Goal: Task Accomplishment & Management: Manage account settings

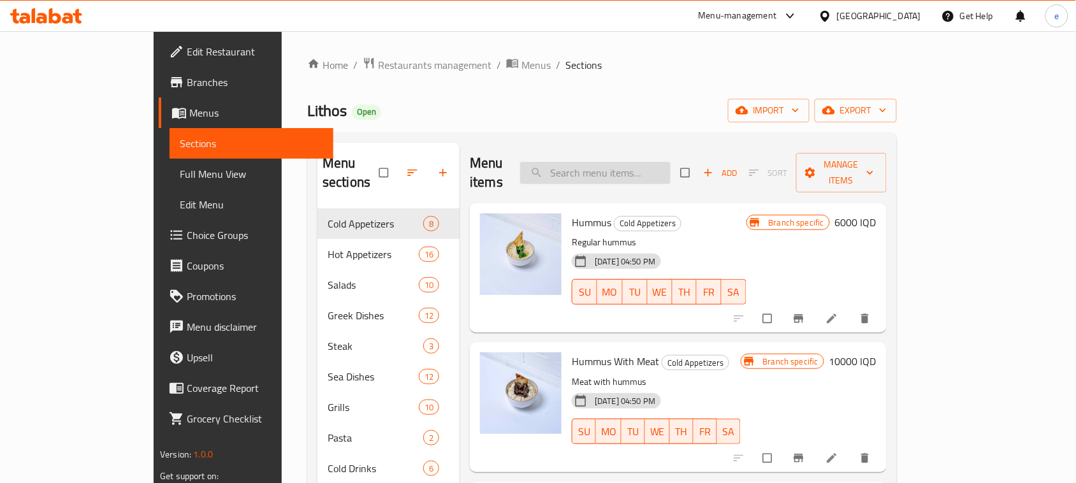
click at [618, 162] on input "search" at bounding box center [595, 173] width 150 height 22
paste input "Chicken soda"
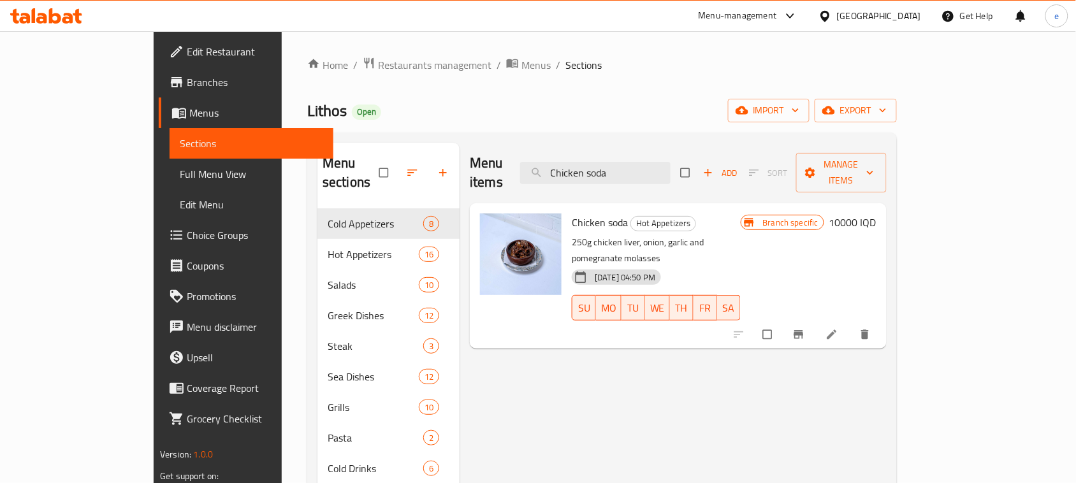
type input "Chicken soda"
click at [876, 213] on h6 "10000 IQD" at bounding box center [852, 222] width 47 height 18
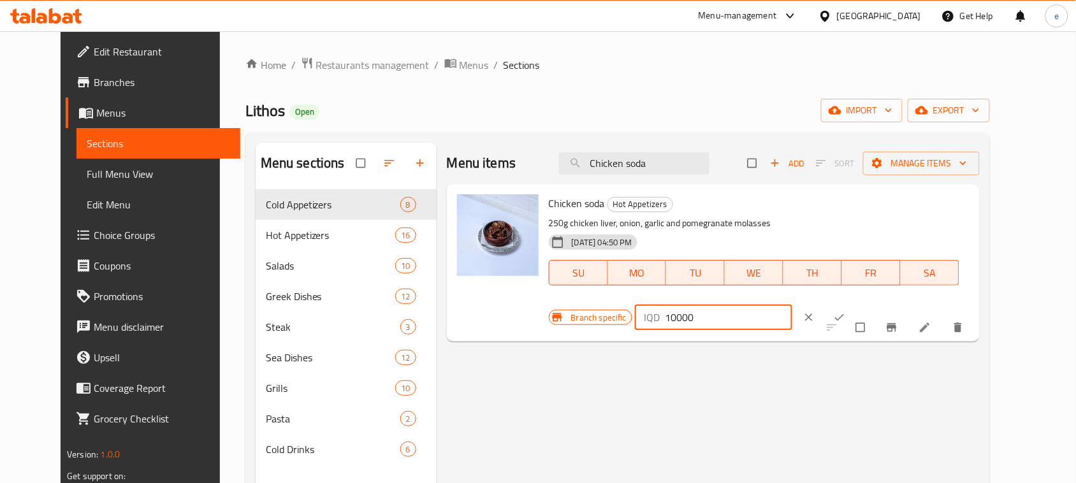
click at [792, 305] on input "10000" at bounding box center [728, 317] width 127 height 25
click at [596, 405] on div "Menu items Chicken soda Add Sort Manage items Chicken soda Hot Appetizers 250g …" at bounding box center [707, 384] width 543 height 483
click at [792, 305] on input "10000" at bounding box center [728, 317] width 127 height 25
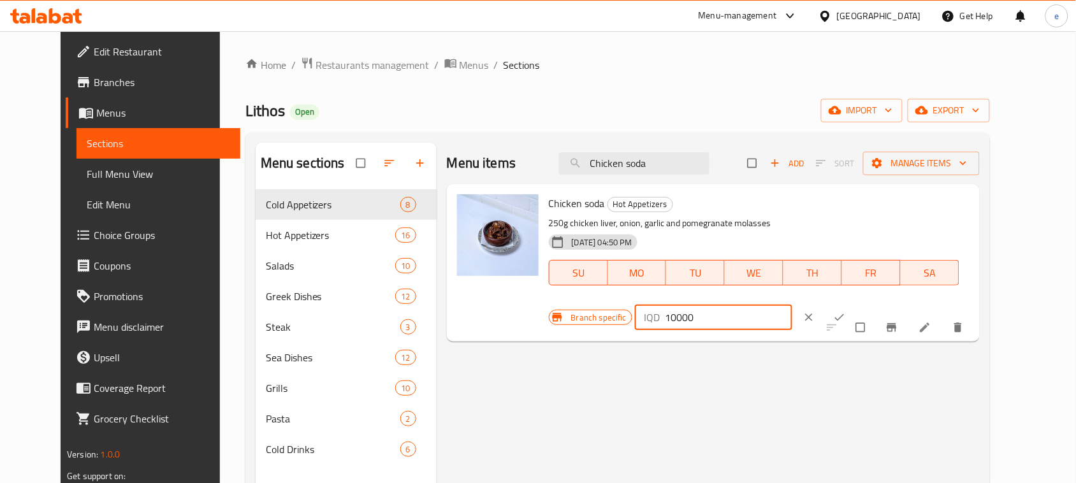
paste input "2"
type input "12000"
click at [848, 311] on span "ok" at bounding box center [840, 317] width 15 height 13
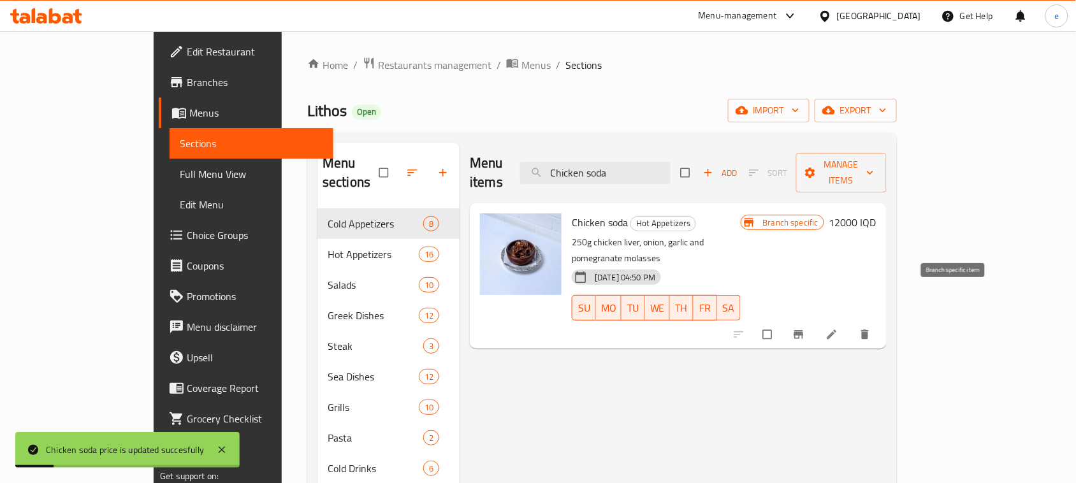
click at [805, 328] on icon "Branch-specific-item" at bounding box center [798, 334] width 13 height 13
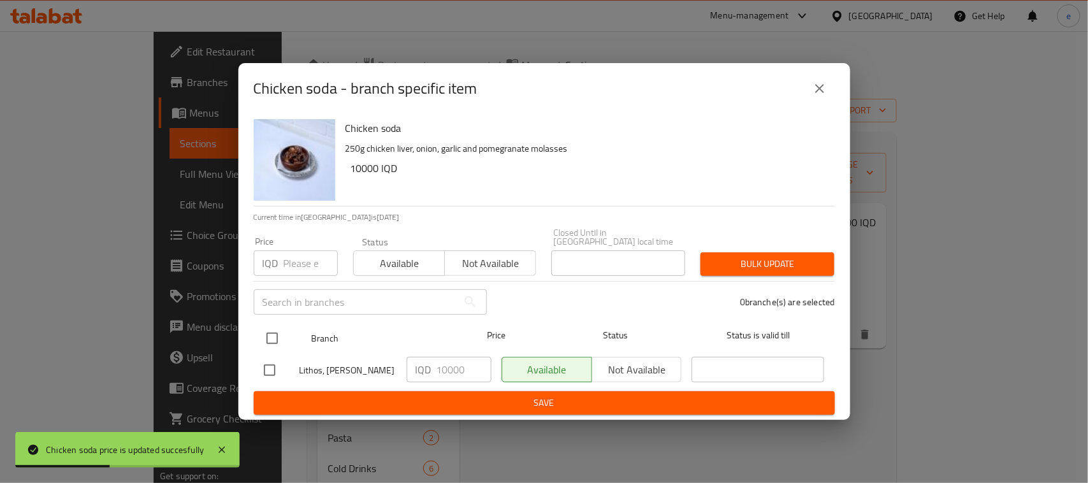
click at [270, 333] on input "checkbox" at bounding box center [272, 338] width 27 height 27
checkbox input "true"
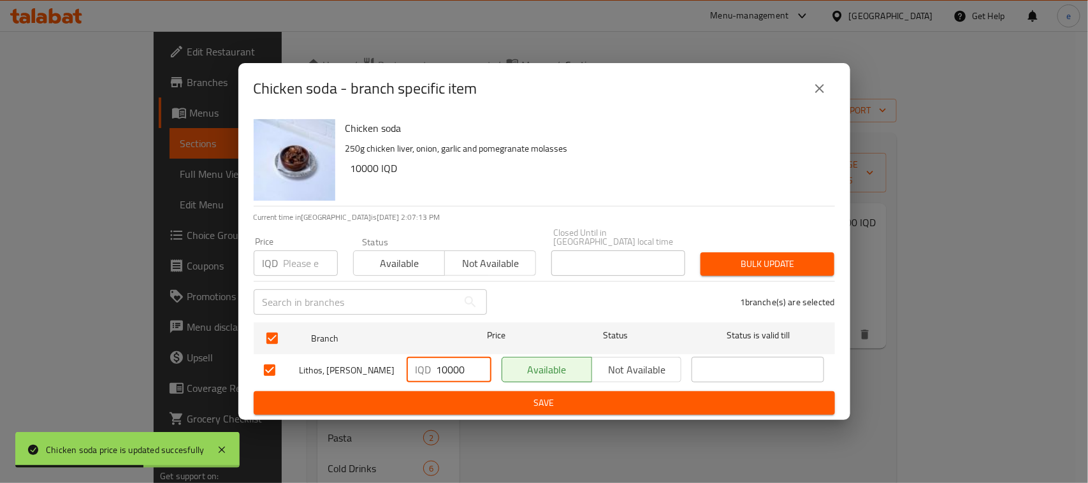
click at [445, 371] on input "10000" at bounding box center [463, 369] width 55 height 25
paste input "2"
type input "12000"
click at [481, 395] on span "Save" at bounding box center [544, 403] width 561 height 16
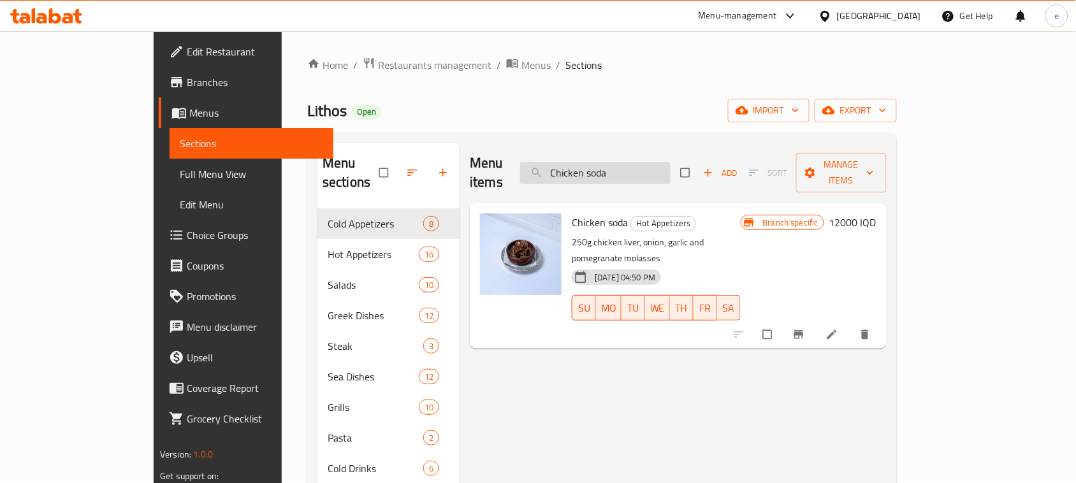
click at [636, 164] on input "Chicken soda" at bounding box center [595, 173] width 150 height 22
paste input "Pottery tongue with pomegranate molasses"
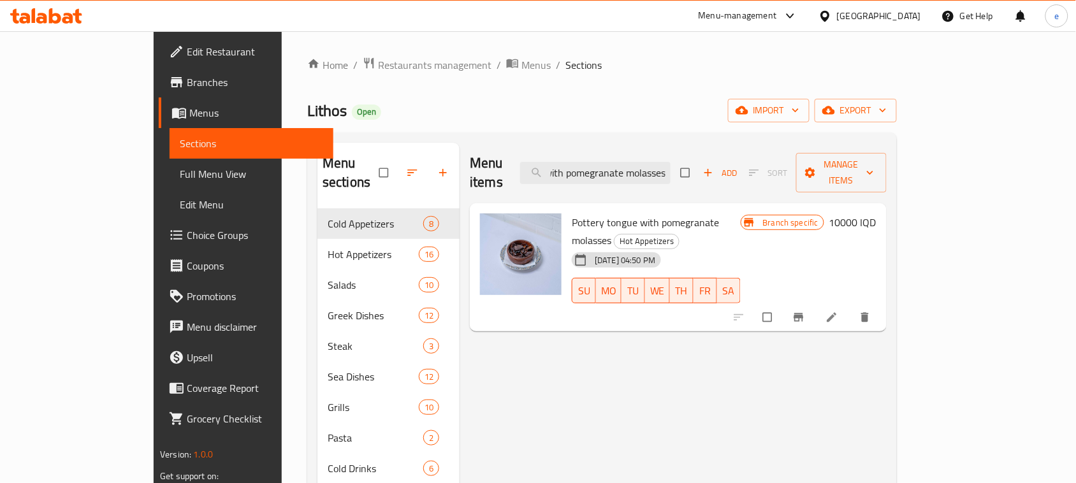
type input "Pottery tongue with pomegranate molasses"
click at [876, 213] on h6 "10000 IQD" at bounding box center [852, 222] width 47 height 18
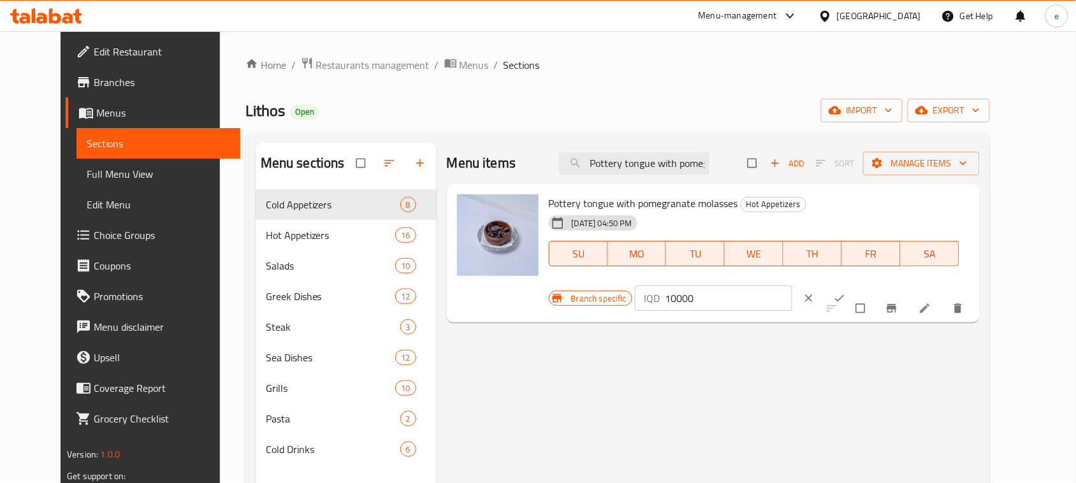
click at [792, 285] on input "10000" at bounding box center [728, 297] width 127 height 25
paste input "4"
type input "14000"
click at [846, 292] on icon "ok" at bounding box center [839, 298] width 13 height 13
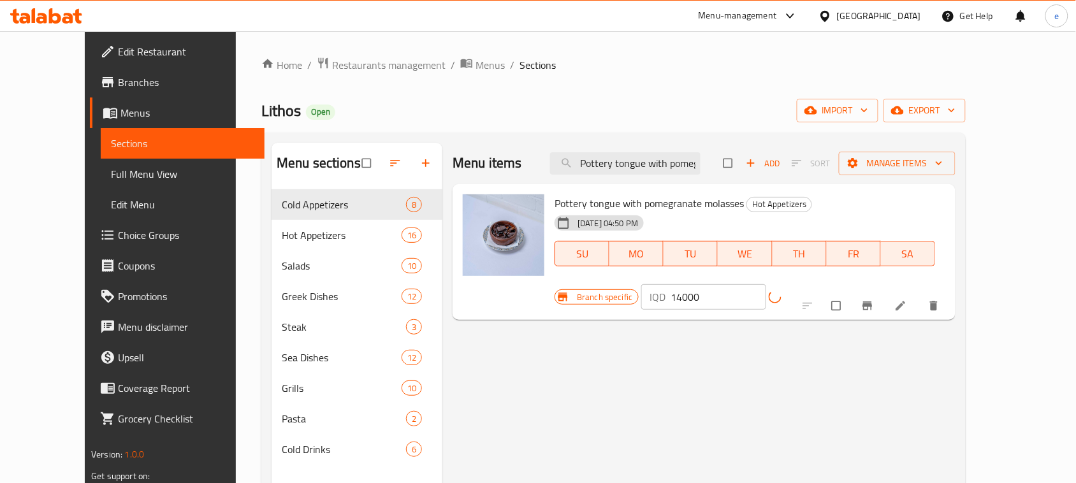
click at [874, 299] on icon "Branch-specific-item" at bounding box center [867, 305] width 13 height 13
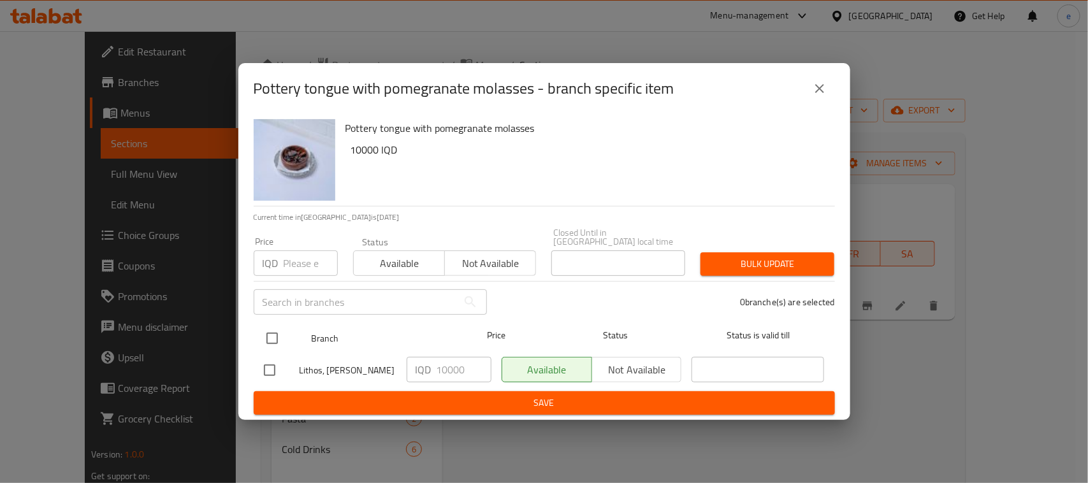
click at [271, 329] on input "checkbox" at bounding box center [272, 338] width 27 height 27
checkbox input "true"
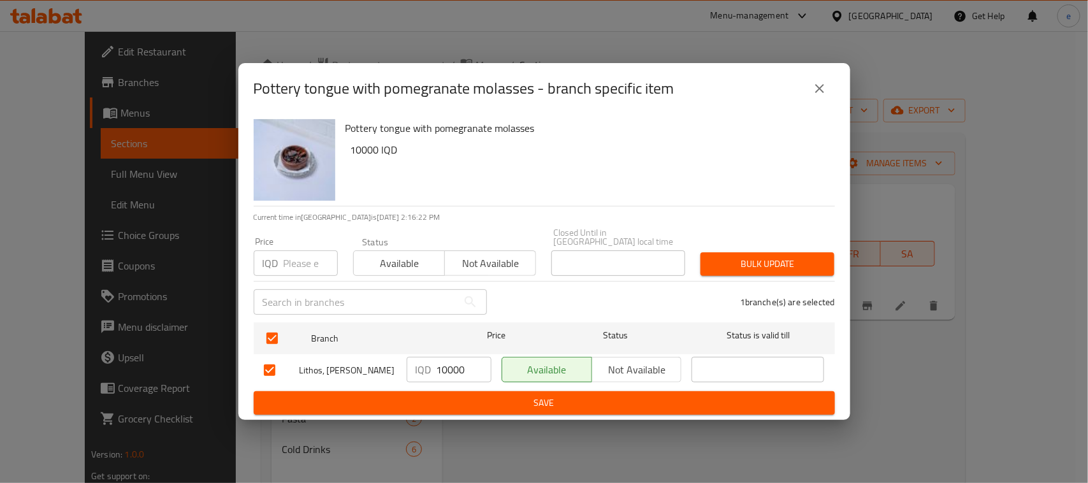
click at [456, 370] on input "10000" at bounding box center [463, 369] width 55 height 25
paste input "4"
type input "14000"
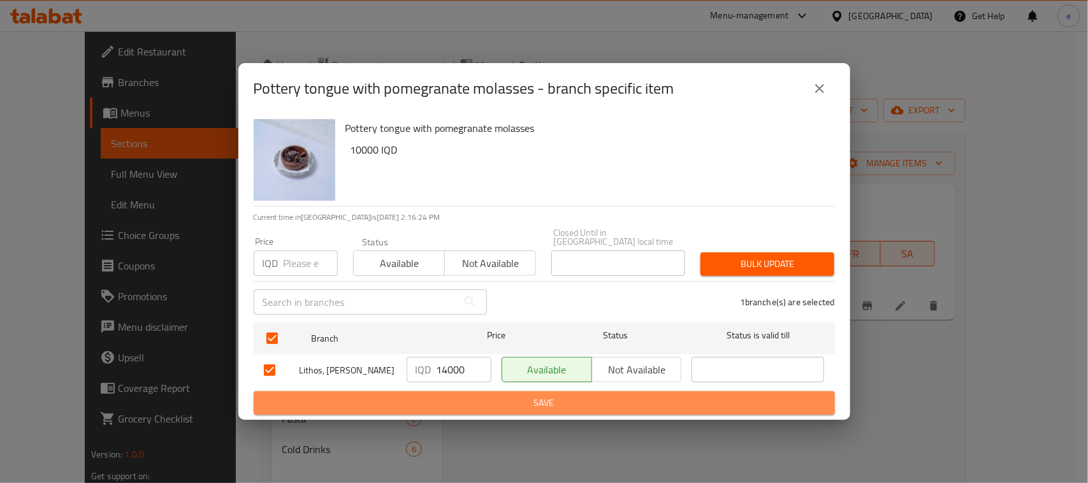
click at [498, 401] on span "Save" at bounding box center [544, 403] width 561 height 16
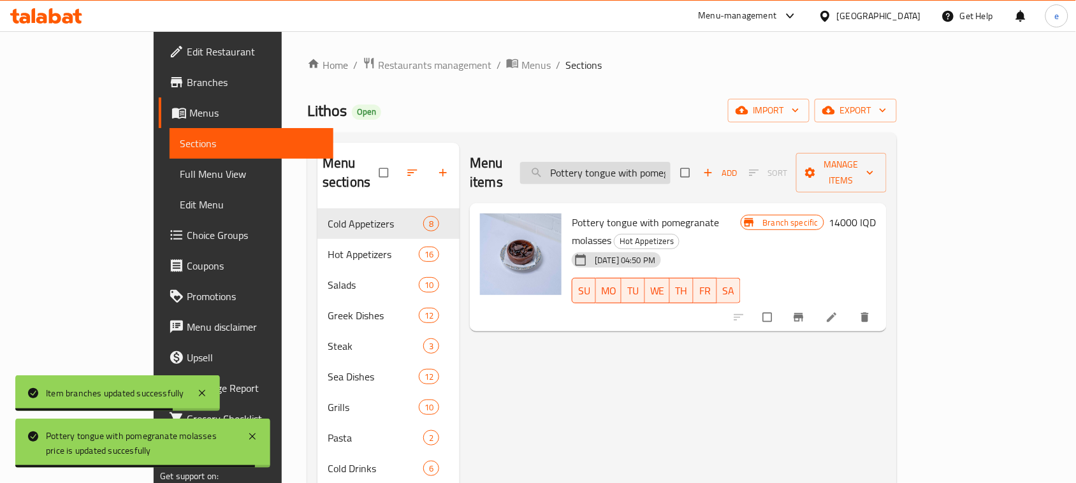
click at [663, 169] on input "Pottery tongue with pomegranate molasses" at bounding box center [595, 173] width 150 height 22
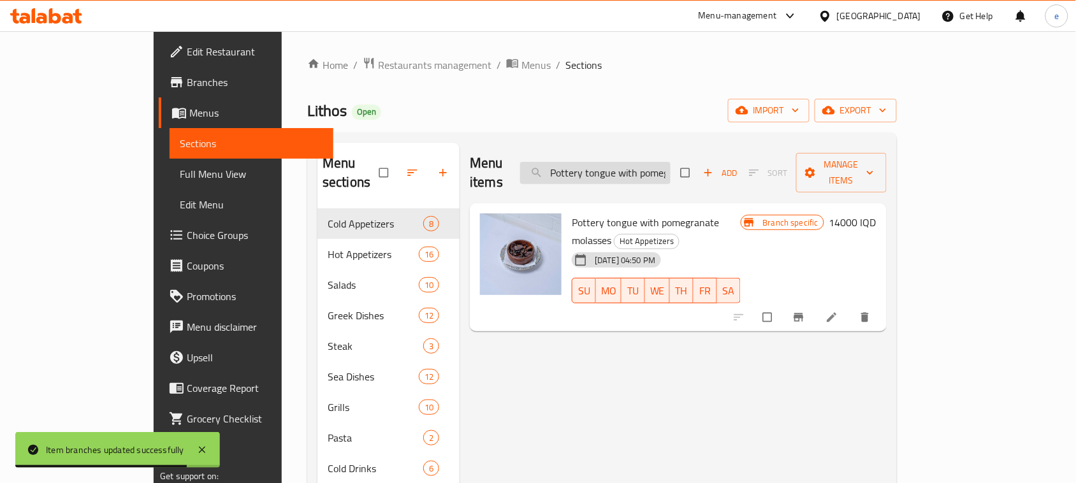
paste input "Kefted"
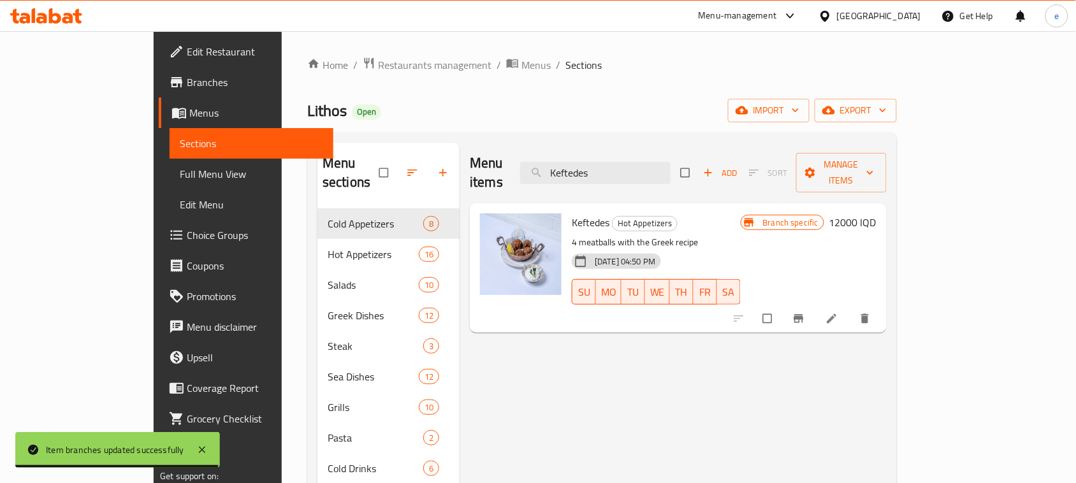
type input "Keftedes"
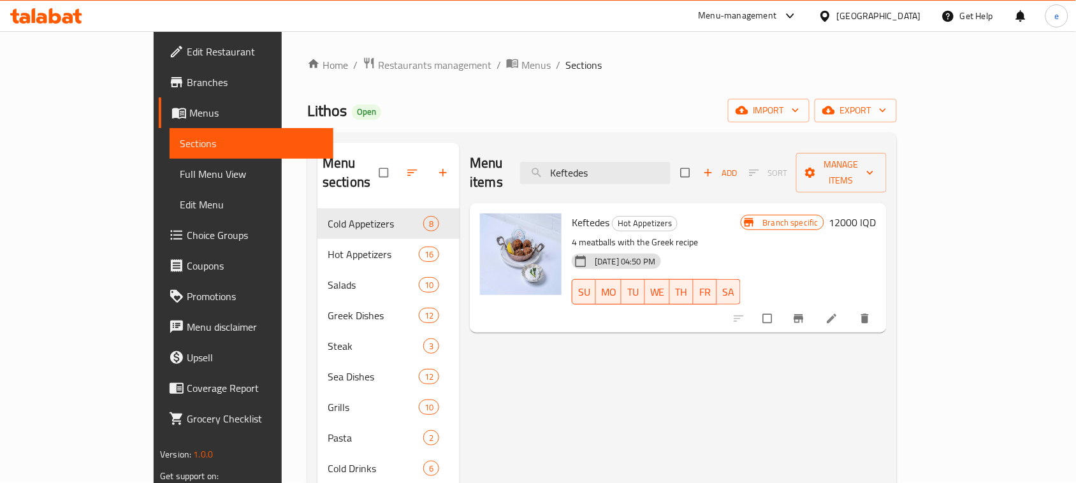
click at [876, 213] on h6 "12000 IQD" at bounding box center [852, 222] width 47 height 18
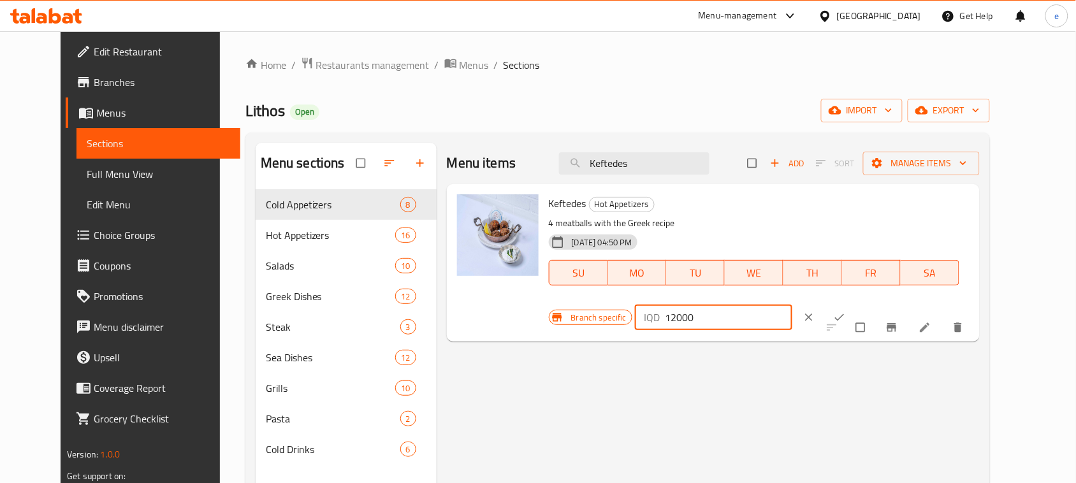
click at [792, 305] on input "12000" at bounding box center [728, 317] width 127 height 25
paste input "4"
type input "14000"
click at [856, 303] on button "ok" at bounding box center [840, 317] width 31 height 28
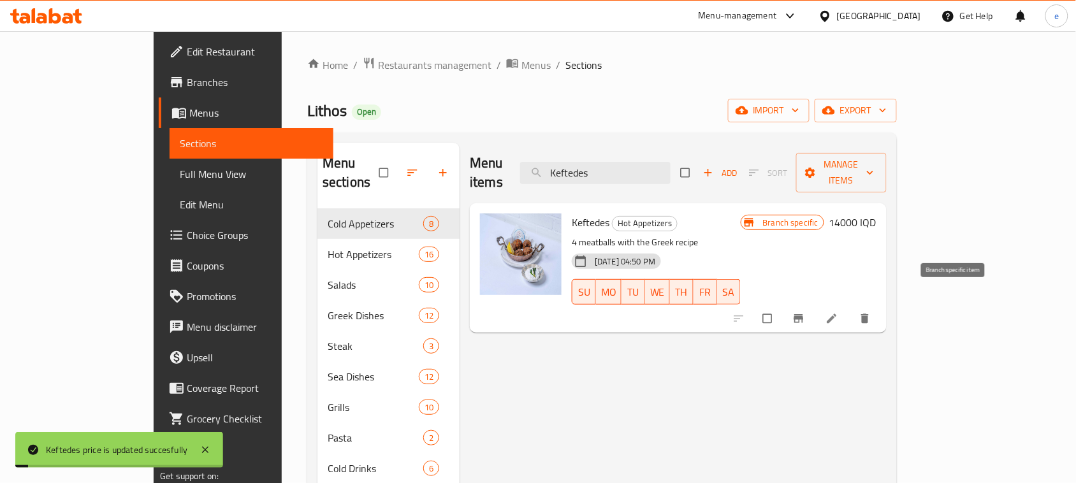
click at [805, 312] on icon "Branch-specific-item" at bounding box center [798, 318] width 13 height 13
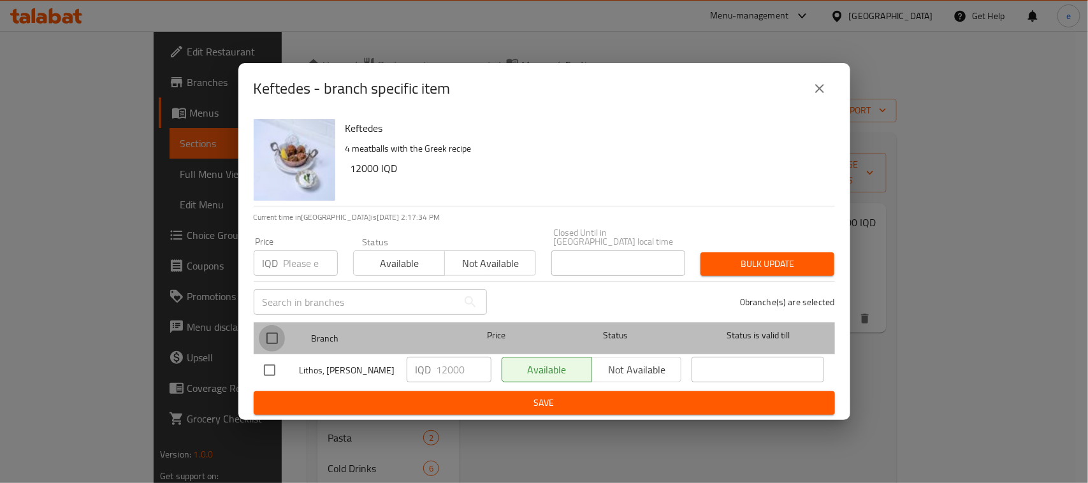
click at [274, 333] on input "checkbox" at bounding box center [272, 338] width 27 height 27
checkbox input "true"
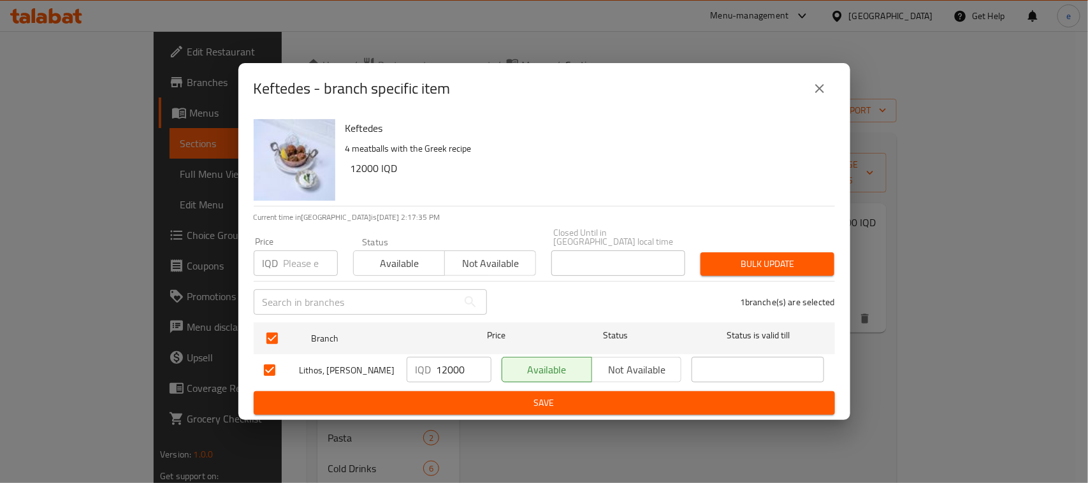
click at [456, 364] on input "12000" at bounding box center [463, 369] width 55 height 25
paste input "4"
type input "14000"
click at [520, 395] on span "Save" at bounding box center [544, 403] width 561 height 16
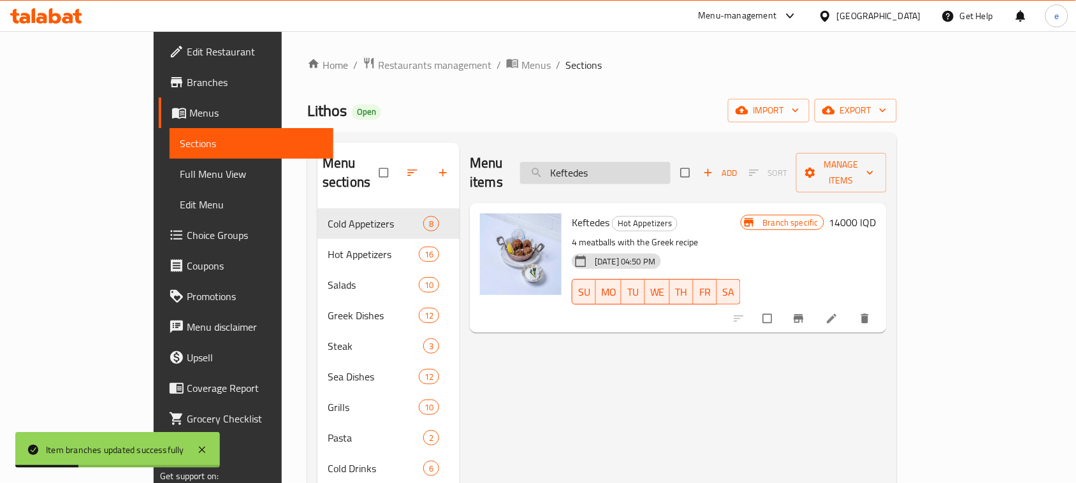
click at [634, 164] on input "Keftedes" at bounding box center [595, 173] width 150 height 22
paste input "Tabbouleh"
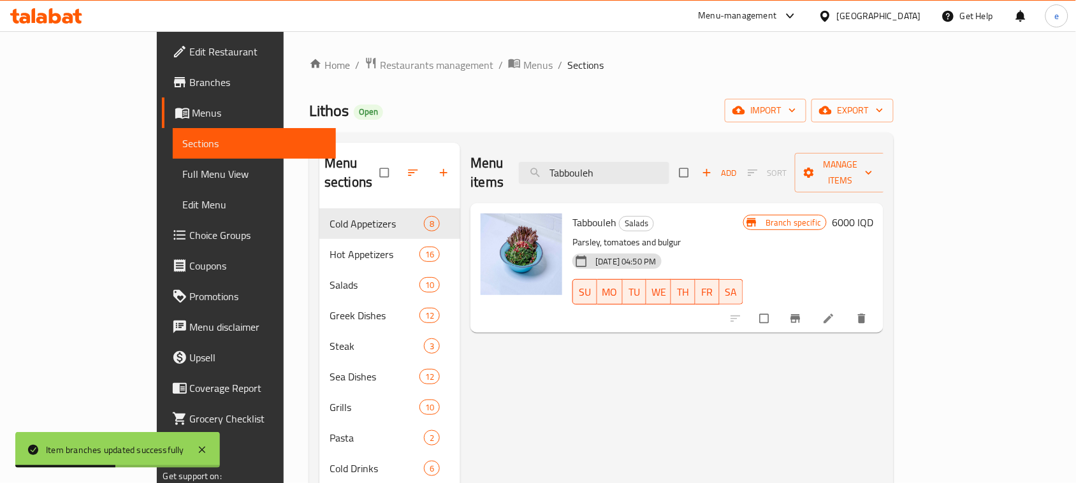
type input "Tabbouleh"
click at [873, 213] on h6 "6000 IQD" at bounding box center [852, 222] width 41 height 18
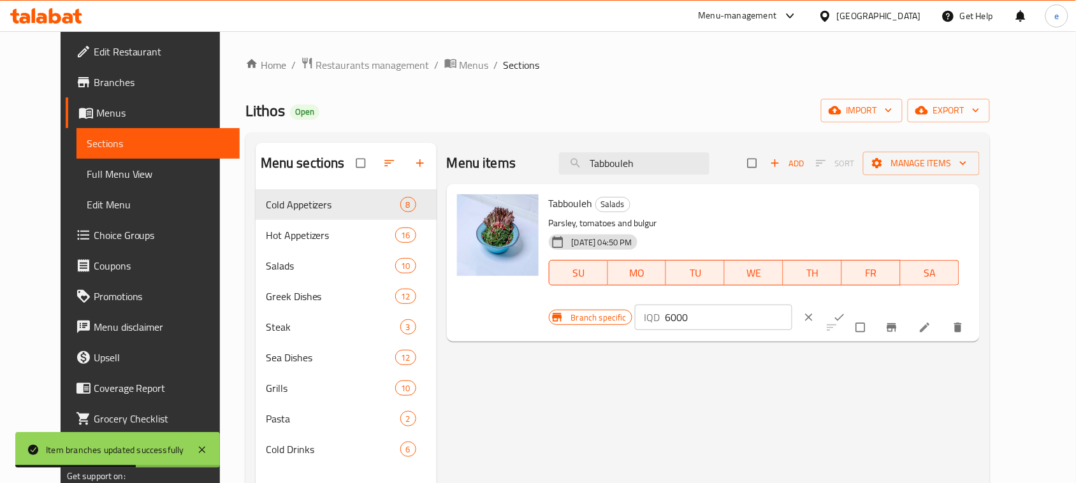
click at [792, 305] on input "6000" at bounding box center [728, 317] width 127 height 25
click at [792, 305] on input "7000" at bounding box center [728, 317] width 127 height 25
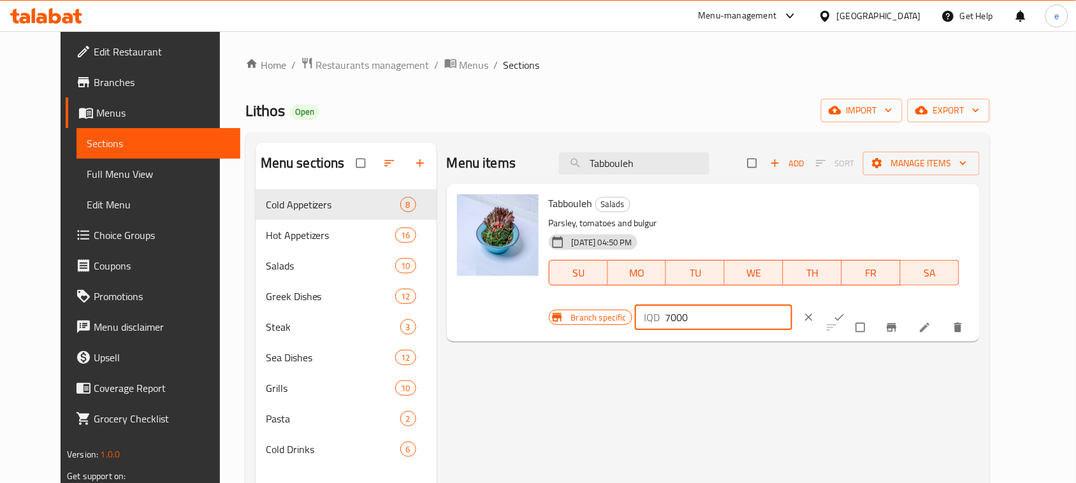
type input "7000"
click at [856, 303] on button "ok" at bounding box center [840, 317] width 31 height 28
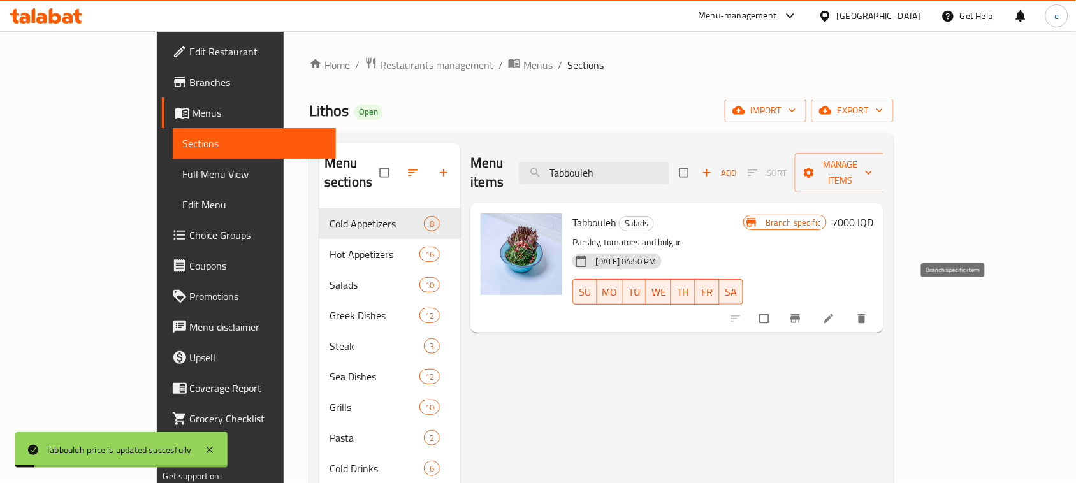
click at [812, 309] on button "Branch-specific-item" at bounding box center [796, 319] width 31 height 28
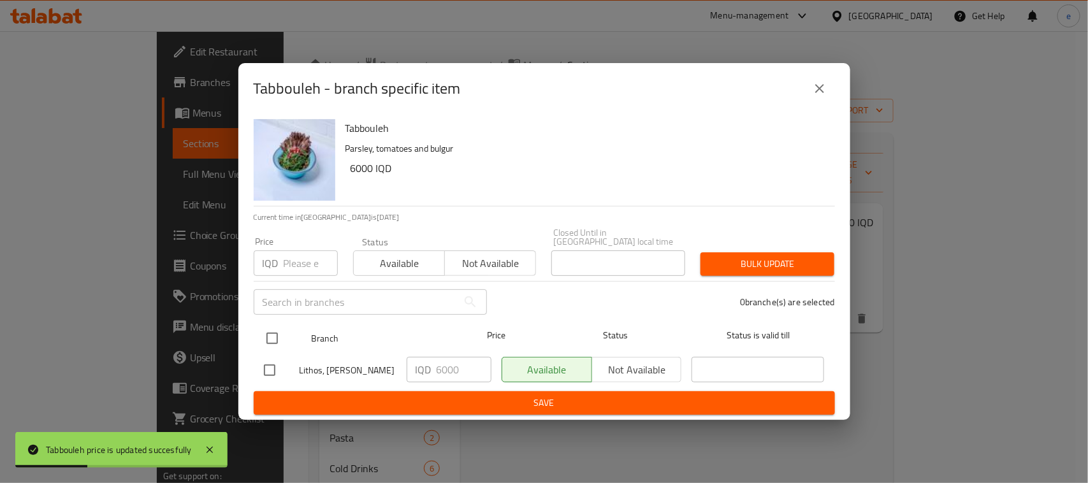
click at [274, 342] on input "checkbox" at bounding box center [272, 338] width 27 height 27
checkbox input "true"
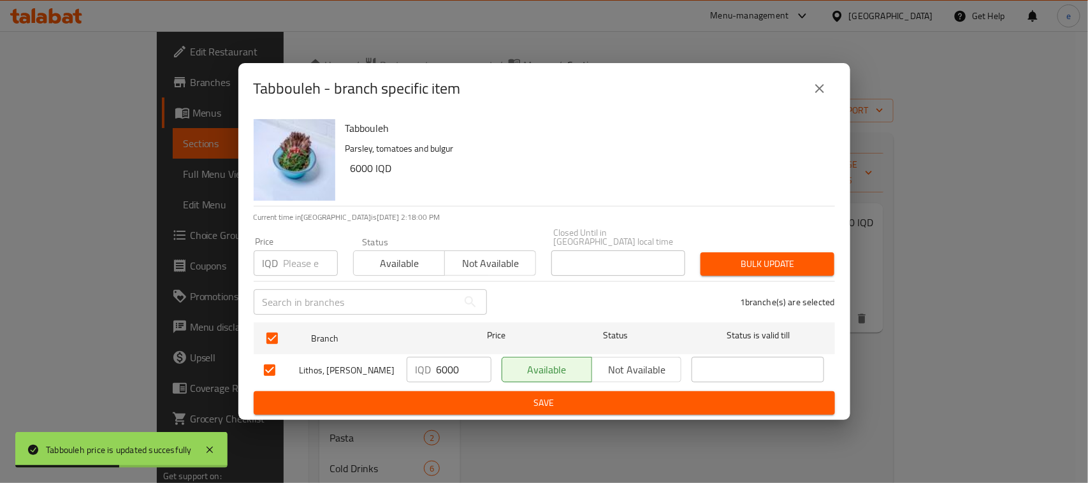
click at [450, 365] on input "6000" at bounding box center [463, 369] width 55 height 25
paste input "7"
type input "7000"
click at [479, 395] on span "Save" at bounding box center [544, 403] width 561 height 16
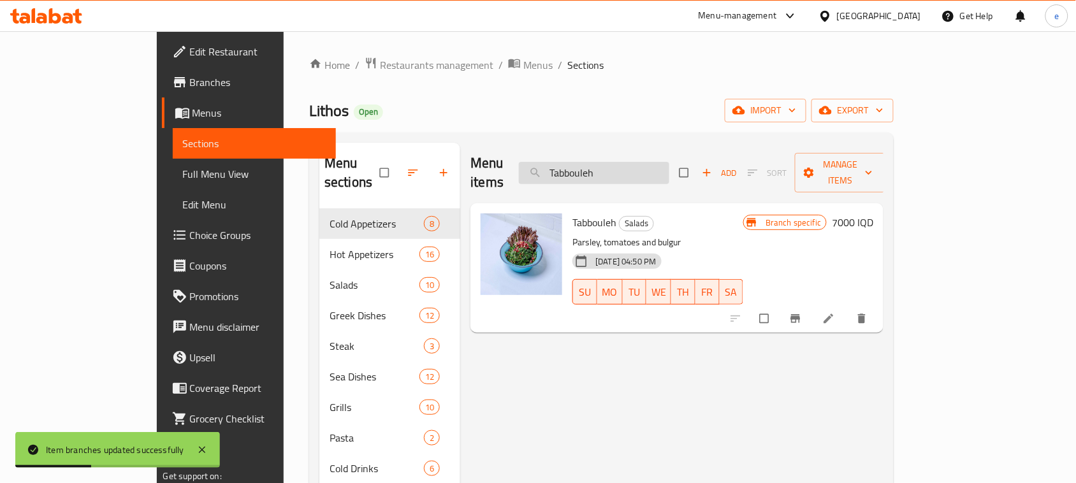
click at [635, 169] on input "Tabbouleh" at bounding box center [594, 173] width 150 height 22
paste input "Caesar Salad"
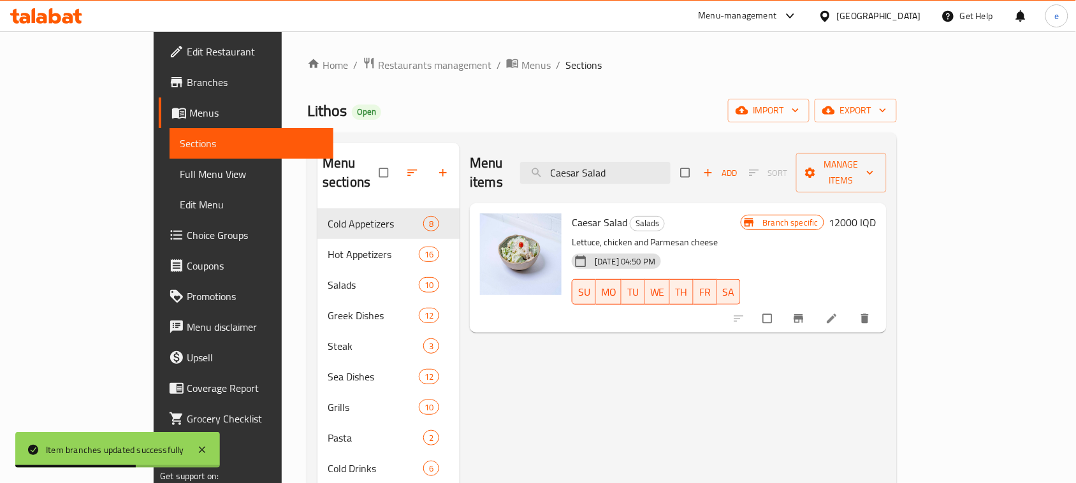
type input "Caesar Salad"
click at [876, 213] on h6 "12000 IQD" at bounding box center [852, 222] width 47 height 18
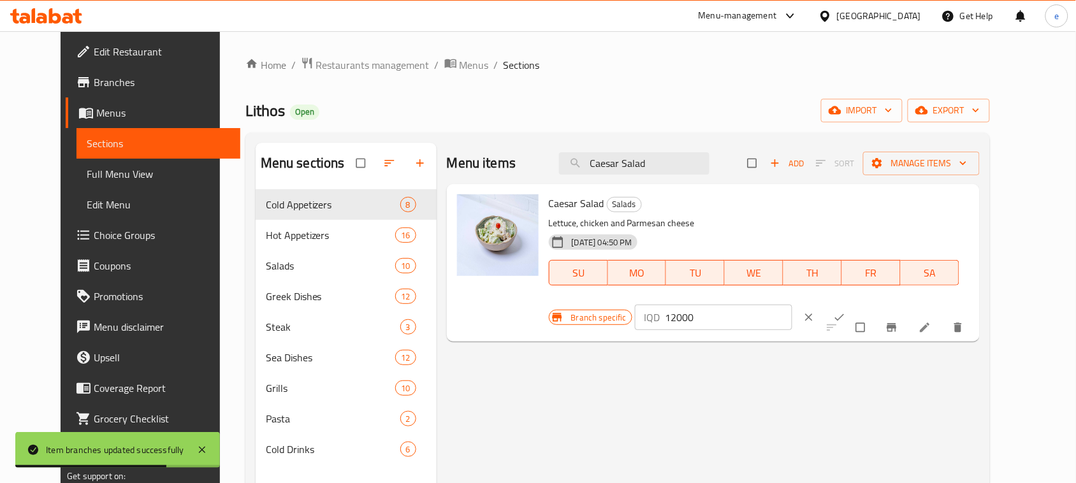
click at [792, 305] on input "12000" at bounding box center [728, 317] width 127 height 25
click at [792, 305] on input "14000" at bounding box center [728, 317] width 127 height 25
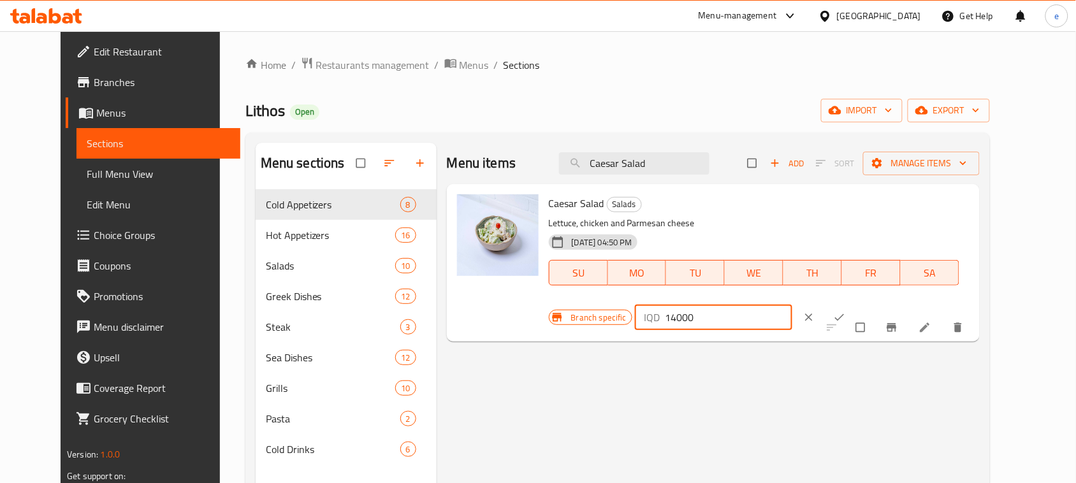
click at [792, 305] on input "14000" at bounding box center [728, 317] width 127 height 25
type input "14000"
click at [856, 303] on button "ok" at bounding box center [840, 317] width 31 height 28
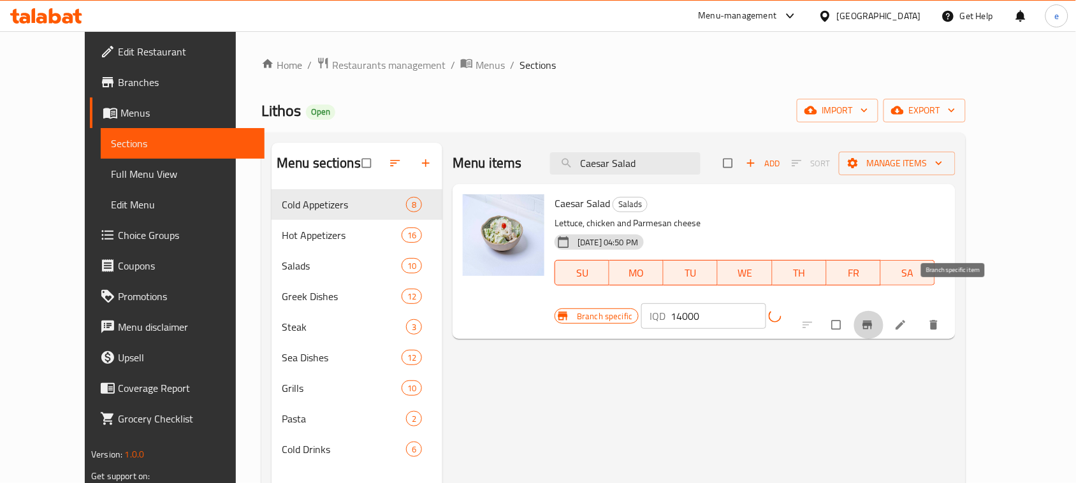
click at [874, 319] on icon "Branch-specific-item" at bounding box center [867, 325] width 13 height 13
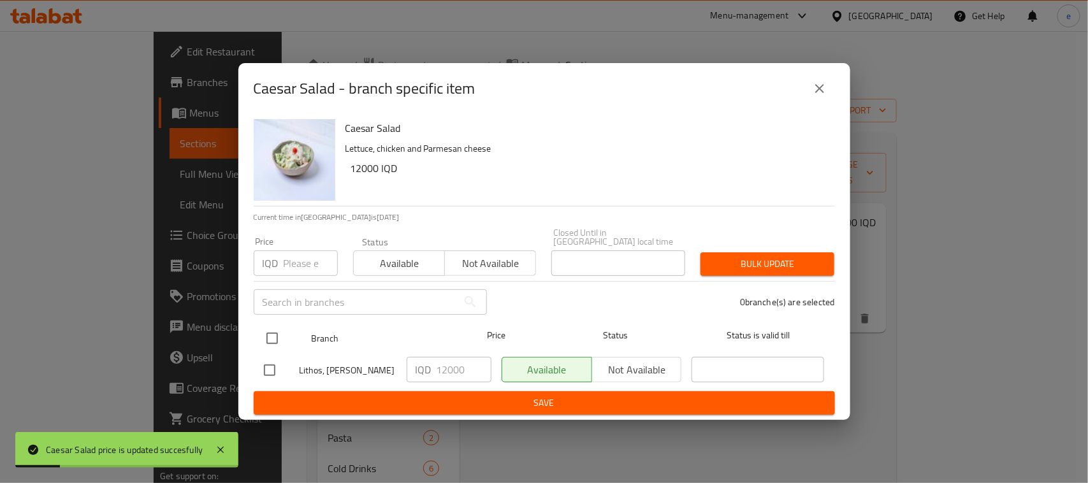
click at [271, 325] on input "checkbox" at bounding box center [272, 338] width 27 height 27
checkbox input "true"
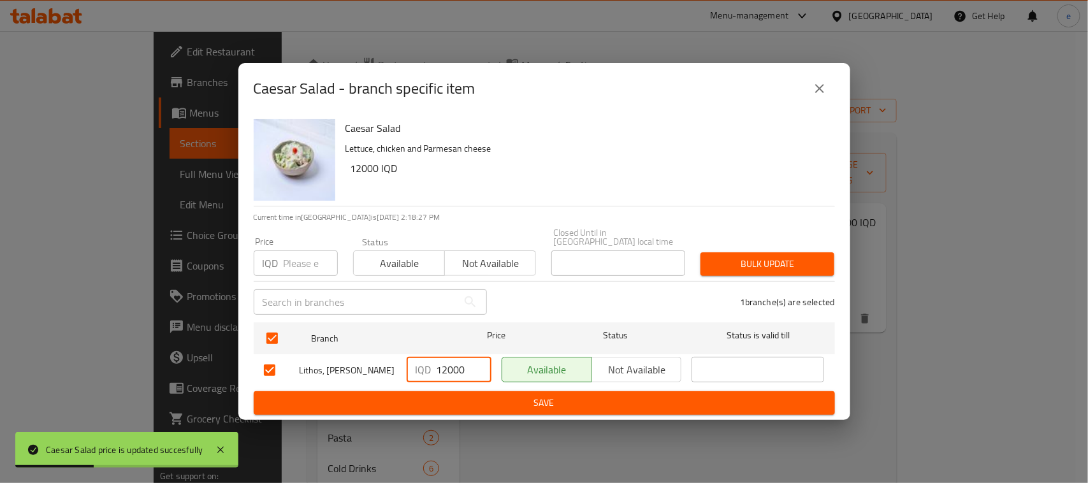
click at [454, 365] on input "12000" at bounding box center [463, 369] width 55 height 25
paste input "4"
type input "14000"
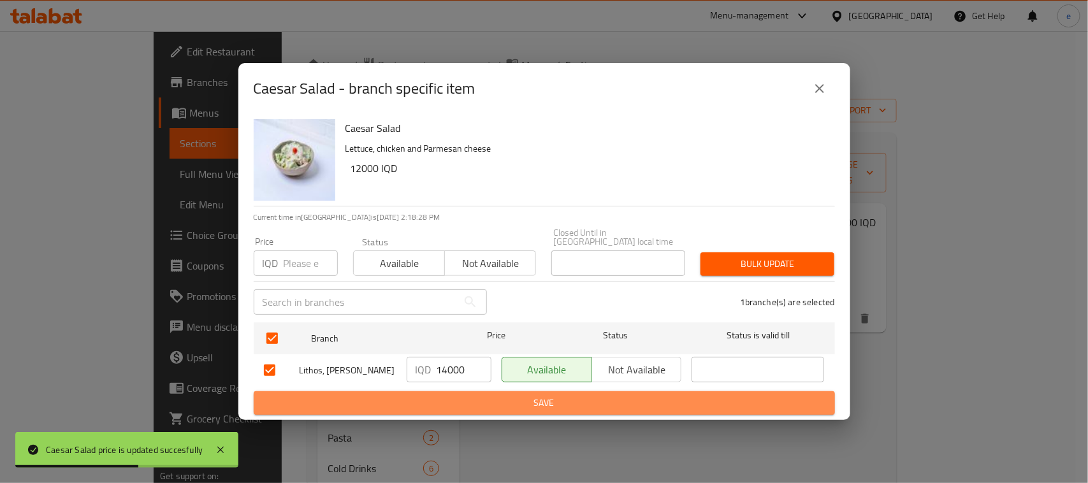
click at [472, 402] on span "Save" at bounding box center [544, 403] width 561 height 16
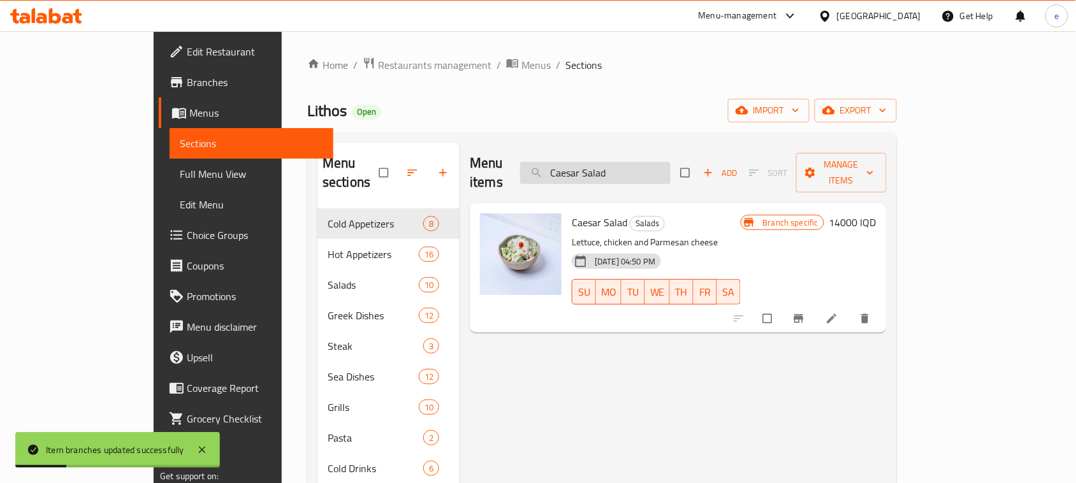
click at [644, 170] on input "Caesar Salad" at bounding box center [595, 173] width 150 height 22
paste input "Greek"
type input "Greek Salad"
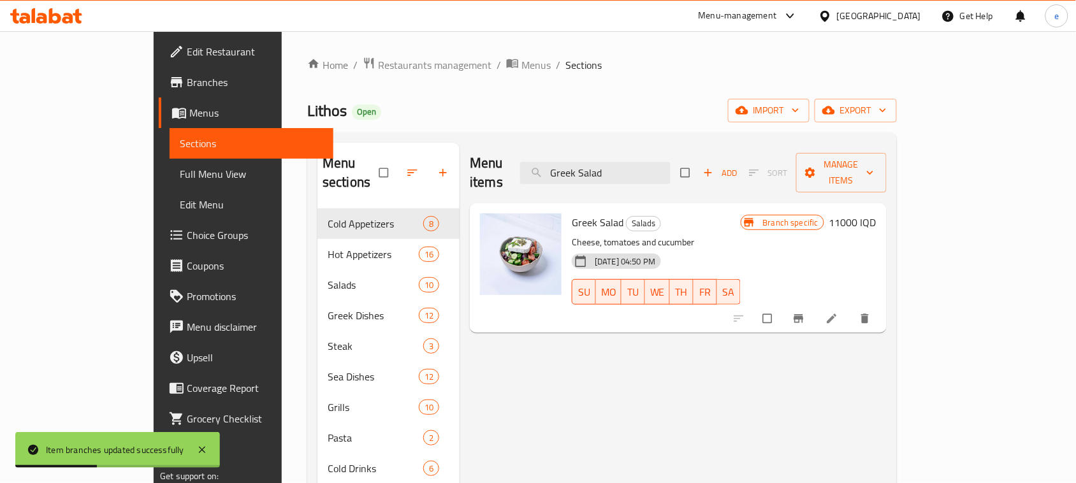
click at [876, 213] on h6 "11000 IQD" at bounding box center [852, 222] width 47 height 18
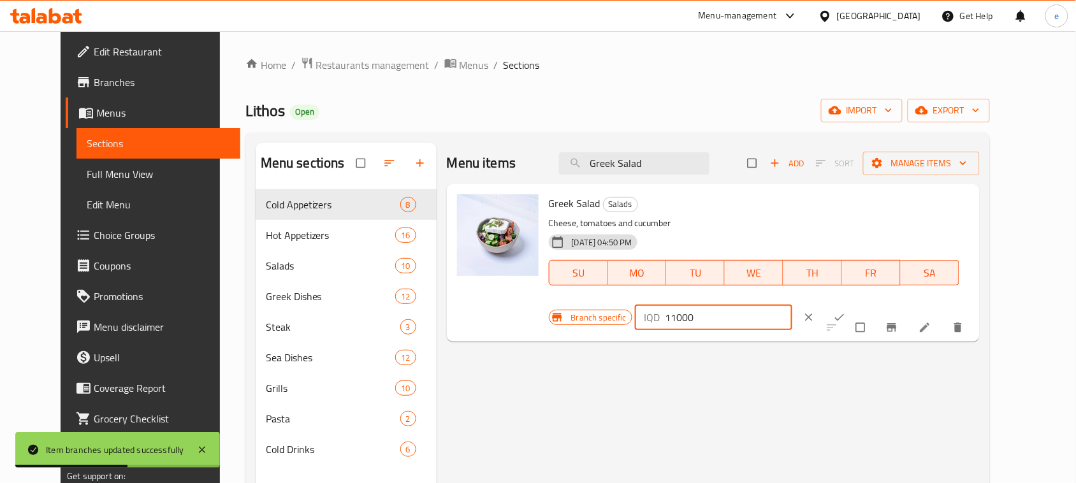
click at [792, 305] on input "11000" at bounding box center [728, 317] width 127 height 25
click at [792, 305] on input "13000" at bounding box center [728, 317] width 127 height 25
type input "13000"
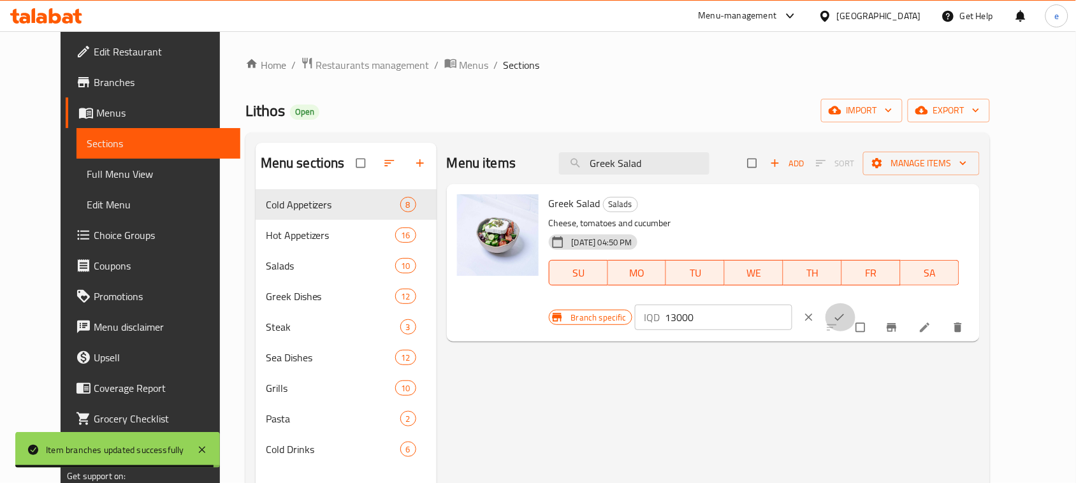
click at [848, 311] on span "ok" at bounding box center [840, 317] width 15 height 13
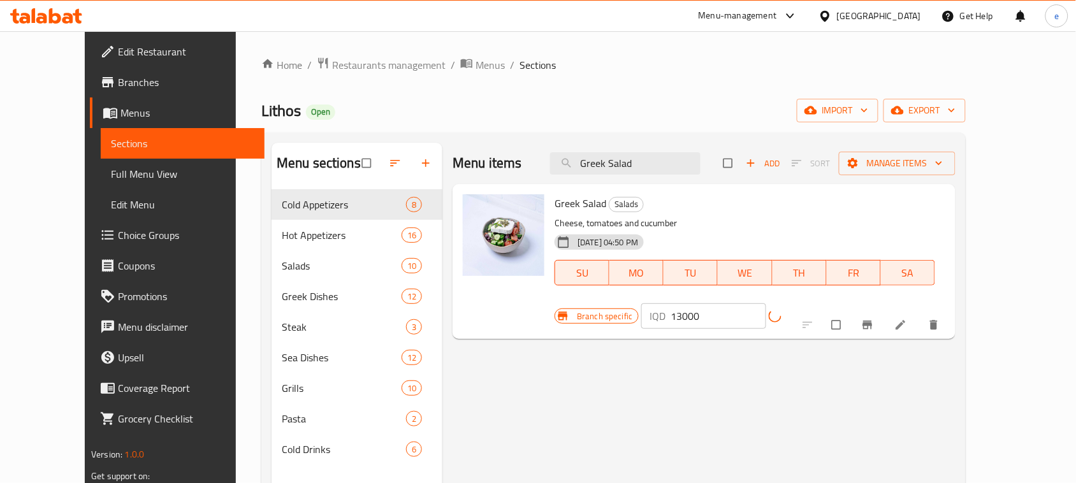
click at [884, 311] on button "Branch-specific-item" at bounding box center [868, 325] width 31 height 28
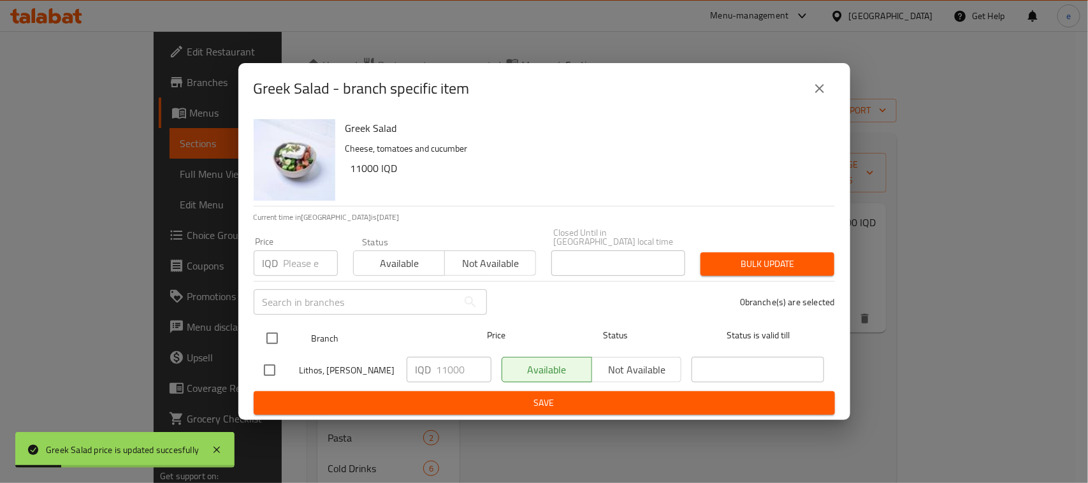
click at [263, 331] on input "checkbox" at bounding box center [272, 338] width 27 height 27
checkbox input "true"
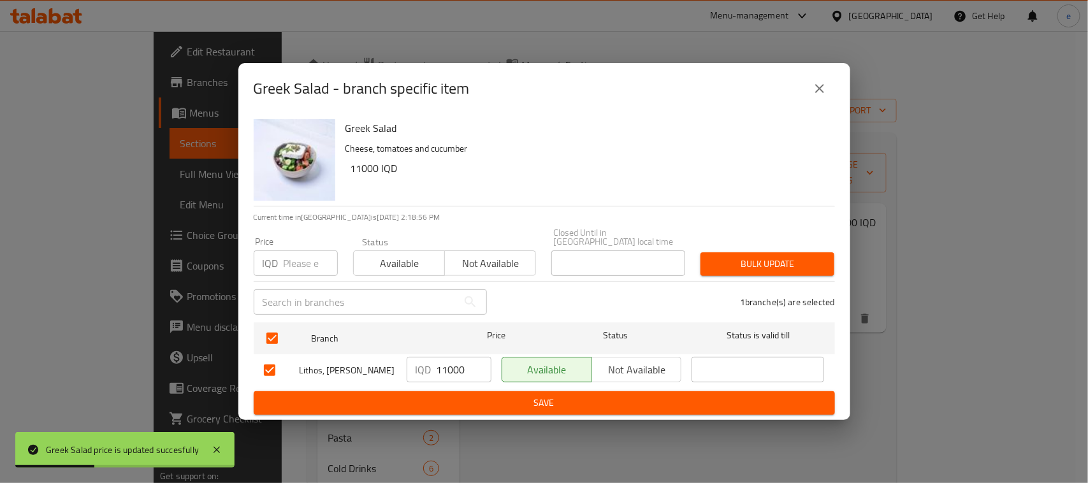
click at [444, 371] on input "11000" at bounding box center [463, 369] width 55 height 25
paste input "3"
type input "13000"
click at [470, 402] on span "Save" at bounding box center [544, 403] width 561 height 16
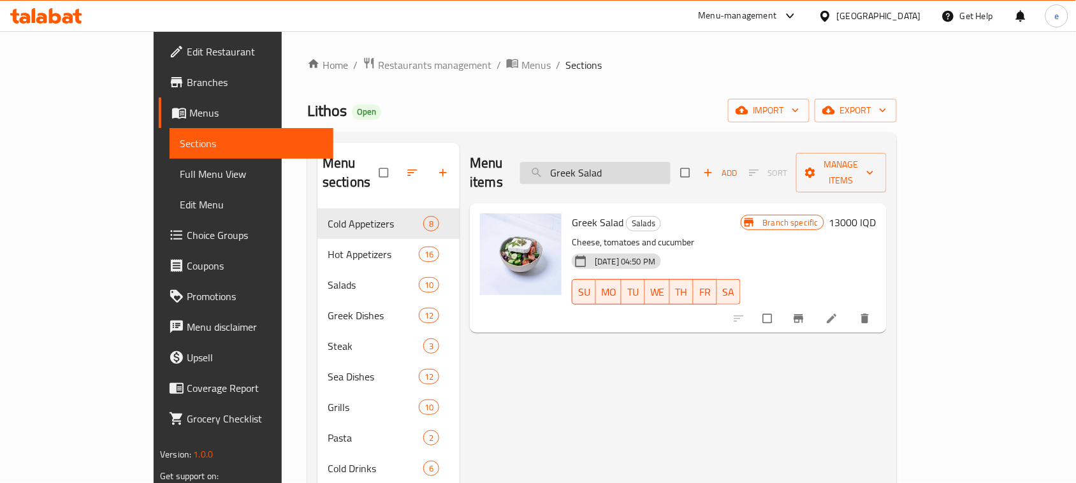
click at [632, 162] on input "Greek Salad" at bounding box center [595, 173] width 150 height 22
paste input "illed Jumbo prawns - 1kg"
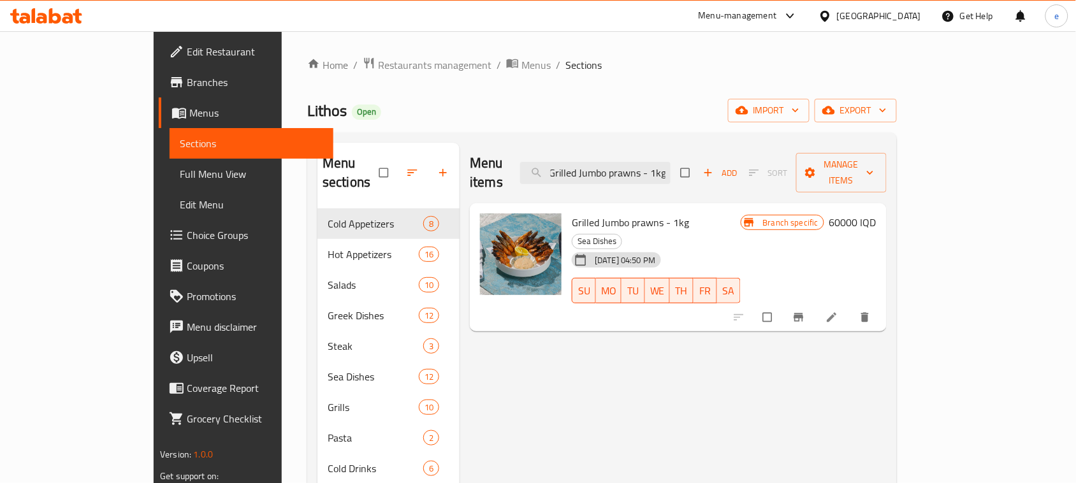
type input "Grilled Jumbo prawns - 1kg"
click at [876, 213] on h6 "60000 IQD" at bounding box center [852, 222] width 47 height 18
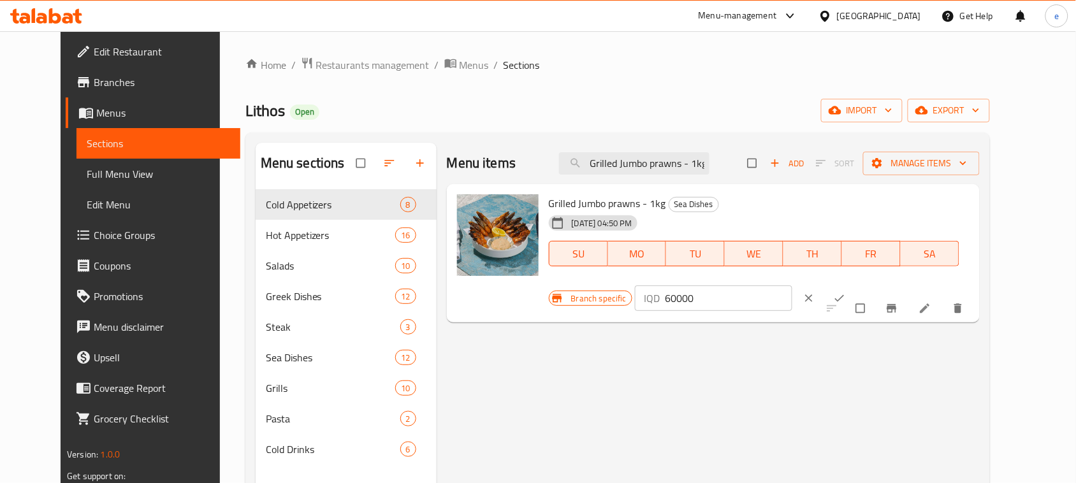
click at [792, 285] on input "60000" at bounding box center [728, 297] width 127 height 25
paste input "5"
type input "50000"
click at [846, 292] on icon "ok" at bounding box center [839, 298] width 13 height 13
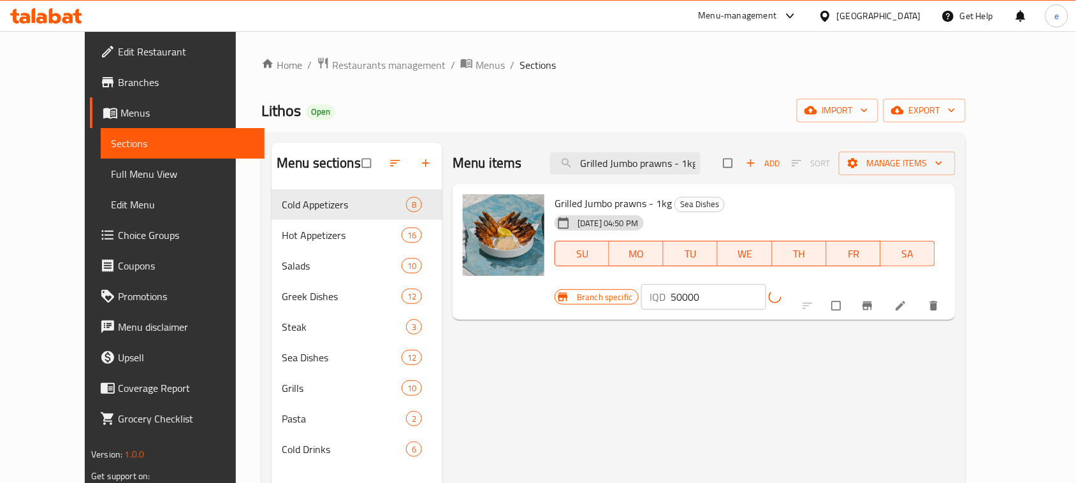
click at [872, 302] on icon "Branch-specific-item" at bounding box center [867, 306] width 10 height 8
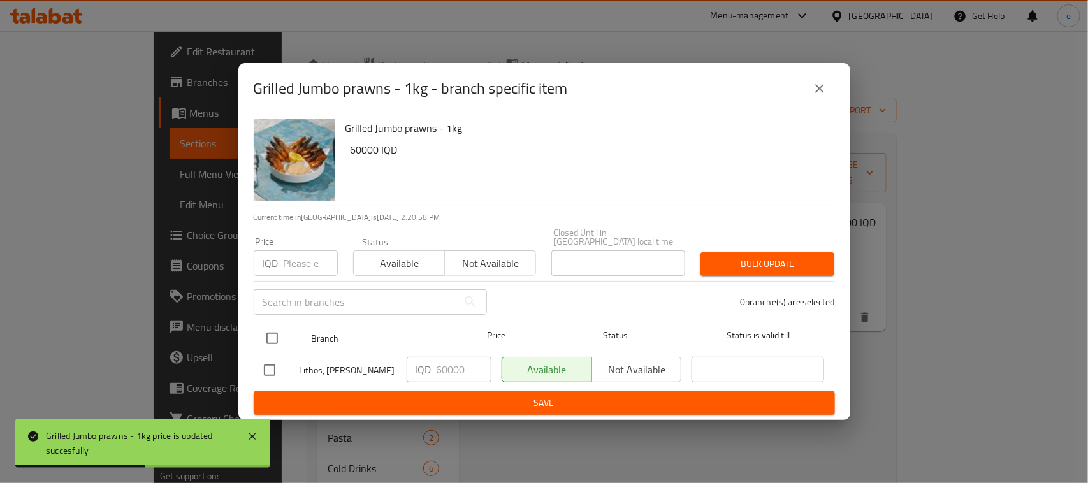
click at [274, 342] on input "checkbox" at bounding box center [272, 338] width 27 height 27
checkbox input "true"
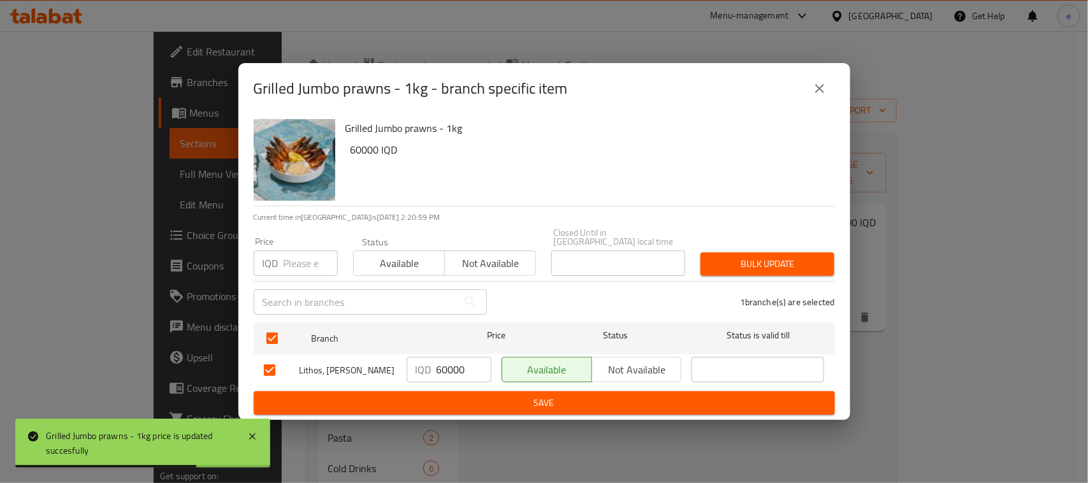
click at [454, 365] on input "60000" at bounding box center [463, 369] width 55 height 25
paste input "5"
type input "50000"
click at [473, 391] on button "Save" at bounding box center [544, 403] width 581 height 24
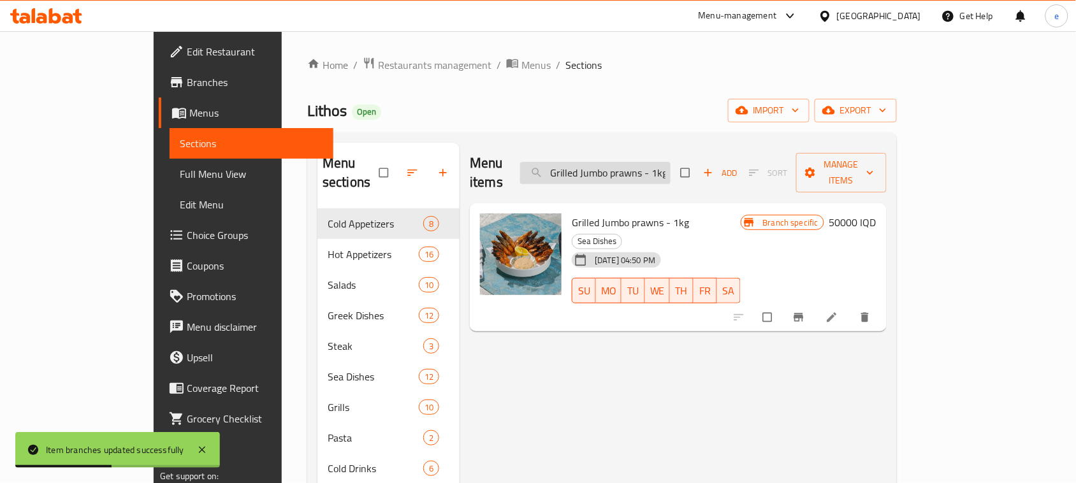
click at [652, 162] on input "Grilled Jumbo prawns - 1kg" at bounding box center [595, 173] width 150 height 22
paste input "Mix seafood"
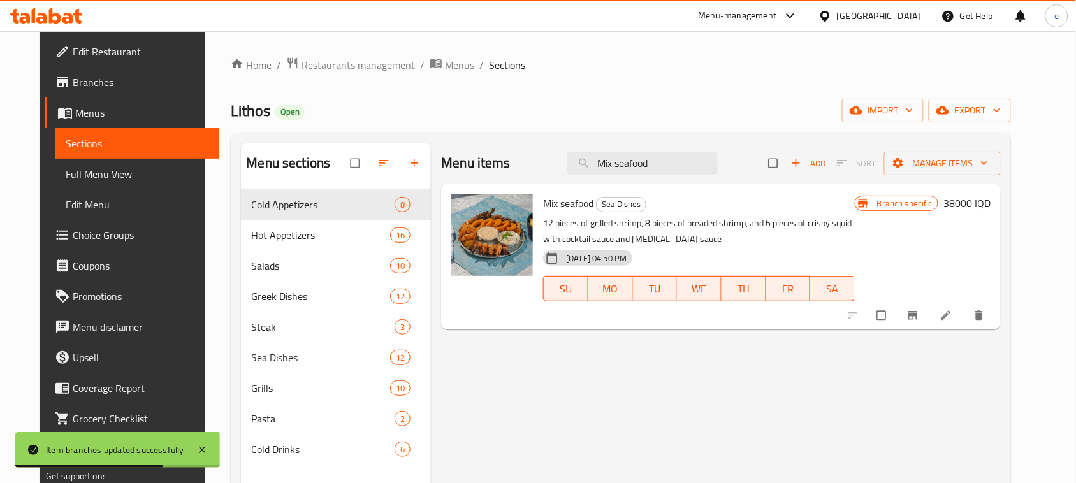
type input "Mix seafood"
click at [990, 202] on h6 "38000 IQD" at bounding box center [966, 203] width 47 height 18
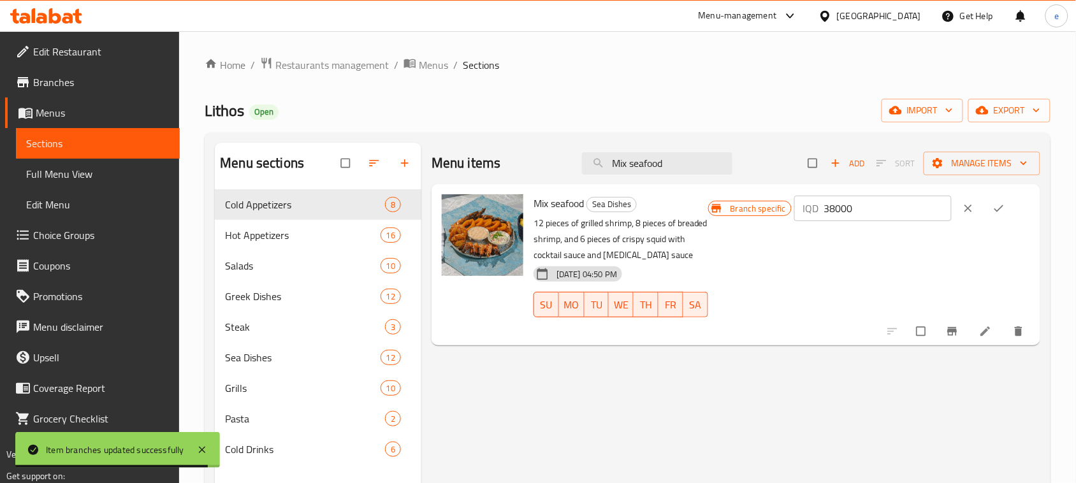
click at [864, 206] on input "38000" at bounding box center [887, 208] width 127 height 25
paste input "45"
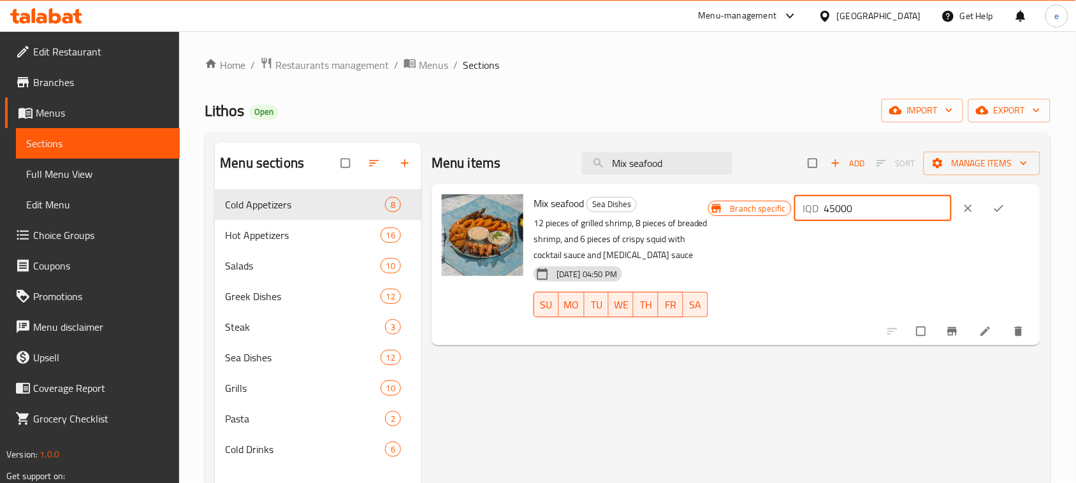
type input "45000"
click at [997, 208] on button "ok" at bounding box center [999, 208] width 31 height 28
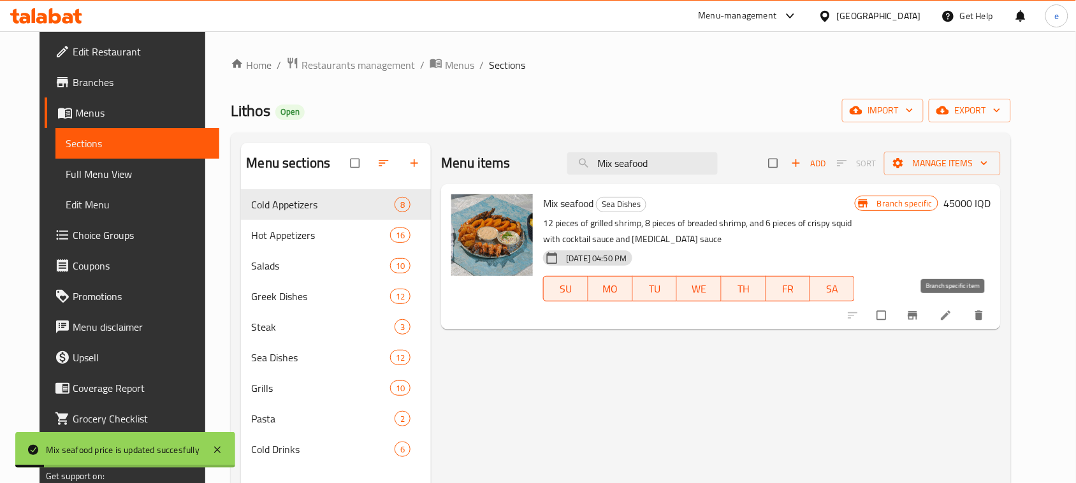
click at [919, 309] on icon "Branch-specific-item" at bounding box center [912, 315] width 13 height 13
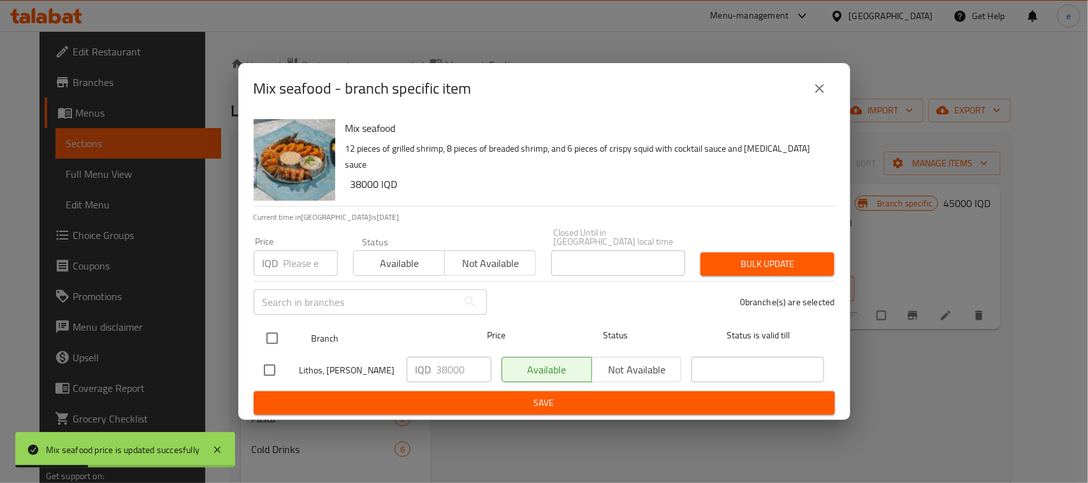
click at [277, 338] on input "checkbox" at bounding box center [272, 338] width 27 height 27
checkbox input "true"
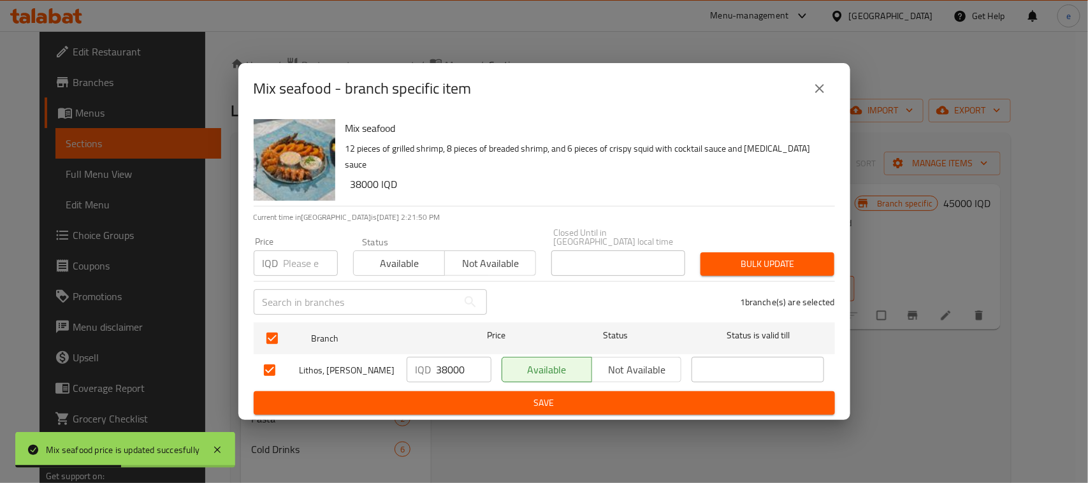
click at [443, 361] on input "38000" at bounding box center [463, 369] width 55 height 25
paste input "45"
type input "45000"
click at [510, 395] on span "Save" at bounding box center [544, 403] width 561 height 16
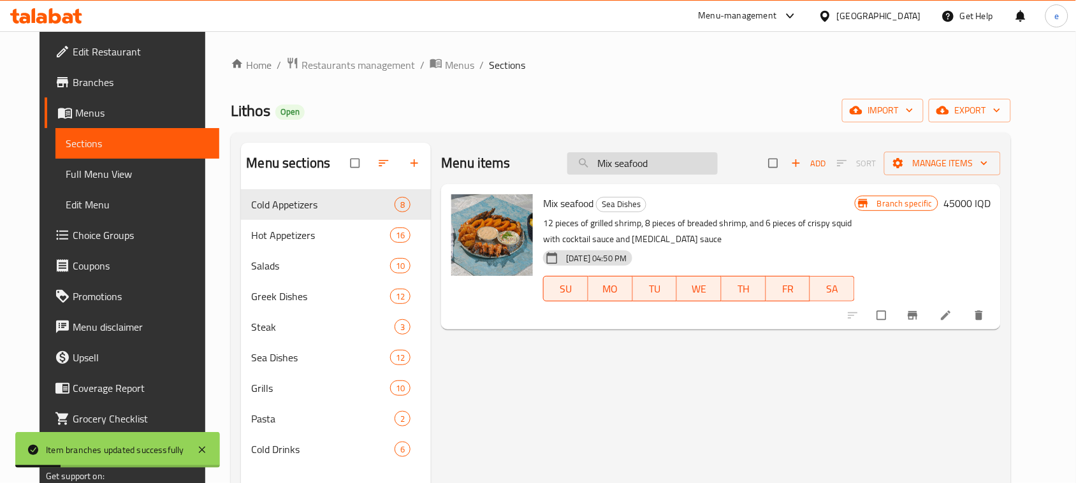
click at [635, 164] on input "Mix seafood" at bounding box center [642, 163] width 150 height 22
paste input "eat Tikka"
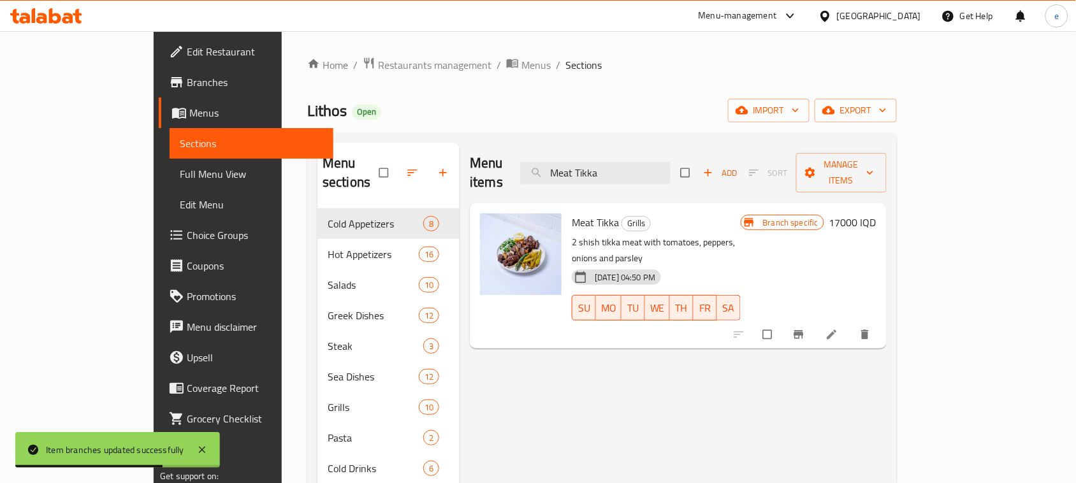
type input "Meat Tikka"
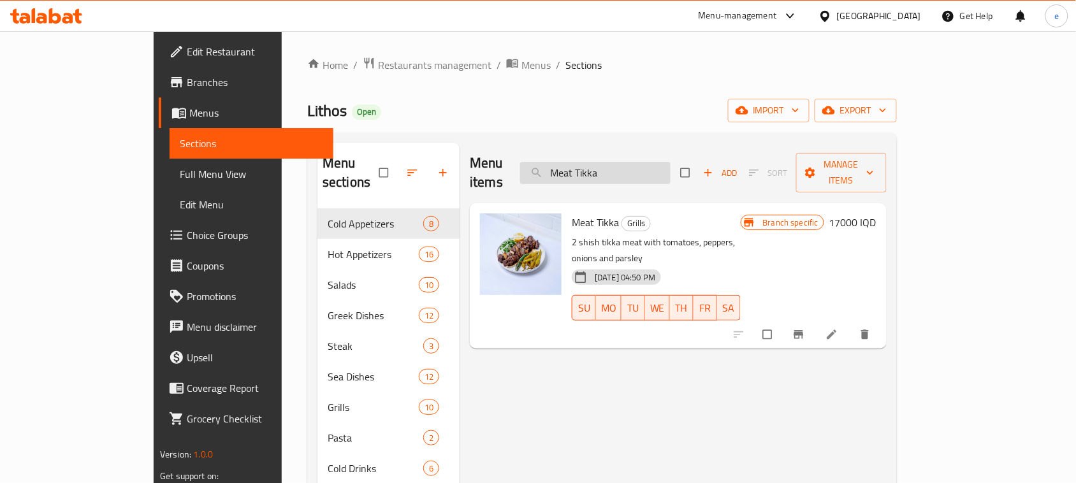
click at [645, 169] on input "Meat Tikka" at bounding box center [595, 173] width 150 height 22
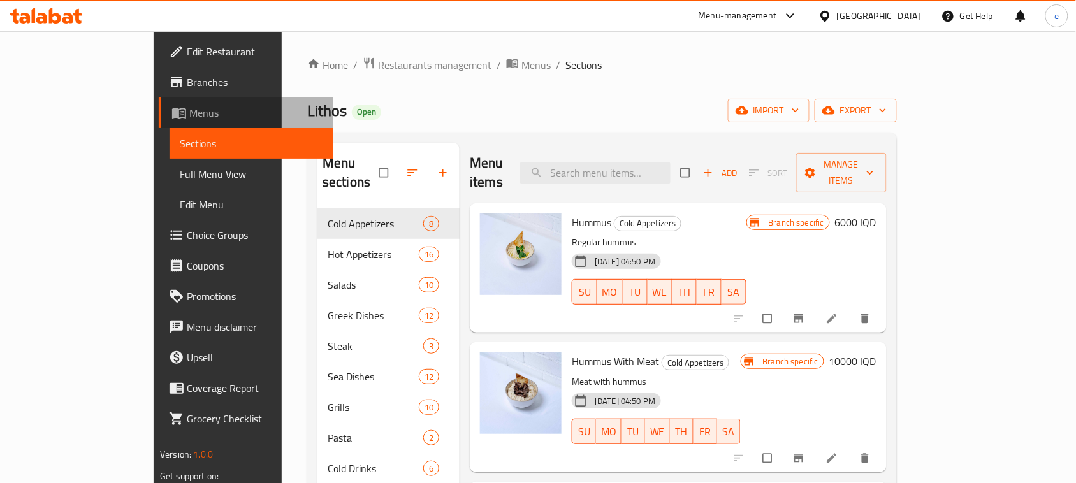
click at [189, 106] on span "Menus" at bounding box center [256, 112] width 134 height 15
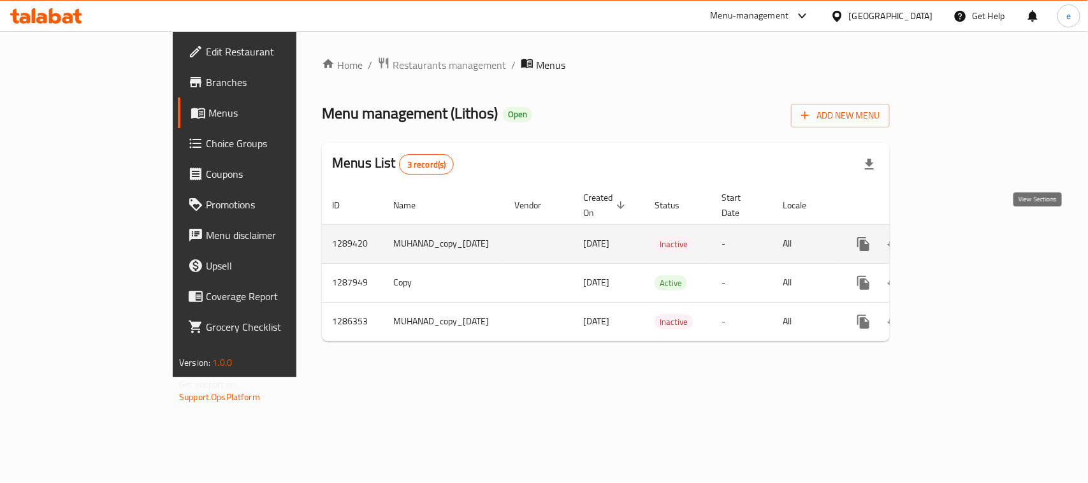
click at [963, 236] on icon "enhanced table" at bounding box center [954, 243] width 15 height 15
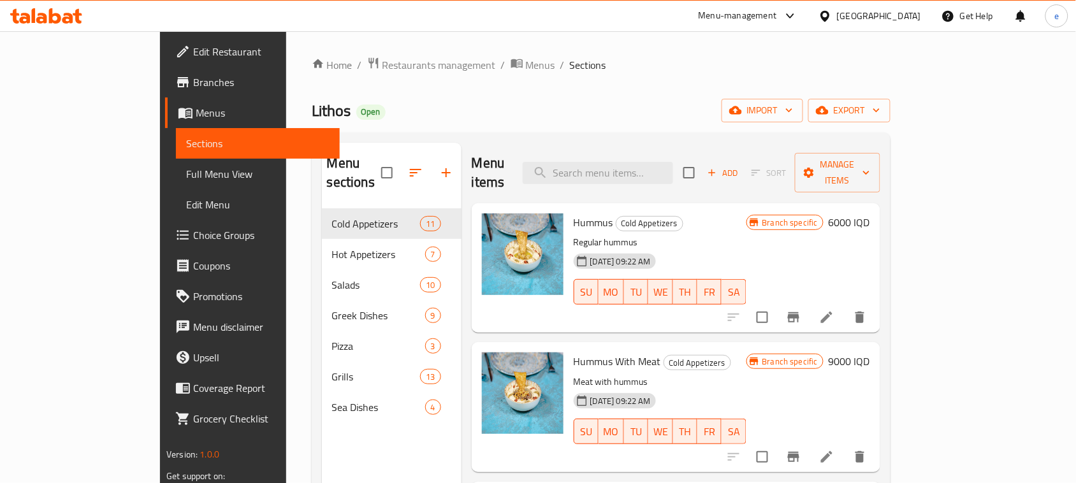
drag, startPoint x: 356, startPoint y: 1, endPoint x: 32, endPoint y: 119, distance: 344.3
click at [178, 119] on icon at bounding box center [185, 112] width 15 height 15
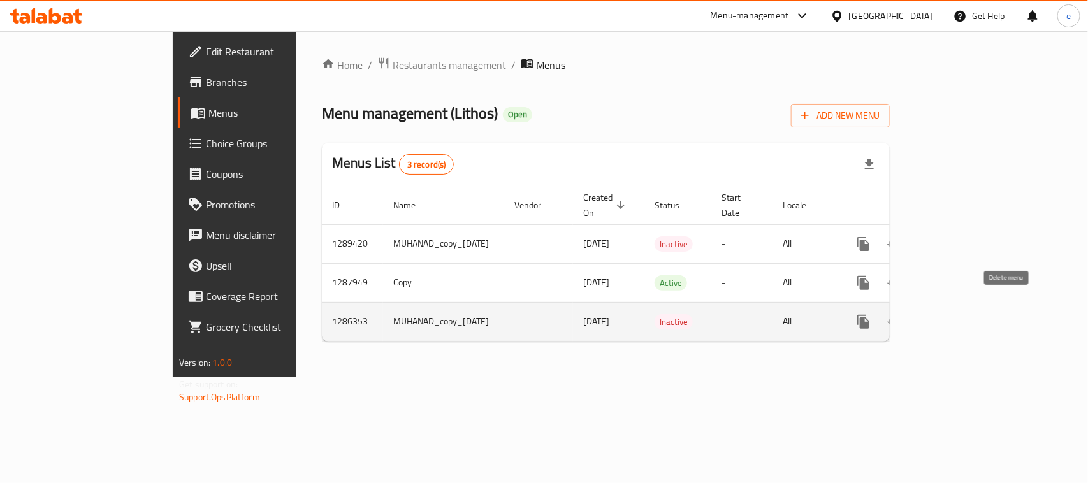
click at [932, 314] on icon "enhanced table" at bounding box center [924, 321] width 15 height 15
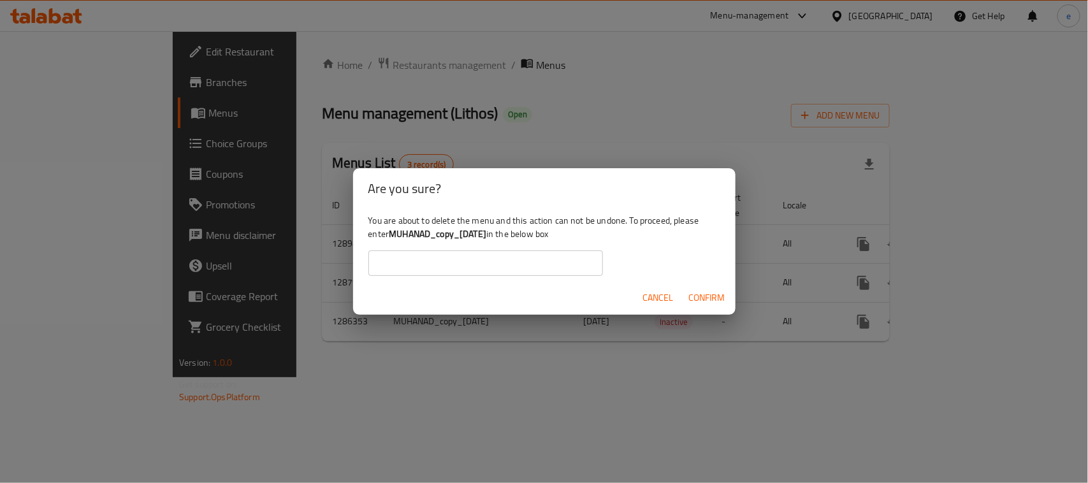
drag, startPoint x: 393, startPoint y: 234, endPoint x: 511, endPoint y: 237, distance: 117.9
click at [511, 237] on div "You are about to delete the menu and this action can not be undone. To proceed,…" at bounding box center [544, 244] width 382 height 71
copy b "MUHANAD_copy_28/04/2025"
click at [480, 268] on input "text" at bounding box center [485, 262] width 234 height 25
paste input "MUHANAD_copy_28/04/2025"
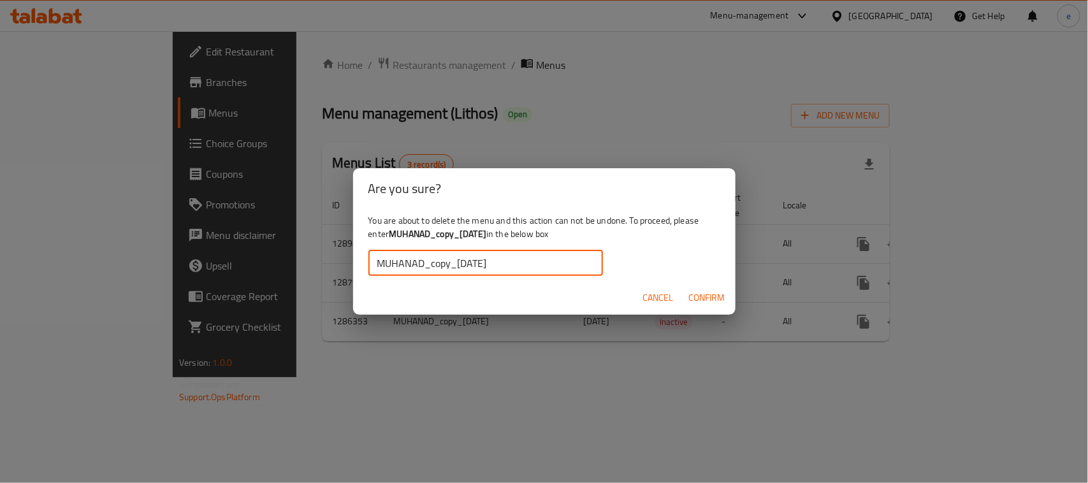
type input "MUHANAD_copy_28/04/2025"
click at [698, 297] on span "Confirm" at bounding box center [707, 298] width 36 height 16
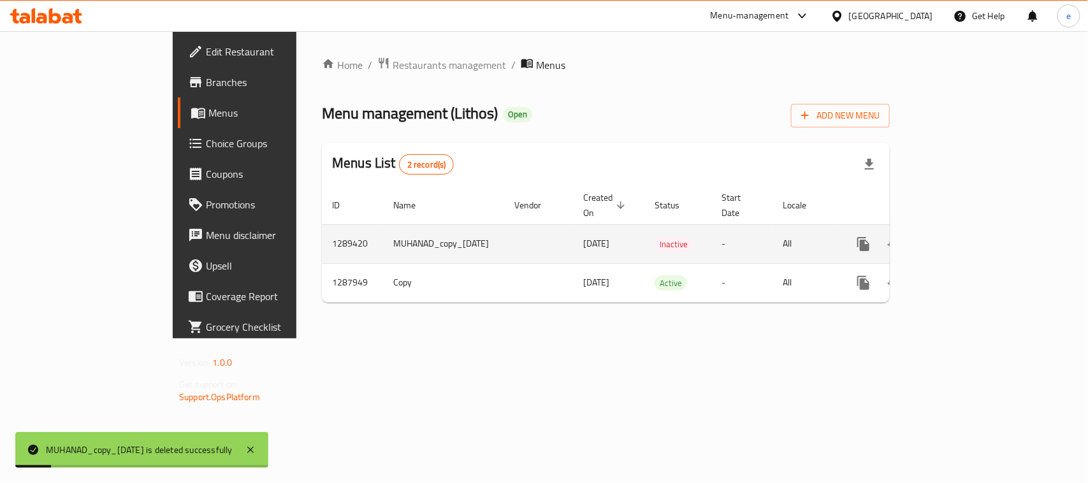
click at [929, 238] on icon "enhanced table" at bounding box center [924, 243] width 9 height 11
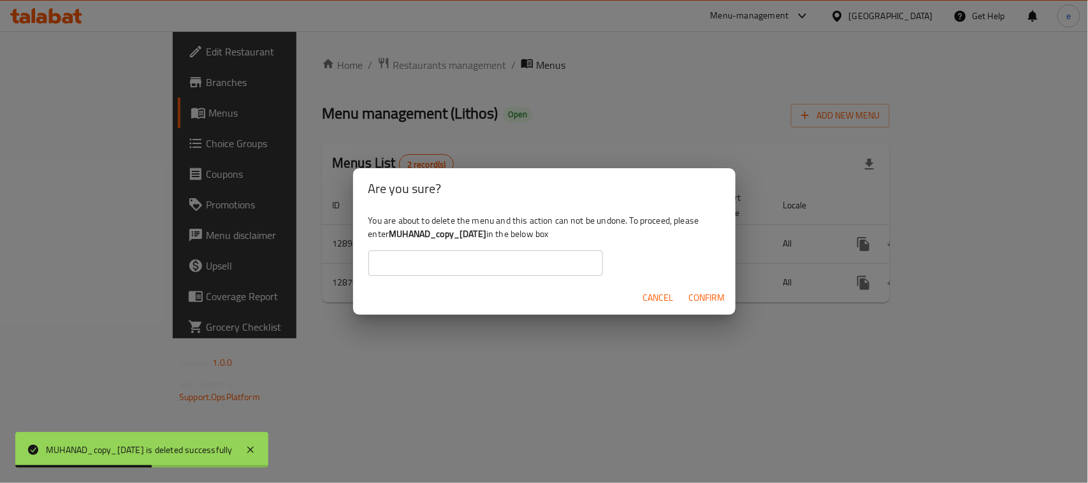
drag, startPoint x: 392, startPoint y: 229, endPoint x: 510, endPoint y: 231, distance: 117.9
click at [486, 231] on b "MUHANAD_copy_18/05/2025" at bounding box center [437, 234] width 97 height 17
copy b "MUHANAD_copy_18/05/2025"
click at [459, 258] on input "text" at bounding box center [485, 262] width 234 height 25
paste input "MUHANAD_copy_18/05/2025"
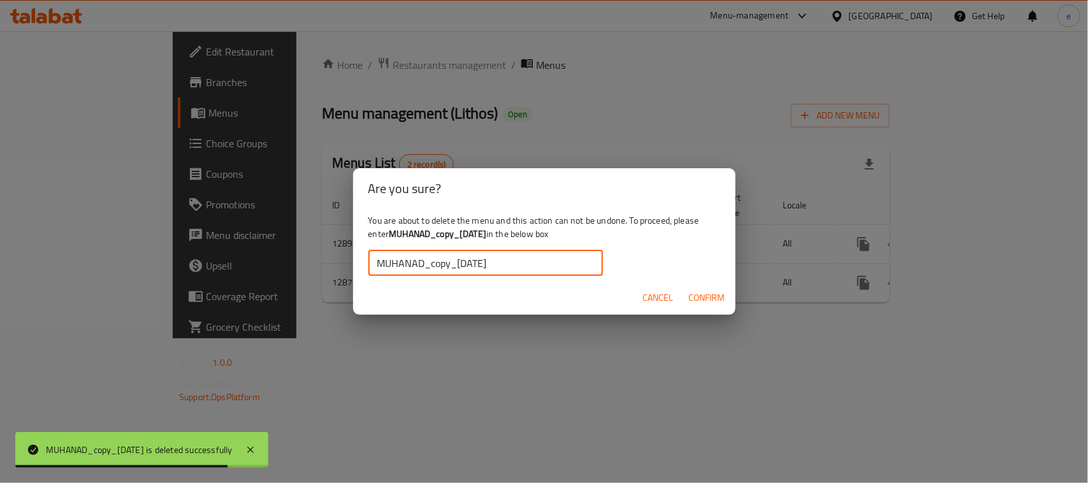
type input "MUHANAD_copy_18/05/2025"
click at [705, 299] on span "Confirm" at bounding box center [707, 298] width 36 height 16
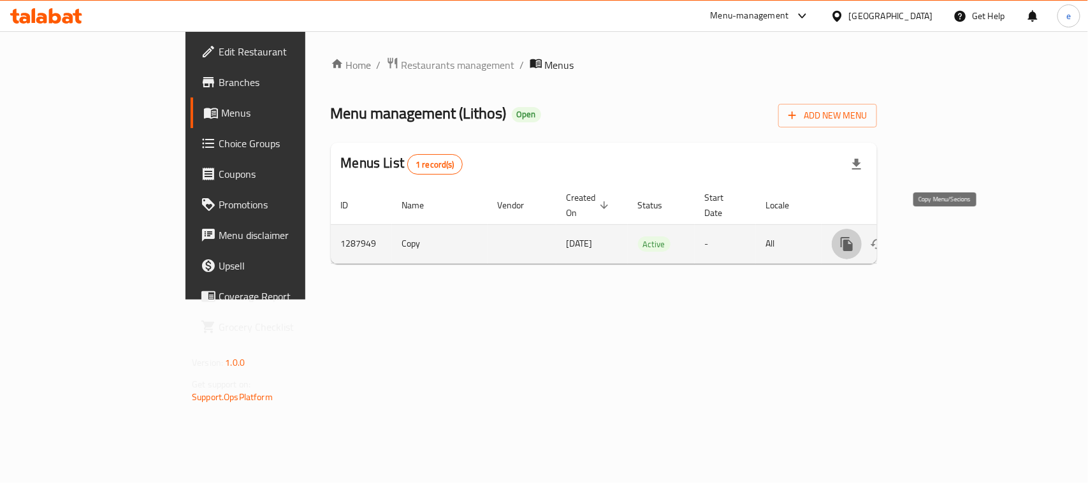
click at [854, 236] on icon "more" at bounding box center [846, 243] width 15 height 15
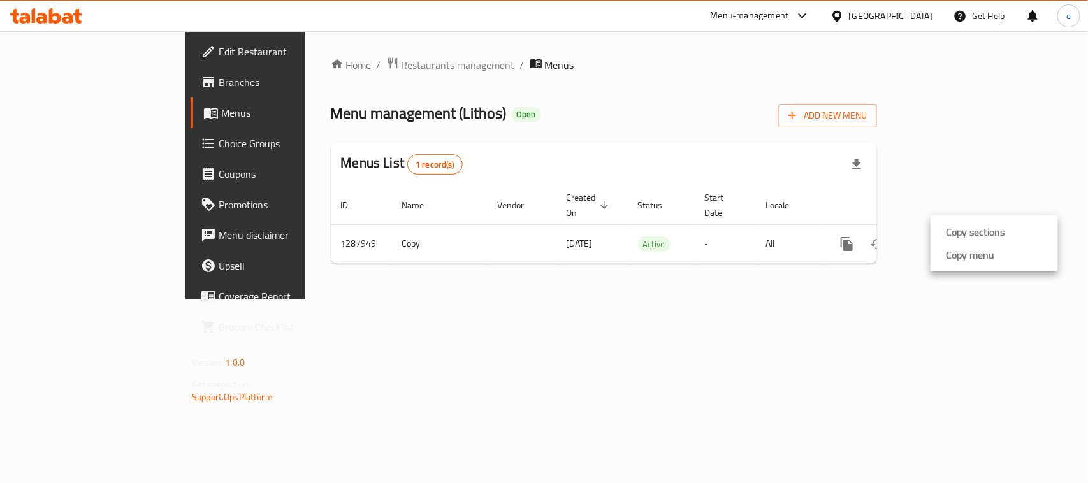
click at [356, 109] on div at bounding box center [544, 241] width 1088 height 483
click at [361, 109] on span "Menu management ( Lithos )" at bounding box center [419, 113] width 176 height 29
copy span "Lithos"
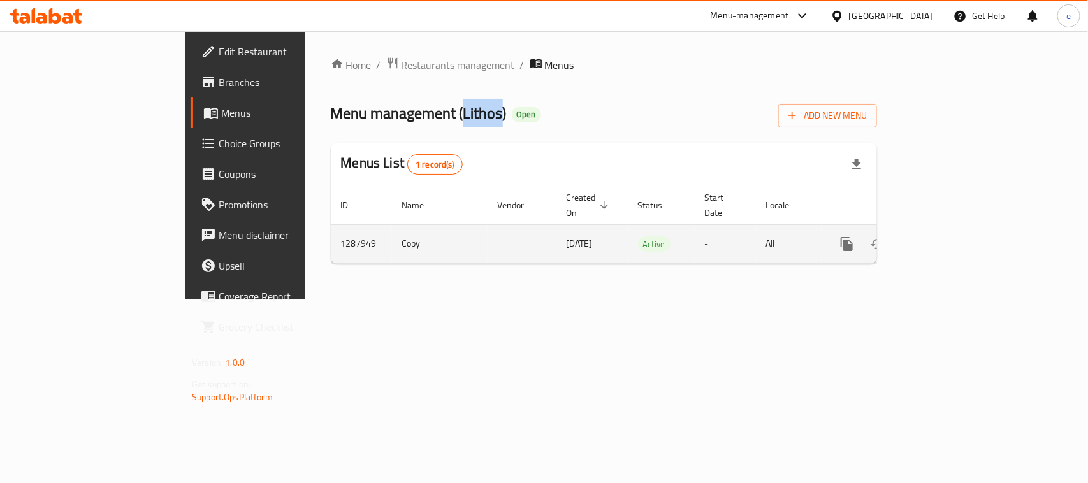
click at [853, 237] on icon "more" at bounding box center [846, 244] width 12 height 14
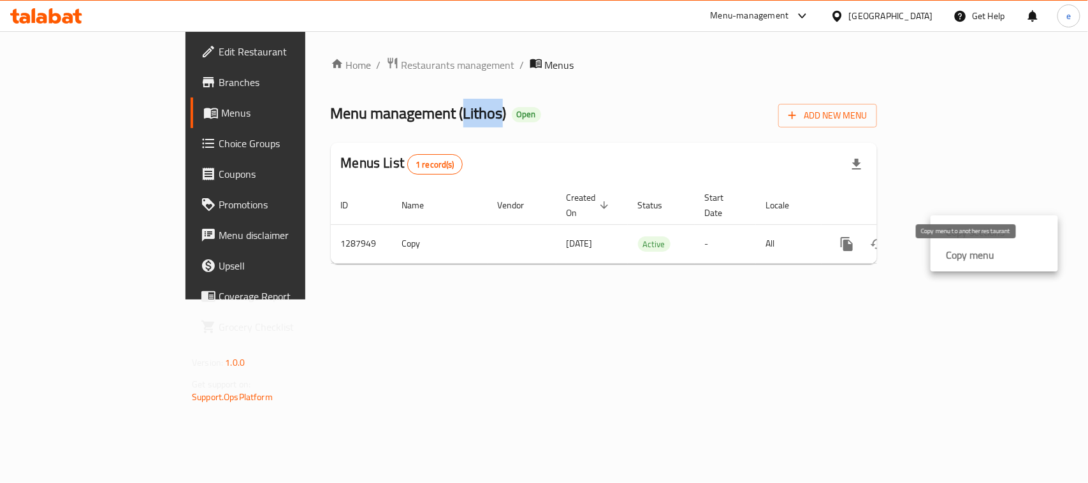
click at [963, 254] on strong "Copy menu" at bounding box center [970, 254] width 48 height 15
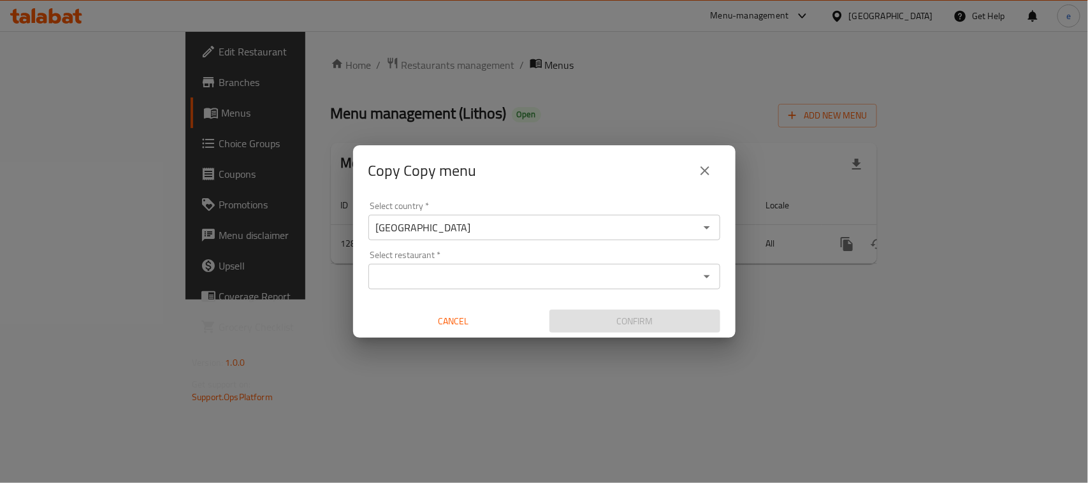
click at [443, 274] on input "Select restaurant   *" at bounding box center [533, 277] width 323 height 18
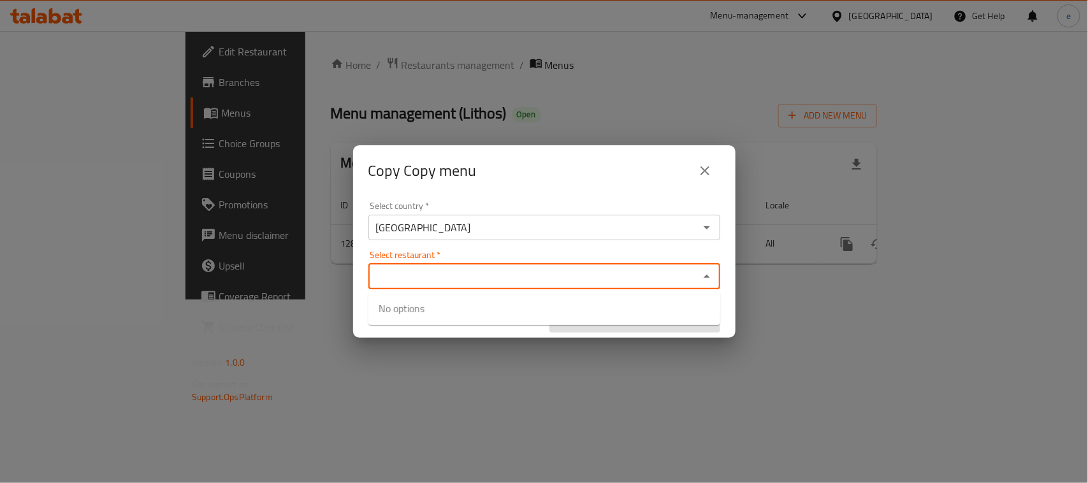
paste input "Lithos"
type input "Lithos"
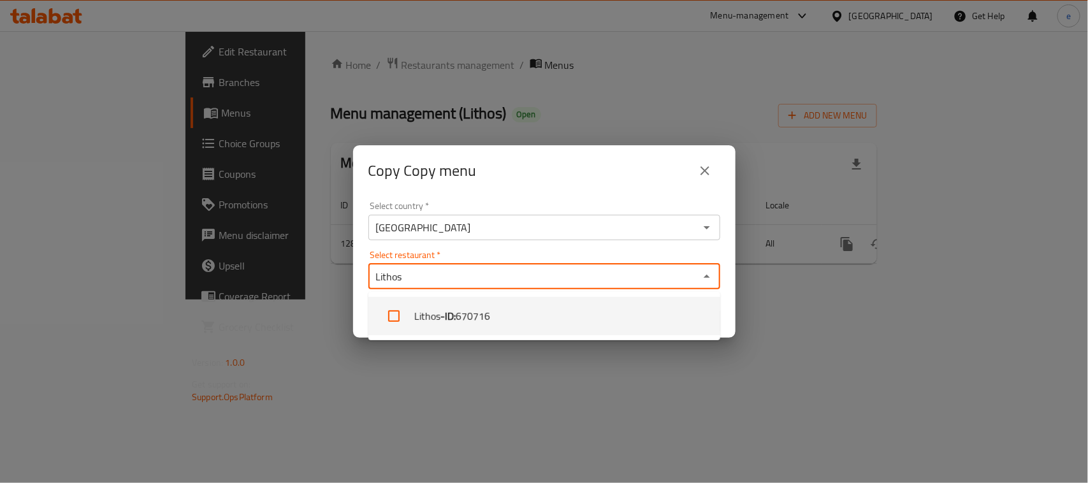
click at [389, 322] on input "checkbox" at bounding box center [393, 316] width 31 height 31
checkbox input "true"
click at [510, 398] on div "Copy Copy menu Select country   * Iraq Select country * Select restaurant   * L…" at bounding box center [544, 241] width 1088 height 483
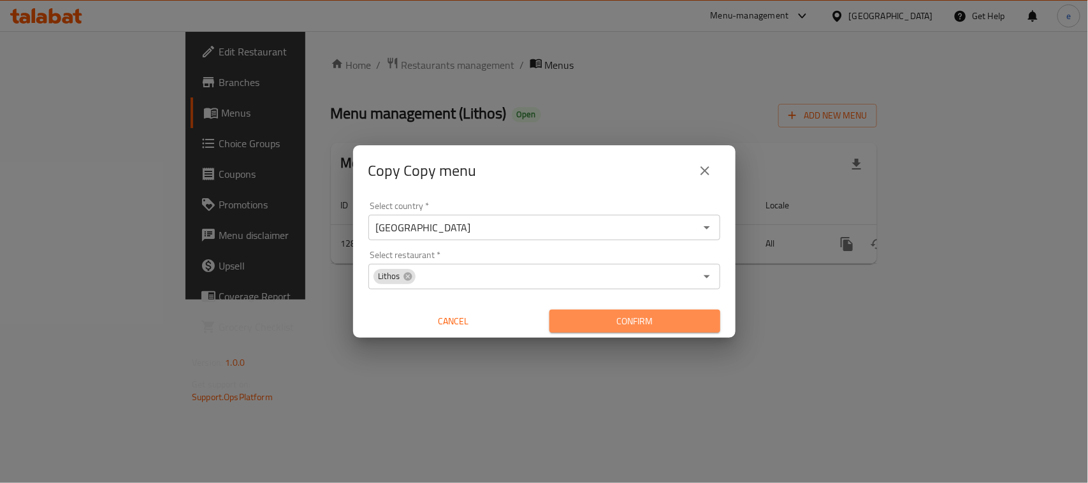
click at [647, 320] on span "Confirm" at bounding box center [634, 321] width 150 height 16
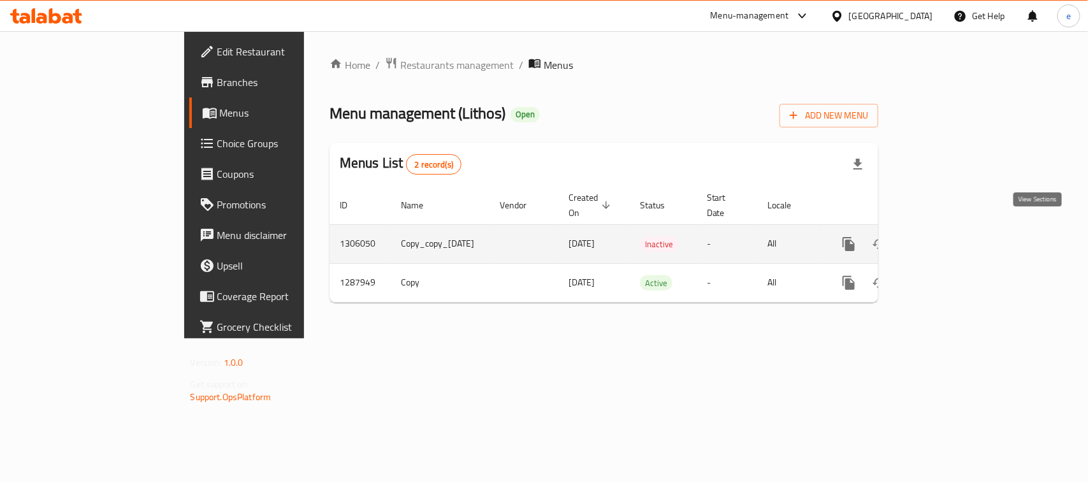
click at [948, 236] on icon "enhanced table" at bounding box center [940, 243] width 15 height 15
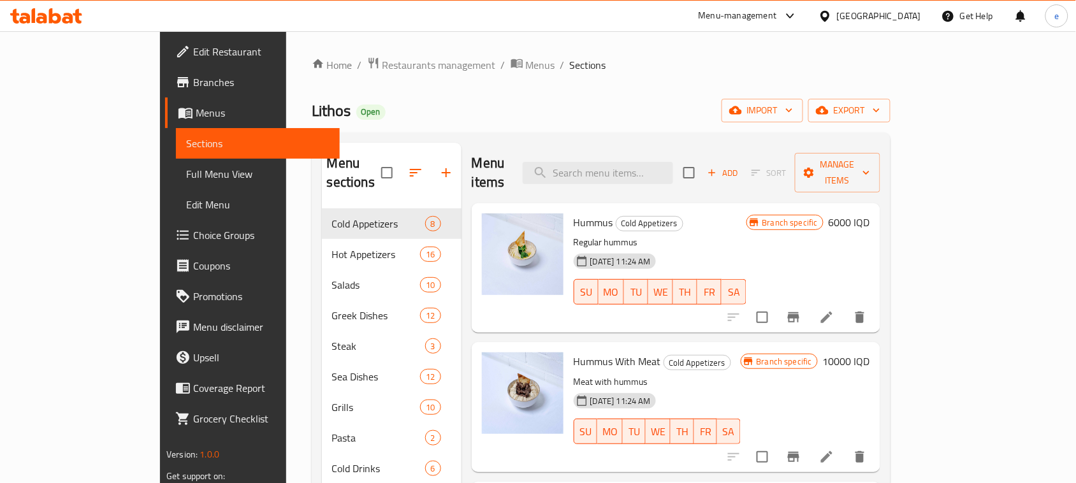
click at [186, 175] on span "Full Menu View" at bounding box center [257, 173] width 143 height 15
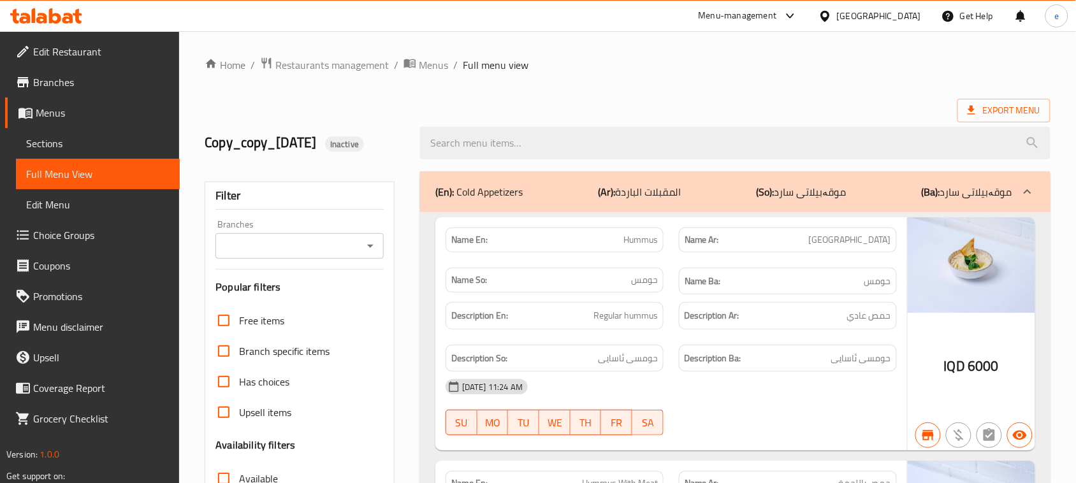
click at [380, 240] on div "Branches" at bounding box center [299, 245] width 168 height 25
drag, startPoint x: 367, startPoint y: 259, endPoint x: 373, endPoint y: 249, distance: 11.1
click at [367, 257] on div "Branches" at bounding box center [299, 245] width 168 height 25
click at [373, 249] on icon "Open" at bounding box center [370, 245] width 15 height 15
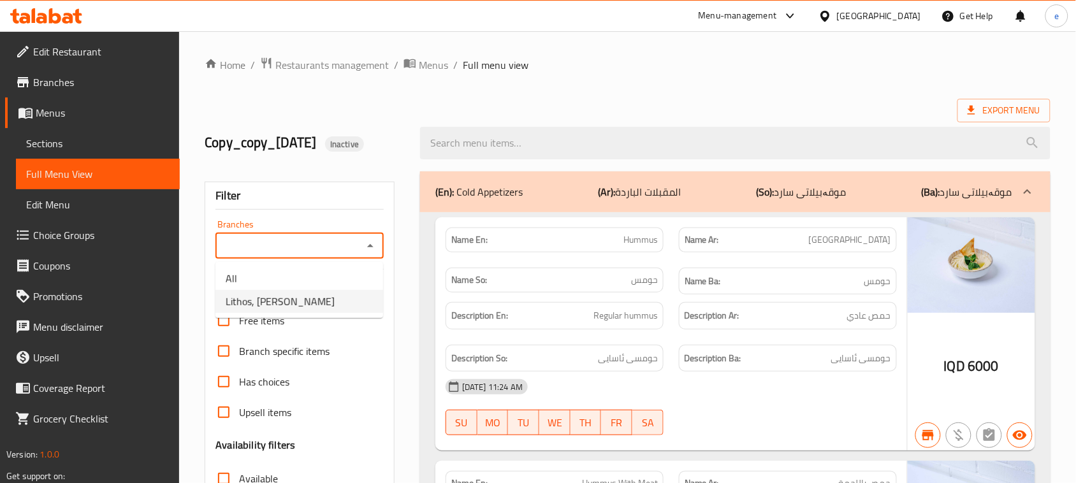
click at [344, 298] on li "Lithos, Ankawa" at bounding box center [299, 301] width 168 height 23
type input "Lithos, Ankawa"
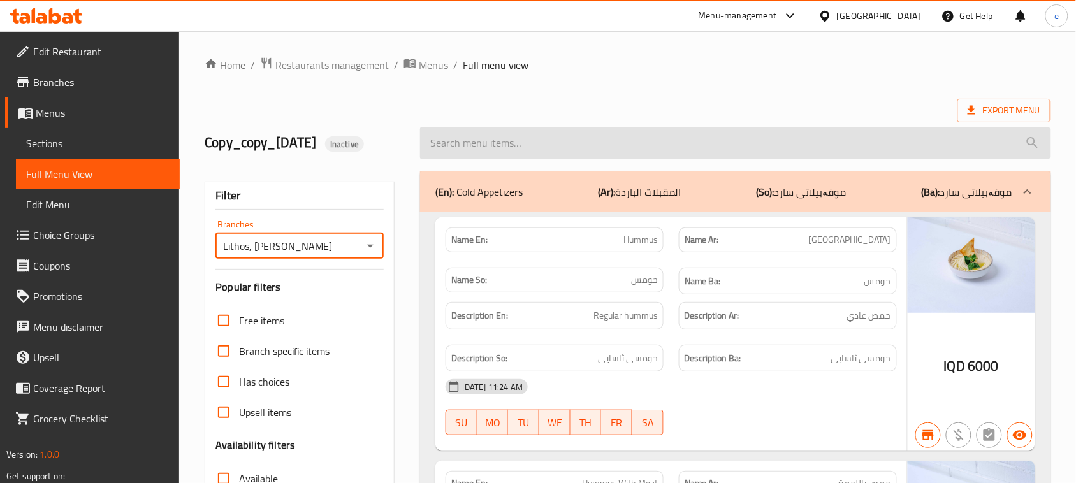
click at [482, 144] on input "search" at bounding box center [735, 143] width 630 height 32
paste input "chicken tika"
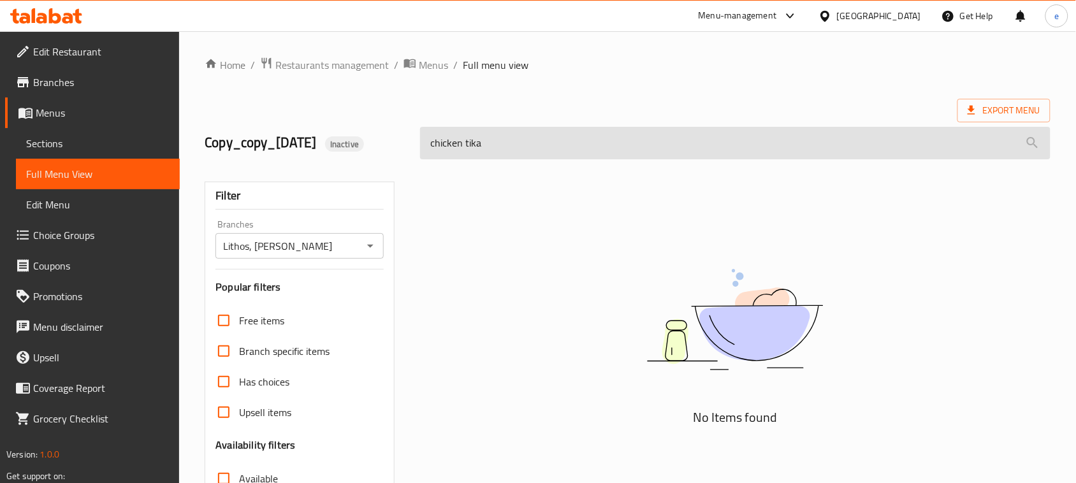
click at [476, 147] on input "chicken tika" at bounding box center [735, 143] width 630 height 32
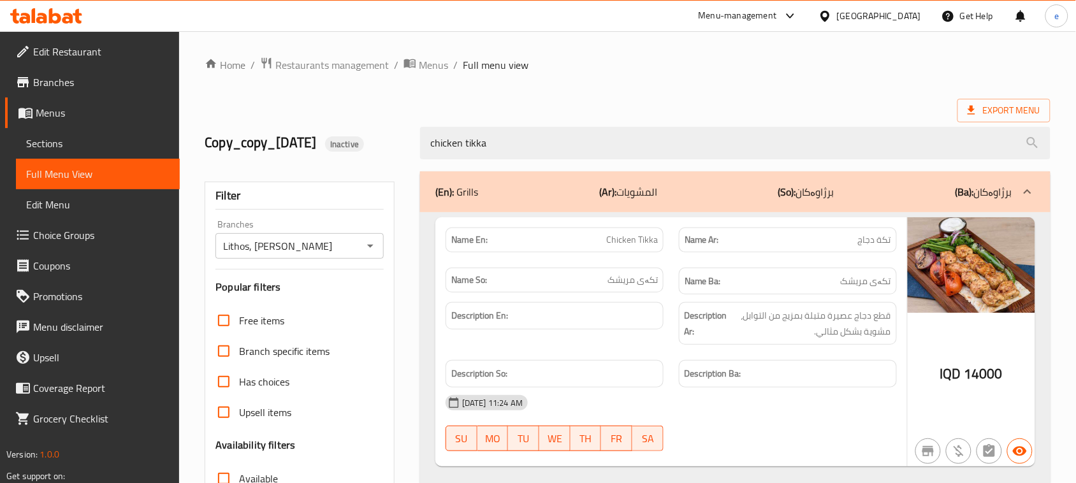
click at [628, 236] on span "Chicken Tikka" at bounding box center [632, 239] width 52 height 13
copy span "Chicken Tikka"
click at [487, 167] on div "(En): Grills (Ar): المشويات (So): برژاوەکان (Ba): برژاوەکان Name En: Chicken Ti…" at bounding box center [734, 412] width 645 height 496
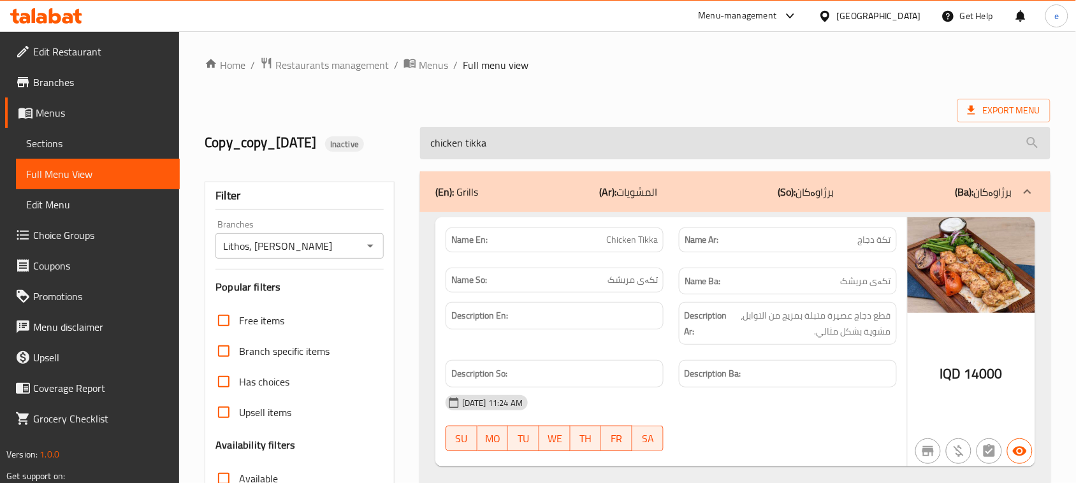
click at [482, 153] on input "chicken tikka" at bounding box center [735, 143] width 630 height 32
paste input "lithos kebab"
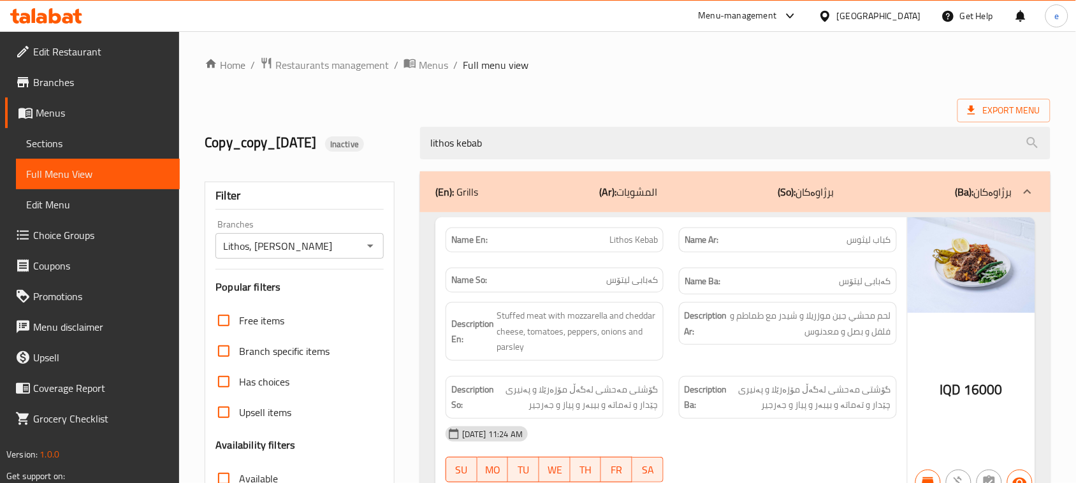
click at [636, 238] on span "Lithos Kebab" at bounding box center [633, 239] width 48 height 13
copy span "Lithos Kebab"
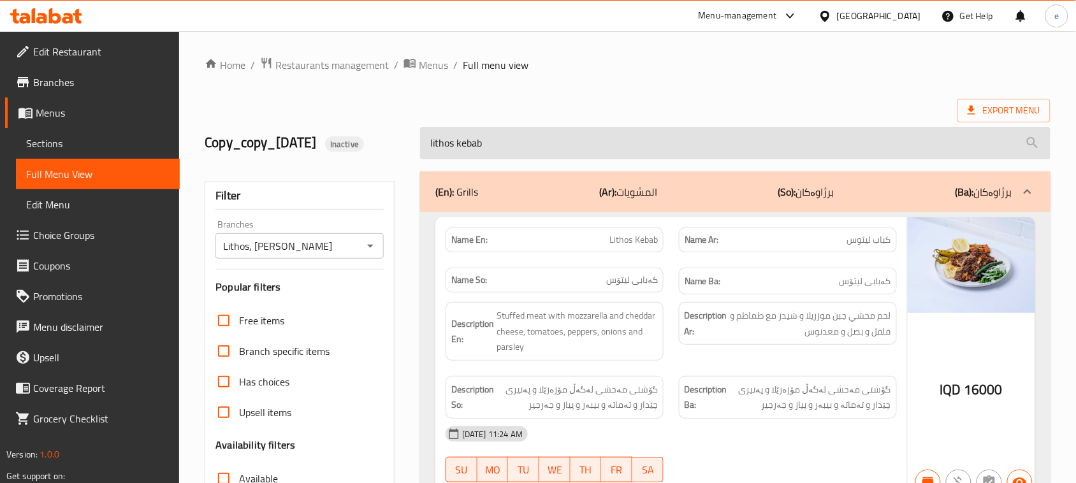
click at [468, 147] on input "lithos kebab" at bounding box center [735, 143] width 630 height 32
paste input "search"
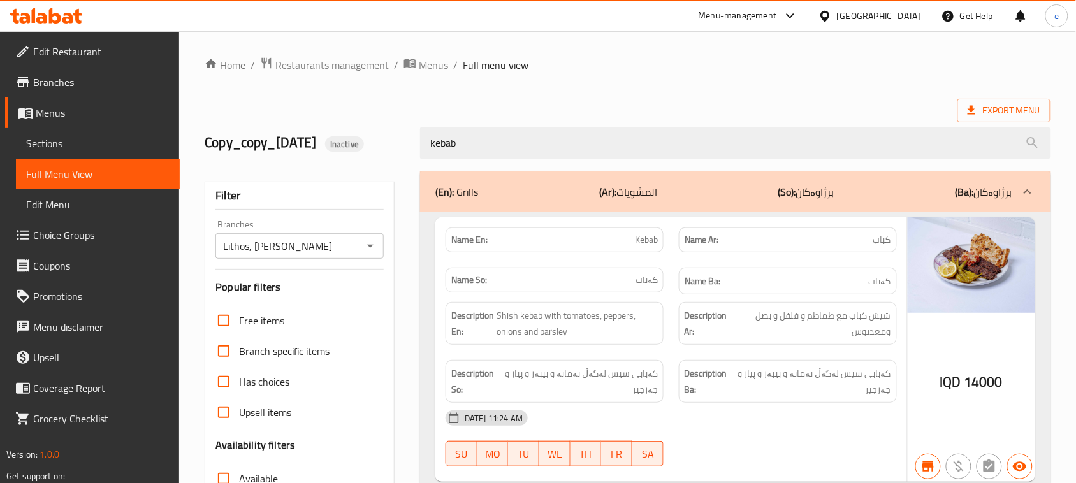
click at [632, 239] on p "Name En: Kebab" at bounding box center [554, 239] width 206 height 13
click at [644, 241] on span "Kebab" at bounding box center [646, 239] width 23 height 13
click at [647, 246] on span "Kebab" at bounding box center [646, 239] width 23 height 13
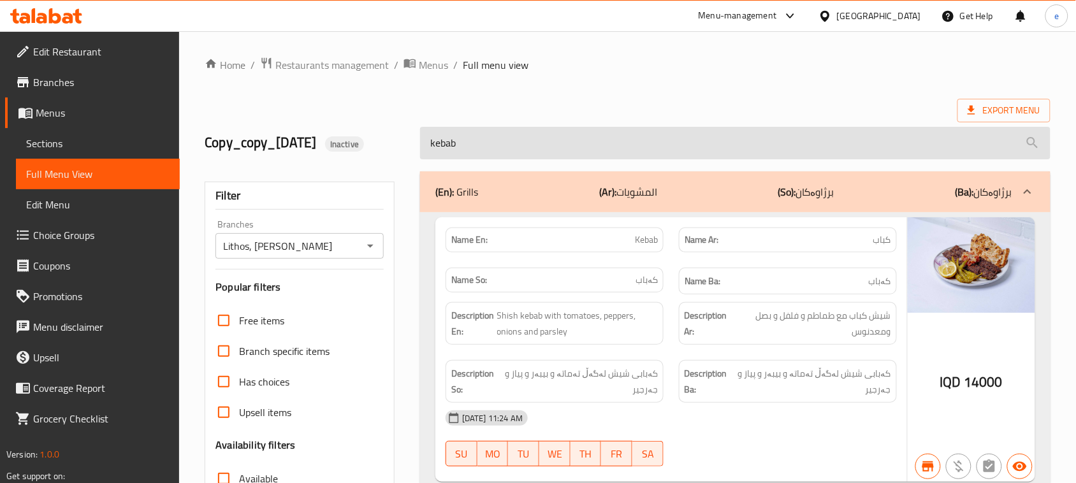
click at [473, 150] on input "kebab" at bounding box center [735, 143] width 630 height 32
paste input "castelleta"
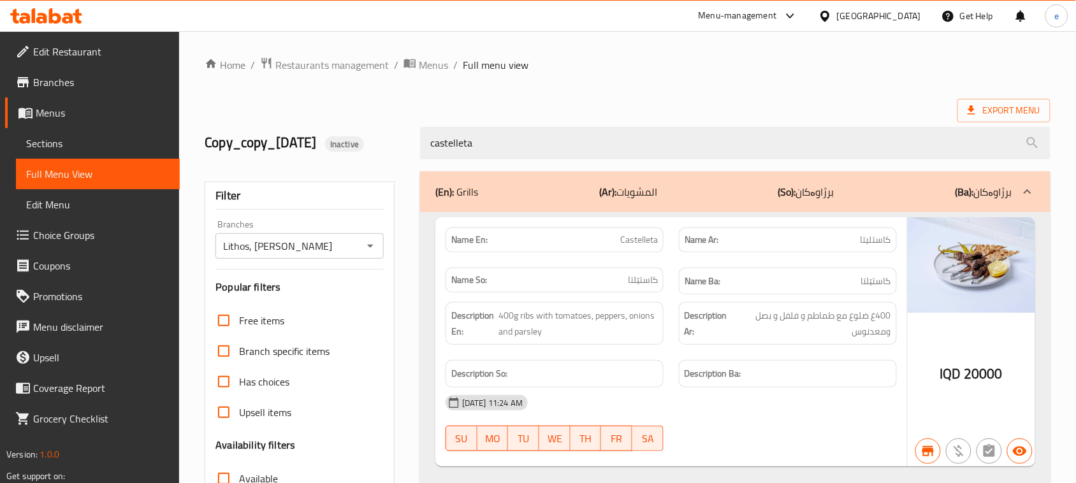
type input "castelleta"
click at [648, 243] on span "Castelleta" at bounding box center [639, 239] width 38 height 13
copy span "Castelleta"
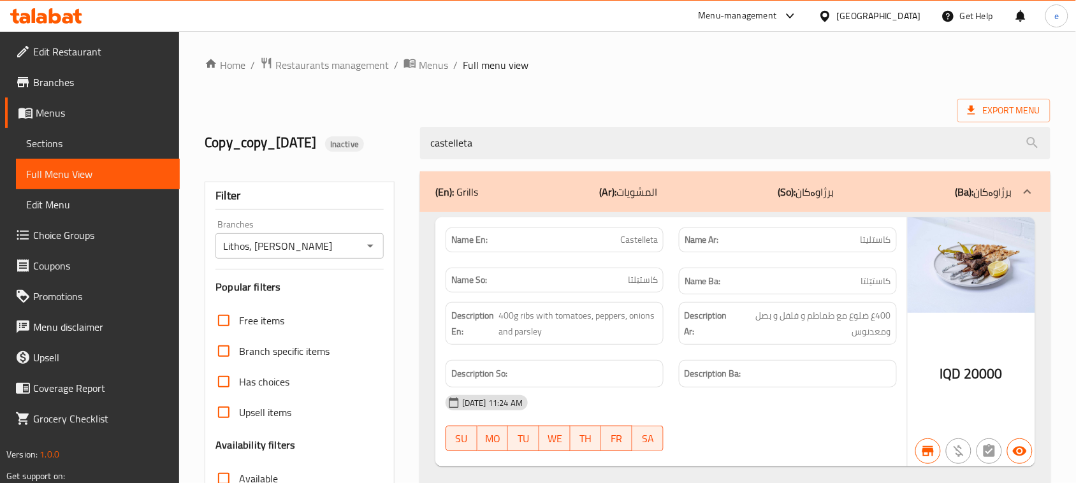
drag, startPoint x: 507, startPoint y: 156, endPoint x: 371, endPoint y: 148, distance: 136.6
click at [371, 148] on div "Copy_copy_17/08/2025 Inactive castelleta" at bounding box center [627, 143] width 861 height 57
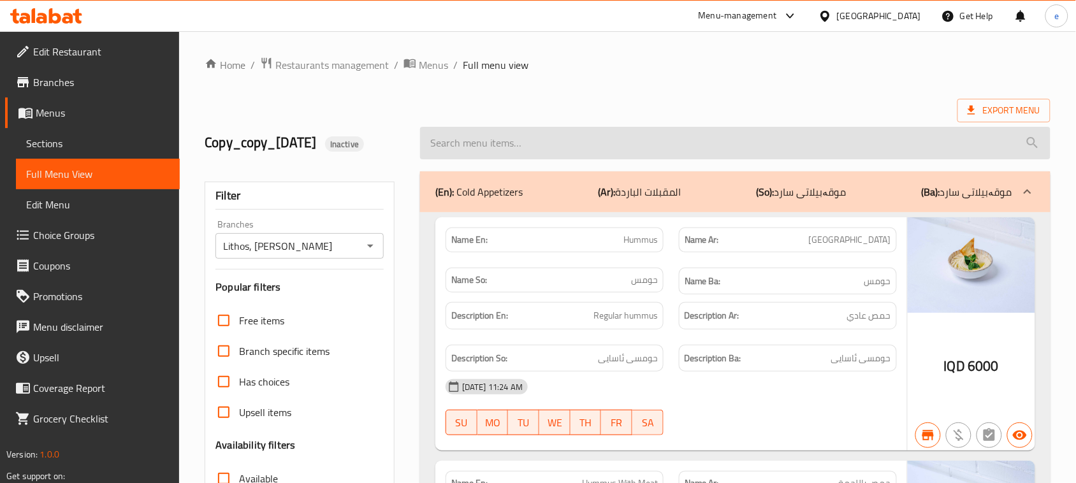
click at [549, 145] on input "search" at bounding box center [735, 143] width 630 height 32
paste input "special"
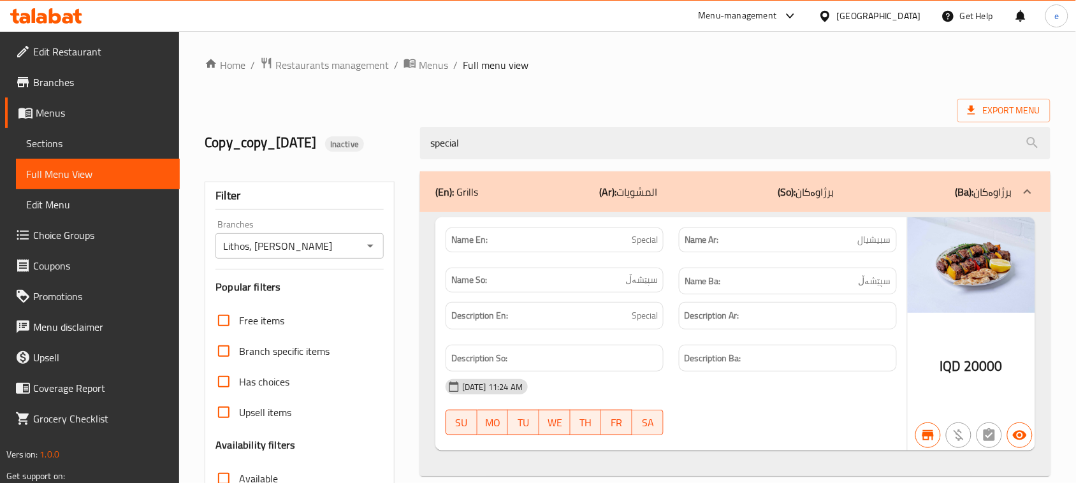
click at [635, 234] on span "Special" at bounding box center [644, 239] width 26 height 13
copy span "Special"
click at [647, 238] on span "Special" at bounding box center [644, 239] width 26 height 13
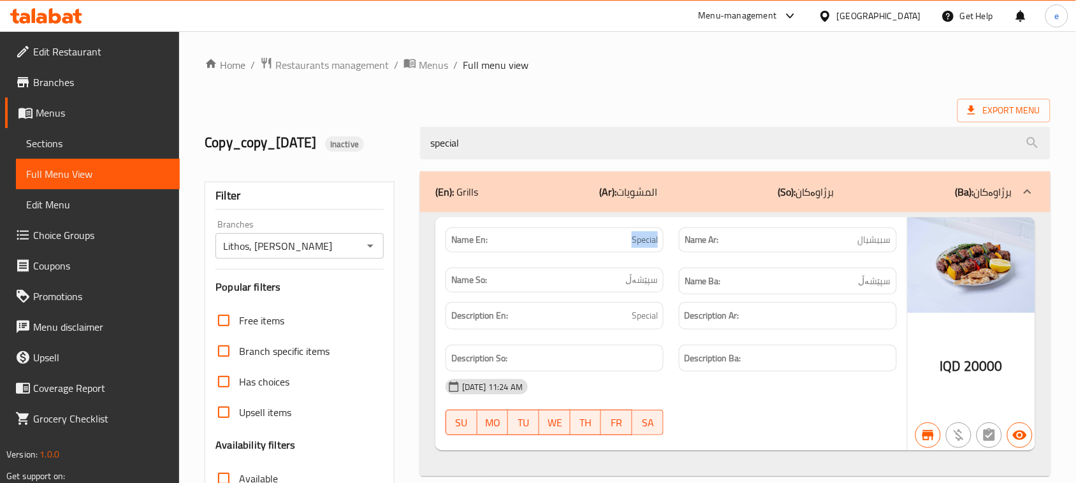
click at [647, 238] on span "Special" at bounding box center [644, 239] width 26 height 13
click at [731, 307] on div "Description Ar:" at bounding box center [788, 315] width 218 height 27
click at [644, 241] on span "Special" at bounding box center [644, 239] width 26 height 13
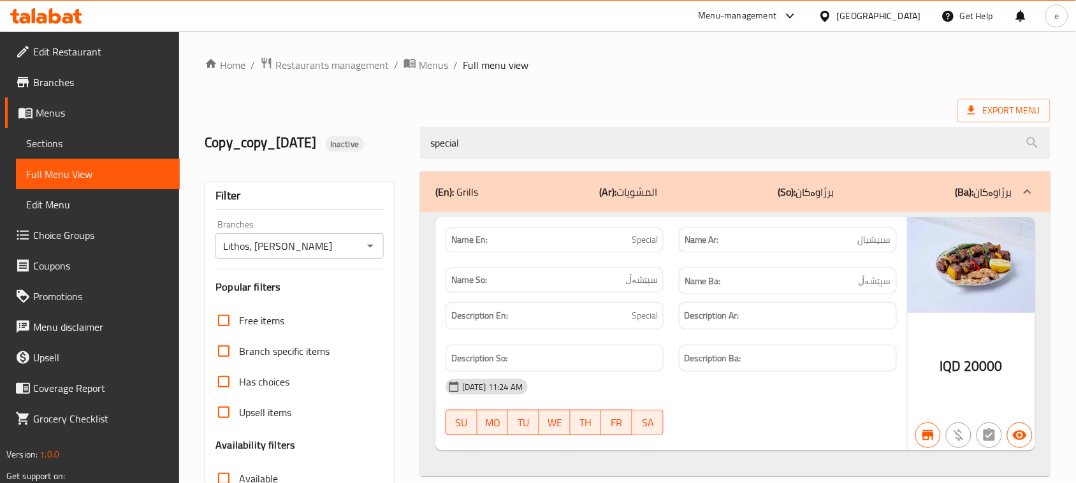
click at [637, 109] on div "Export Menu" at bounding box center [628, 111] width 846 height 24
click at [654, 234] on span "Special" at bounding box center [644, 239] width 26 height 13
copy span "Special"
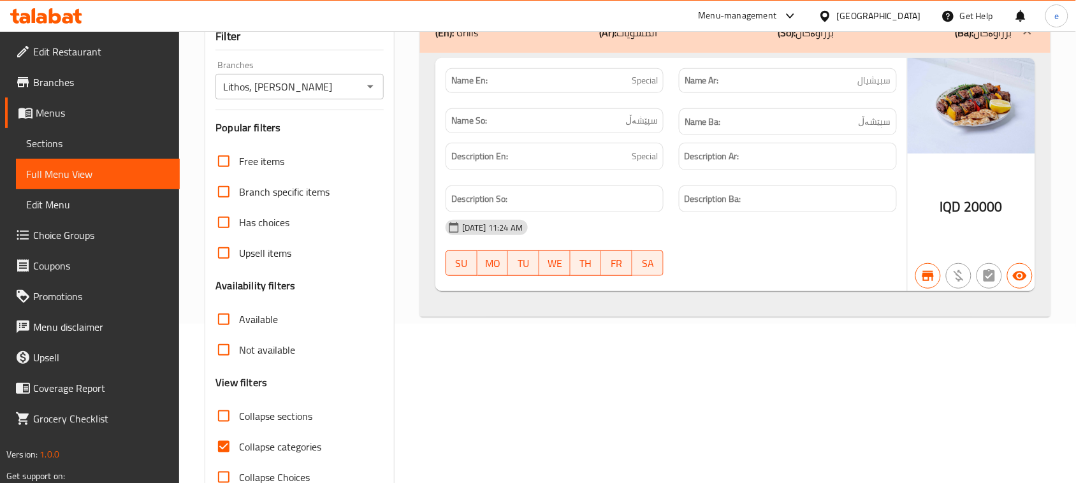
click at [516, 356] on div "(En): Grills (Ar): المشويات (So): برژاوەکان (Ba): برژاوەکان Name En: Special Na…" at bounding box center [734, 252] width 645 height 496
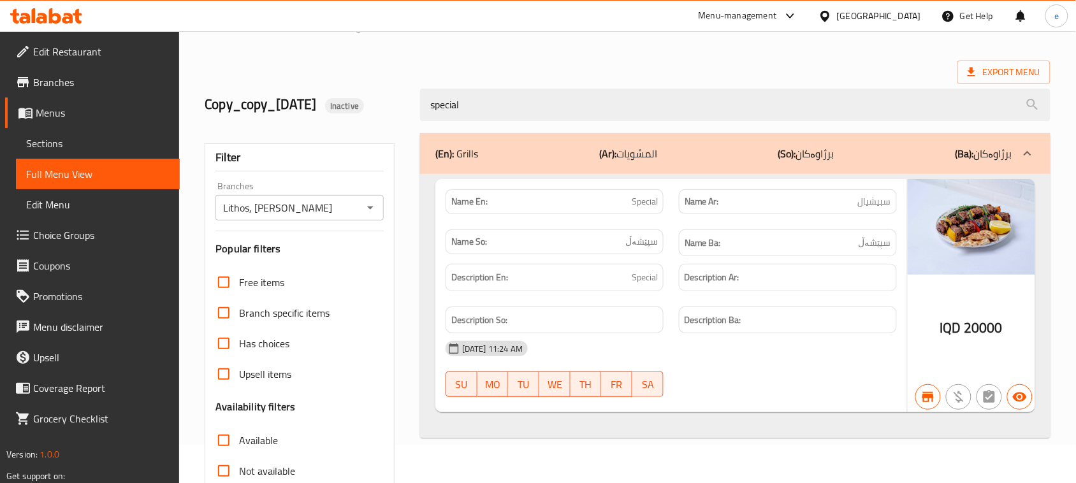
scroll to position [0, 0]
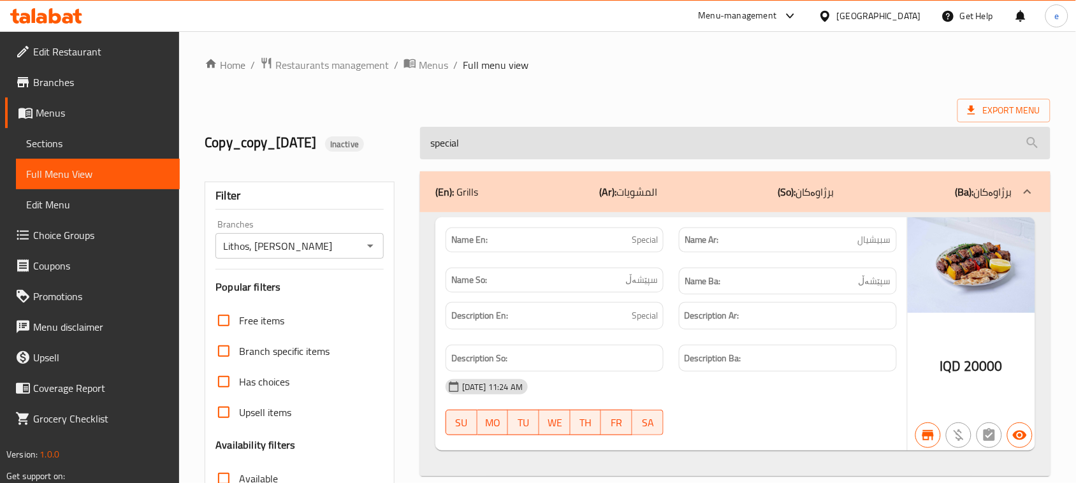
click at [469, 143] on input "special" at bounding box center [735, 143] width 630 height 32
click at [469, 142] on input "special" at bounding box center [735, 143] width 630 height 32
paste input "Grecco"
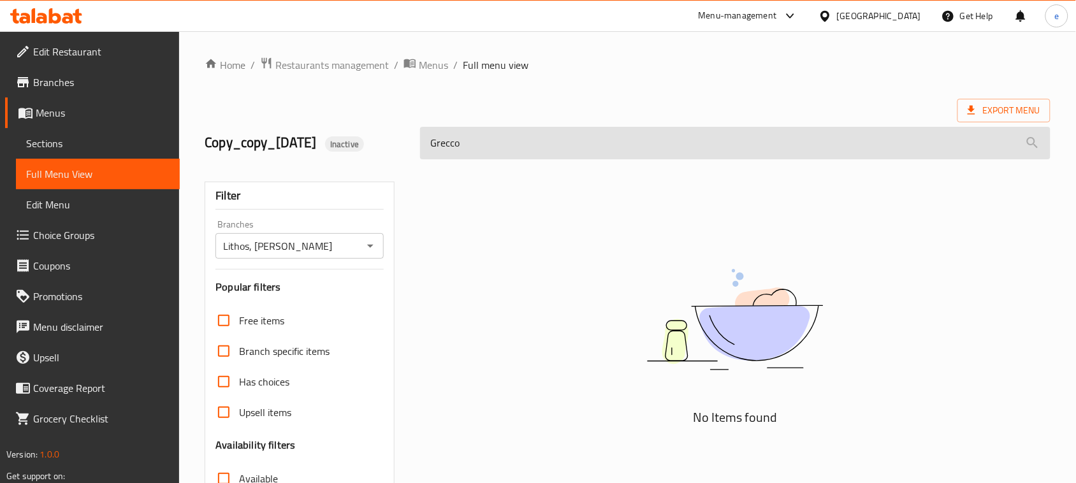
click at [487, 151] on input "Grecco" at bounding box center [735, 143] width 630 height 32
paste input "que"
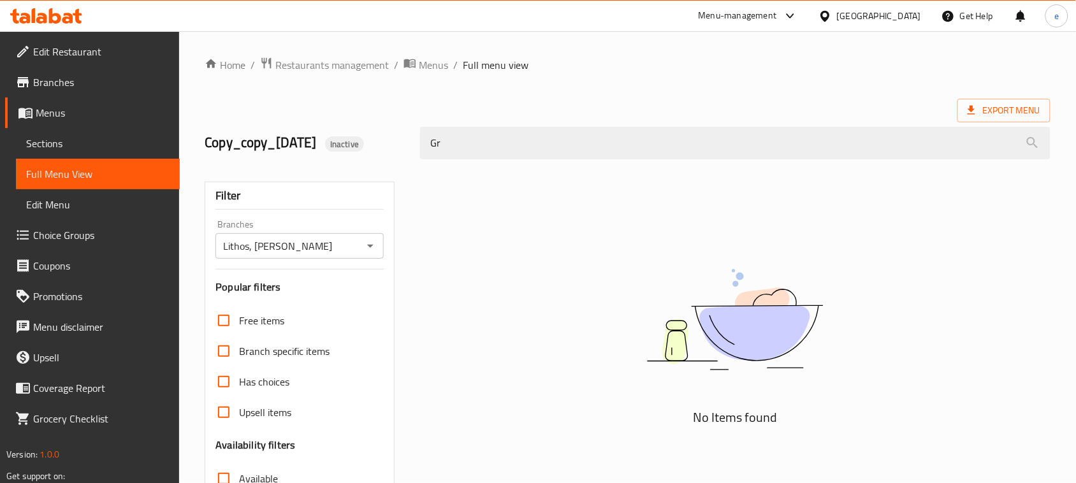
type input "G"
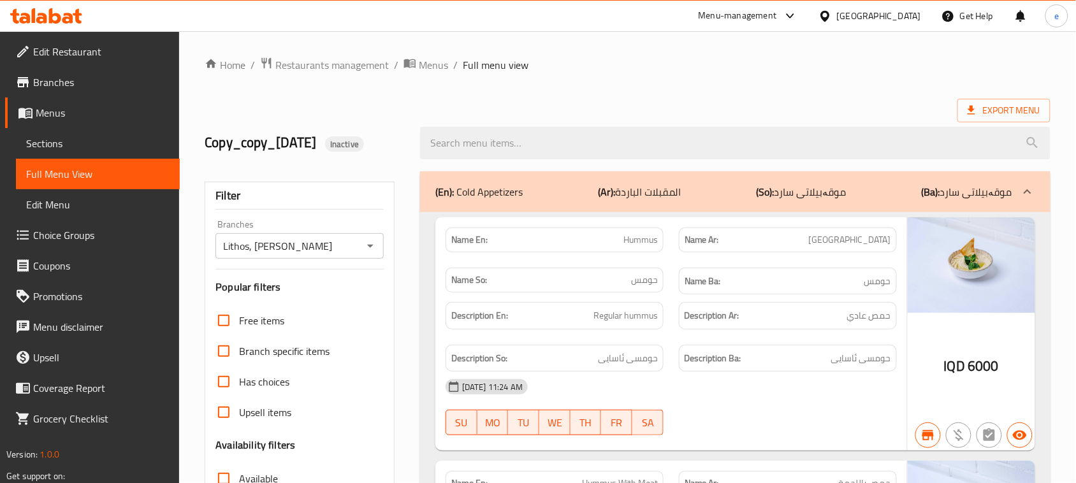
scroll to position [18360, 0]
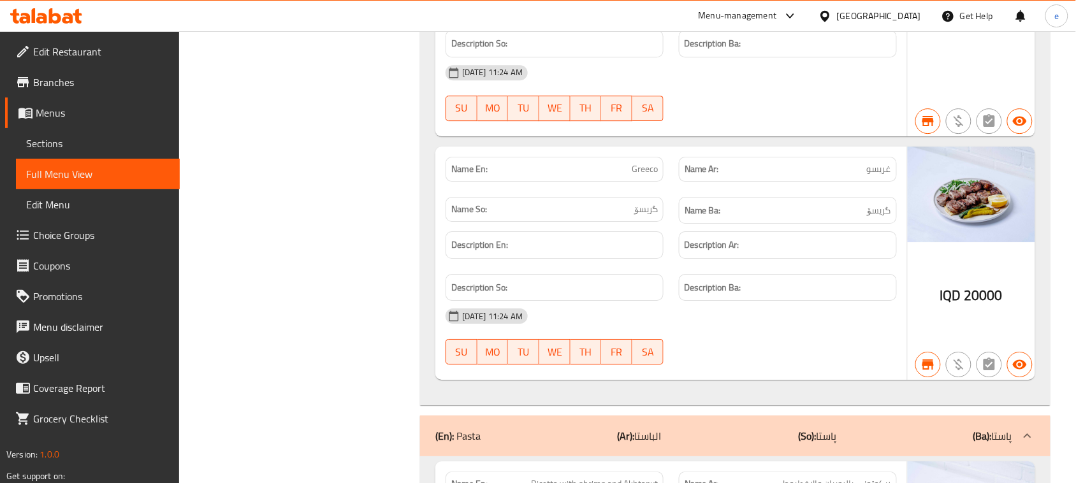
copy span "Greeco"
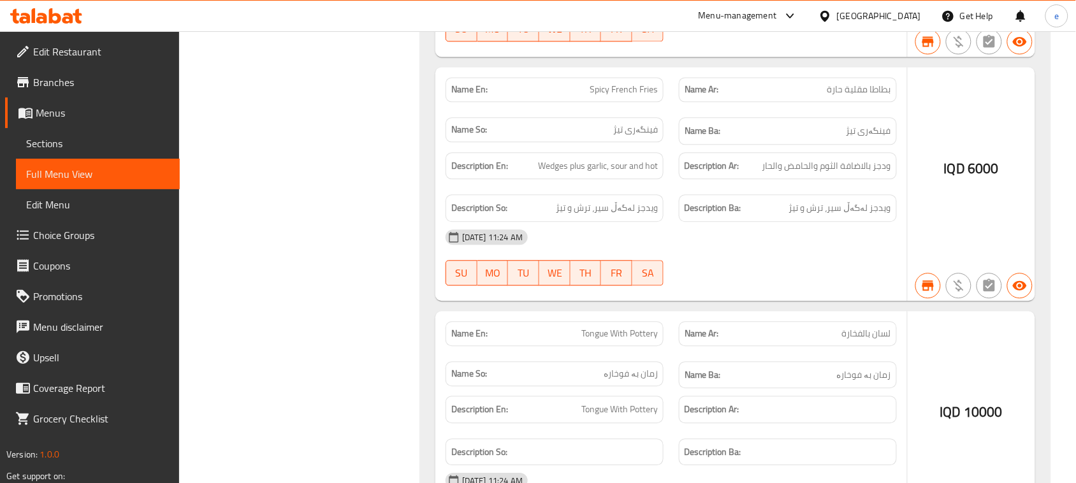
scroll to position [0, 0]
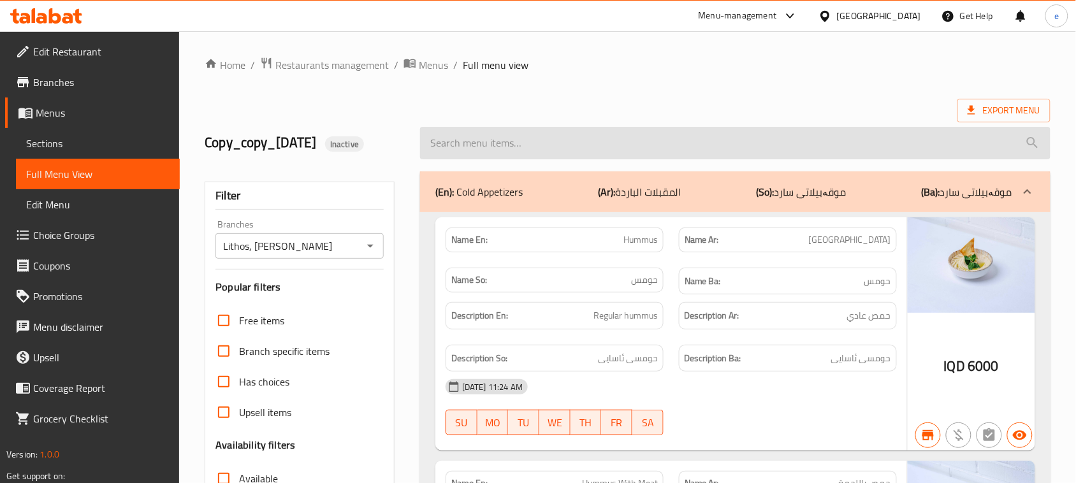
click at [558, 141] on input "search" at bounding box center [735, 143] width 630 height 32
paste input "yana salad"
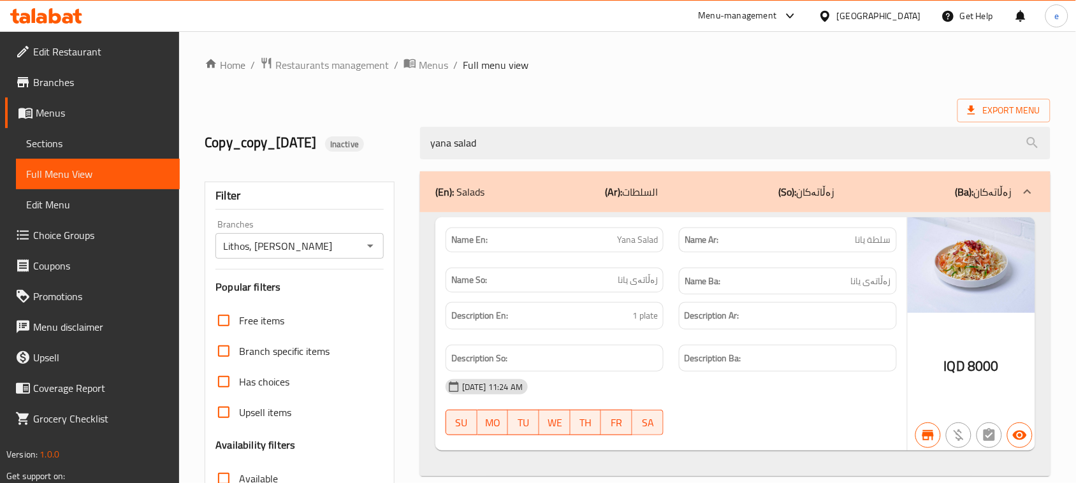
click at [633, 240] on span "Yana Salad" at bounding box center [637, 239] width 41 height 13
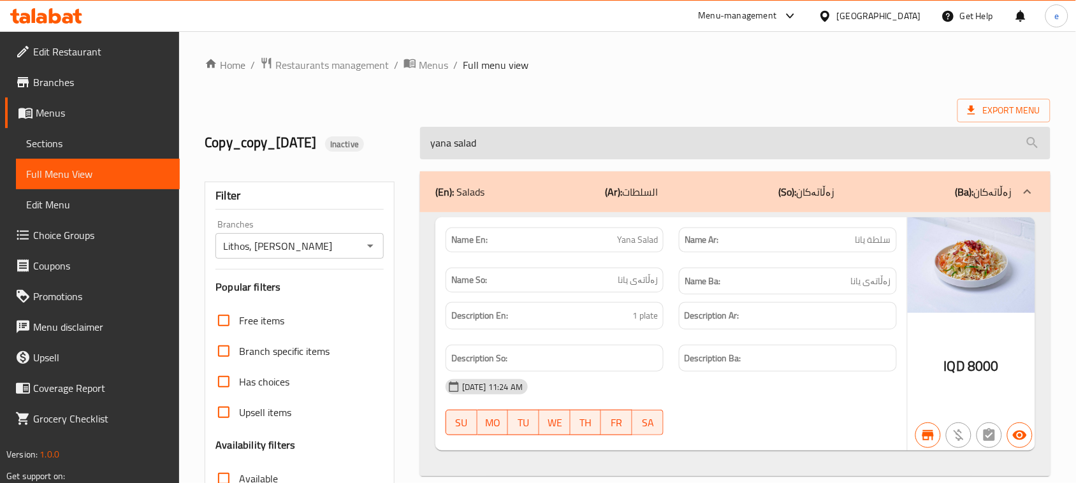
click at [497, 139] on input "yana salad" at bounding box center [735, 143] width 630 height 32
paste input "chicken souvlaki"
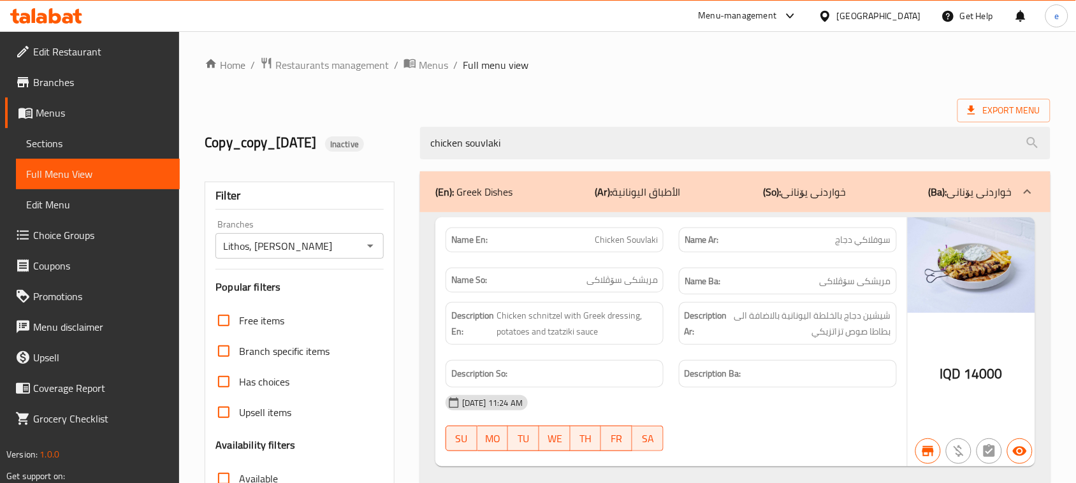
click at [634, 234] on span "Chicken Souvlaki" at bounding box center [625, 239] width 63 height 13
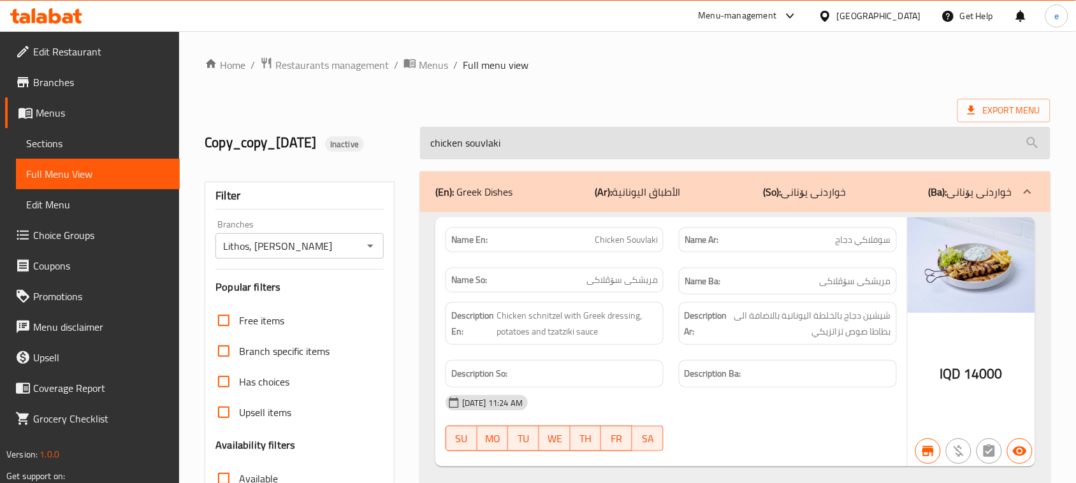
click at [488, 157] on input "chicken souvlaki" at bounding box center [735, 143] width 630 height 32
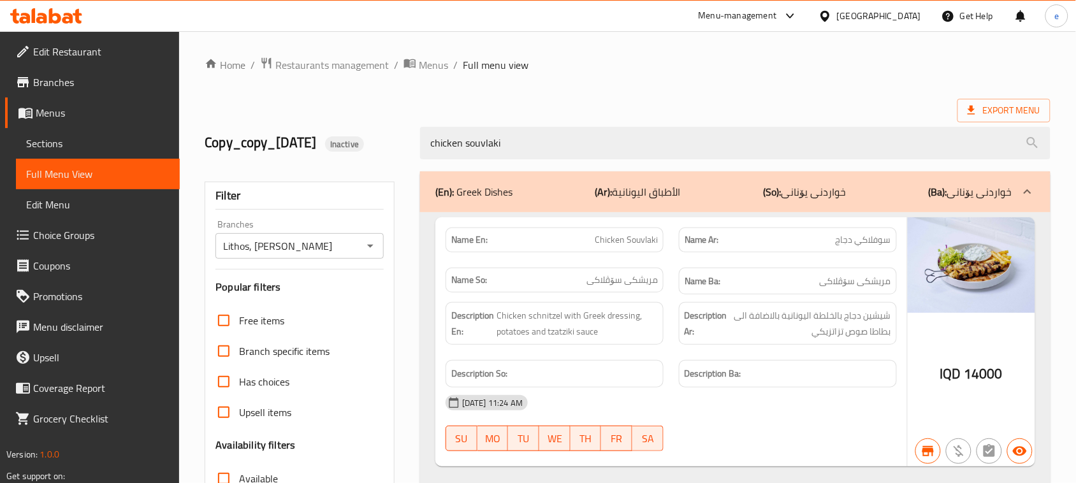
paste input "meat"
click at [649, 242] on span "Meat Souvlaki" at bounding box center [631, 239] width 53 height 13
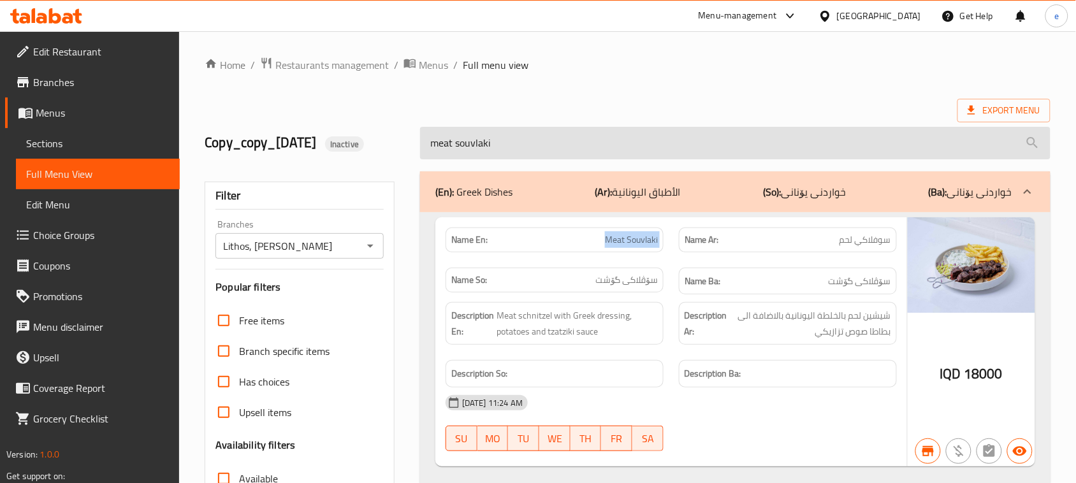
click at [477, 148] on input "meat souvlaki" at bounding box center [735, 143] width 630 height 32
paste input "osaka"
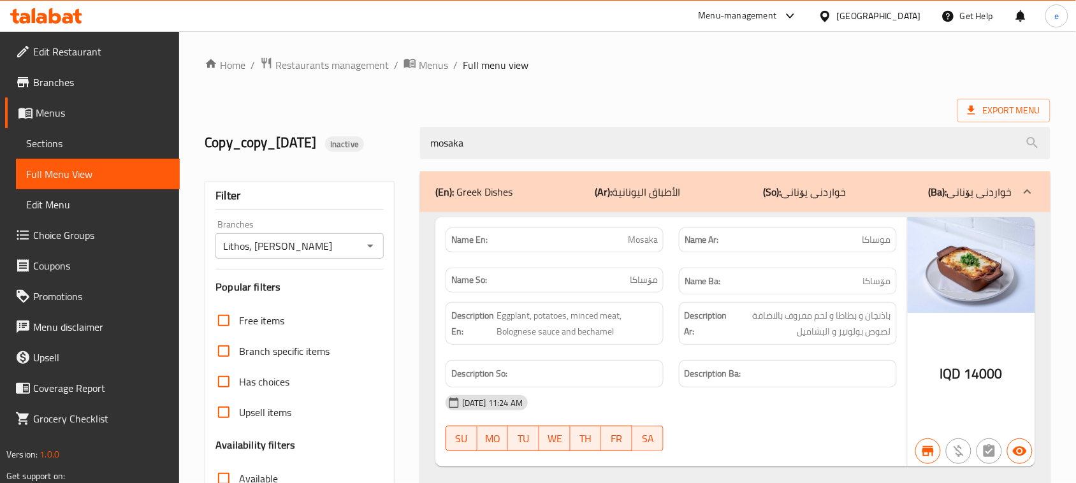
click at [642, 241] on span "Mosaka" at bounding box center [643, 239] width 30 height 13
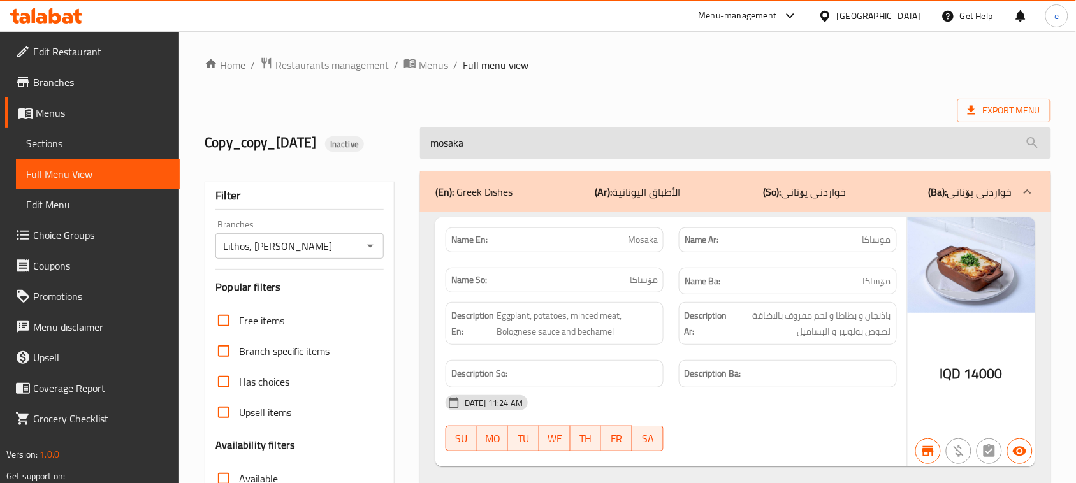
click at [499, 150] on input "mosaka" at bounding box center [735, 143] width 630 height 32
paste input "bastetsu"
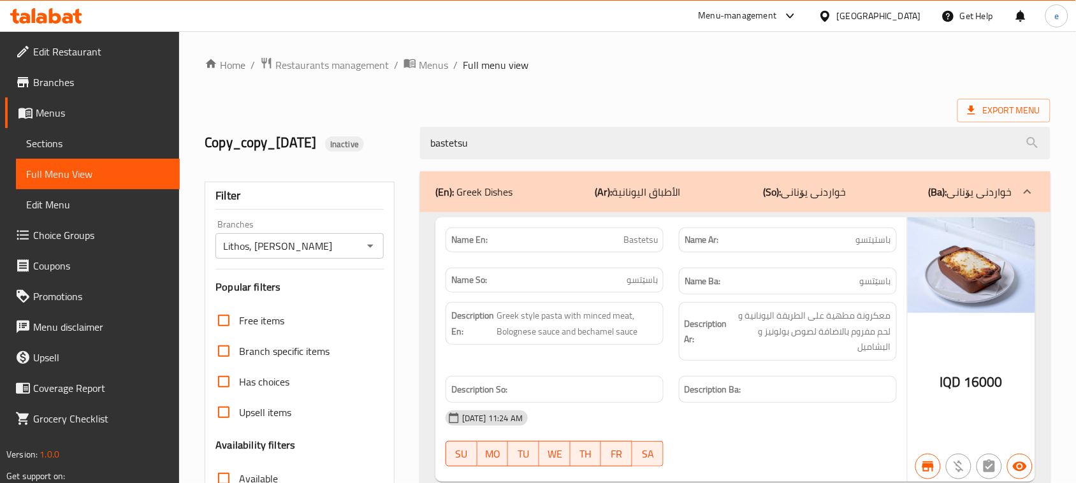
click at [641, 239] on span "Bastetsu" at bounding box center [640, 239] width 34 height 13
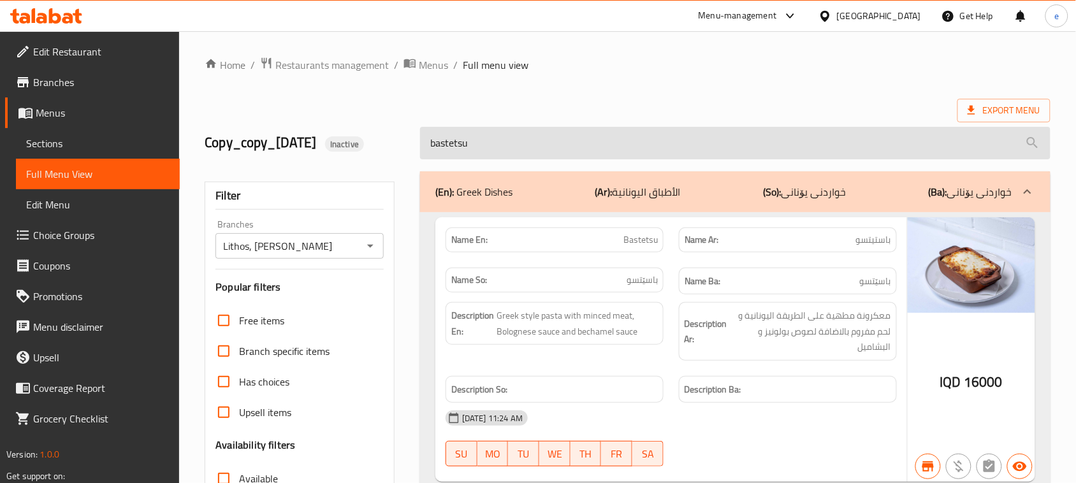
click at [498, 143] on input "bastetsu" at bounding box center [735, 143] width 630 height 32
click at [495, 143] on input "bastetsu" at bounding box center [735, 143] width 630 height 32
paste input "youvarlakia"
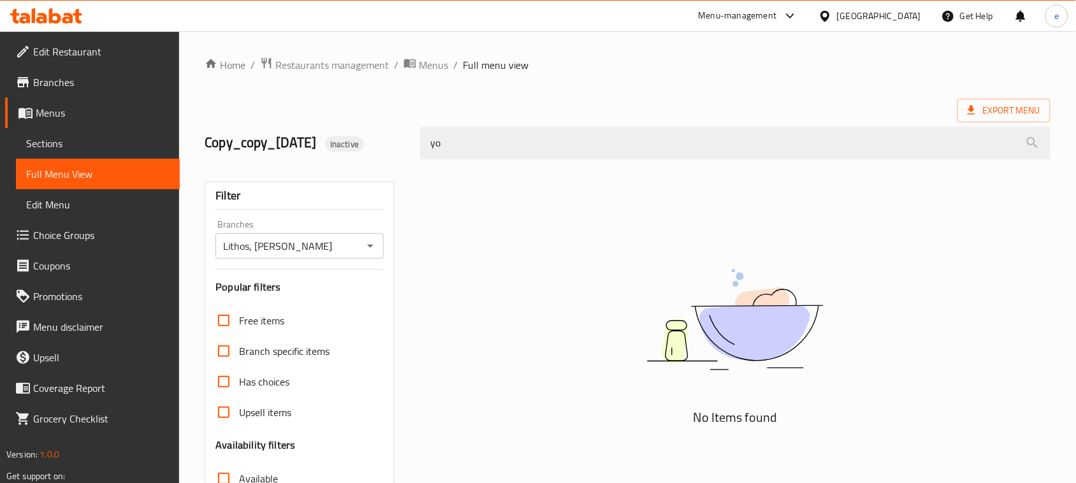
type input "y"
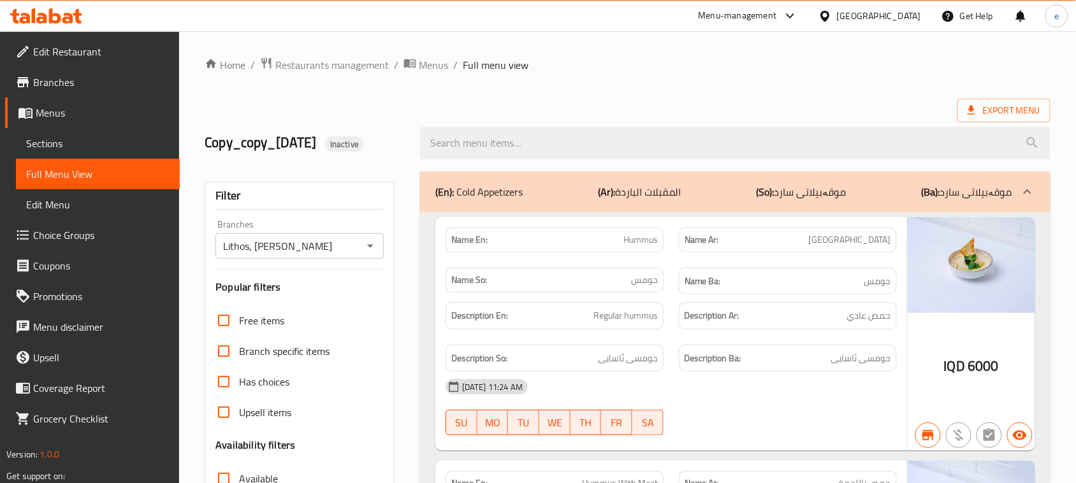
scroll to position [9688, 0]
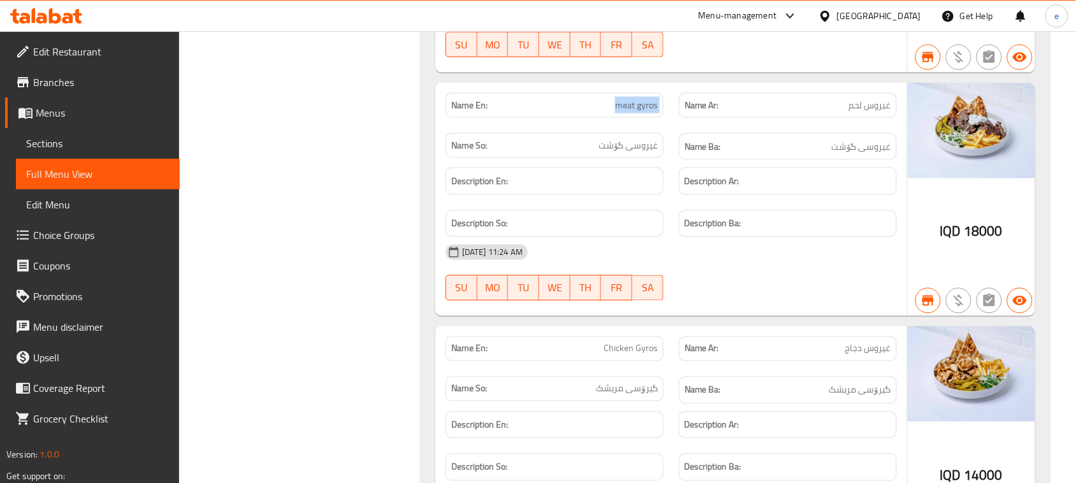
scroll to position [10629, 0]
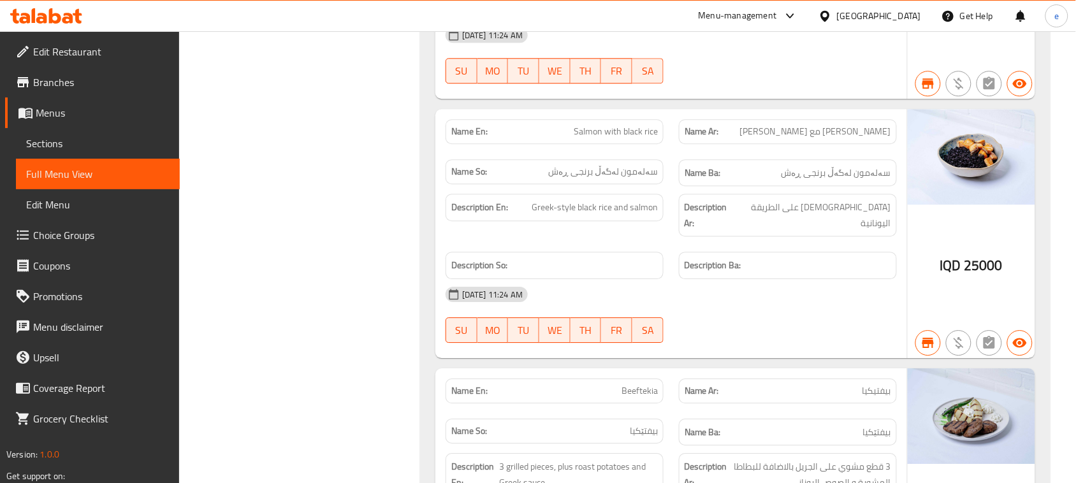
scroll to position [12426, 0]
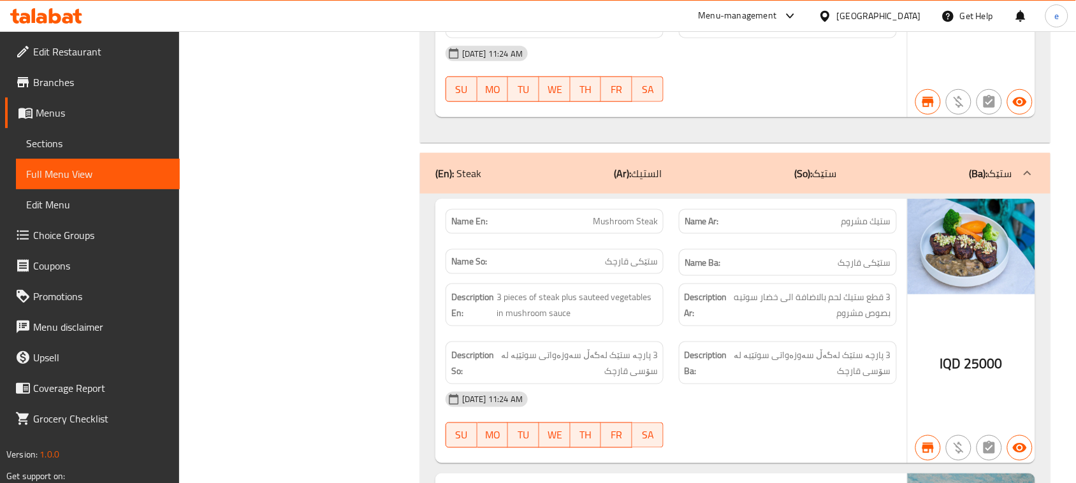
scroll to position [12073, 0]
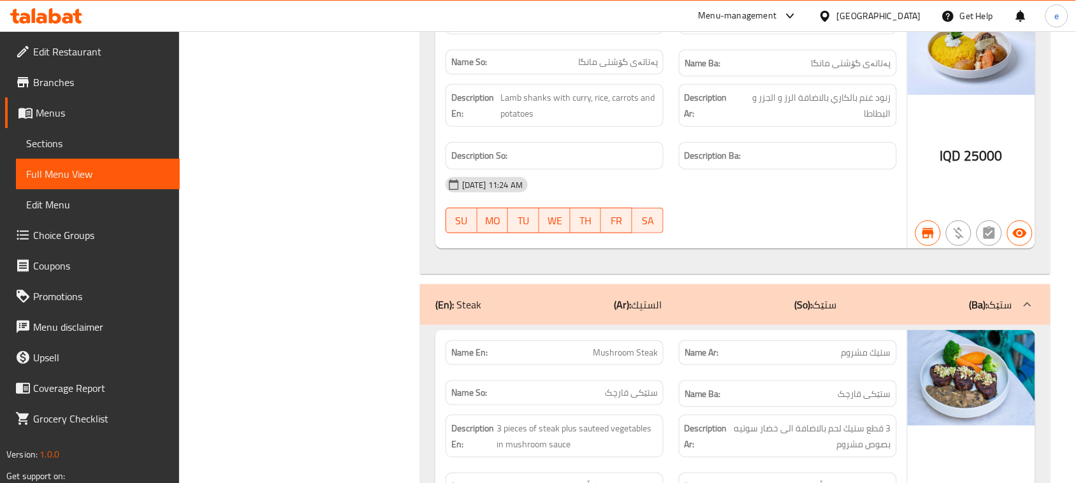
scroll to position [0, 0]
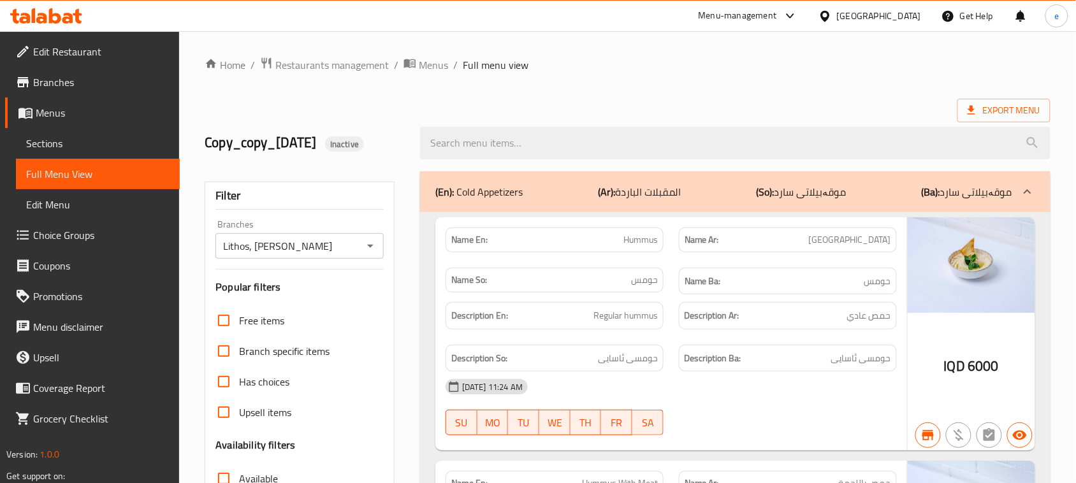
click at [72, 80] on span "Branches" at bounding box center [101, 82] width 136 height 15
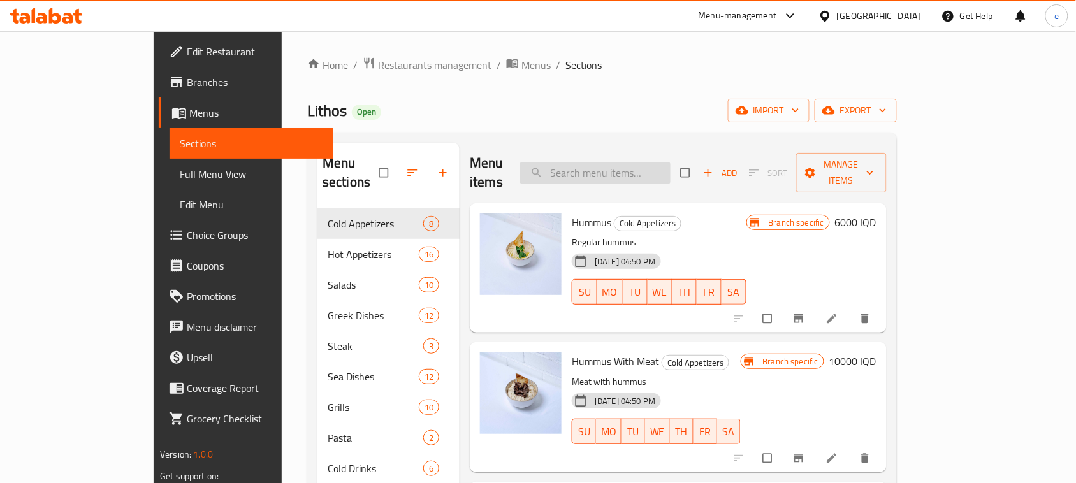
click at [655, 167] on input "search" at bounding box center [595, 173] width 150 height 22
paste input "Chicken soda"
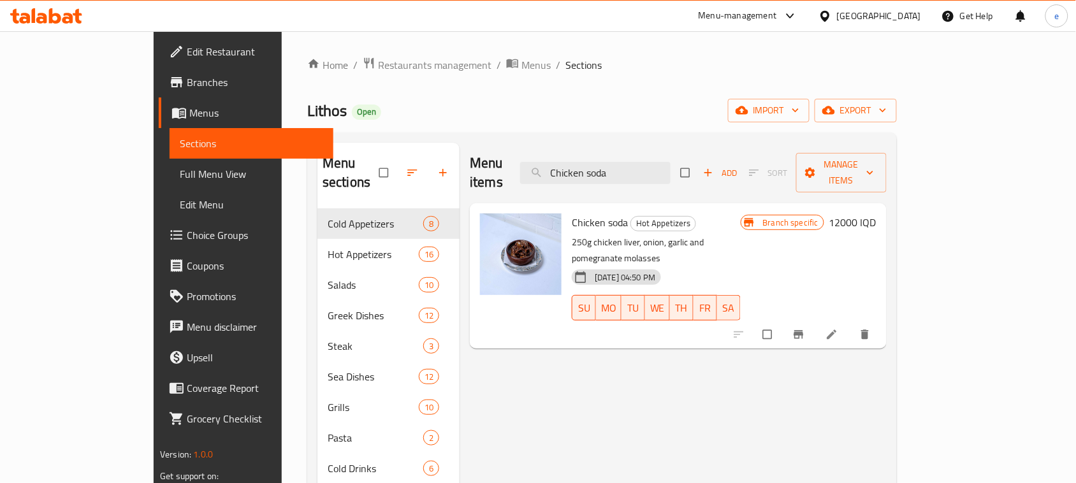
type input "Chicken soda"
click at [876, 213] on h6 "12000 IQD" at bounding box center [852, 222] width 47 height 18
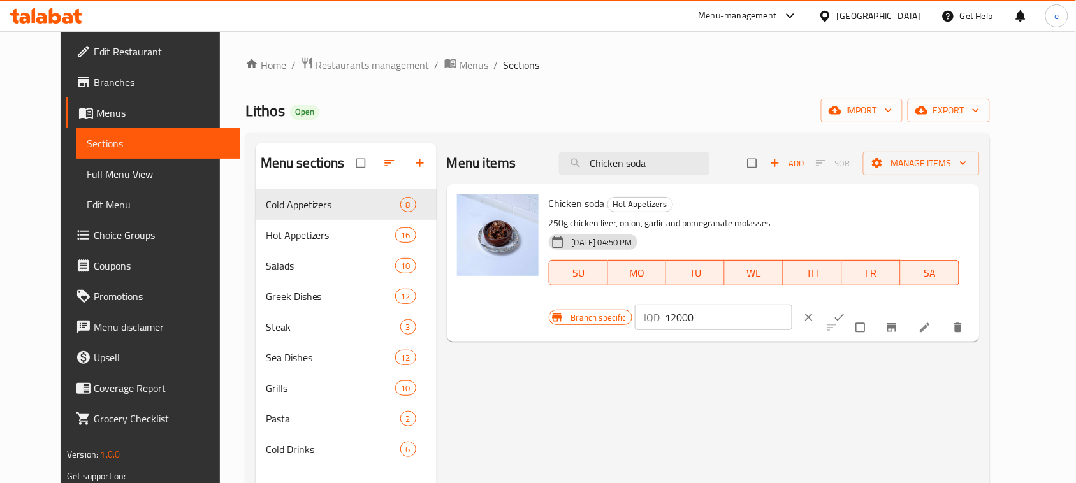
click at [792, 305] on input "12000" at bounding box center [728, 317] width 127 height 25
paste input "0"
type input "10000"
click at [846, 311] on icon "ok" at bounding box center [839, 317] width 13 height 13
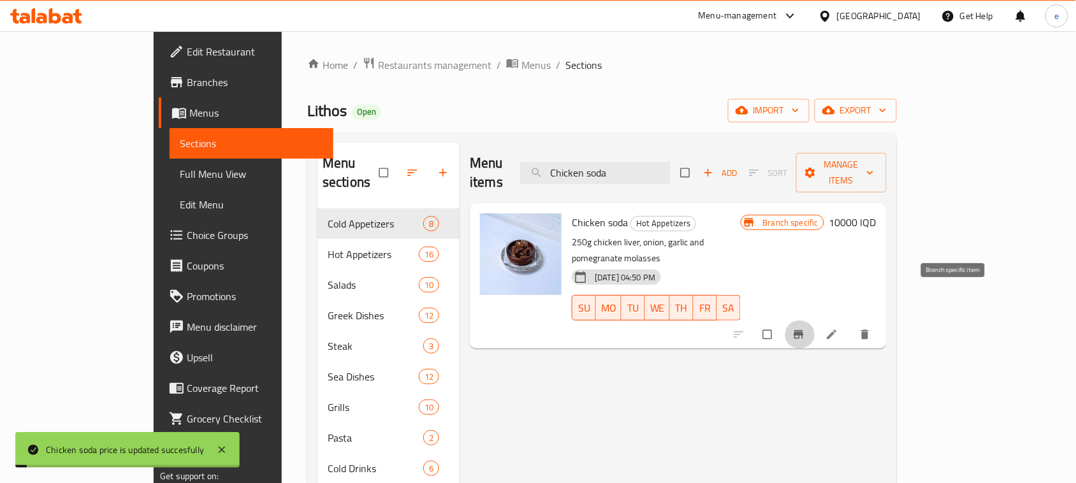
click at [805, 328] on icon "Branch-specific-item" at bounding box center [798, 334] width 13 height 13
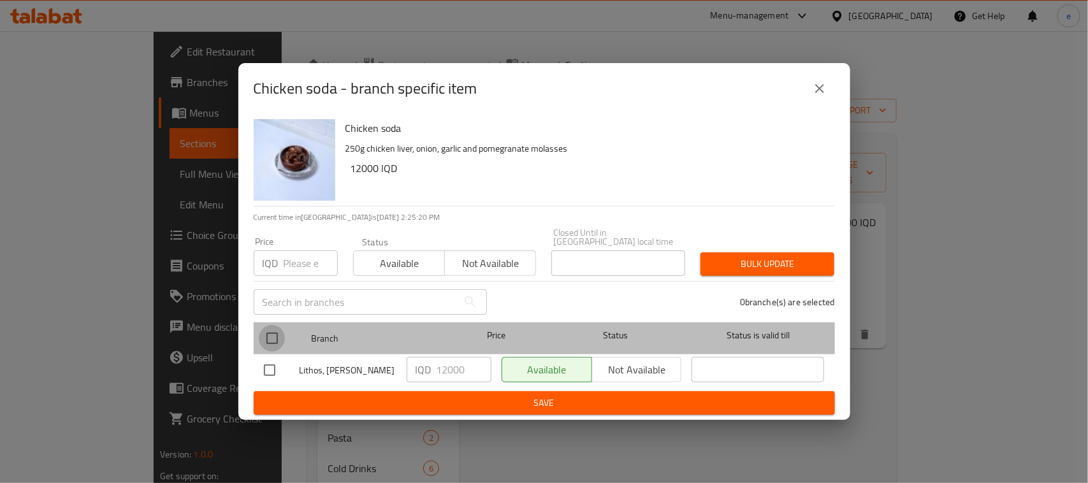
click at [271, 326] on input "checkbox" at bounding box center [272, 338] width 27 height 27
checkbox input "true"
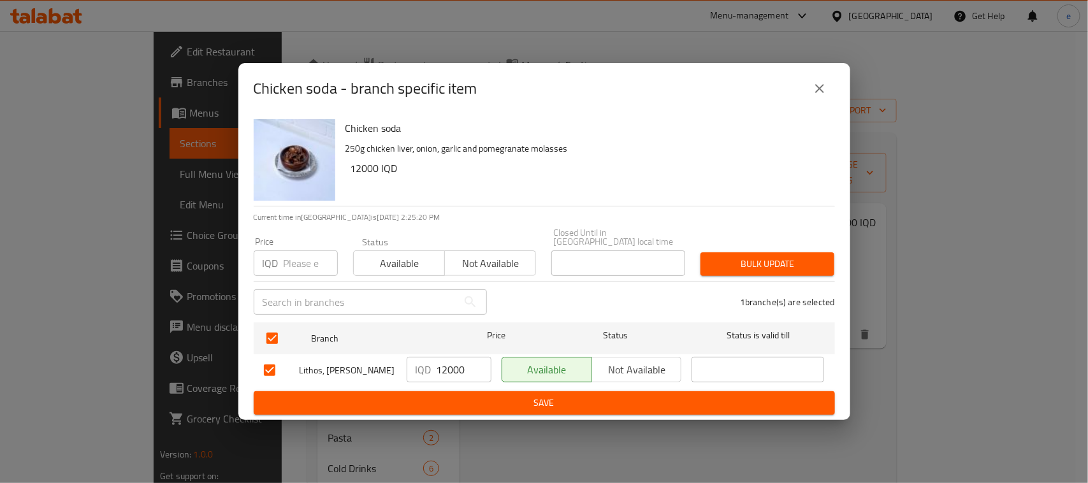
click at [445, 371] on input "12000" at bounding box center [463, 369] width 55 height 25
paste input "0"
type input "10000"
click at [491, 396] on span "Save" at bounding box center [544, 403] width 561 height 16
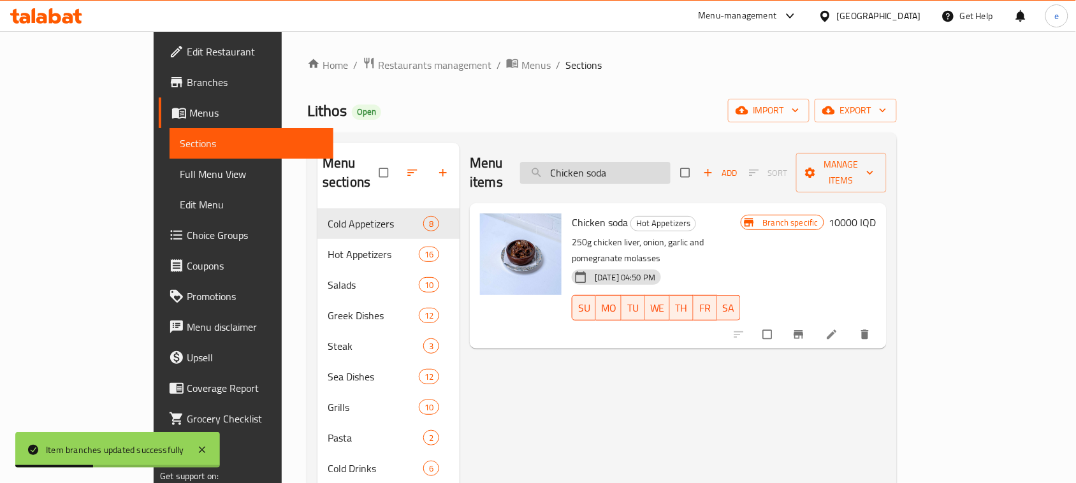
click at [637, 166] on input "Chicken soda" at bounding box center [595, 173] width 150 height 22
paste input "Pottery tongue with pomegranate molasses"
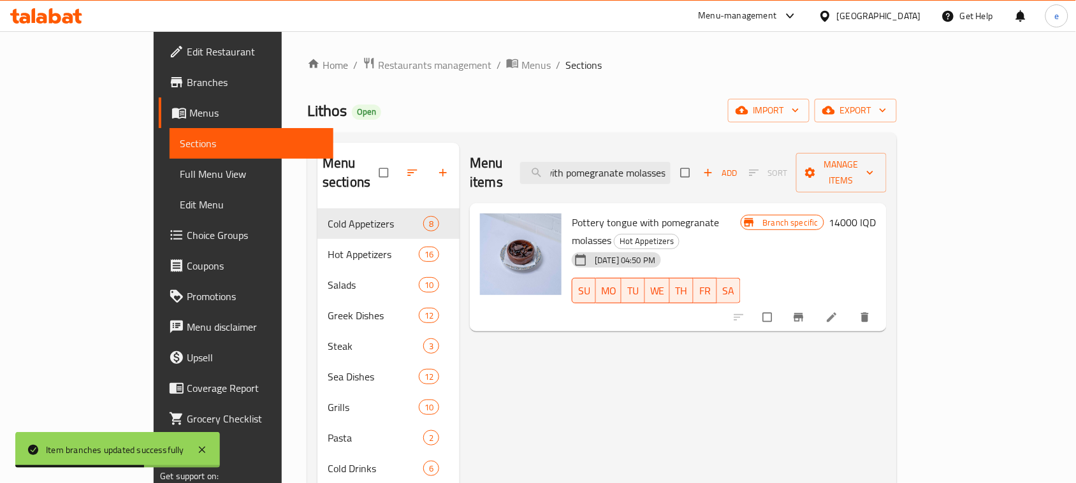
type input "Pottery tongue with pomegranate molasses"
click at [876, 213] on h6 "14000 IQD" at bounding box center [852, 222] width 47 height 18
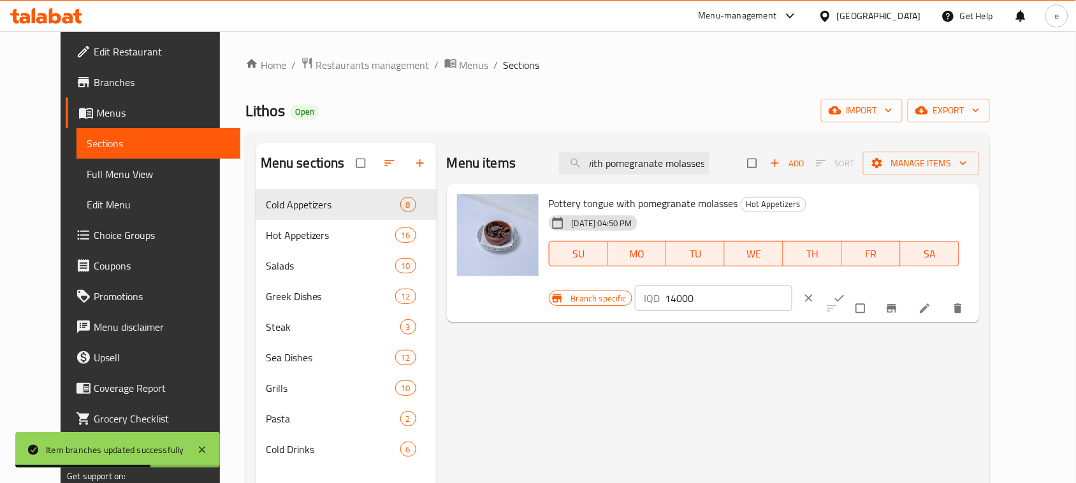
scroll to position [0, 0]
click at [792, 285] on input "14000" at bounding box center [728, 297] width 127 height 25
paste input "0"
type input "10000"
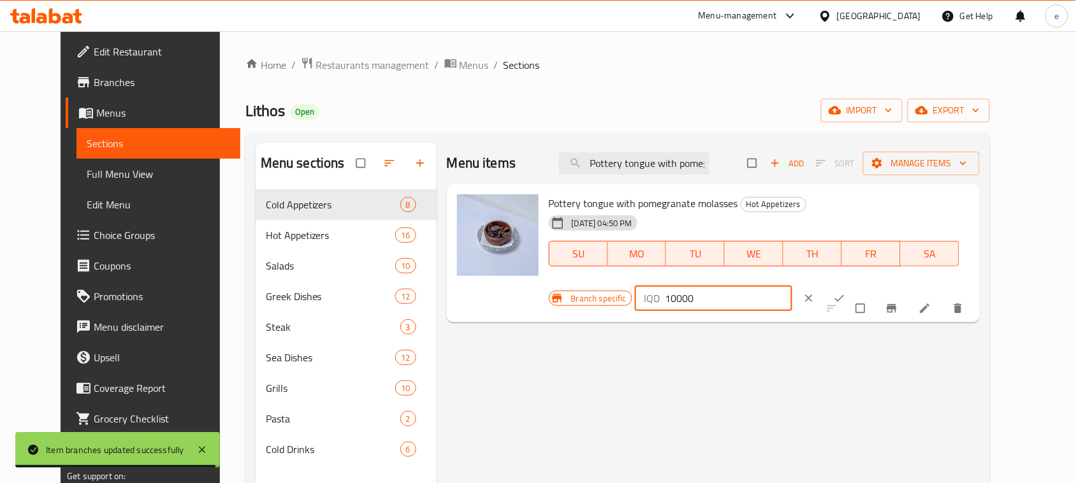
click at [856, 284] on button "ok" at bounding box center [840, 298] width 31 height 28
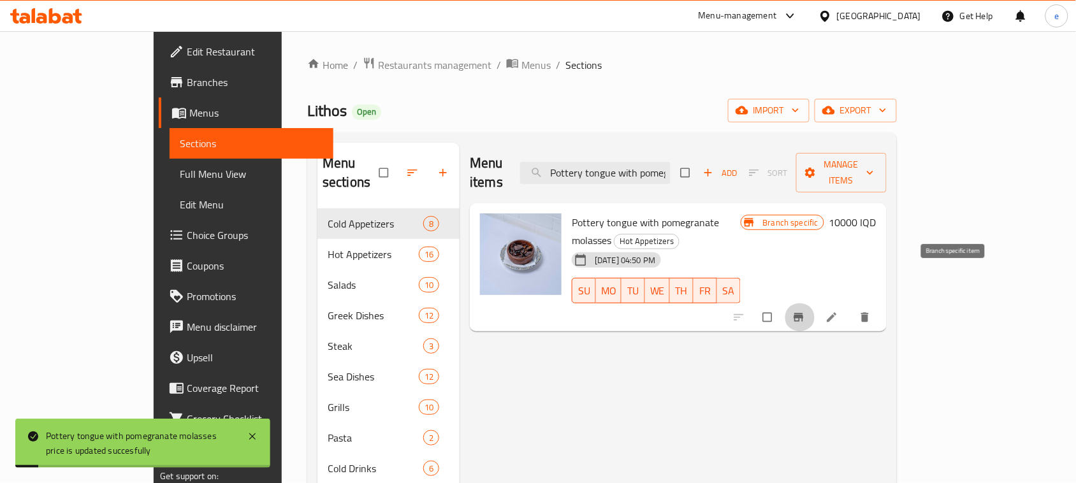
click at [803, 313] on icon "Branch-specific-item" at bounding box center [798, 317] width 10 height 8
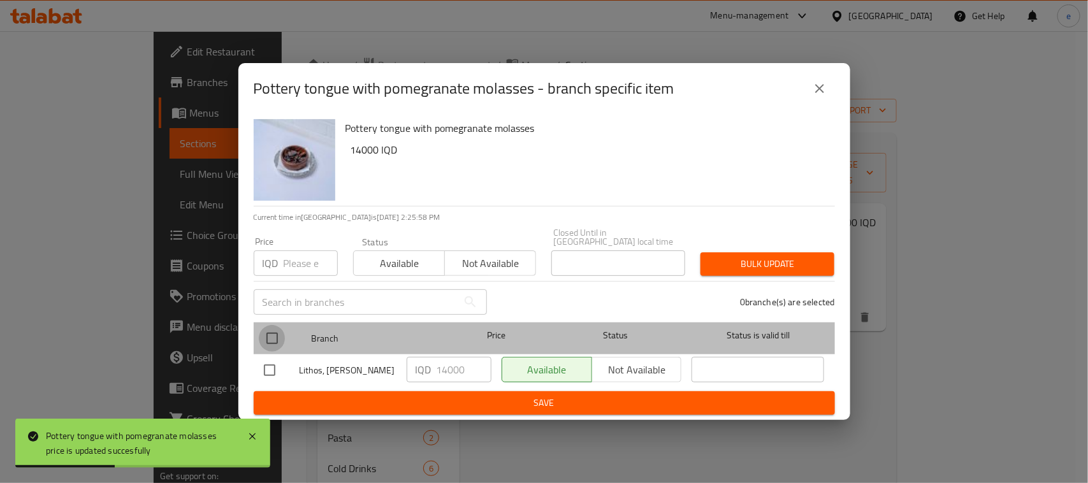
click at [275, 332] on input "checkbox" at bounding box center [272, 338] width 27 height 27
checkbox input "true"
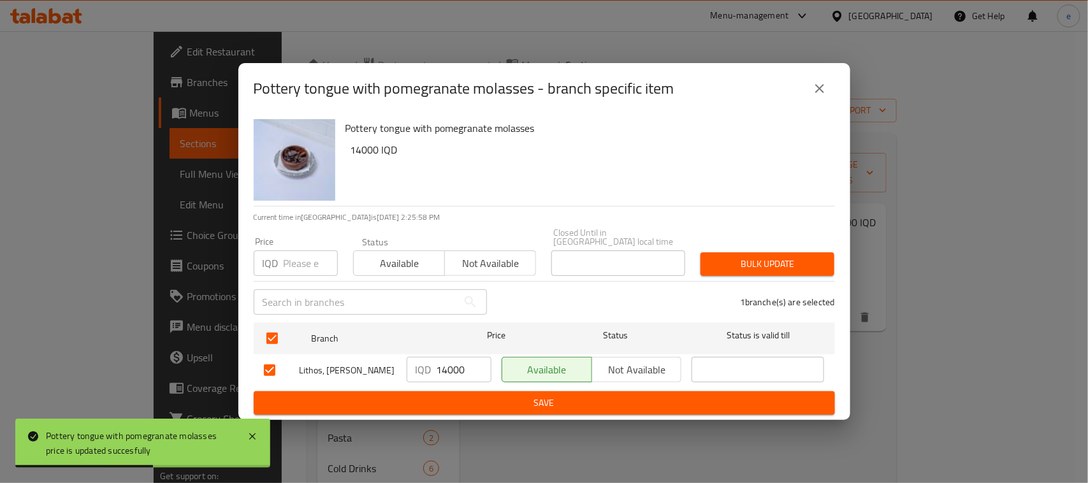
click at [443, 363] on input "14000" at bounding box center [463, 369] width 55 height 25
paste input "0"
type input "10000"
click at [503, 400] on span "Save" at bounding box center [544, 403] width 561 height 16
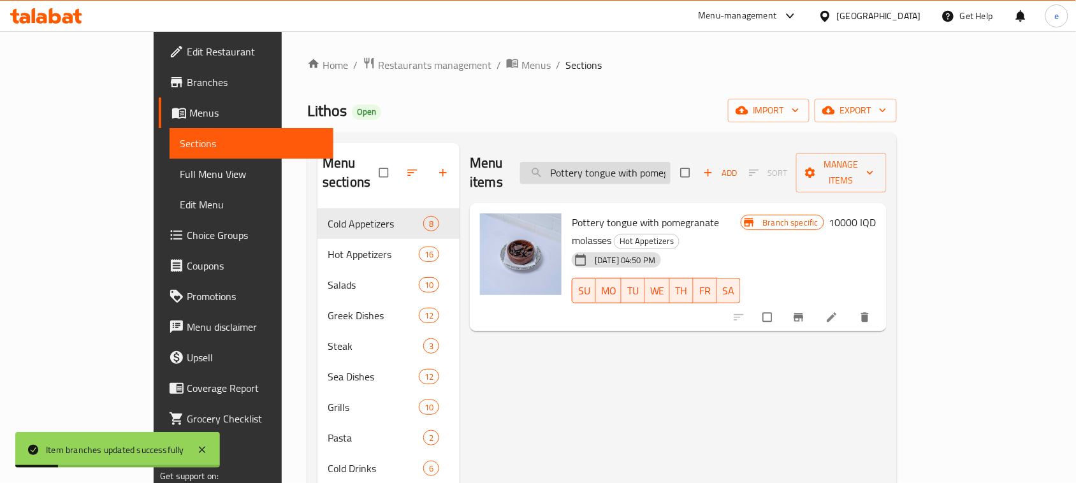
click at [638, 162] on input "Pottery tongue with pomegranate molasses" at bounding box center [595, 173] width 150 height 22
paste input "kefted"
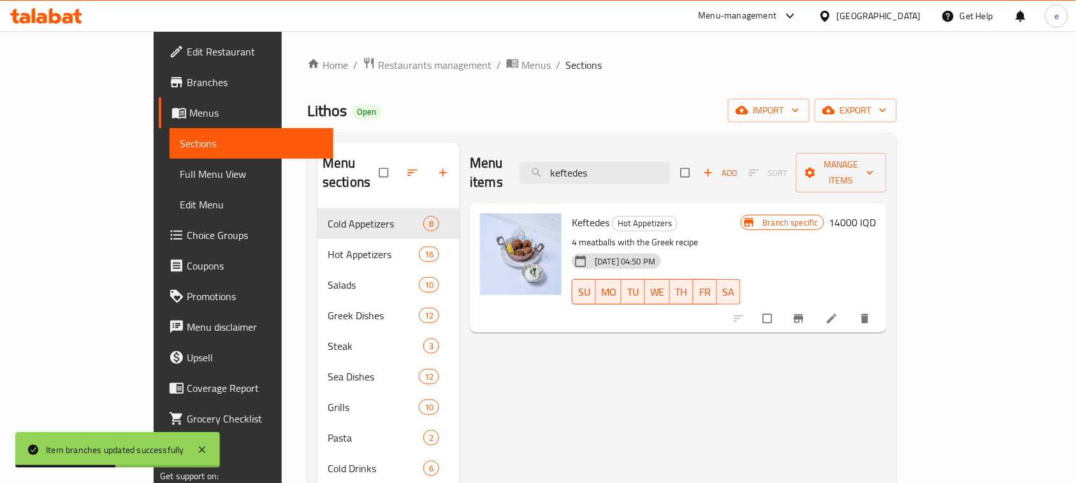
type input "keftedes"
click at [876, 213] on h6 "14000 IQD" at bounding box center [852, 222] width 47 height 18
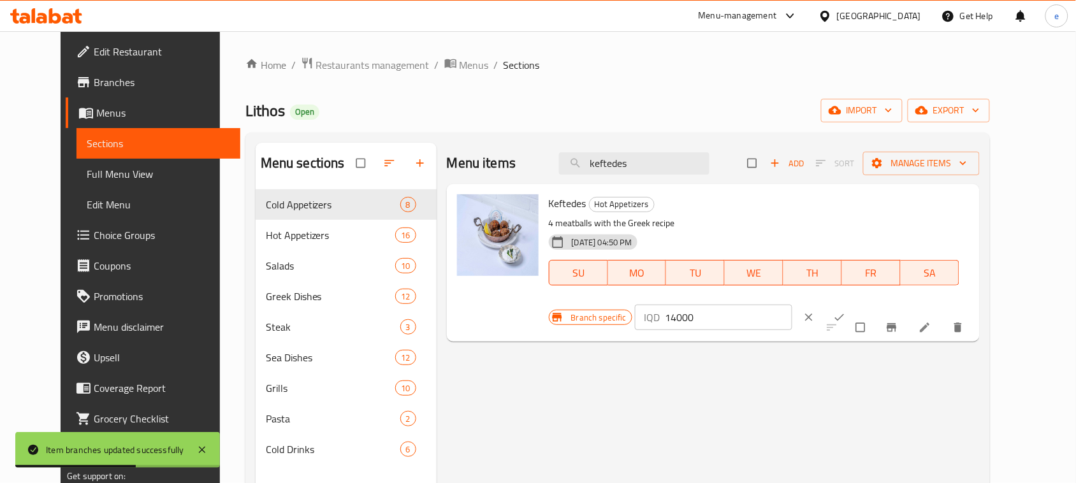
click at [792, 305] on input "14000" at bounding box center [728, 317] width 127 height 25
paste input "2"
type input "12000"
click at [846, 311] on icon "ok" at bounding box center [839, 317] width 13 height 13
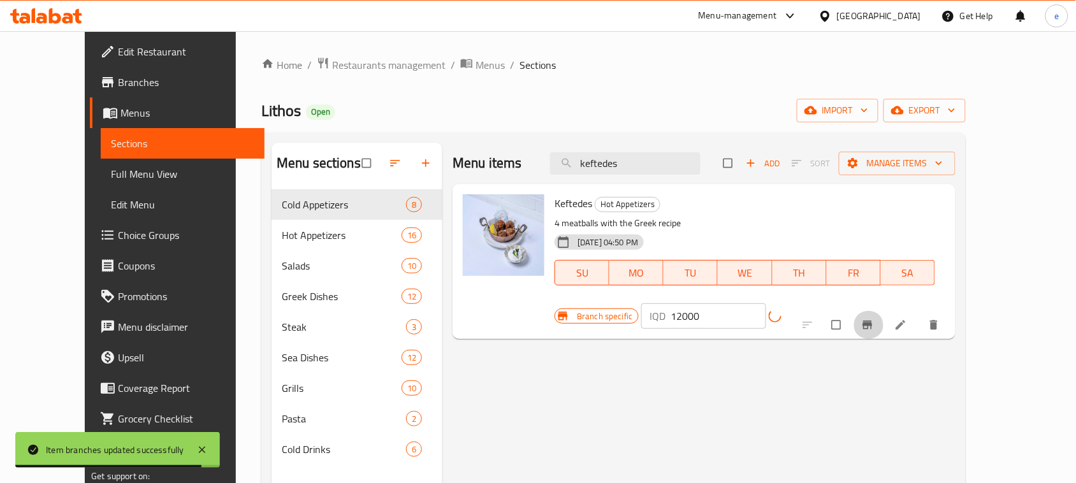
click at [874, 319] on icon "Branch-specific-item" at bounding box center [867, 325] width 13 height 13
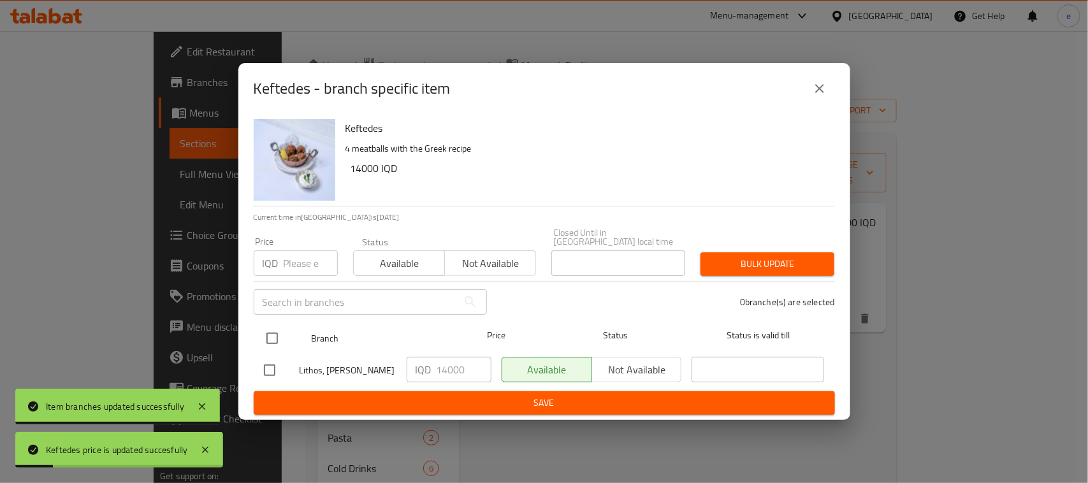
click at [272, 336] on input "checkbox" at bounding box center [272, 338] width 27 height 27
checkbox input "true"
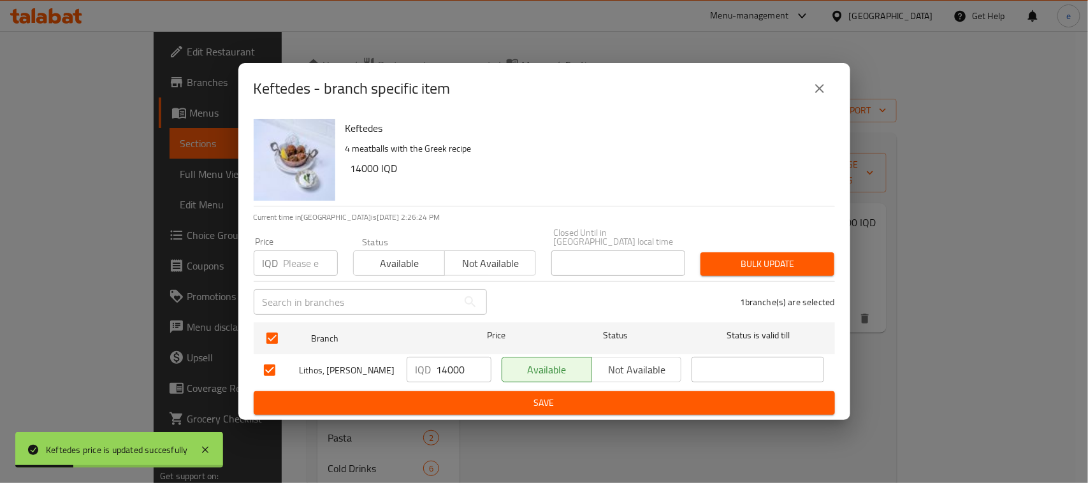
click at [446, 368] on input "14000" at bounding box center [463, 369] width 55 height 25
paste input "2"
type input "12000"
click at [504, 400] on span "Save" at bounding box center [544, 403] width 561 height 16
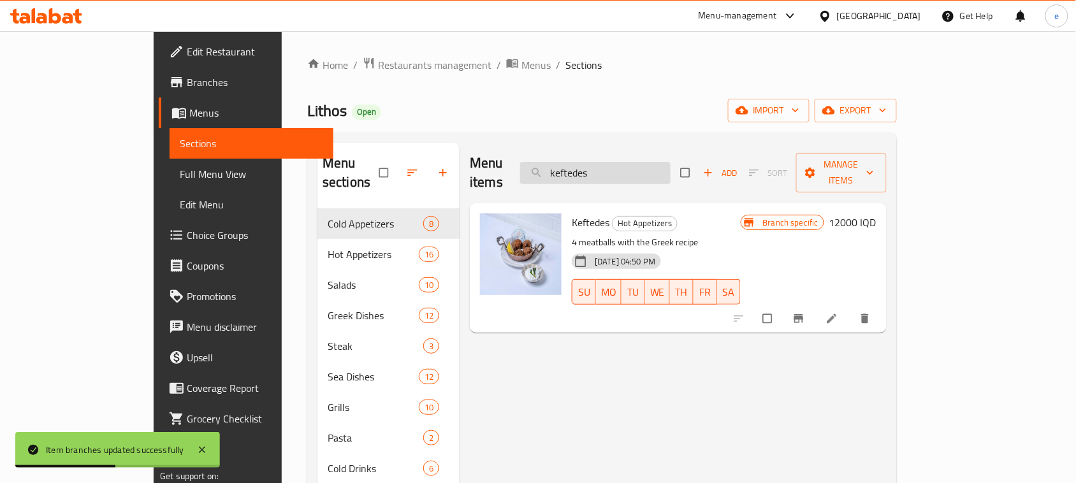
click at [634, 169] on input "keftedes" at bounding box center [595, 173] width 150 height 22
paste input "tabbouleh"
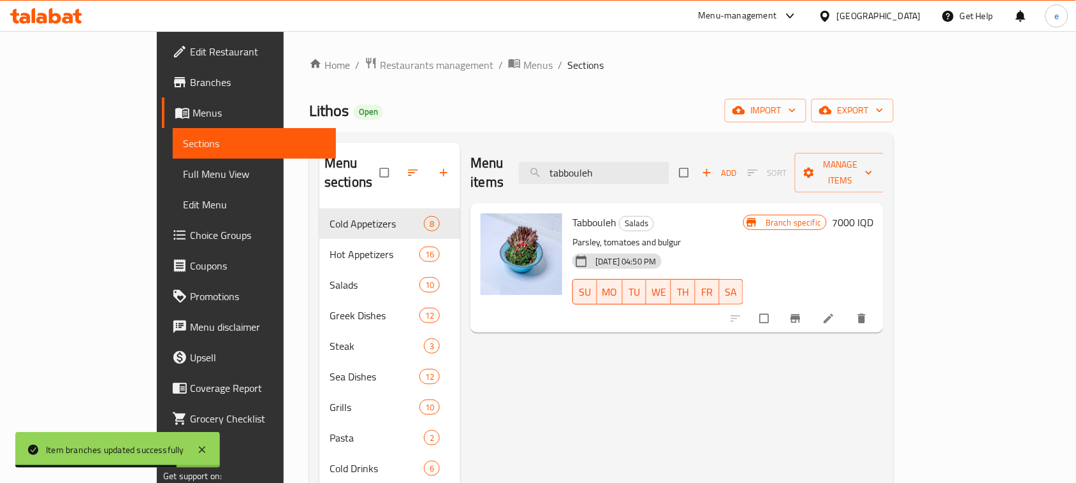
type input "tabbouleh"
click at [873, 213] on div "Branch specific 7000 IQD" at bounding box center [808, 222] width 130 height 18
click at [873, 213] on h6 "7000 IQD" at bounding box center [852, 222] width 41 height 18
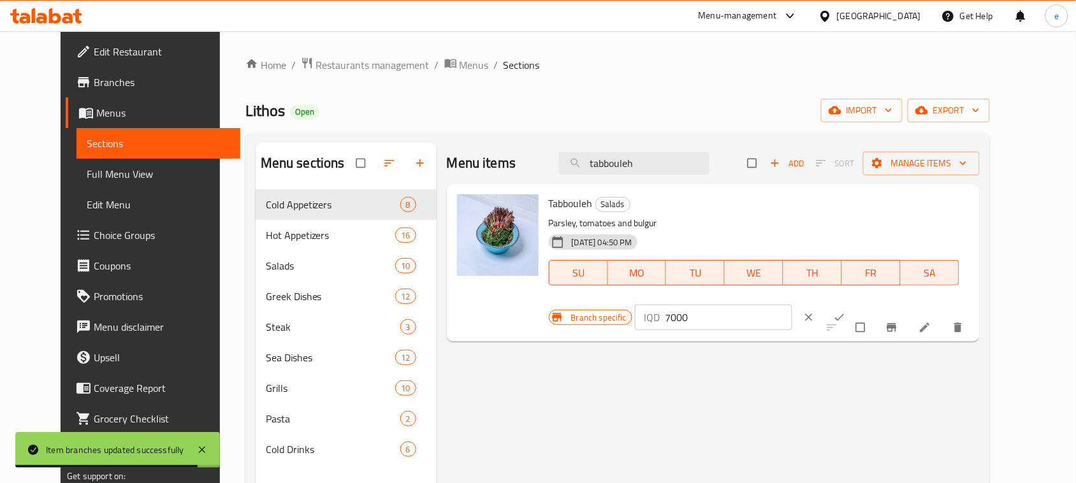
click at [792, 305] on input "7000" at bounding box center [728, 317] width 127 height 25
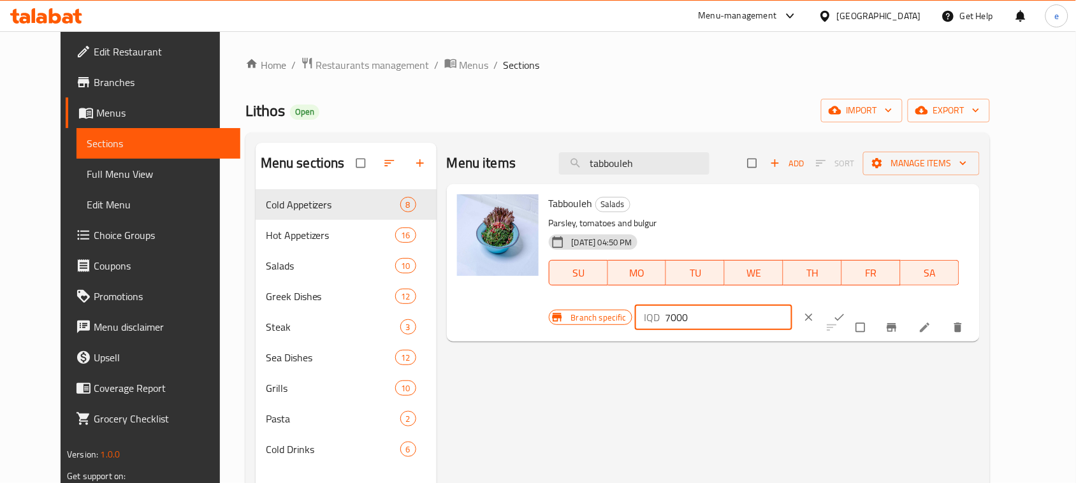
paste input "6"
type input "6000"
click at [856, 303] on button "ok" at bounding box center [840, 317] width 31 height 28
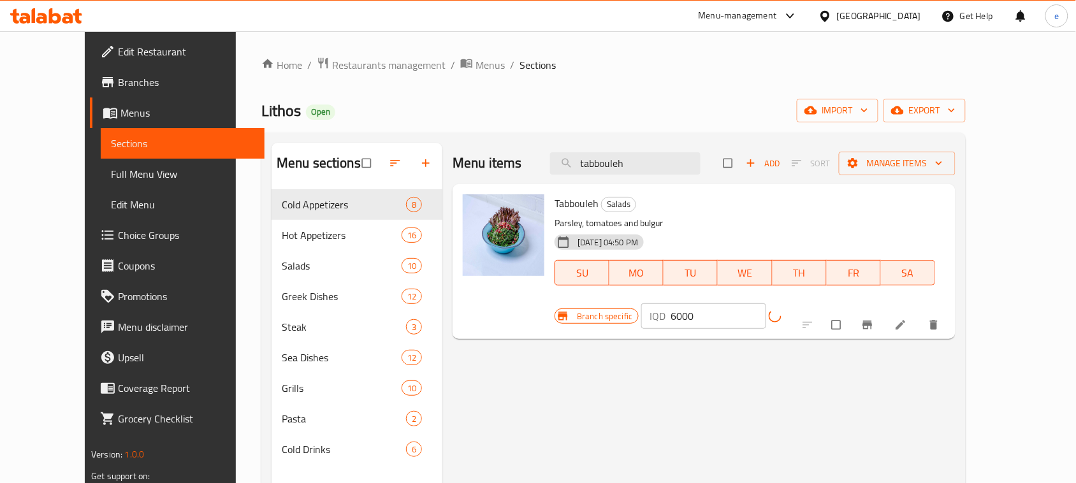
click at [874, 319] on icon "Branch-specific-item" at bounding box center [867, 325] width 13 height 13
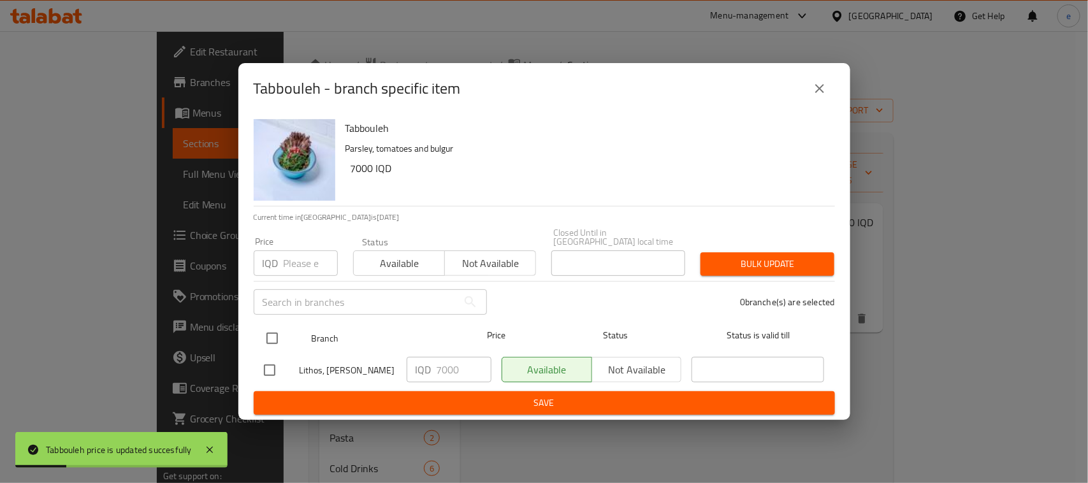
click at [276, 333] on input "checkbox" at bounding box center [272, 338] width 27 height 27
checkbox input "true"
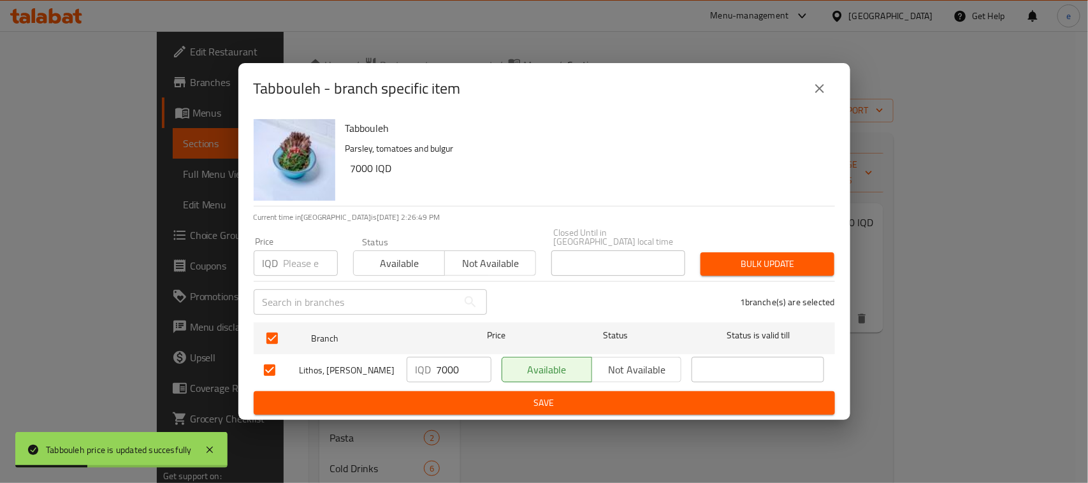
click at [460, 363] on input "7000" at bounding box center [463, 369] width 55 height 25
paste input "6"
type input "6000"
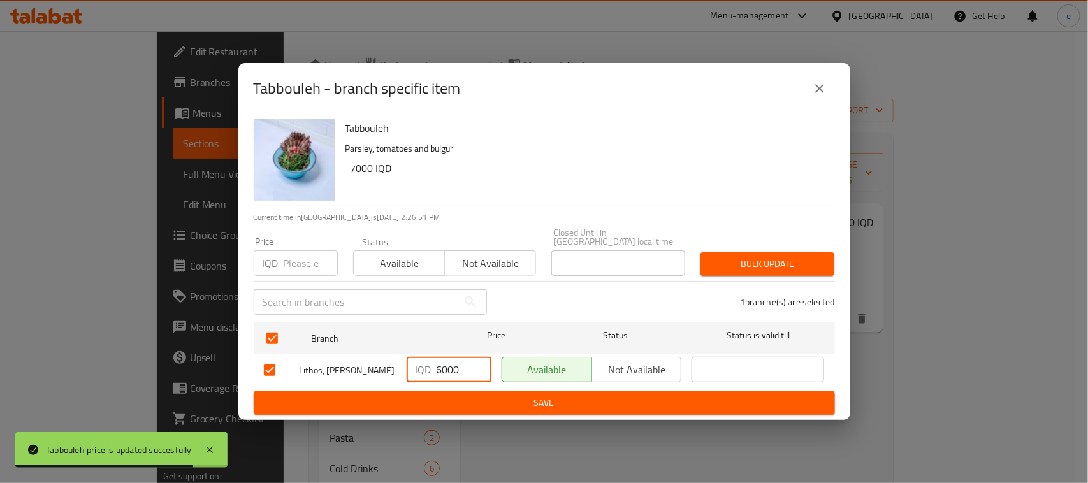
drag, startPoint x: 479, startPoint y: 396, endPoint x: 499, endPoint y: 399, distance: 19.9
click at [480, 396] on span "Save" at bounding box center [544, 403] width 561 height 16
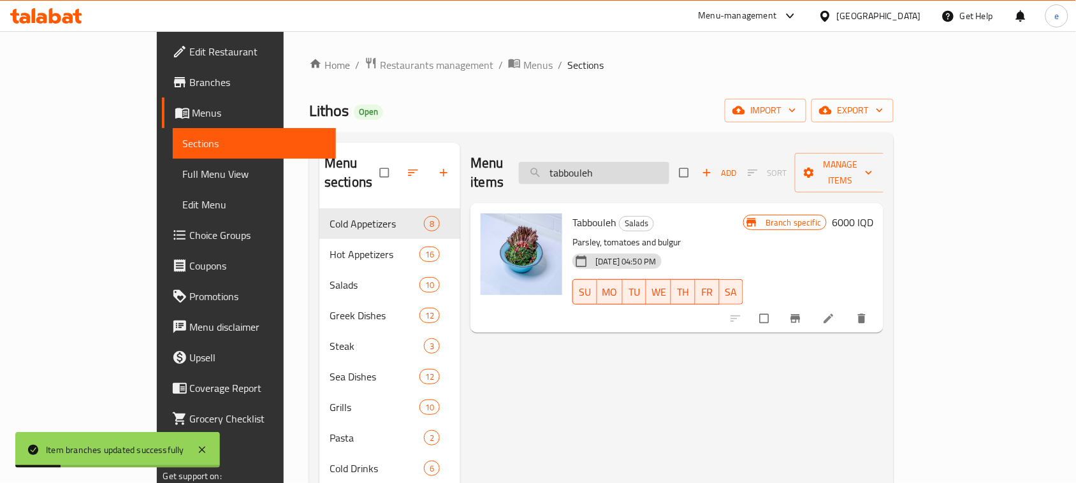
click at [619, 166] on input "tabbouleh" at bounding box center [594, 173] width 150 height 22
paste input "Caesar salad"
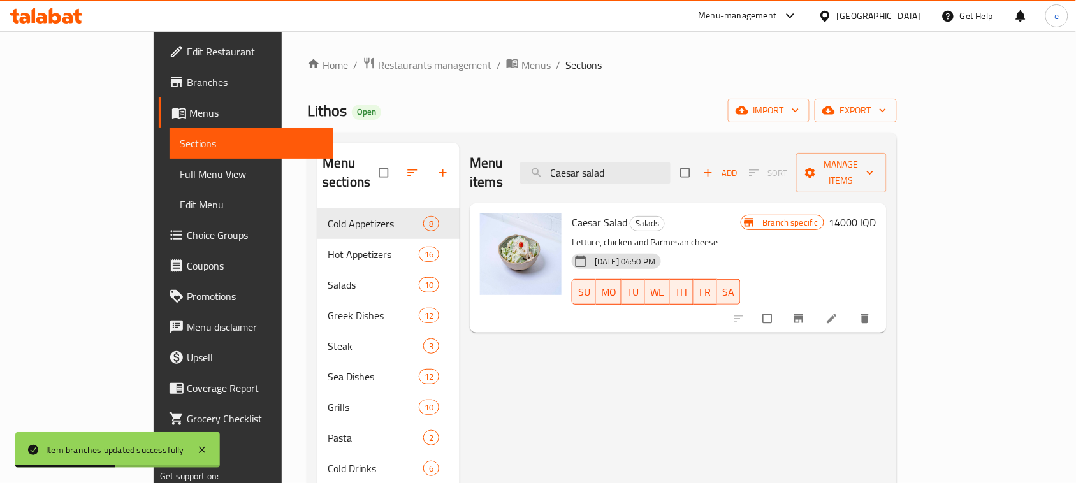
type input "Caesar salad"
click at [876, 213] on h6 "14000 IQD" at bounding box center [852, 222] width 47 height 18
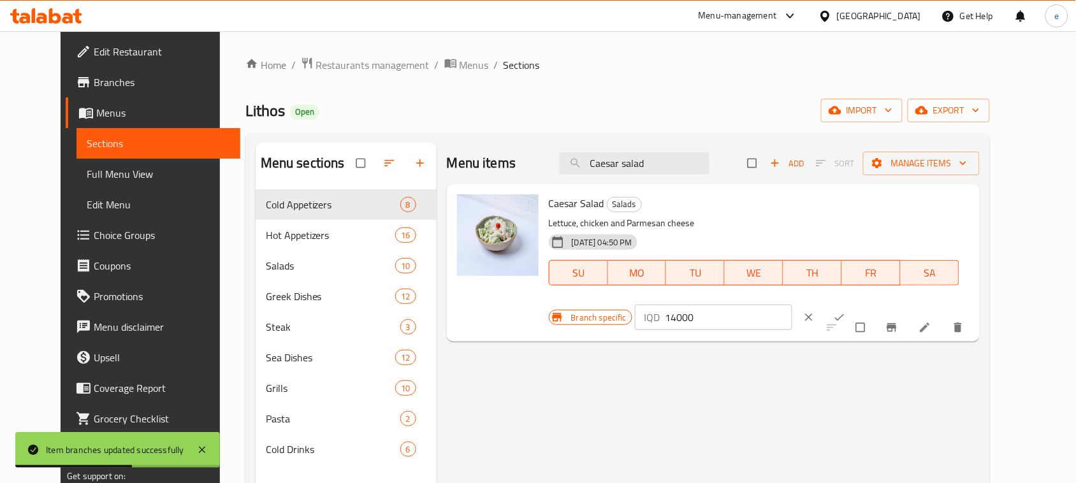
click at [792, 305] on input "14000" at bounding box center [728, 317] width 127 height 25
paste input "2"
type input "12000"
click at [846, 311] on icon "ok" at bounding box center [839, 317] width 13 height 13
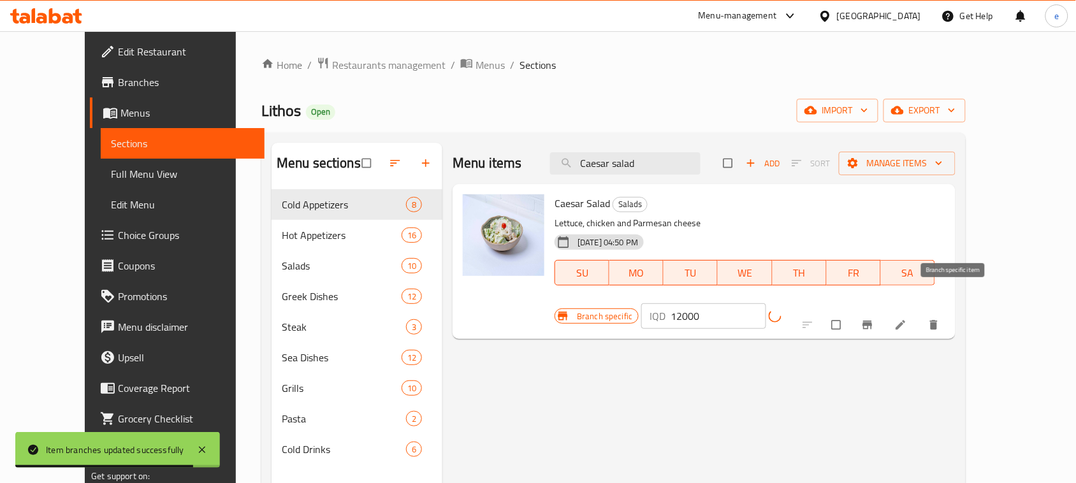
click at [872, 321] on icon "Branch-specific-item" at bounding box center [867, 325] width 10 height 8
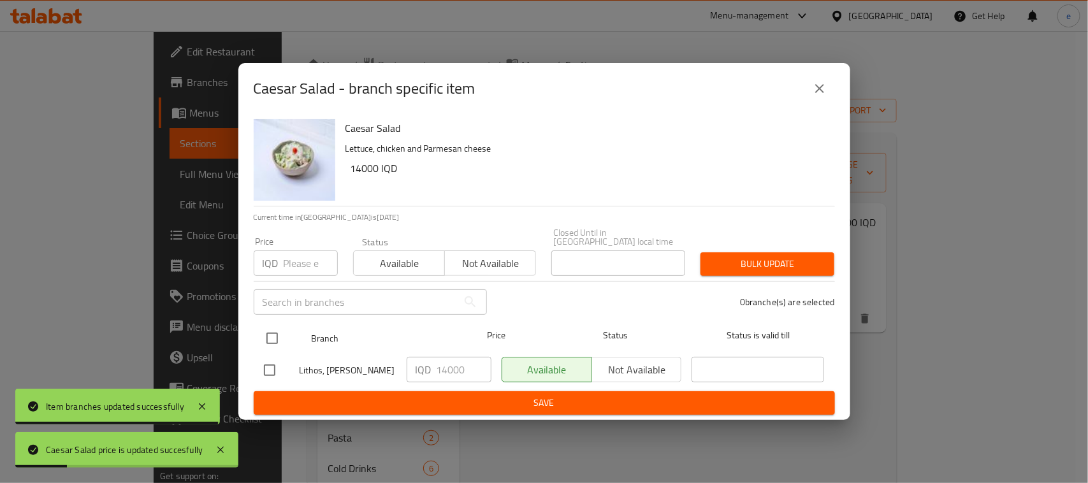
click at [271, 333] on input "checkbox" at bounding box center [272, 338] width 27 height 27
checkbox input "true"
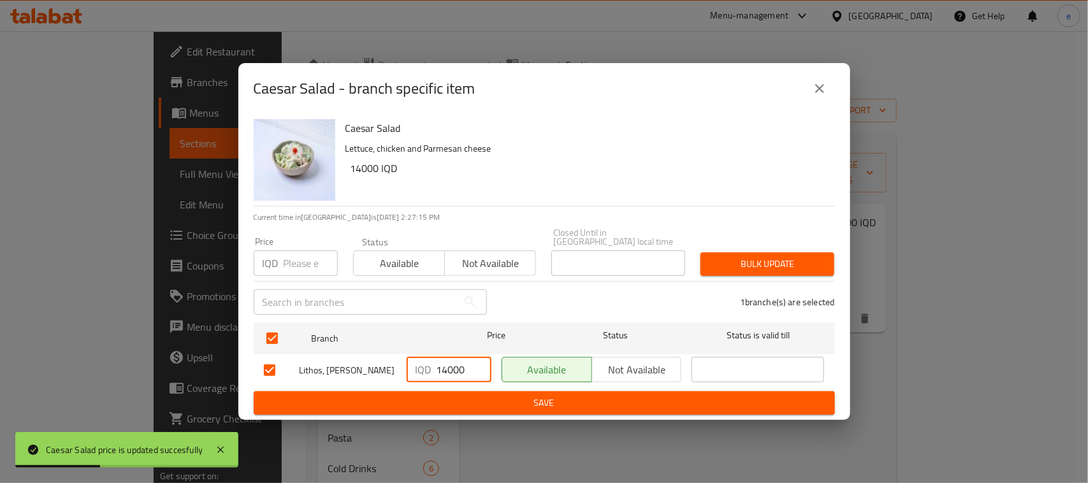
click at [444, 361] on input "14000" at bounding box center [463, 369] width 55 height 25
paste input "2"
type input "12000"
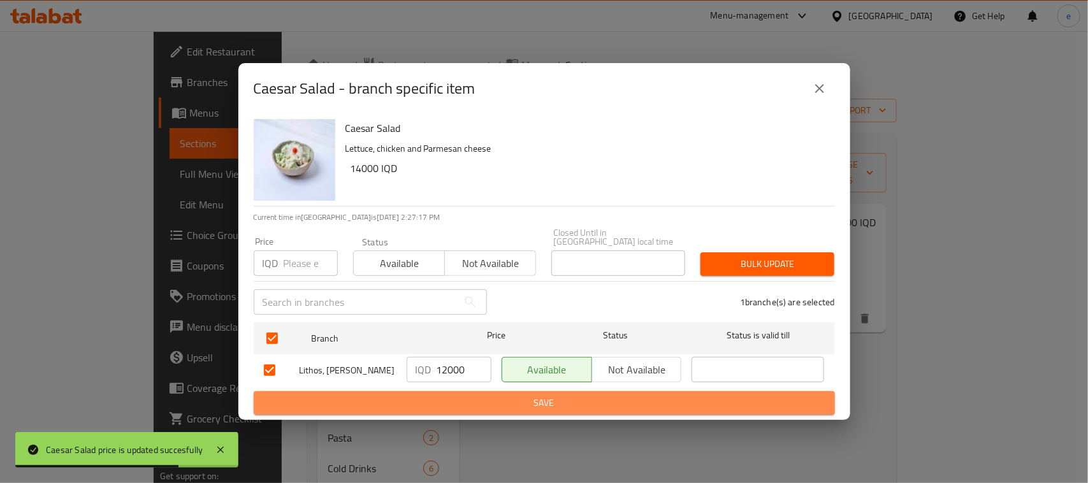
click at [523, 400] on span "Save" at bounding box center [544, 403] width 561 height 16
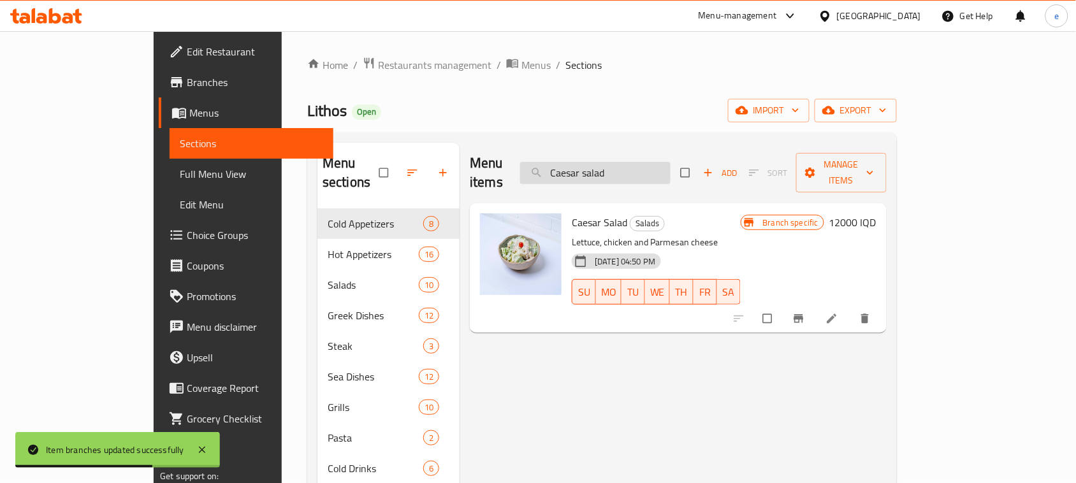
click at [638, 172] on input "Caesar salad" at bounding box center [595, 173] width 150 height 22
paste input "greek"
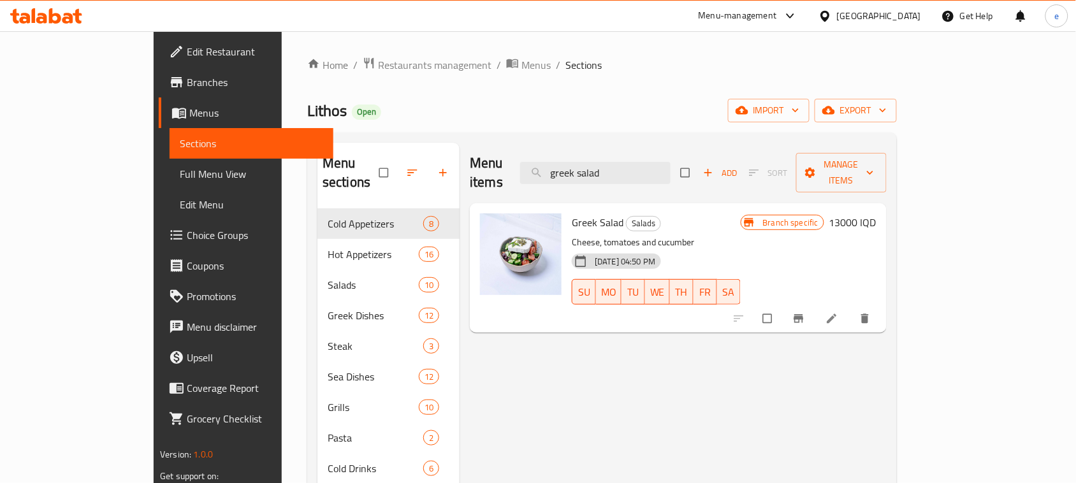
type input "greek salad"
click at [876, 213] on h6 "13000 IQD" at bounding box center [852, 222] width 47 height 18
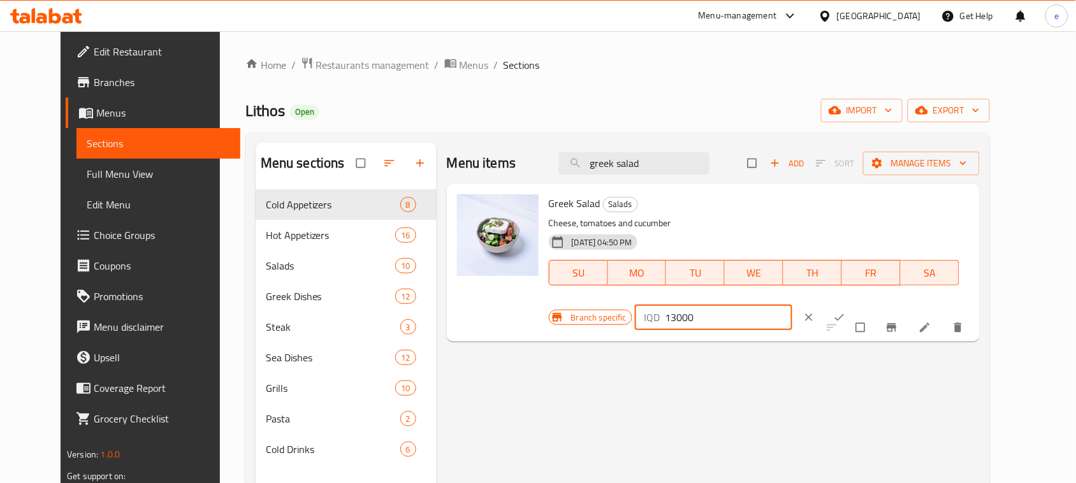
click at [792, 305] on input "13000" at bounding box center [728, 317] width 127 height 25
paste input "1"
type input "11000"
click at [846, 311] on icon "ok" at bounding box center [839, 317] width 13 height 13
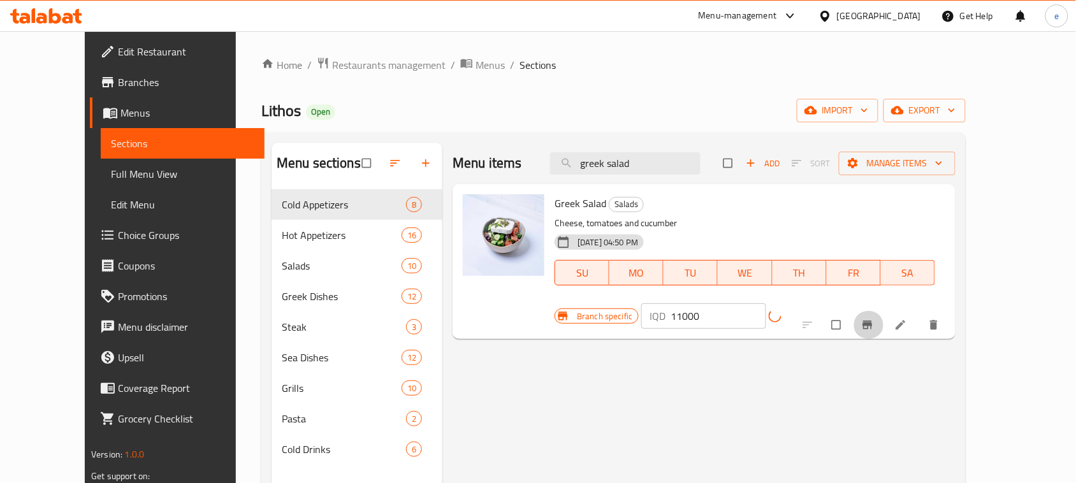
click at [884, 311] on button "Branch-specific-item" at bounding box center [868, 325] width 31 height 28
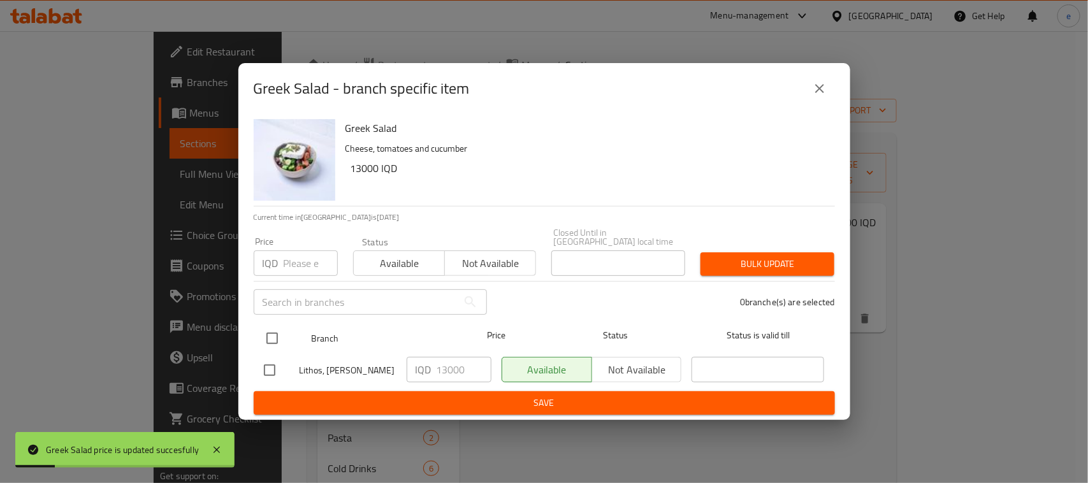
click at [284, 332] on input "checkbox" at bounding box center [272, 338] width 27 height 27
checkbox input "true"
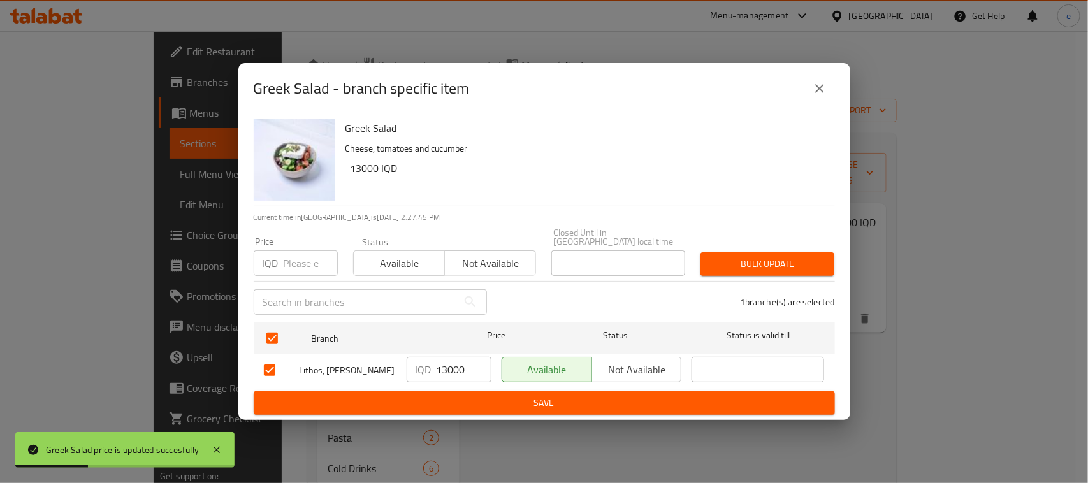
click at [456, 364] on input "13000" at bounding box center [463, 369] width 55 height 25
paste input "1"
type input "11000"
click at [476, 396] on span "Save" at bounding box center [544, 403] width 561 height 16
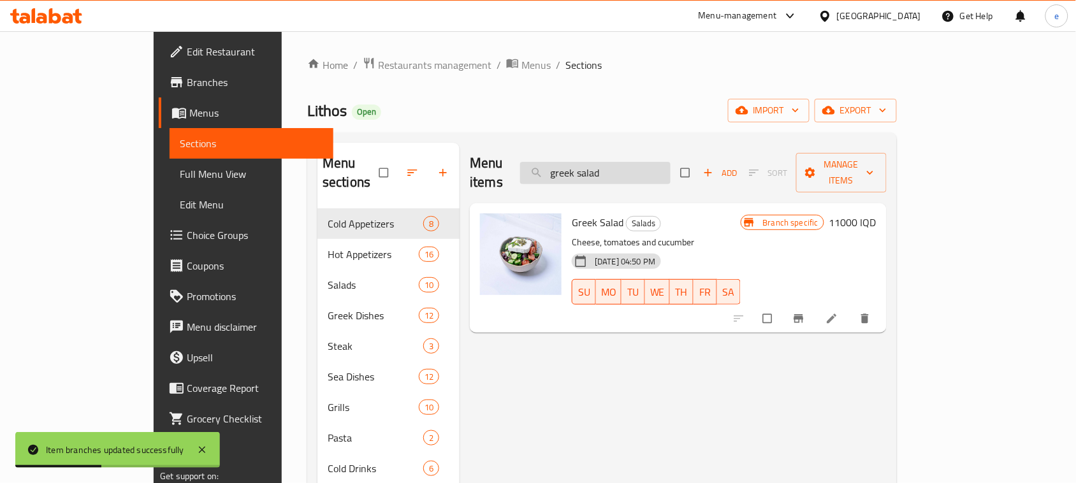
click at [645, 166] on input "greek salad" at bounding box center [595, 173] width 150 height 22
paste input "Grilled Jumbo prawns - 1kg"
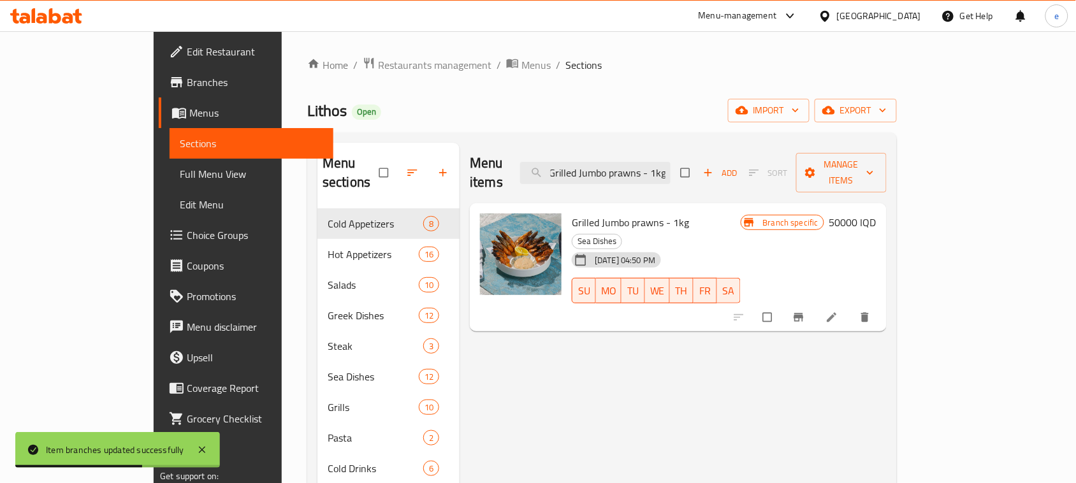
type input "Grilled Jumbo prawns - 1kg"
click at [876, 213] on h6 "50000 IQD" at bounding box center [852, 222] width 47 height 18
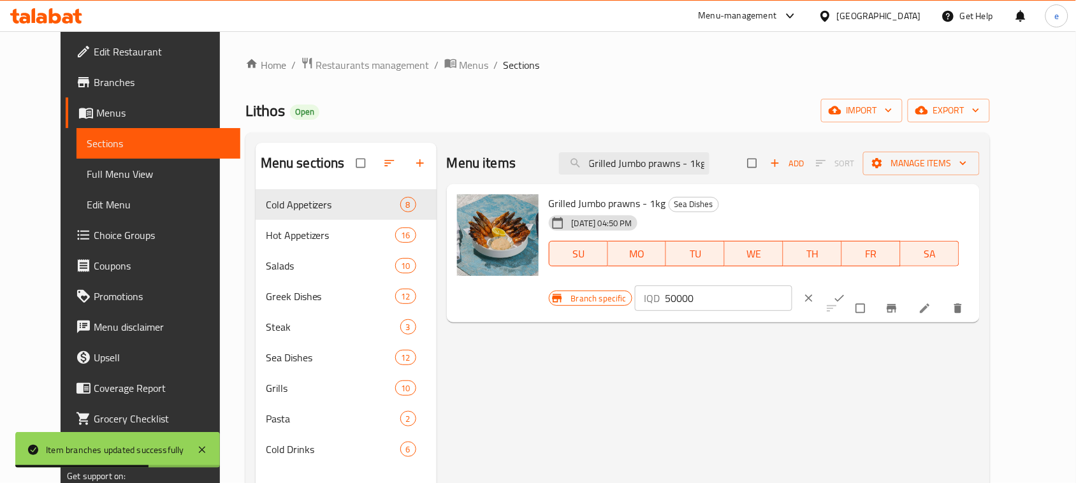
scroll to position [0, 0]
click at [792, 285] on input "50000" at bounding box center [728, 297] width 127 height 25
paste input "6"
type input "60000"
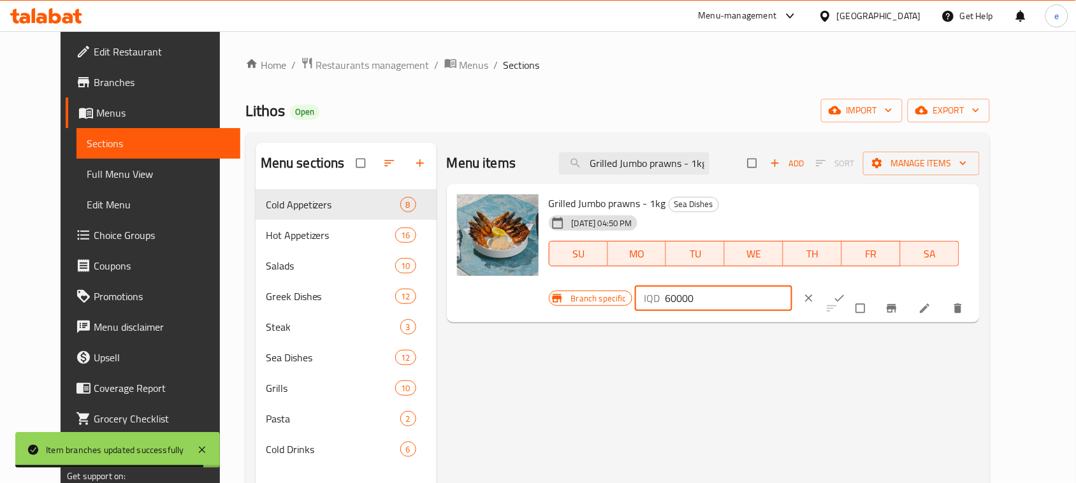
click at [856, 284] on button "ok" at bounding box center [840, 298] width 31 height 28
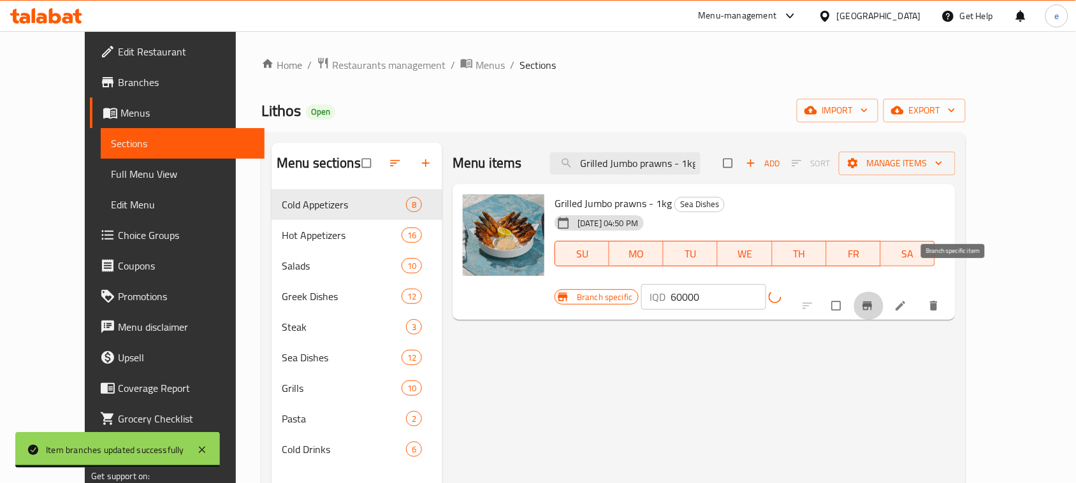
click at [874, 299] on icon "Branch-specific-item" at bounding box center [867, 305] width 13 height 13
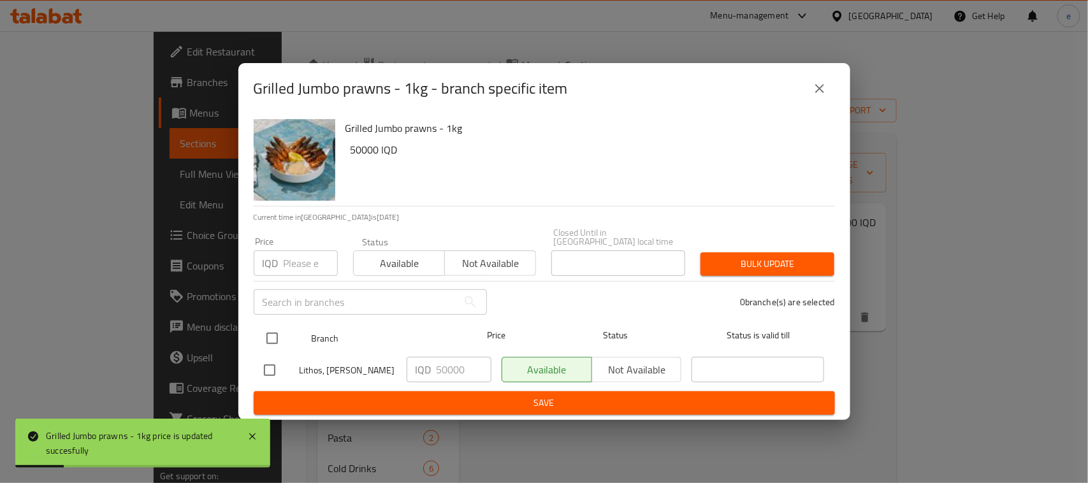
click at [266, 333] on input "checkbox" at bounding box center [272, 338] width 27 height 27
checkbox input "true"
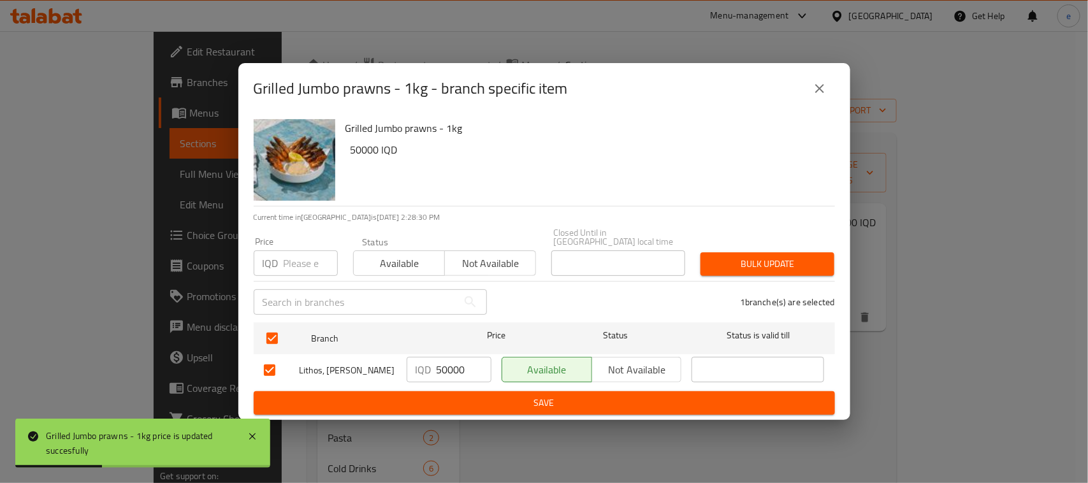
click at [449, 371] on input "50000" at bounding box center [463, 369] width 55 height 25
paste input "6"
type input "60000"
click at [457, 407] on button "Save" at bounding box center [544, 403] width 581 height 24
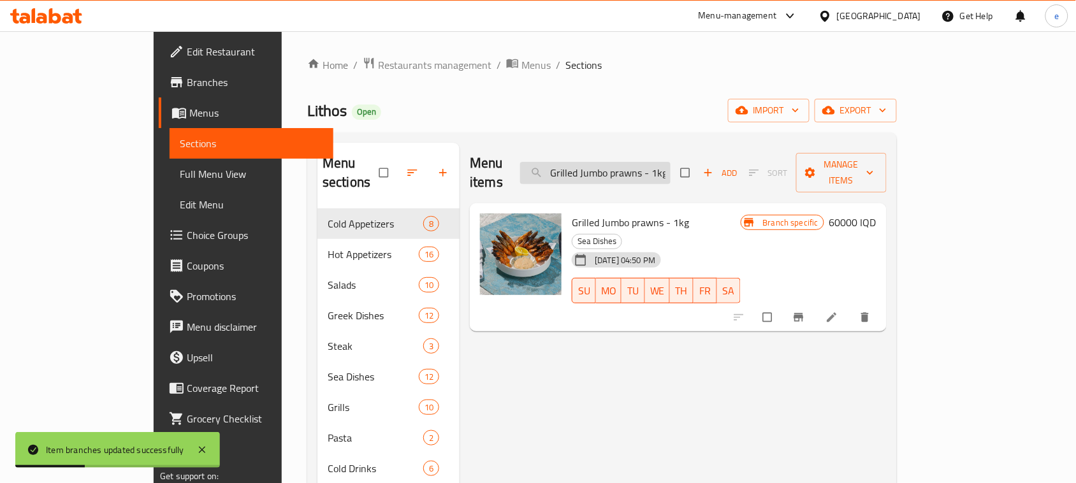
click at [650, 162] on input "Grilled Jumbo prawns - 1kg" at bounding box center [595, 173] width 150 height 22
paste input "Mix seafood"
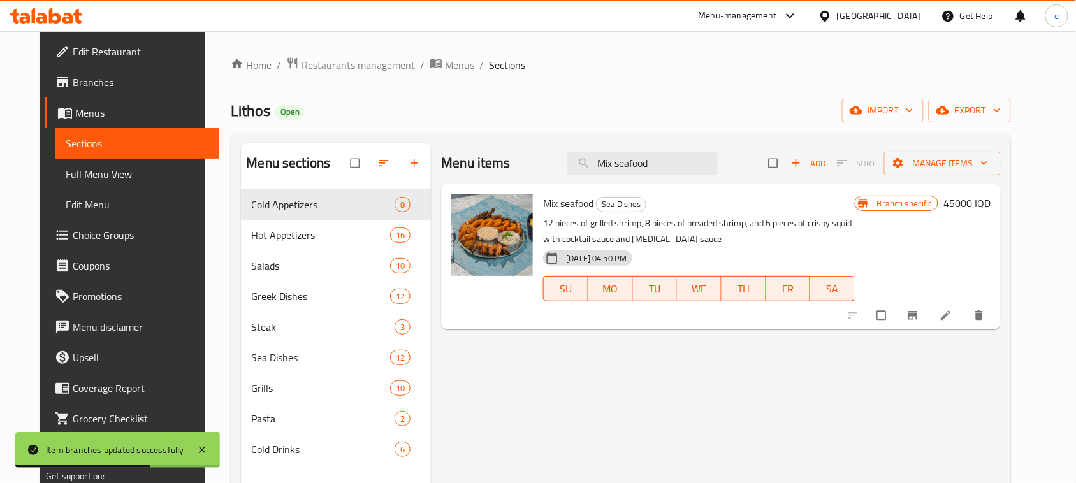
type input "Mix seafood"
click at [990, 207] on h6 "45000 IQD" at bounding box center [966, 203] width 47 height 18
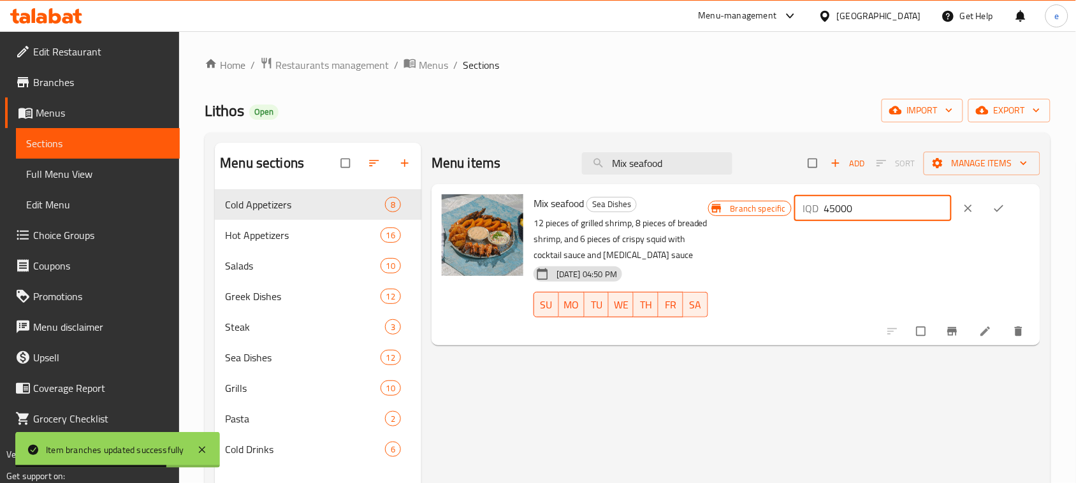
click at [868, 211] on input "45000" at bounding box center [887, 208] width 127 height 25
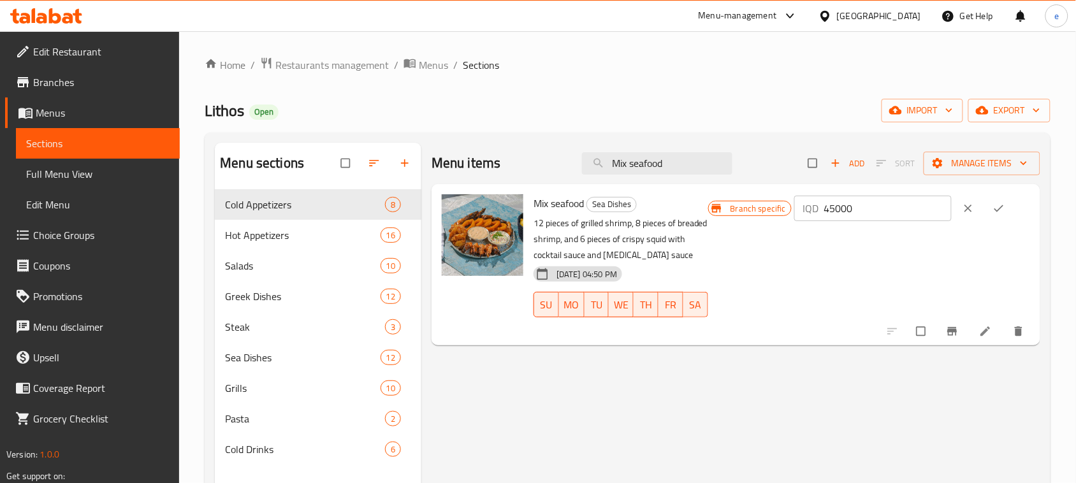
click at [872, 211] on input "45000" at bounding box center [887, 208] width 127 height 25
paste input "38"
type input "38000"
click at [1004, 217] on button "ok" at bounding box center [999, 208] width 31 height 28
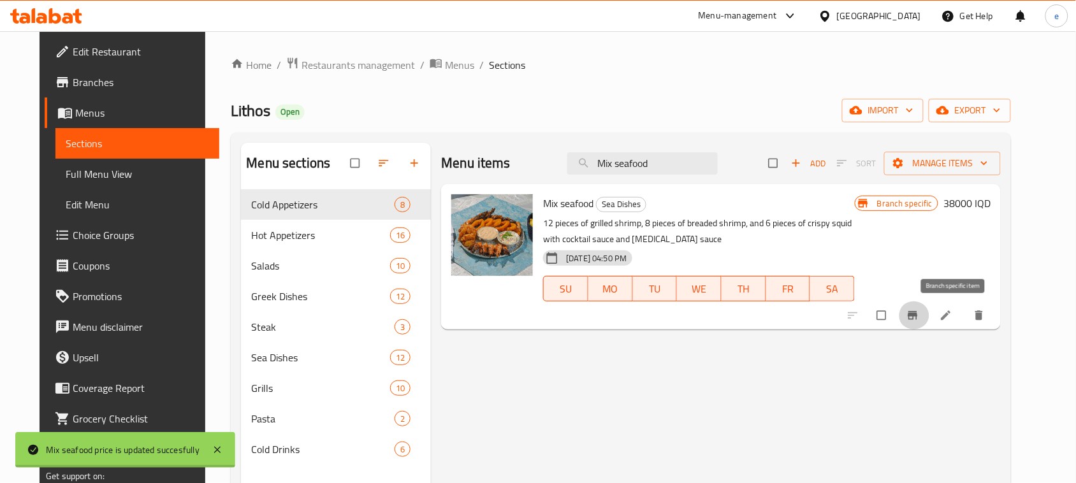
click at [929, 306] on button "Branch-specific-item" at bounding box center [913, 315] width 31 height 28
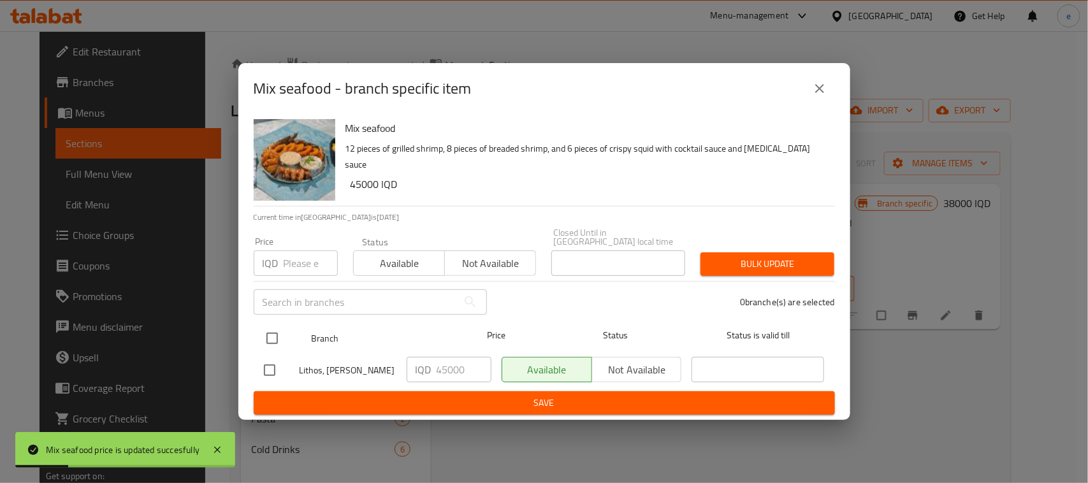
click at [265, 331] on input "checkbox" at bounding box center [272, 338] width 27 height 27
checkbox input "true"
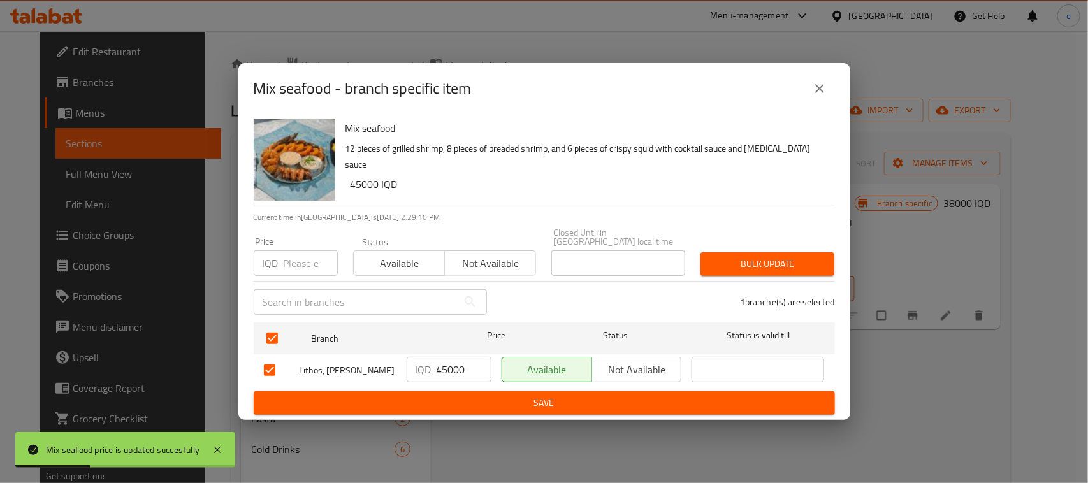
click at [463, 364] on input "45000" at bounding box center [463, 369] width 55 height 25
paste input "38"
type input "38000"
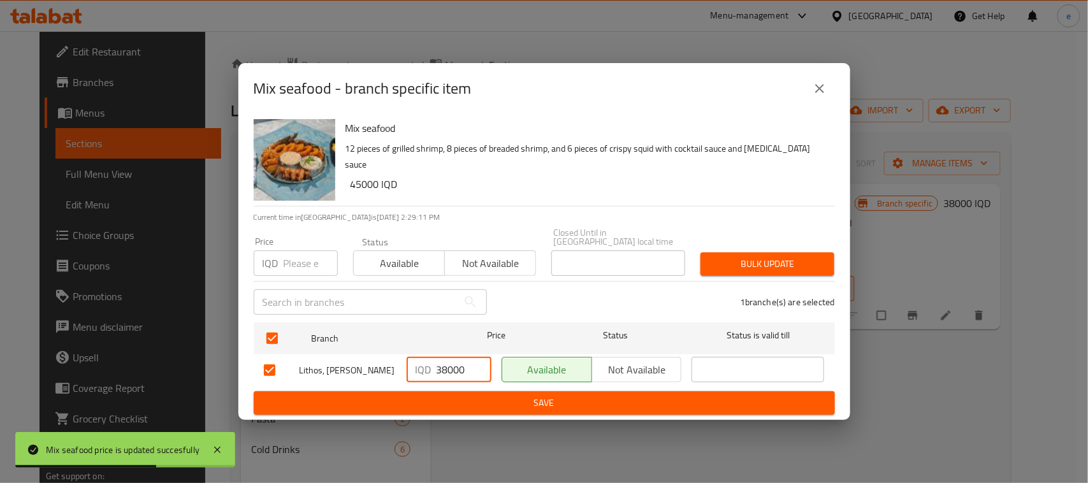
click at [476, 407] on button "Save" at bounding box center [544, 403] width 581 height 24
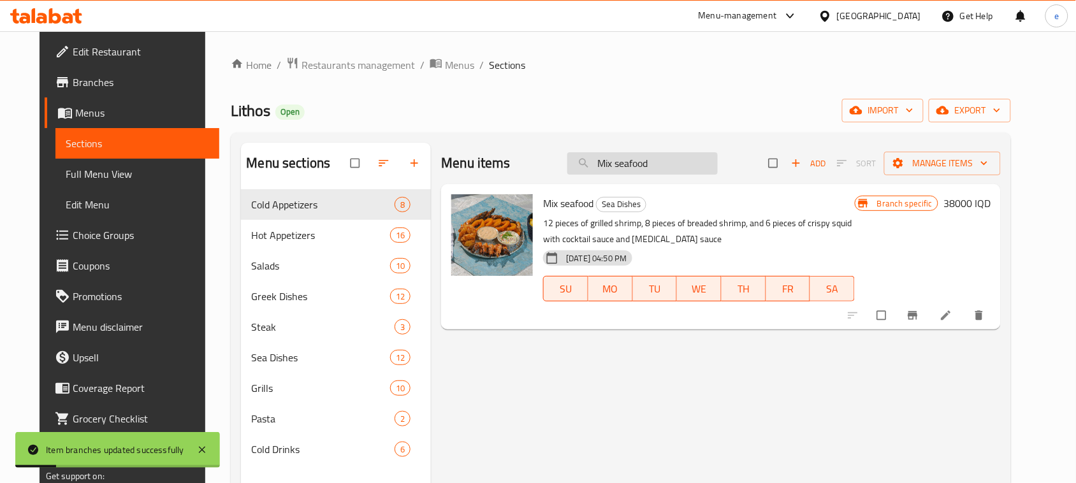
click at [665, 161] on input "Mix seafood" at bounding box center [642, 163] width 150 height 22
click at [664, 161] on input "Mix seafood" at bounding box center [642, 163] width 150 height 22
paste input "eat Tikka"
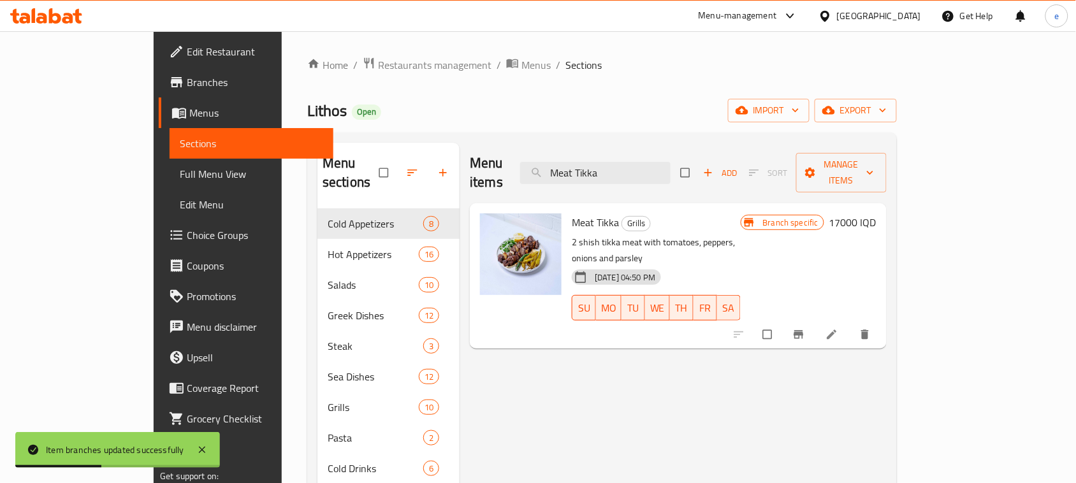
type input "Meat Tikka"
click at [876, 213] on h6 "17000 IQD" at bounding box center [852, 222] width 47 height 18
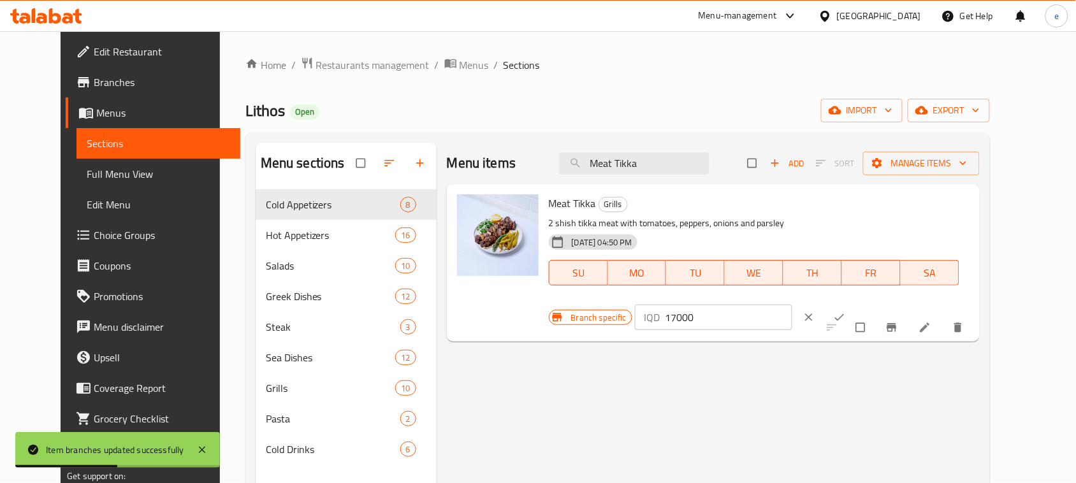
click at [792, 305] on input "17000" at bounding box center [728, 317] width 127 height 25
click at [844, 314] on icon "ok" at bounding box center [839, 317] width 10 height 7
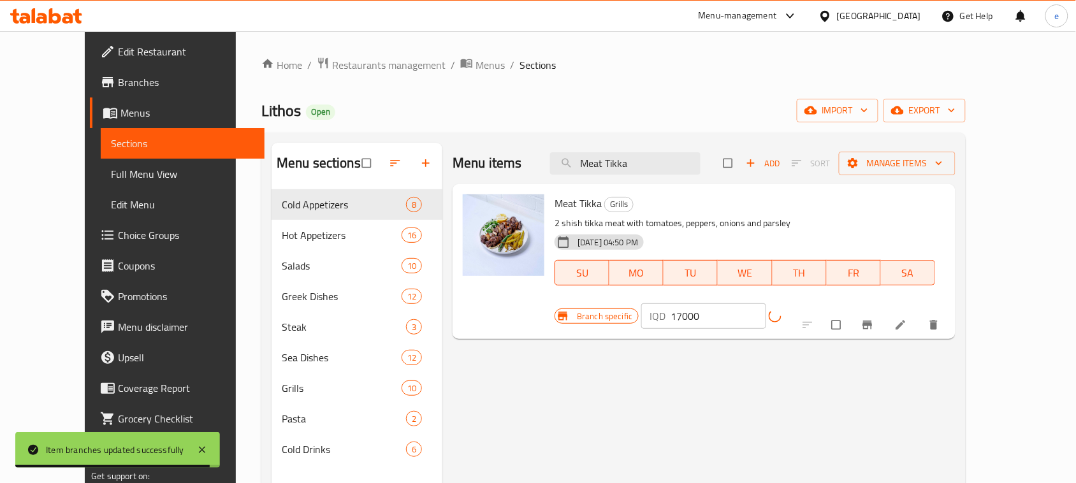
click at [872, 321] on icon "Branch-specific-item" at bounding box center [867, 325] width 10 height 8
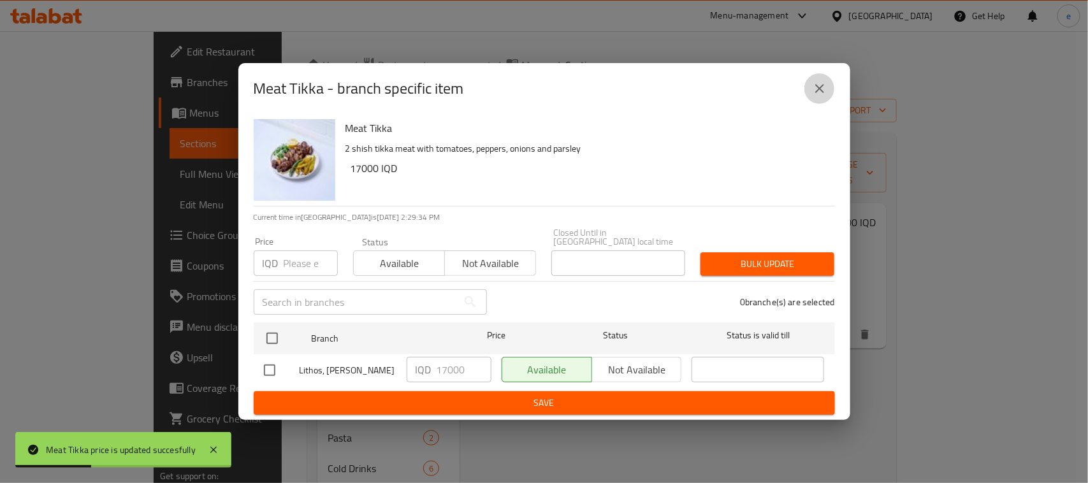
click at [823, 90] on icon "close" at bounding box center [819, 88] width 9 height 9
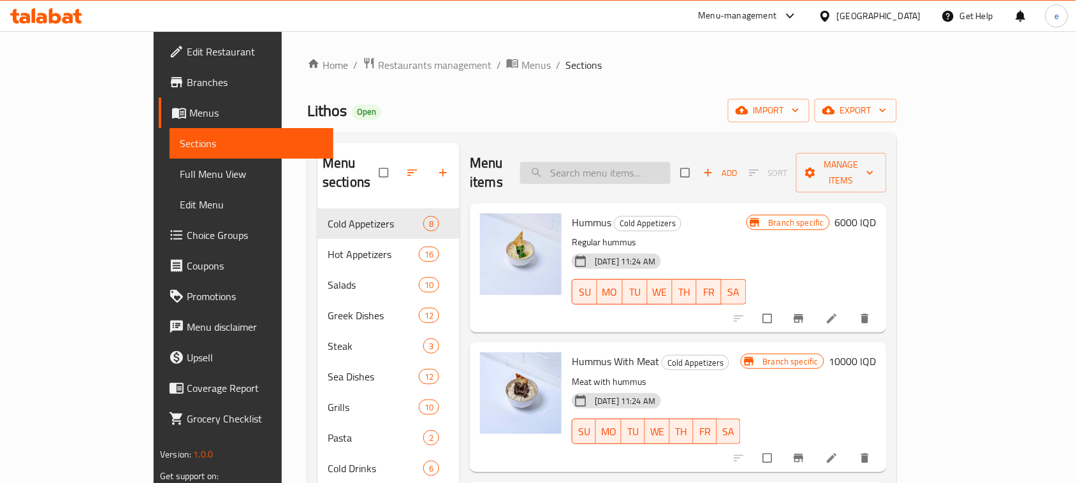
click at [650, 171] on input "search" at bounding box center [595, 173] width 150 height 22
paste input "Meat Tikka"
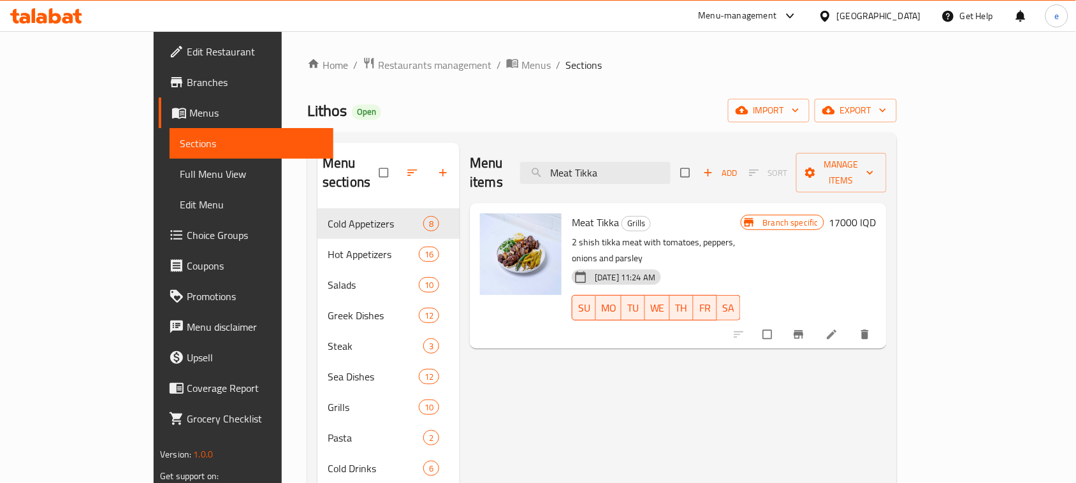
type input "Meat Tikka"
click at [876, 213] on h6 "17000 IQD" at bounding box center [852, 222] width 47 height 18
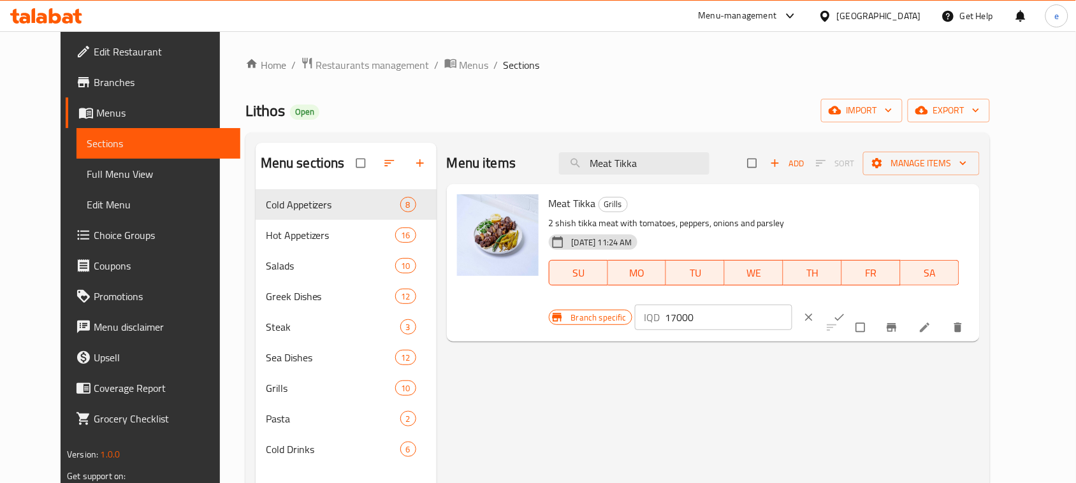
click at [792, 305] on input "17000" at bounding box center [728, 317] width 127 height 25
paste input "22"
type input "22000"
click at [846, 311] on icon "ok" at bounding box center [839, 317] width 13 height 13
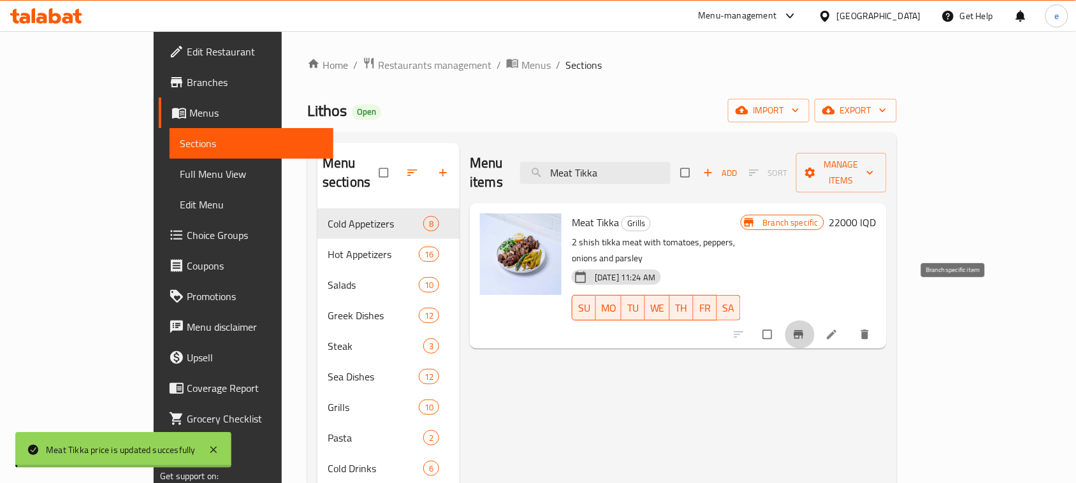
click at [815, 321] on button "Branch-specific-item" at bounding box center [799, 335] width 31 height 28
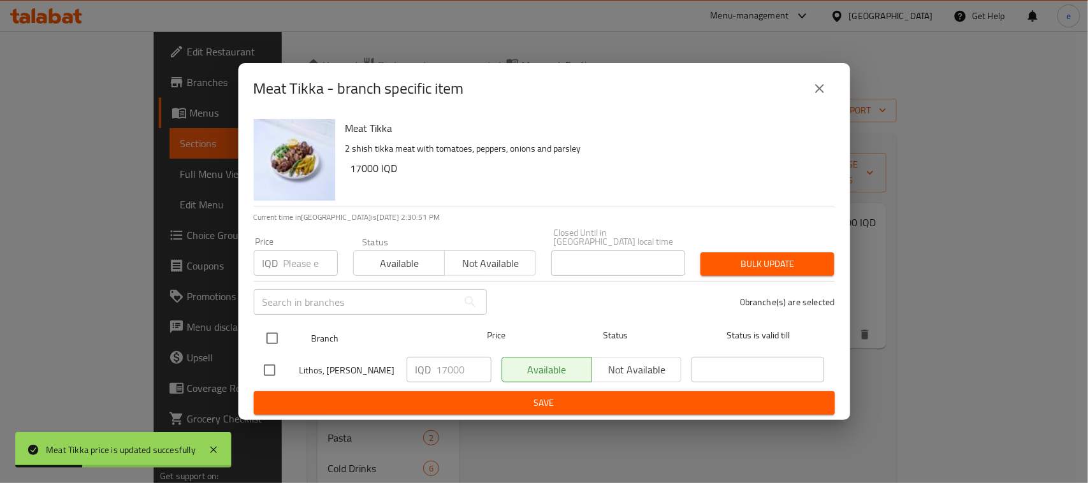
click at [264, 338] on input "checkbox" at bounding box center [272, 338] width 27 height 27
checkbox input "true"
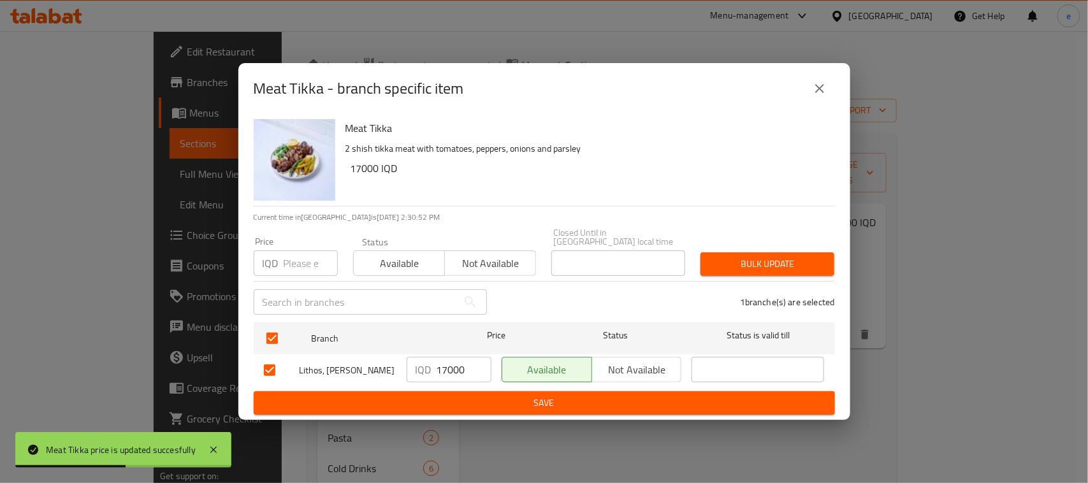
click at [447, 360] on input "17000" at bounding box center [463, 369] width 55 height 25
paste input "22"
type input "22000"
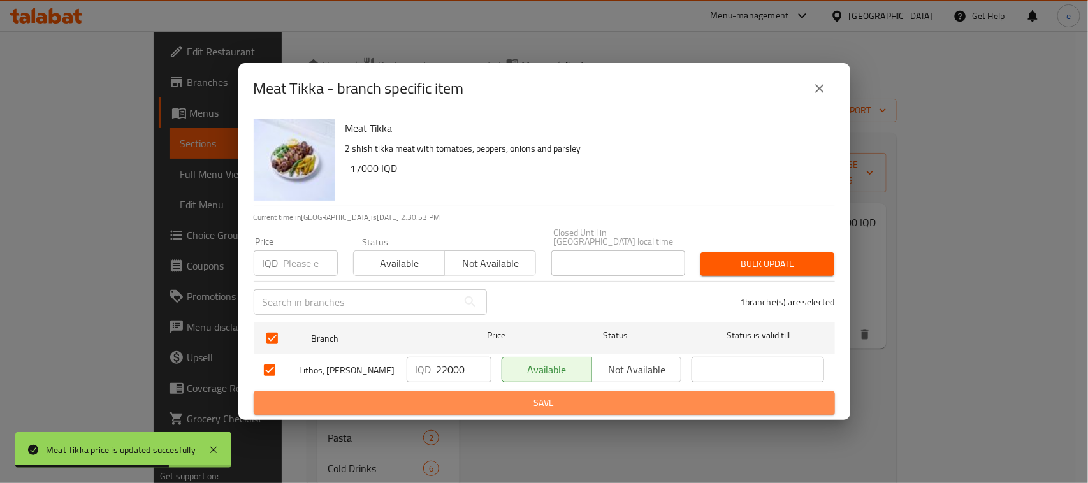
click at [505, 399] on span "Save" at bounding box center [544, 403] width 561 height 16
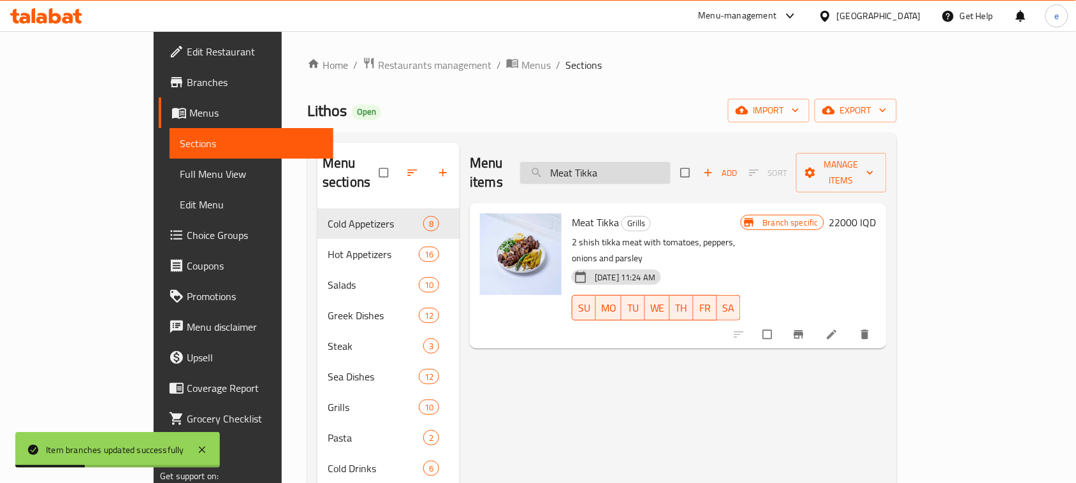
click at [647, 167] on input "Meat Tikka" at bounding box center [595, 173] width 150 height 22
paste input "Chicken"
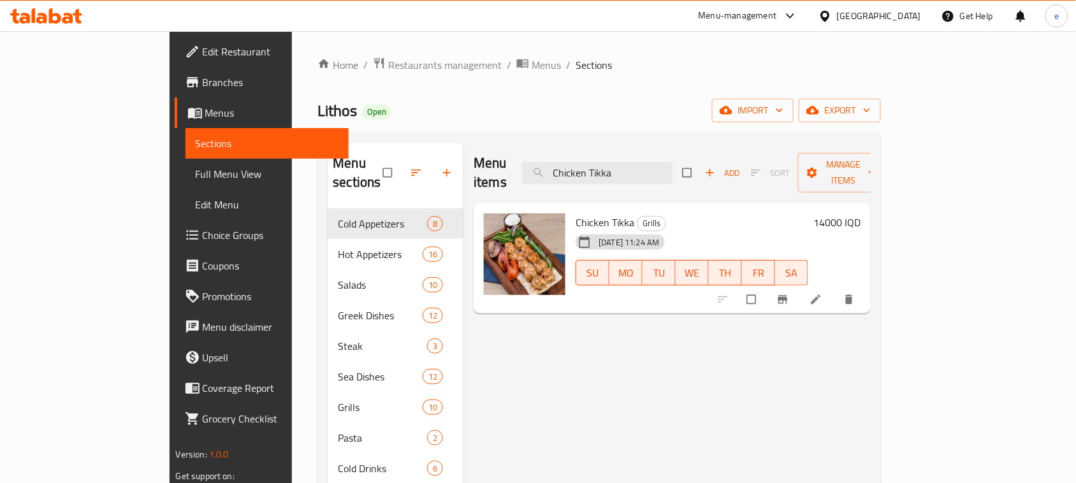
type input "Chicken Tikka"
click at [860, 213] on h6 "14000 IQD" at bounding box center [836, 222] width 47 height 18
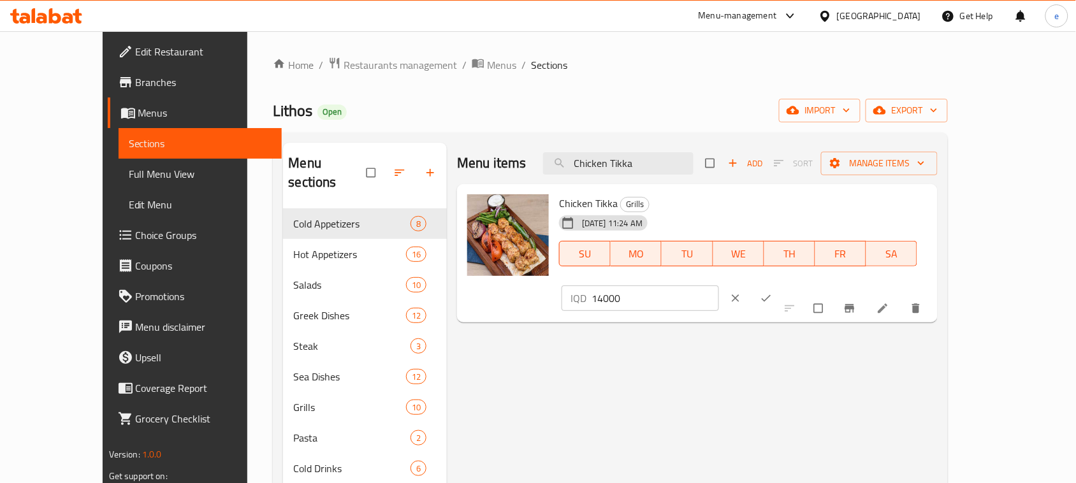
click at [719, 285] on input "14000" at bounding box center [654, 297] width 127 height 25
click at [719, 285] on input "18000" at bounding box center [654, 297] width 127 height 25
type input "18000"
click at [772, 292] on icon "ok" at bounding box center [766, 298] width 13 height 13
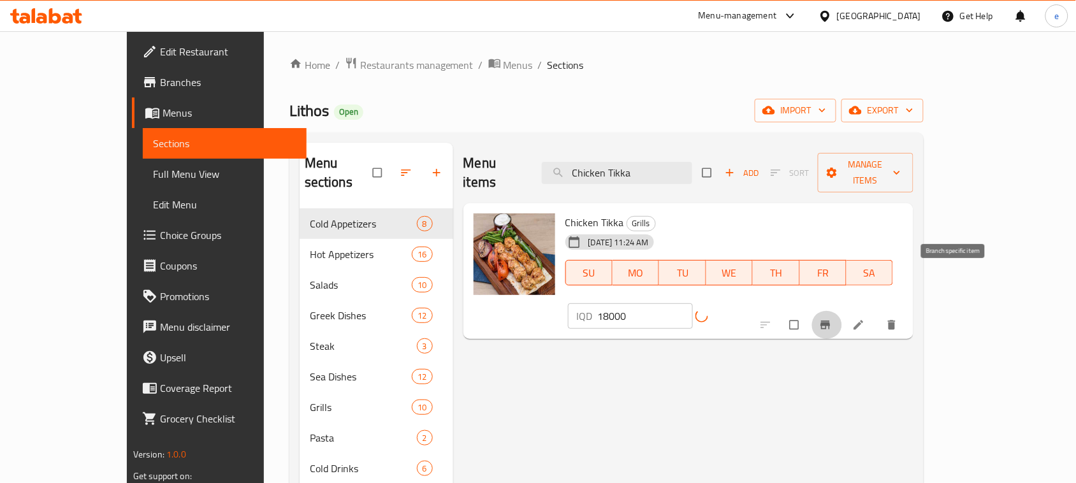
click at [830, 321] on icon "Branch-specific-item" at bounding box center [826, 325] width 10 height 8
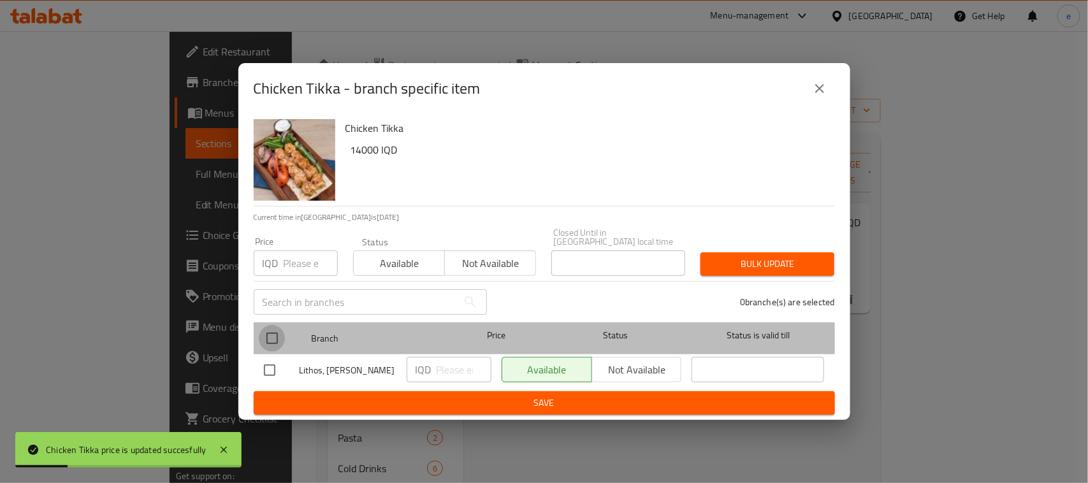
click at [275, 330] on input "checkbox" at bounding box center [272, 338] width 27 height 27
checkbox input "true"
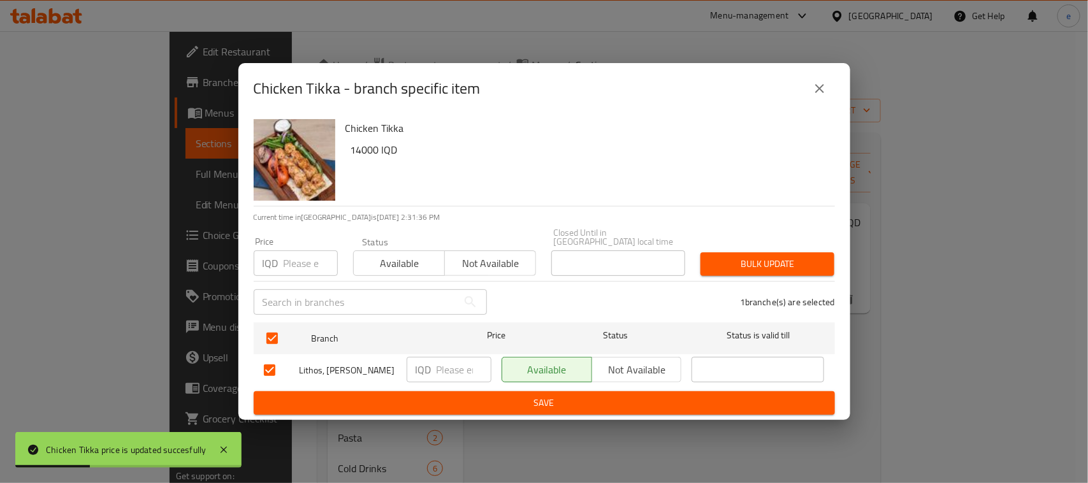
click at [453, 368] on input "number" at bounding box center [463, 369] width 55 height 25
paste input "18000"
type input "18000"
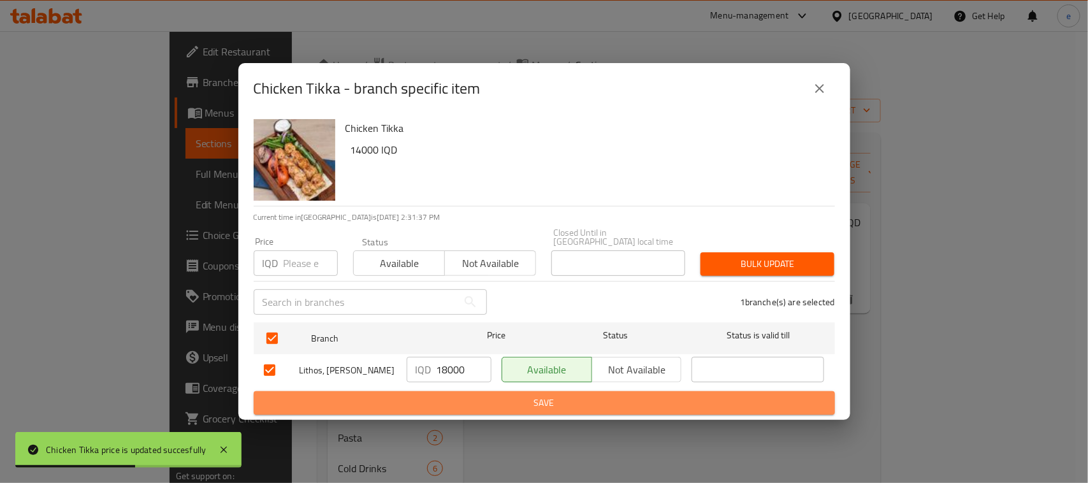
click at [453, 401] on span "Save" at bounding box center [544, 403] width 561 height 16
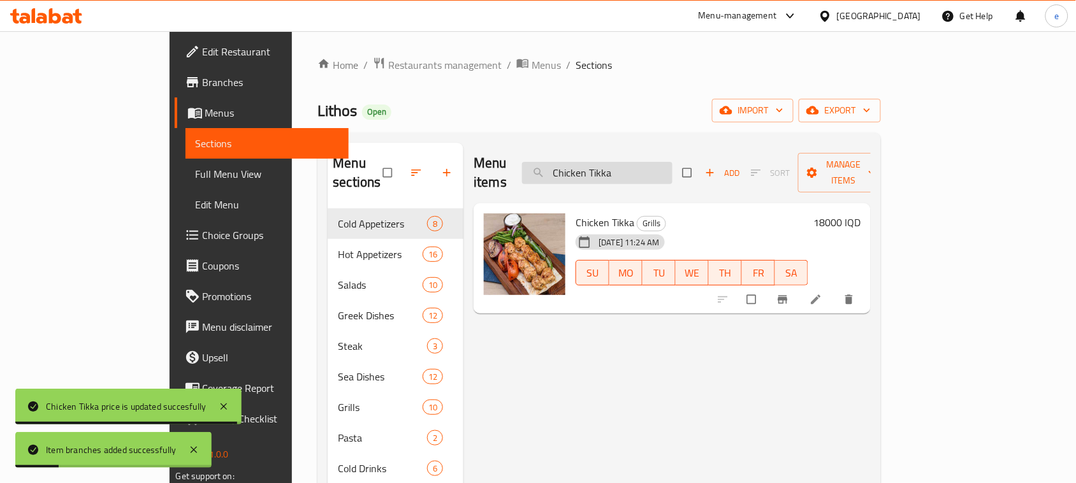
click at [642, 166] on input "Chicken Tikka" at bounding box center [597, 173] width 150 height 22
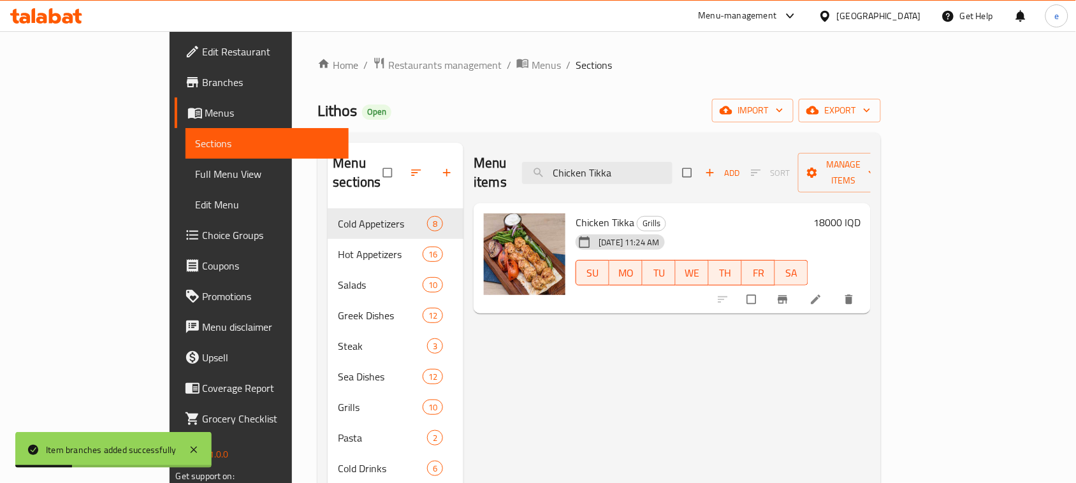
paste input "Lithos Kebab"
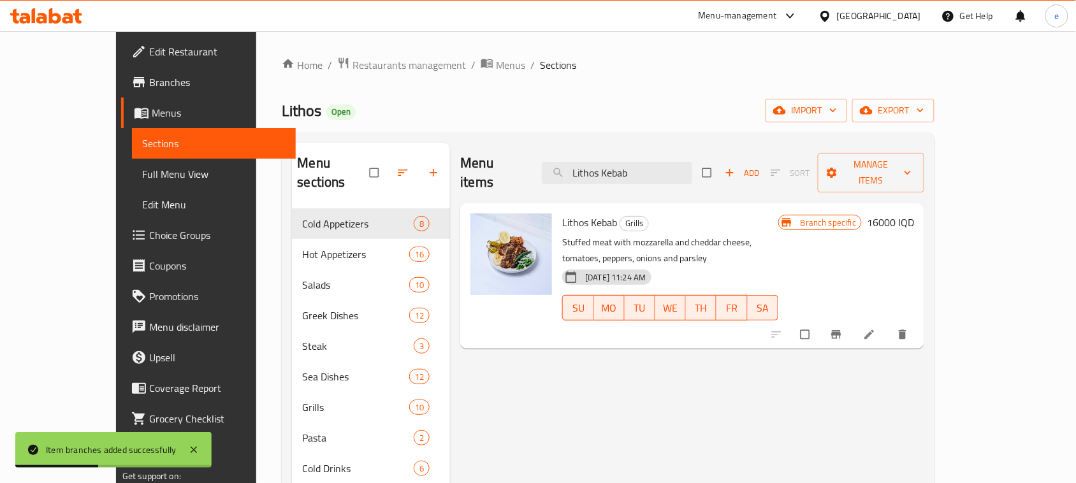
type input "Lithos Kebab"
click at [914, 213] on h6 "16000 IQD" at bounding box center [890, 222] width 47 height 18
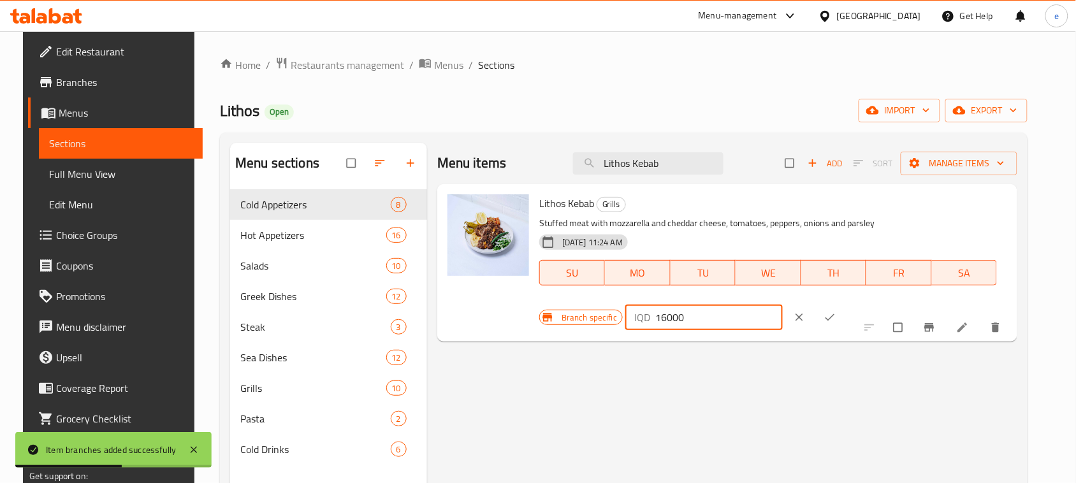
click at [782, 305] on input "16000" at bounding box center [718, 317] width 127 height 25
click at [782, 305] on input "18000" at bounding box center [718, 317] width 127 height 25
type input "18000"
click at [839, 311] on span "ok" at bounding box center [830, 317] width 15 height 13
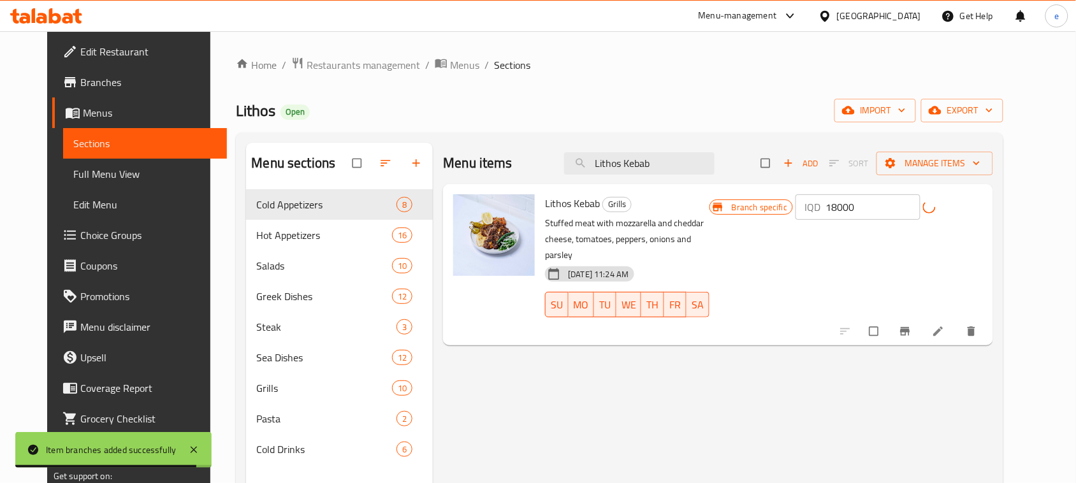
click at [914, 325] on span "Branch-specific-item" at bounding box center [905, 331] width 15 height 13
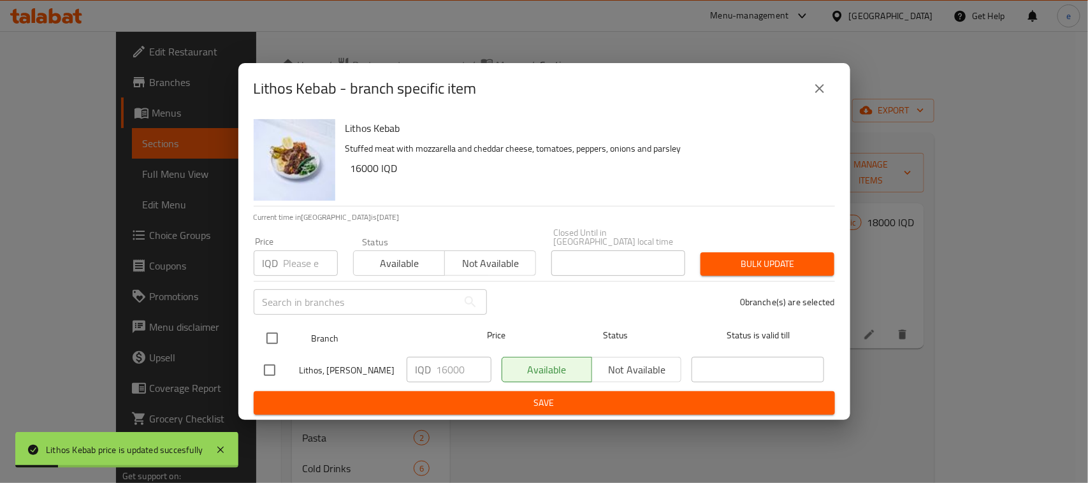
click at [278, 331] on input "checkbox" at bounding box center [272, 338] width 27 height 27
checkbox input "true"
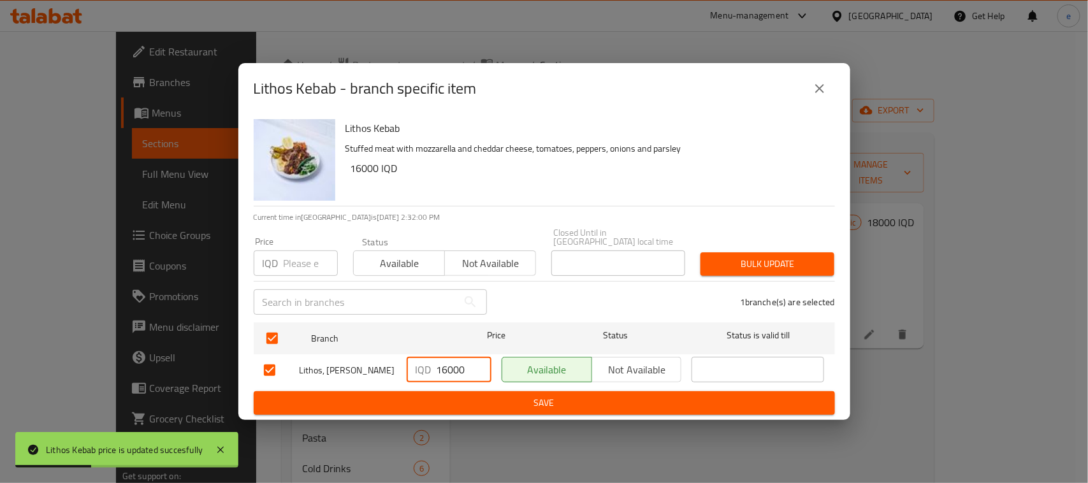
click at [442, 370] on input "16000" at bounding box center [463, 369] width 55 height 25
paste input "8"
type input "18000"
click at [472, 395] on span "Save" at bounding box center [544, 403] width 561 height 16
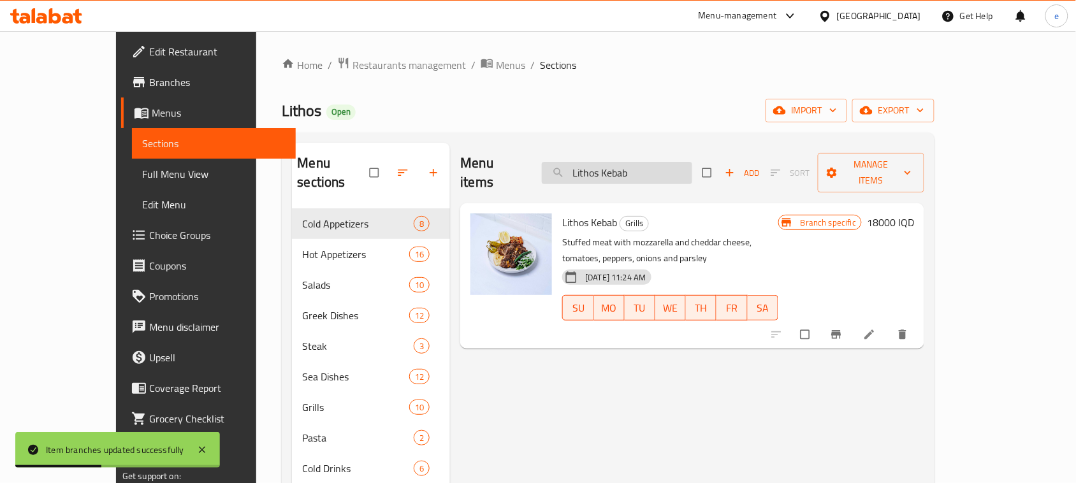
click at [628, 172] on input "Lithos Kebab" at bounding box center [617, 173] width 150 height 22
paste input "k"
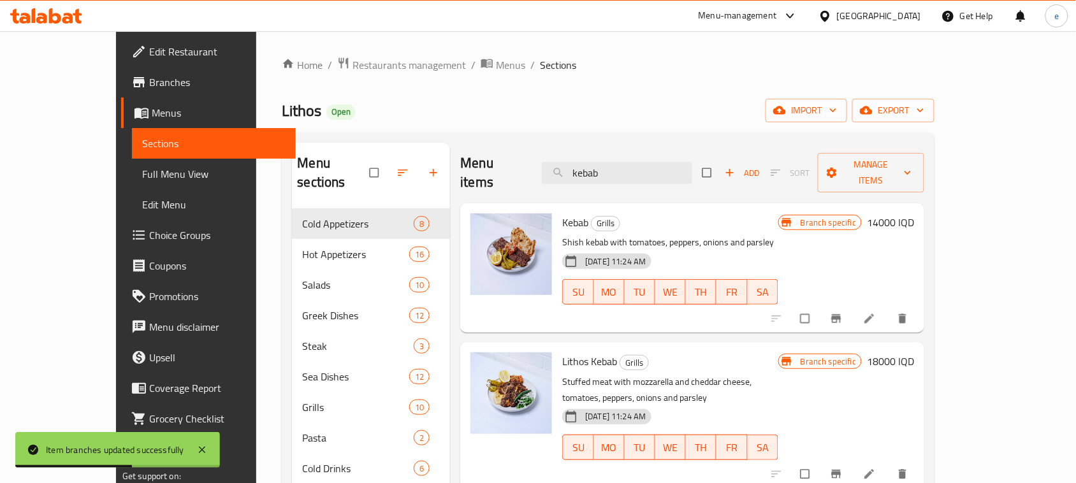
type input "kebab"
click at [914, 213] on h6 "14000 IQD" at bounding box center [890, 222] width 47 height 18
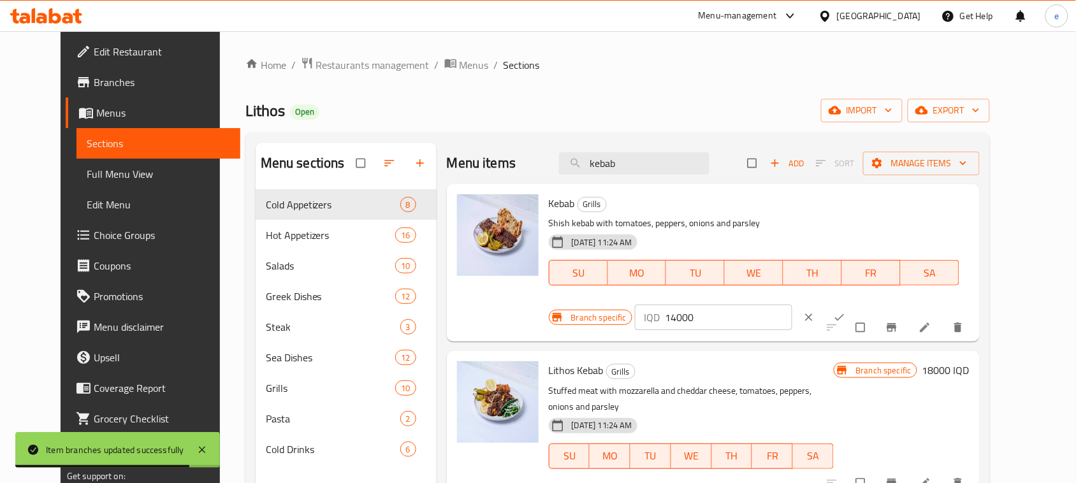
click at [792, 305] on input "14000" at bounding box center [728, 317] width 127 height 25
paste input "8"
type input "18000"
click at [846, 311] on icon "ok" at bounding box center [839, 317] width 13 height 13
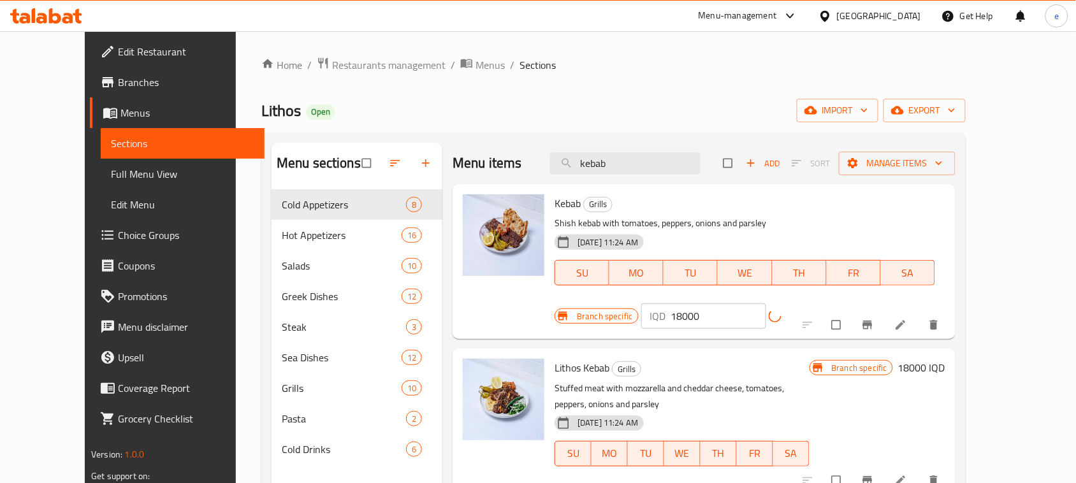
click at [876, 319] on span "Branch-specific-item" at bounding box center [868, 325] width 15 height 13
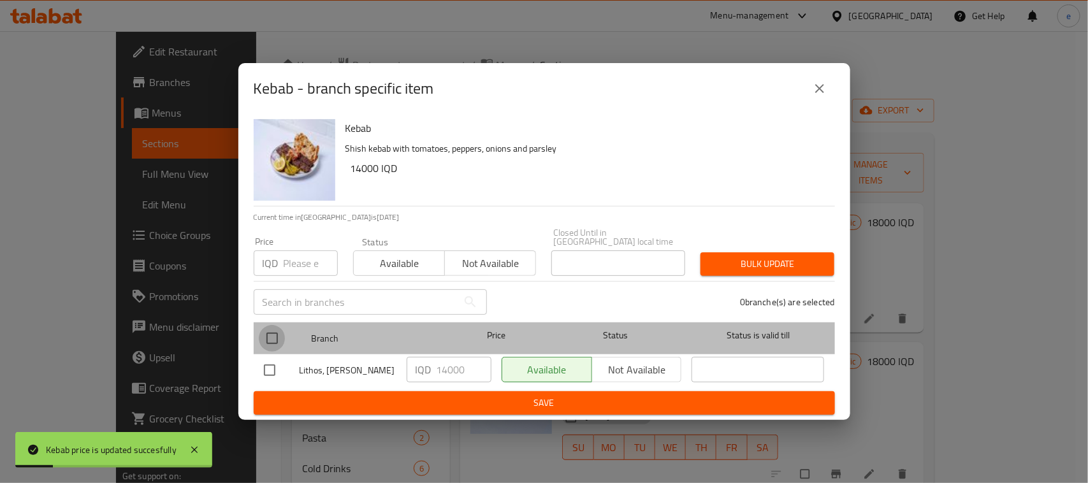
click at [280, 333] on input "checkbox" at bounding box center [272, 338] width 27 height 27
checkbox input "true"
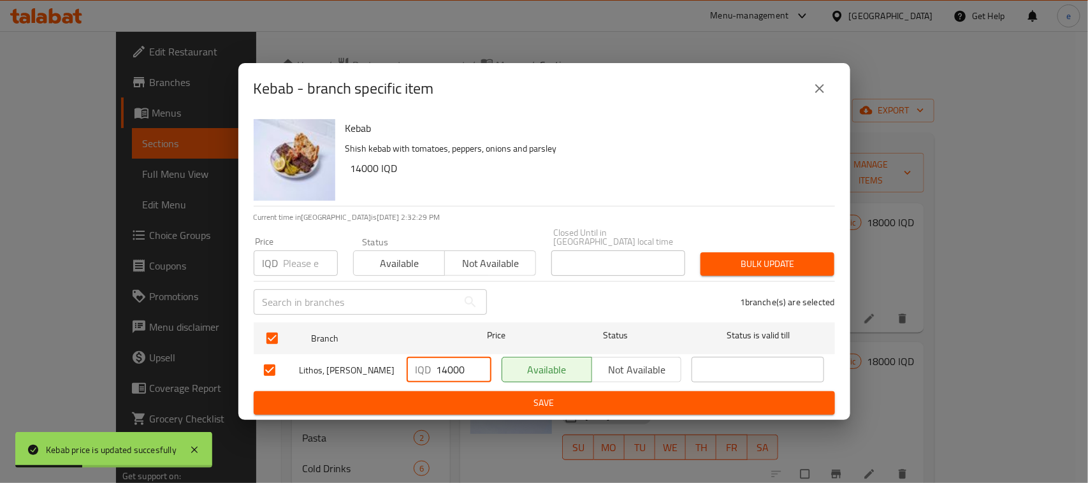
click at [459, 364] on input "14000" at bounding box center [463, 369] width 55 height 25
click at [457, 364] on input "14000" at bounding box center [463, 369] width 55 height 25
paste input "8"
type input "18000"
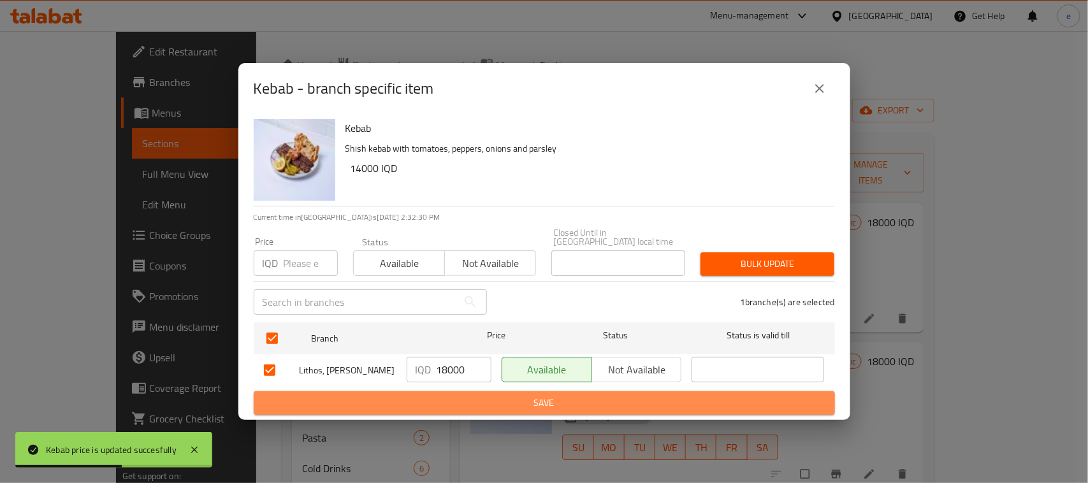
click at [491, 403] on span "Save" at bounding box center [544, 403] width 561 height 16
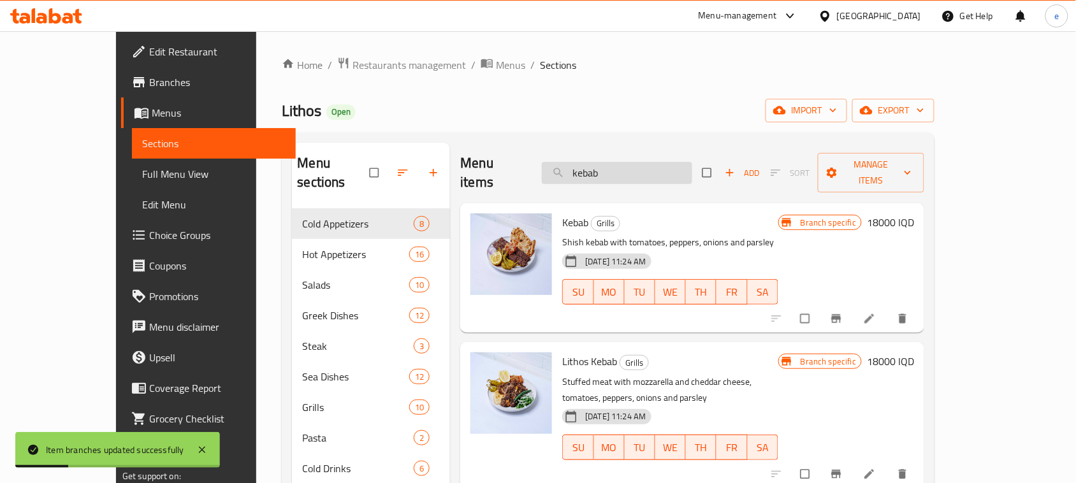
click at [633, 162] on input "kebab" at bounding box center [617, 173] width 150 height 22
paste input "Castelleta"
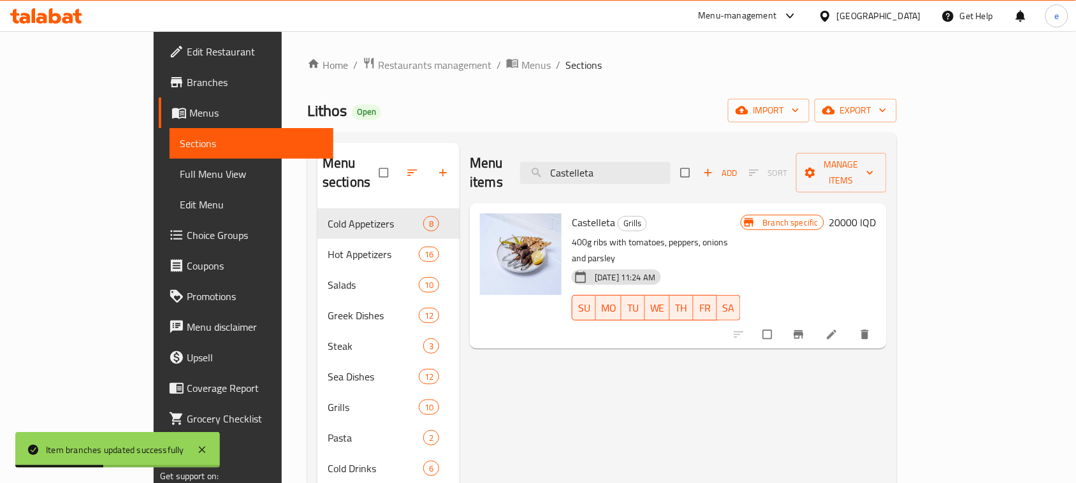
type input "Castelleta"
click at [876, 213] on h6 "20000 IQD" at bounding box center [852, 222] width 47 height 18
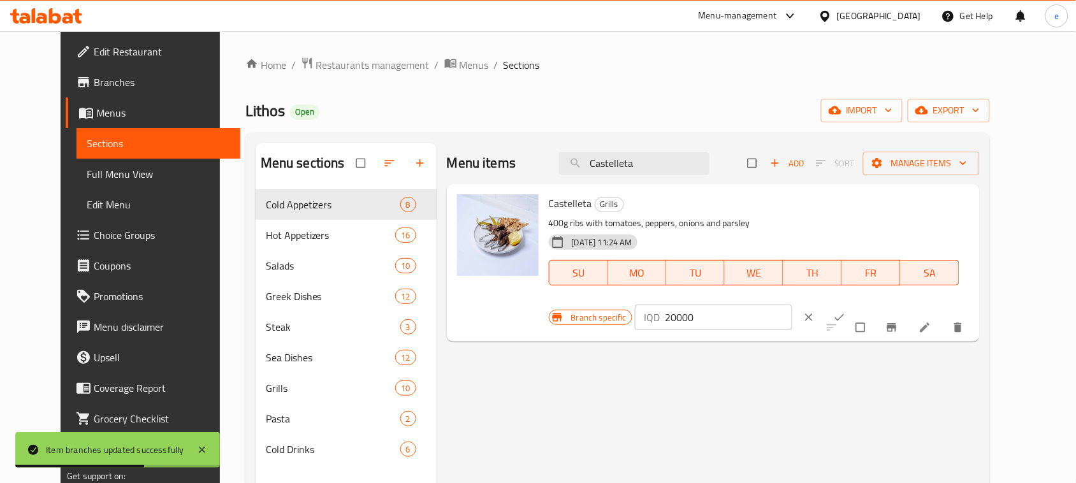
click at [792, 305] on input "20000" at bounding box center [728, 317] width 127 height 25
paste input "4"
type input "24000"
click at [848, 311] on span "ok" at bounding box center [840, 317] width 15 height 13
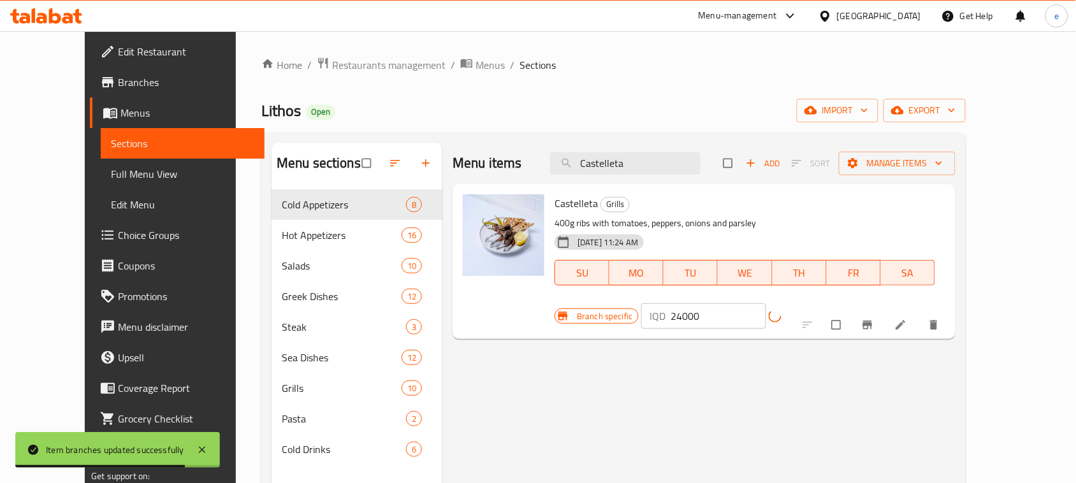
click at [876, 319] on span "Branch-specific-item" at bounding box center [868, 325] width 15 height 13
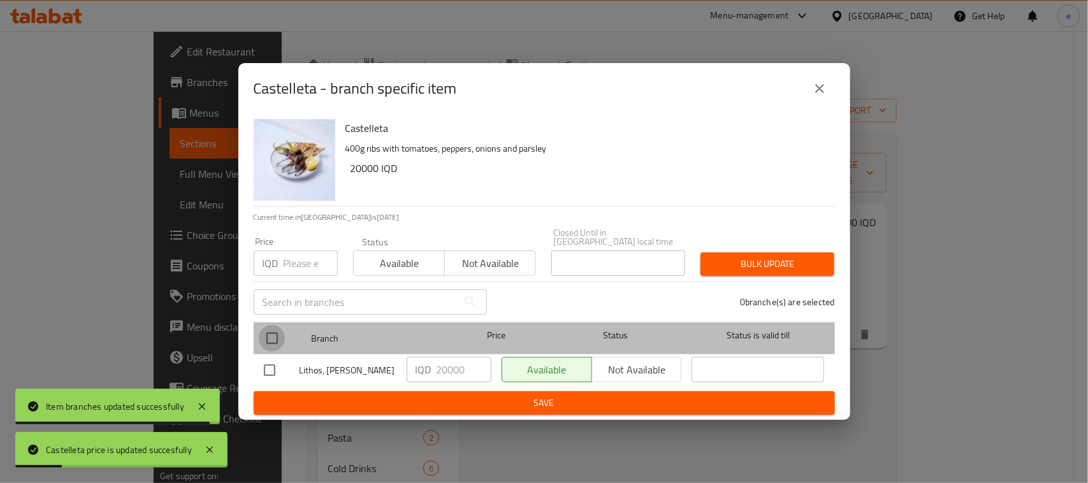
click at [279, 338] on input "checkbox" at bounding box center [272, 338] width 27 height 27
checkbox input "true"
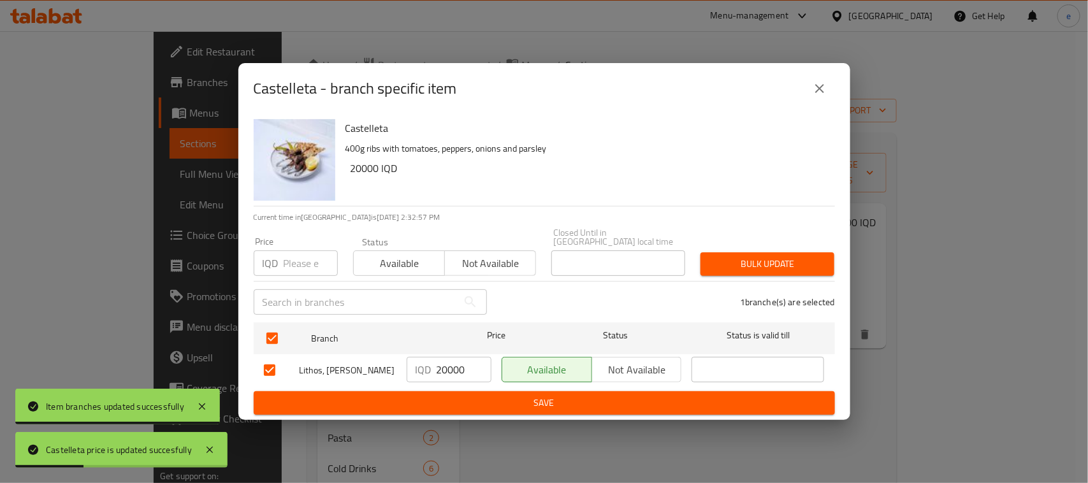
click at [457, 370] on input "20000" at bounding box center [463, 369] width 55 height 25
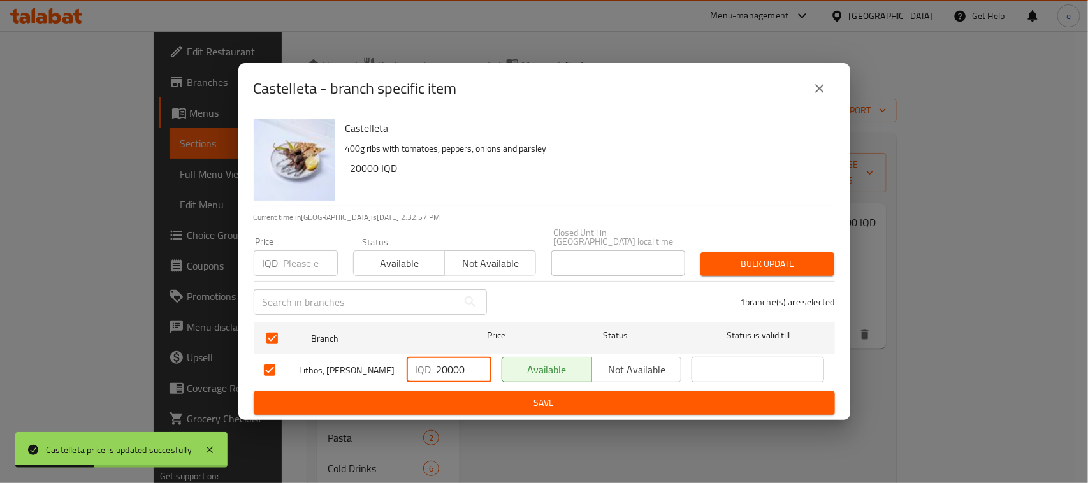
click at [457, 368] on input "20000" at bounding box center [463, 369] width 55 height 25
paste input "4"
type input "24000"
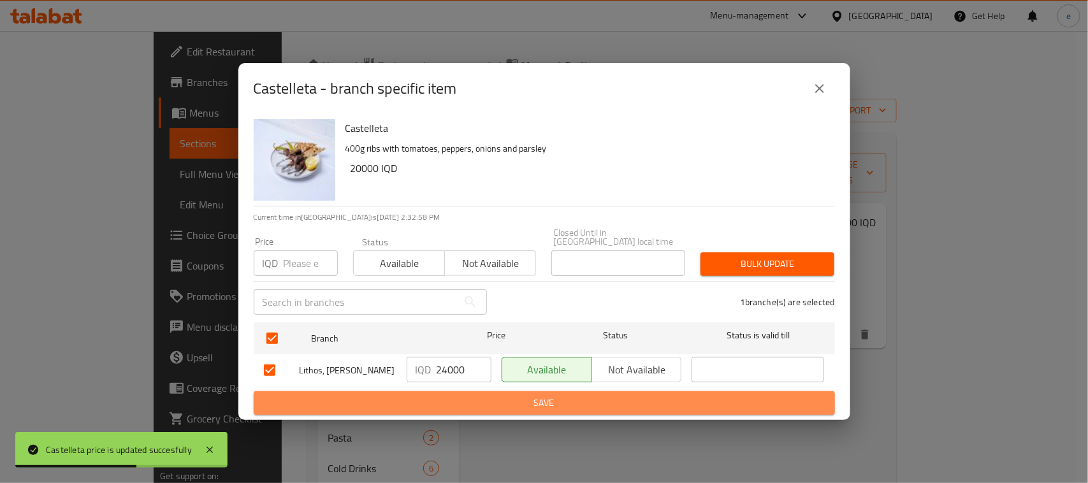
click at [479, 391] on button "Save" at bounding box center [544, 403] width 581 height 24
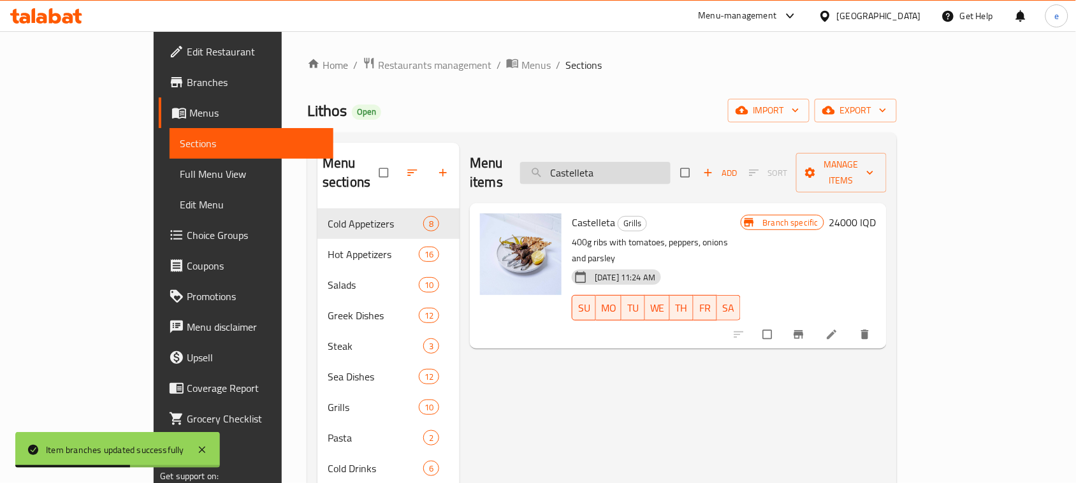
click at [637, 173] on input "Castelleta" at bounding box center [595, 173] width 150 height 22
paste input "Special"
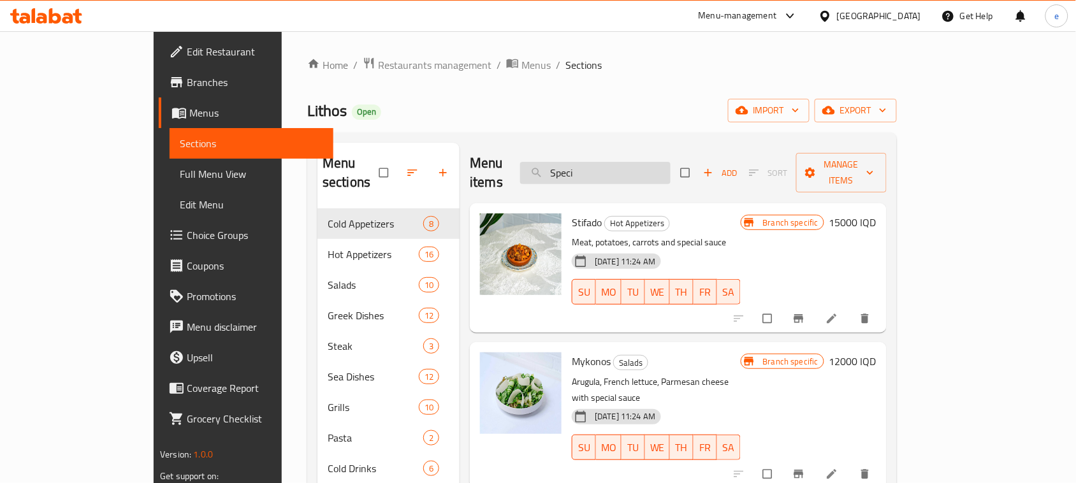
click at [631, 164] on input "Speci" at bounding box center [595, 173] width 150 height 22
paste input "al"
click at [636, 162] on input "Special" at bounding box center [595, 173] width 150 height 22
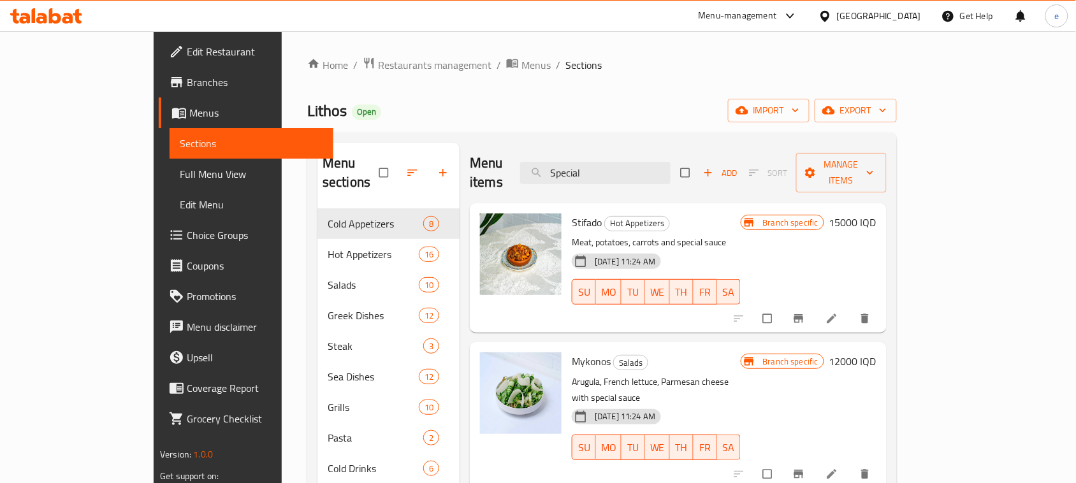
paste input "s"
click at [632, 167] on input "special" at bounding box center [595, 173] width 150 height 22
paste input "S"
click at [625, 164] on input "Spec" at bounding box center [595, 173] width 150 height 22
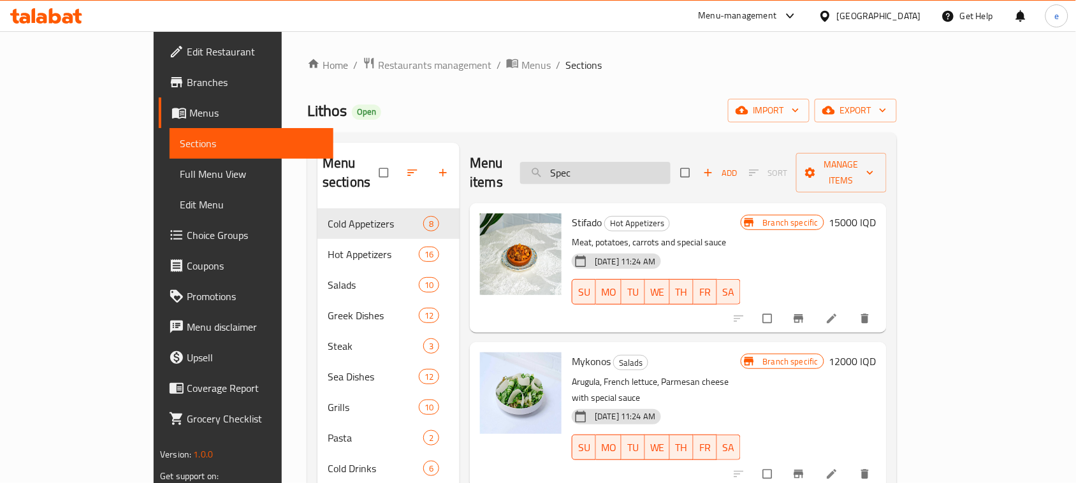
click at [625, 164] on input "Spec" at bounding box center [595, 173] width 150 height 22
paste input "ial"
type input "S"
type input "special"
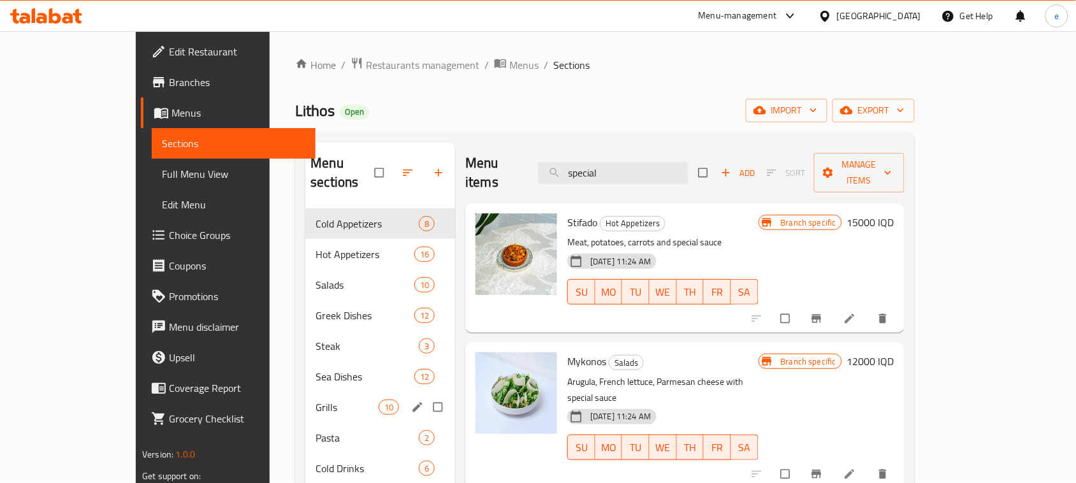
click at [315, 400] on span "Grills" at bounding box center [346, 407] width 63 height 15
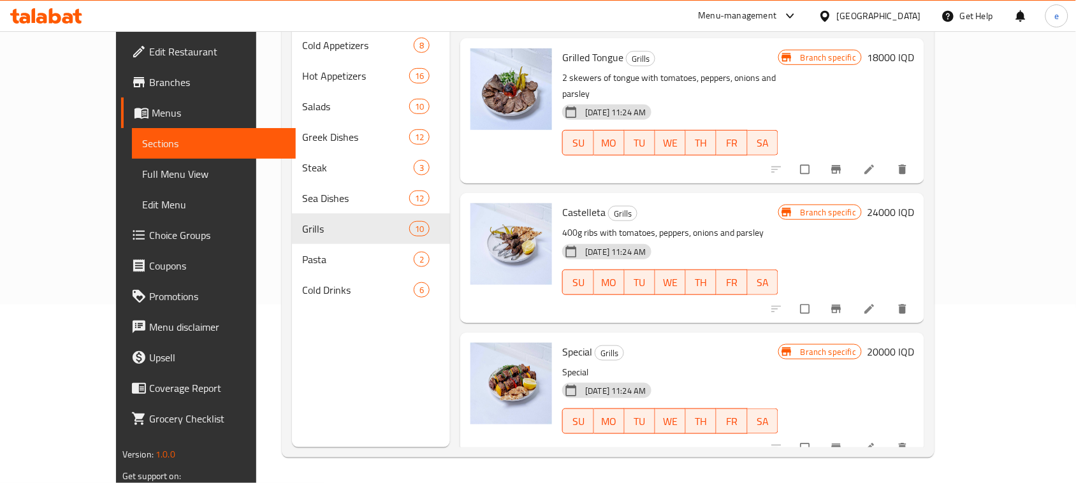
scroll to position [863, 0]
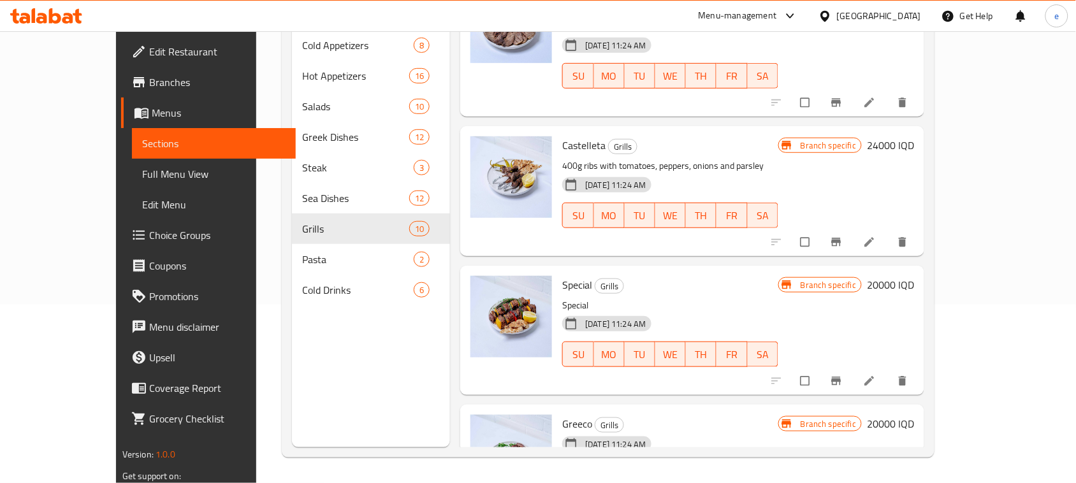
click at [914, 276] on h6 "20000 IQD" at bounding box center [890, 285] width 47 height 18
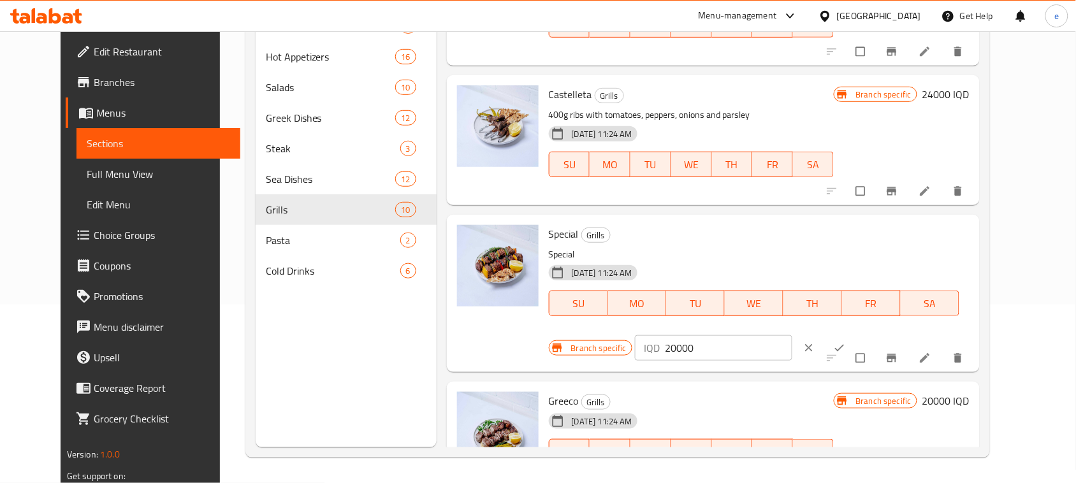
click at [792, 335] on input "20000" at bounding box center [728, 347] width 127 height 25
paste input "3"
type input "23000"
click at [856, 334] on button "ok" at bounding box center [840, 348] width 31 height 28
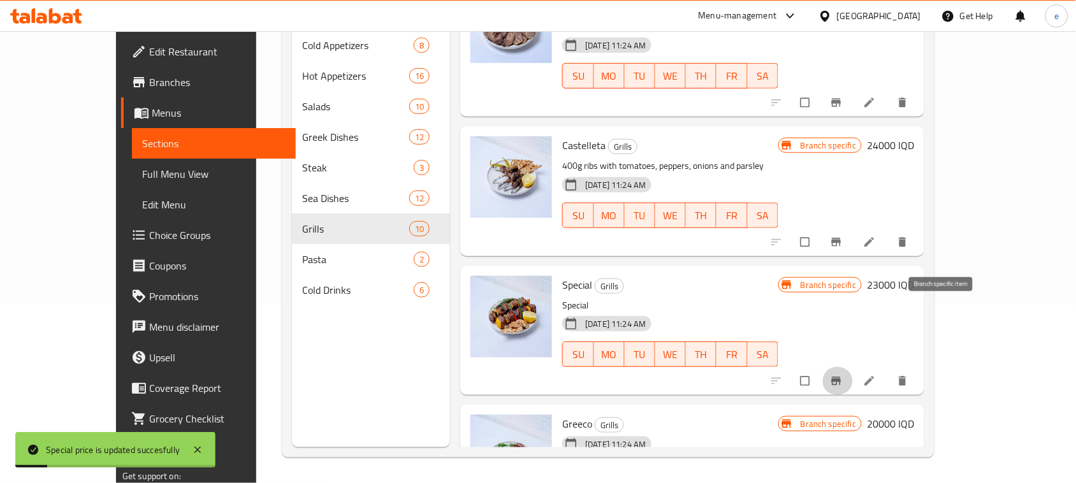
click at [842, 375] on icon "Branch-specific-item" at bounding box center [836, 381] width 13 height 13
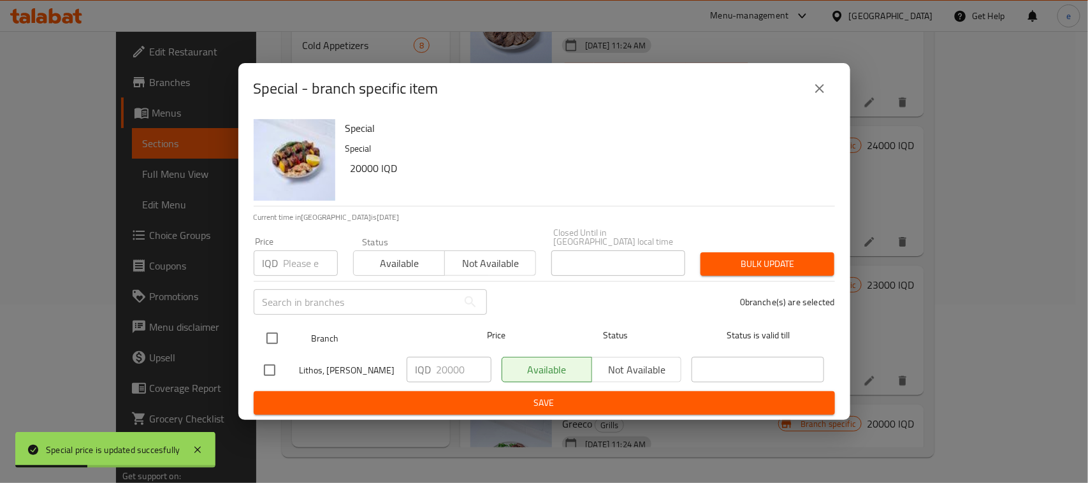
click at [271, 333] on input "checkbox" at bounding box center [272, 338] width 27 height 27
checkbox input "true"
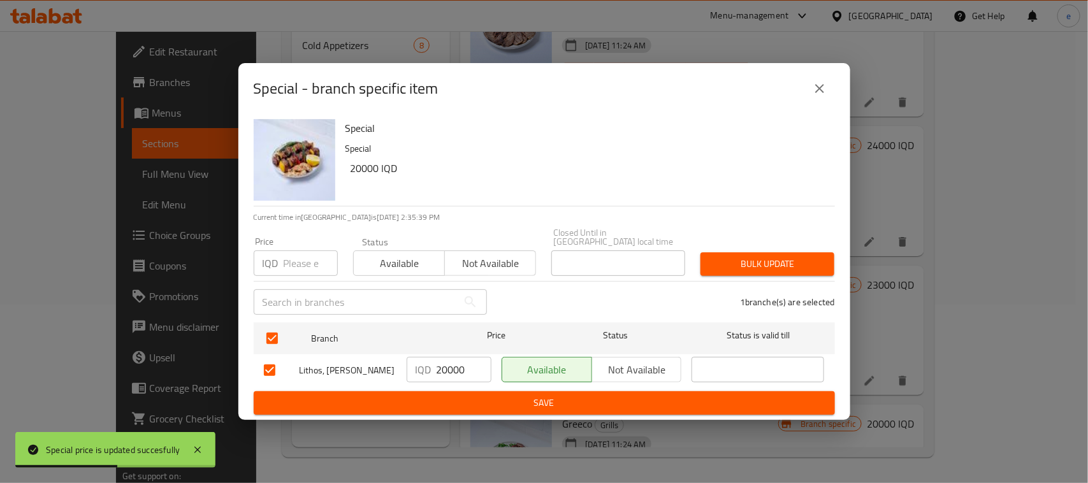
click at [437, 361] on input "20000" at bounding box center [463, 369] width 55 height 25
paste input "3"
type input "23000"
click at [467, 396] on span "Save" at bounding box center [544, 403] width 561 height 16
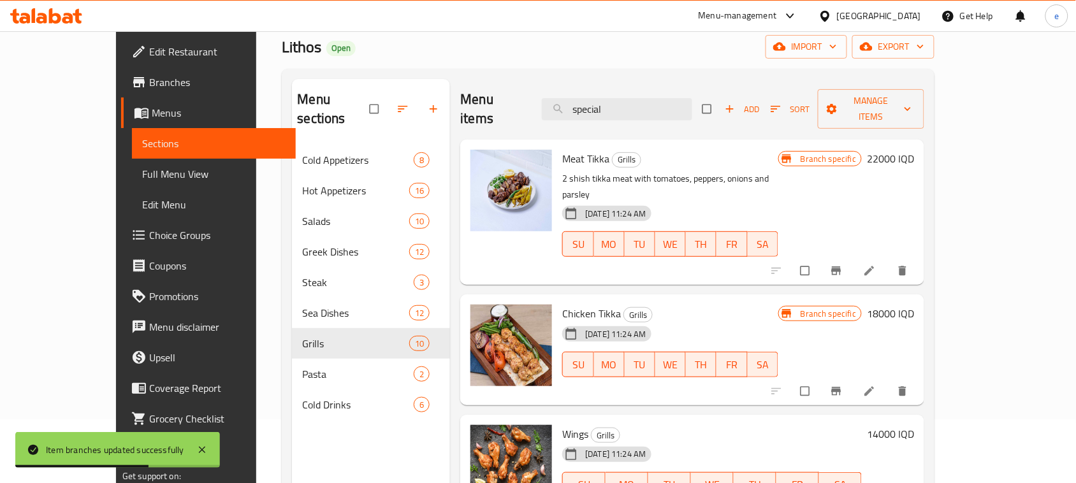
scroll to position [0, 0]
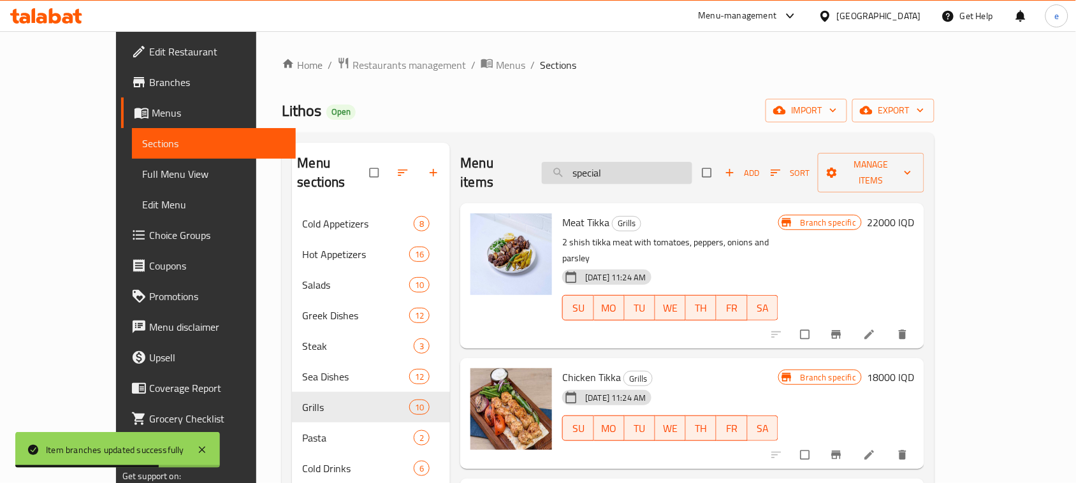
click at [622, 162] on input "special" at bounding box center [617, 173] width 150 height 22
paste input "Greeco"
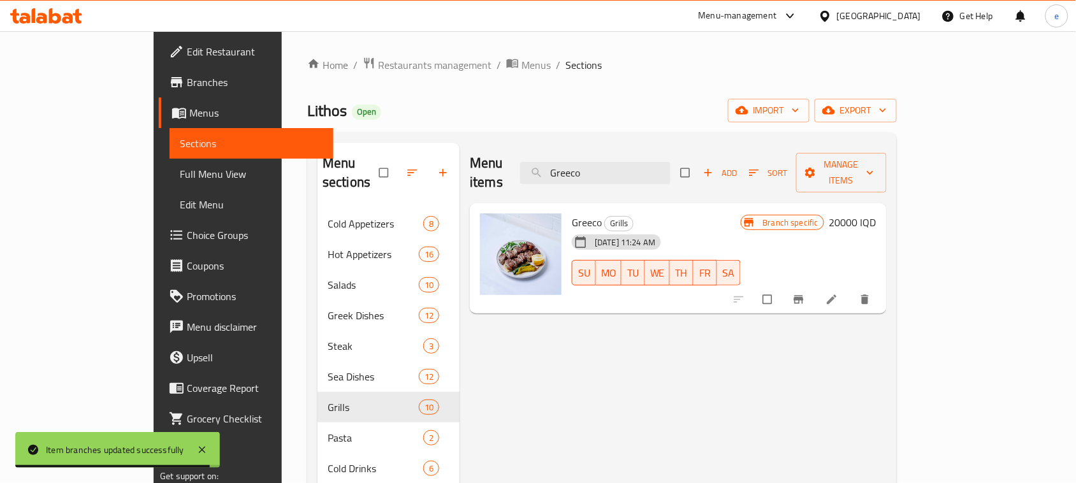
type input "Greeco"
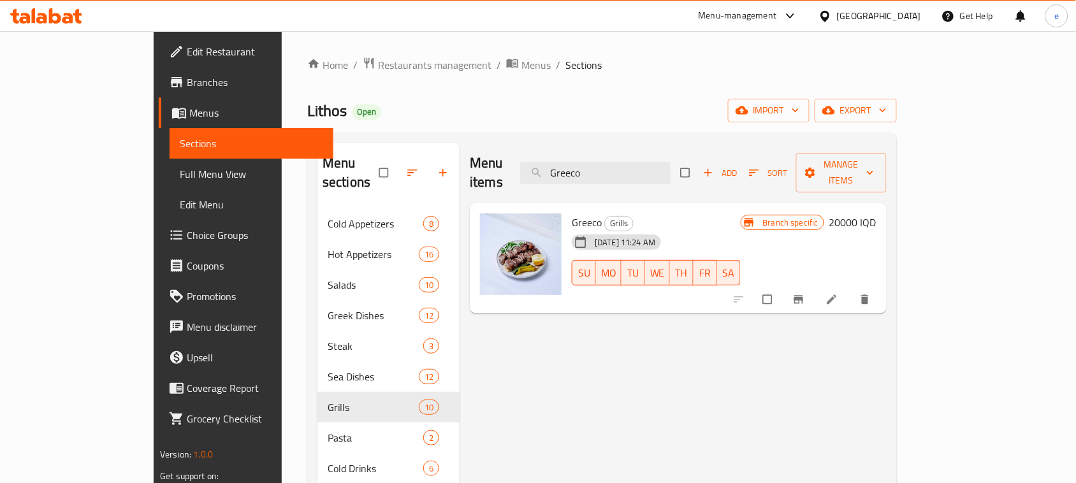
click at [876, 213] on h6 "20000 IQD" at bounding box center [852, 222] width 47 height 18
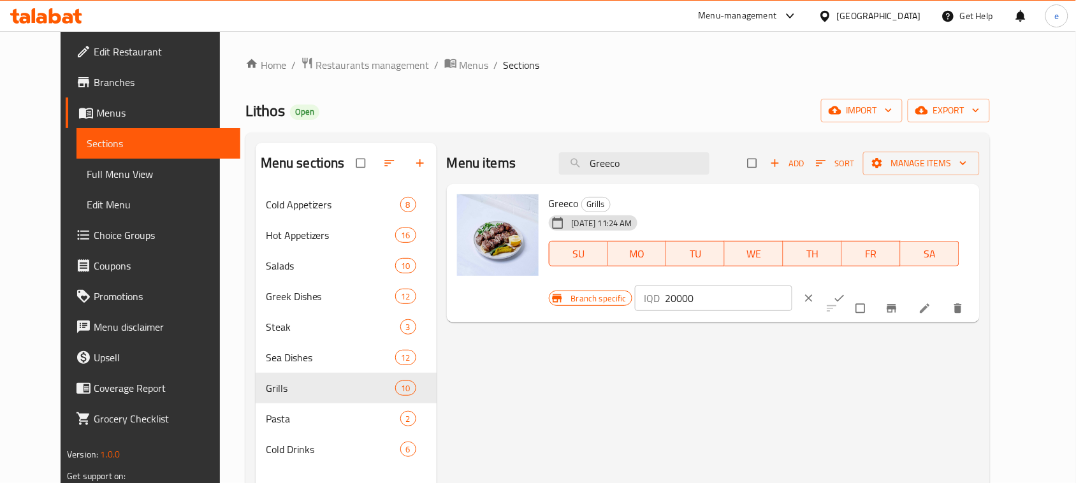
click at [792, 285] on input "20000" at bounding box center [728, 297] width 127 height 25
paste input "3"
type input "23000"
click at [870, 284] on div "IQD 23000 ​" at bounding box center [753, 298] width 236 height 28
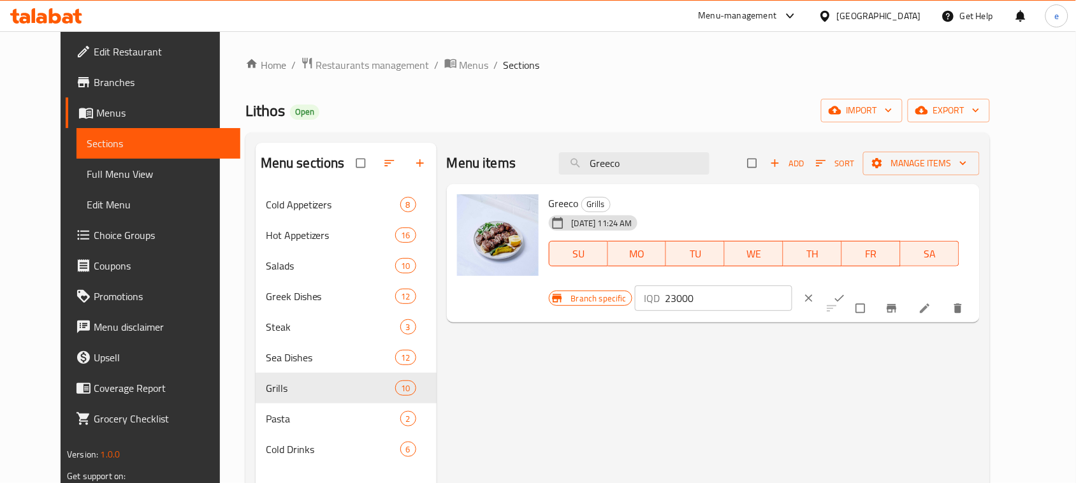
click at [856, 284] on button "ok" at bounding box center [840, 298] width 31 height 28
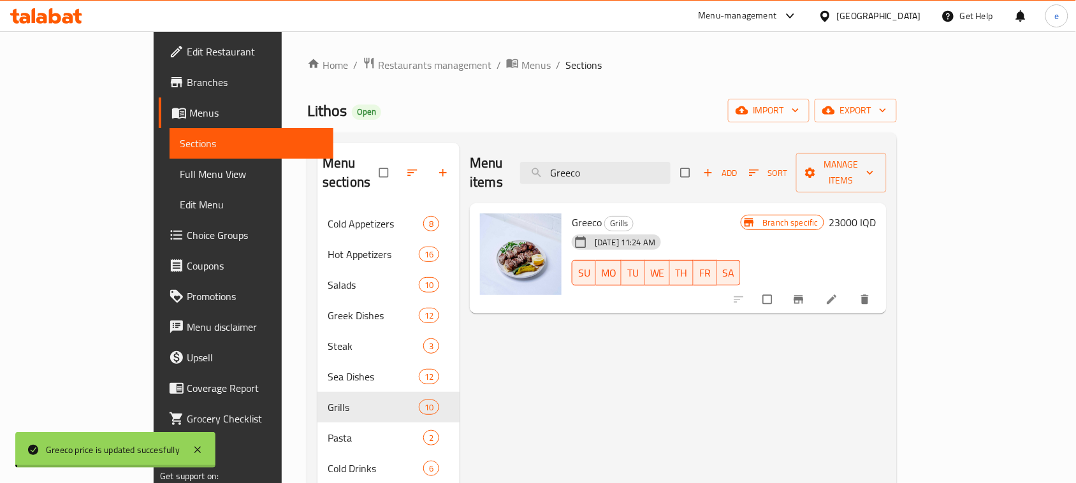
click at [803, 296] on icon "Branch-specific-item" at bounding box center [798, 300] width 10 height 8
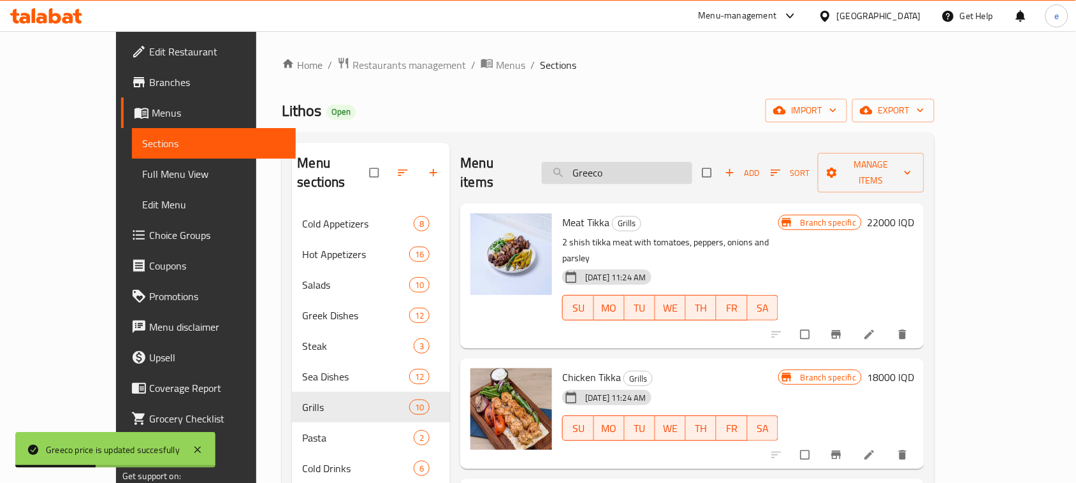
click at [654, 162] on input "Greeco" at bounding box center [617, 173] width 150 height 22
type input "Greec"
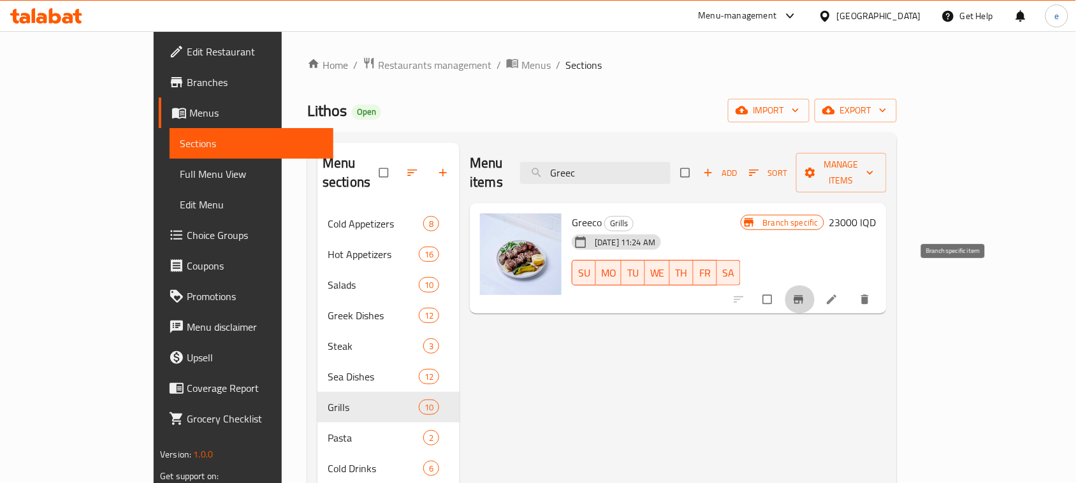
click at [805, 293] on icon "Branch-specific-item" at bounding box center [798, 299] width 13 height 13
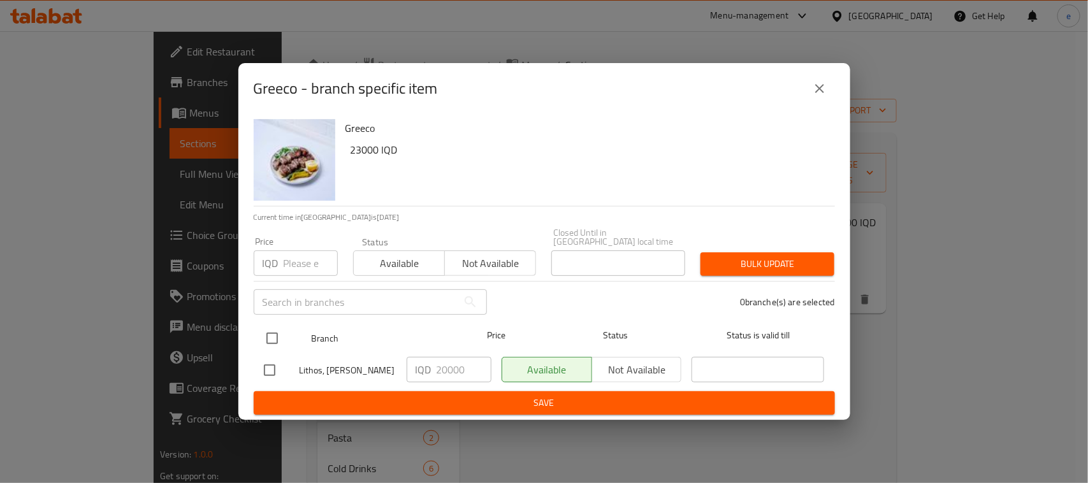
click at [271, 329] on input "checkbox" at bounding box center [272, 338] width 27 height 27
checkbox input "true"
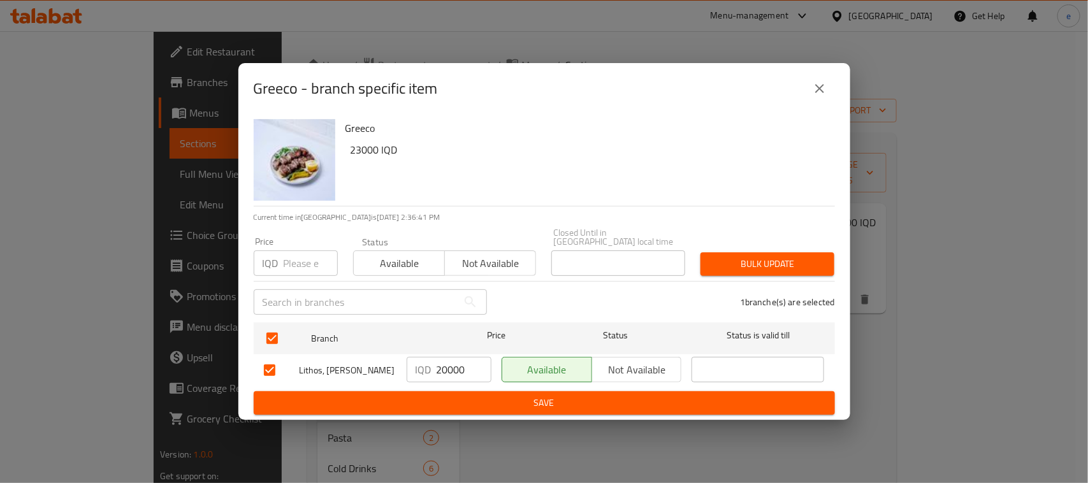
click at [437, 363] on input "20000" at bounding box center [463, 369] width 55 height 25
paste input "3"
type input "23000"
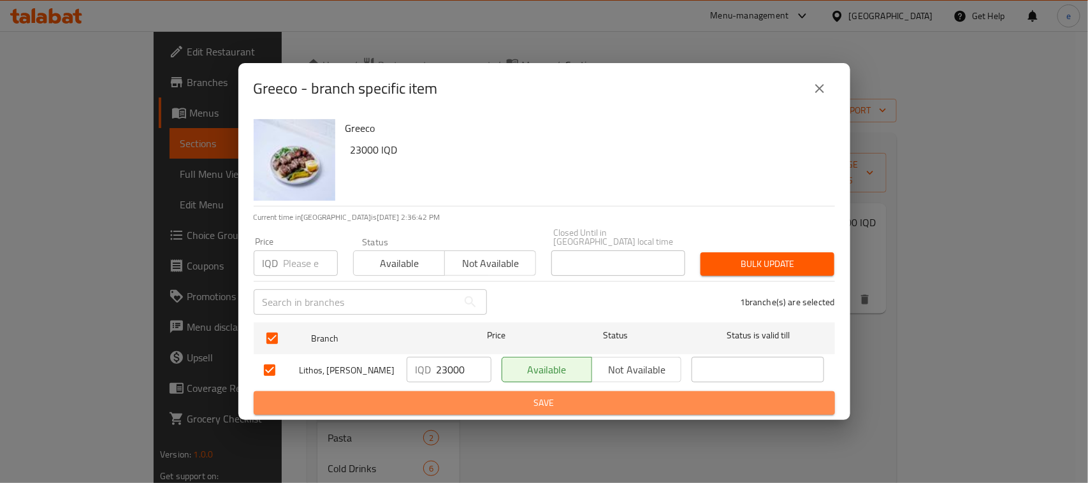
click at [470, 395] on span "Save" at bounding box center [544, 403] width 561 height 16
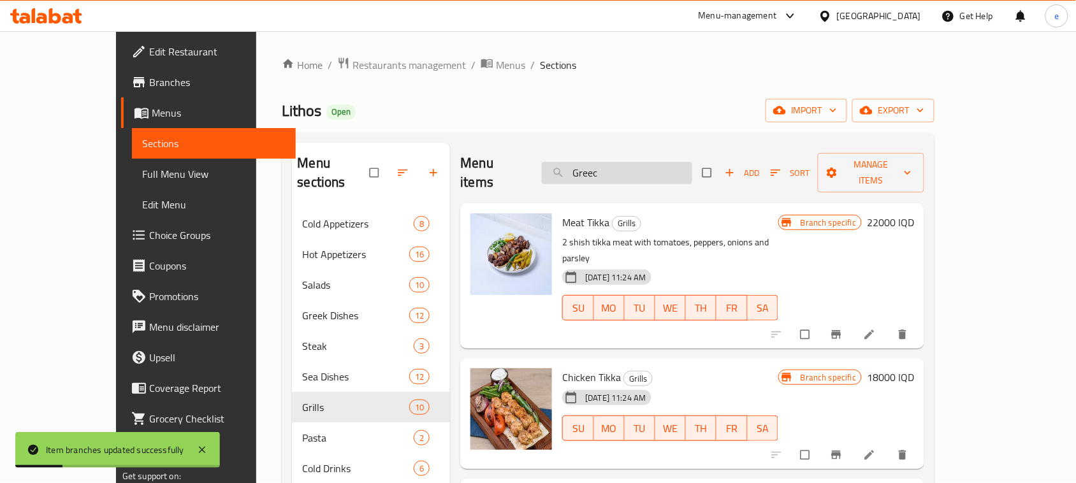
click at [624, 166] on input "Greec" at bounding box center [617, 173] width 150 height 22
paste input "Yana Salad"
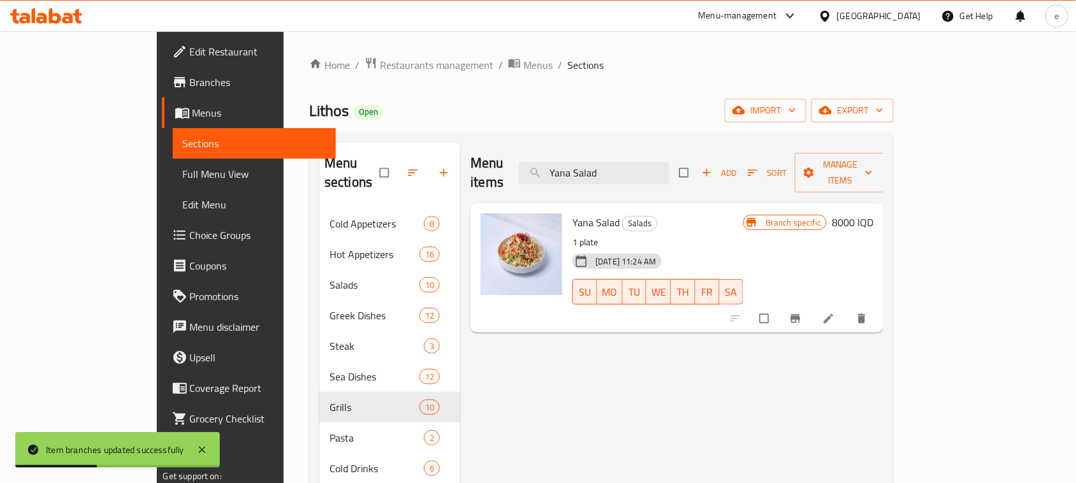
type input "Yana Salad"
click at [873, 213] on h6 "8000 IQD" at bounding box center [852, 222] width 41 height 18
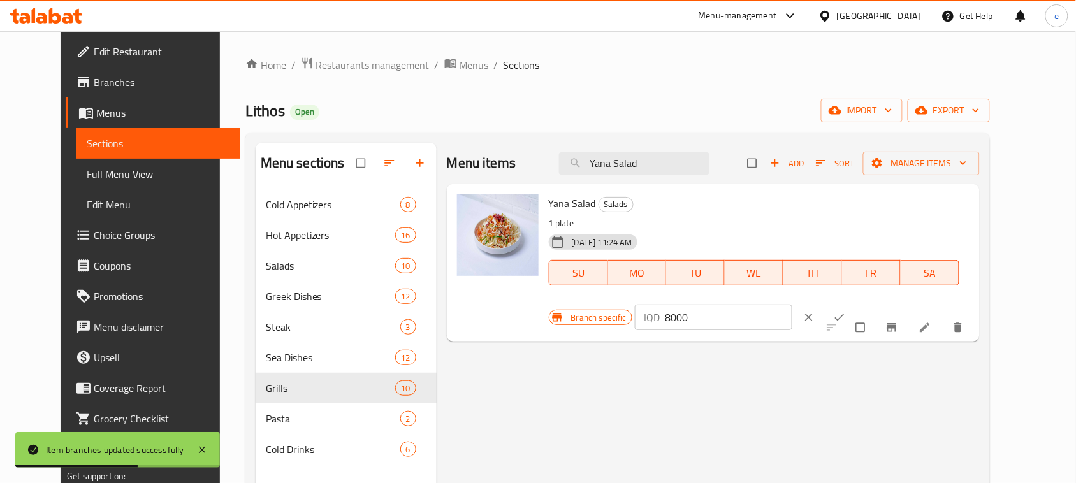
click at [792, 305] on input "8000" at bounding box center [728, 317] width 127 height 25
click at [792, 305] on input "10000" at bounding box center [728, 317] width 127 height 25
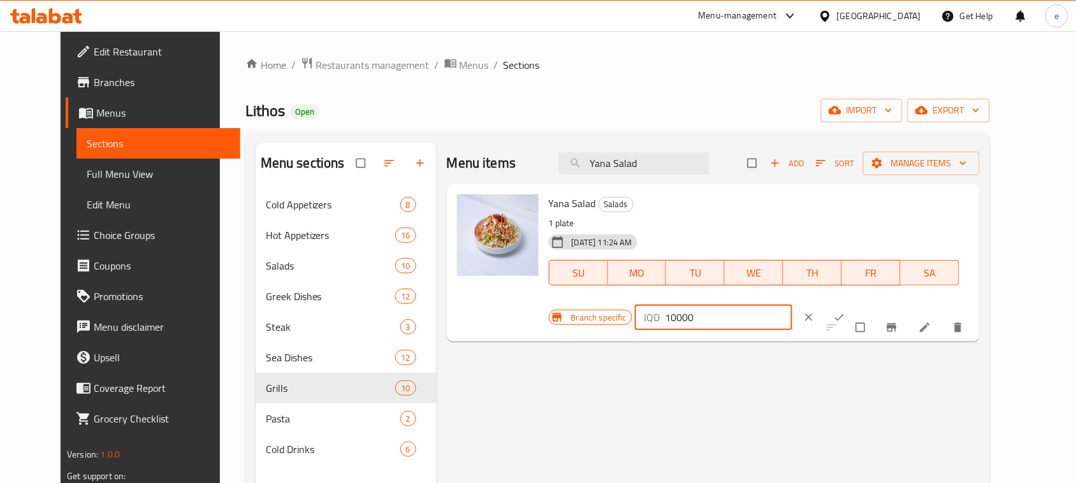
type input "10000"
click at [846, 311] on icon "ok" at bounding box center [839, 317] width 13 height 13
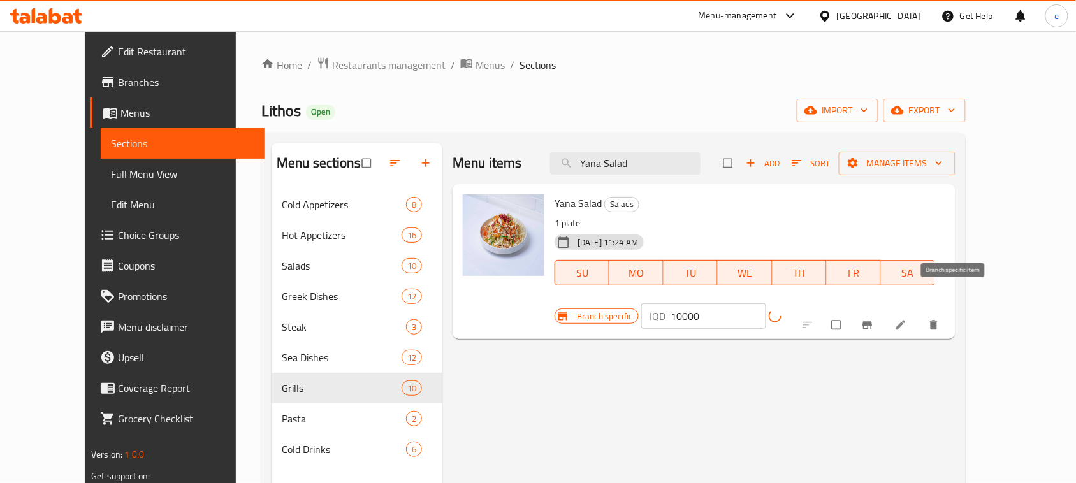
click at [884, 311] on button "Branch-specific-item" at bounding box center [868, 325] width 31 height 28
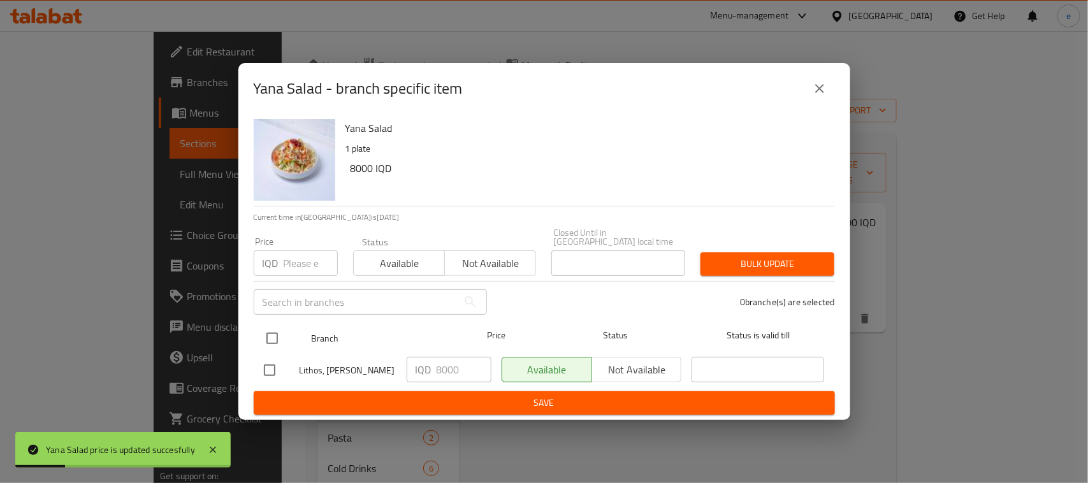
click at [285, 335] on input "checkbox" at bounding box center [272, 338] width 27 height 27
checkbox input "true"
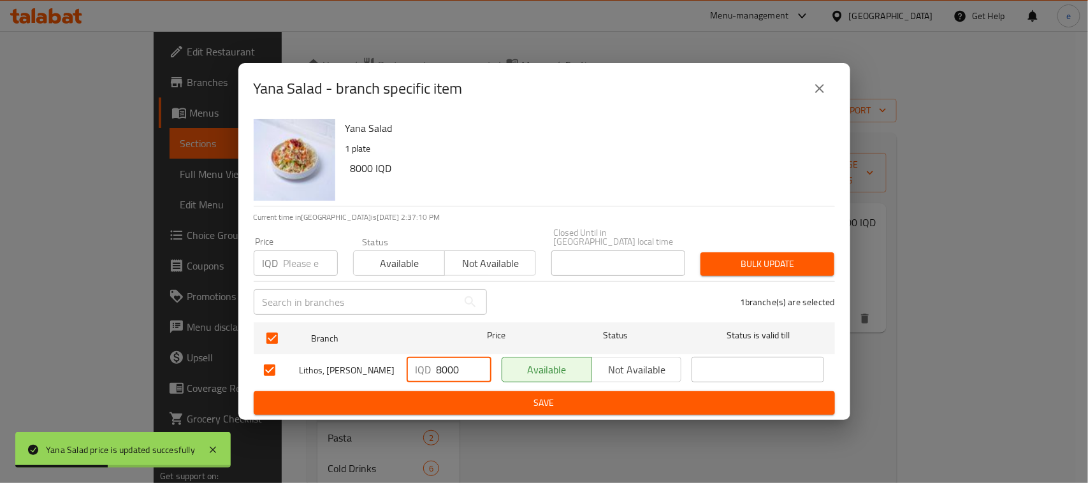
click at [448, 364] on input "8000" at bounding box center [463, 369] width 55 height 25
paste input "10"
type input "10000"
click at [528, 424] on div "Yana Salad - branch specific item Yana Salad 1 plate 8000 IQD Current time in I…" at bounding box center [544, 241] width 1088 height 483
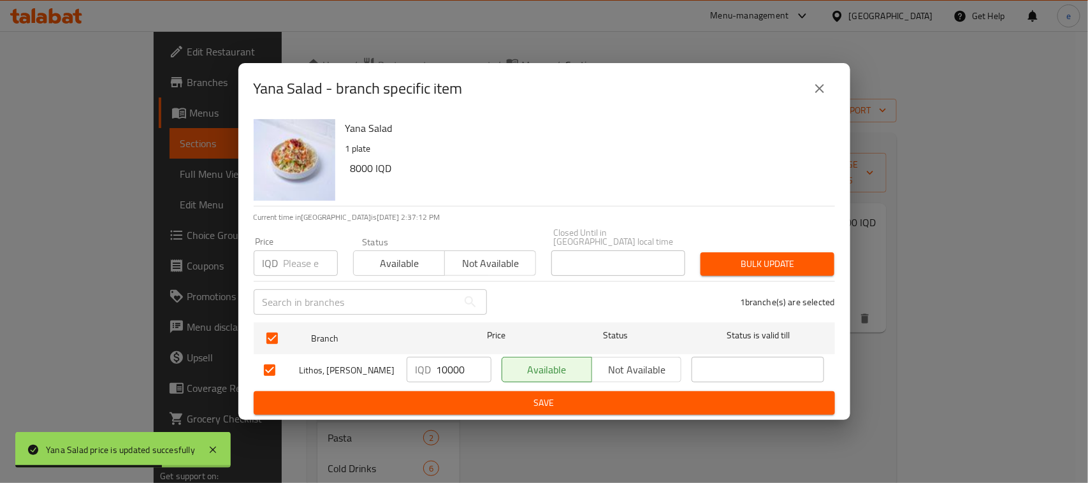
click at [515, 400] on span "Save" at bounding box center [544, 403] width 561 height 16
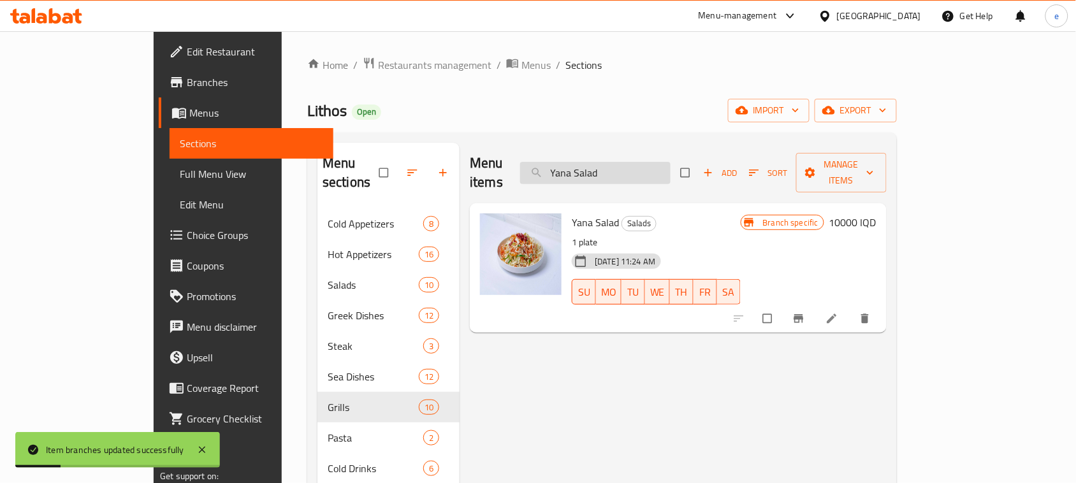
click at [647, 169] on input "Yana Salad" at bounding box center [595, 173] width 150 height 22
paste input "Chicken Souvlaki"
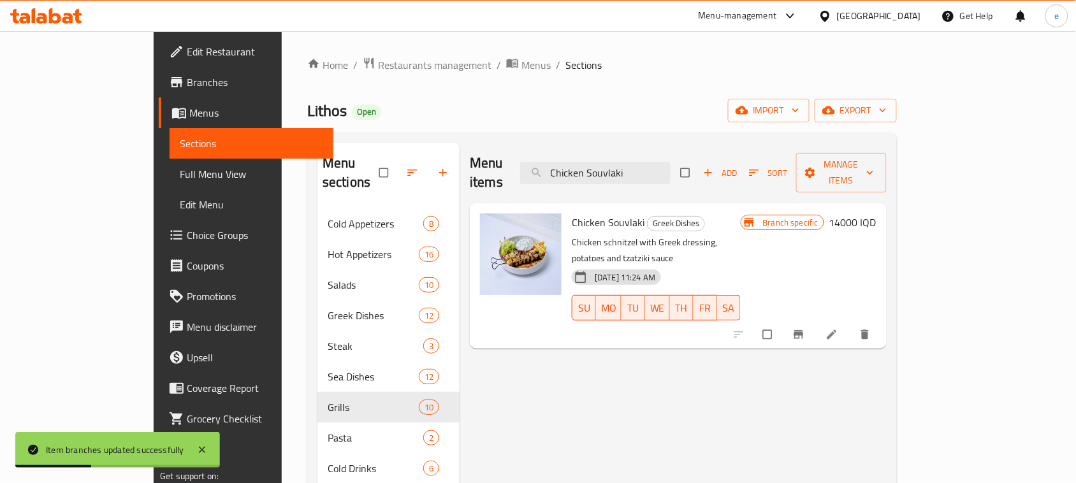
type input "Chicken Souvlaki"
drag, startPoint x: 991, startPoint y: 205, endPoint x: 957, endPoint y: 230, distance: 42.8
click at [876, 213] on h6 "14000 IQD" at bounding box center [852, 222] width 47 height 18
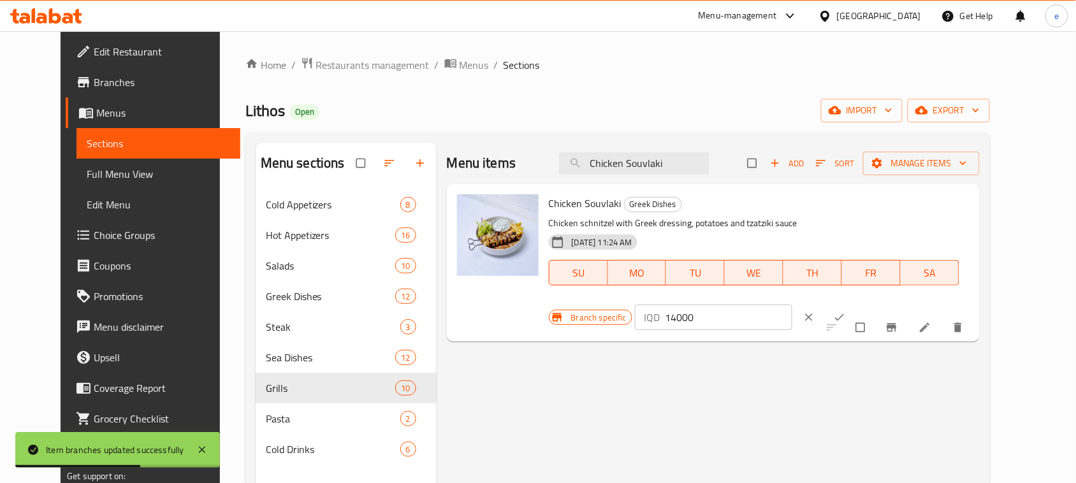
click at [792, 305] on input "14000" at bounding box center [728, 317] width 127 height 25
paste input "8"
type input "18000"
click at [856, 303] on button "ok" at bounding box center [840, 317] width 31 height 28
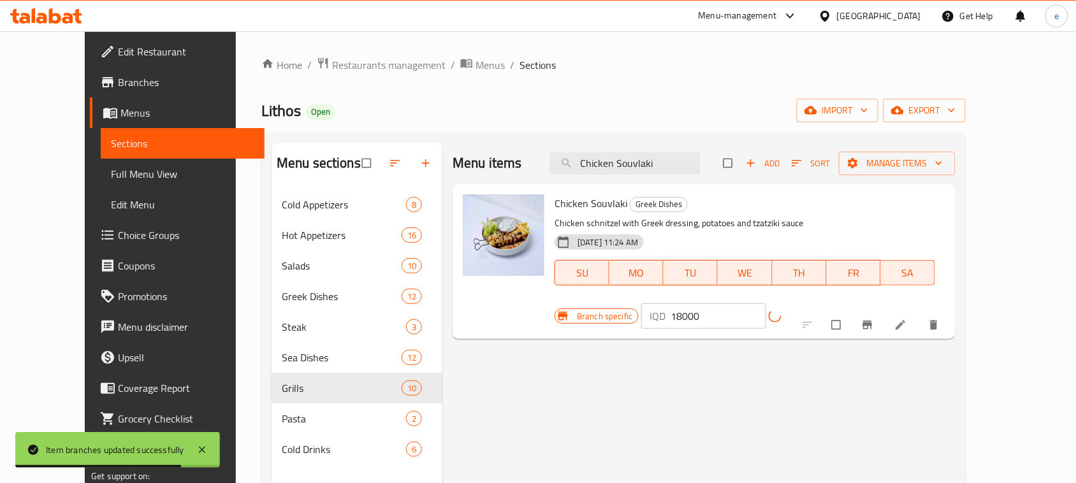
click at [872, 321] on icon "Branch-specific-item" at bounding box center [867, 325] width 10 height 8
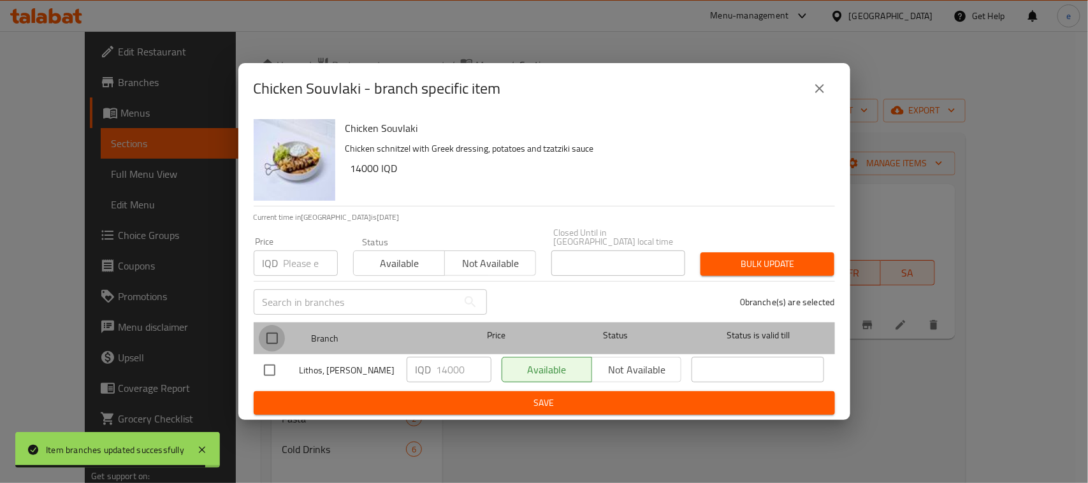
click at [279, 330] on input "checkbox" at bounding box center [272, 338] width 27 height 27
checkbox input "true"
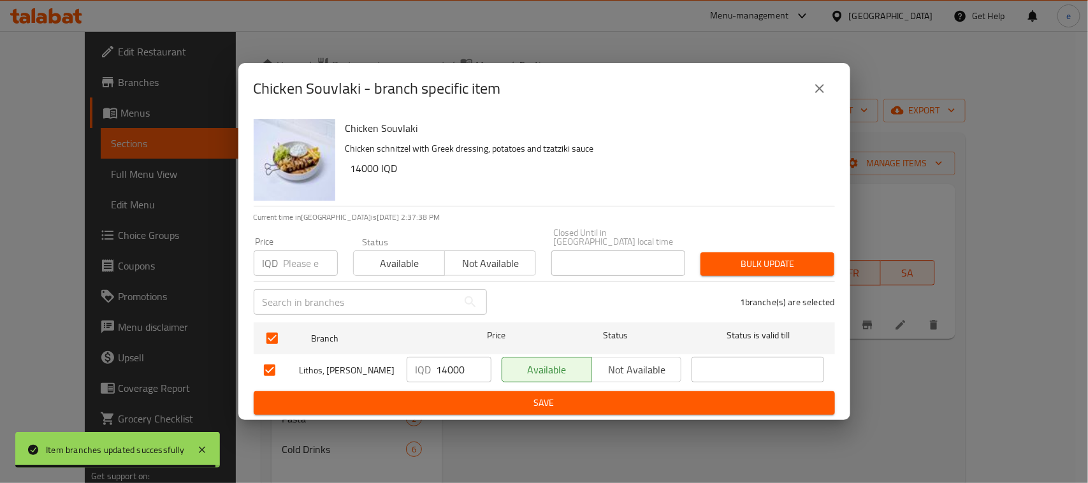
click at [443, 364] on input "14000" at bounding box center [463, 369] width 55 height 25
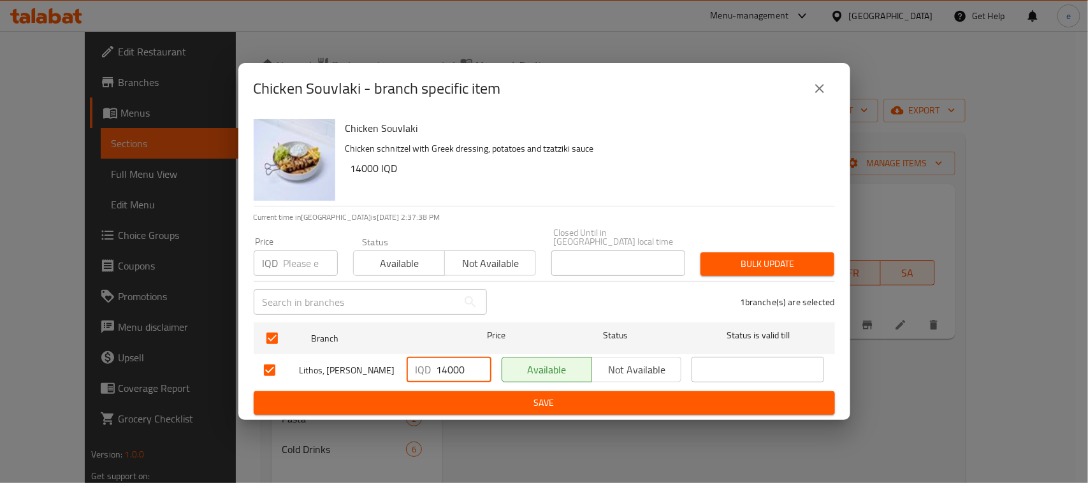
paste input "8"
type input "18000"
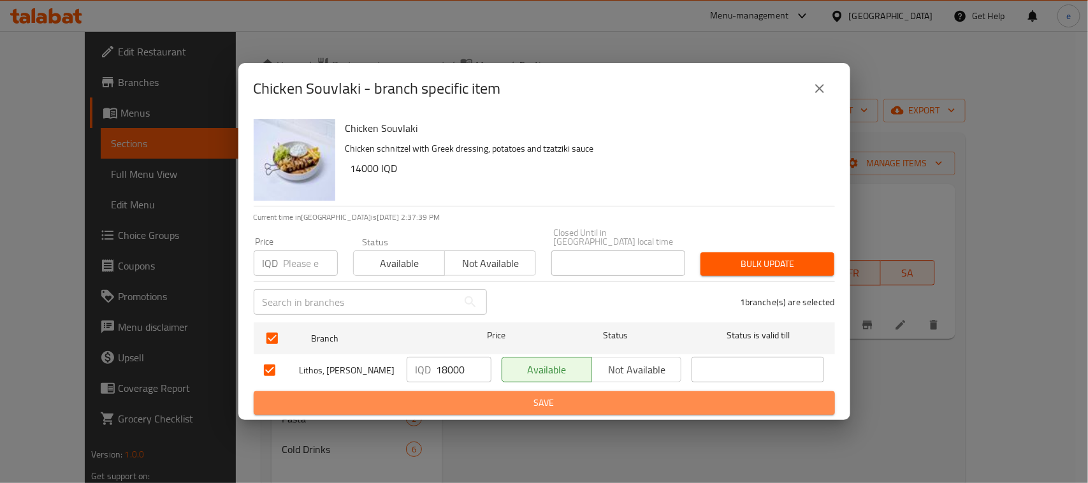
click at [452, 398] on span "Save" at bounding box center [544, 403] width 561 height 16
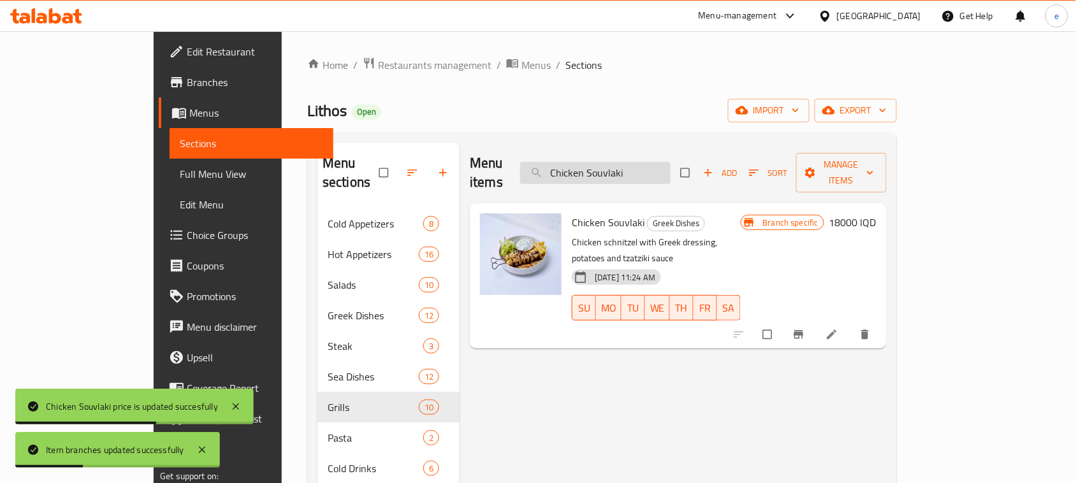
click at [637, 168] on input "Chicken Souvlaki" at bounding box center [595, 173] width 150 height 22
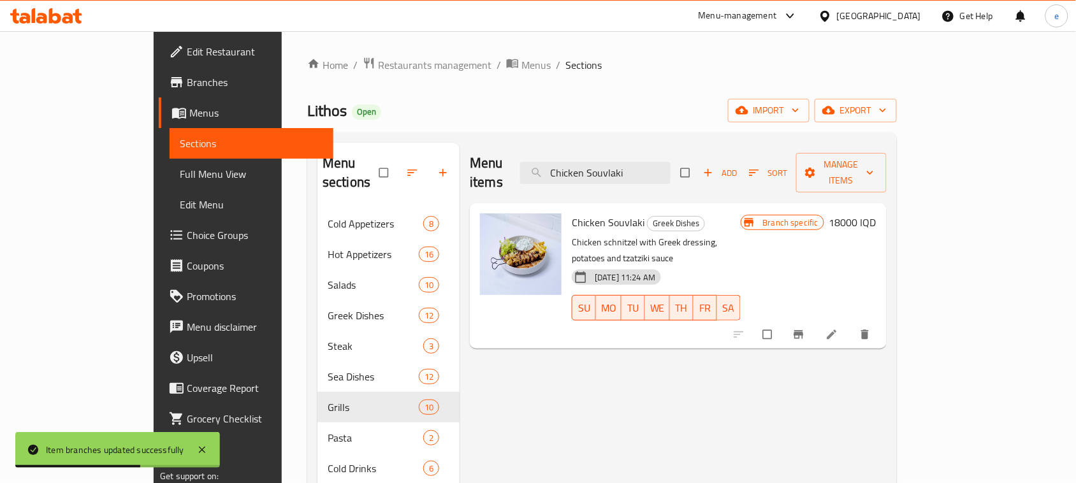
paste input "Meat"
type input "Meat Souvlaki"
click at [876, 213] on h6 "18000 IQD" at bounding box center [852, 222] width 47 height 18
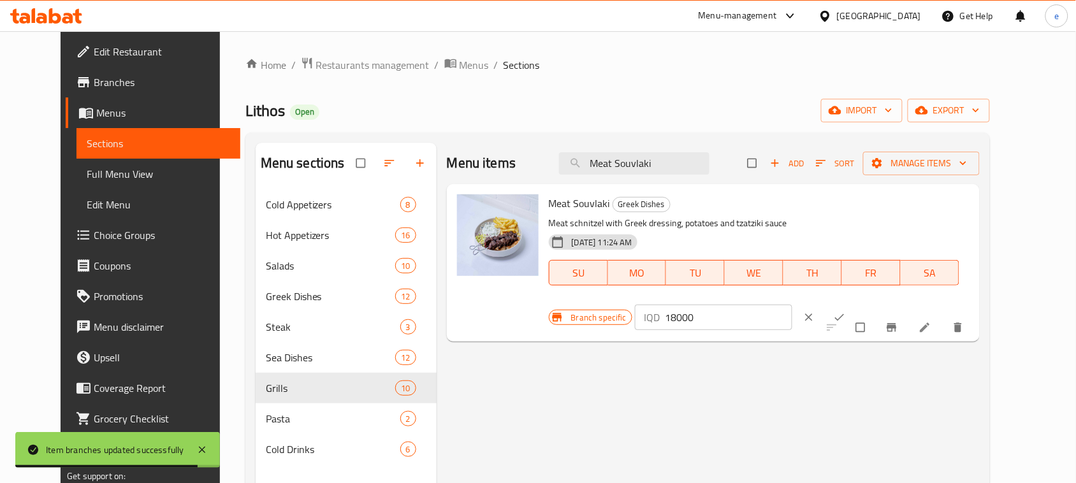
click at [792, 305] on input "18000" at bounding box center [728, 317] width 127 height 25
paste input "22"
type input "22000"
click at [846, 311] on icon "ok" at bounding box center [839, 317] width 13 height 13
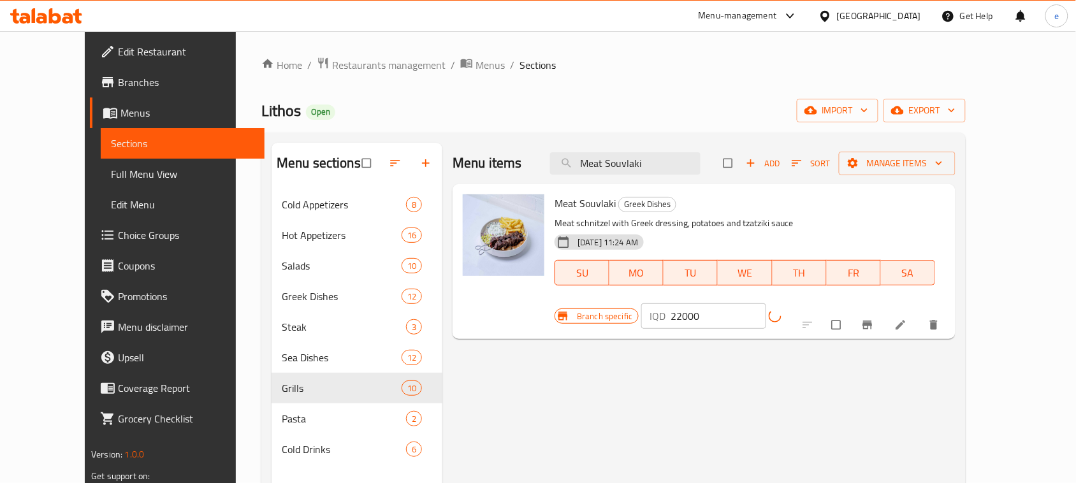
click at [884, 311] on button "Branch-specific-item" at bounding box center [868, 325] width 31 height 28
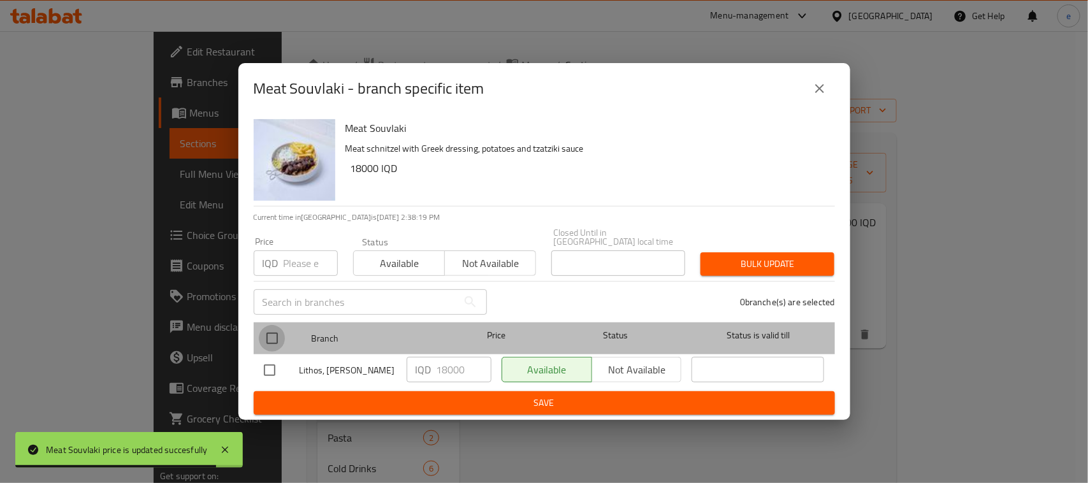
click at [280, 338] on input "checkbox" at bounding box center [272, 338] width 27 height 27
checkbox input "true"
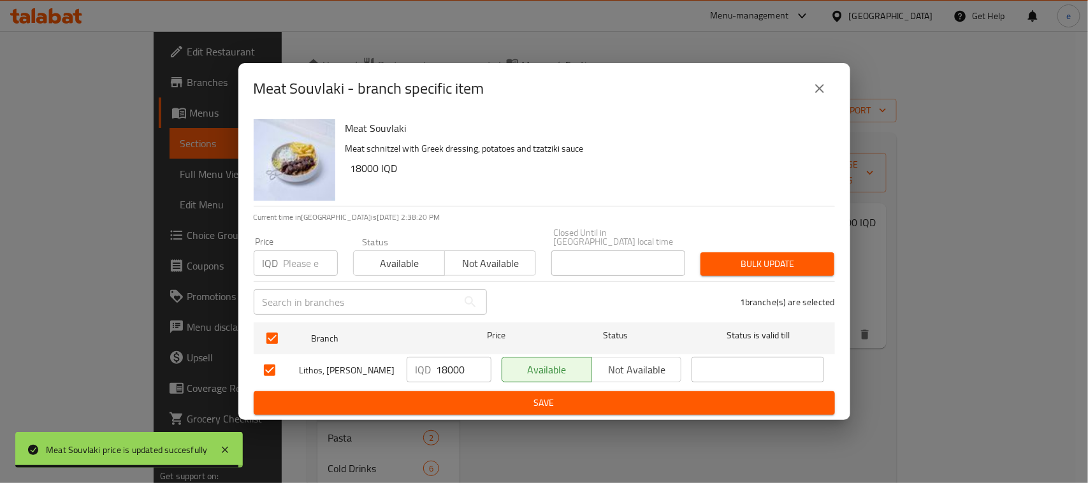
click at [447, 365] on input "18000" at bounding box center [463, 369] width 55 height 25
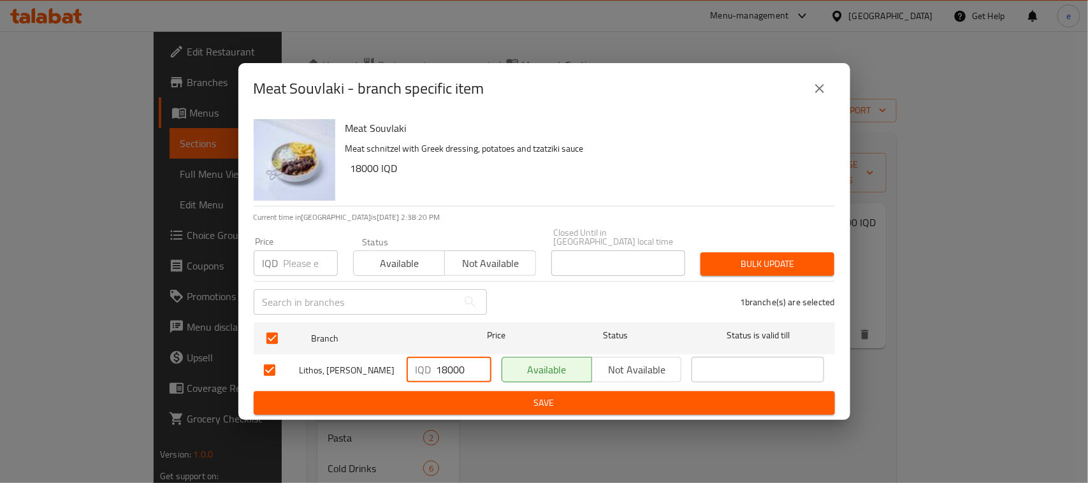
paste input "22"
type input "22000"
click at [478, 391] on button "Save" at bounding box center [544, 403] width 581 height 24
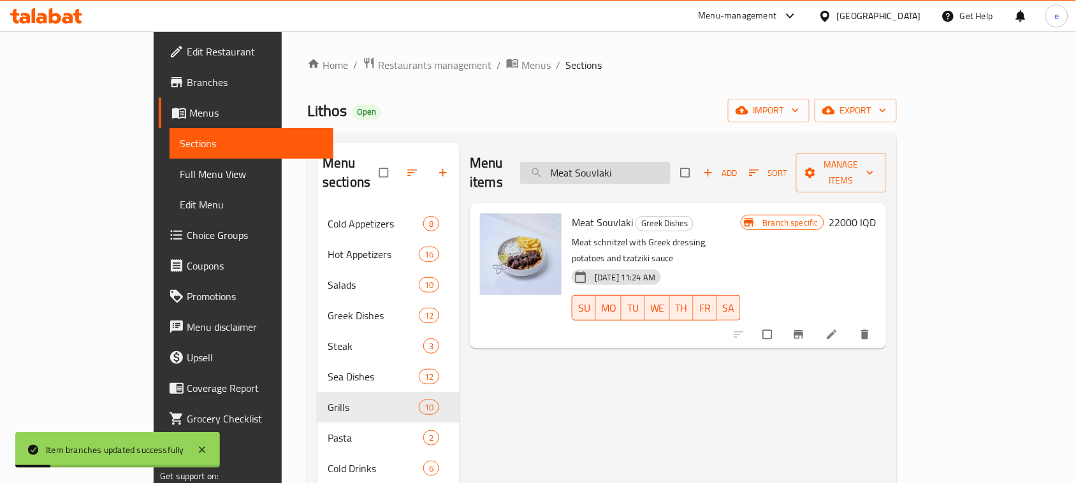
click at [665, 162] on input "Meat Souvlaki" at bounding box center [595, 173] width 150 height 22
paste input "osaka"
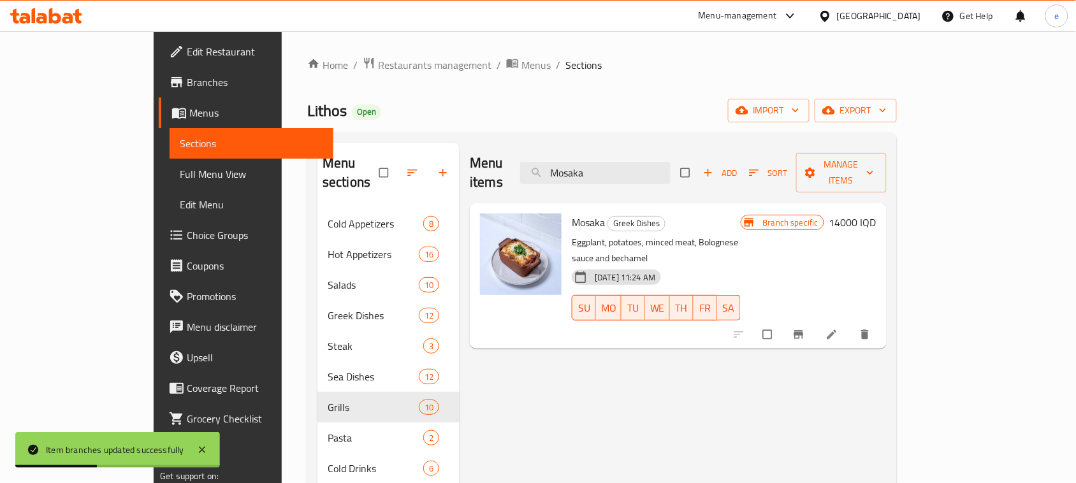
type input "Mosaka"
click at [876, 213] on h6 "14000 IQD" at bounding box center [852, 222] width 47 height 18
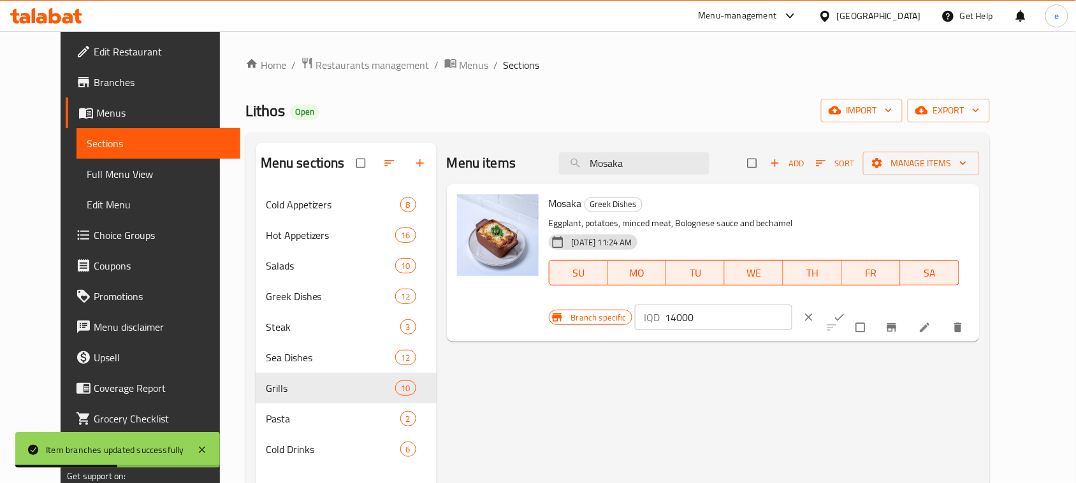
click at [792, 305] on input "14000" at bounding box center [728, 317] width 127 height 25
click at [792, 305] on input "16000" at bounding box center [728, 317] width 127 height 25
type input "16000"
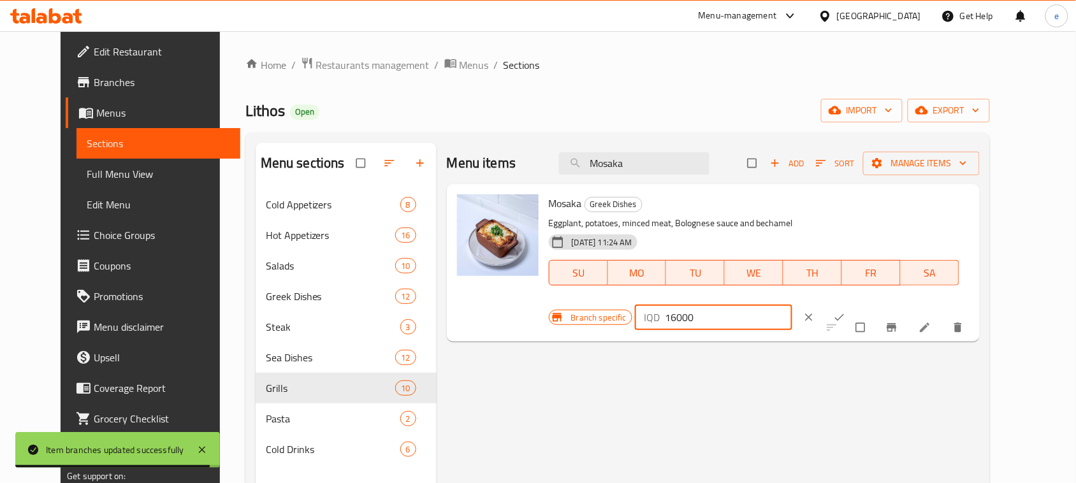
click at [856, 303] on button "ok" at bounding box center [840, 317] width 31 height 28
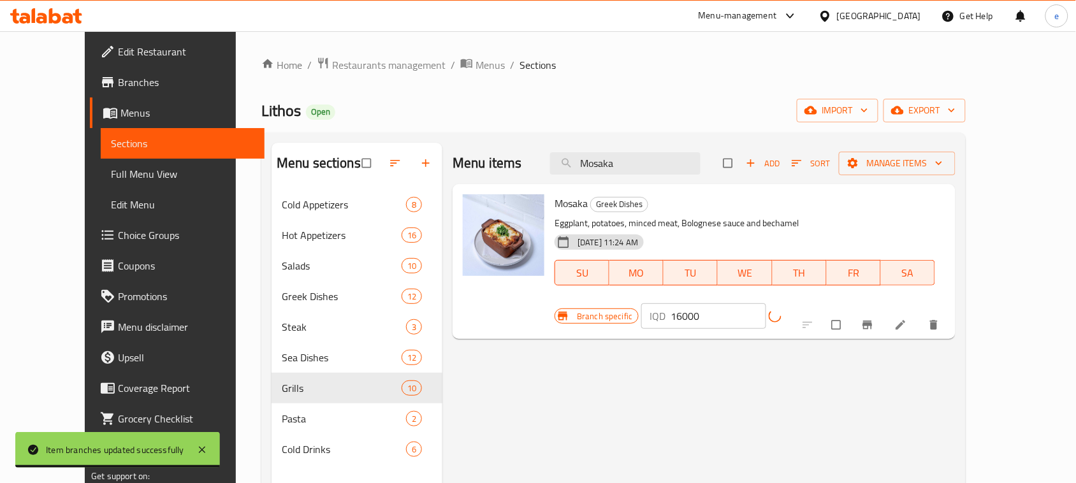
click at [874, 319] on icon "Branch-specific-item" at bounding box center [867, 325] width 13 height 13
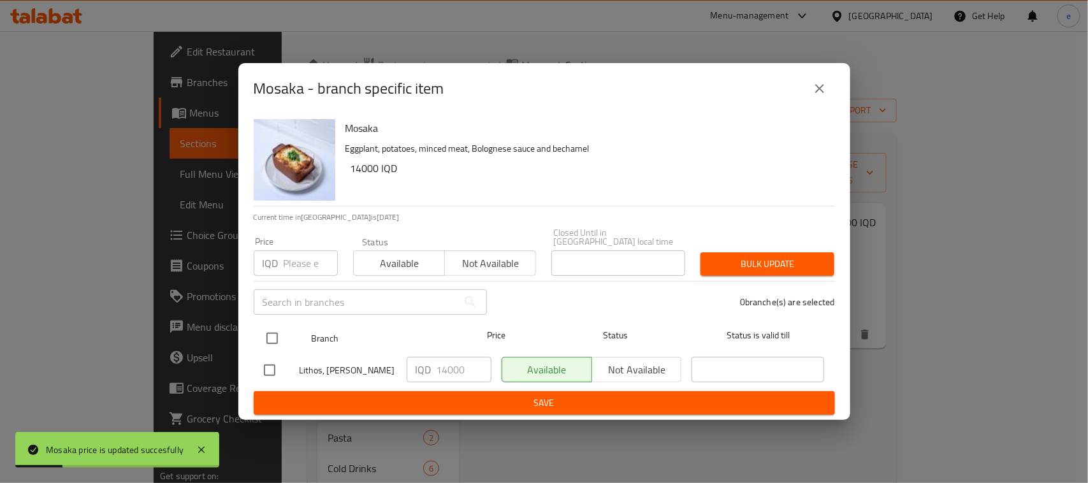
click at [284, 332] on input "checkbox" at bounding box center [272, 338] width 27 height 27
checkbox input "true"
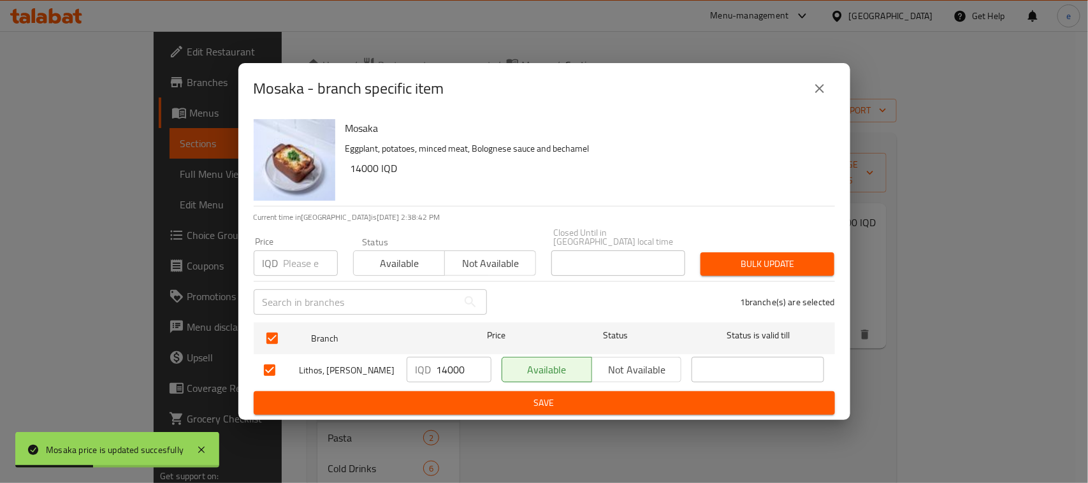
click at [447, 361] on input "14000" at bounding box center [463, 369] width 55 height 25
click at [446, 361] on input "14000" at bounding box center [463, 369] width 55 height 25
paste input "6"
type input "16000"
click at [491, 412] on div "Mosaka Eggplant, potatoes, minced meat, Bolognese sauce and bechamel 14000 IQD …" at bounding box center [544, 267] width 612 height 306
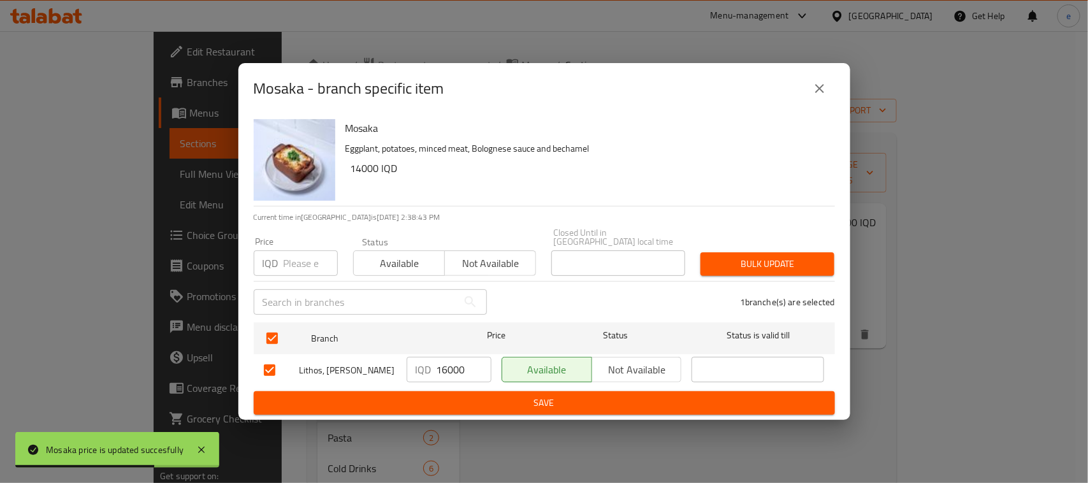
click at [491, 408] on button "Save" at bounding box center [544, 403] width 581 height 24
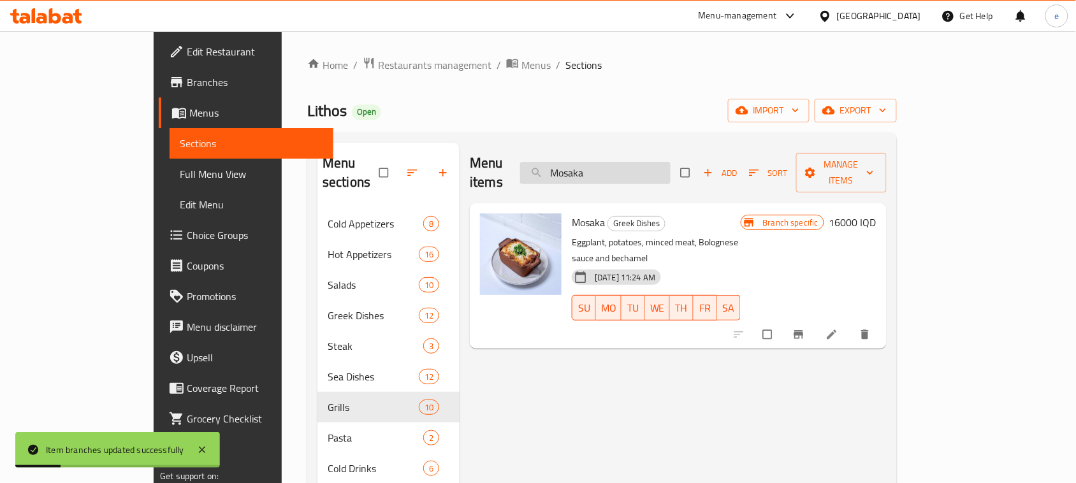
click at [644, 162] on input "Mosaka" at bounding box center [595, 173] width 150 height 22
paste input "Bastetsu"
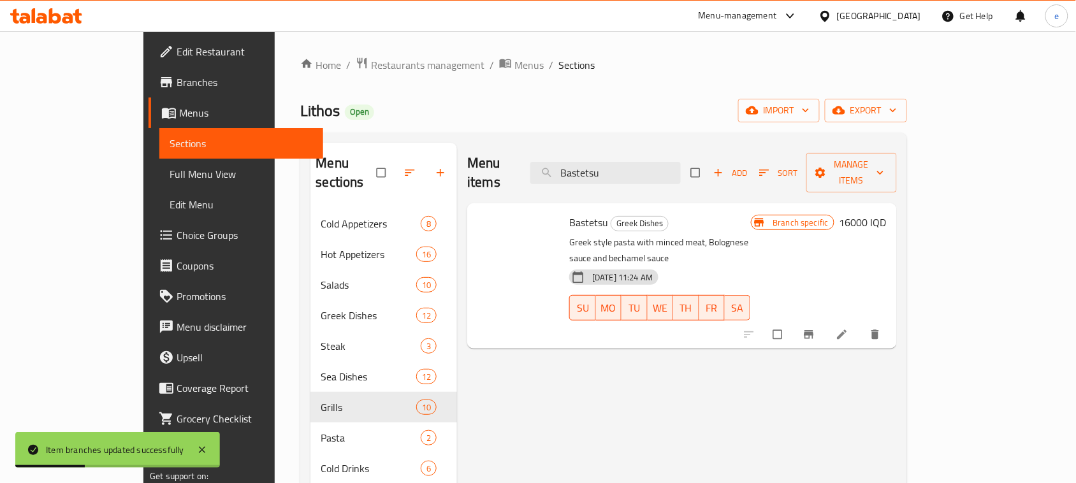
type input "Bastetsu"
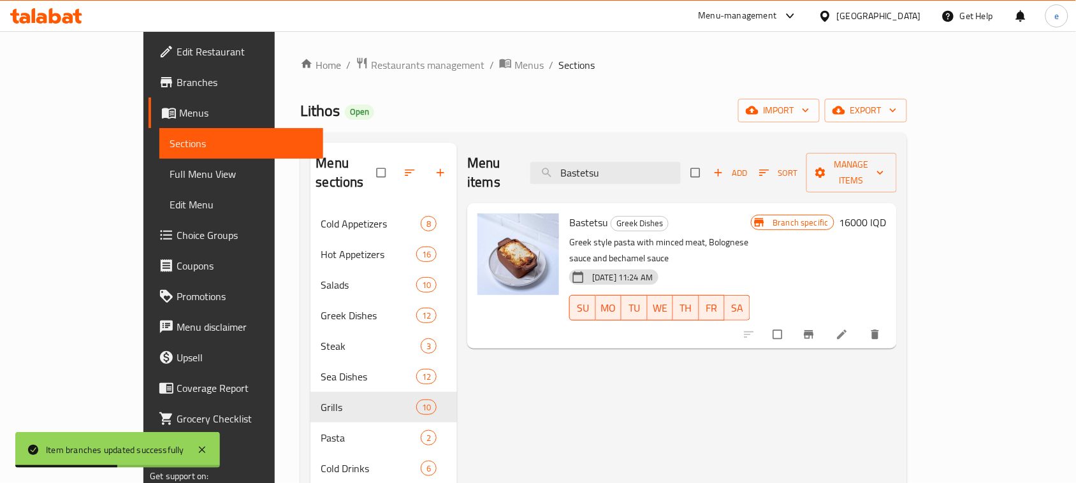
click at [891, 208] on div "Bastetsu Greek Dishes Greek style pasta with minced meat, Bolognese sauce and b…" at bounding box center [727, 275] width 327 height 135
click at [886, 213] on h6 "16000 IQD" at bounding box center [862, 222] width 47 height 18
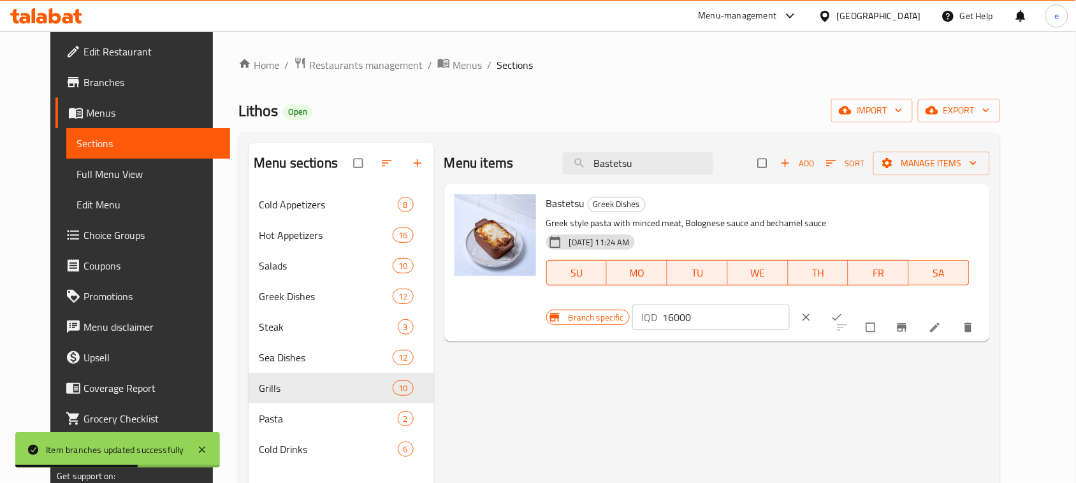
click at [789, 305] on input "16000" at bounding box center [725, 317] width 127 height 25
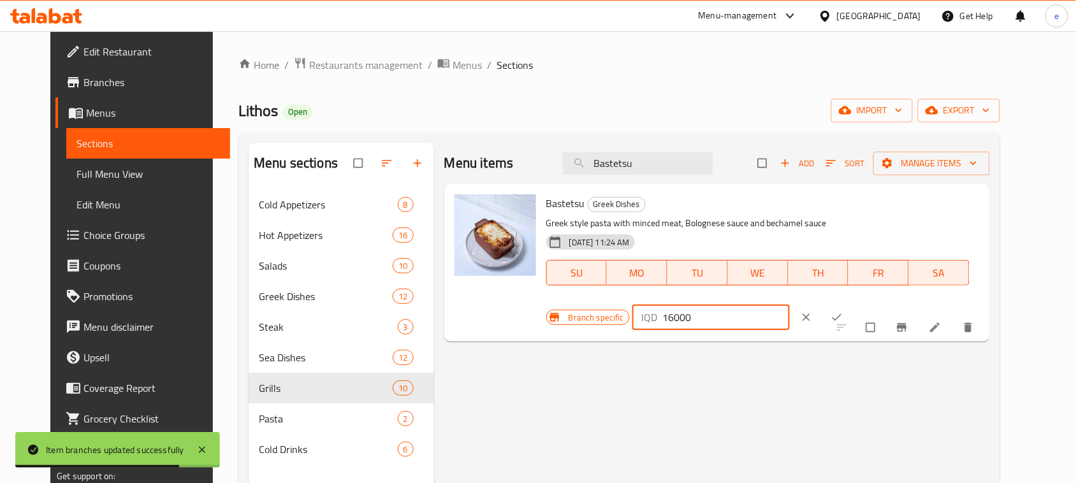
paste input "8"
type input "18000"
click at [853, 303] on button "ok" at bounding box center [838, 317] width 31 height 28
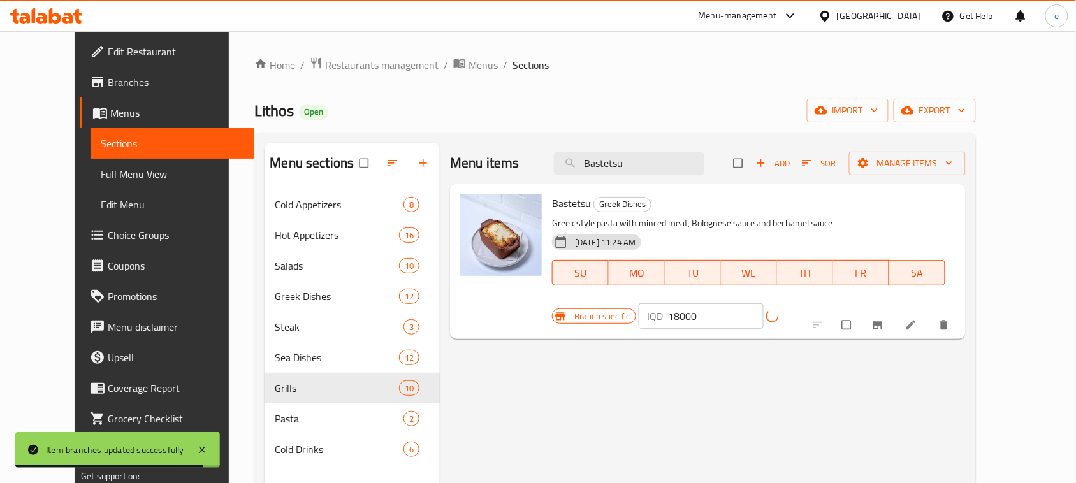
click at [884, 319] on icon "Branch-specific-item" at bounding box center [877, 325] width 13 height 13
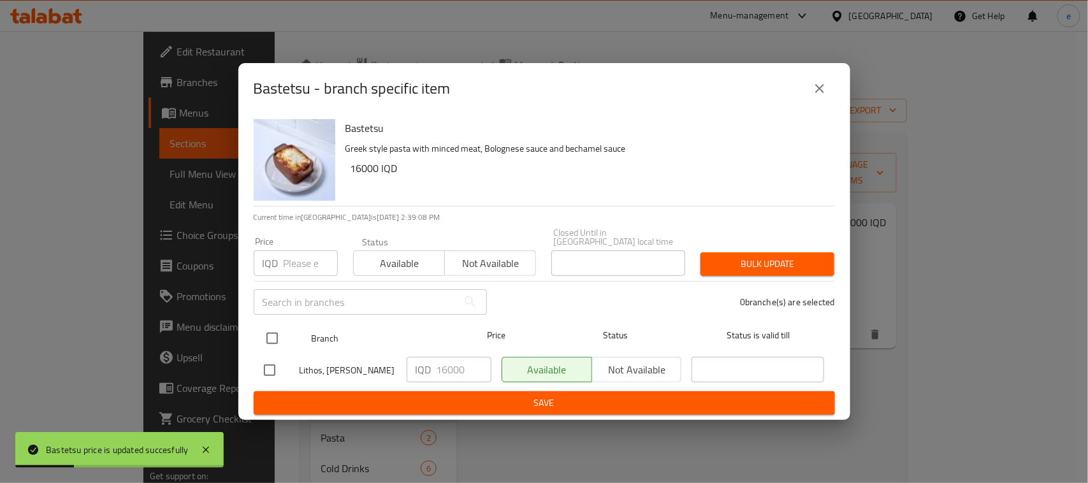
click at [275, 336] on input "checkbox" at bounding box center [272, 338] width 27 height 27
checkbox input "true"
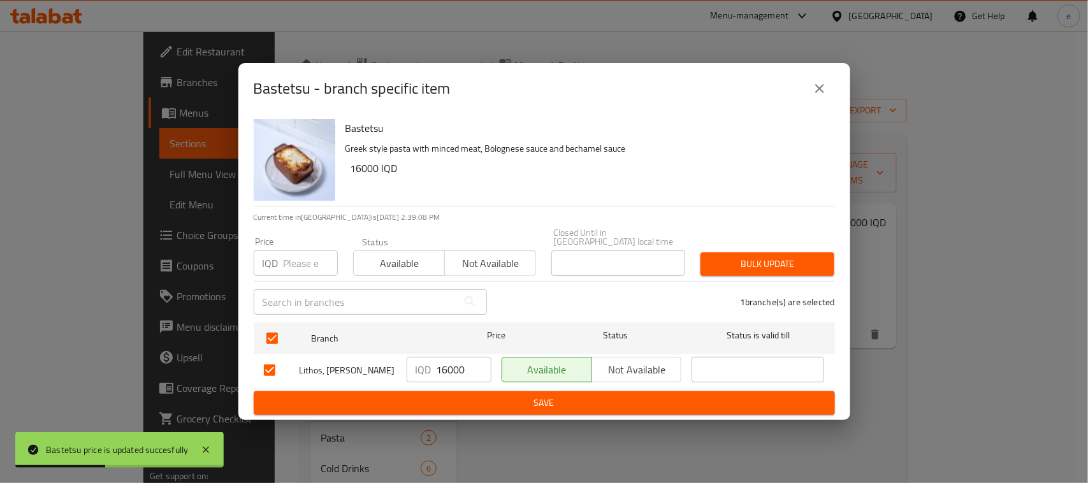
click at [436, 359] on input "16000" at bounding box center [463, 369] width 55 height 25
paste input "8"
type input "18000"
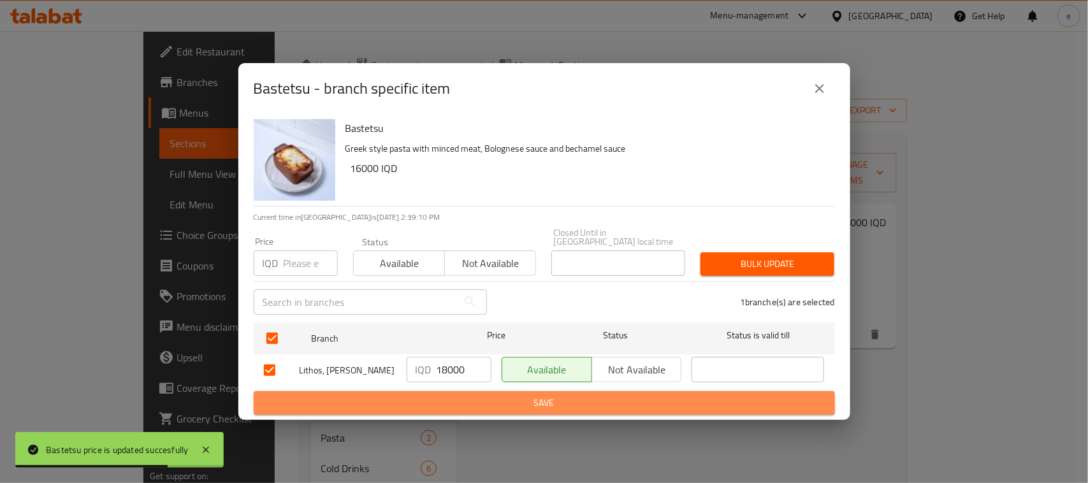
click at [508, 391] on button "Save" at bounding box center [544, 403] width 581 height 24
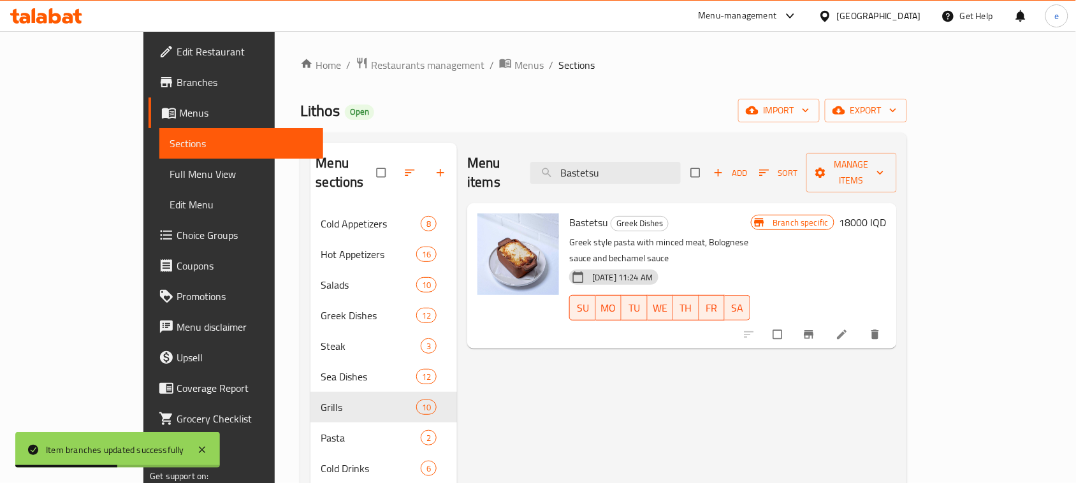
click at [631, 180] on div "Menu items Bastetsu Add Sort Manage items" at bounding box center [681, 173] width 429 height 61
click at [629, 169] on input "Bastetsu" at bounding box center [605, 173] width 150 height 22
paste input "Euphorlacia"
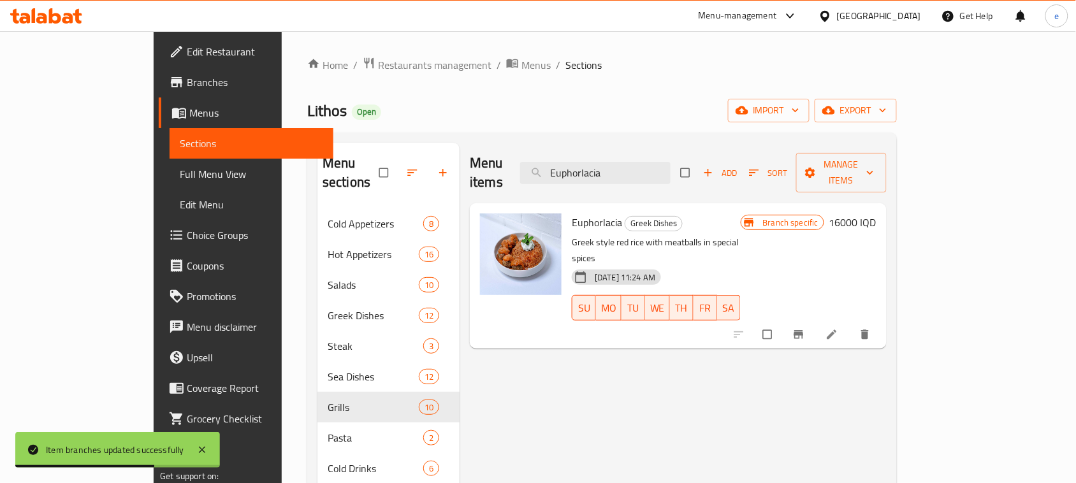
type input "Euphorlacia"
click at [876, 213] on h6 "16000 IQD" at bounding box center [852, 222] width 47 height 18
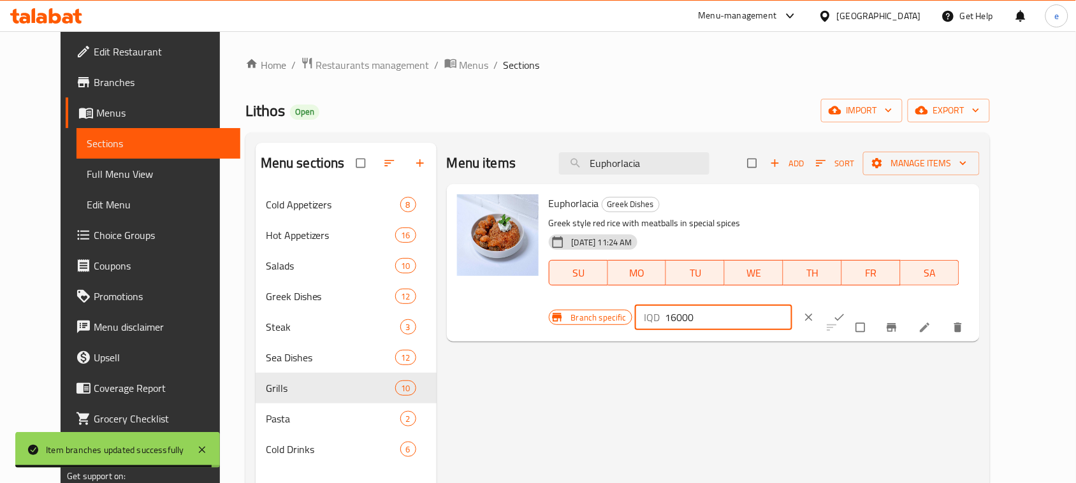
click at [792, 305] on input "16000" at bounding box center [728, 317] width 127 height 25
paste input "20"
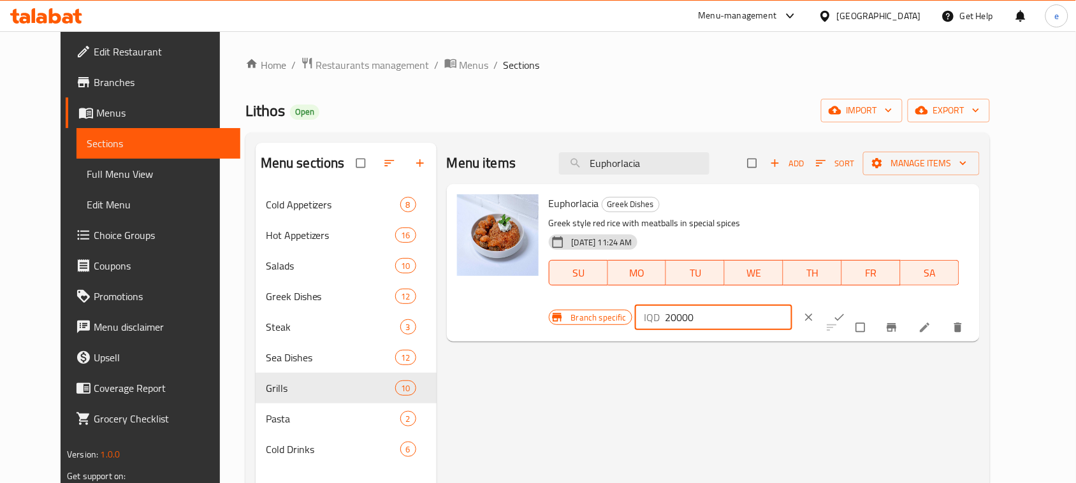
type input "20000"
click at [846, 311] on icon "ok" at bounding box center [839, 317] width 13 height 13
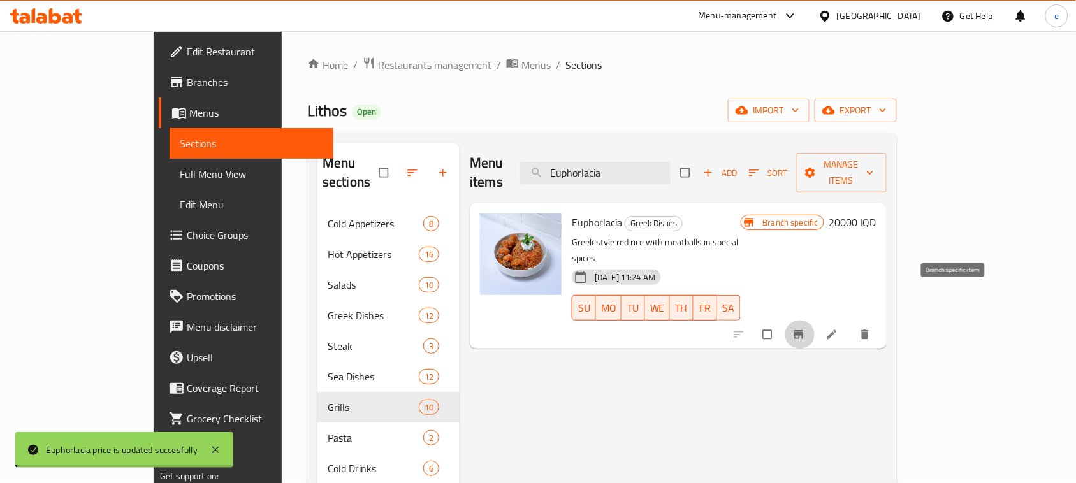
click at [805, 328] on icon "Branch-specific-item" at bounding box center [798, 334] width 13 height 13
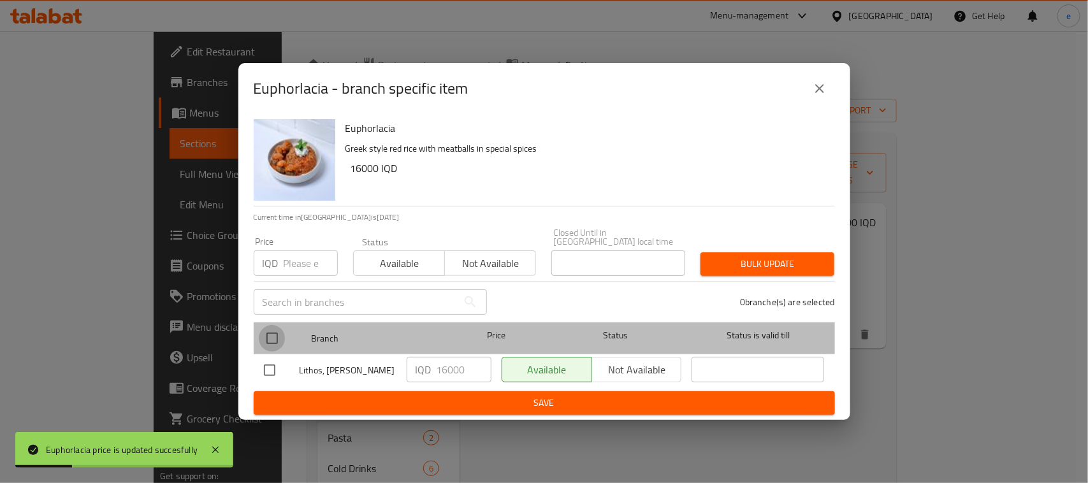
click at [281, 333] on input "checkbox" at bounding box center [272, 338] width 27 height 27
checkbox input "true"
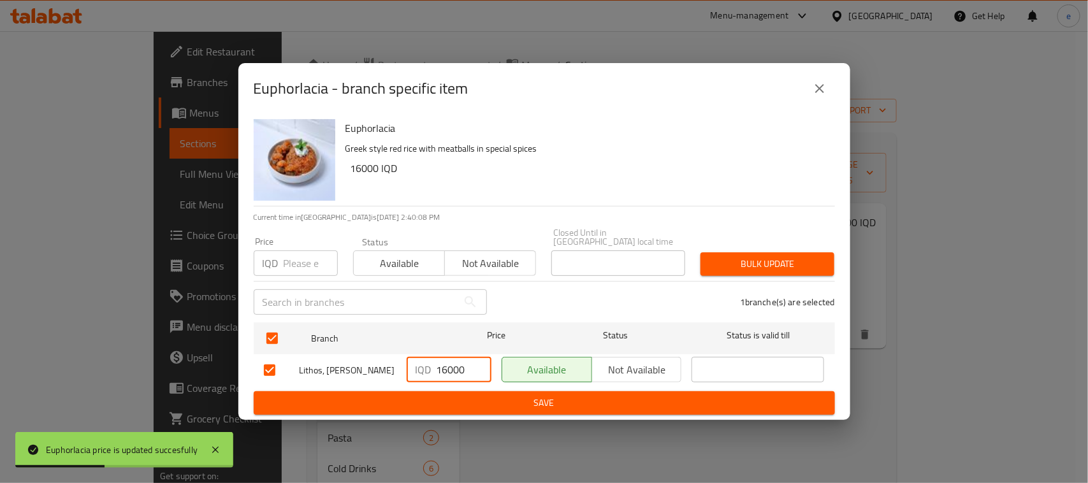
click at [451, 364] on input "16000" at bounding box center [463, 369] width 55 height 25
paste input "20"
type input "20000"
click at [475, 395] on span "Save" at bounding box center [544, 403] width 561 height 16
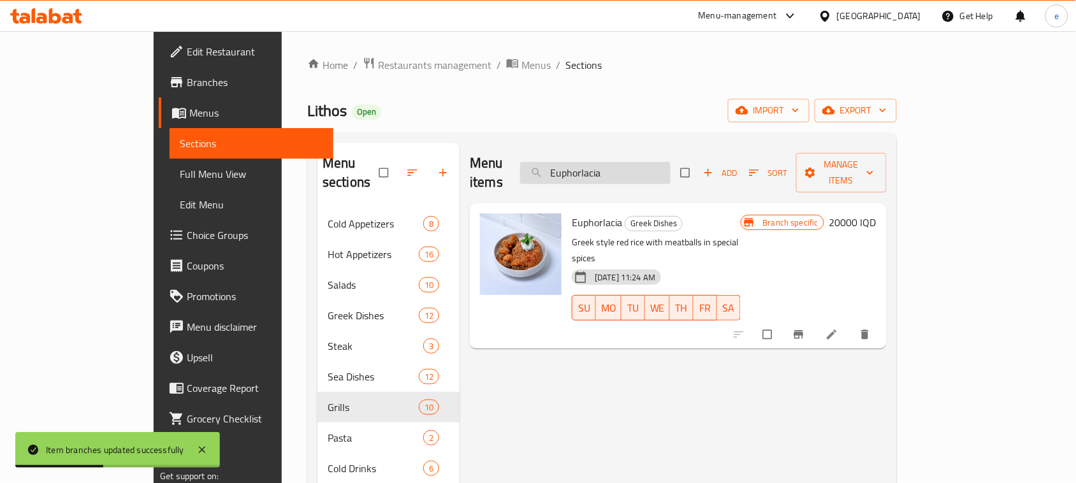
click at [644, 162] on input "Euphorlacia" at bounding box center [595, 173] width 150 height 22
paste input "Blavi Me Kim"
type input "Blavi Me Kima"
click at [876, 213] on h6 "22000 IQD" at bounding box center [852, 222] width 47 height 18
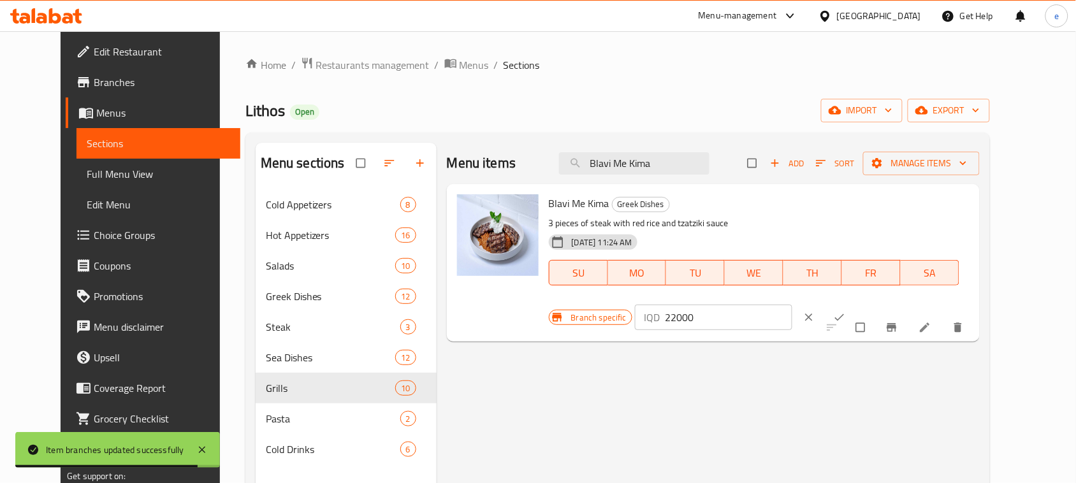
click at [792, 305] on input "22000" at bounding box center [728, 317] width 127 height 25
paste input "4"
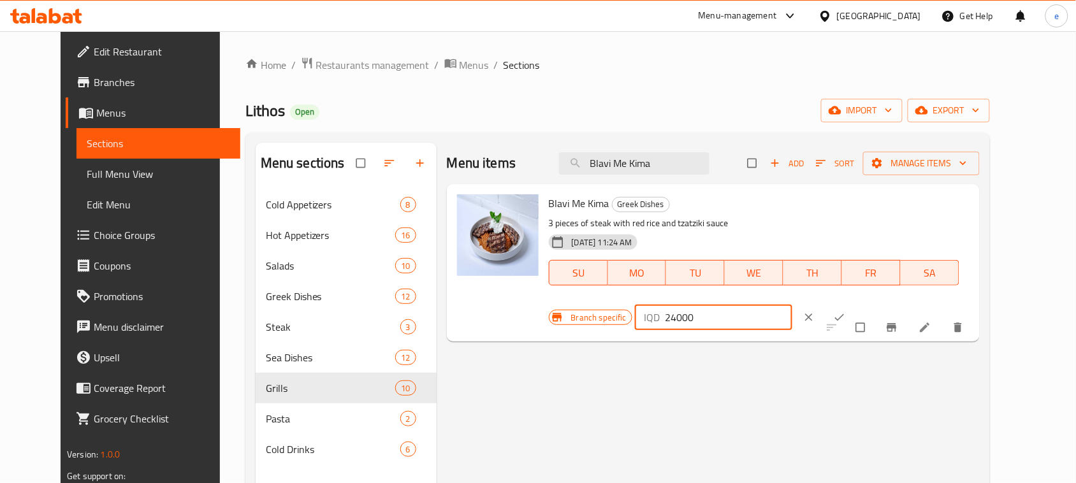
type input "24000"
click at [856, 303] on button "ok" at bounding box center [840, 317] width 31 height 28
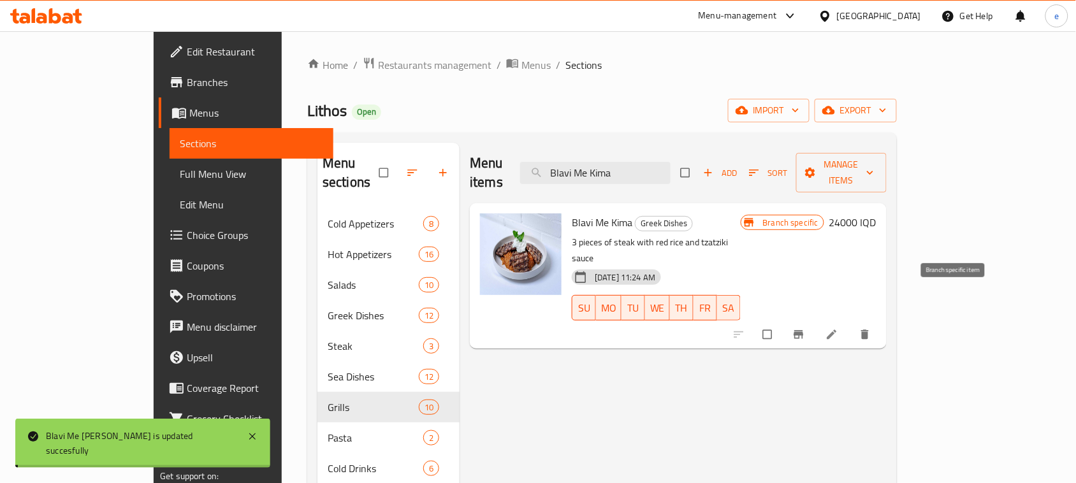
click at [815, 321] on button "Branch-specific-item" at bounding box center [799, 335] width 31 height 28
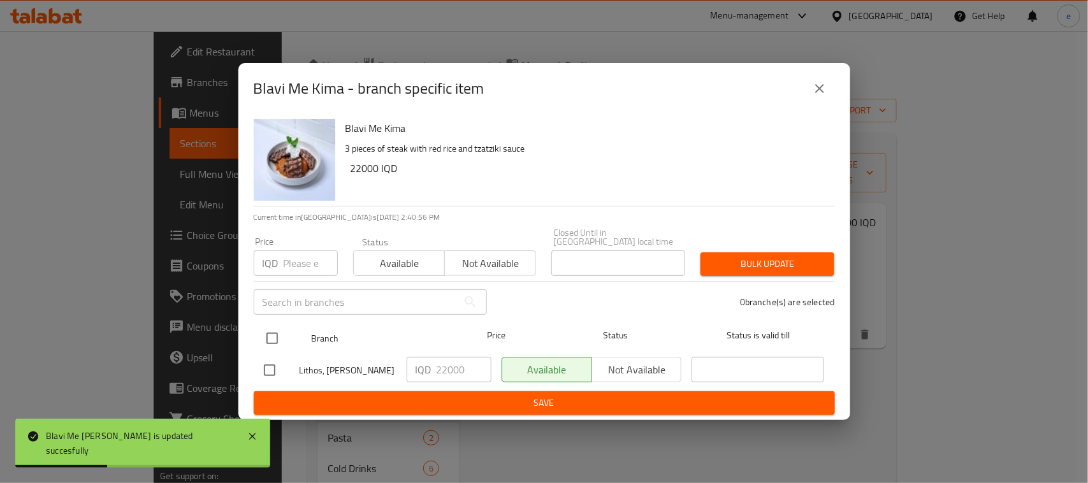
click at [271, 327] on input "checkbox" at bounding box center [272, 338] width 27 height 27
checkbox input "true"
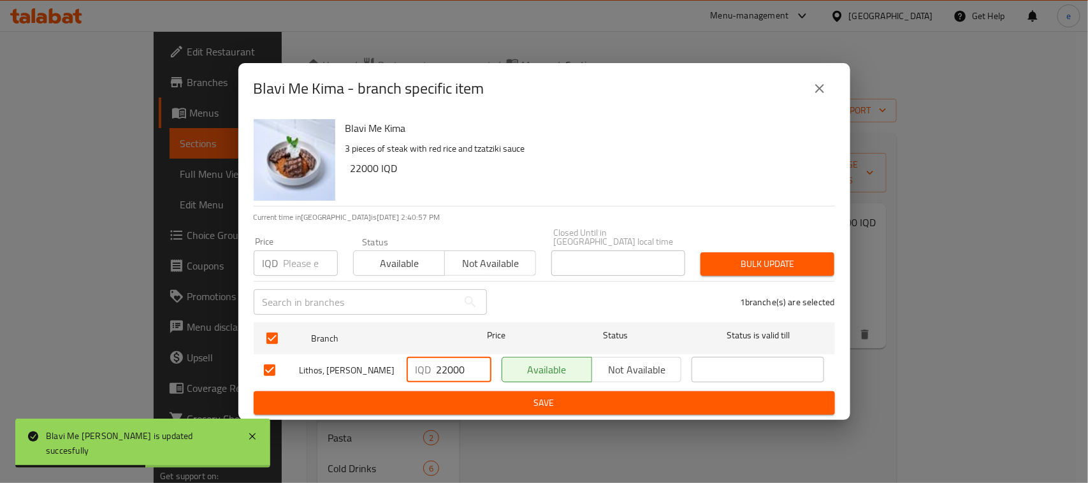
click at [447, 370] on input "22000" at bounding box center [463, 369] width 55 height 25
paste input "4"
type input "24000"
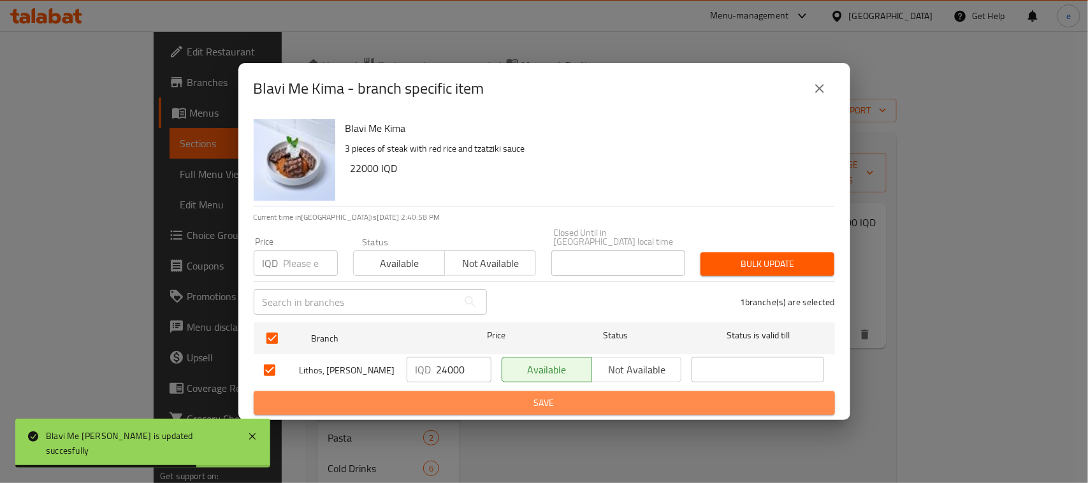
click at [494, 405] on button "Save" at bounding box center [544, 403] width 581 height 24
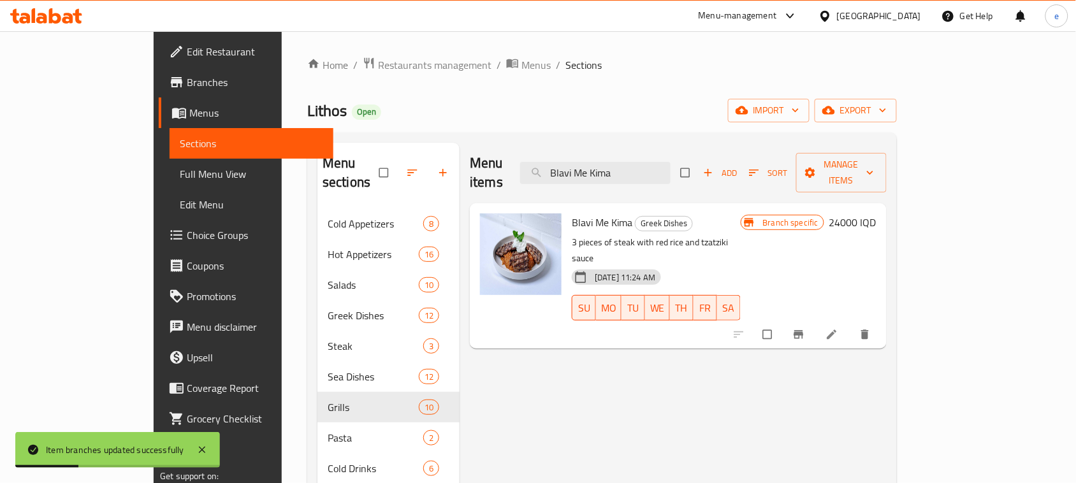
click at [633, 177] on div "Menu items Blavi Me Kima Add Sort Manage items" at bounding box center [678, 173] width 417 height 61
click at [633, 176] on div "Menu items Blavi Me Kima Add Sort Manage items" at bounding box center [678, 173] width 417 height 61
click at [637, 168] on input "Blavi Me Kima" at bounding box center [595, 173] width 150 height 22
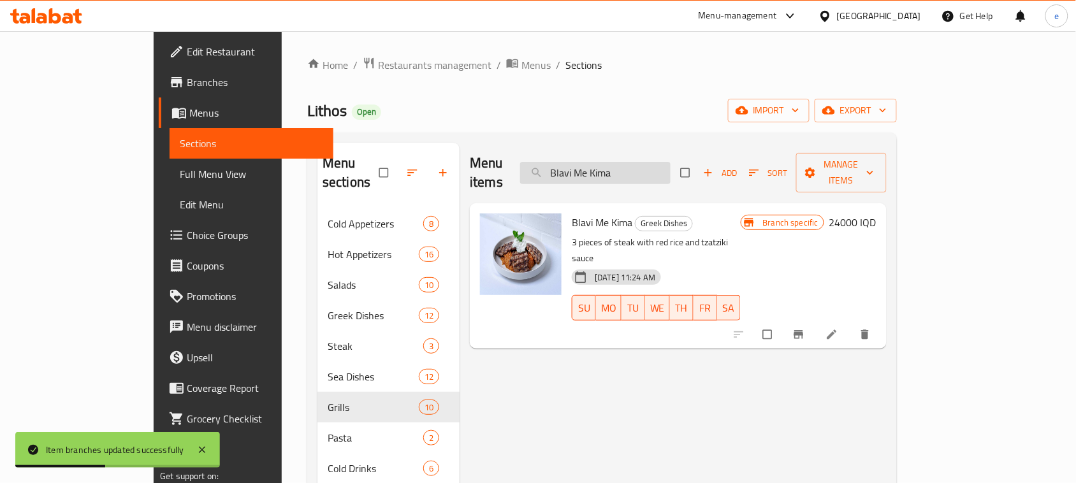
click at [637, 168] on input "Blavi Me Kima" at bounding box center [595, 173] width 150 height 22
paste input "meat gyros"
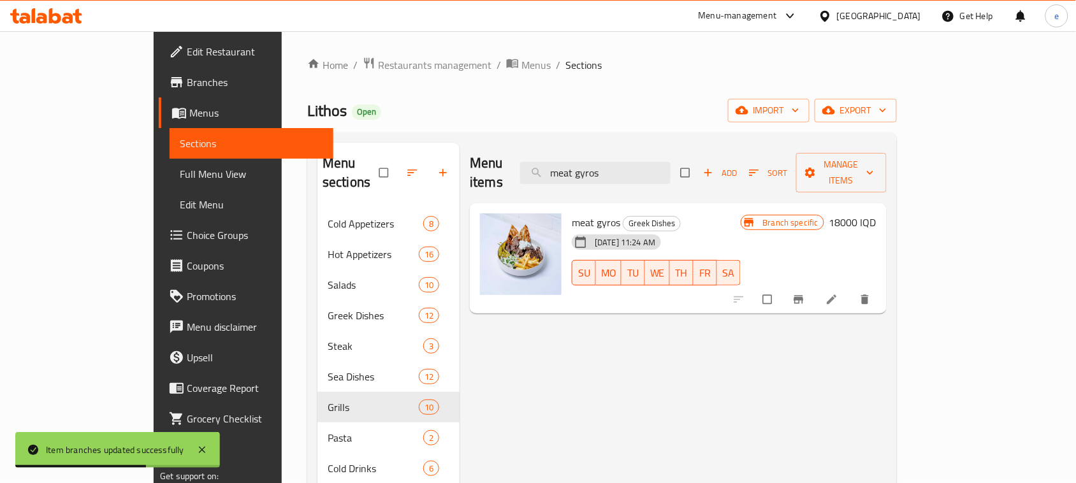
type input "meat gyros"
click at [876, 213] on h6 "18000 IQD" at bounding box center [852, 222] width 47 height 18
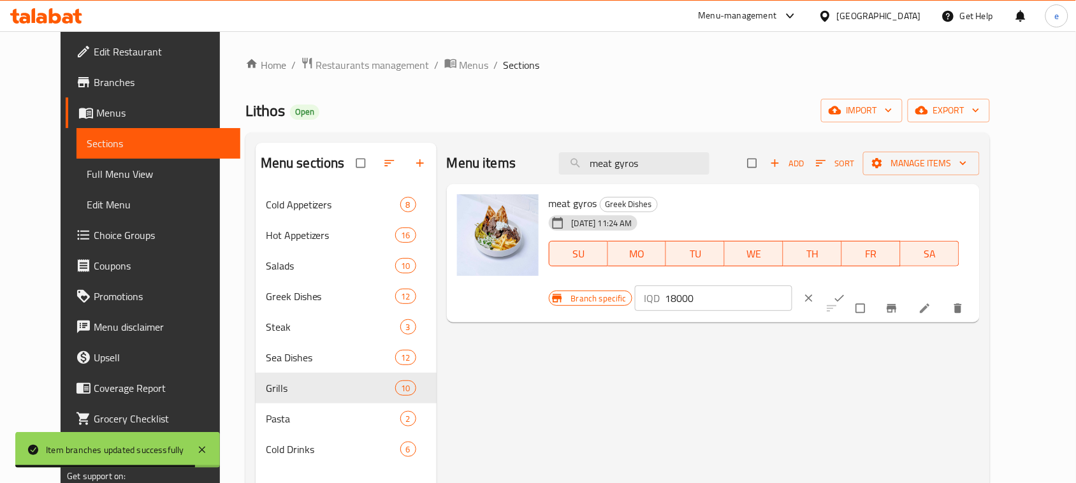
click at [792, 285] on input "18000" at bounding box center [728, 297] width 127 height 25
paste input "20"
type input "20000"
click at [846, 292] on icon "ok" at bounding box center [839, 298] width 13 height 13
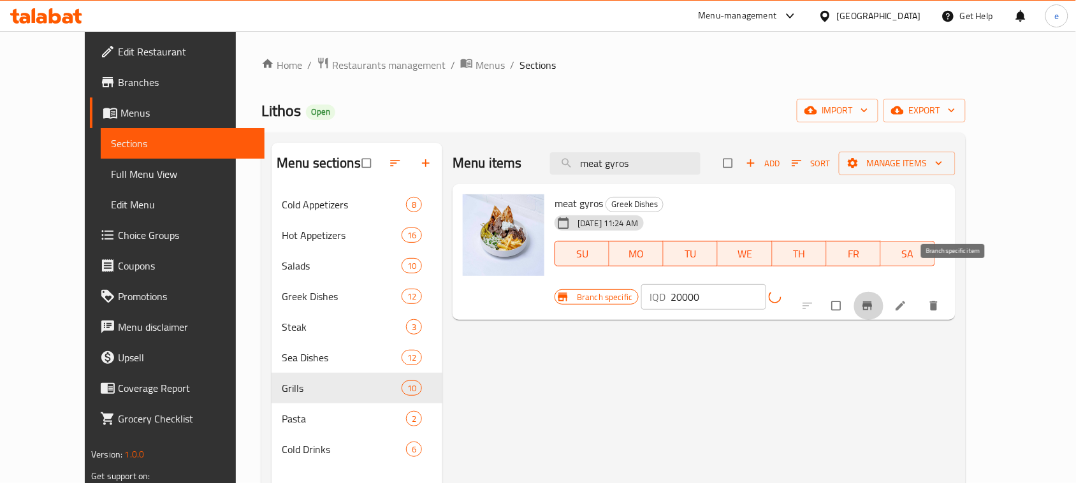
click at [884, 292] on button "Branch-specific-item" at bounding box center [868, 306] width 31 height 28
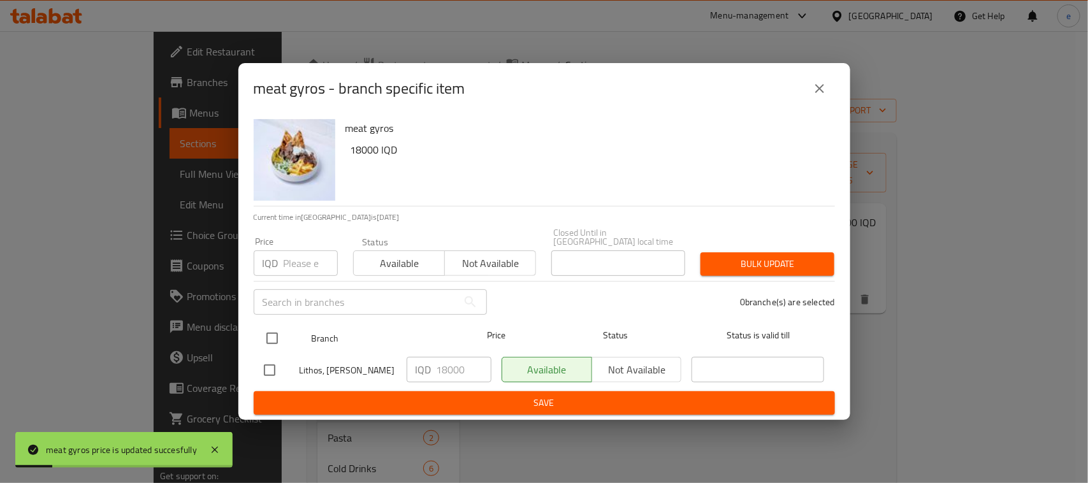
click at [265, 336] on input "checkbox" at bounding box center [272, 338] width 27 height 27
checkbox input "true"
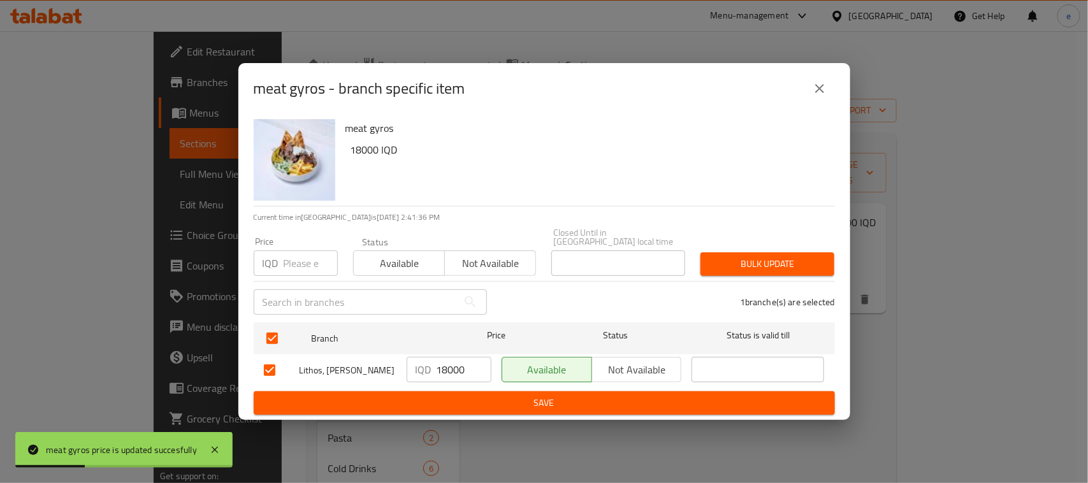
click at [468, 371] on input "18000" at bounding box center [463, 369] width 55 height 25
click at [454, 371] on input "18000" at bounding box center [463, 369] width 55 height 25
paste input "20"
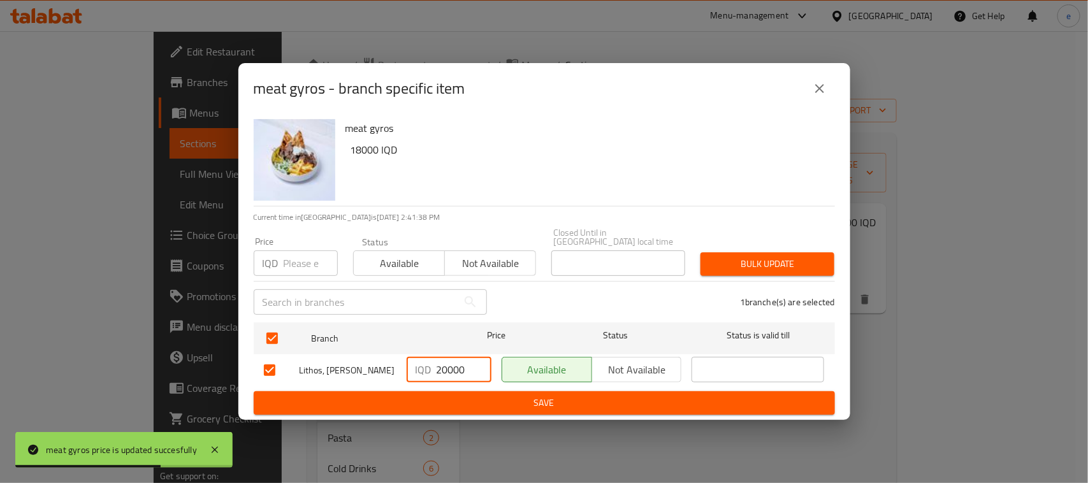
type input "20000"
click at [466, 400] on span "Save" at bounding box center [544, 403] width 561 height 16
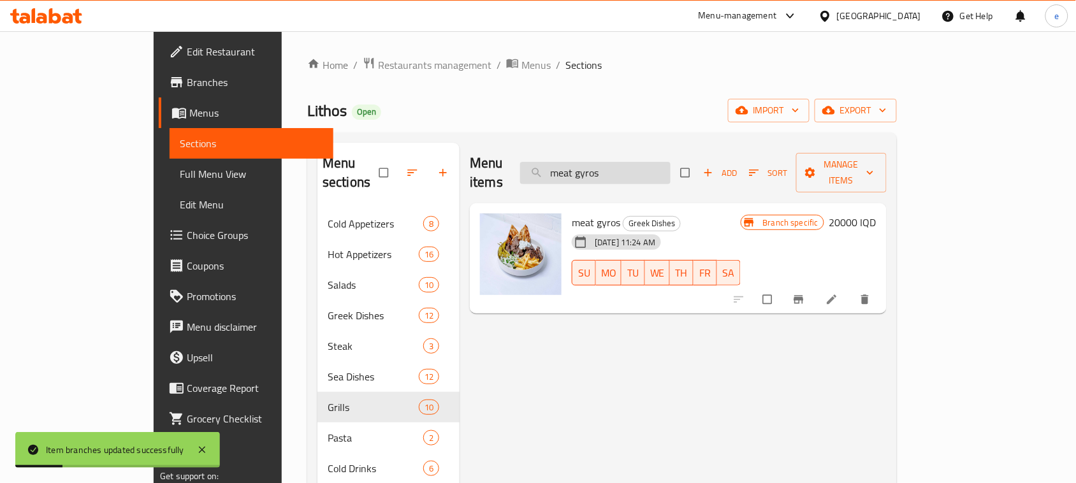
click at [634, 166] on input "meat gyros" at bounding box center [595, 173] width 150 height 22
paste input "Chicken G"
type input "Chicken Gyros"
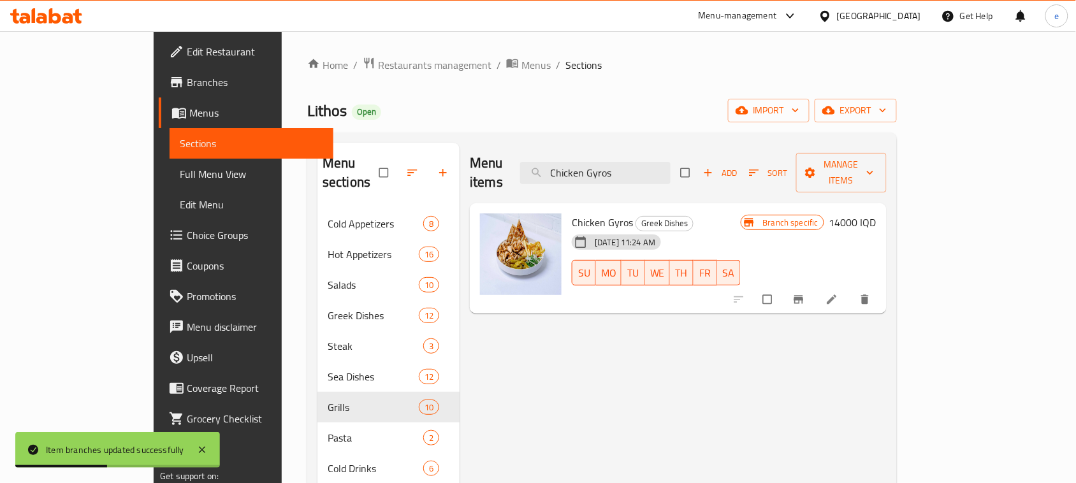
click at [876, 213] on h6 "14000 IQD" at bounding box center [852, 222] width 47 height 18
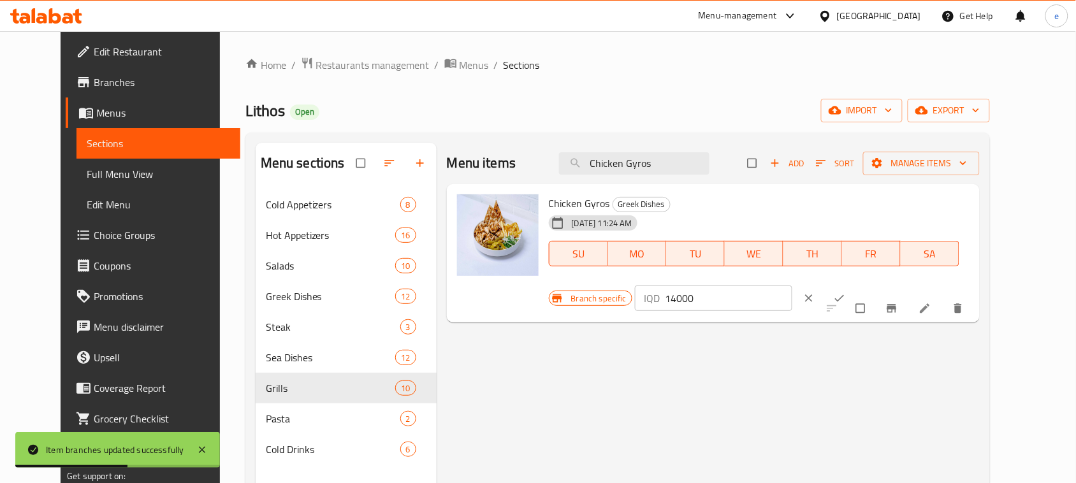
click at [792, 285] on input "14000" at bounding box center [728, 297] width 127 height 25
type input "18000"
click at [792, 285] on input "18000" at bounding box center [728, 297] width 127 height 25
paste input "number"
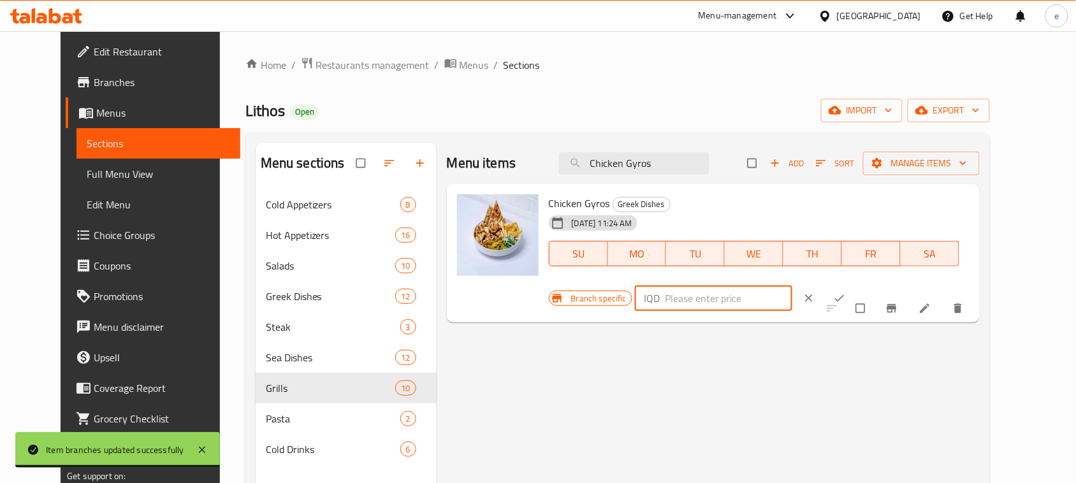
click at [792, 285] on input "number" at bounding box center [728, 297] width 127 height 25
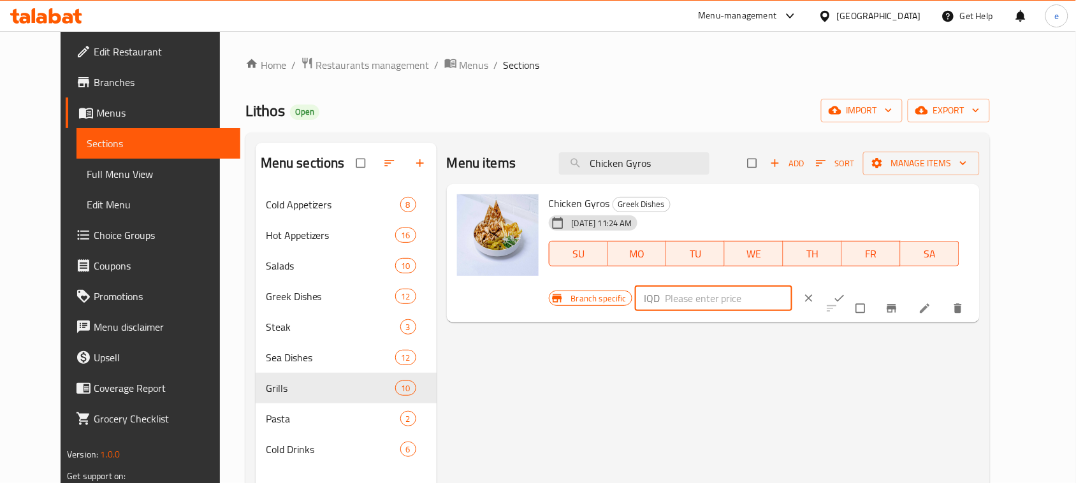
drag, startPoint x: 864, startPoint y: 212, endPoint x: 839, endPoint y: 212, distance: 24.8
click at [792, 285] on div "IQD ​" at bounding box center [713, 297] width 157 height 25
click at [792, 285] on input "18000" at bounding box center [728, 297] width 127 height 25
type input "18000"
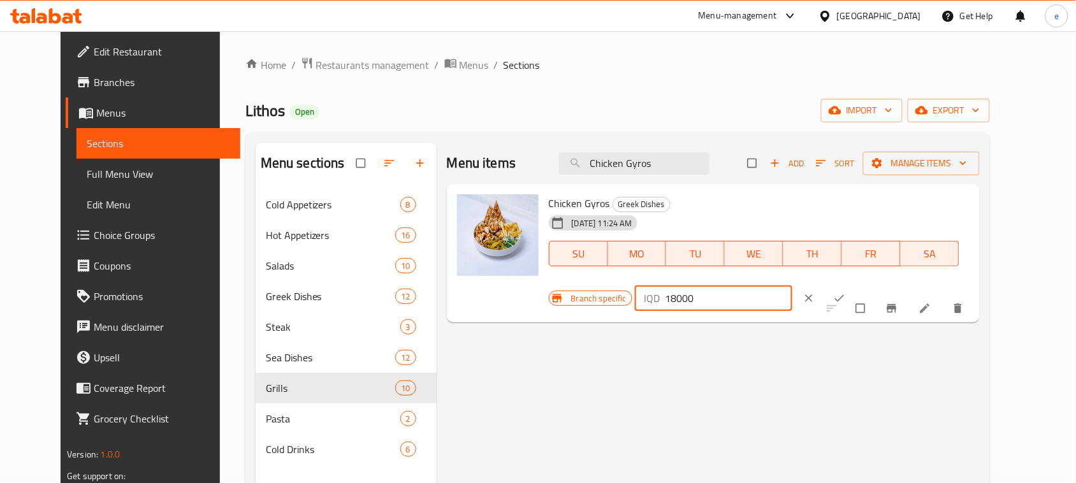
click at [856, 284] on button "ok" at bounding box center [840, 298] width 31 height 28
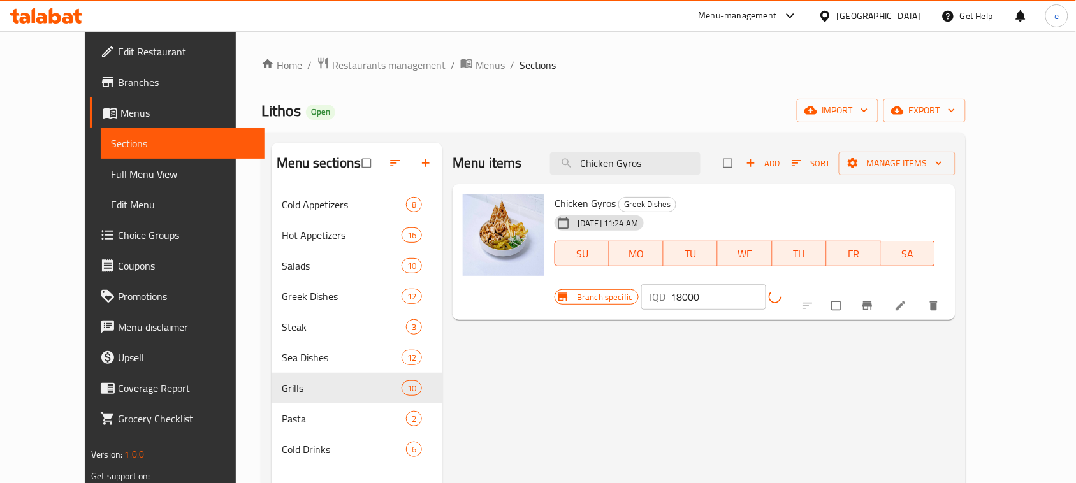
click at [884, 292] on button "Branch-specific-item" at bounding box center [868, 306] width 31 height 28
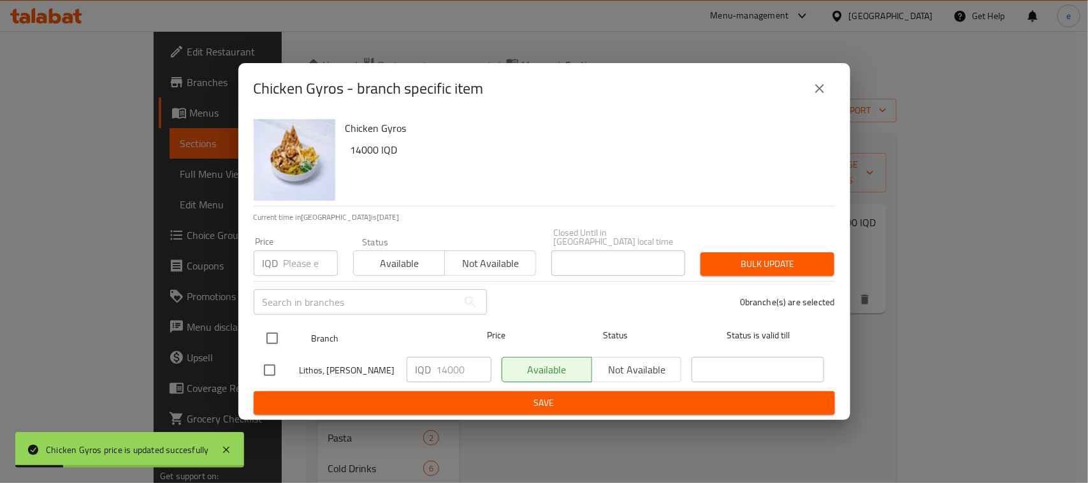
click at [268, 326] on input "checkbox" at bounding box center [272, 338] width 27 height 27
checkbox input "true"
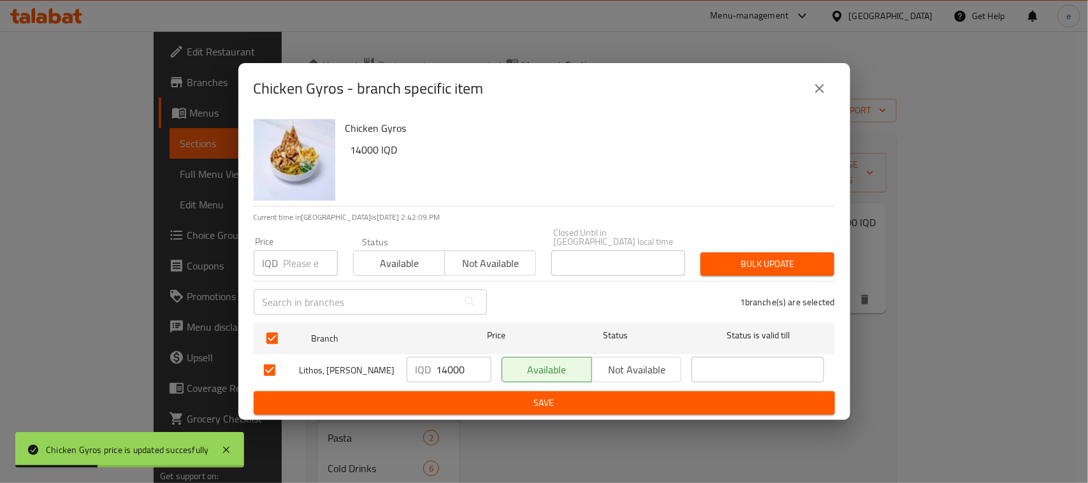
click at [443, 366] on input "14000" at bounding box center [463, 369] width 55 height 25
paste input "8"
type input "18000"
click at [487, 397] on span "Save" at bounding box center [544, 403] width 561 height 16
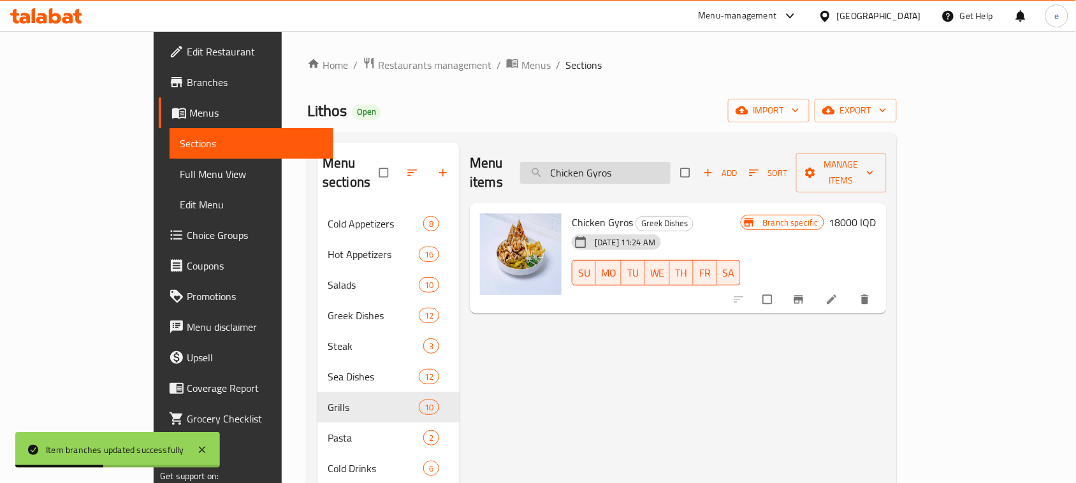
click at [661, 167] on input "Chicken Gyros" at bounding box center [595, 173] width 150 height 22
click at [660, 166] on input "Chicken Gyros" at bounding box center [595, 173] width 150 height 22
paste input "Salmon steak - Monier sauce"
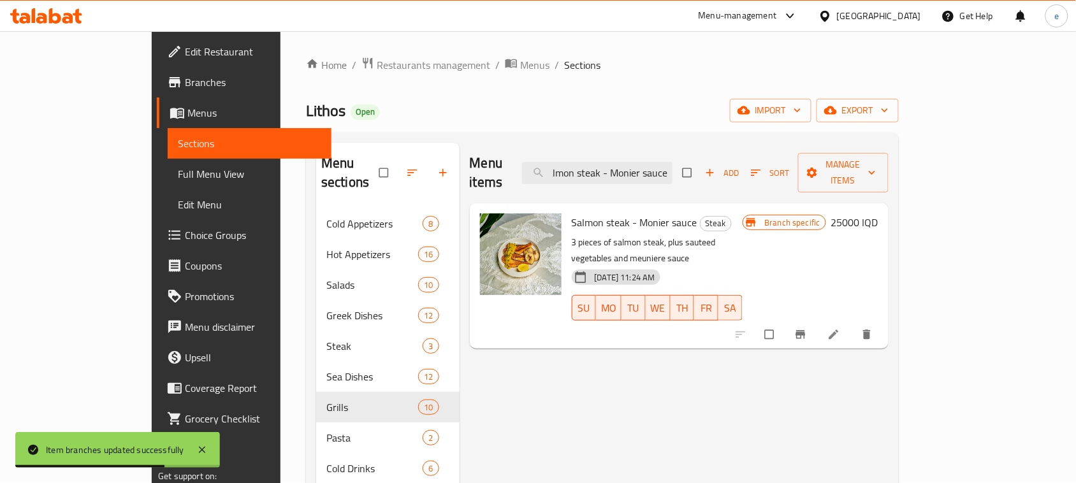
type input "Salmon steak - Monier sauce"
click at [878, 213] on h6 "25000 IQD" at bounding box center [854, 222] width 47 height 18
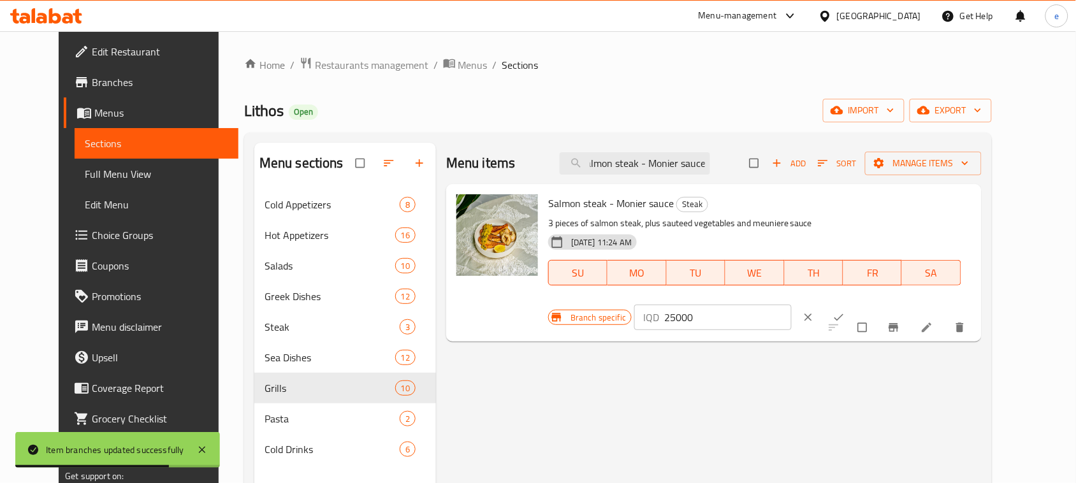
scroll to position [0, 0]
click at [791, 305] on input "25000" at bounding box center [727, 317] width 127 height 25
paste input "30"
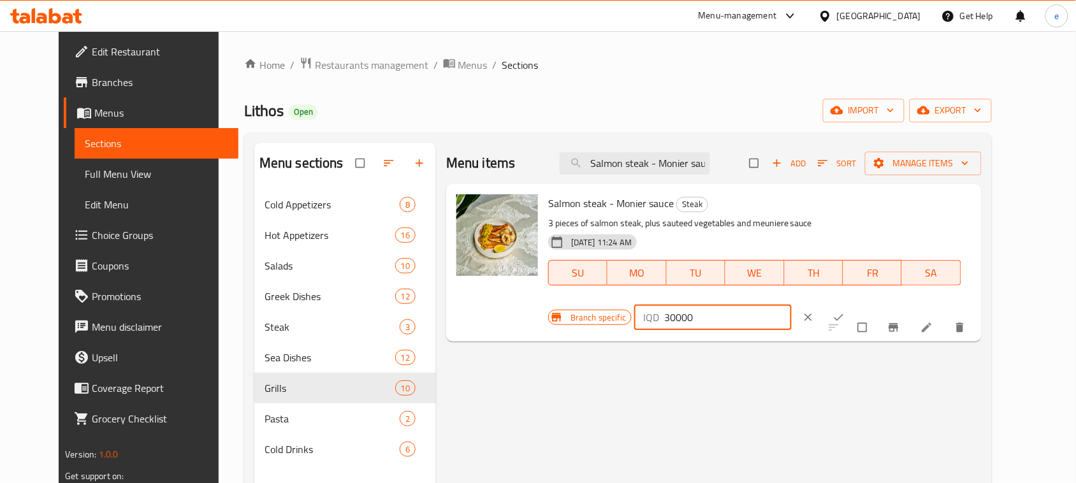
type input "30000"
click at [855, 303] on button "ok" at bounding box center [840, 317] width 31 height 28
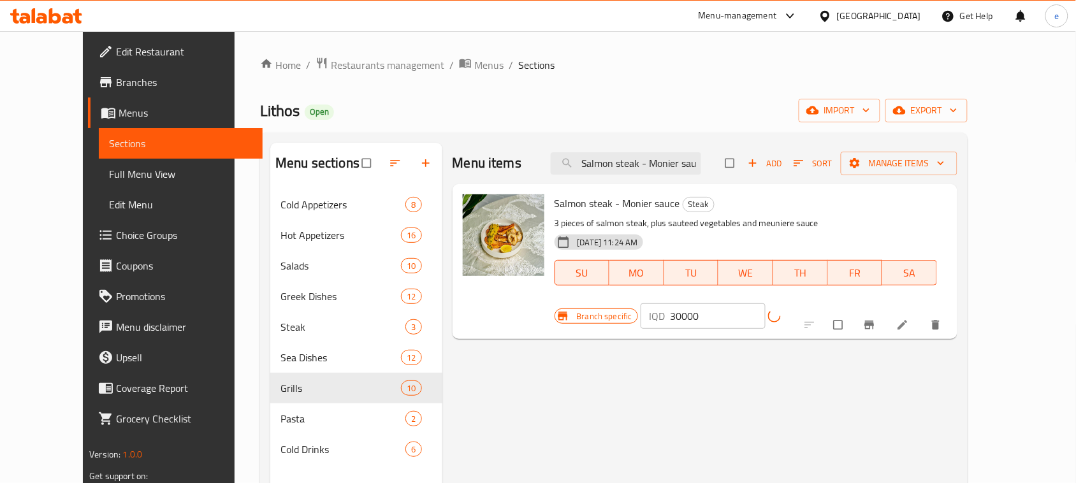
click at [886, 311] on button "Branch-specific-item" at bounding box center [870, 325] width 31 height 28
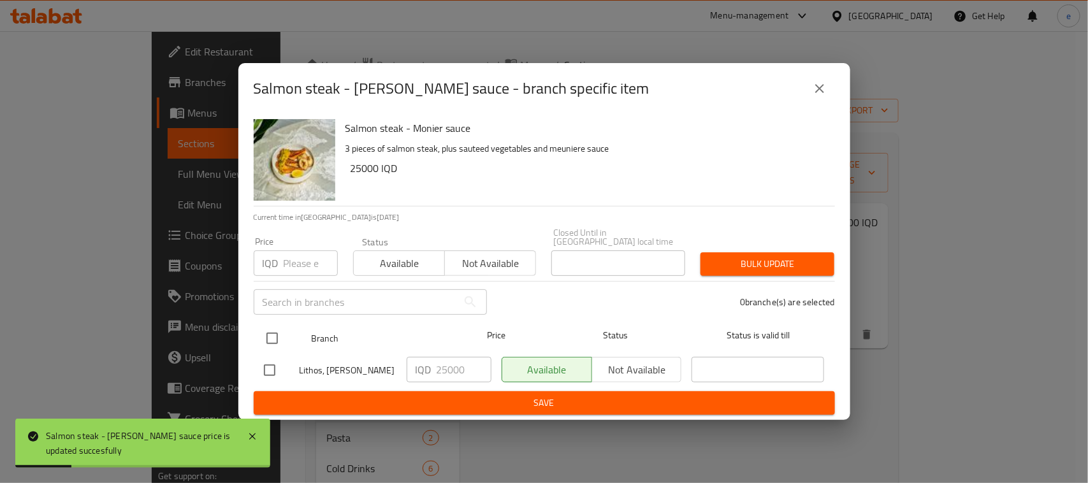
click at [273, 333] on input "checkbox" at bounding box center [272, 338] width 27 height 27
checkbox input "true"
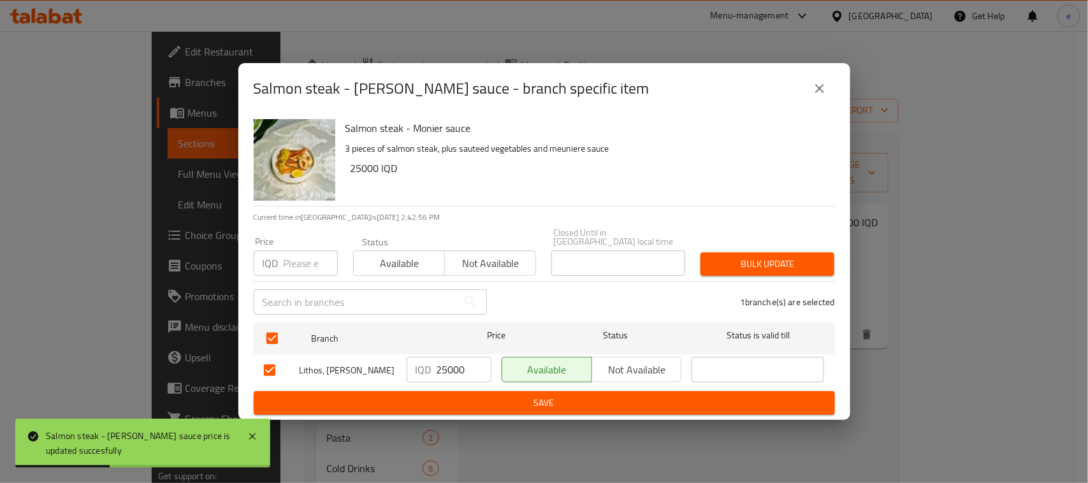
click at [440, 361] on input "25000" at bounding box center [463, 369] width 55 height 25
paste input "30"
type input "30000"
click at [457, 405] on span "Save" at bounding box center [544, 403] width 561 height 16
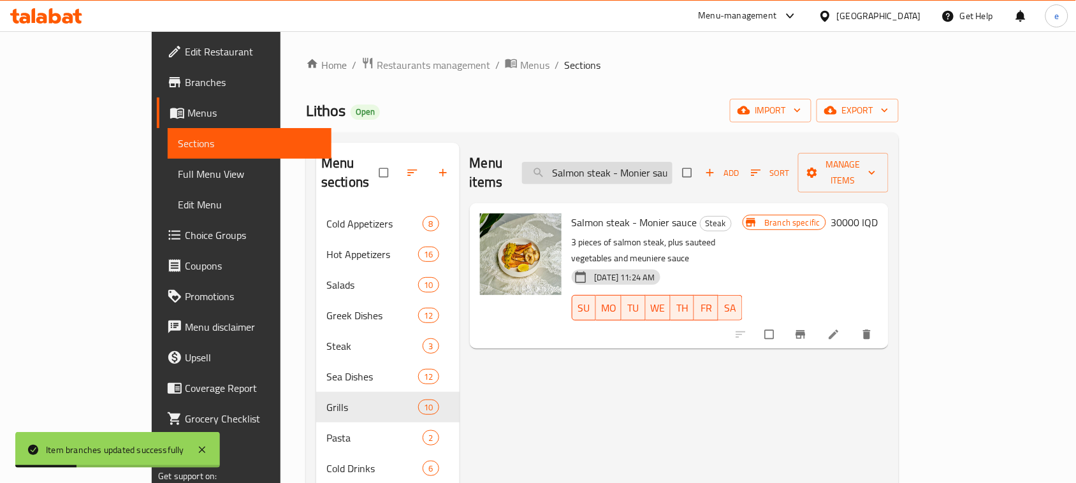
click at [649, 162] on input "Salmon steak - Monier sauce" at bounding box center [597, 173] width 150 height 22
paste input "mushroom steak"
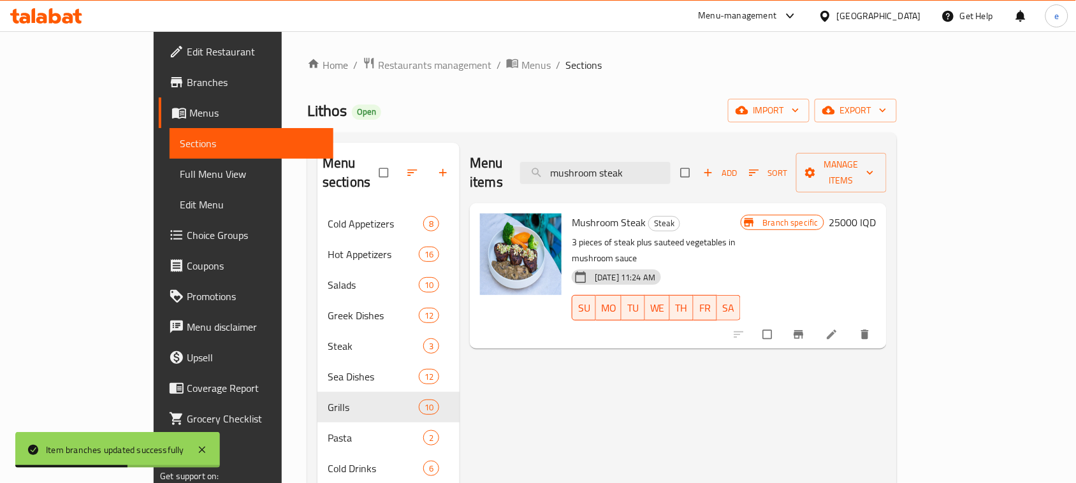
type input "mushroom steak"
click at [876, 213] on h6 "25000 IQD" at bounding box center [852, 222] width 47 height 18
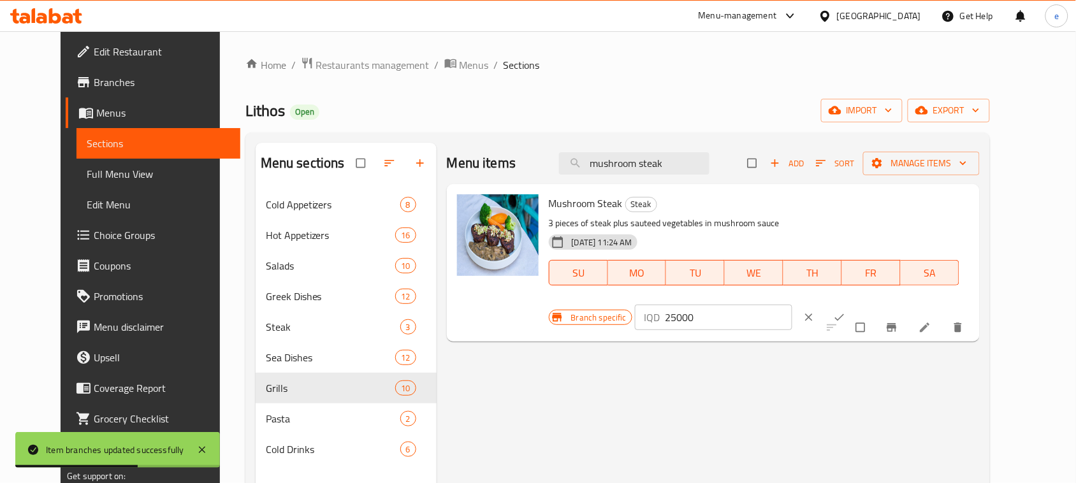
click at [792, 305] on input "25000" at bounding box center [728, 317] width 127 height 25
paste input "30"
type input "30000"
click at [856, 303] on button "ok" at bounding box center [840, 317] width 31 height 28
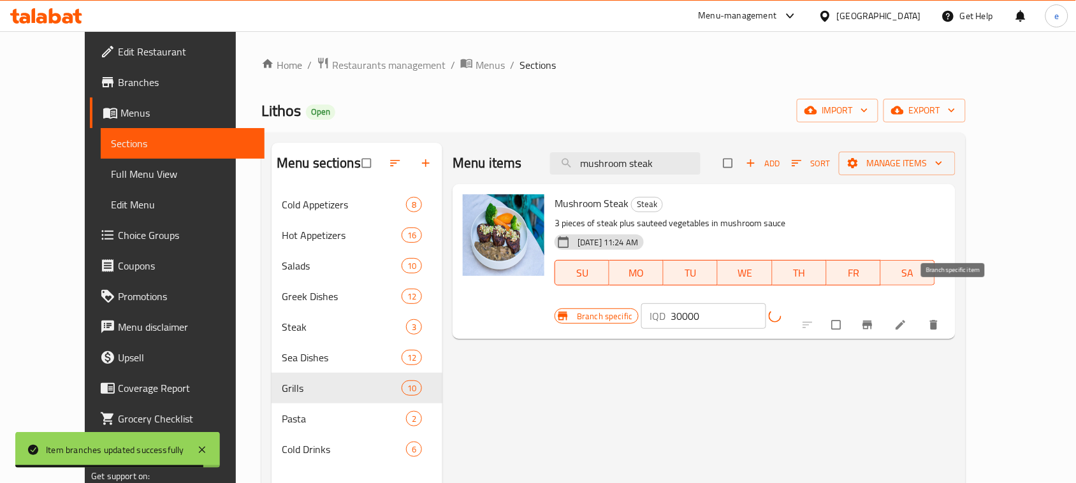
click at [874, 319] on icon "Branch-specific-item" at bounding box center [867, 325] width 13 height 13
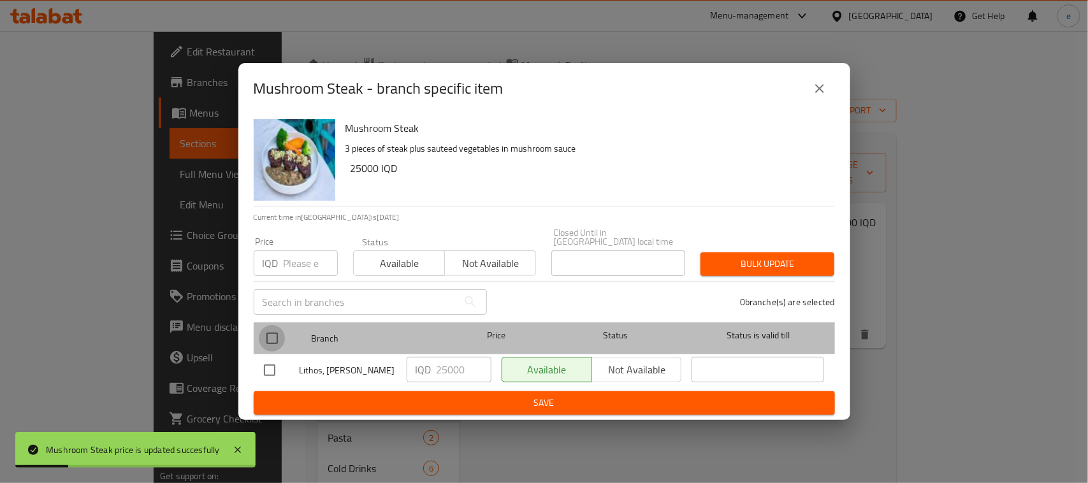
click at [277, 333] on input "checkbox" at bounding box center [272, 338] width 27 height 27
checkbox input "true"
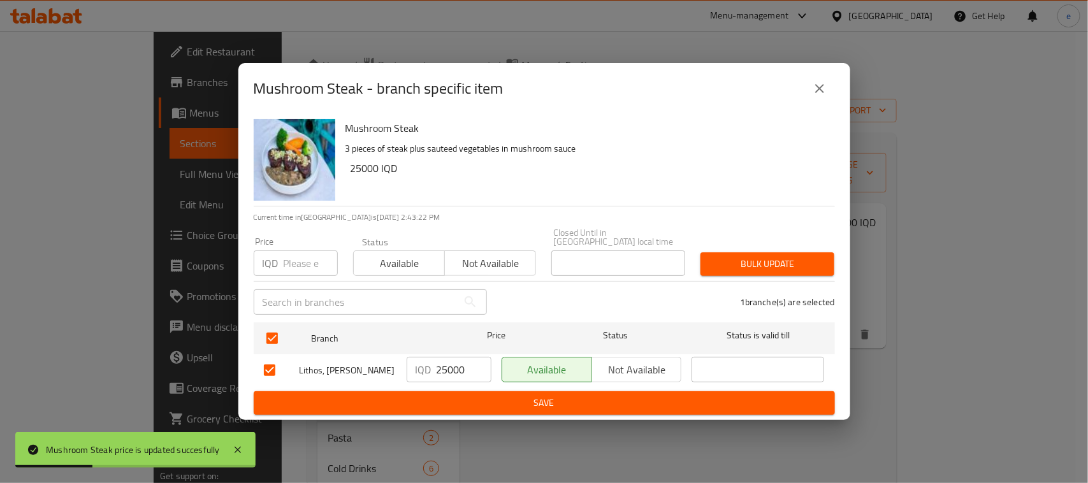
click at [447, 357] on input "25000" at bounding box center [463, 369] width 55 height 25
paste input "30"
type input "30000"
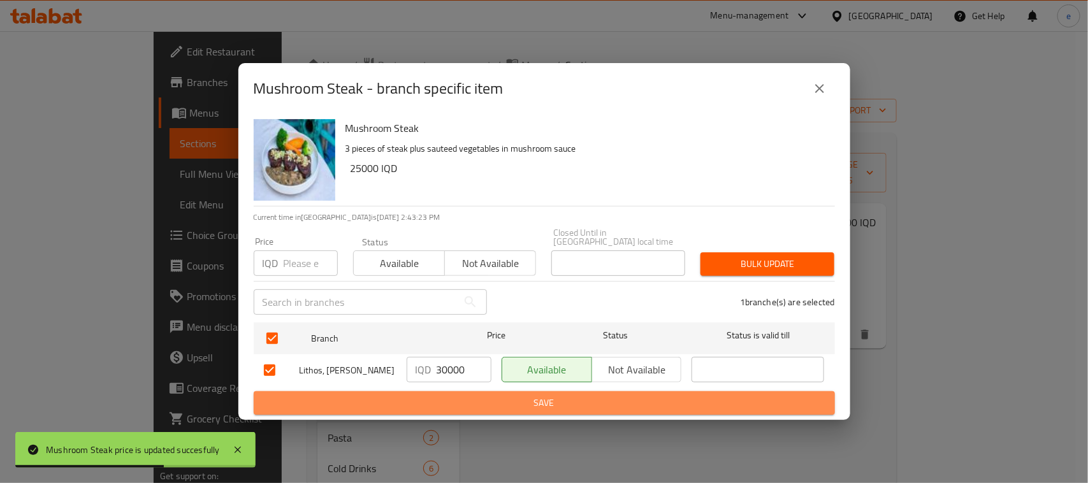
click at [483, 395] on span "Save" at bounding box center [544, 403] width 561 height 16
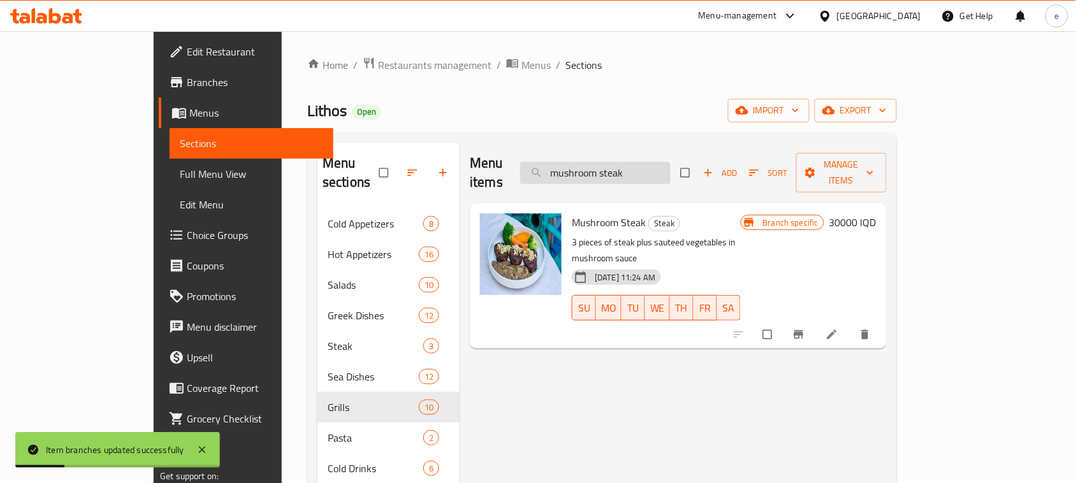
click at [638, 162] on input "mushroom steak" at bounding box center [595, 173] width 150 height 22
paste input "Steak Poivre"
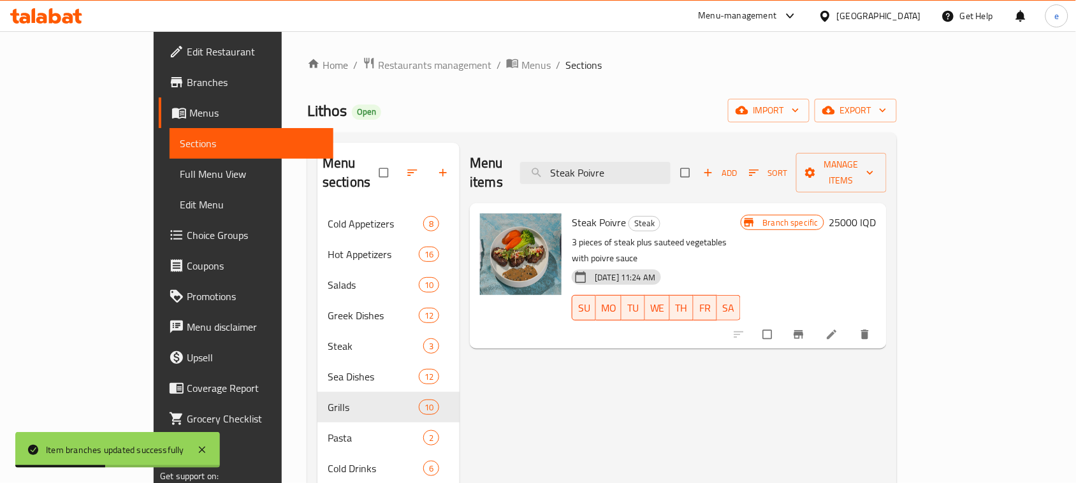
type input "Steak Poivre"
click at [876, 213] on h6 "25000 IQD" at bounding box center [852, 222] width 47 height 18
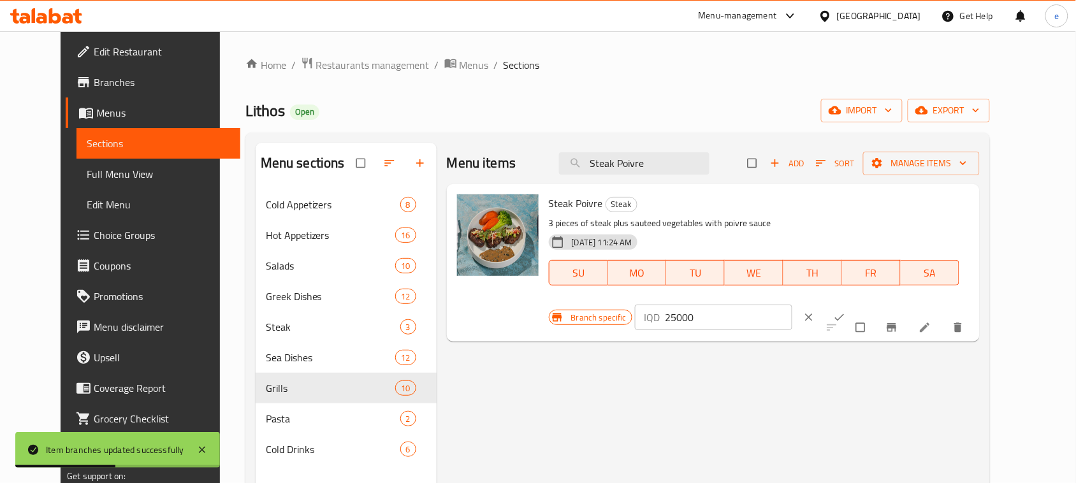
click at [792, 305] on input "25000" at bounding box center [728, 317] width 127 height 25
paste input "30"
type input "30000"
click at [856, 303] on button "ok" at bounding box center [840, 317] width 31 height 28
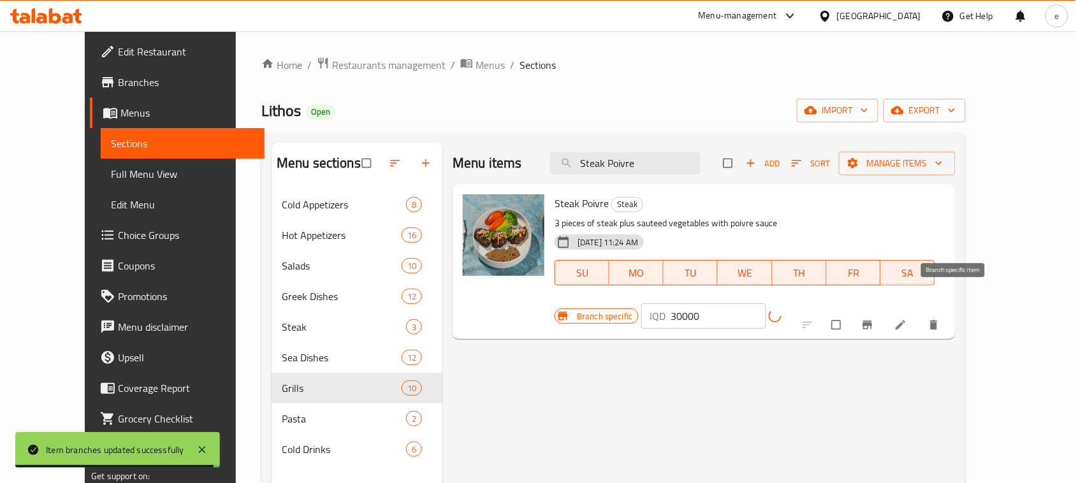
click at [872, 321] on icon "Branch-specific-item" at bounding box center [867, 325] width 10 height 8
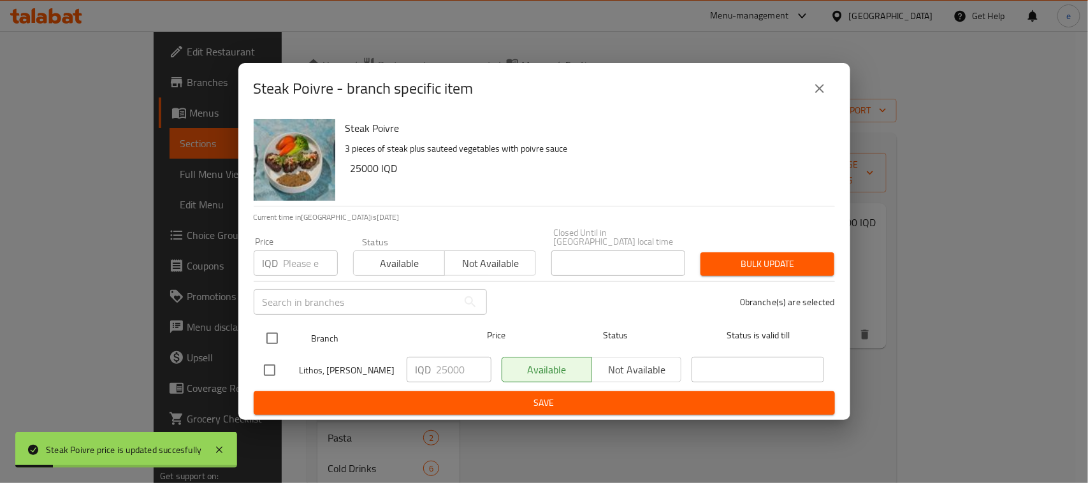
click at [271, 335] on input "checkbox" at bounding box center [272, 338] width 27 height 27
checkbox input "true"
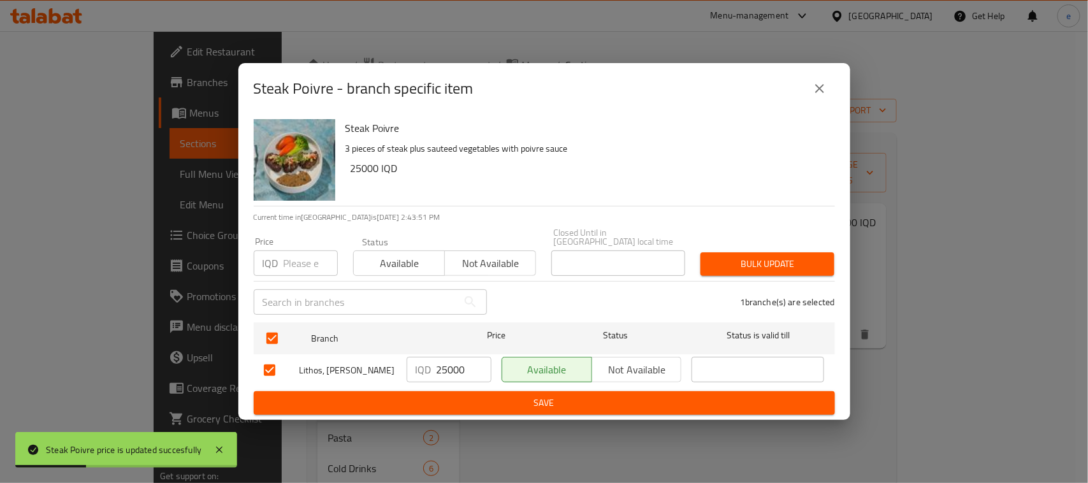
click at [461, 371] on input "25000" at bounding box center [463, 369] width 55 height 25
paste input "30"
type input "30000"
click at [459, 408] on button "Save" at bounding box center [544, 403] width 581 height 24
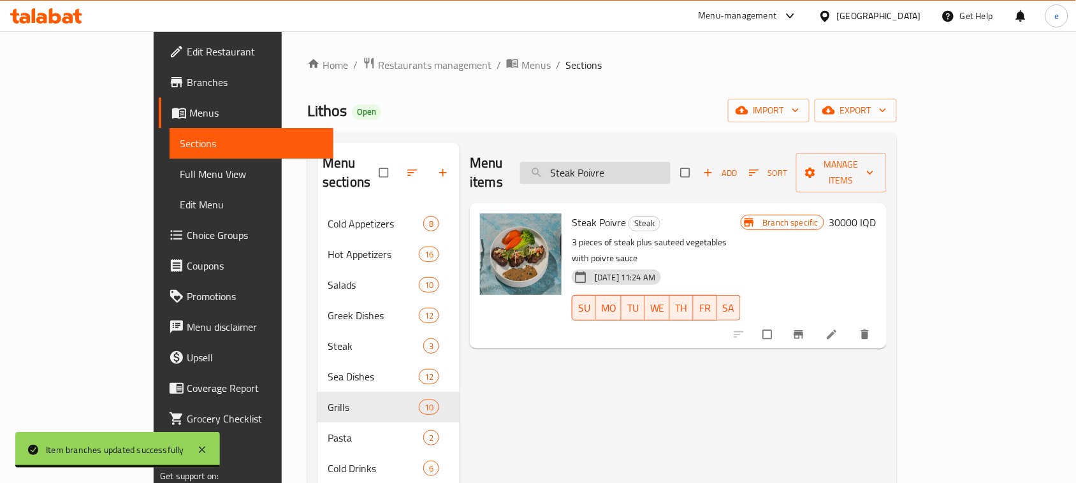
click at [642, 164] on input "Steak Poivre" at bounding box center [595, 173] width 150 height 22
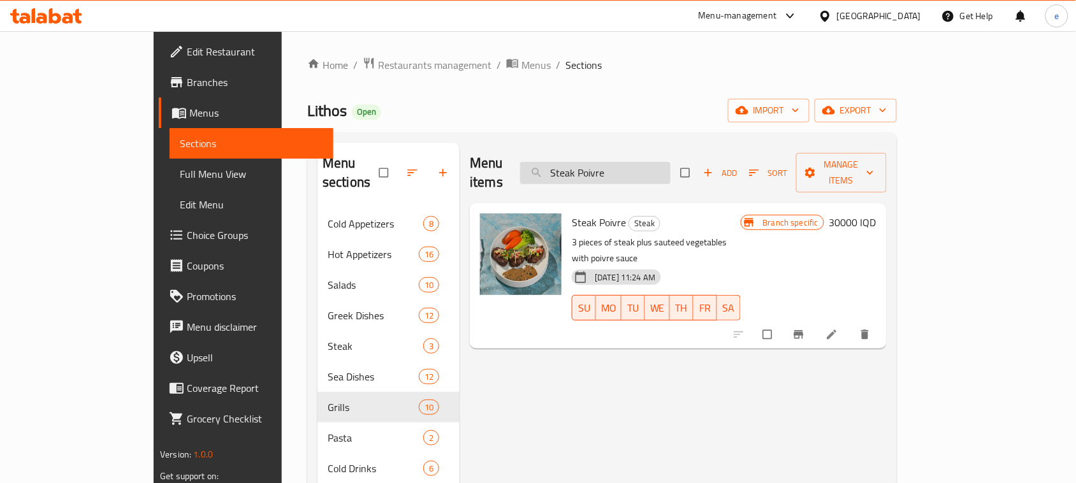
click at [642, 164] on input "Steak Poivre" at bounding box center [595, 173] width 150 height 22
paste input "Chicken soda"
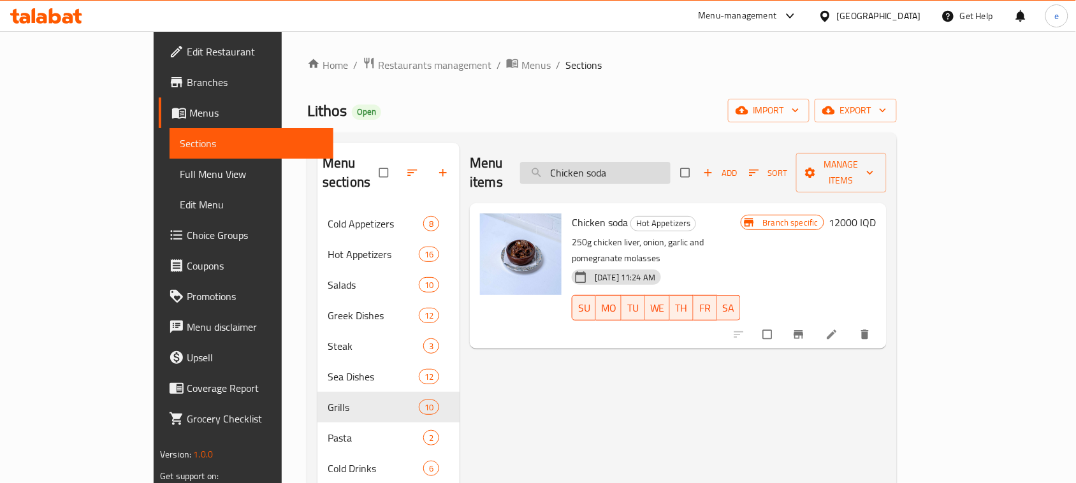
click at [647, 162] on input "Chicken soda" at bounding box center [595, 173] width 150 height 22
paste input "Grilled Jumbo prawns - 1kg"
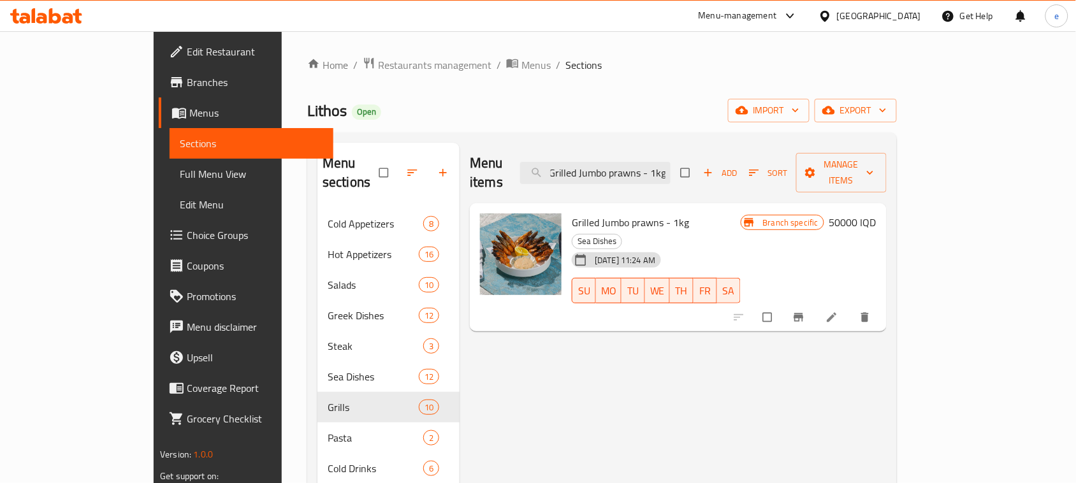
type input "Grilled Jumbo prawns - 1kg"
click at [876, 213] on div "Branch specific 50000 IQD" at bounding box center [808, 222] width 136 height 18
click at [876, 213] on h6 "50000 IQD" at bounding box center [852, 222] width 47 height 18
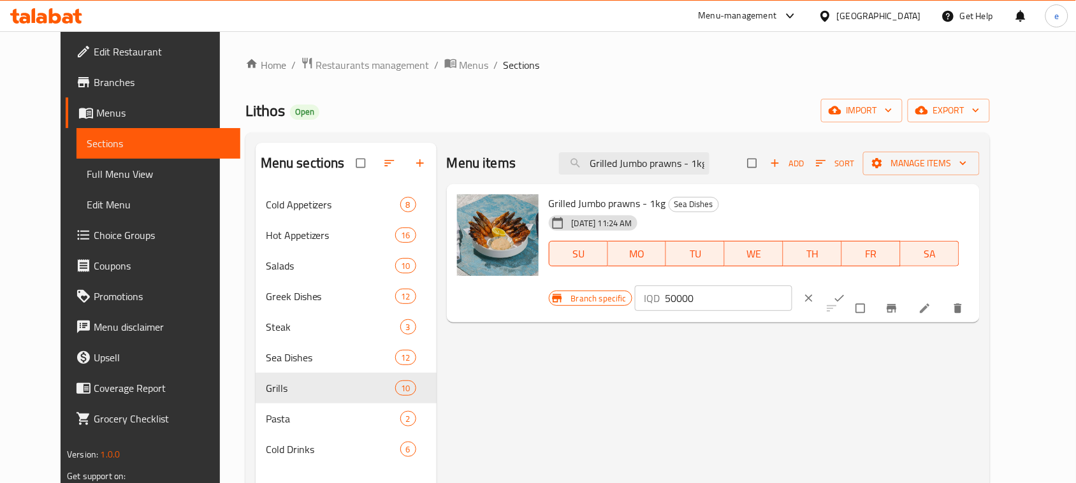
click at [792, 285] on input "50000" at bounding box center [728, 297] width 127 height 25
click at [792, 285] on input "60000" at bounding box center [728, 297] width 127 height 25
type input "60000"
click at [848, 292] on span "ok" at bounding box center [840, 298] width 15 height 13
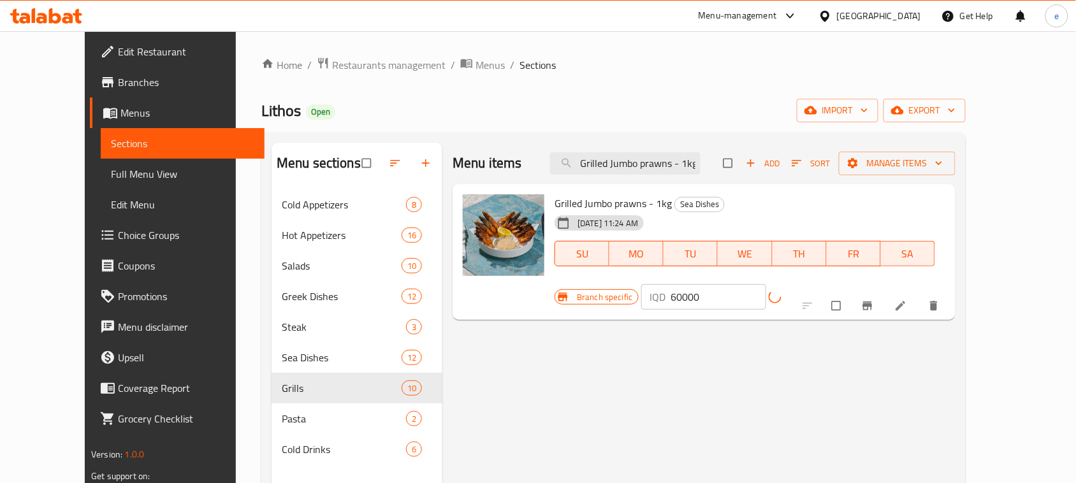
click at [872, 302] on icon "Branch-specific-item" at bounding box center [867, 306] width 10 height 8
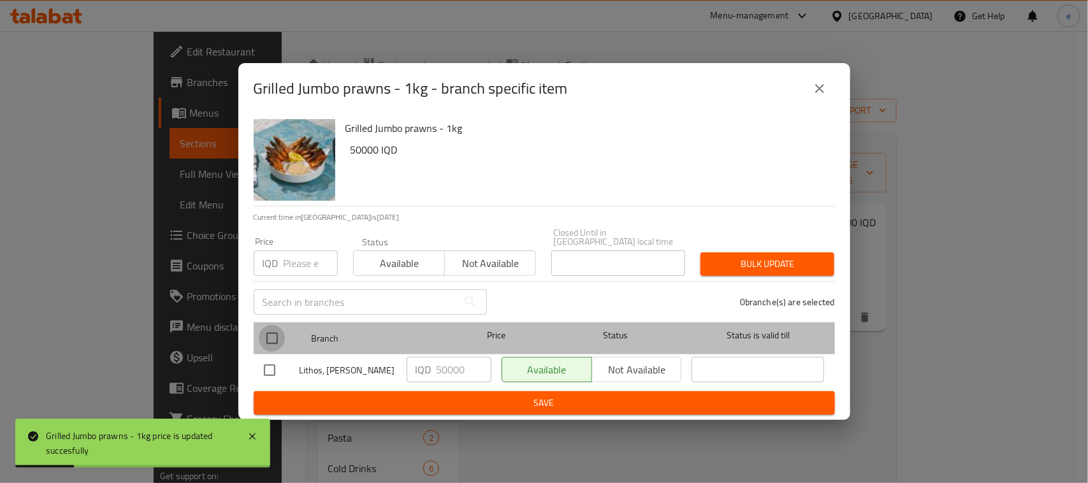
click at [276, 336] on input "checkbox" at bounding box center [272, 338] width 27 height 27
checkbox input "true"
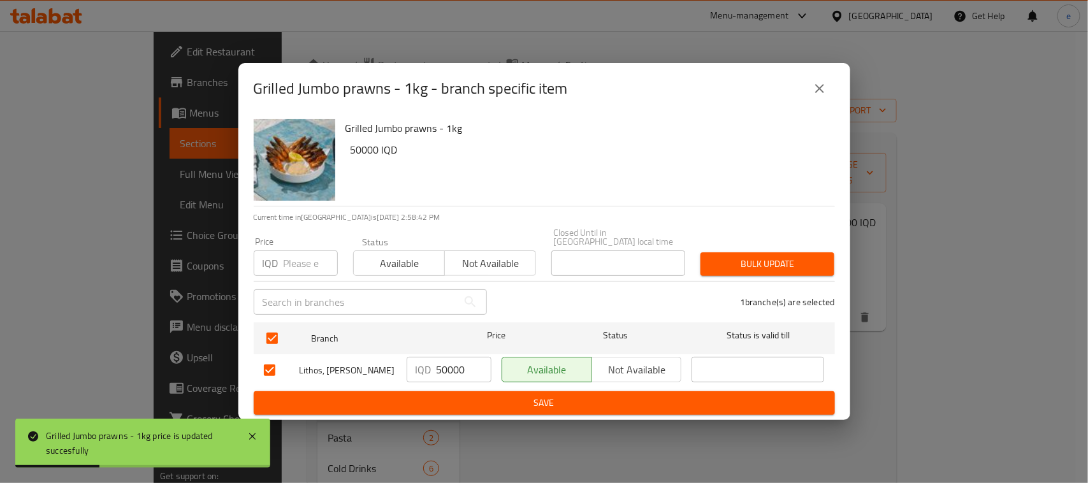
click at [450, 363] on input "50000" at bounding box center [463, 369] width 55 height 25
paste input "6"
type input "60000"
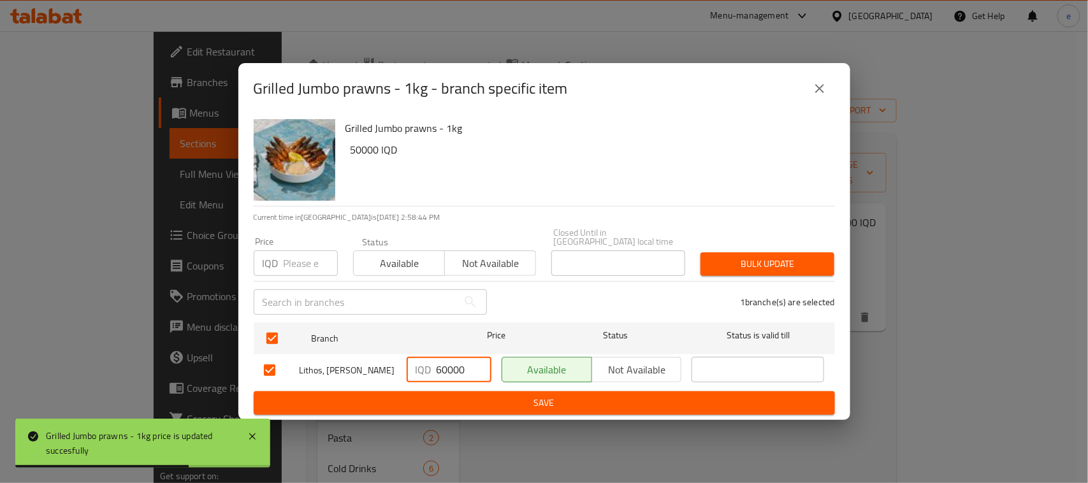
click at [464, 395] on span "Save" at bounding box center [544, 403] width 561 height 16
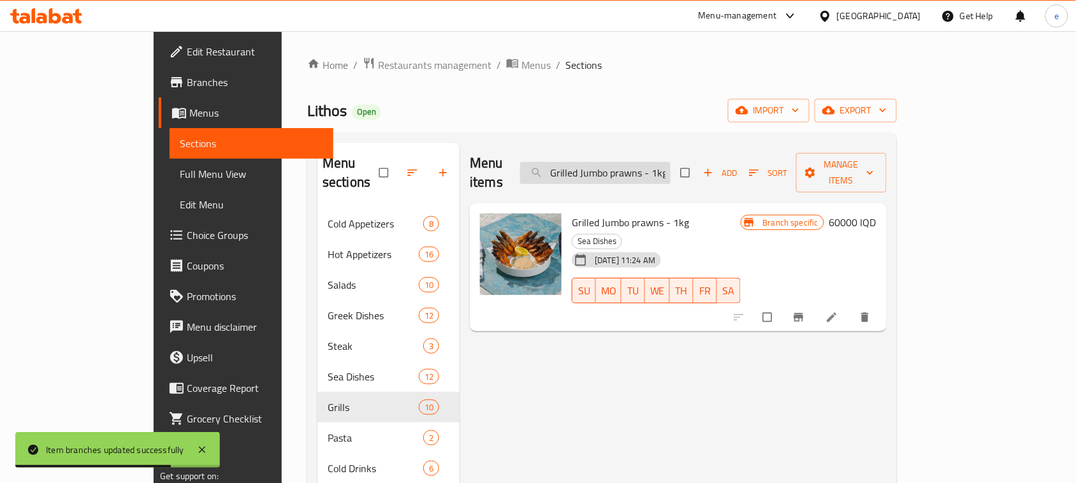
click at [656, 168] on input "Grilled Jumbo prawns - 1kg" at bounding box center [595, 173] width 150 height 22
paste input "chicken souvlaki"
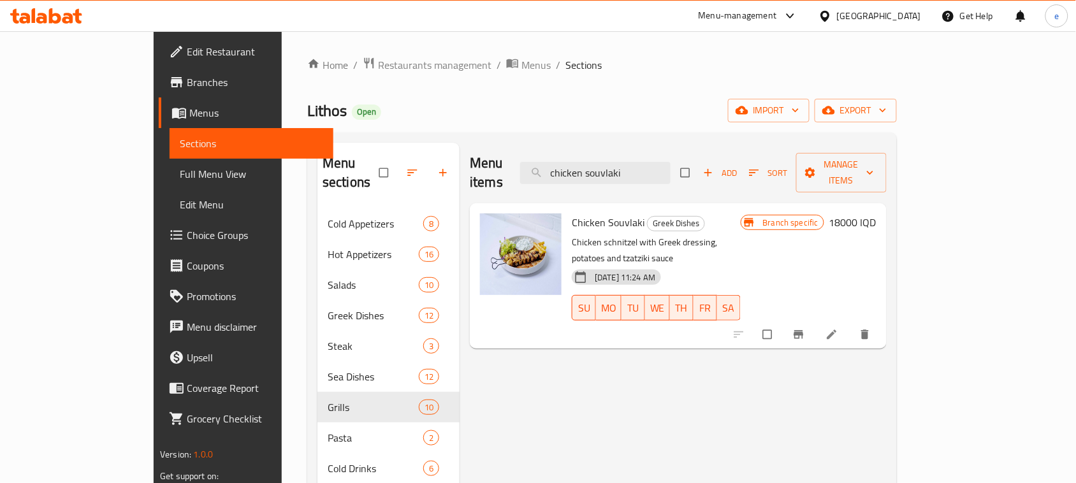
type input "chicken souvlaki"
click at [171, 110] on icon at bounding box center [178, 112] width 15 height 15
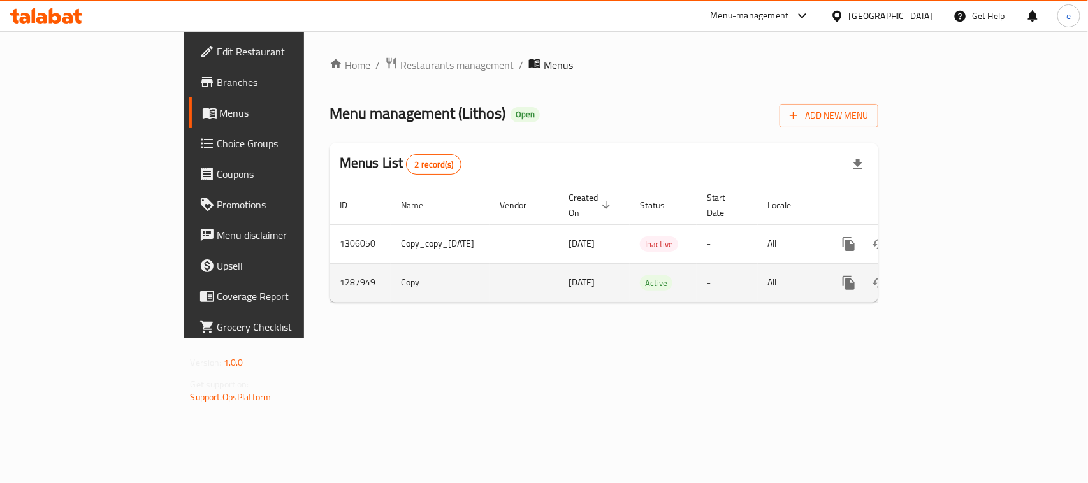
click at [948, 275] on icon "enhanced table" at bounding box center [940, 282] width 15 height 15
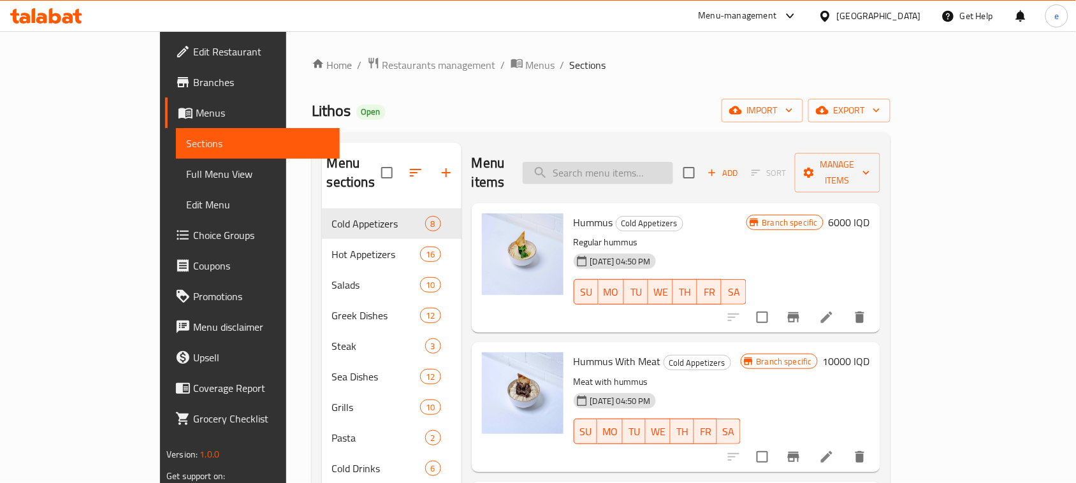
click at [650, 162] on input "search" at bounding box center [597, 173] width 150 height 22
paste input "Grilled Jumbo prawns - 1kg"
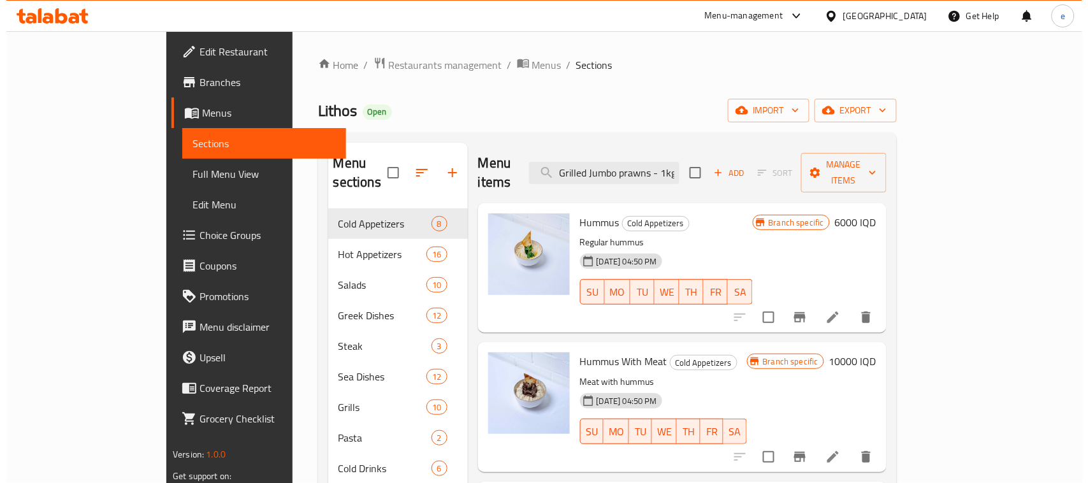
scroll to position [0, 1]
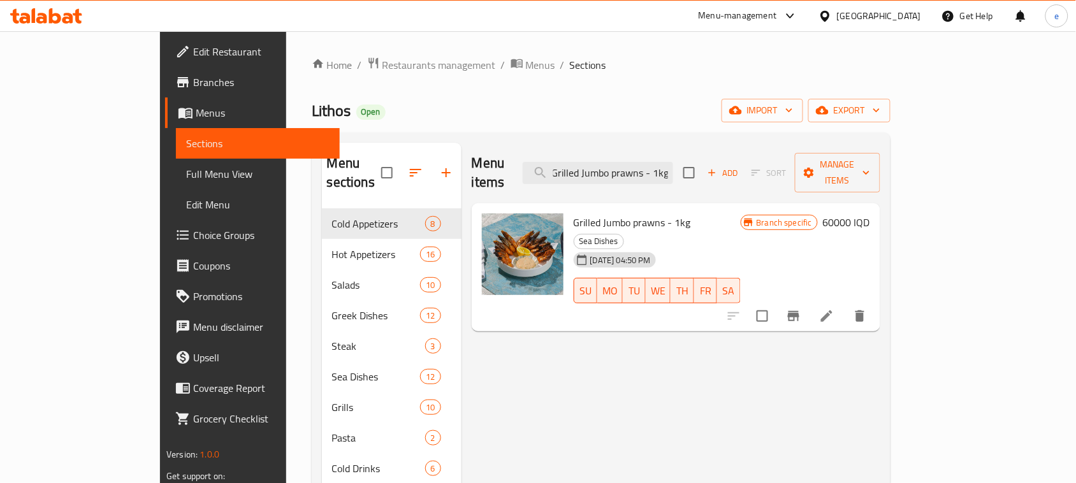
type input "Grilled Jumbo prawns - 1kg"
click at [196, 117] on span "Menus" at bounding box center [263, 112] width 134 height 15
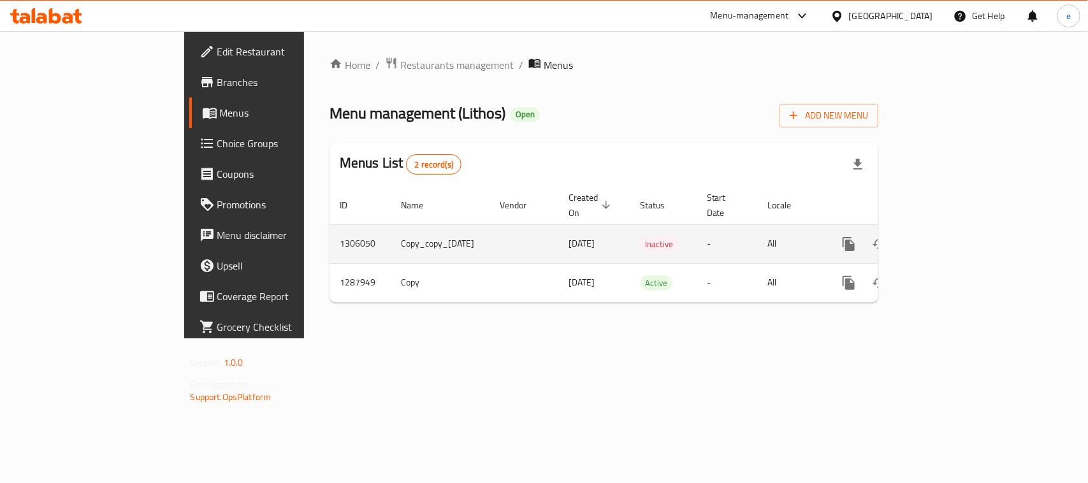
click at [887, 238] on icon "enhanced table" at bounding box center [879, 243] width 15 height 15
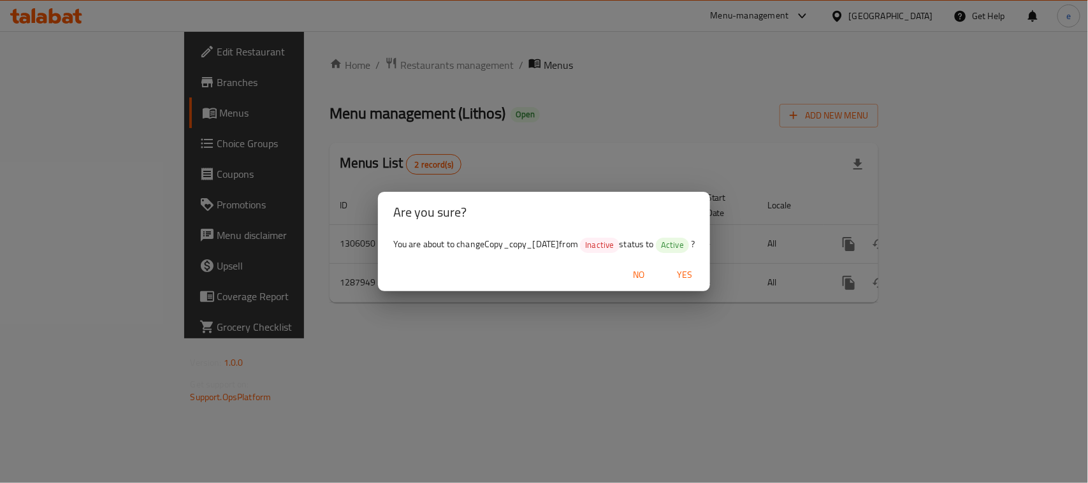
click at [700, 273] on span "Yes" at bounding box center [684, 275] width 31 height 16
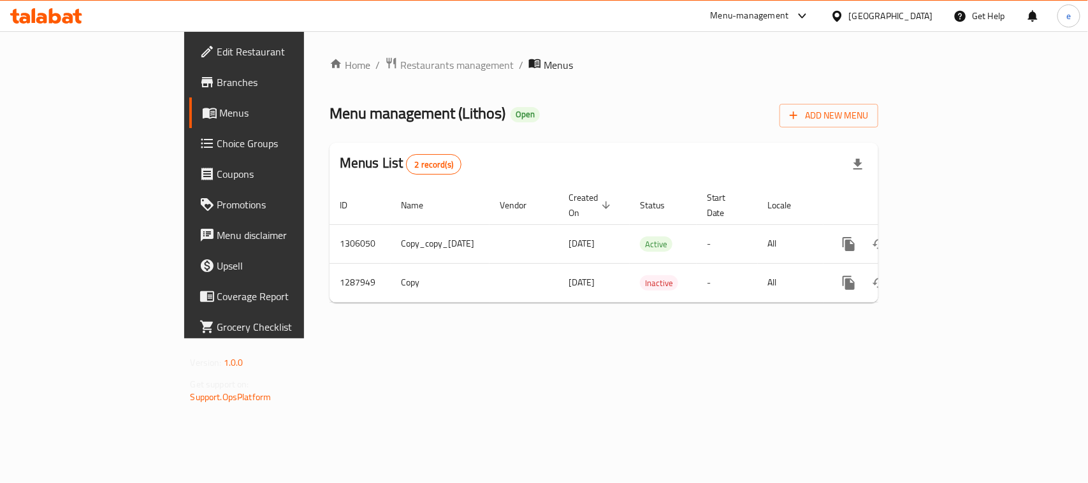
click at [50, 17] on icon at bounding box center [55, 15] width 12 height 15
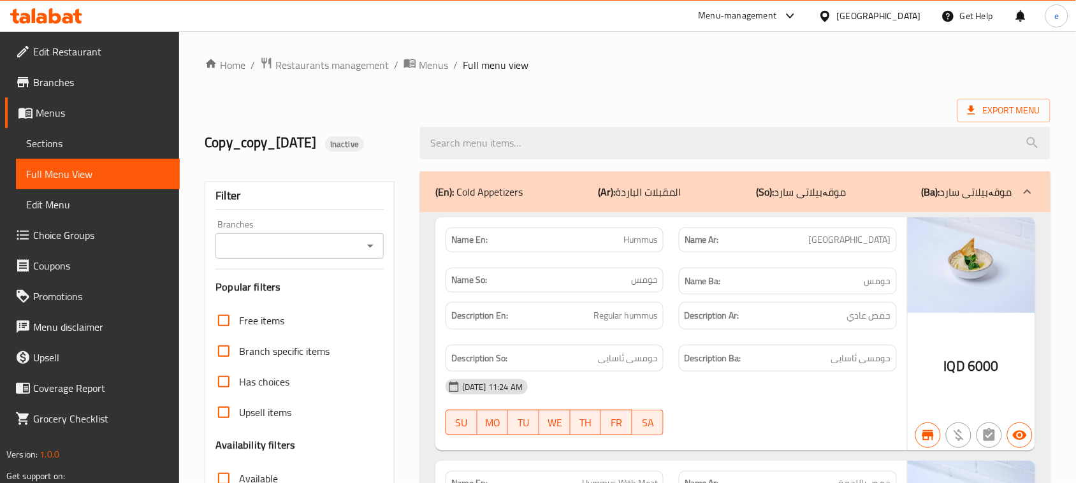
click at [373, 248] on icon "Open" at bounding box center [370, 245] width 15 height 15
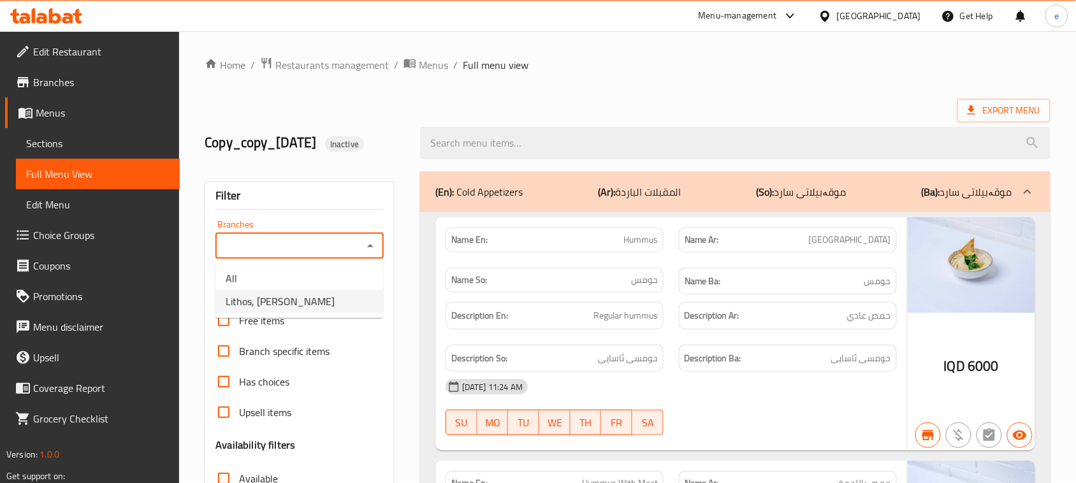
click at [306, 297] on li "Lithos, [PERSON_NAME]" at bounding box center [299, 301] width 168 height 23
type input "Lithos, [PERSON_NAME]"
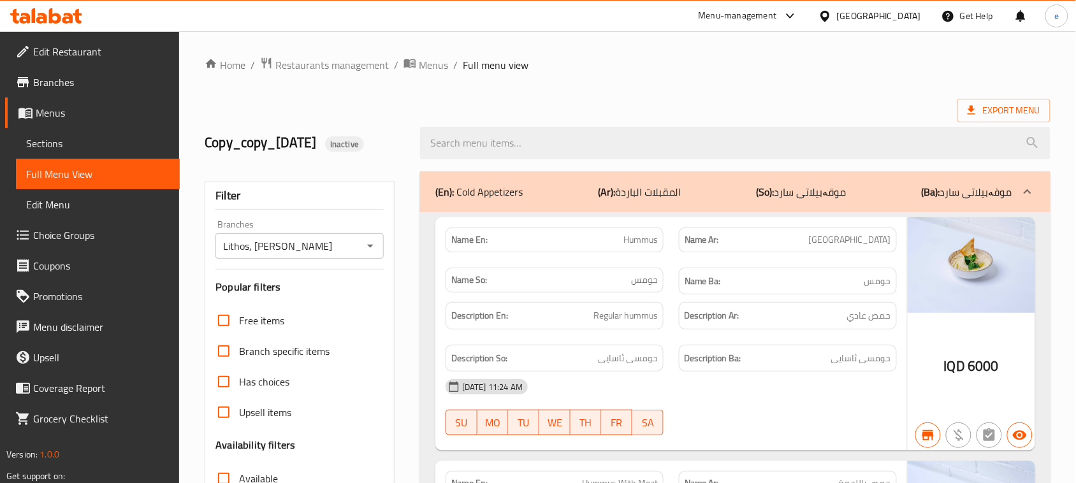
scroll to position [3101, 0]
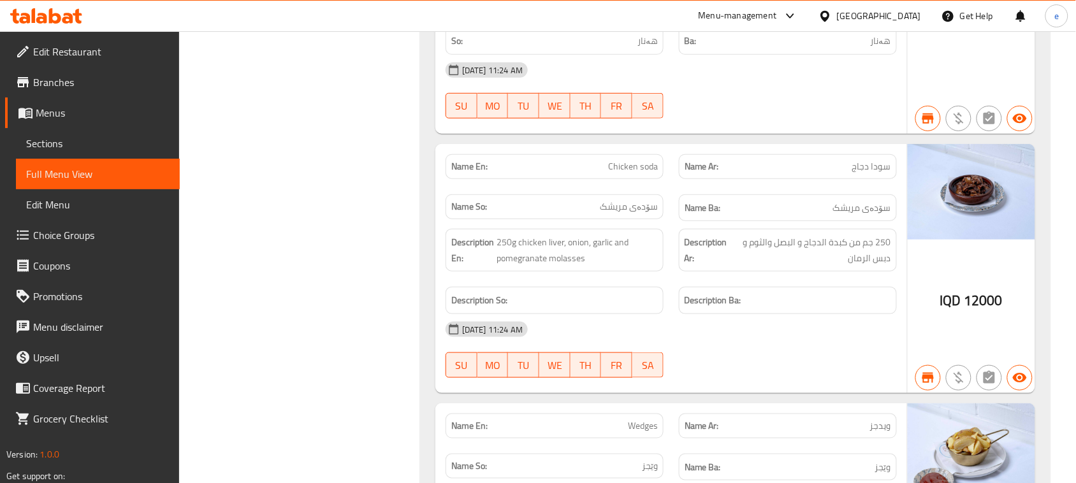
copy span "Chicken soda"
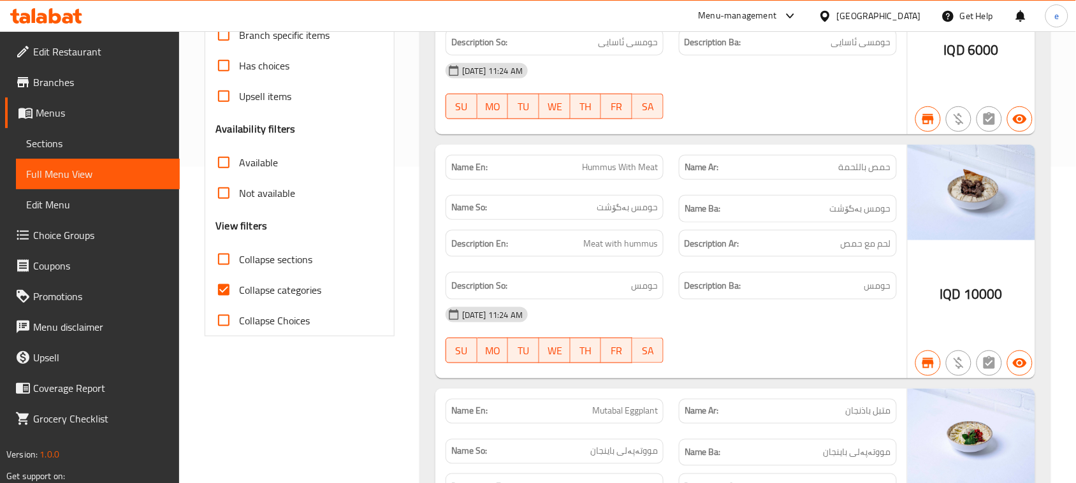
scroll to position [319, 0]
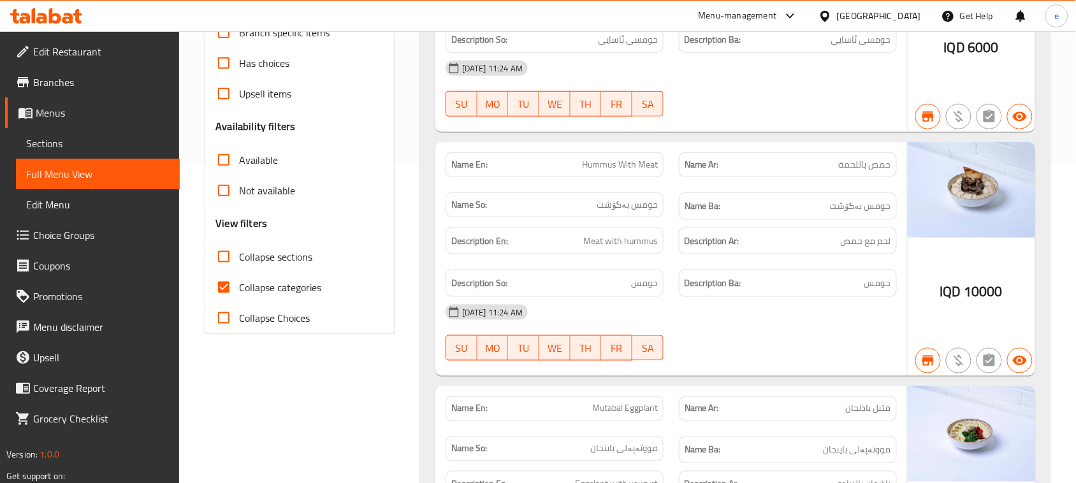
click at [223, 256] on input "Collapse sections" at bounding box center [223, 256] width 31 height 31
checkbox input "true"
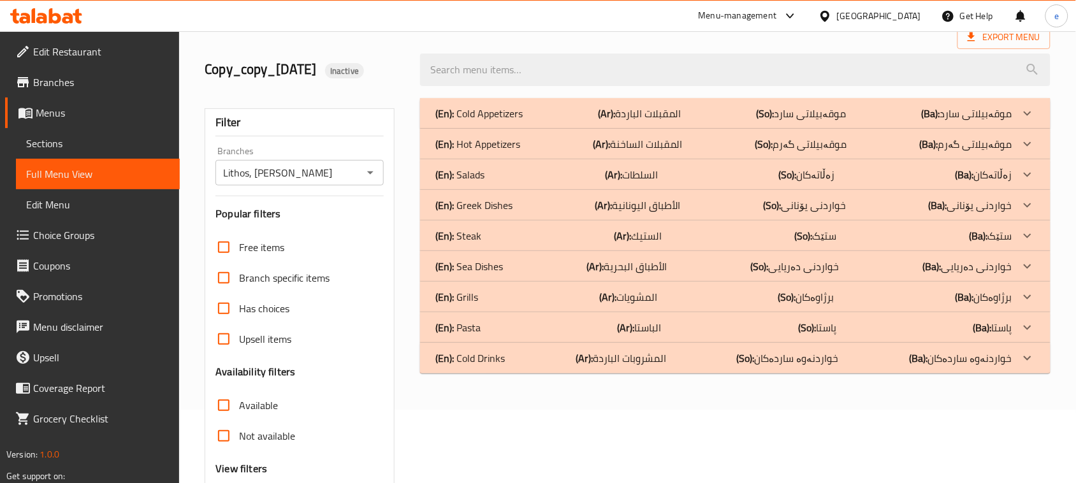
scroll to position [36, 0]
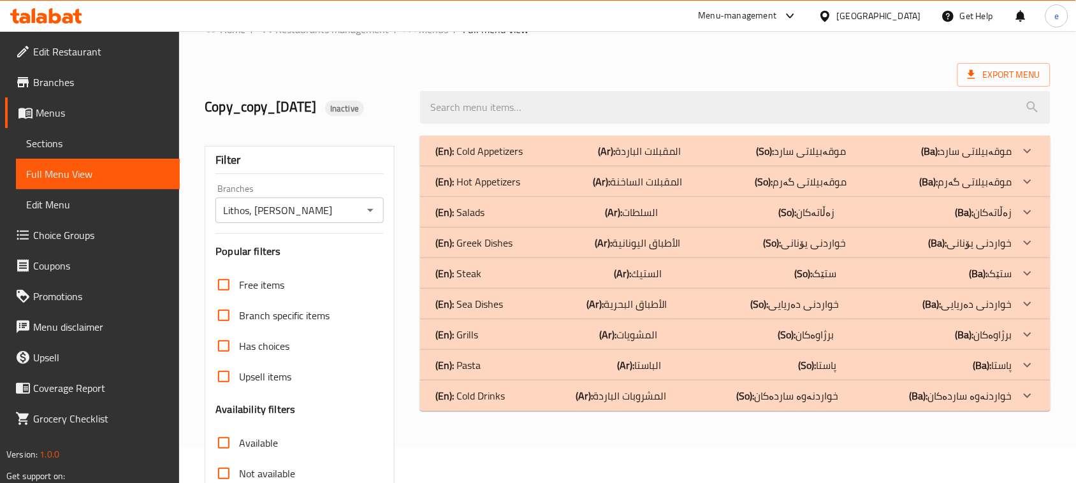
drag, startPoint x: 505, startPoint y: 163, endPoint x: 503, endPoint y: 176, distance: 13.5
click at [505, 164] on div "(En): Cold Appetizers (Ar): المقبلات الباردة (So): موقەبیلاتی سارد (Ba): موقەبی…" at bounding box center [735, 151] width 630 height 31
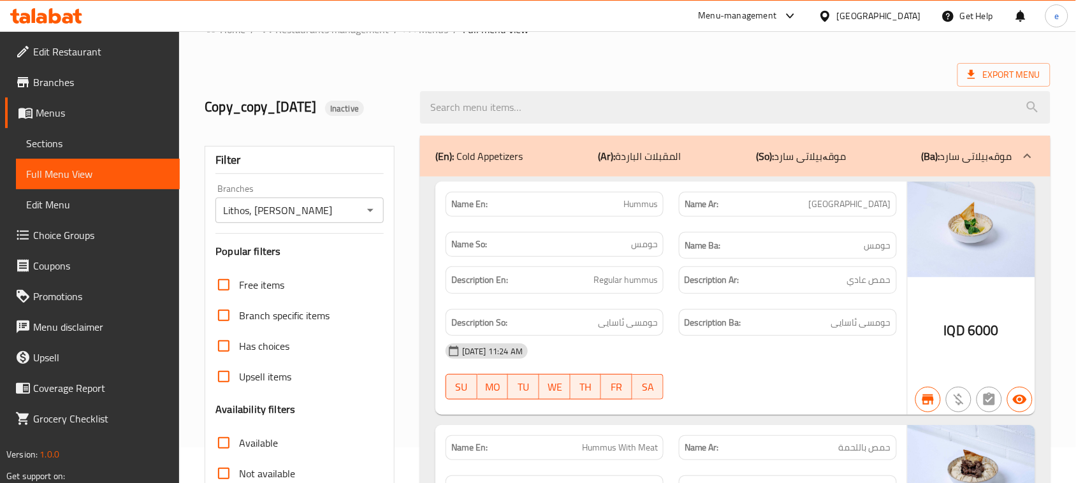
click at [510, 151] on p "(En): Cold Appetizers" at bounding box center [478, 155] width 87 height 15
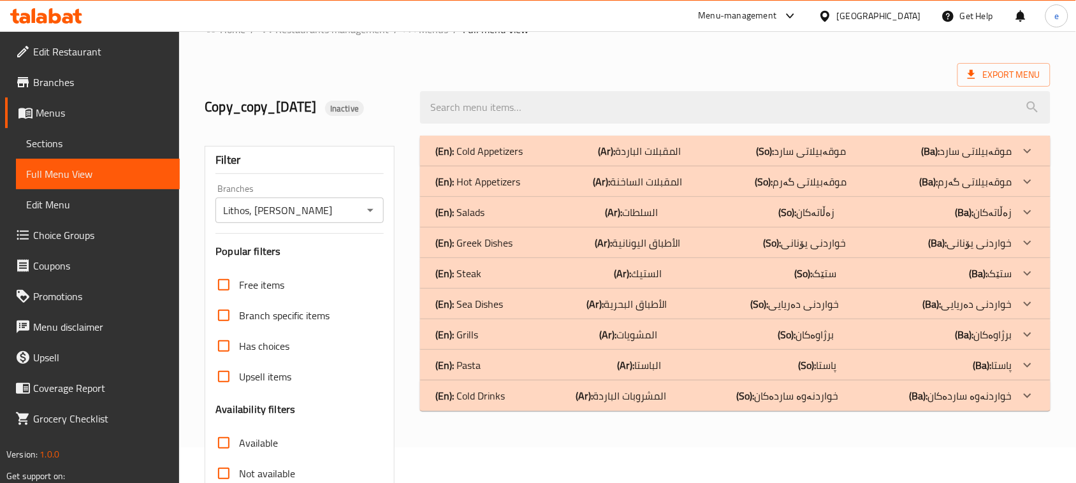
click at [517, 159] on p "(En): Hot Appetizers" at bounding box center [478, 150] width 87 height 15
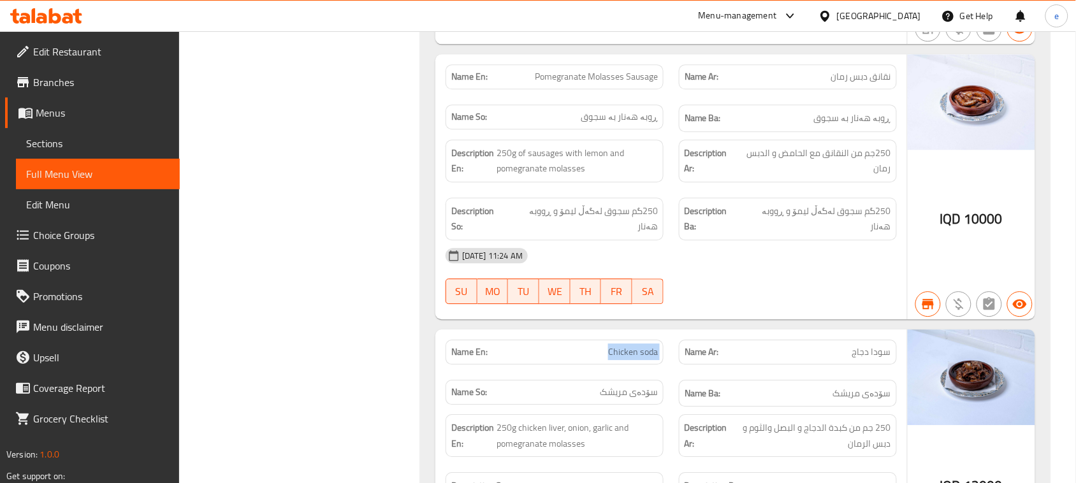
scroll to position [991, 0]
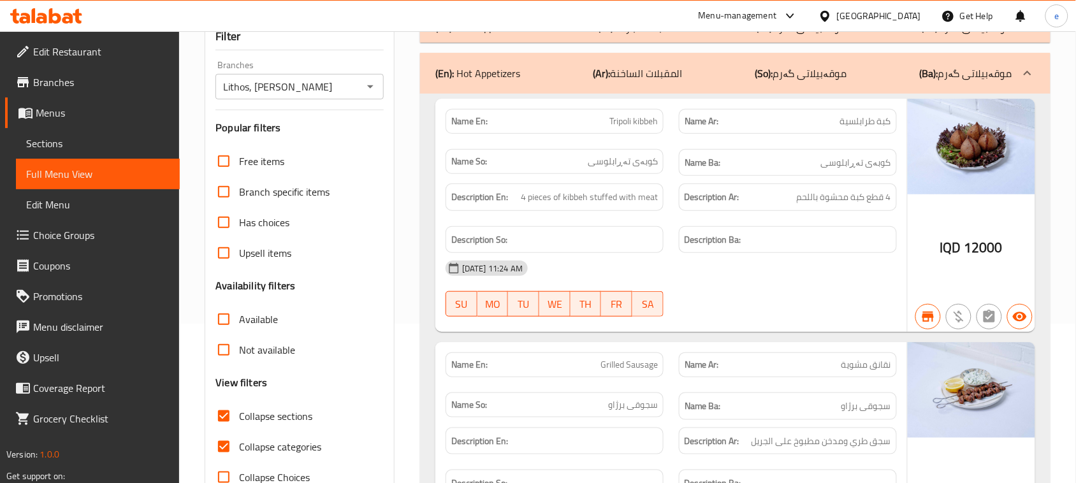
scroll to position [0, 0]
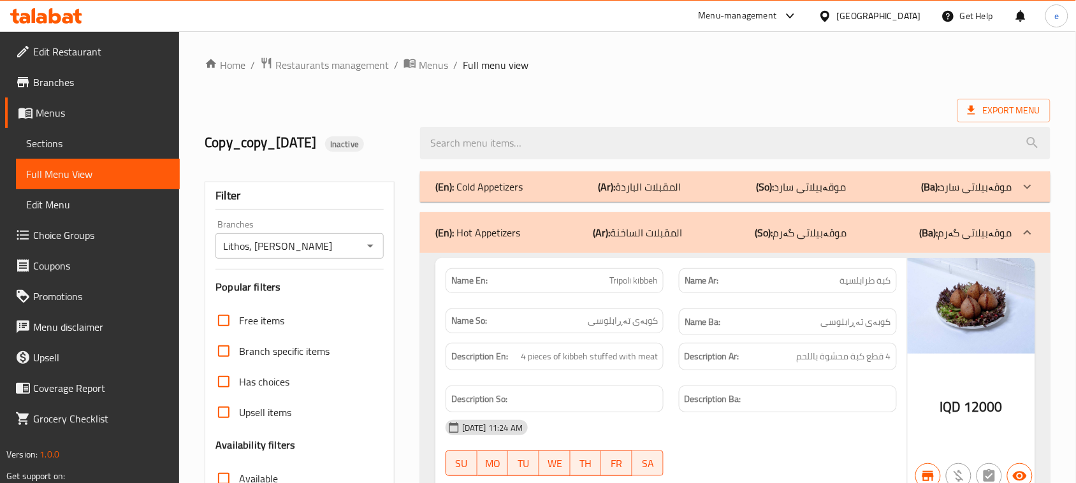
click at [805, 194] on p "(So): موقەبیلاتی سارد" at bounding box center [801, 186] width 90 height 15
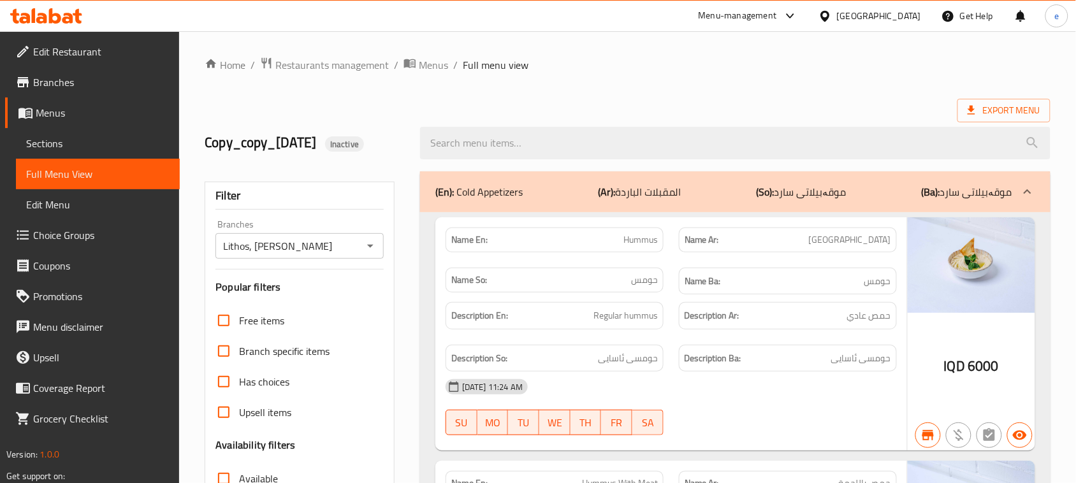
click at [766, 201] on div "(En): Cold Appetizers (Ar): المقبلات الباردة (So): موقەبیلاتی سارد (Ba): موقەبی…" at bounding box center [735, 191] width 630 height 41
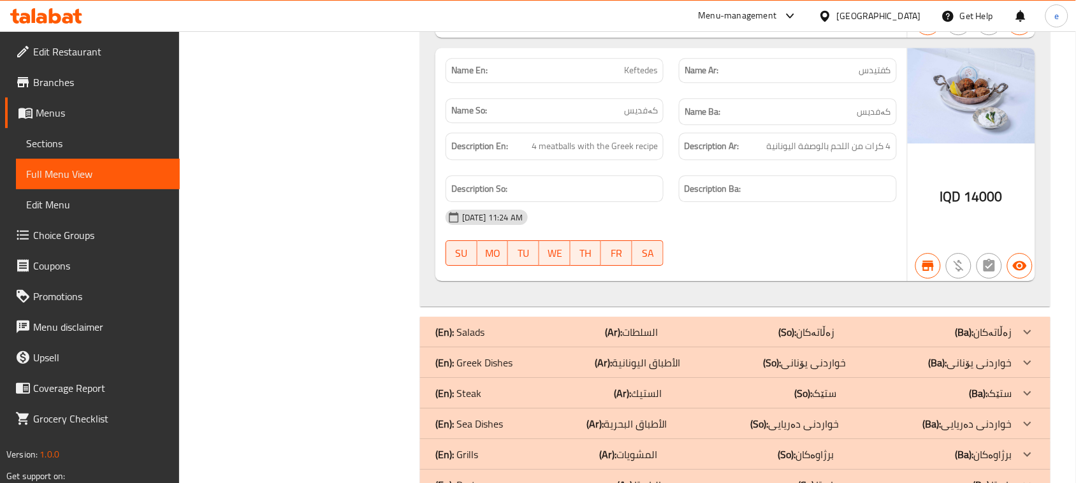
scroll to position [3982, 0]
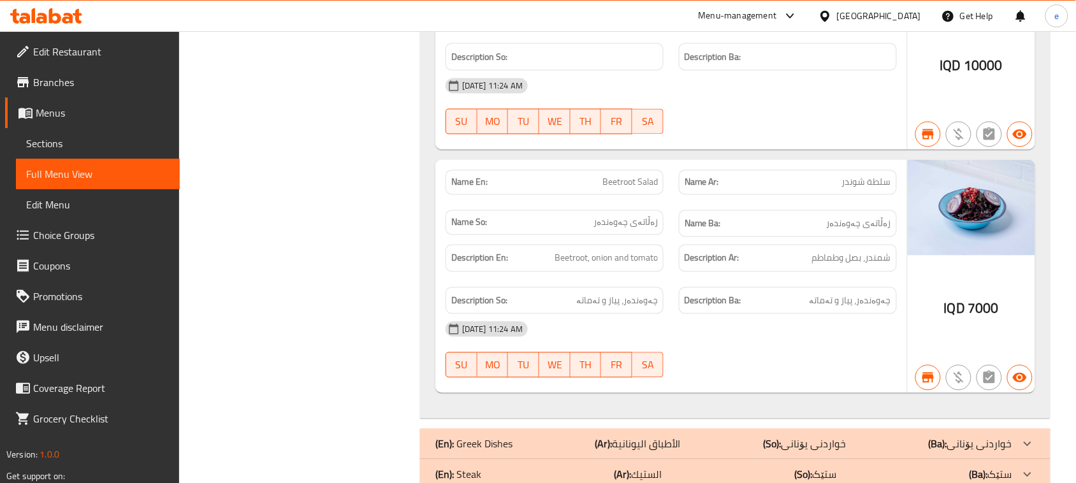
scroll to position [6541, 0]
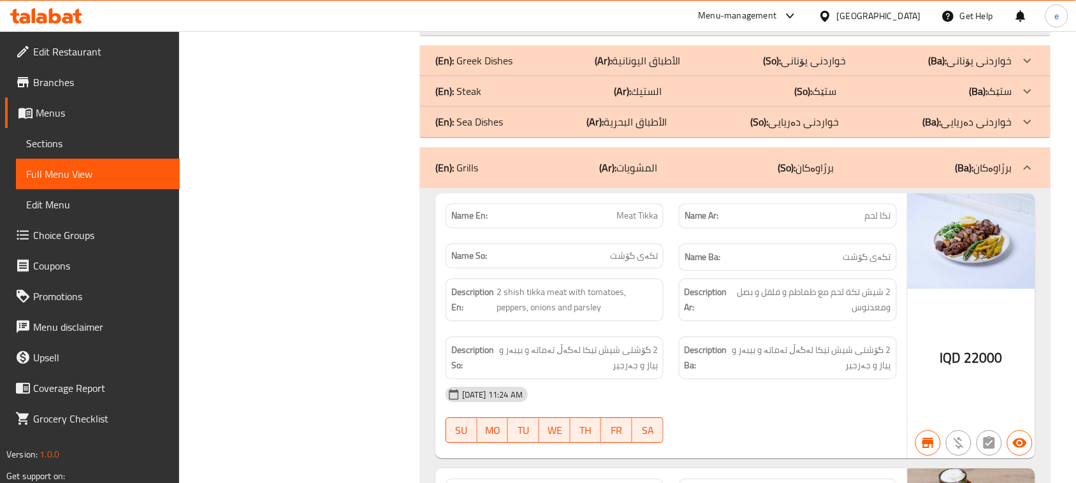
scroll to position [6761, 0]
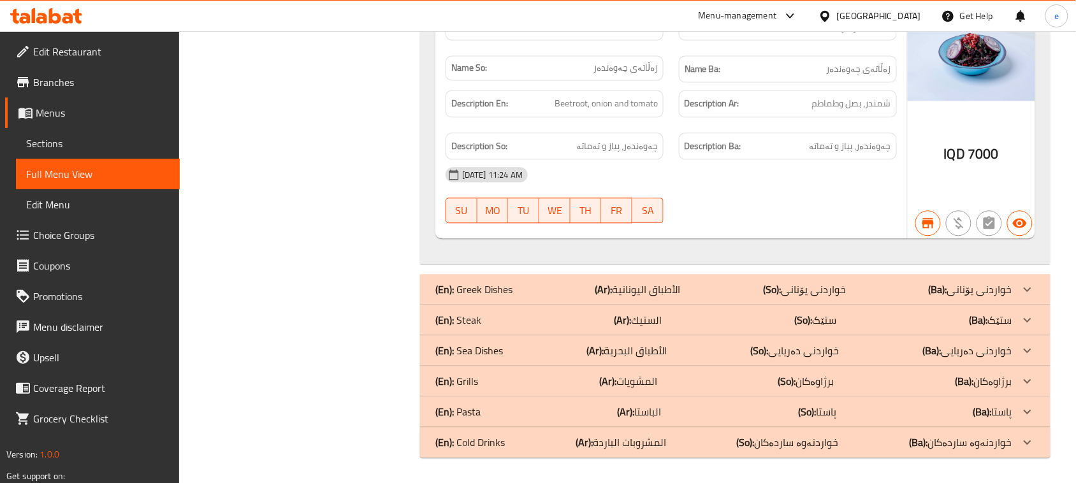
scroll to position [6541, 0]
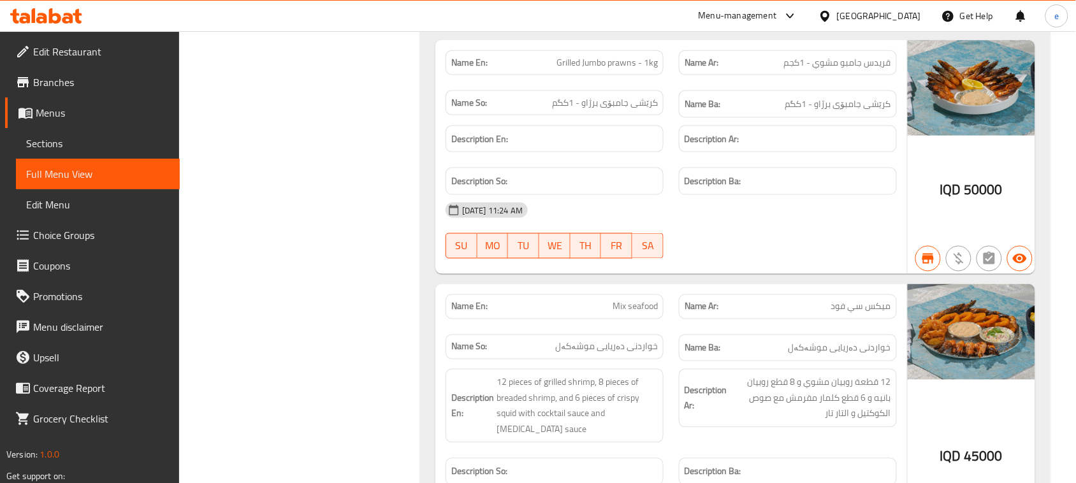
scroll to position [7496, 0]
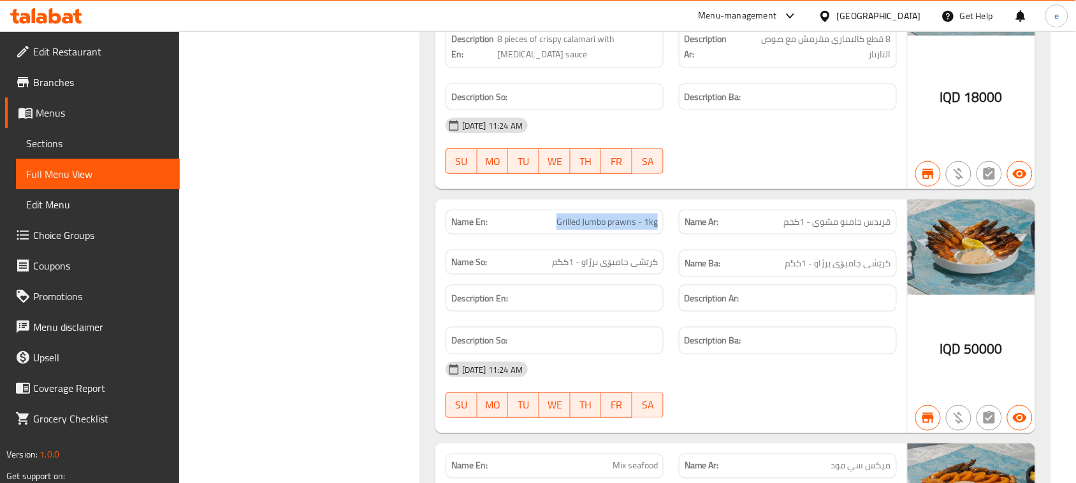
drag, startPoint x: 555, startPoint y: 236, endPoint x: 668, endPoint y: 236, distance: 112.8
copy span "Grilled Jumbo prawns - 1kg"
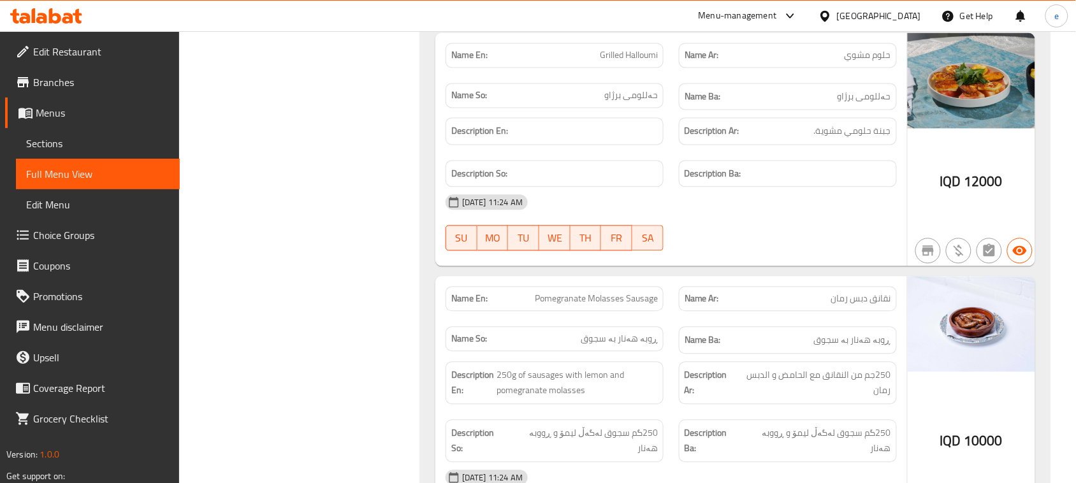
scroll to position [0, 0]
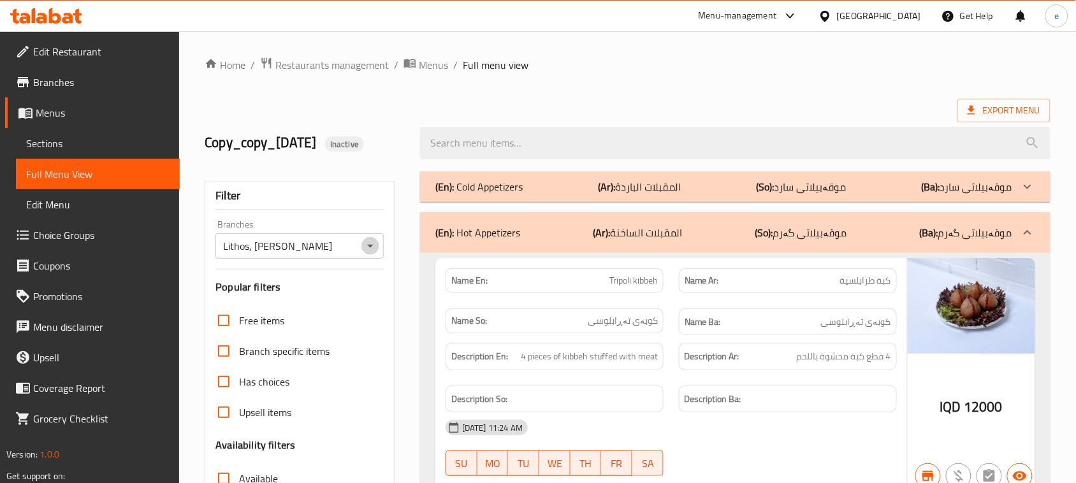
click at [365, 249] on icon "Open" at bounding box center [370, 245] width 15 height 15
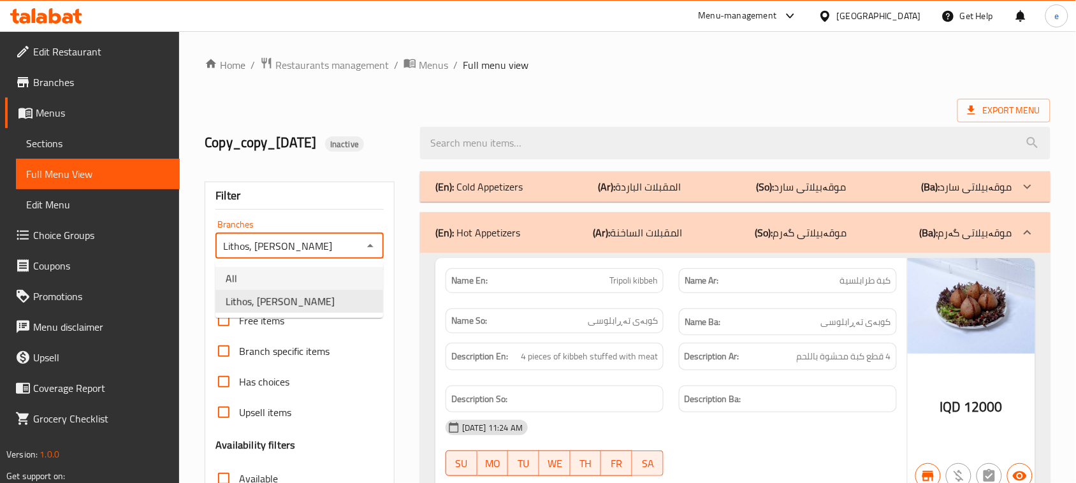
click at [329, 272] on li "All" at bounding box center [299, 278] width 168 height 23
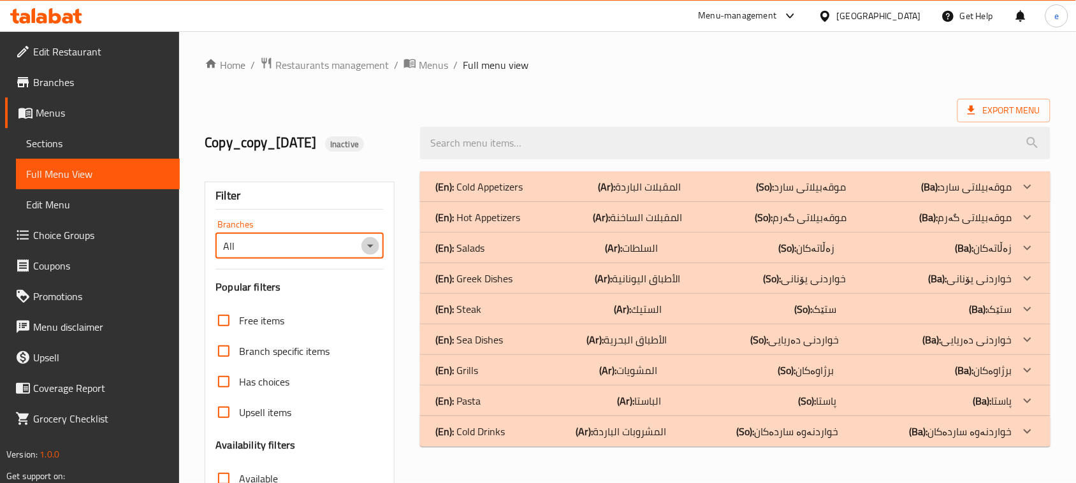
click at [364, 240] on icon "Open" at bounding box center [370, 245] width 15 height 15
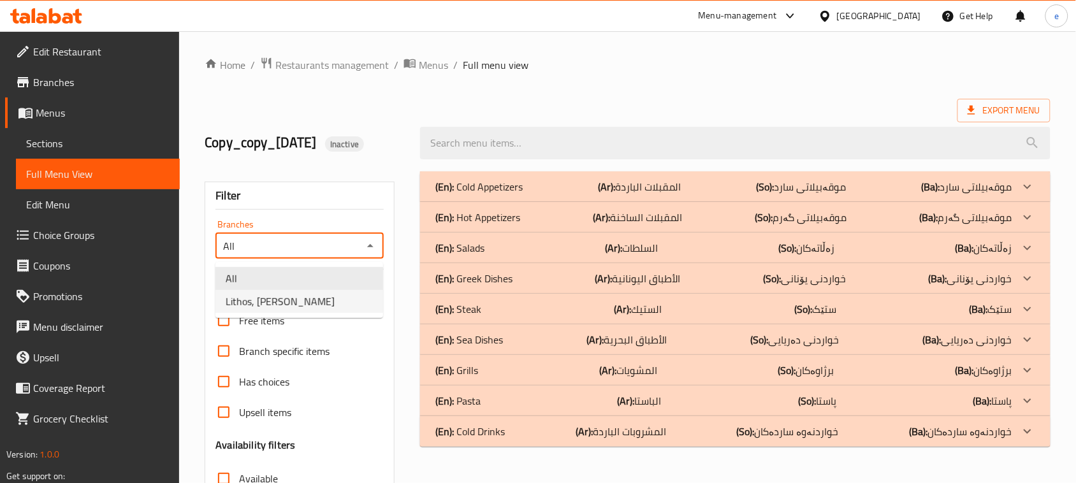
click at [345, 292] on li "Lithos, Ankawa" at bounding box center [299, 301] width 168 height 23
type input "Lithos, Ankawa"
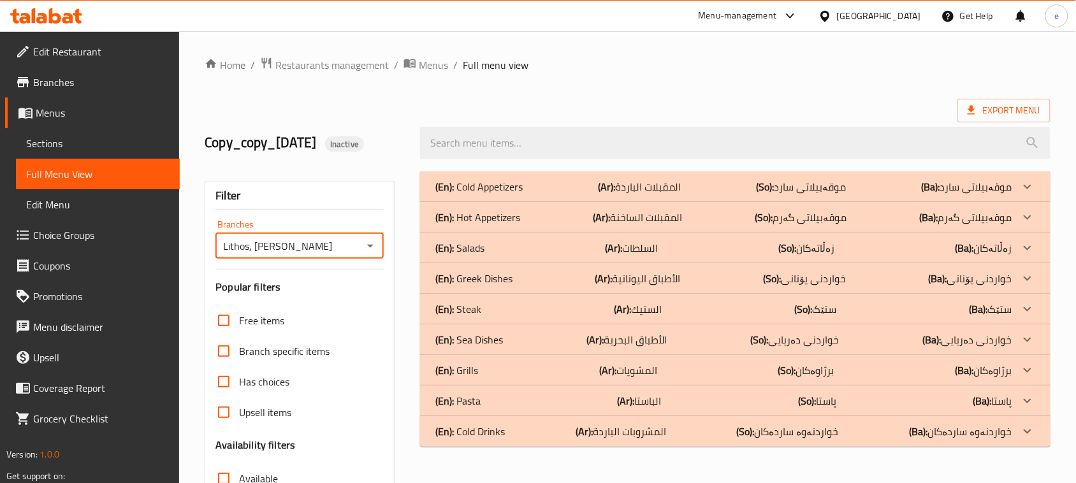
click at [661, 194] on p "(Ar): المقبلات الساخنة" at bounding box center [639, 186] width 83 height 15
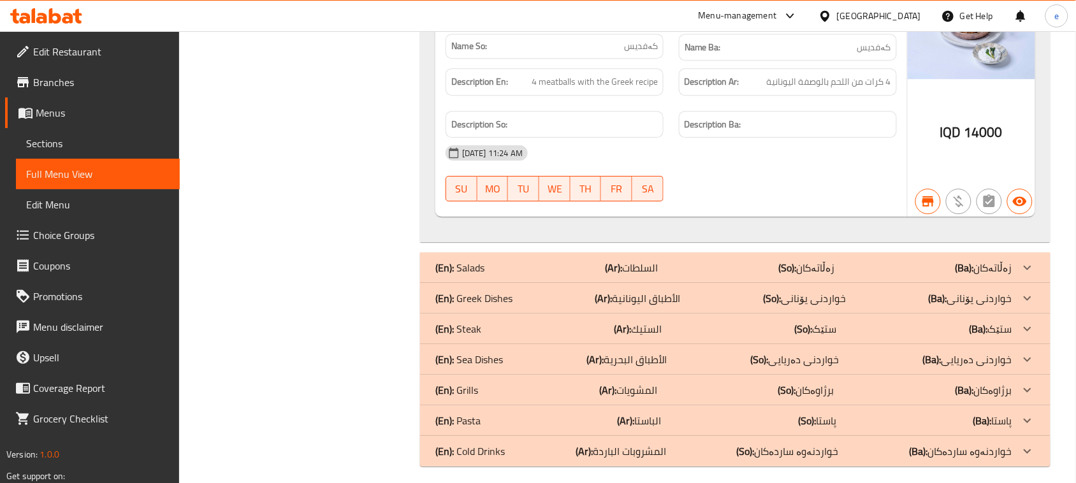
scroll to position [4019, 0]
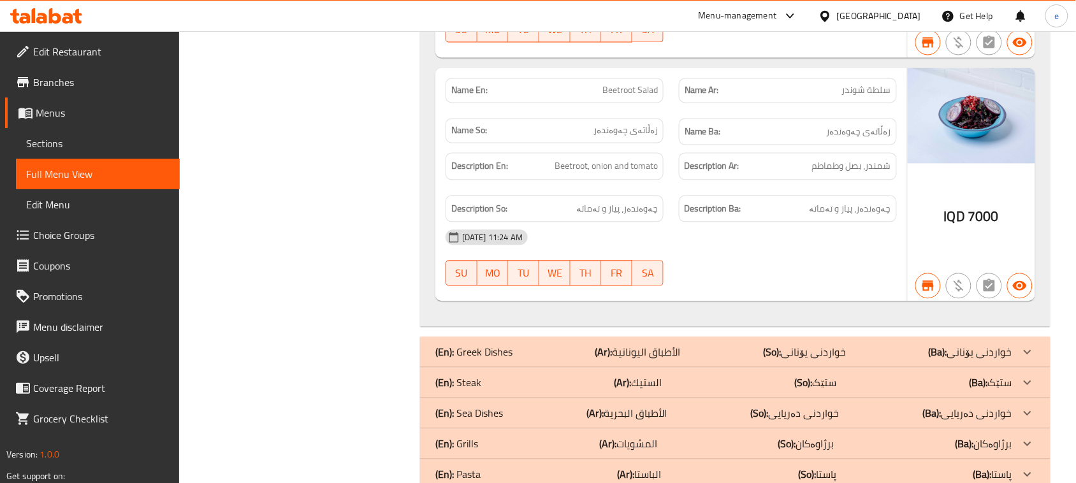
scroll to position [6541, 0]
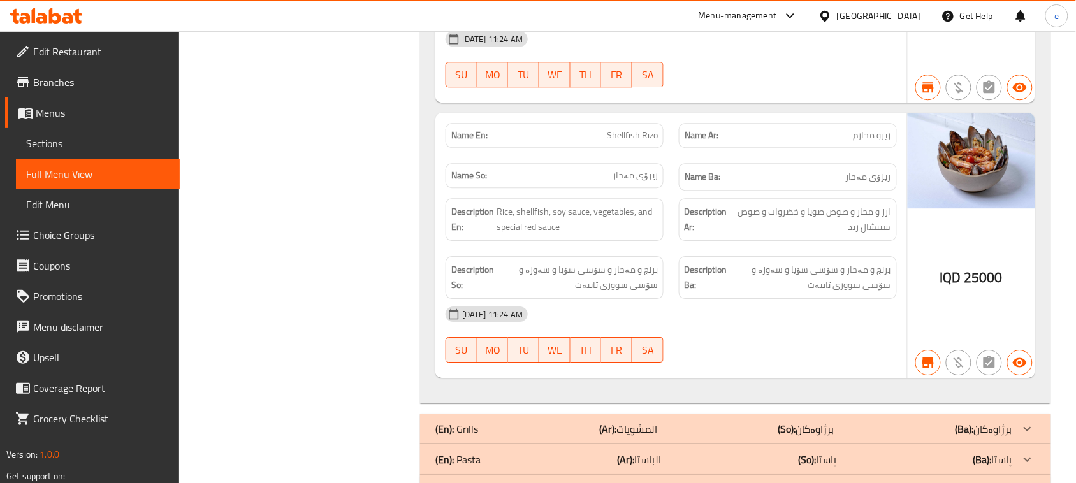
scroll to position [9686, 0]
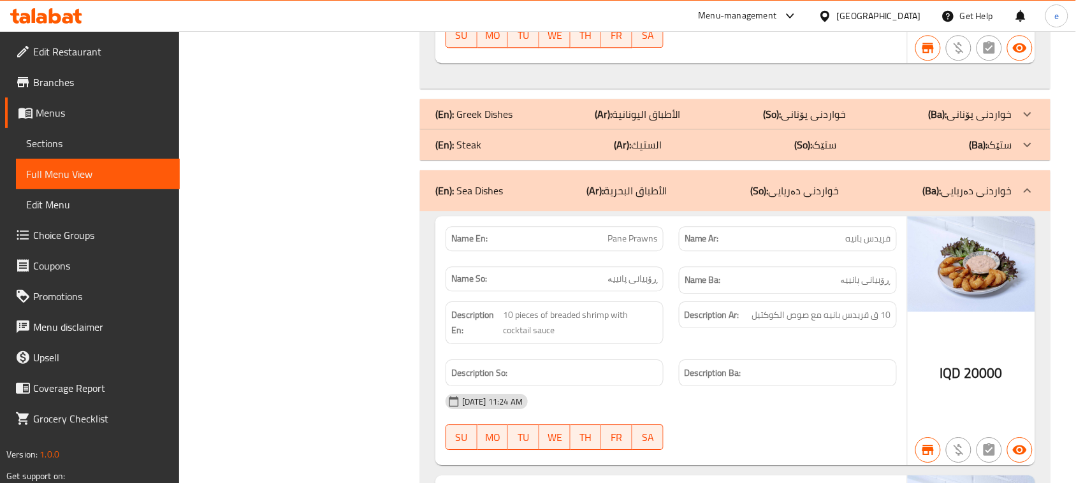
scroll to position [6566, 0]
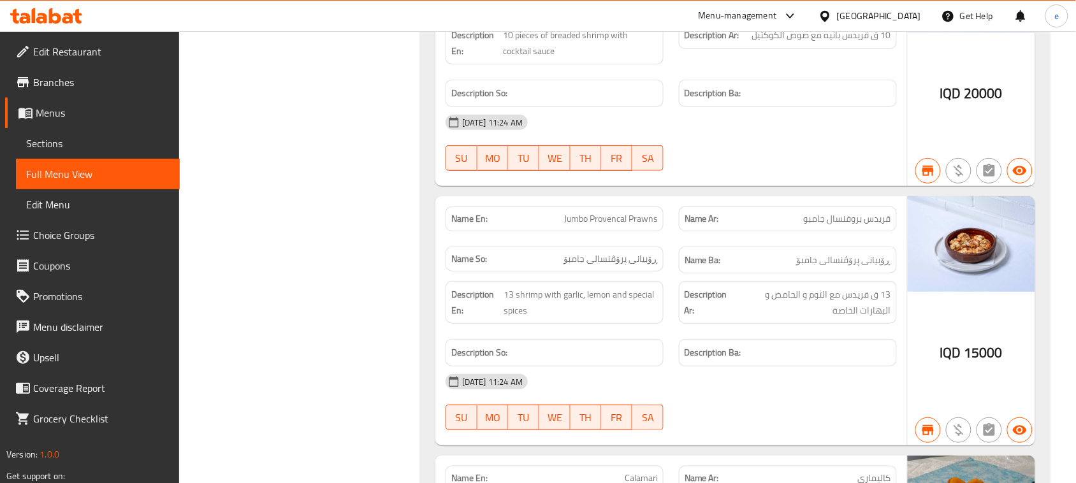
scroll to position [9893, 0]
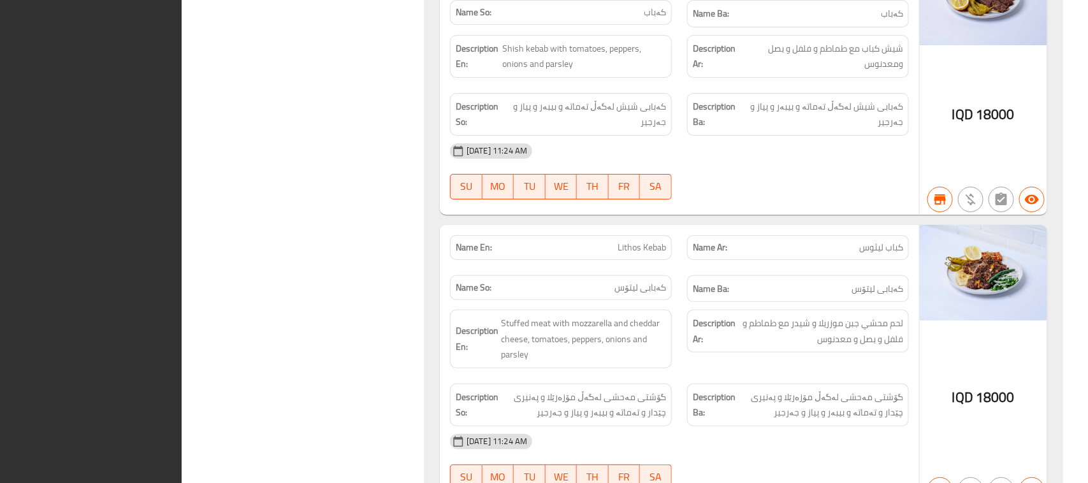
scroll to position [0, 0]
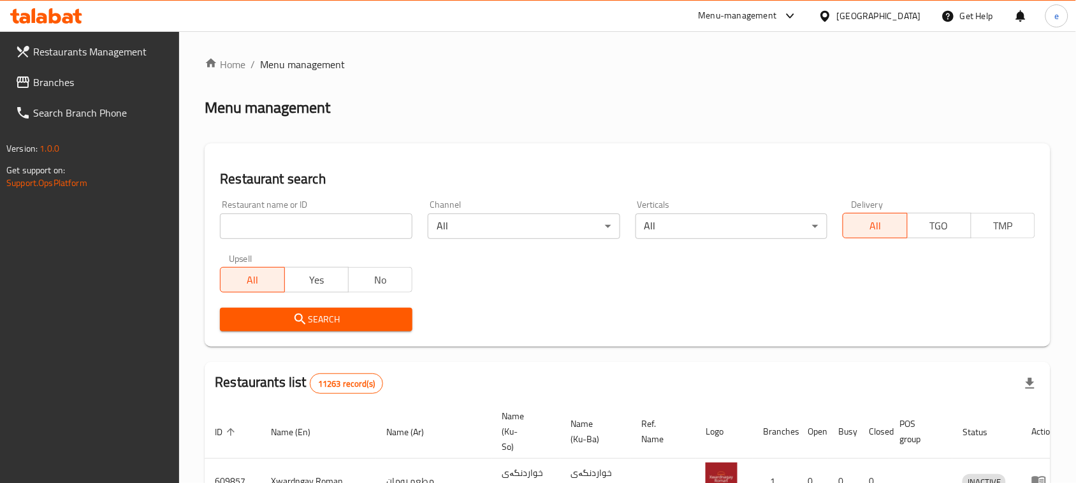
click at [365, 237] on input "search" at bounding box center [316, 225] width 192 height 25
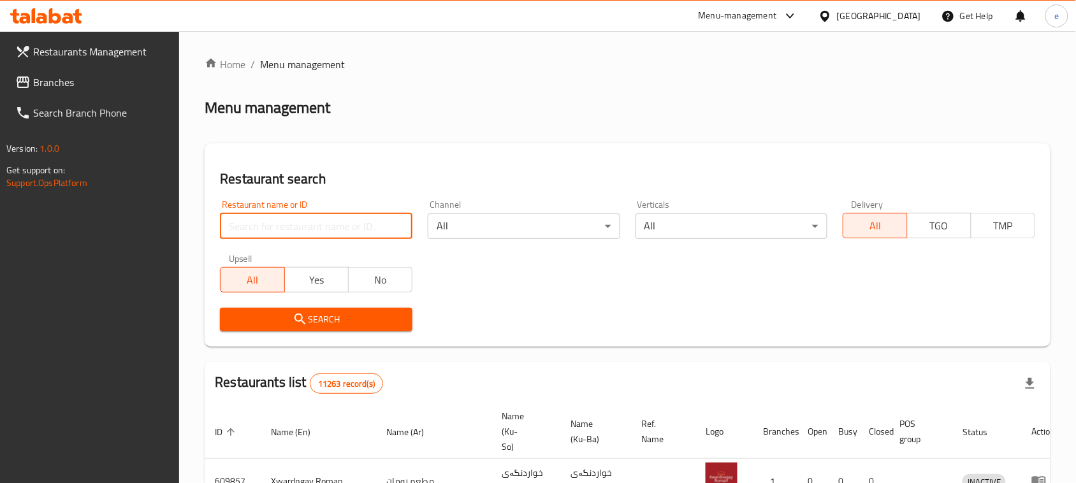
paste input "700952"
type input "700952"
click button "Search" at bounding box center [316, 320] width 192 height 24
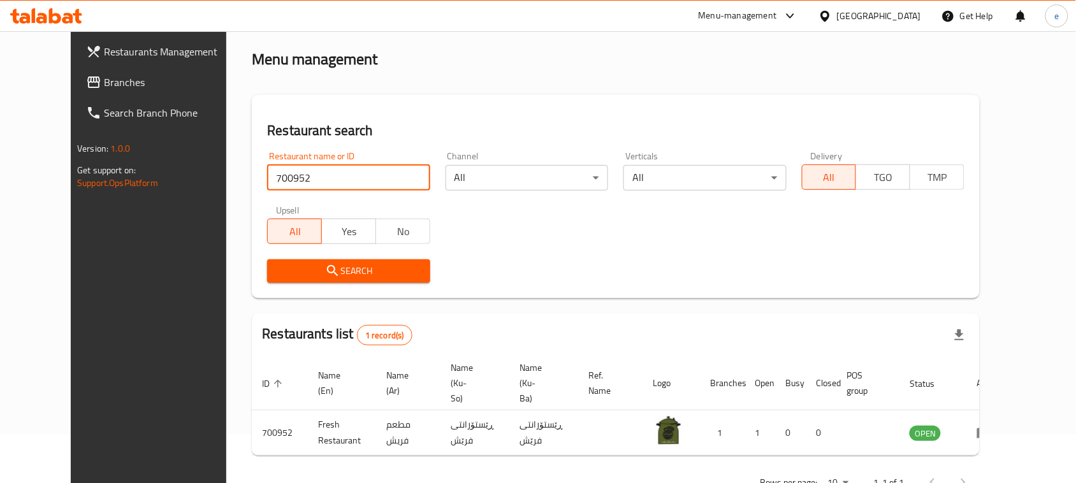
scroll to position [75, 0]
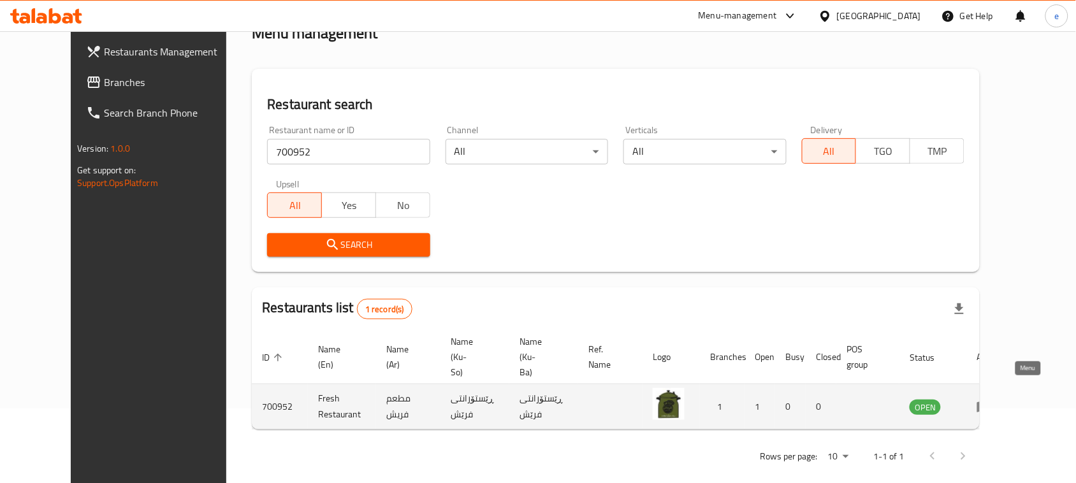
click at [991, 402] on icon "enhanced table" at bounding box center [984, 407] width 14 height 11
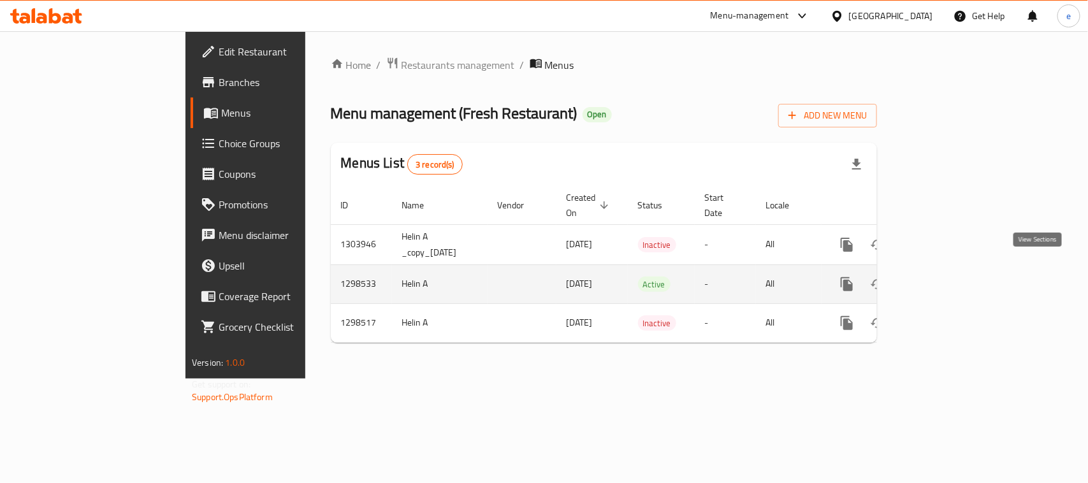
click at [946, 277] on icon "enhanced table" at bounding box center [938, 284] width 15 height 15
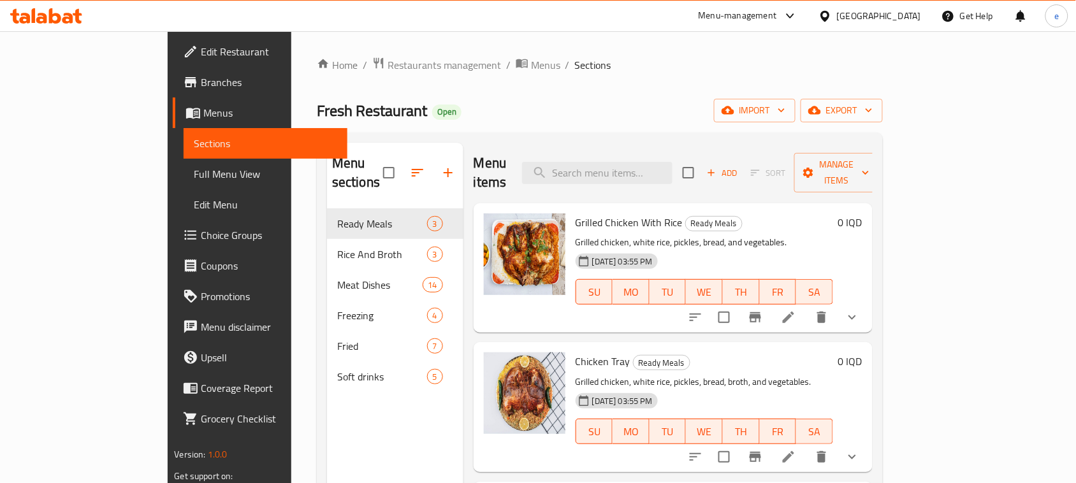
click at [194, 179] on span "Full Menu View" at bounding box center [265, 173] width 143 height 15
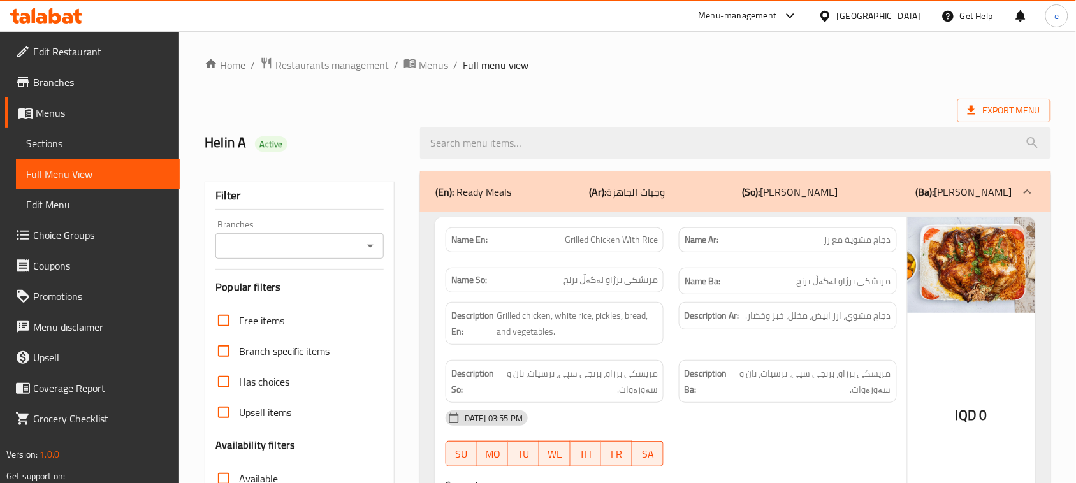
click at [364, 239] on icon "Open" at bounding box center [370, 245] width 15 height 15
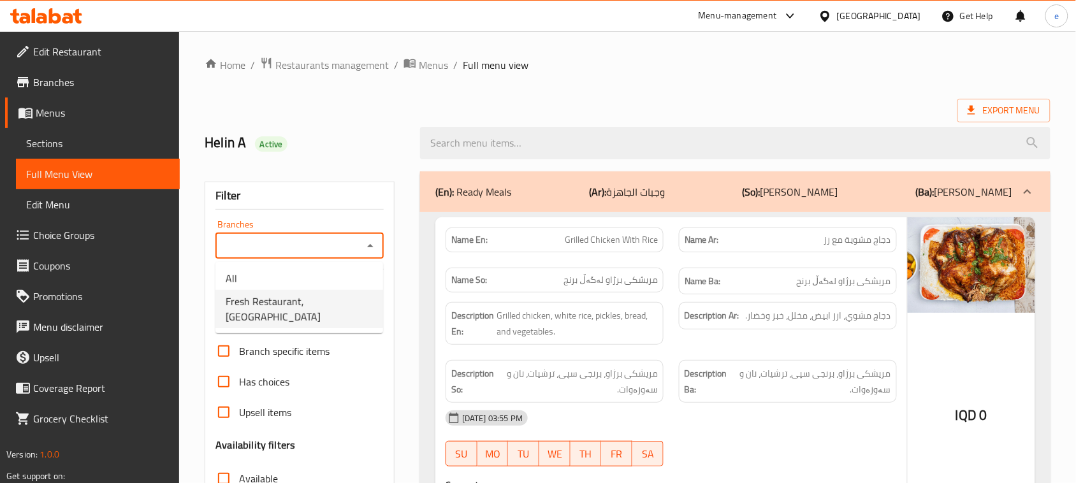
click at [333, 301] on span "Fresh Restaurant, [GEOGRAPHIC_DATA]" at bounding box center [299, 309] width 147 height 31
type input "Fresh Restaurant, [GEOGRAPHIC_DATA]"
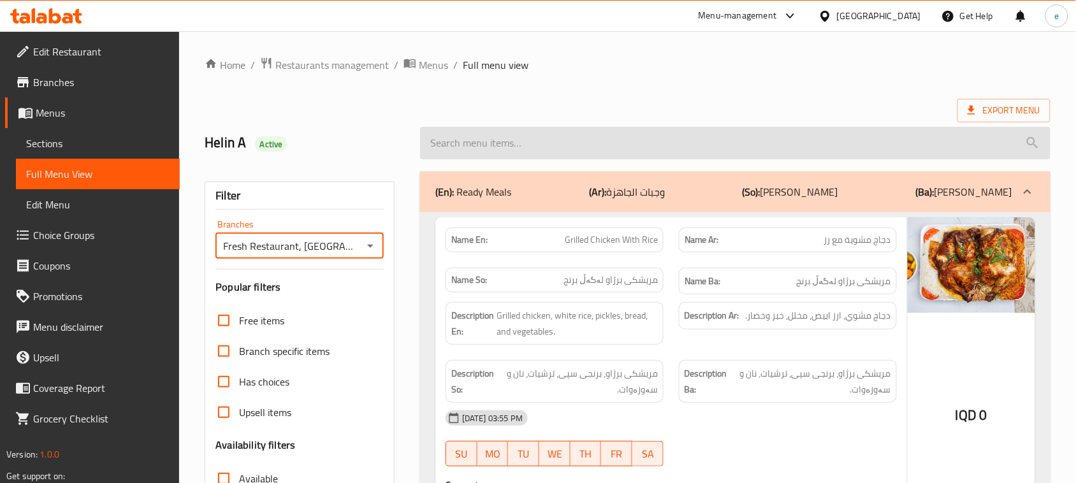
click at [466, 144] on input "search" at bounding box center [735, 143] width 630 height 32
paste input "Qouzi"
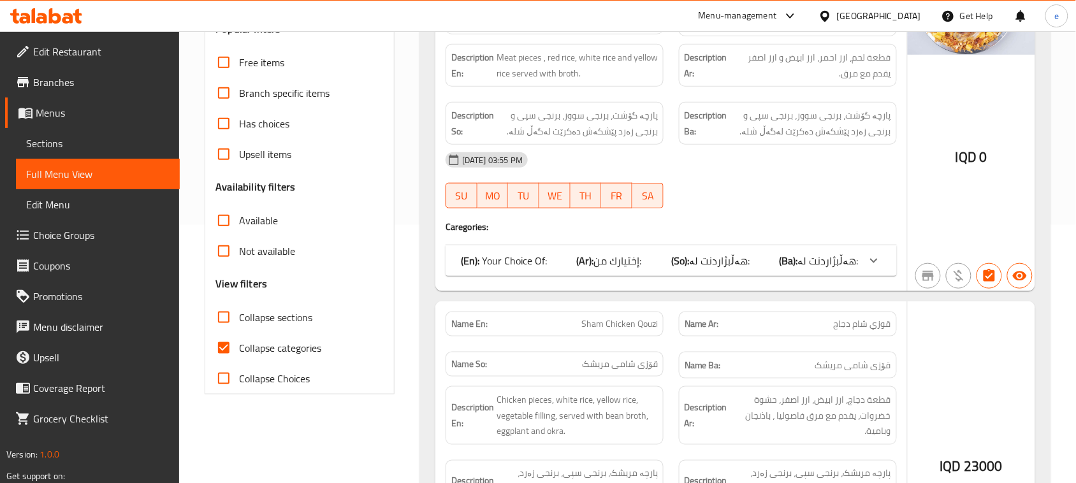
scroll to position [319, 0]
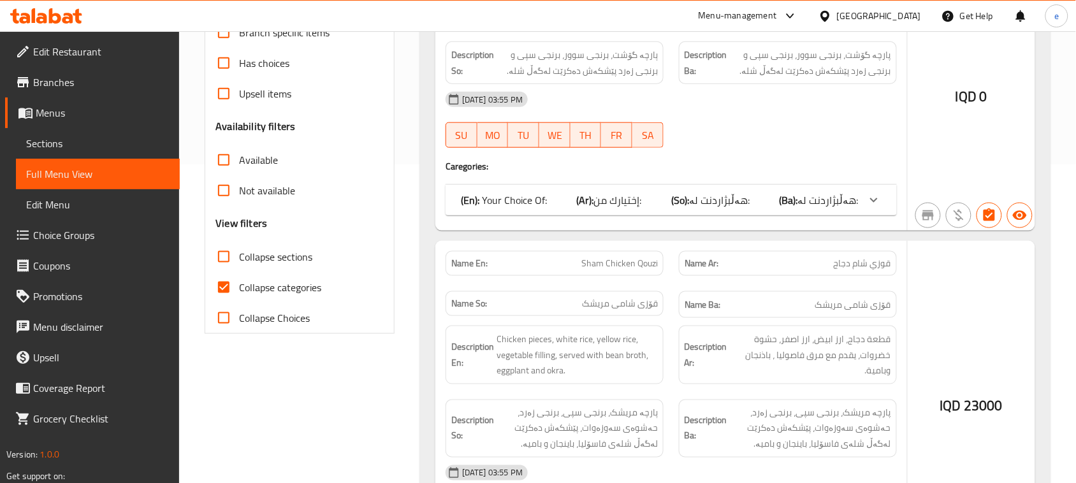
click at [768, 196] on div "(En): Your Choice Of: (Ar): إختيارك من: (So): هەڵبژاردنت لە: (Ba): هەڵبژاردنت ل…" at bounding box center [660, 199] width 398 height 15
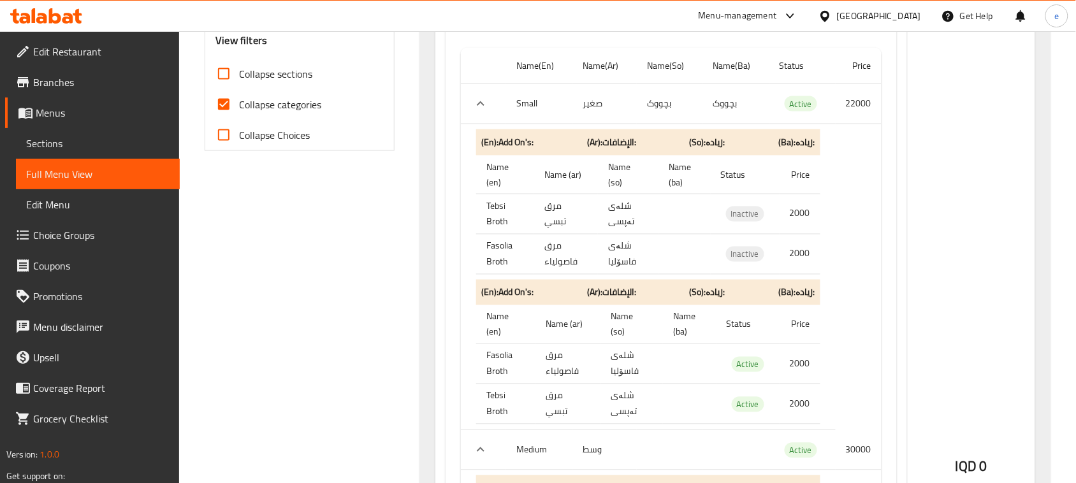
scroll to position [159, 0]
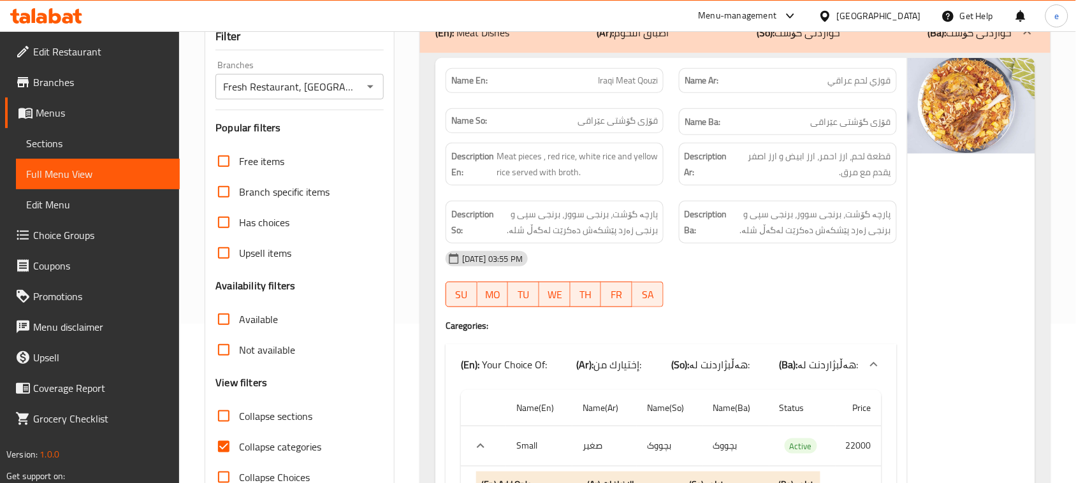
click at [375, 96] on div "Fresh Restaurant, Hai Al Jameaa Branches" at bounding box center [299, 86] width 168 height 25
click at [373, 88] on icon "Open" at bounding box center [370, 86] width 15 height 15
drag, startPoint x: 428, startPoint y: 263, endPoint x: 412, endPoint y: 224, distance: 42.0
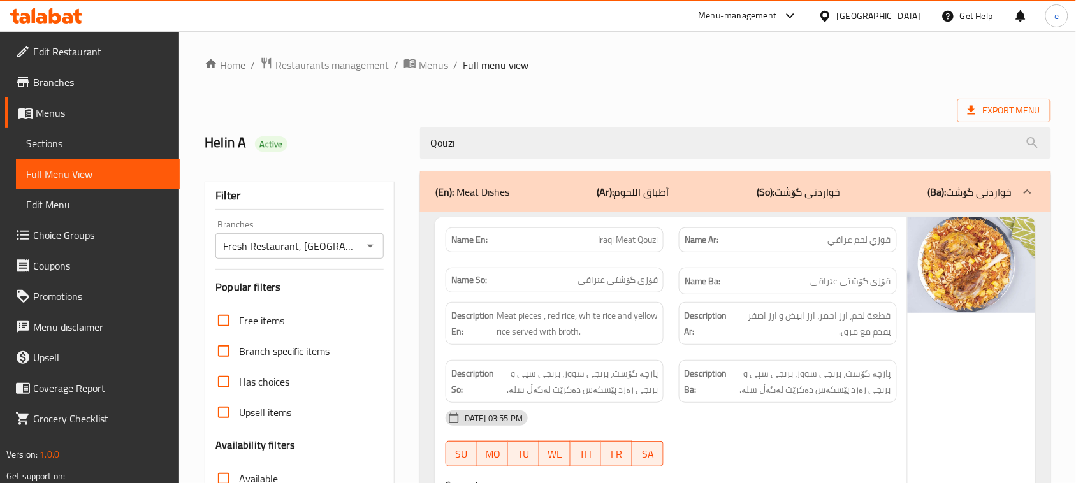
click at [632, 230] on div "Name En: Iraqi Meat Qouzi" at bounding box center [554, 239] width 218 height 25
click at [631, 240] on span "Iraqi Meat Qouzi" at bounding box center [628, 239] width 60 height 13
copy span "Iraqi Meat Qouzi"
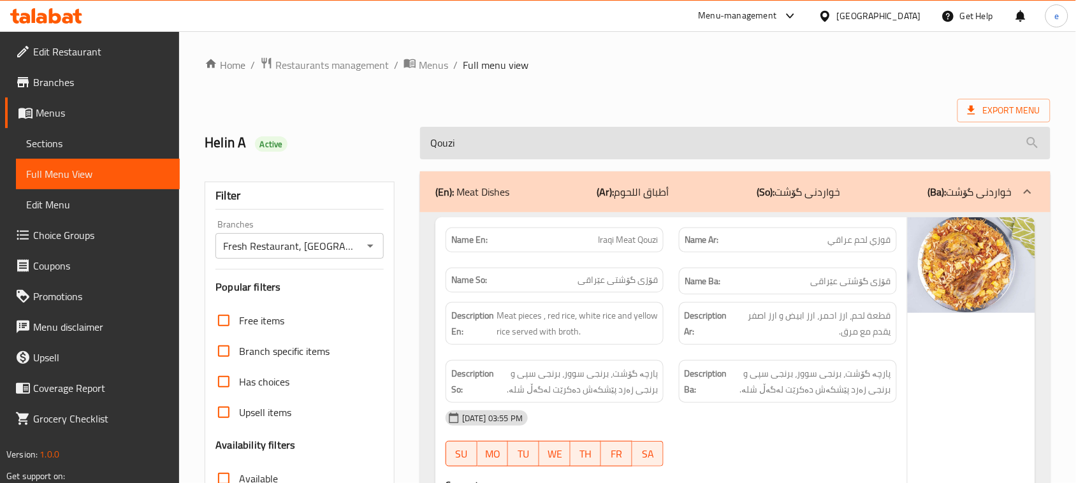
click at [465, 147] on input "Qouzi" at bounding box center [735, 143] width 630 height 32
click at [460, 145] on input "Qouzi" at bounding box center [735, 143] width 630 height 32
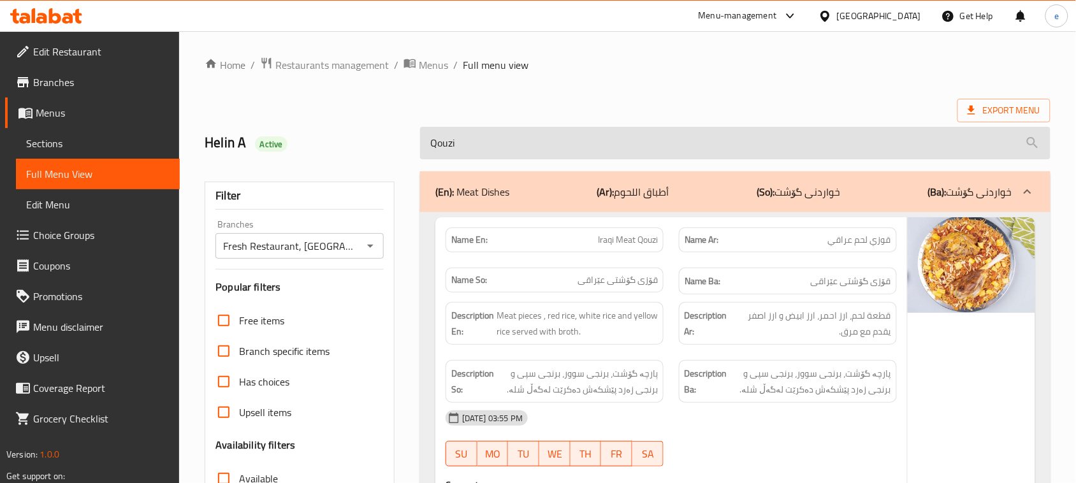
paste input "Iraqi Meat Qouzi"
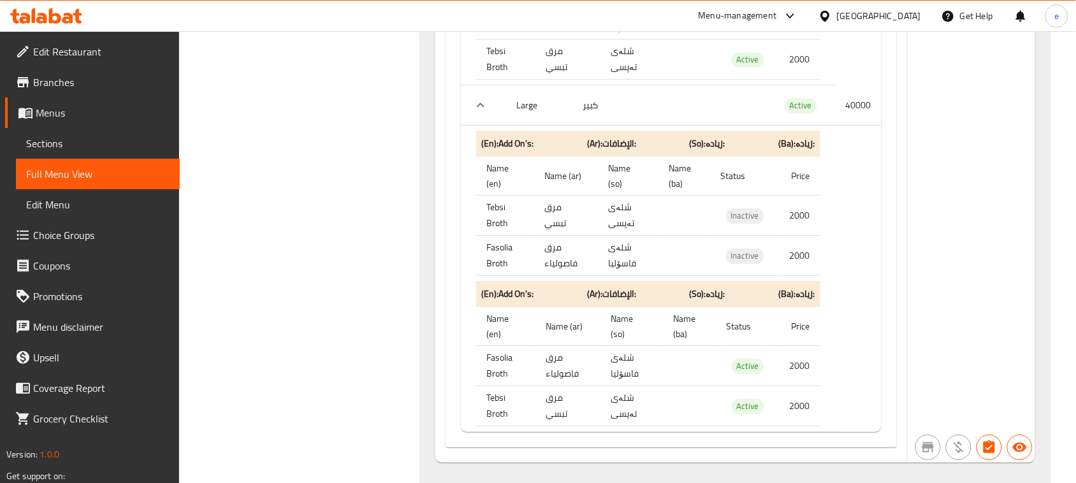
scroll to position [1228, 0]
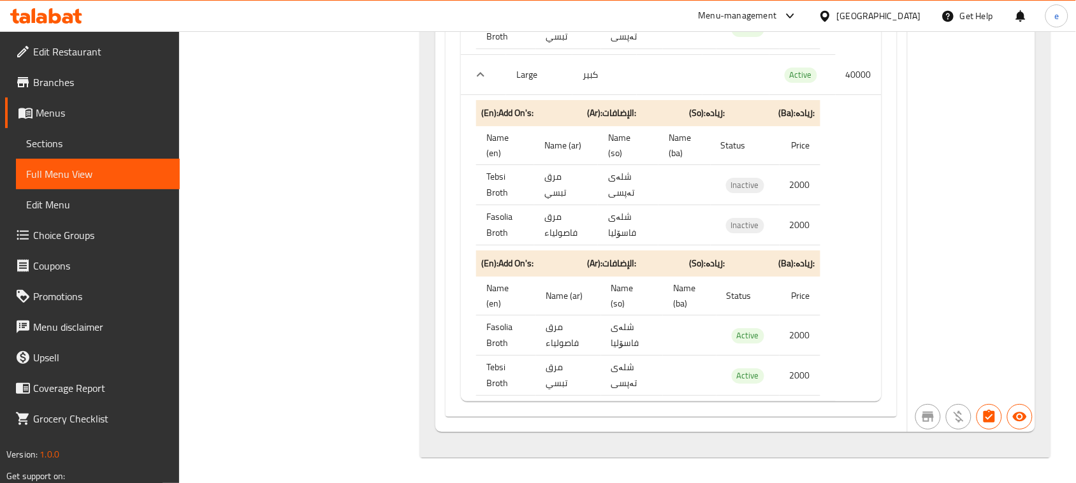
type input "Iraqi Meat Qouzi"
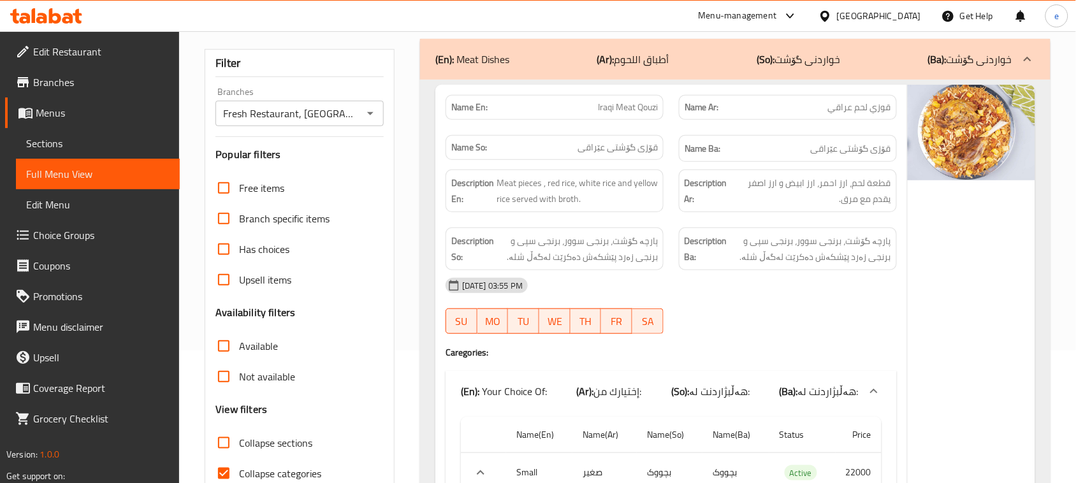
scroll to position [0, 0]
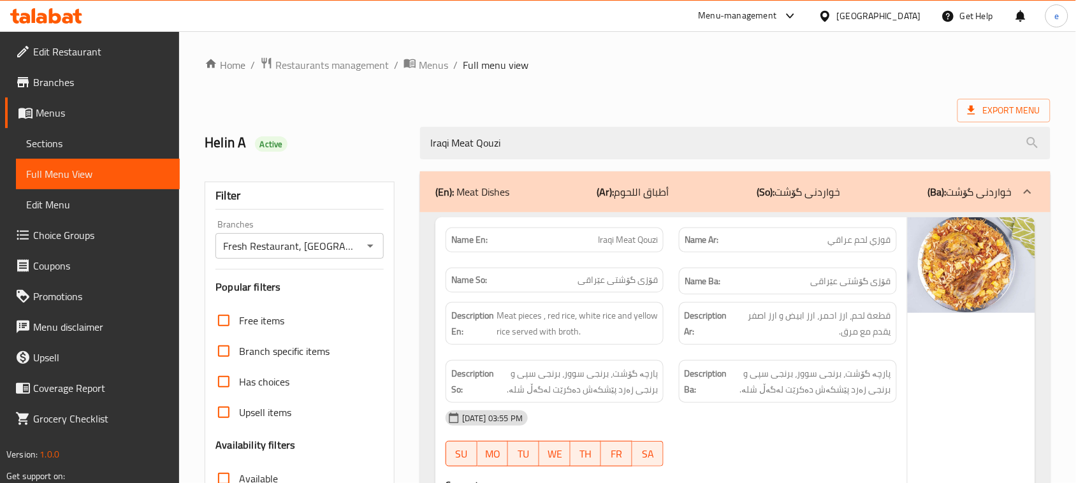
click at [370, 245] on icon "Open" at bounding box center [370, 246] width 6 height 3
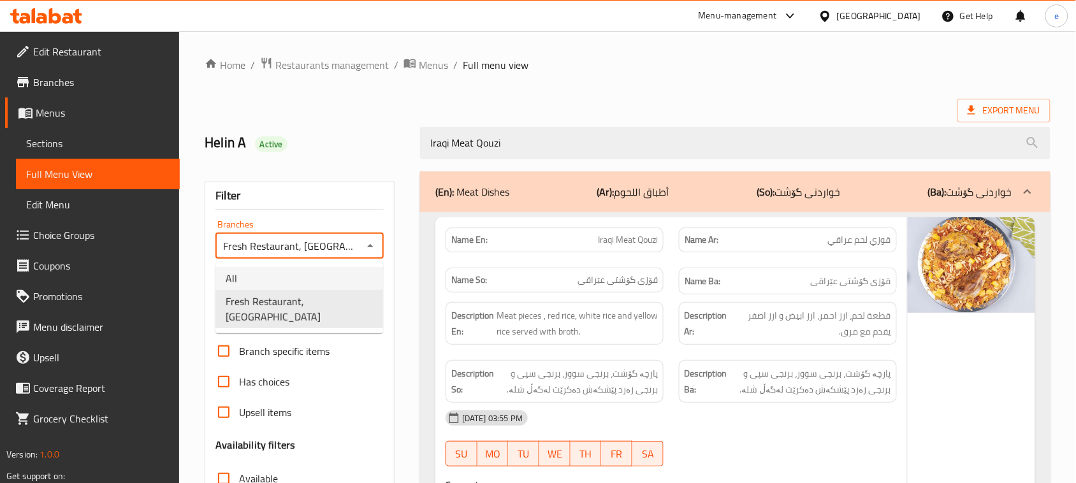
click at [320, 270] on li "All" at bounding box center [299, 278] width 168 height 23
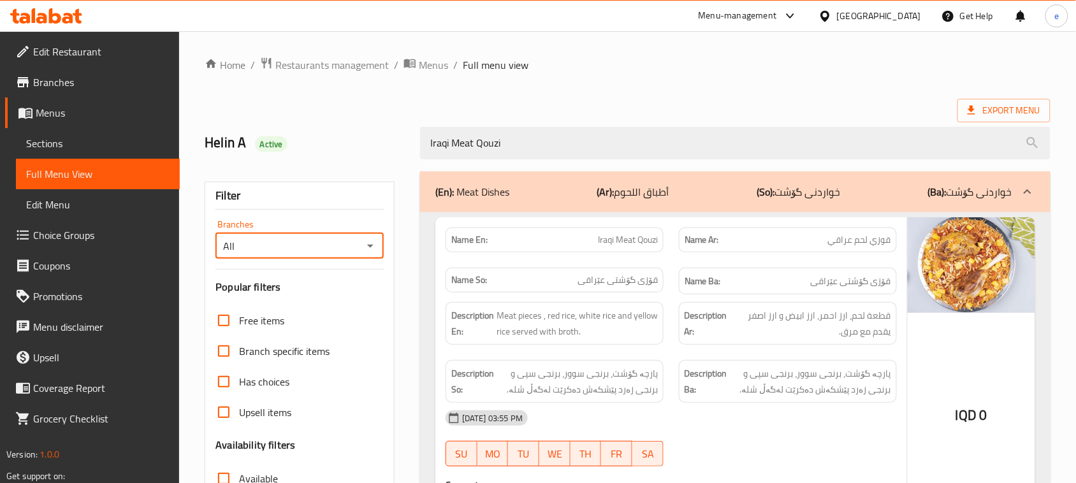
click at [371, 243] on icon "Open" at bounding box center [370, 245] width 15 height 15
click at [313, 297] on span "Fresh Restaurant, [GEOGRAPHIC_DATA]" at bounding box center [299, 309] width 147 height 31
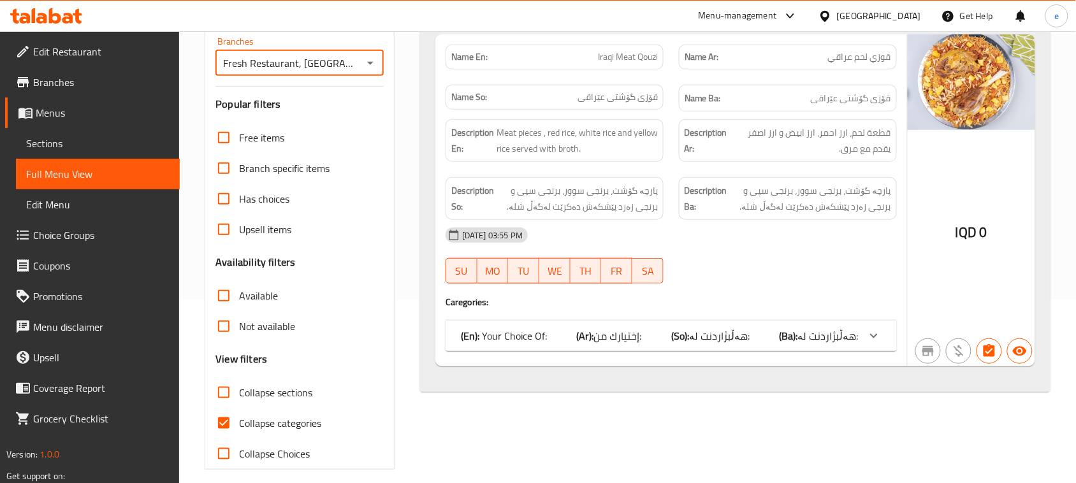
scroll to position [195, 0]
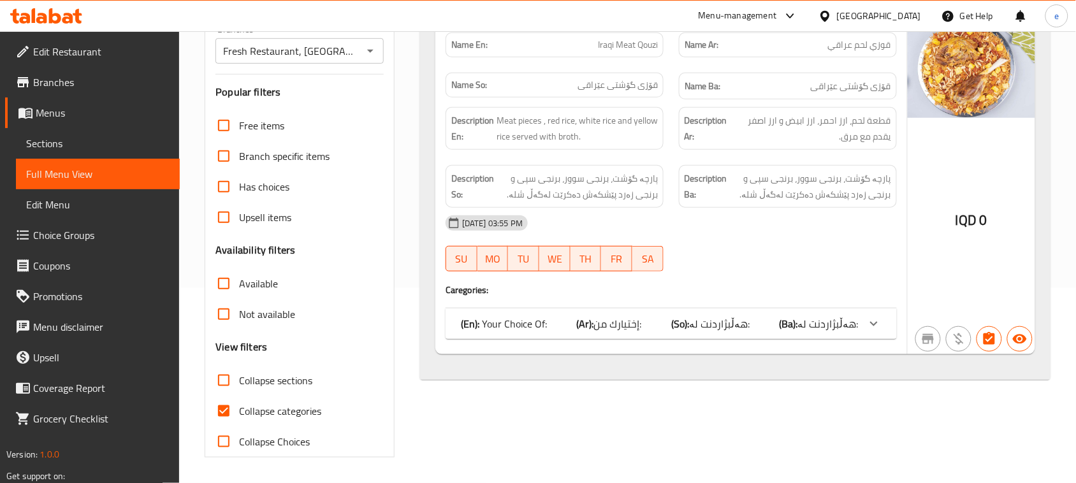
click at [728, 333] on span "هەڵبژاردنت لە:" at bounding box center [719, 323] width 61 height 19
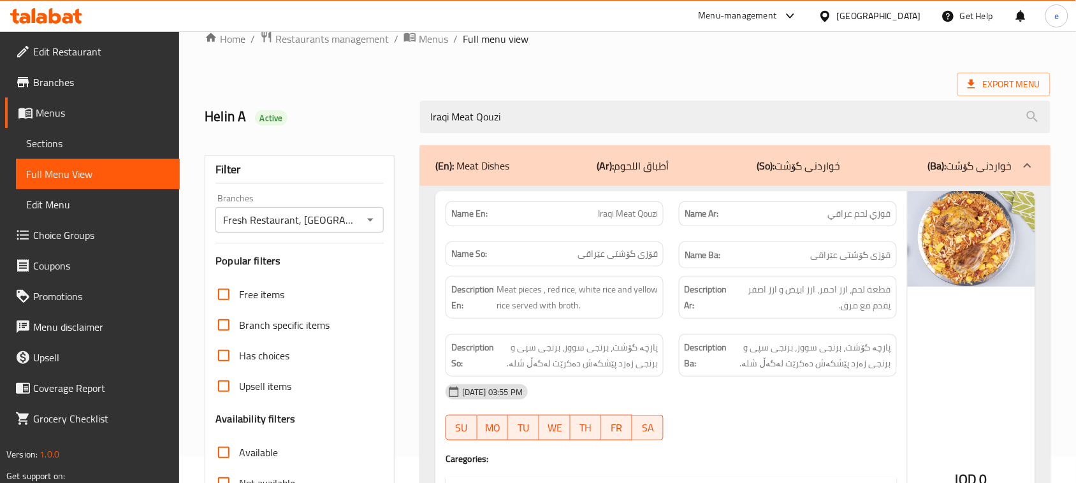
scroll to position [0, 0]
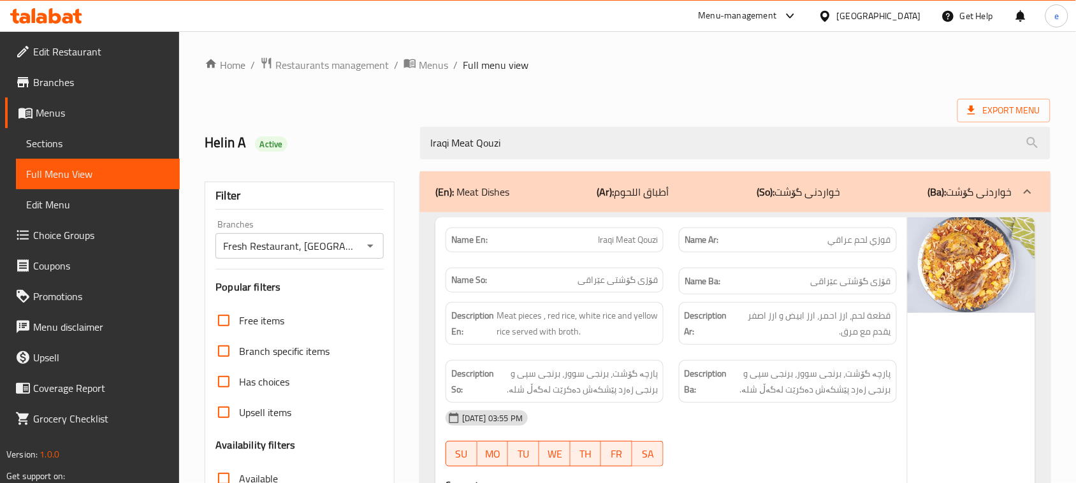
click at [368, 252] on icon "Open" at bounding box center [370, 245] width 15 height 15
click at [368, 247] on icon "Open" at bounding box center [370, 245] width 15 height 15
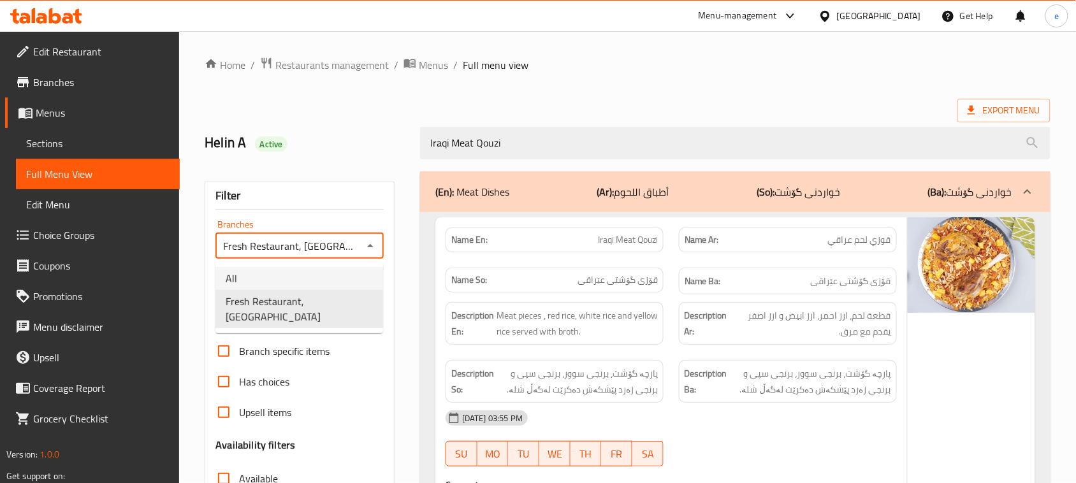
click at [338, 278] on li "All" at bounding box center [299, 278] width 168 height 23
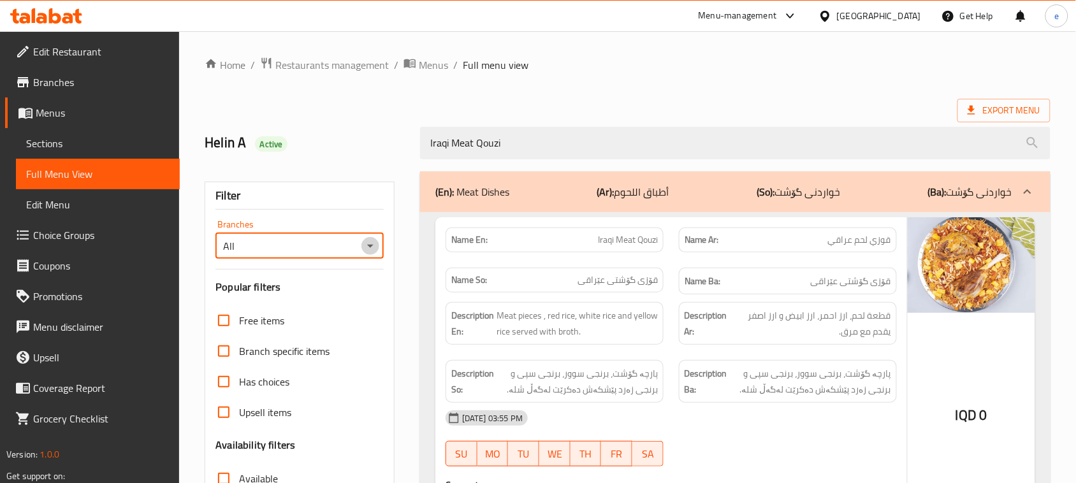
click at [367, 244] on icon "Open" at bounding box center [370, 245] width 15 height 15
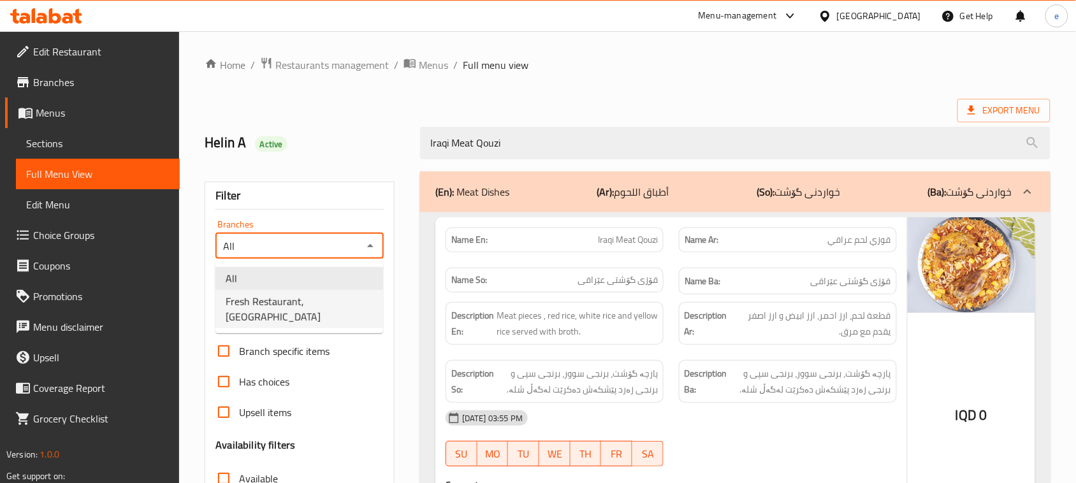
click at [333, 296] on span "Fresh Restaurant, [GEOGRAPHIC_DATA]" at bounding box center [299, 309] width 147 height 31
type input "Fresh Restaurant, [GEOGRAPHIC_DATA]"
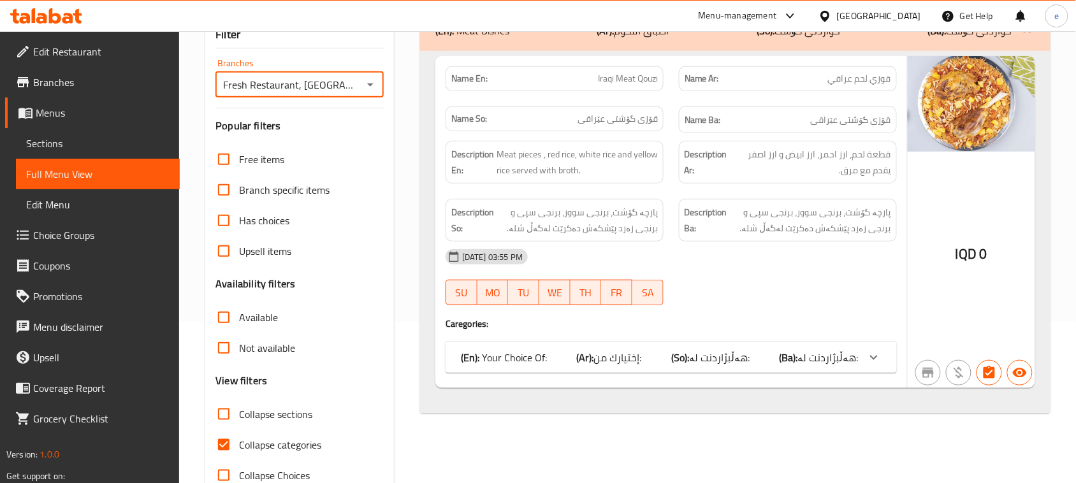
scroll to position [195, 0]
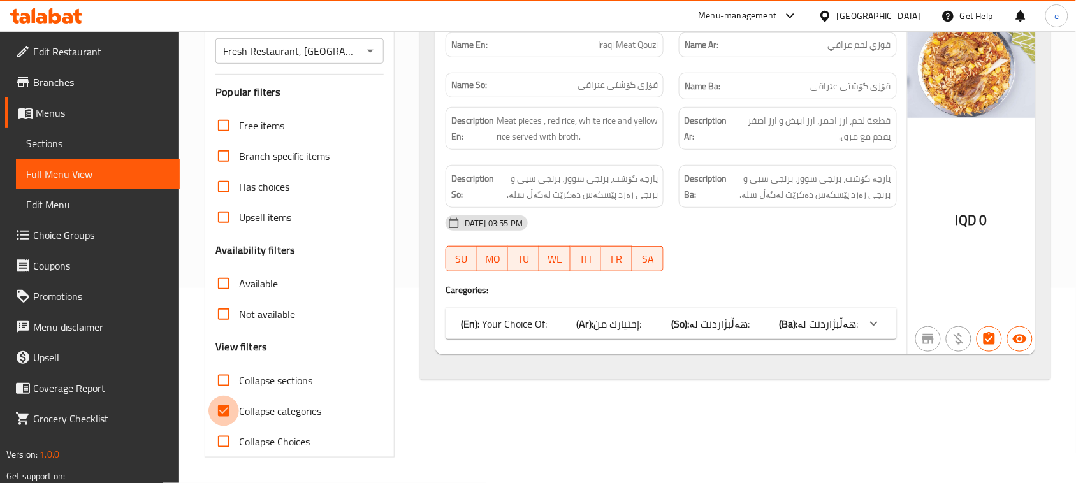
click at [227, 407] on input "Collapse categories" at bounding box center [223, 411] width 31 height 31
checkbox input "false"
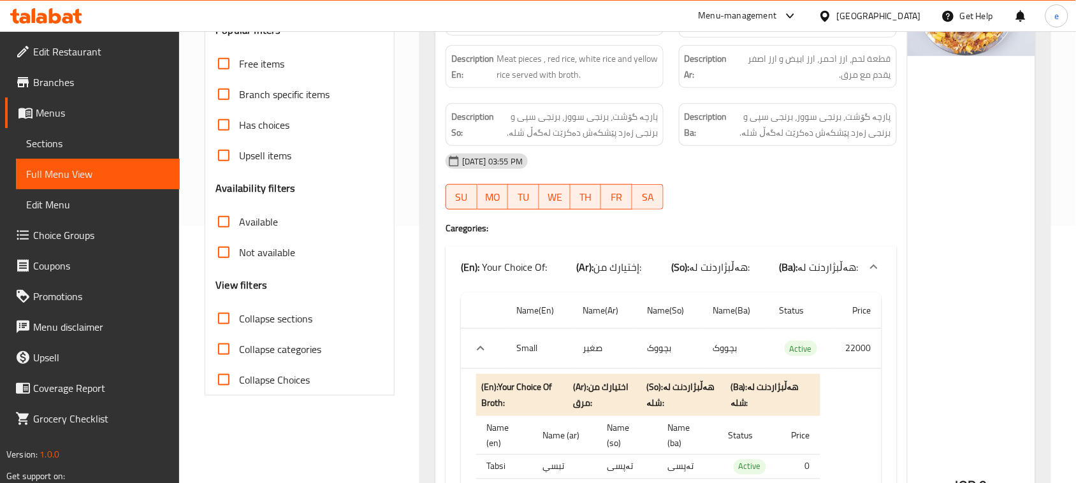
scroll to position [0, 0]
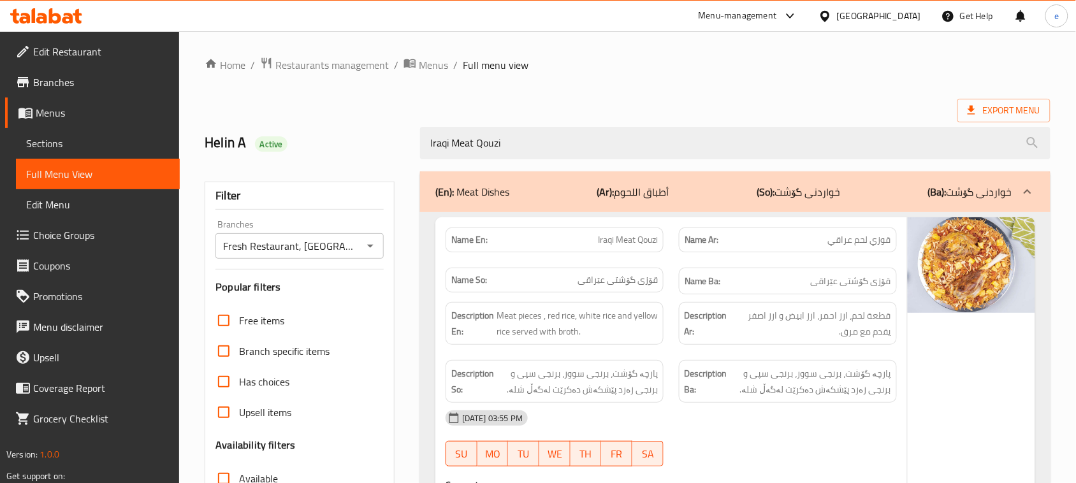
drag, startPoint x: 534, startPoint y: 147, endPoint x: 392, endPoint y: 153, distance: 142.2
click at [392, 153] on div "Helin A Active Iraqi Meat Qouzi" at bounding box center [627, 143] width 861 height 57
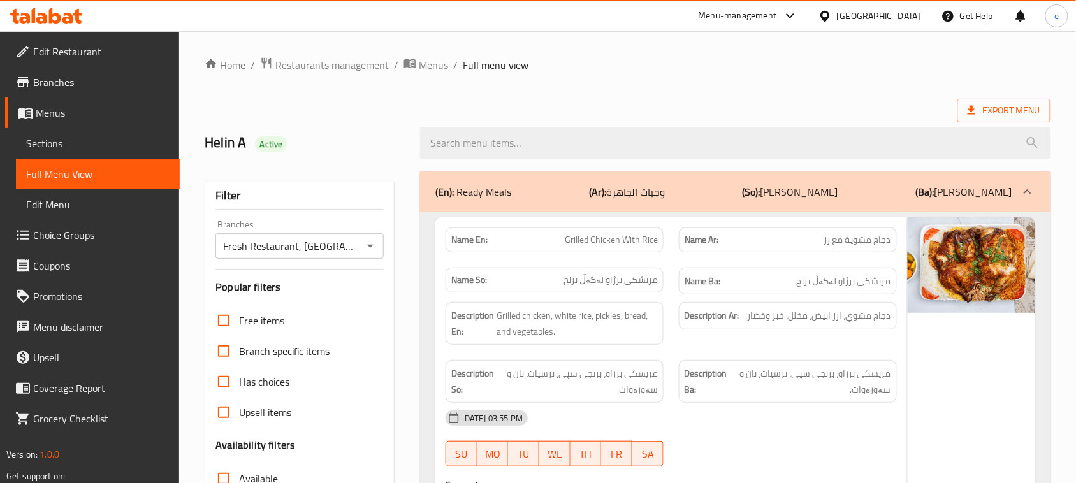
scroll to position [6432, 0]
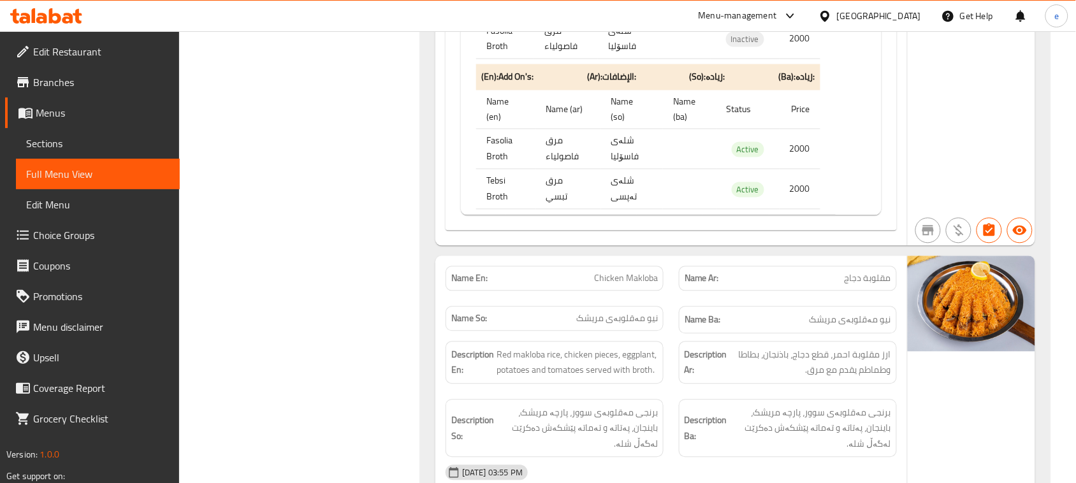
copy span "Chicken Makloba"
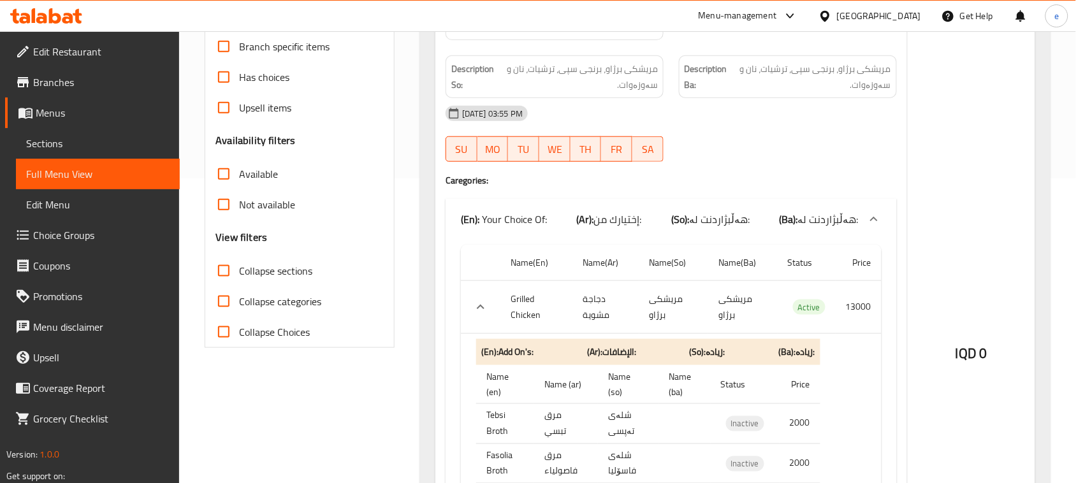
scroll to position [0, 0]
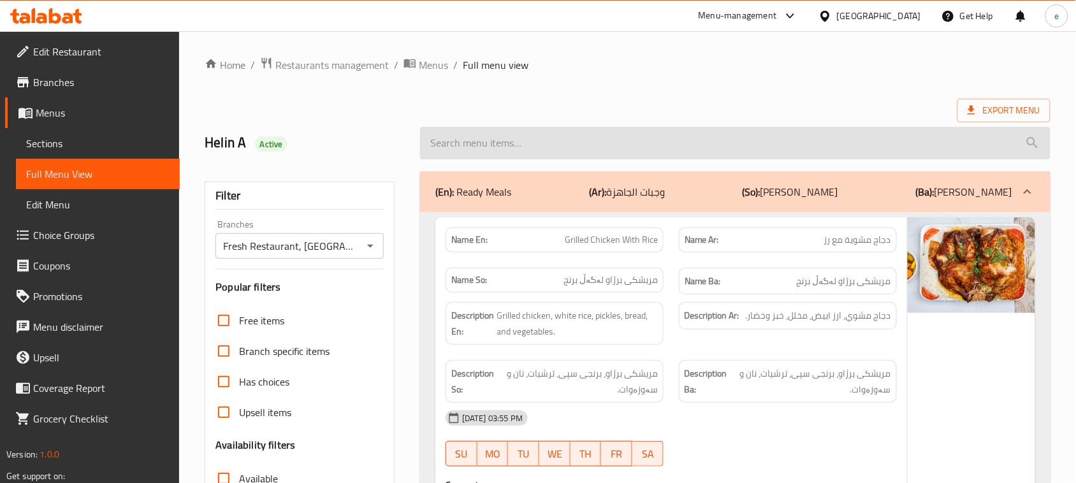
click at [624, 152] on input "search" at bounding box center [735, 143] width 630 height 32
paste input "Chicken Makloba"
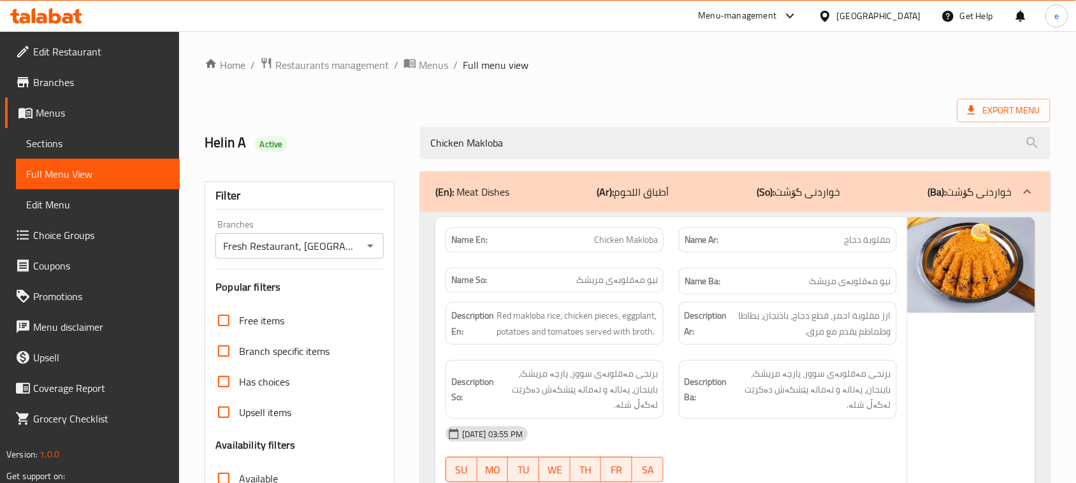
type input "Chicken Makloba"
click at [368, 244] on icon "Open" at bounding box center [370, 245] width 15 height 15
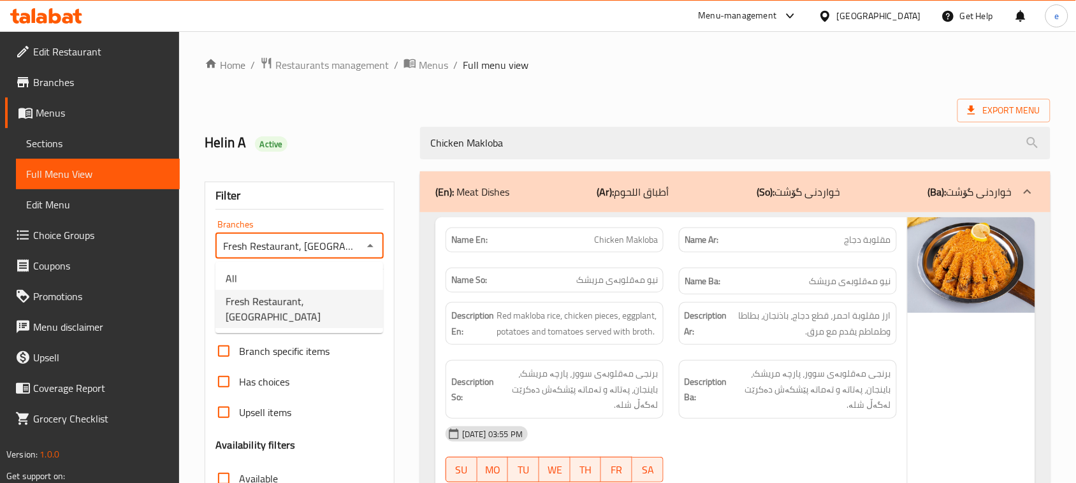
scroll to position [0, 4]
click at [351, 255] on input "Fresh Restaurant, [GEOGRAPHIC_DATA]" at bounding box center [289, 246] width 140 height 18
click at [351, 256] on div "Fresh Restaurant, Hai Al Jameaa Branches" at bounding box center [299, 245] width 168 height 25
click at [349, 273] on li "All" at bounding box center [299, 278] width 168 height 23
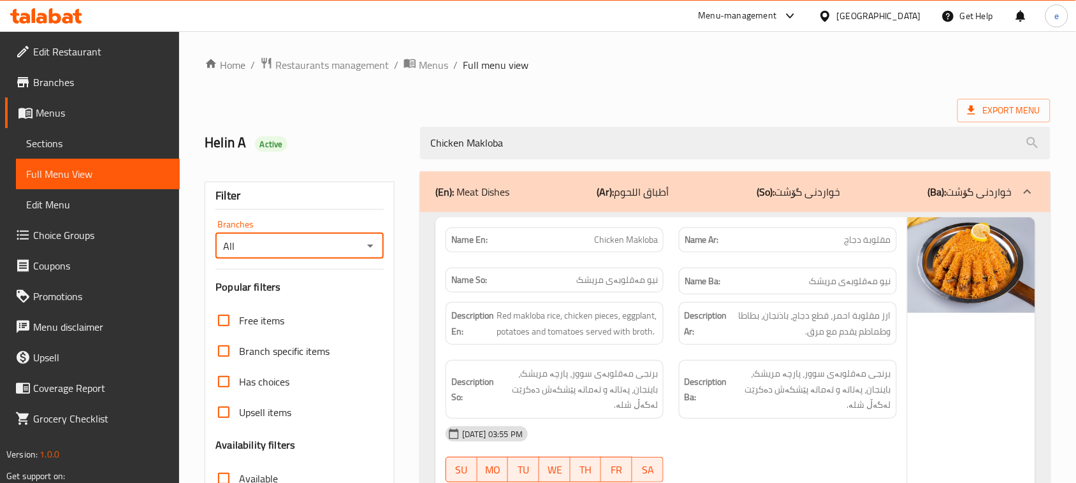
scroll to position [0, 0]
click at [371, 246] on icon "Open" at bounding box center [370, 246] width 6 height 3
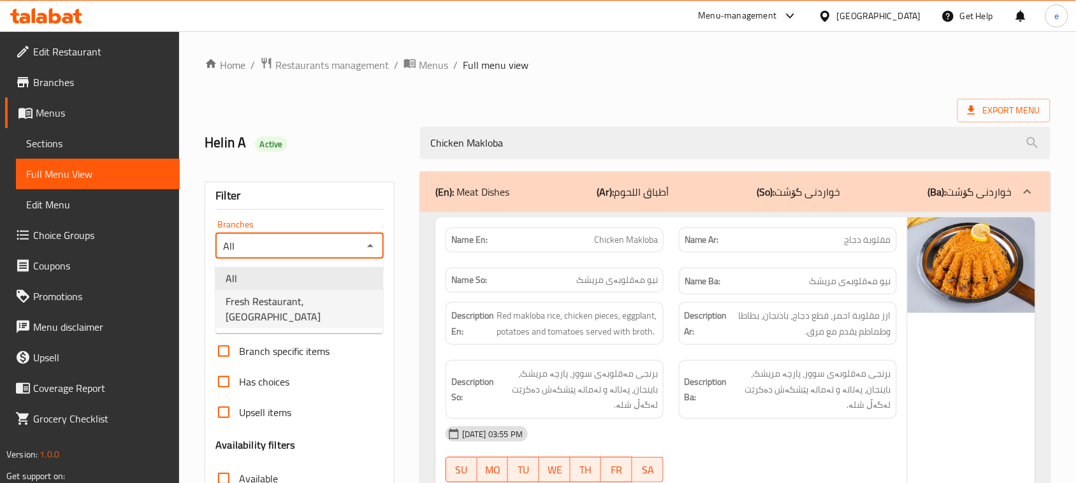
click at [342, 300] on span "Fresh Restaurant, [GEOGRAPHIC_DATA]" at bounding box center [299, 309] width 147 height 31
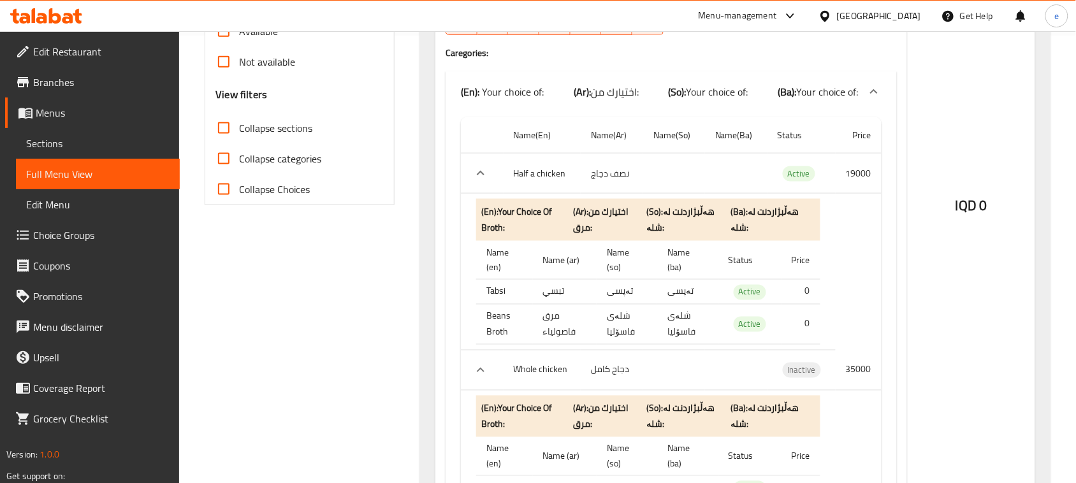
scroll to position [118, 0]
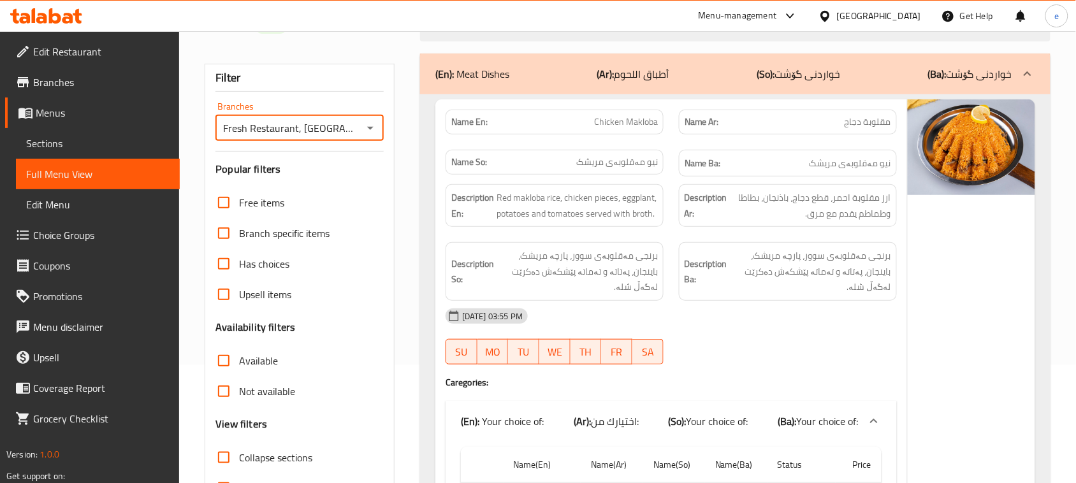
click at [373, 134] on icon "Open" at bounding box center [370, 127] width 15 height 15
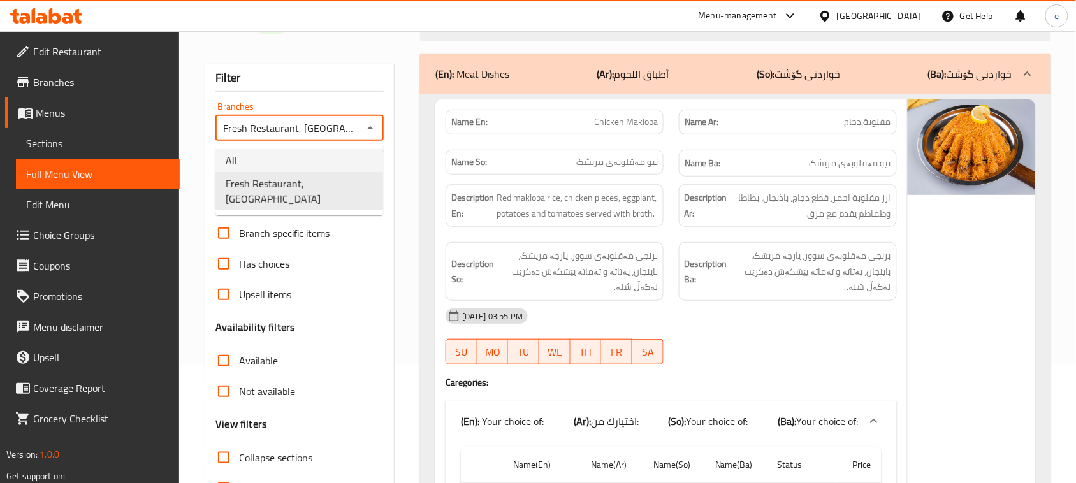
click at [331, 155] on li "All" at bounding box center [299, 160] width 168 height 23
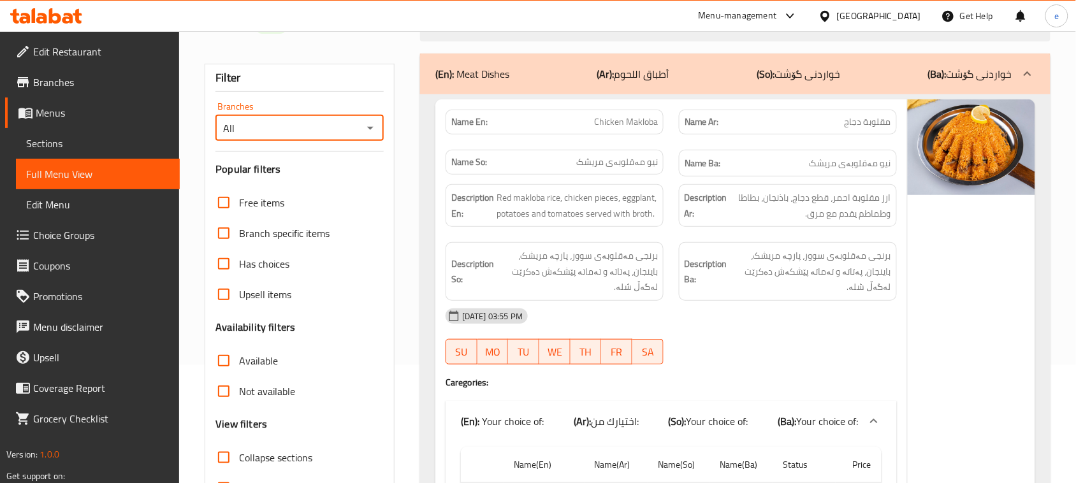
click at [368, 138] on div "All Branches" at bounding box center [299, 127] width 168 height 25
click at [368, 132] on icon "Open" at bounding box center [370, 127] width 15 height 15
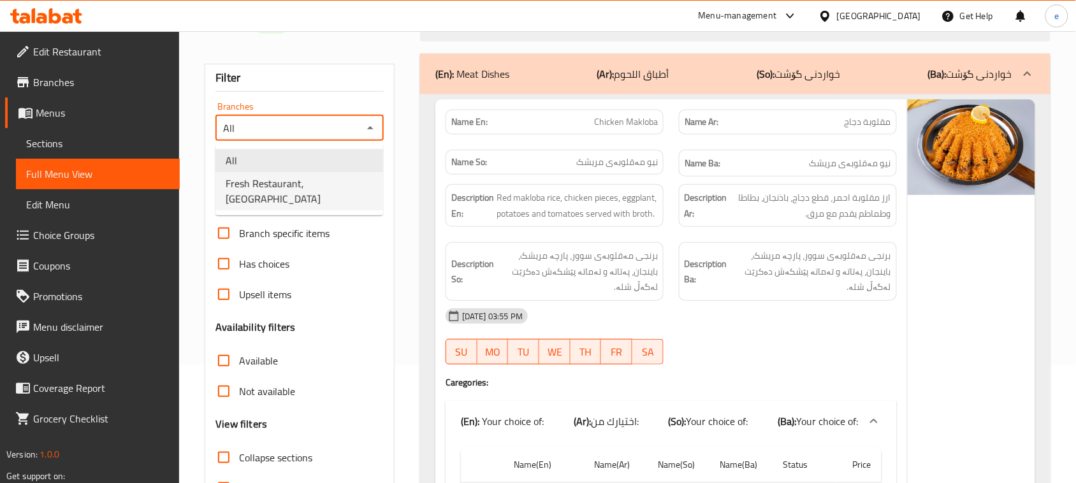
click at [350, 183] on span "Fresh Restaurant, [GEOGRAPHIC_DATA]" at bounding box center [299, 191] width 147 height 31
type input "Fresh Restaurant, [GEOGRAPHIC_DATA]"
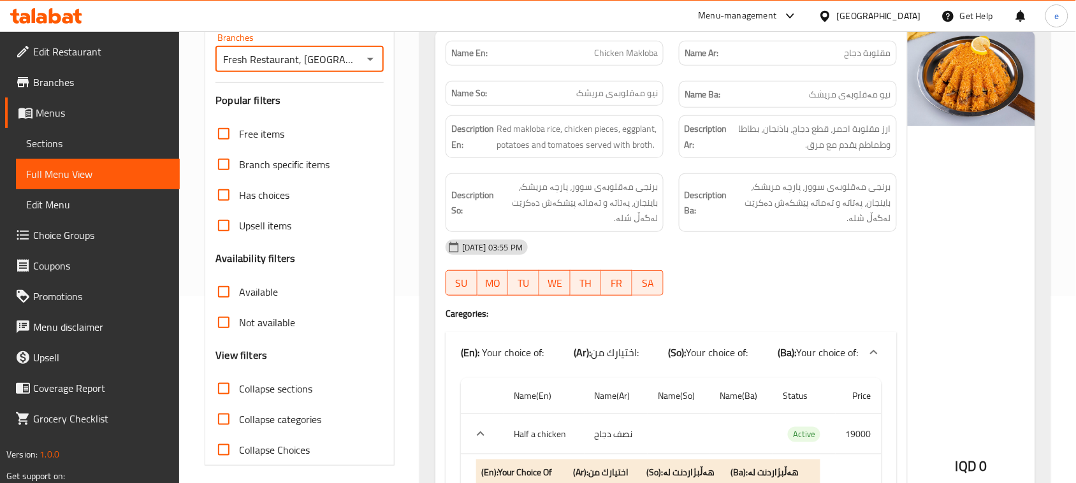
scroll to position [0, 0]
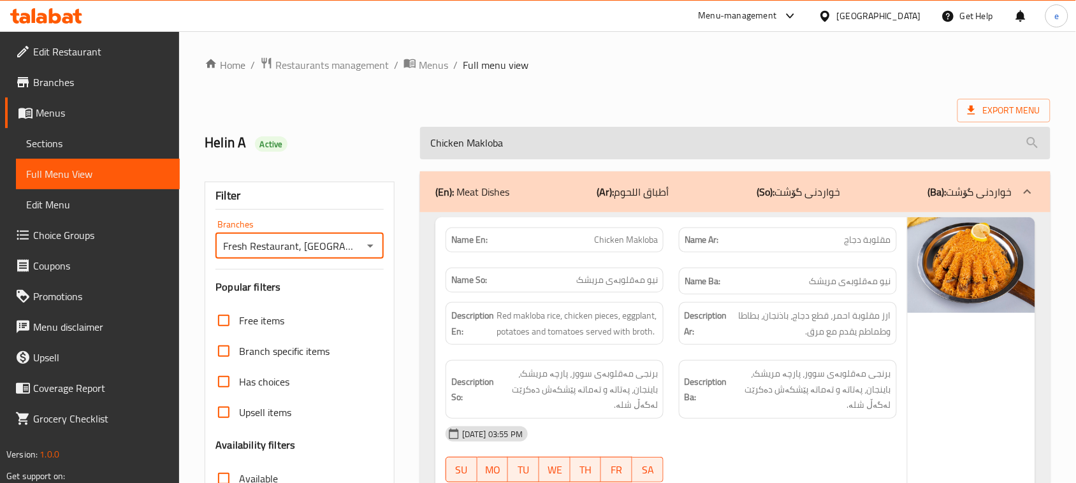
click at [443, 144] on input "Chicken Makloba" at bounding box center [735, 143] width 630 height 32
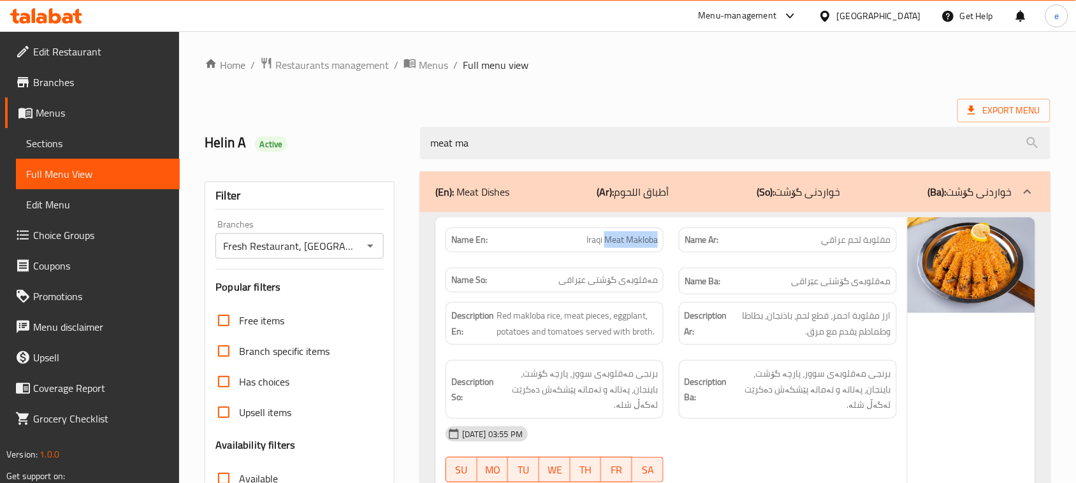
drag, startPoint x: 604, startPoint y: 242, endPoint x: 659, endPoint y: 247, distance: 55.7
click at [659, 247] on div "Name En: Iraqi Meat Makloba" at bounding box center [554, 239] width 218 height 25
copy span "Meat Makloba"
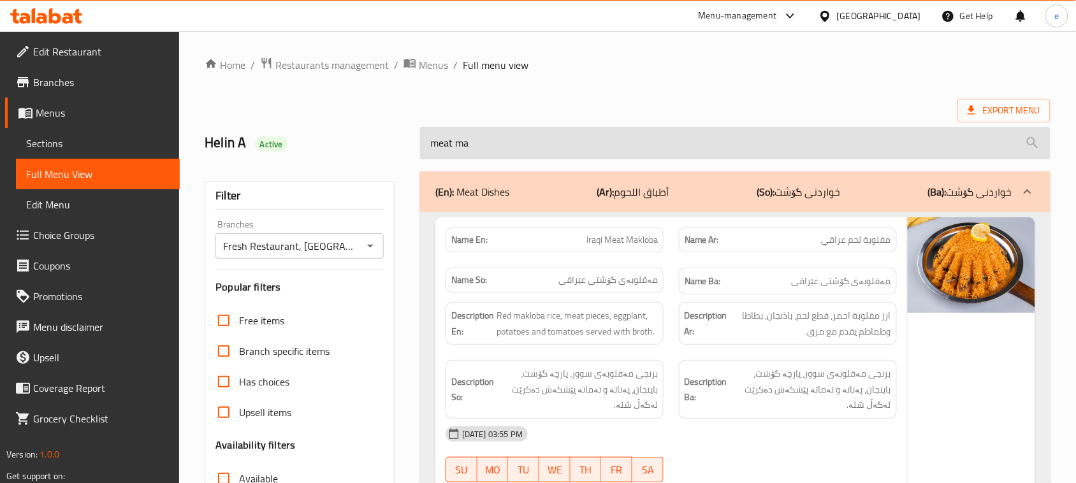
click at [451, 143] on input "meat ma" at bounding box center [735, 143] width 630 height 32
paste input "Meat Maklob"
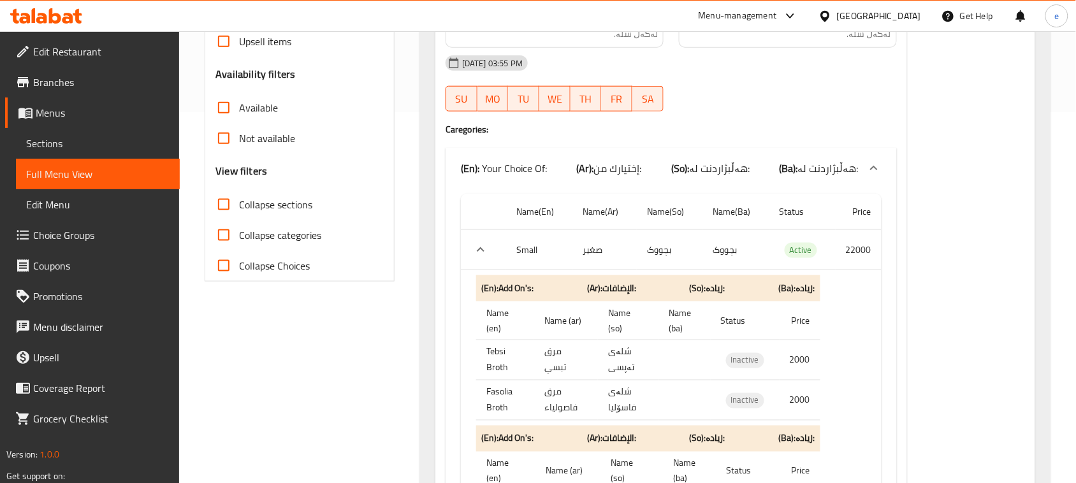
scroll to position [478, 0]
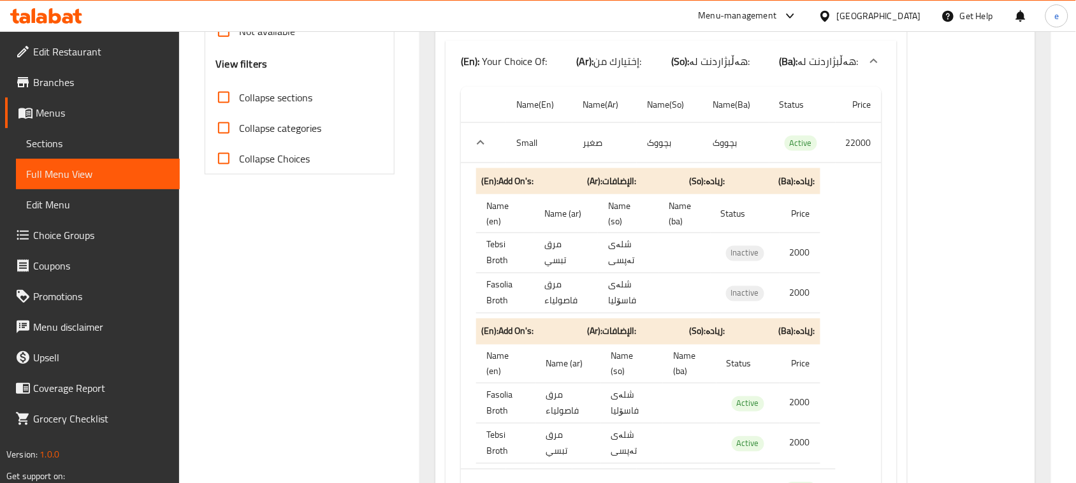
type input "Meat Makloba"
click at [227, 129] on input "Collapse categories" at bounding box center [223, 128] width 31 height 31
checkbox input "true"
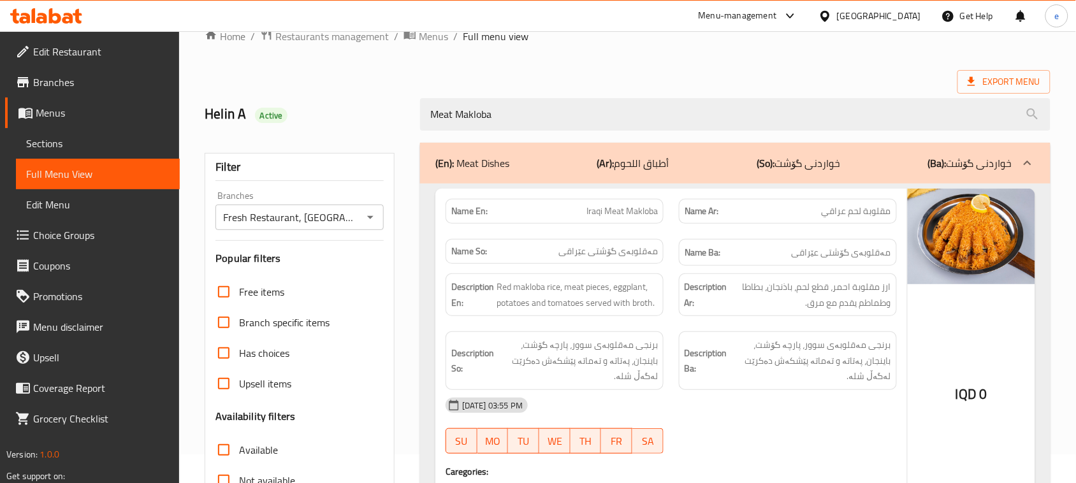
scroll to position [0, 0]
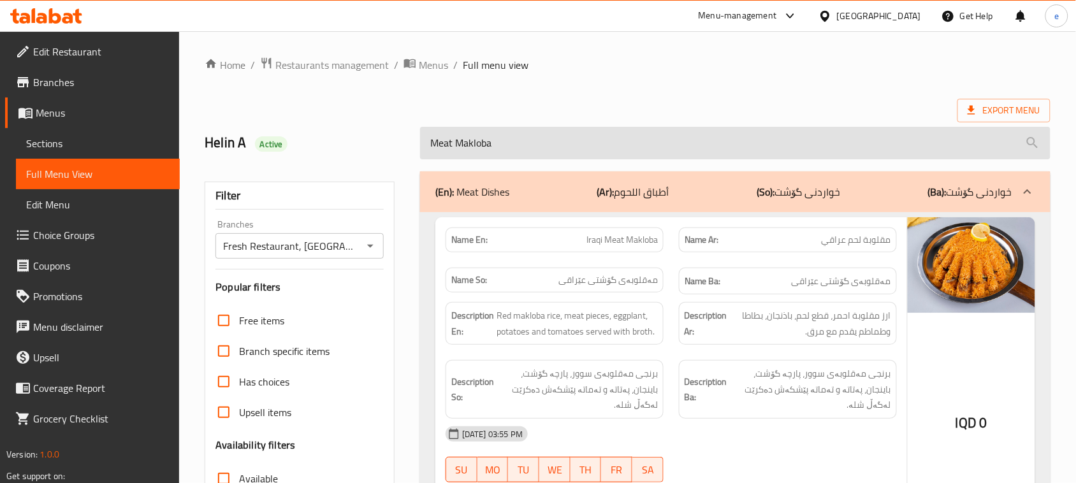
click at [526, 145] on input "Meat Makloba" at bounding box center [735, 143] width 630 height 32
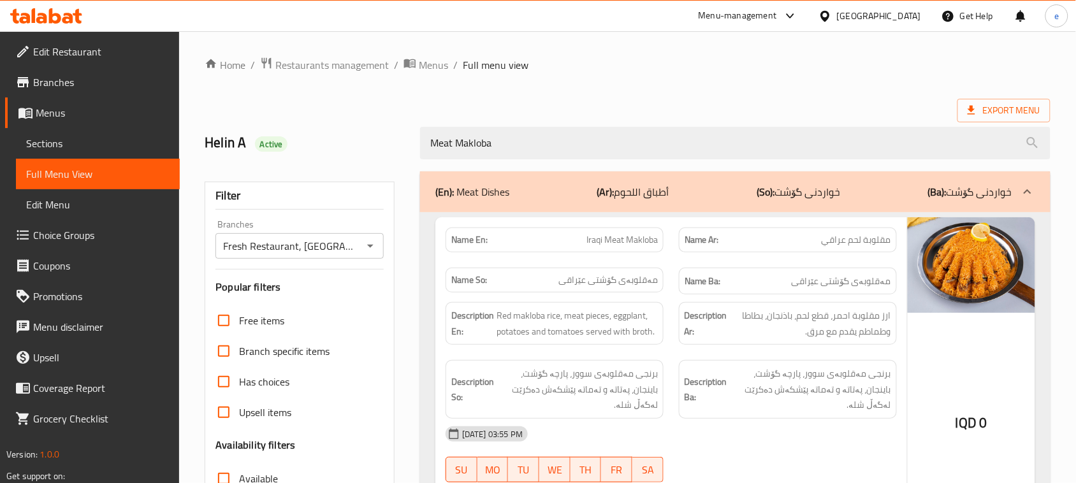
drag, startPoint x: 549, startPoint y: 138, endPoint x: 358, endPoint y: 150, distance: 190.9
click at [367, 145] on div "Helin A Active Meat Makloba" at bounding box center [627, 143] width 861 height 57
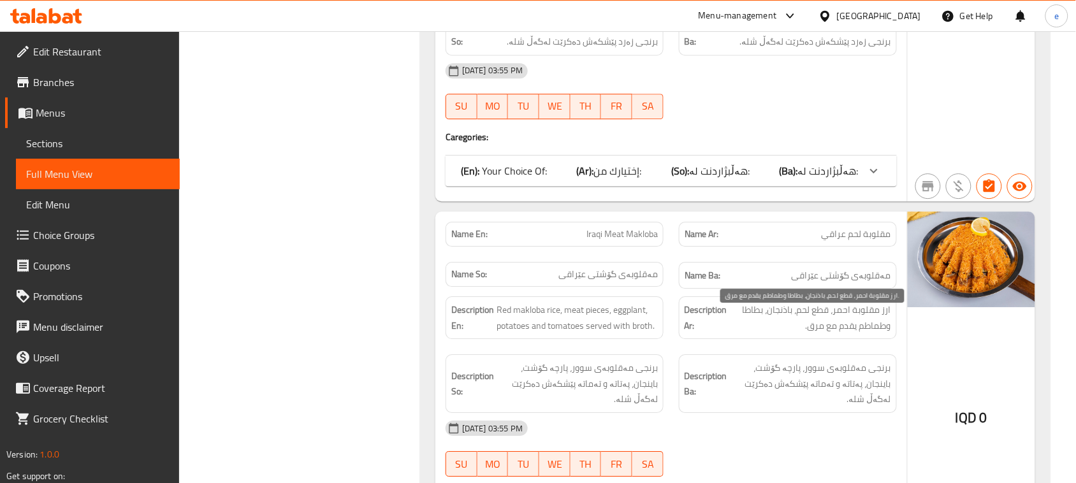
scroll to position [2639, 0]
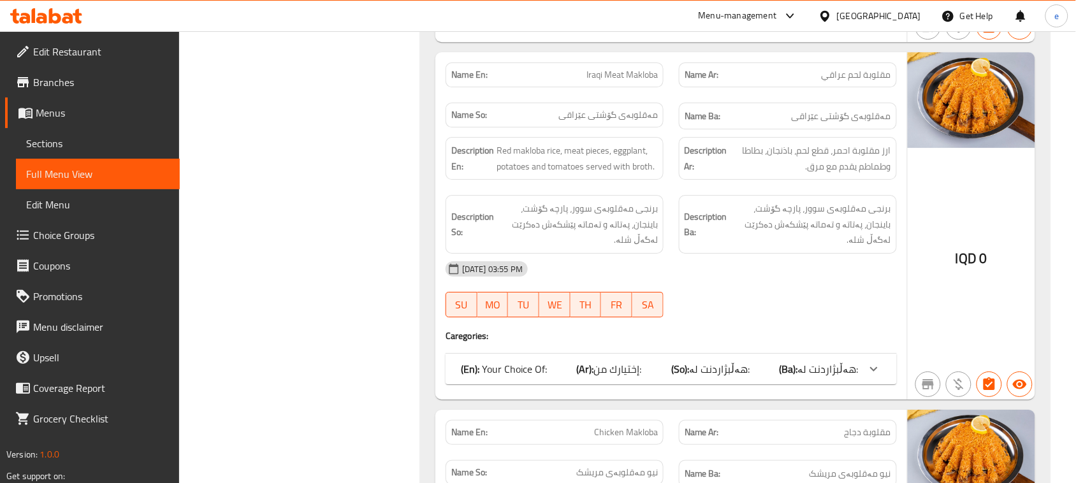
copy span "Iraqi Meat Makloba"
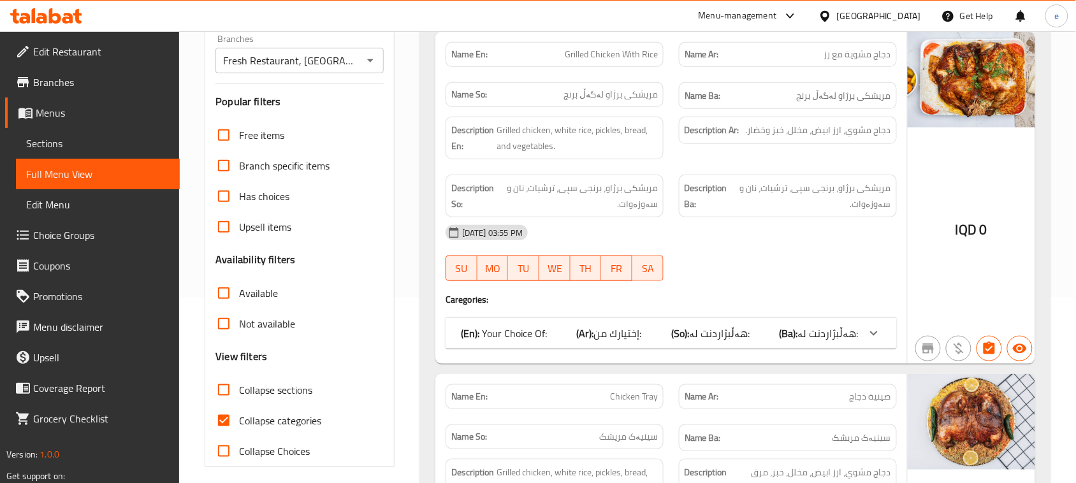
scroll to position [0, 0]
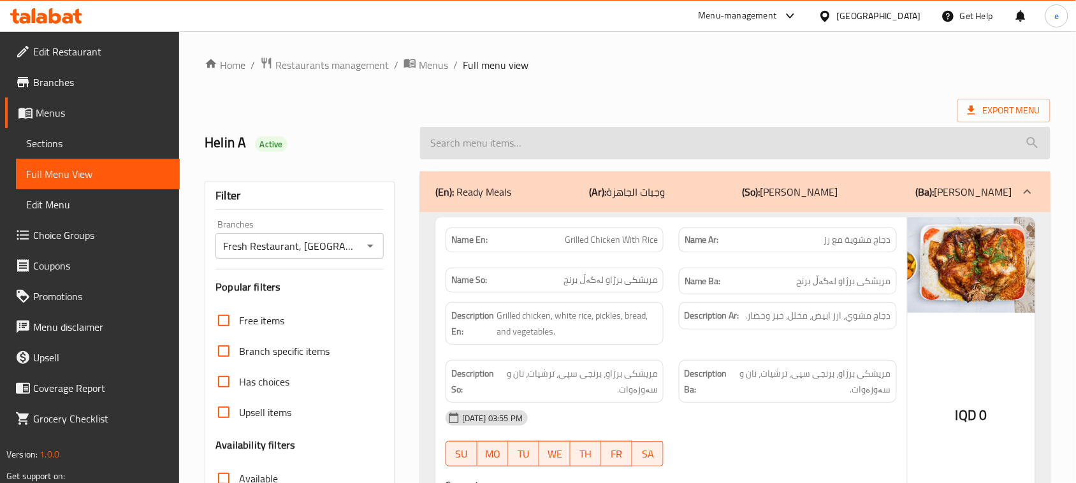
click at [618, 152] on input "search" at bounding box center [735, 143] width 630 height 32
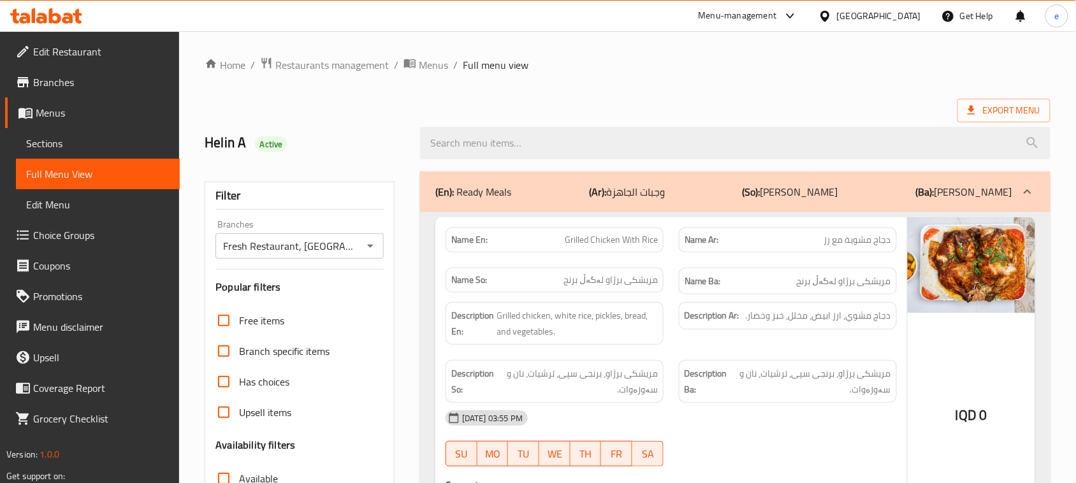
paste input "Iraqi Meat Makloba"
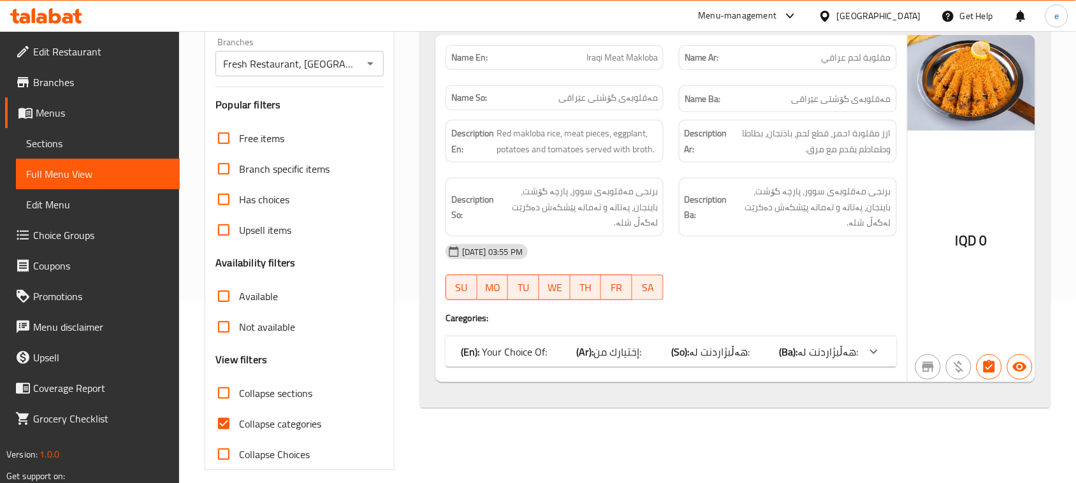
scroll to position [195, 0]
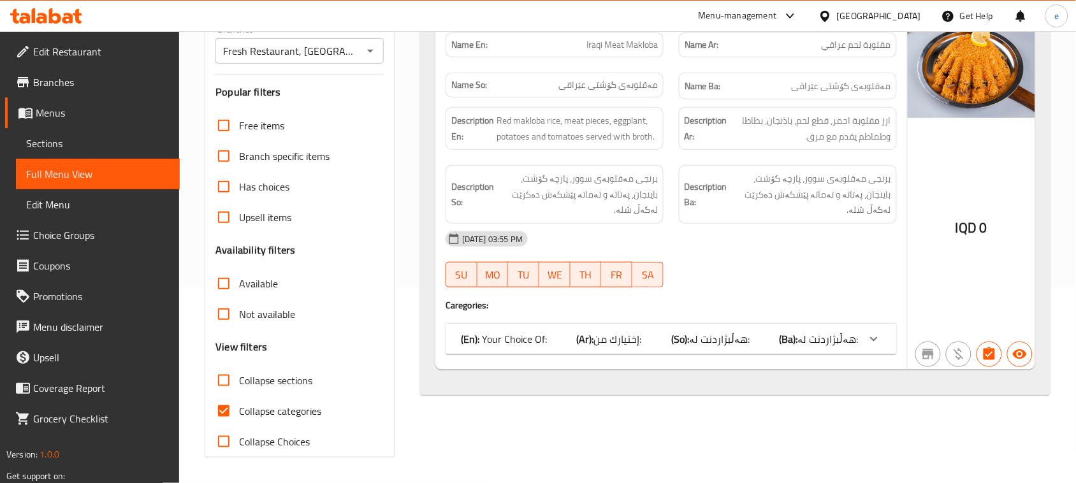
type input "Iraqi Meat Makloba"
click at [807, 329] on span "هەڵبژاردنت لە:" at bounding box center [828, 338] width 61 height 19
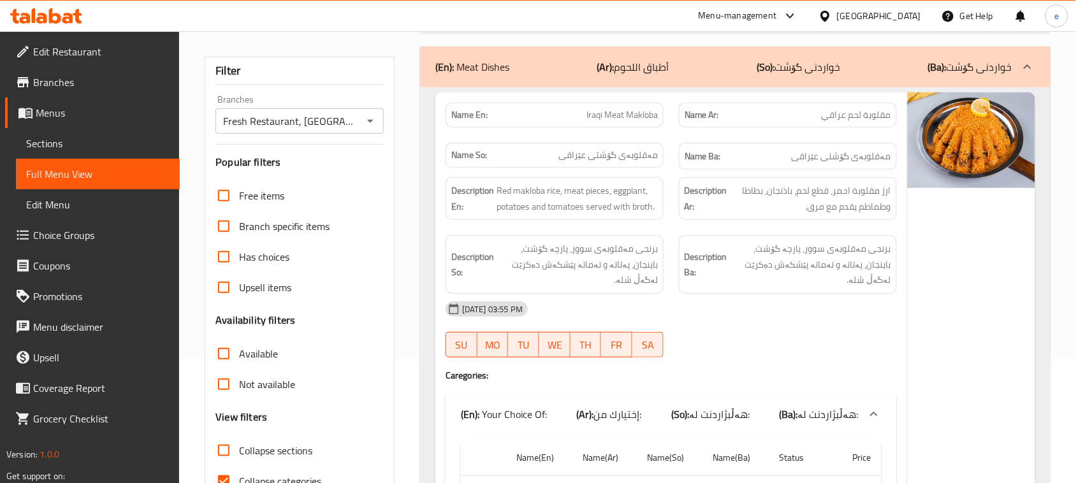
scroll to position [0, 0]
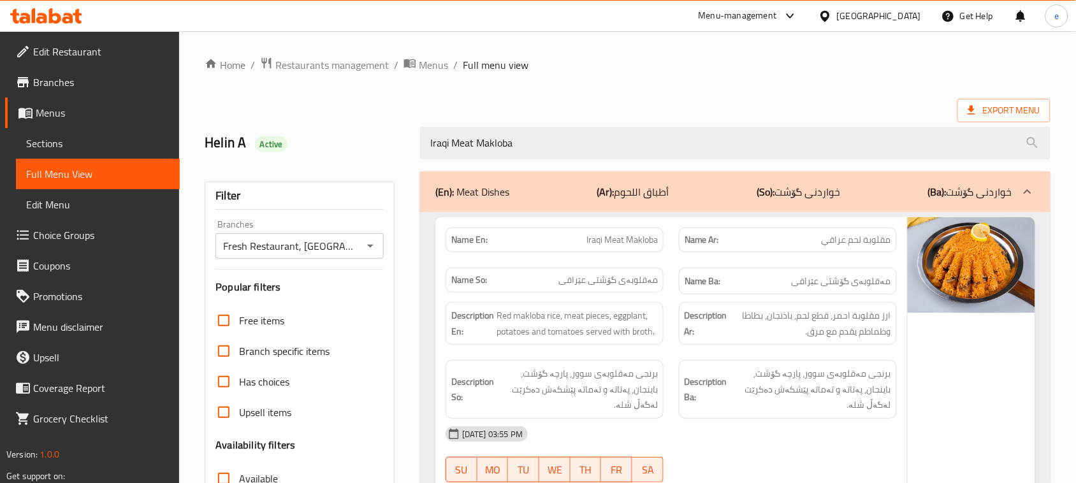
click at [642, 243] on span "Iraqi Meat Makloba" at bounding box center [621, 239] width 71 height 13
copy span "Iraqi Meat Makloba"
click at [371, 240] on icon "Open" at bounding box center [370, 245] width 15 height 15
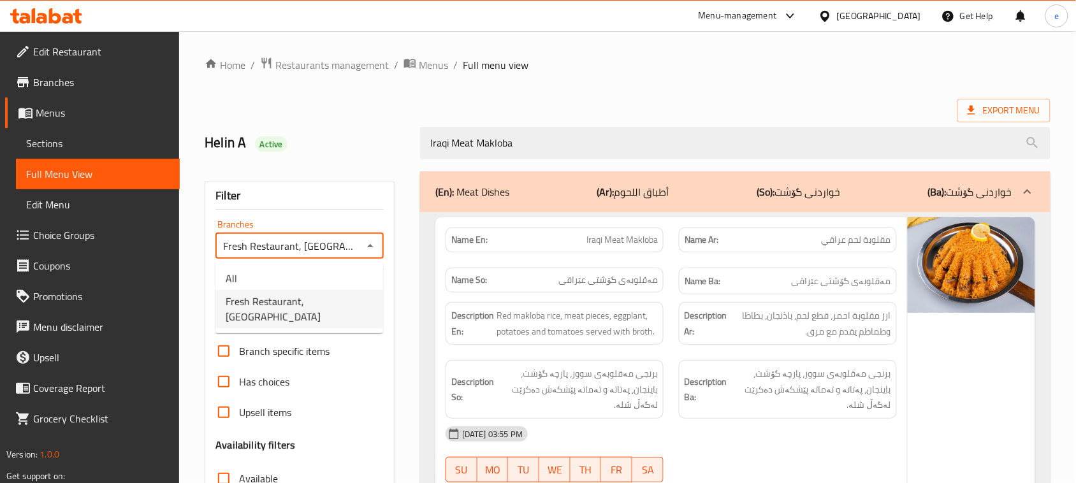
scroll to position [0, 4]
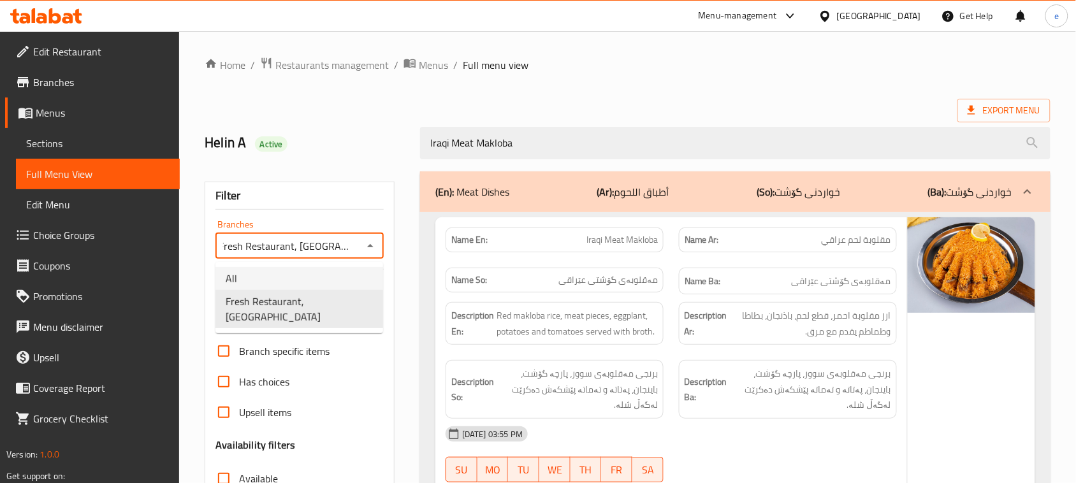
click at [332, 273] on li "All" at bounding box center [299, 278] width 168 height 23
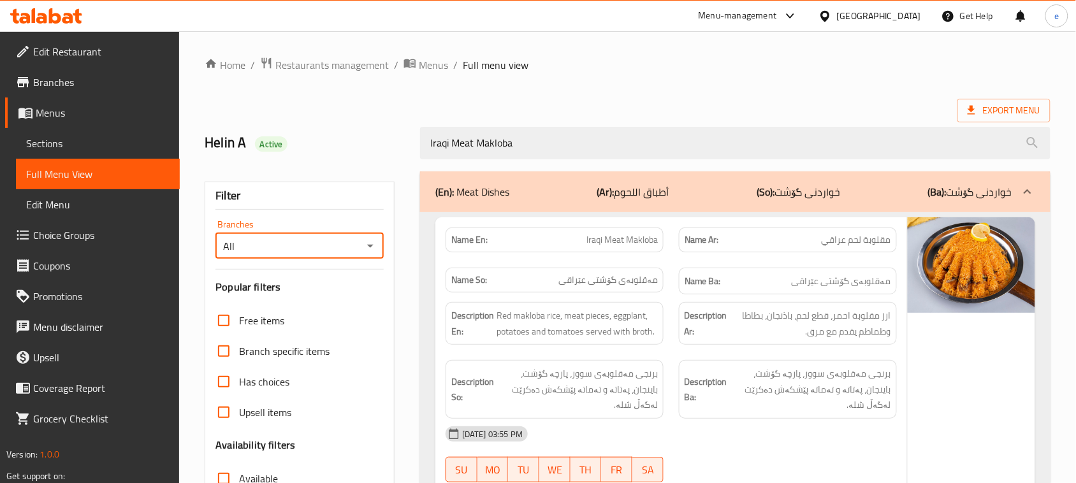
click at [375, 248] on icon "Open" at bounding box center [370, 245] width 15 height 15
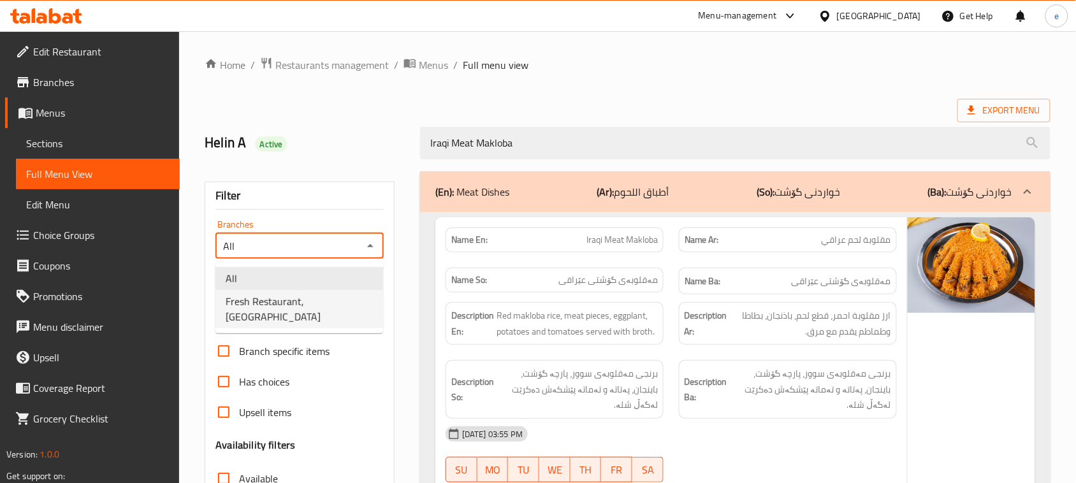
click at [343, 298] on span "Fresh Restaurant, [GEOGRAPHIC_DATA]" at bounding box center [299, 309] width 147 height 31
type input "Fresh Restaurant, [GEOGRAPHIC_DATA]"
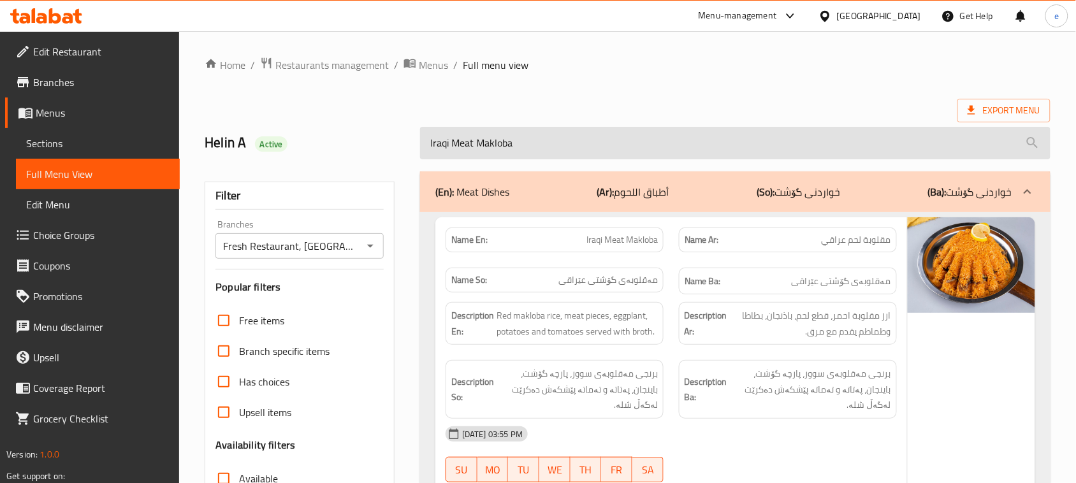
click at [432, 138] on input "Iraqi Meat Makloba" at bounding box center [735, 143] width 630 height 32
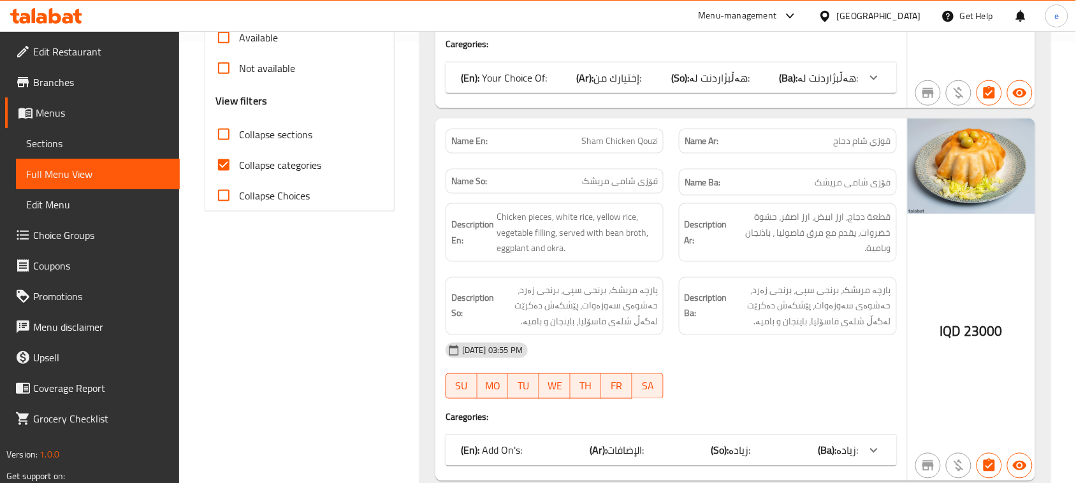
scroll to position [478, 0]
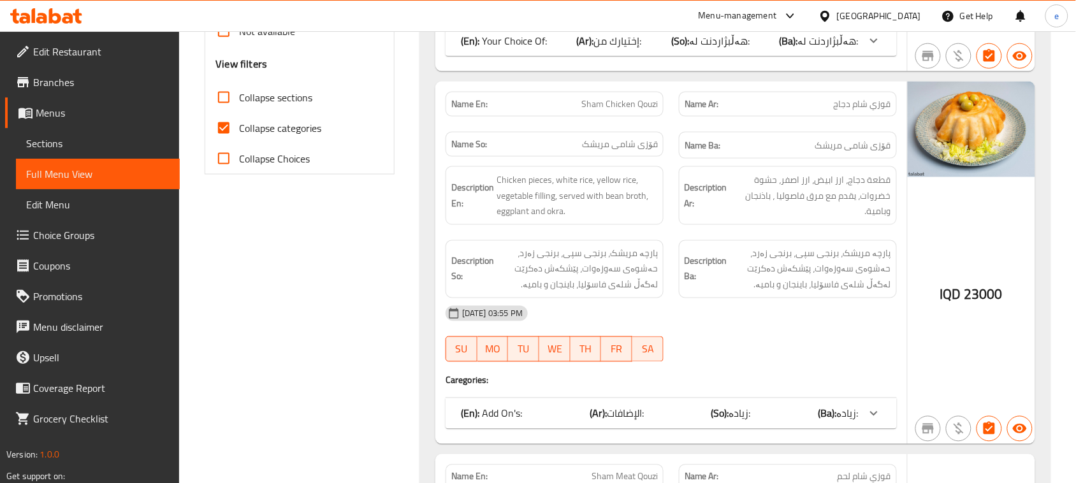
click at [628, 105] on span "Sham Chicken Qouzi" at bounding box center [619, 103] width 76 height 13
copy span "Sham Chicken Qouzi"
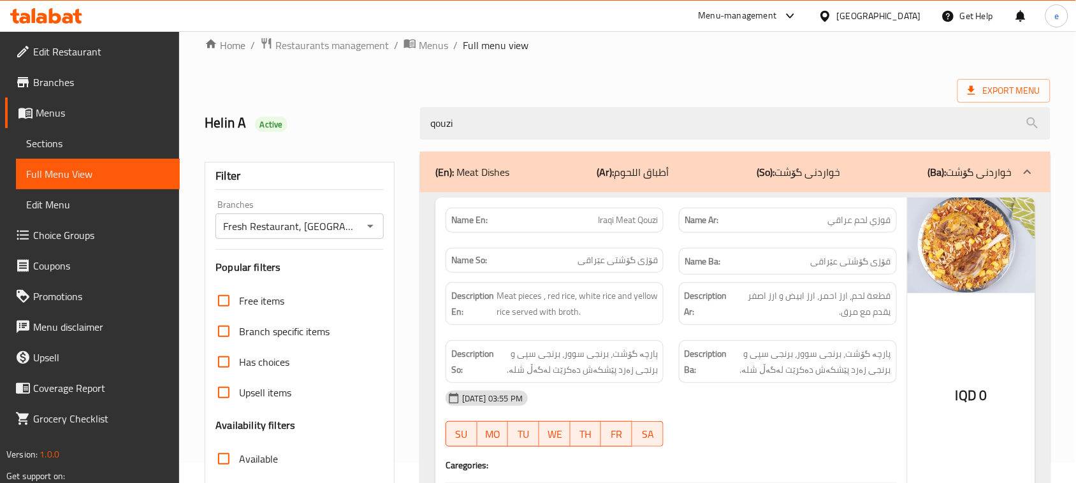
scroll to position [0, 0]
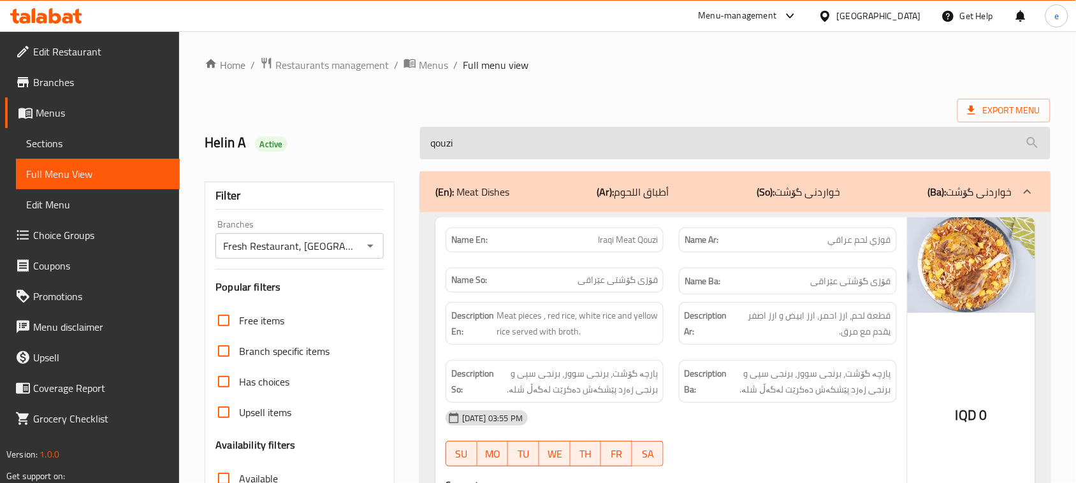
click at [475, 138] on input "qouzi" at bounding box center [735, 143] width 630 height 32
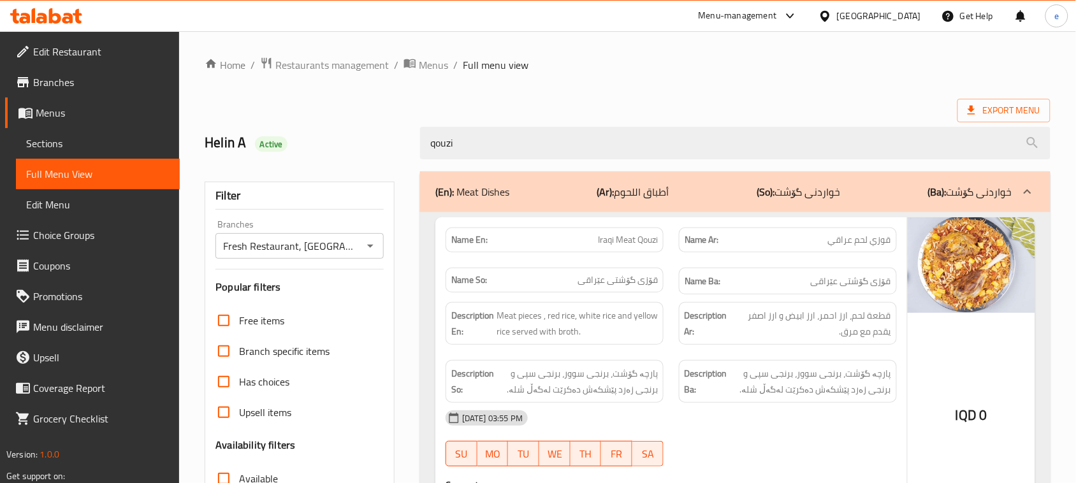
paste input "Sham Chicken Q"
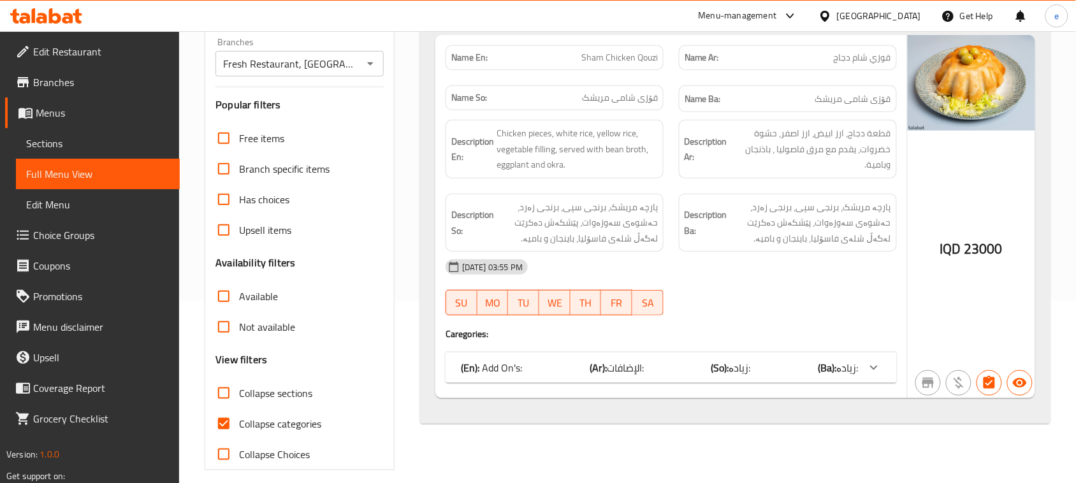
scroll to position [195, 0]
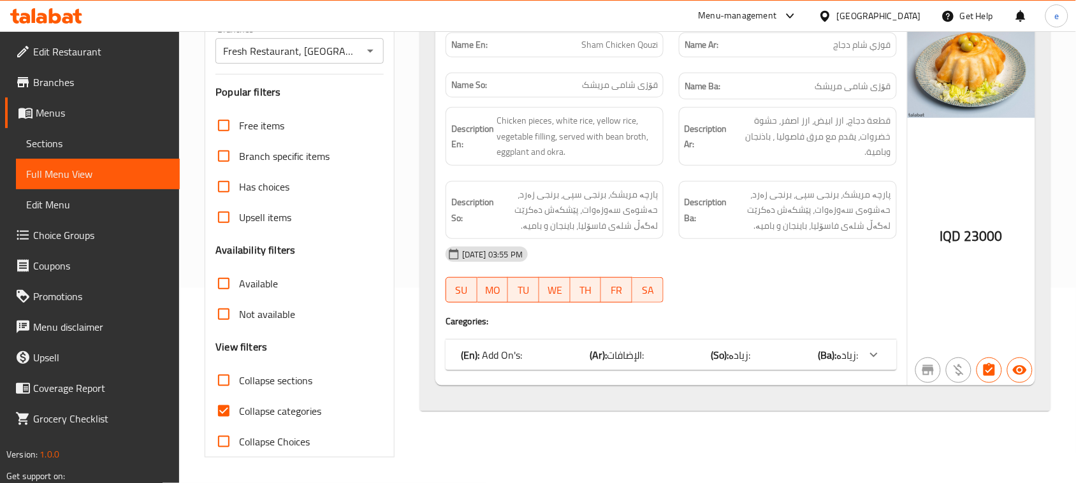
click at [862, 343] on div "(En): Add On's: (Ar): الإضافات: (So): زیادە: (Ba): زیادە:" at bounding box center [670, 355] width 451 height 31
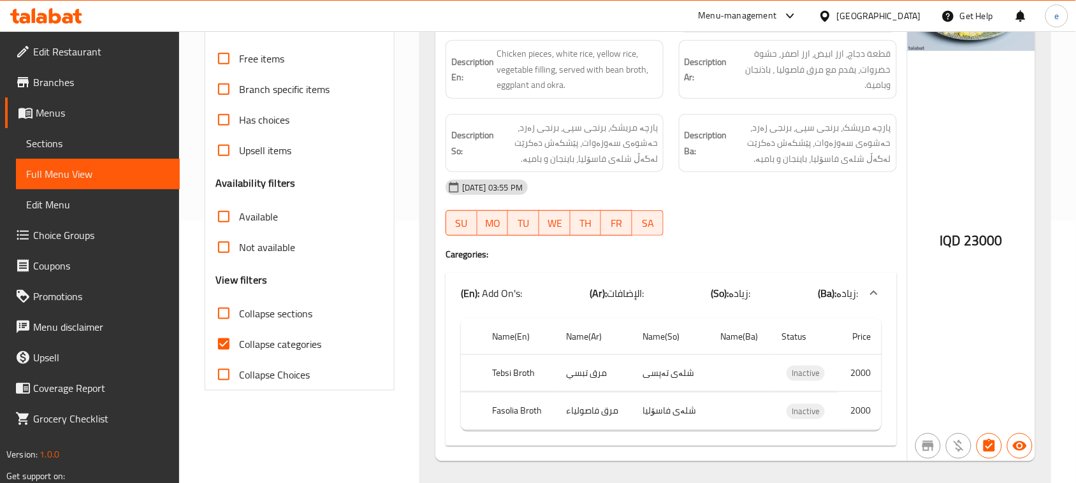
scroll to position [294, 0]
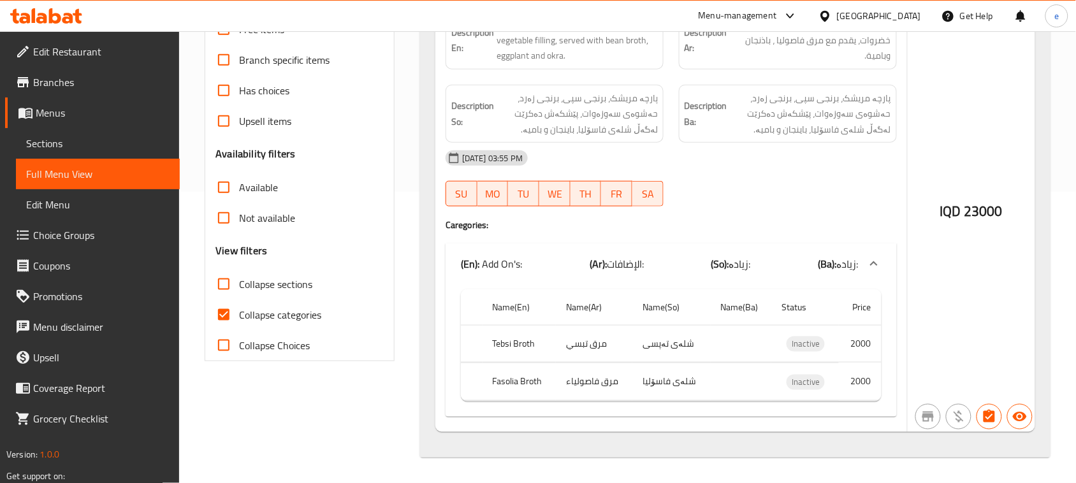
click at [738, 275] on div "(En): Add On's: (Ar): الإضافات: (So): زیادە: (Ba): زیادە:" at bounding box center [670, 263] width 451 height 41
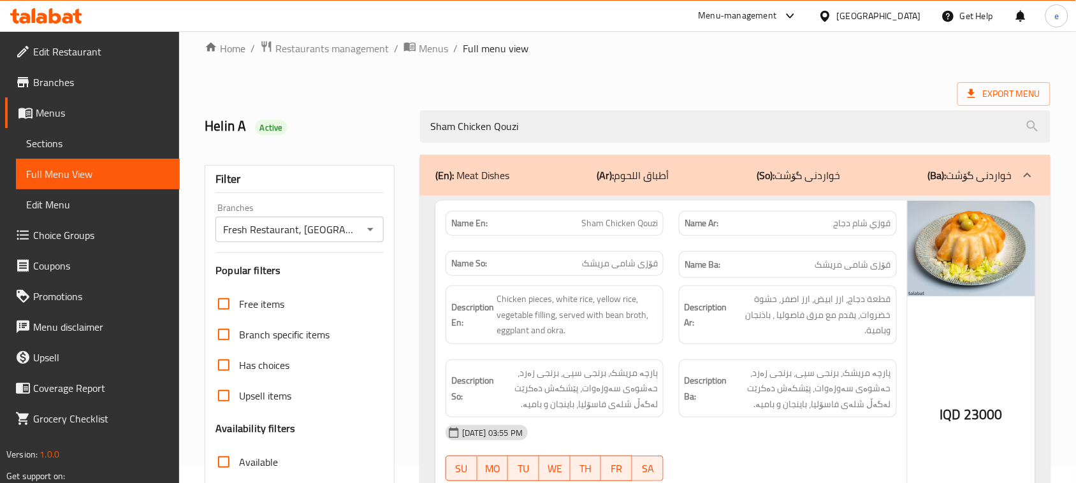
scroll to position [0, 0]
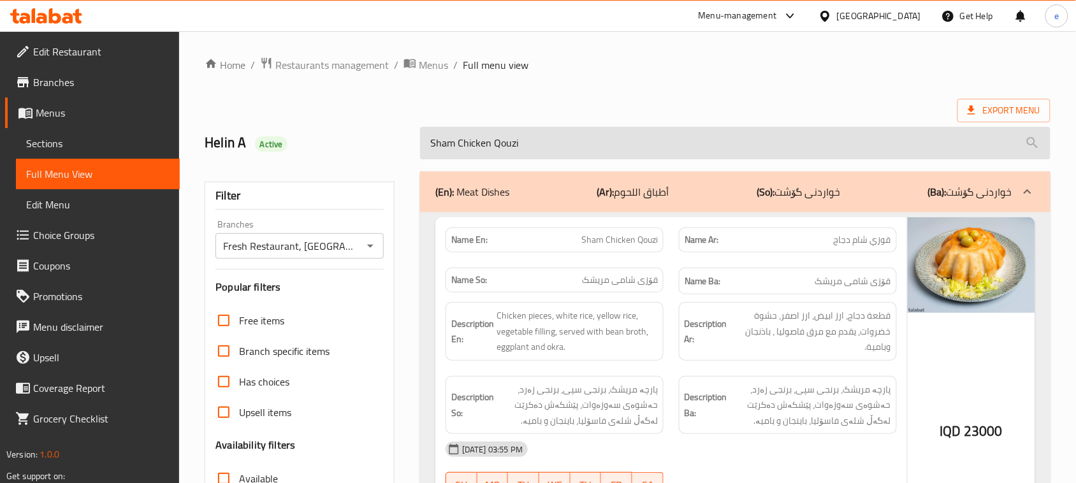
click at [495, 147] on input "Sham Chicken Qouzi" at bounding box center [735, 143] width 630 height 32
click at [442, 147] on input "Sham Chicken Qouzi" at bounding box center [735, 143] width 630 height 32
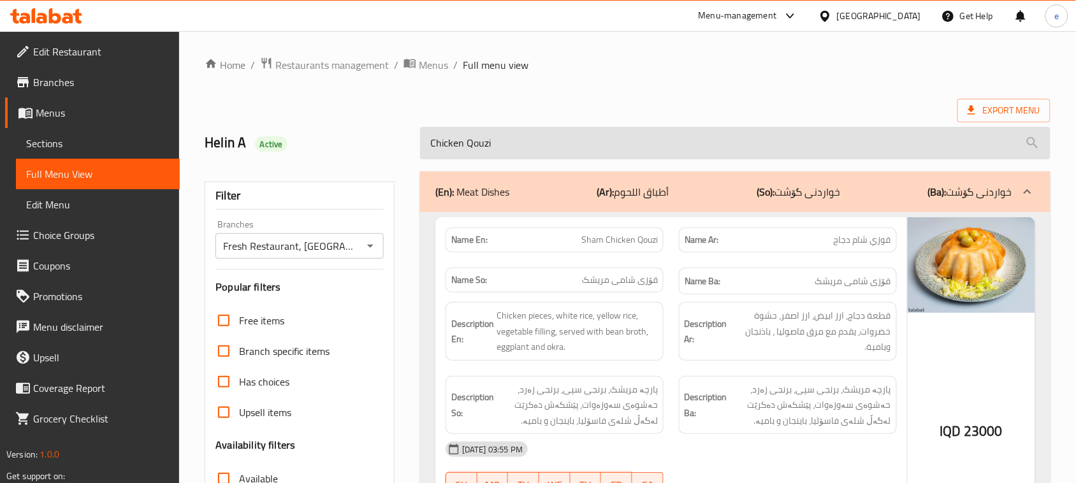
click at [472, 141] on input "Chicken Qouzi" at bounding box center [735, 143] width 630 height 32
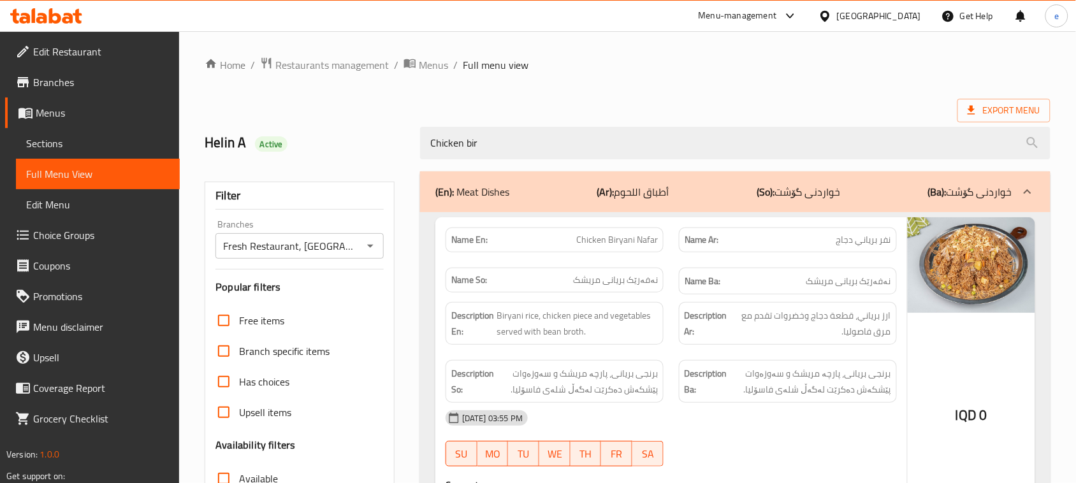
click at [610, 242] on span "Chicken Biryani Nafar" at bounding box center [617, 239] width 82 height 13
copy span "Chicken Biryani Nafar"
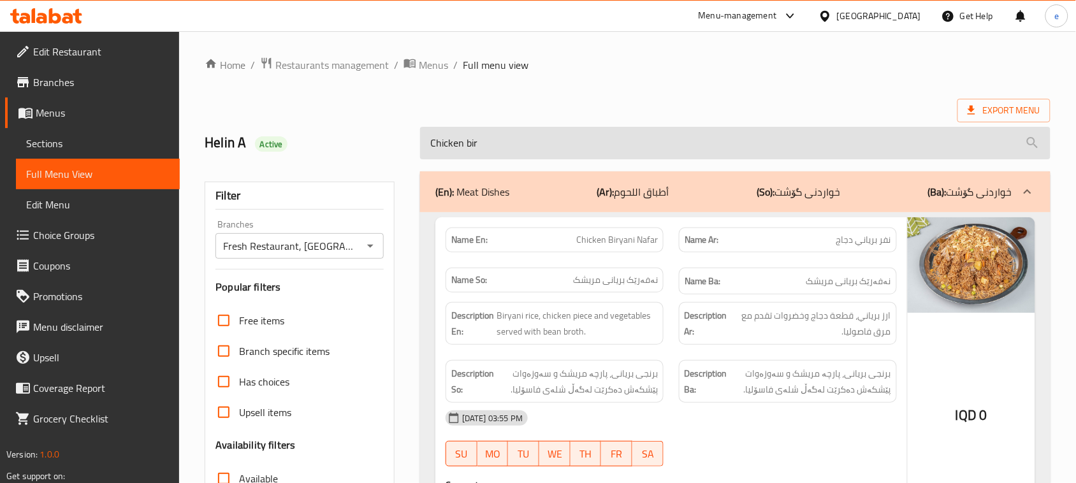
click at [464, 143] on input "Chicken bir" at bounding box center [735, 143] width 630 height 32
paste input "[PERSON_NAME]"
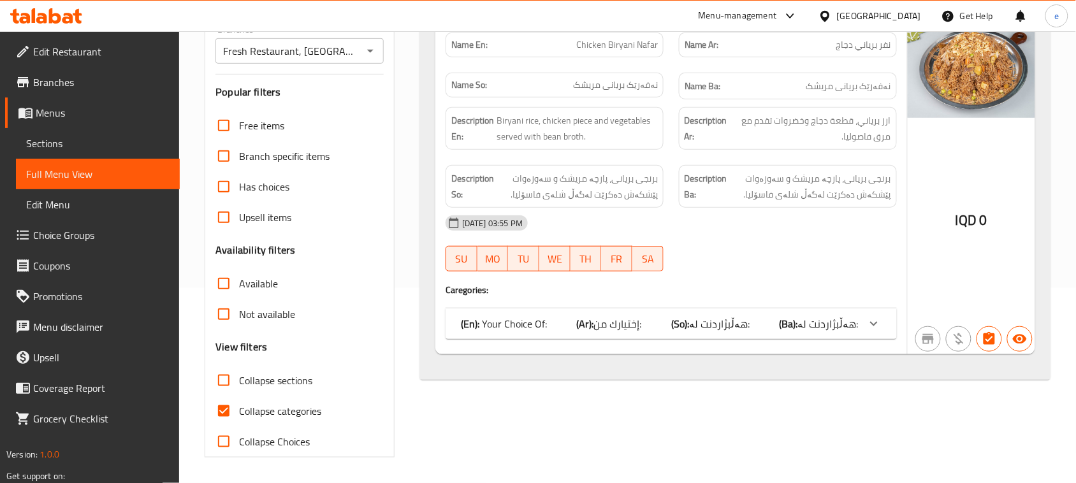
click at [837, 327] on span "هەڵبژاردنت لە:" at bounding box center [828, 323] width 61 height 19
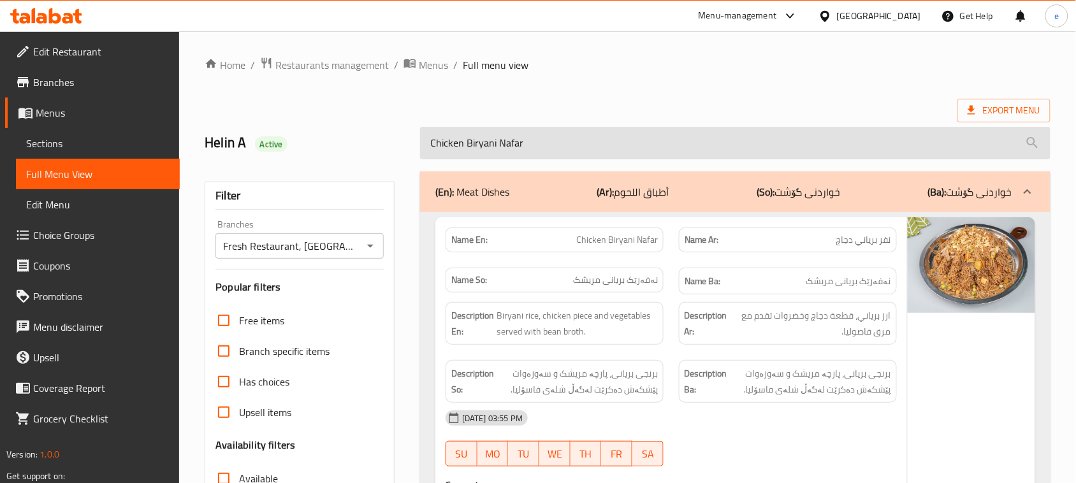
click at [482, 138] on input "Chicken Biryani Nafar" at bounding box center [735, 143] width 630 height 32
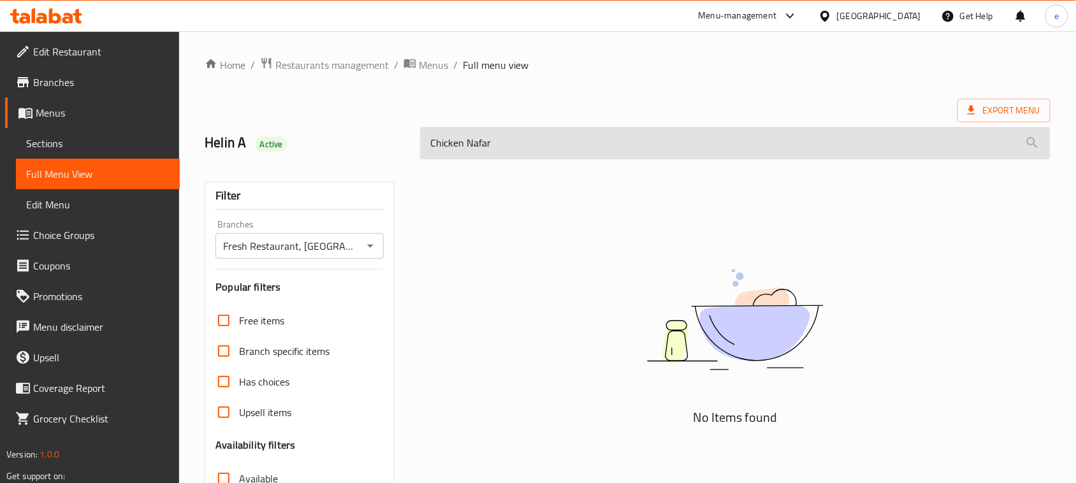
click at [483, 140] on input "Chicken Nafar" at bounding box center [735, 143] width 630 height 32
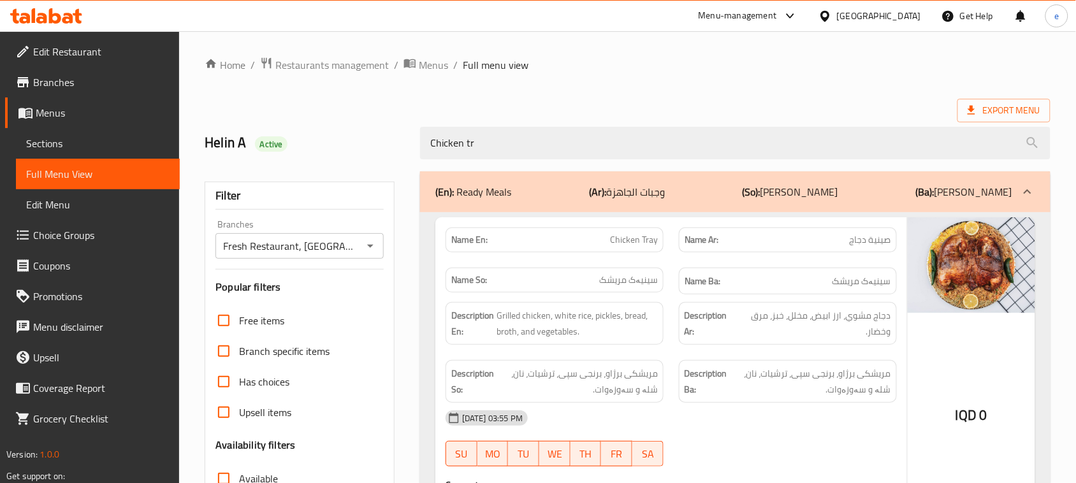
scroll to position [159, 0]
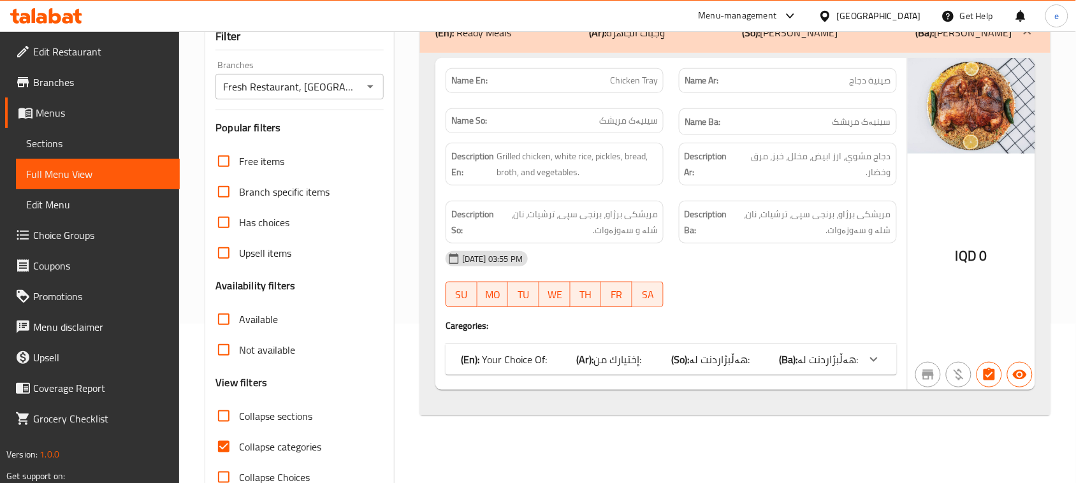
type input "Chicken tr"
click at [793, 358] on b "(Ba):" at bounding box center [788, 359] width 18 height 19
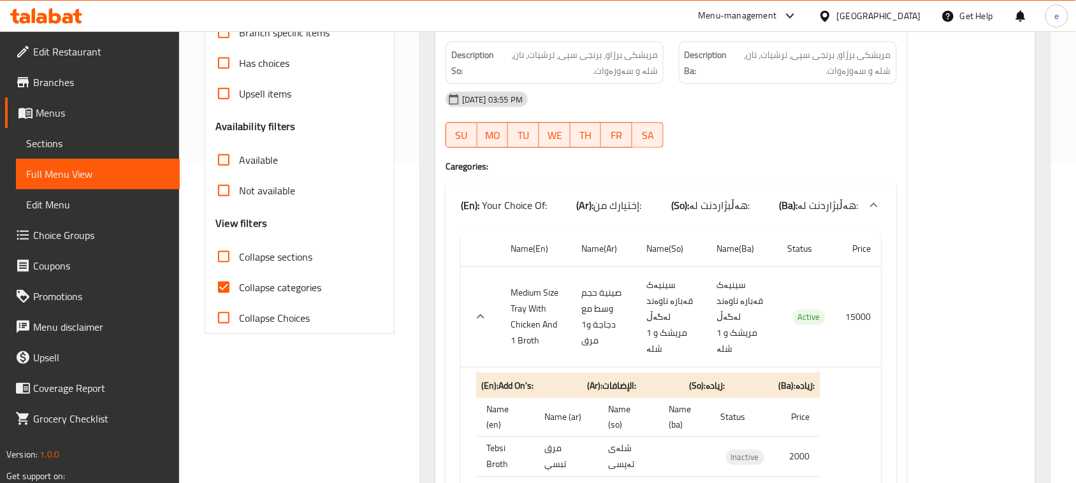
scroll to position [0, 0]
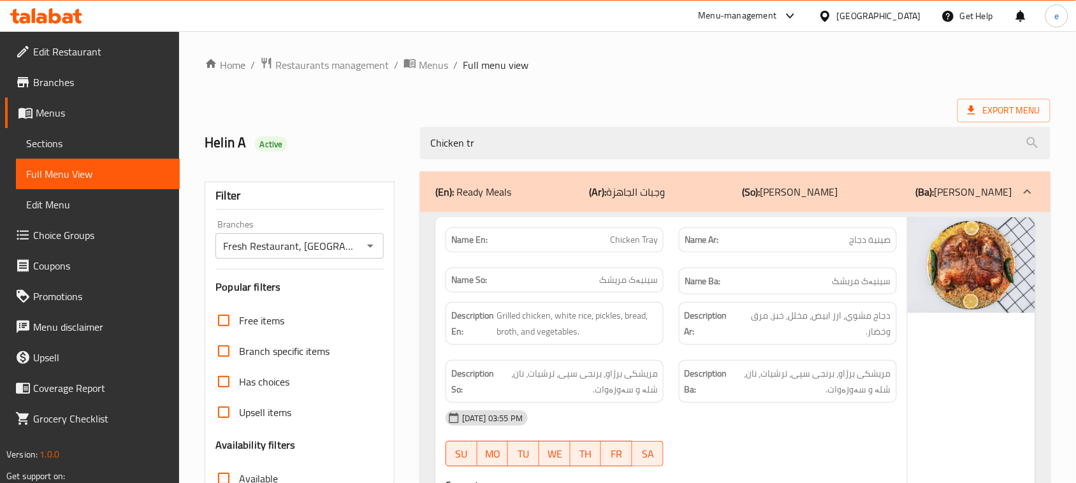
click at [628, 245] on span "Chicken Tray" at bounding box center [634, 239] width 48 height 13
copy span "Chicken Tray"
click at [371, 248] on icon "Open" at bounding box center [370, 245] width 15 height 15
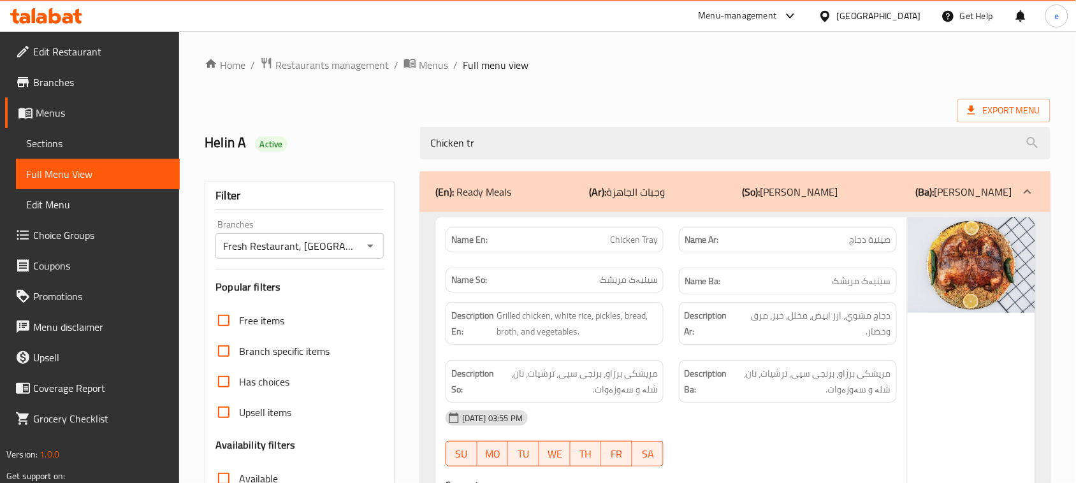
scroll to position [0, 4]
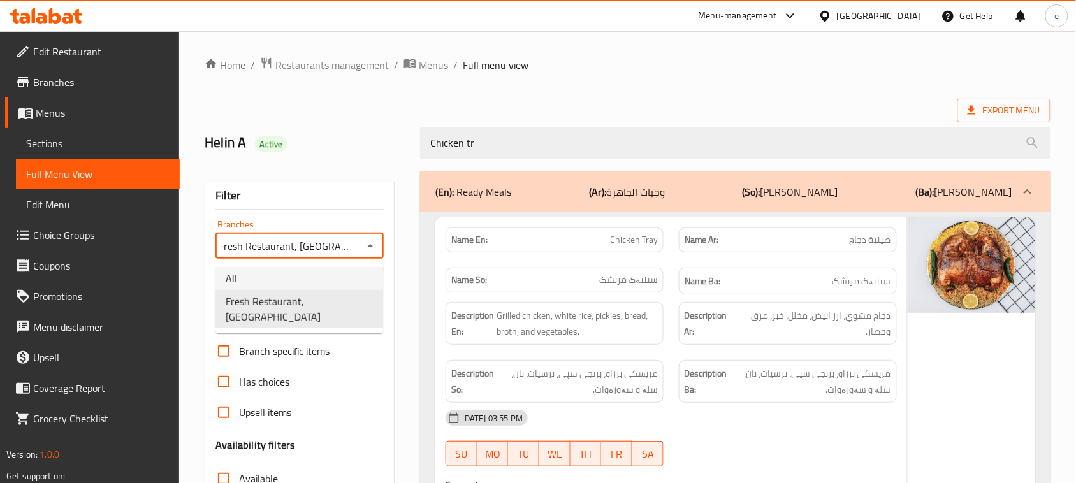
click at [345, 267] on li "All" at bounding box center [299, 278] width 168 height 23
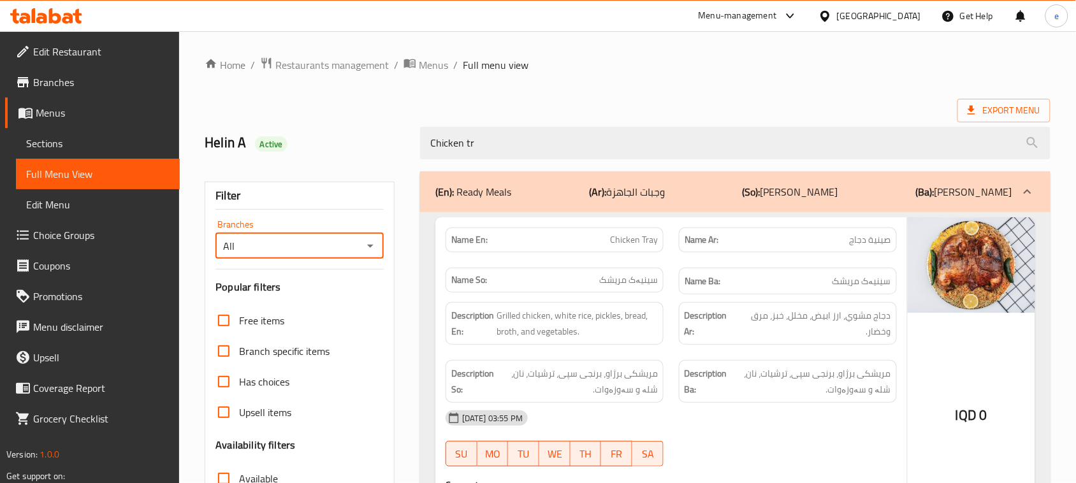
click at [376, 246] on icon "Open" at bounding box center [370, 245] width 15 height 15
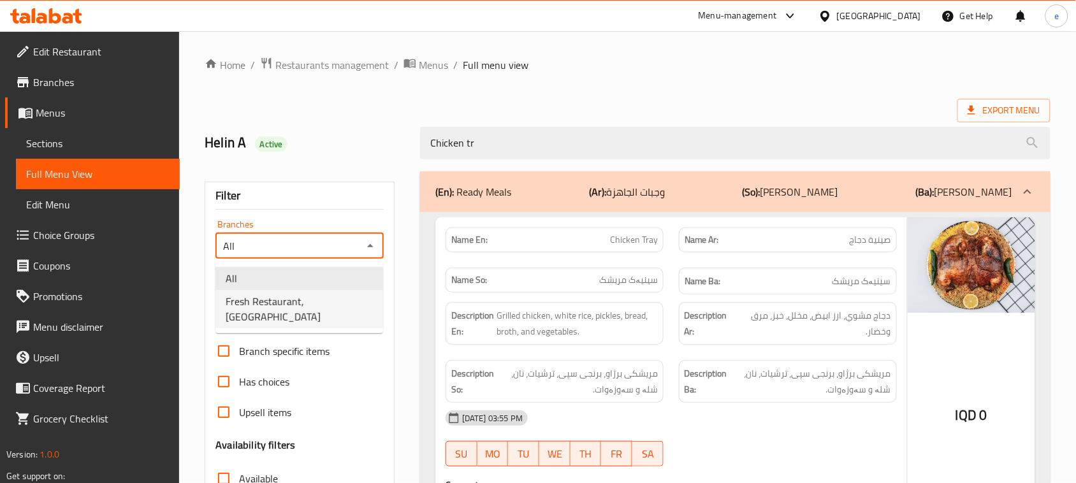
click at [307, 313] on ul "All Fresh Restaurant, Hai Al Jameaa" at bounding box center [299, 297] width 168 height 71
click at [313, 312] on li "Fresh Restaurant, [GEOGRAPHIC_DATA]" at bounding box center [299, 309] width 168 height 38
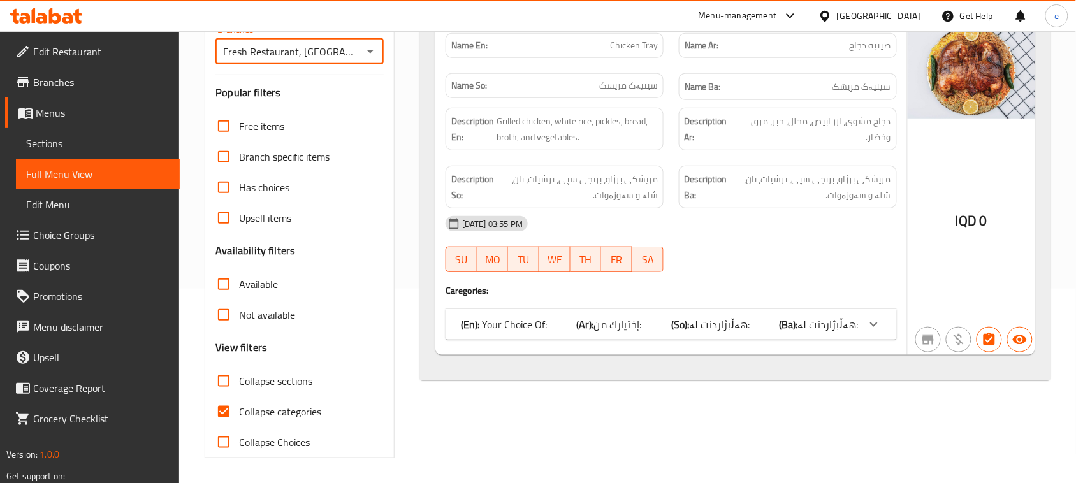
scroll to position [195, 0]
click at [718, 326] on span "هەڵبژاردنت لە:" at bounding box center [719, 323] width 61 height 19
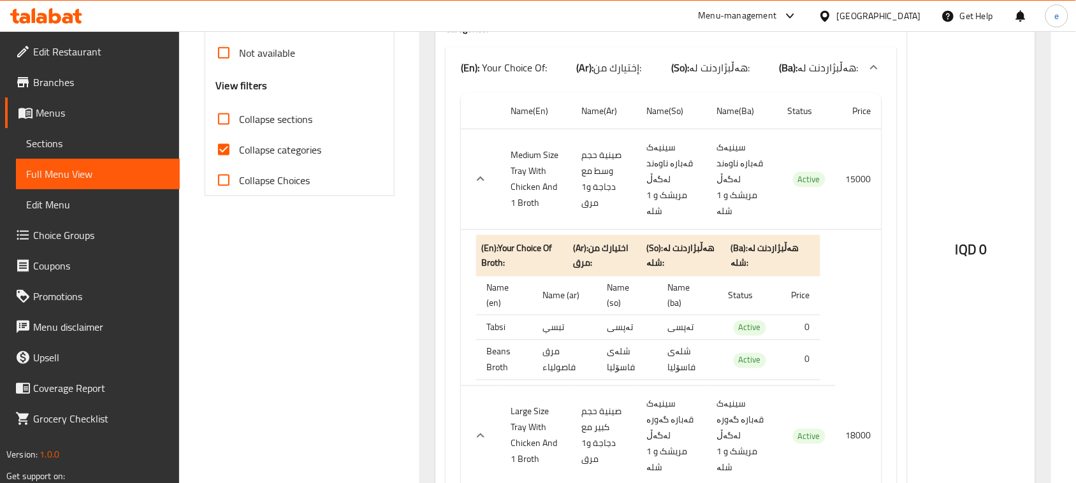
scroll to position [514, 0]
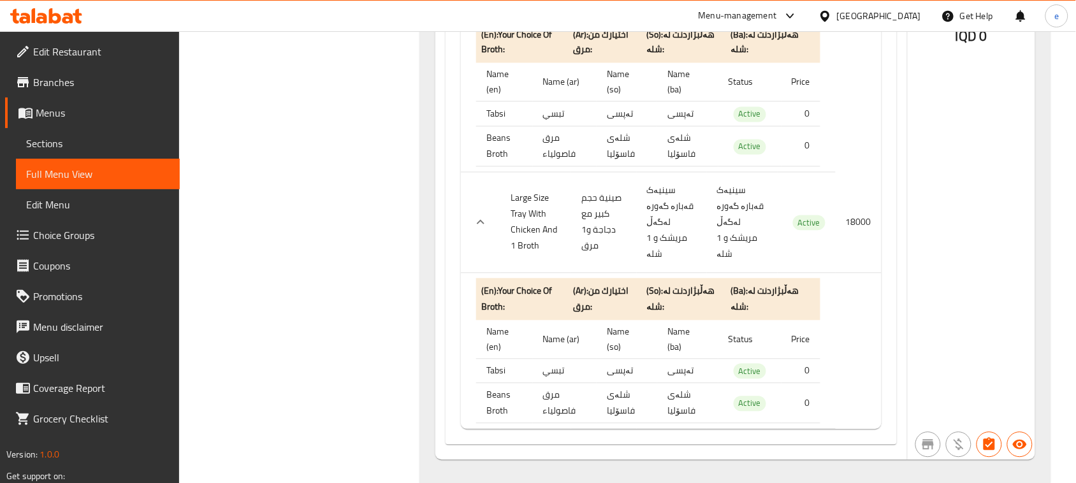
click at [482, 215] on icon "expand row" at bounding box center [480, 222] width 15 height 15
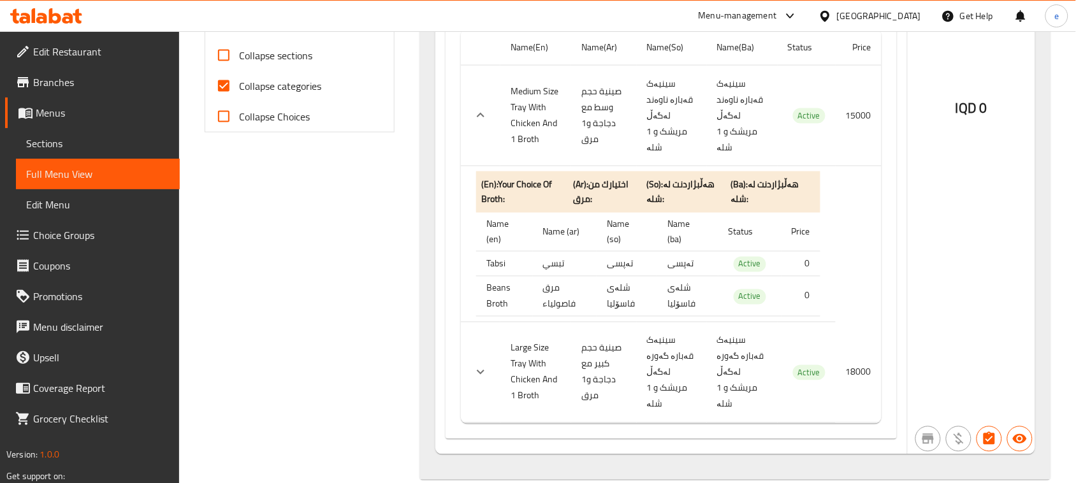
scroll to position [513, 0]
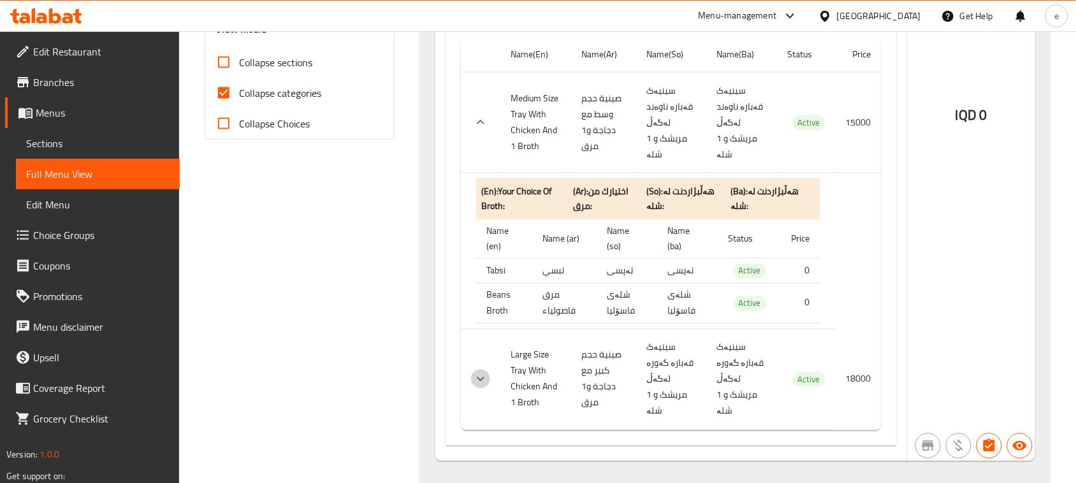
click at [479, 371] on icon "expand row" at bounding box center [480, 378] width 15 height 15
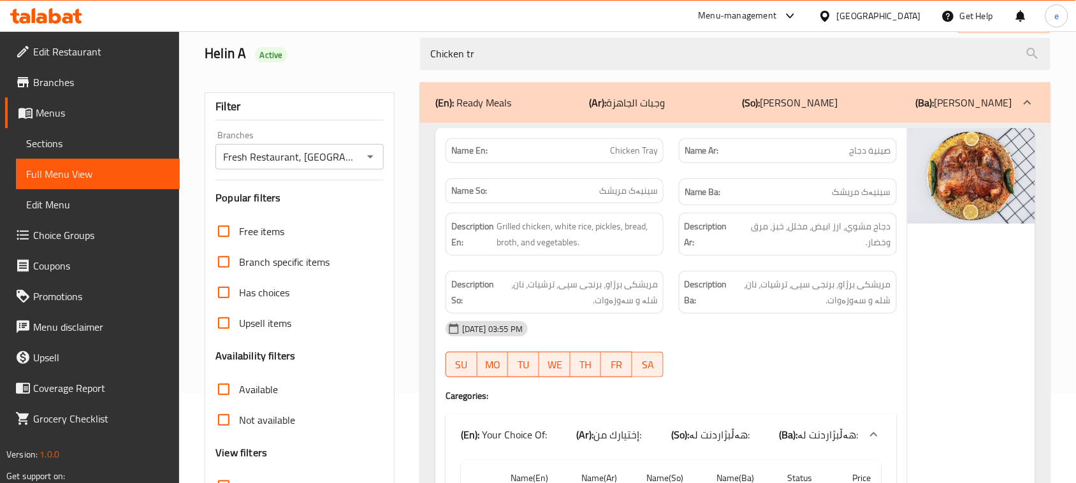
scroll to position [32, 0]
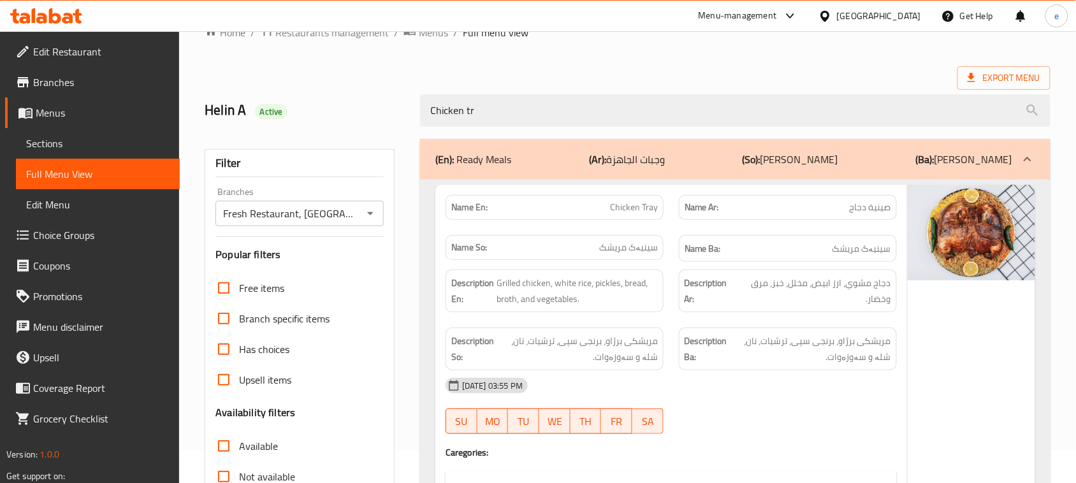
click at [364, 208] on icon "Open" at bounding box center [370, 213] width 15 height 15
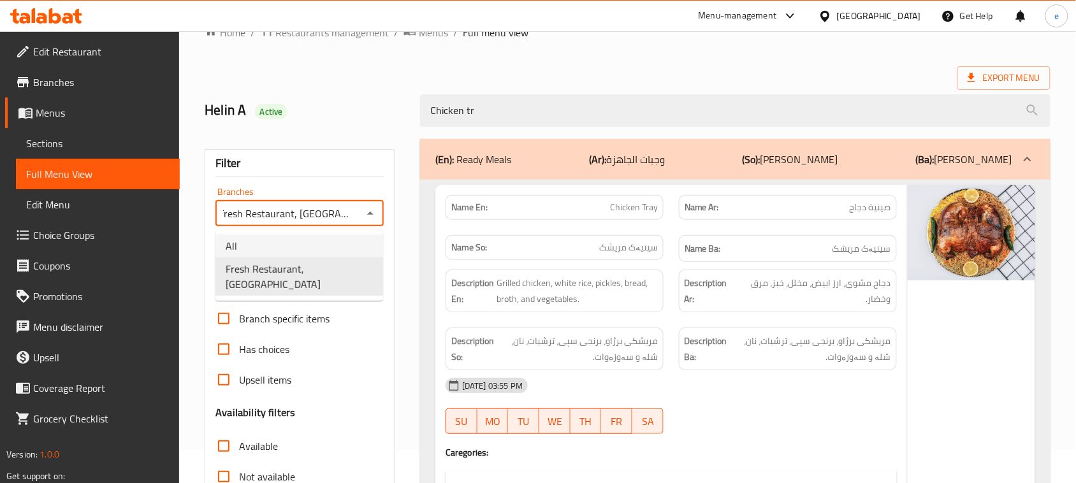
click at [325, 240] on li "All" at bounding box center [299, 245] width 168 height 23
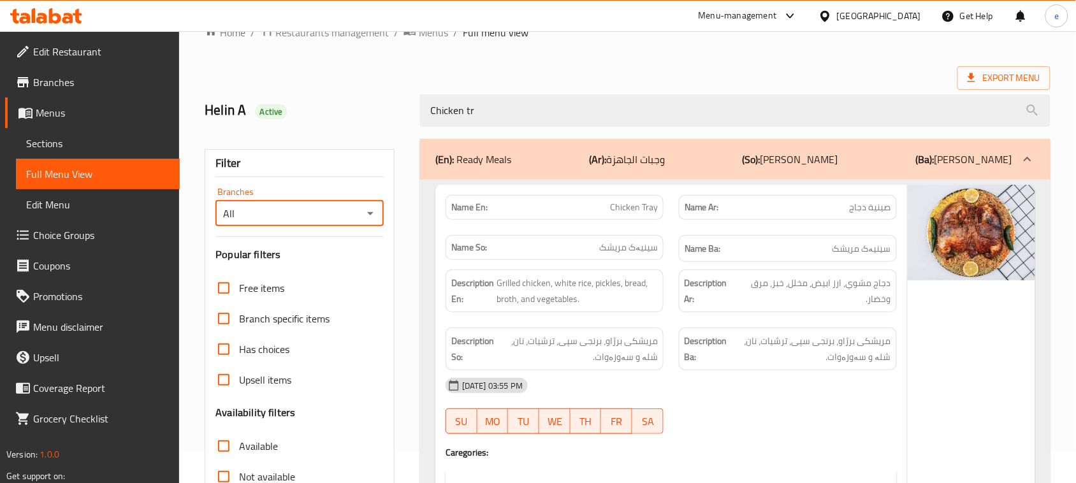
click at [366, 220] on icon "Open" at bounding box center [370, 213] width 15 height 15
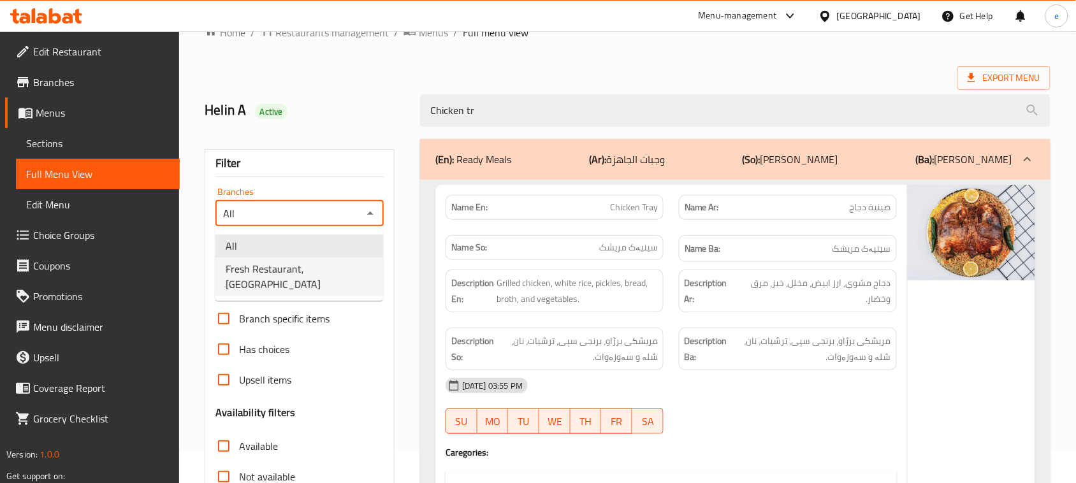
click at [319, 275] on span "Fresh Restaurant, [GEOGRAPHIC_DATA]" at bounding box center [299, 276] width 147 height 31
type input "Fresh Restaurant, [GEOGRAPHIC_DATA]"
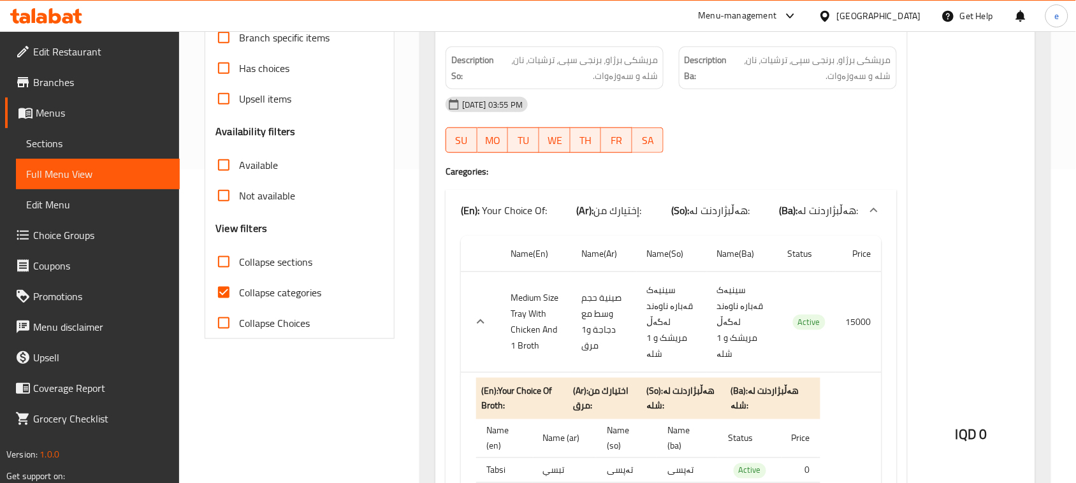
scroll to position [351, 0]
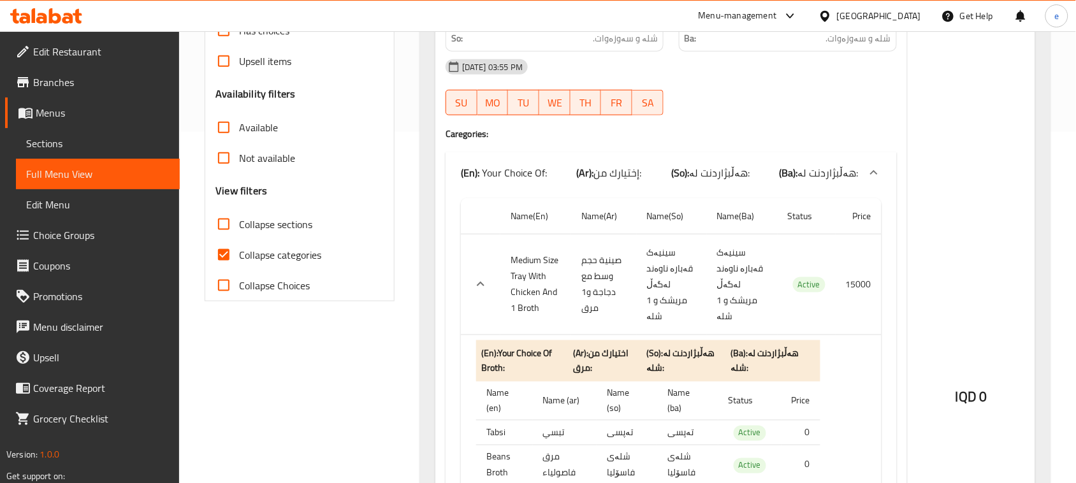
click at [481, 282] on icon "expand row" at bounding box center [481, 284] width 8 height 4
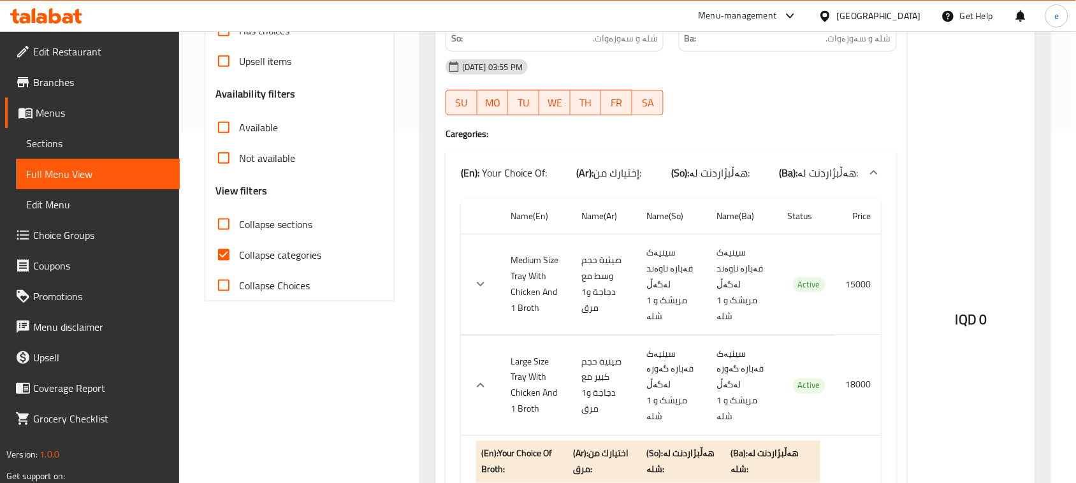
click at [480, 378] on icon "expand row" at bounding box center [480, 385] width 15 height 15
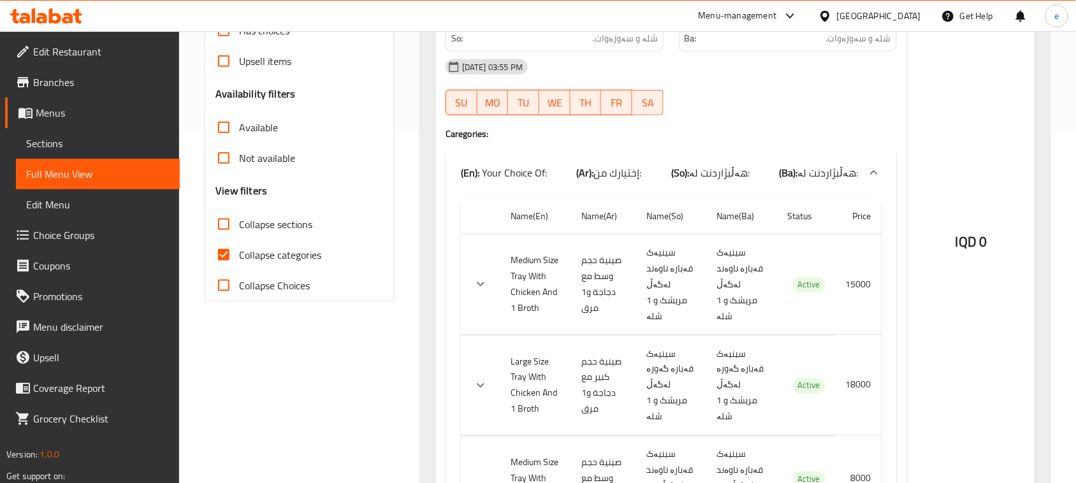
scroll to position [426, 0]
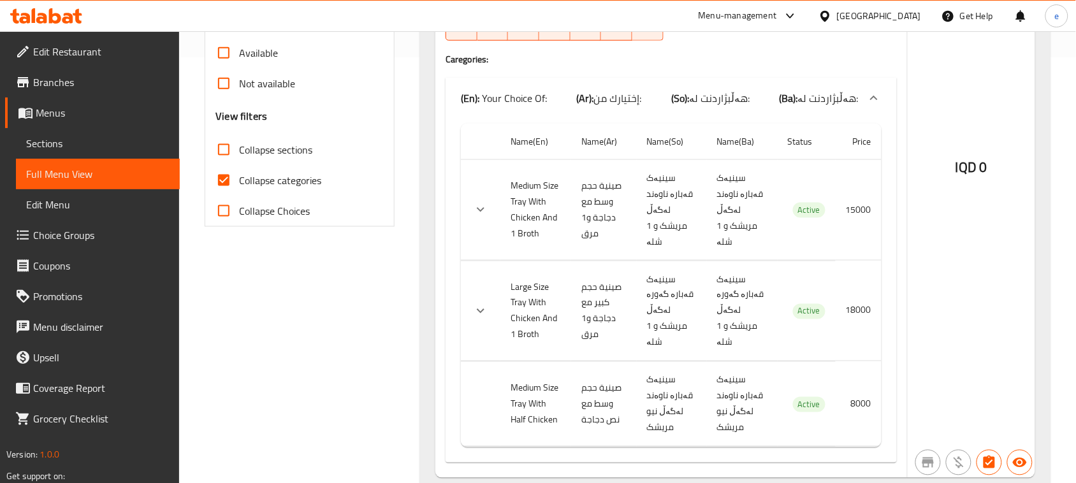
click at [484, 205] on icon "expand row" at bounding box center [480, 209] width 15 height 15
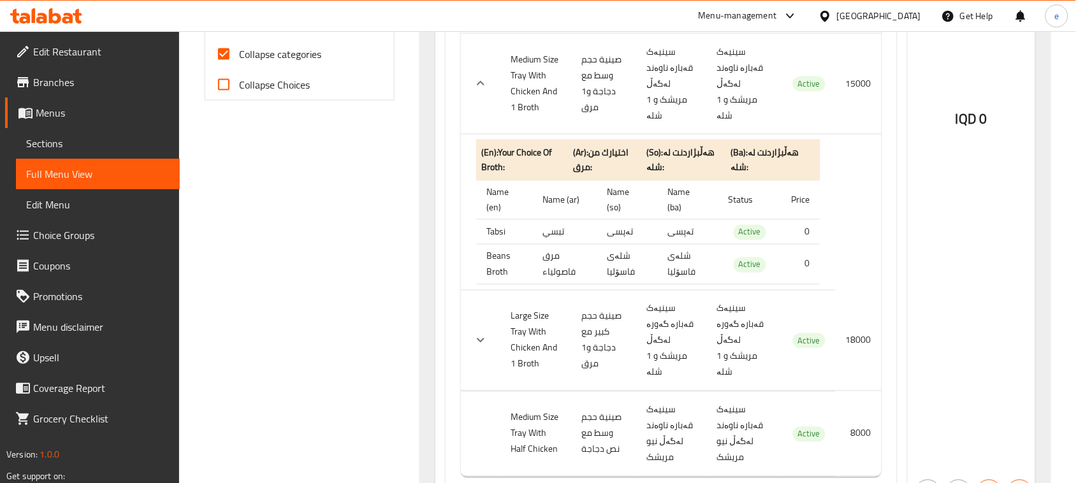
scroll to position [583, 0]
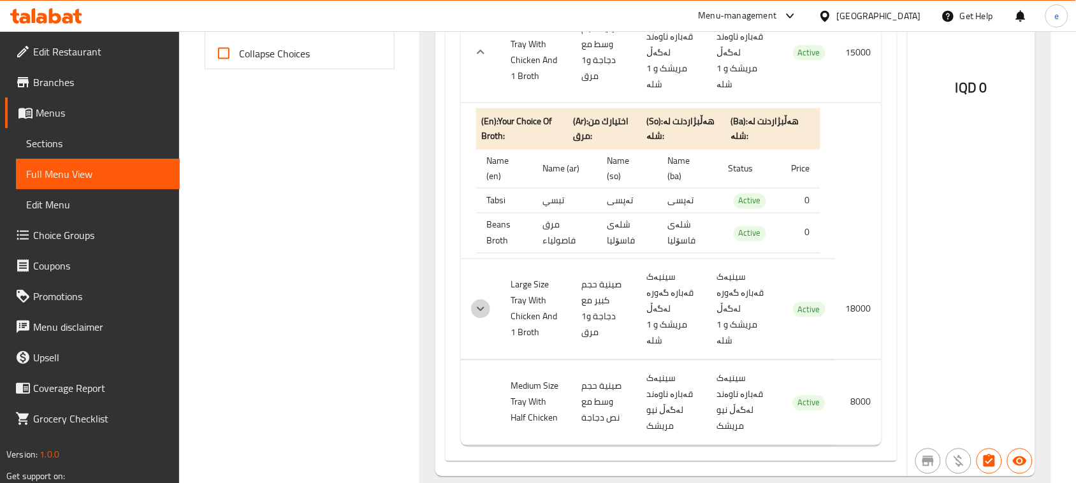
click at [486, 301] on icon "expand row" at bounding box center [480, 308] width 15 height 15
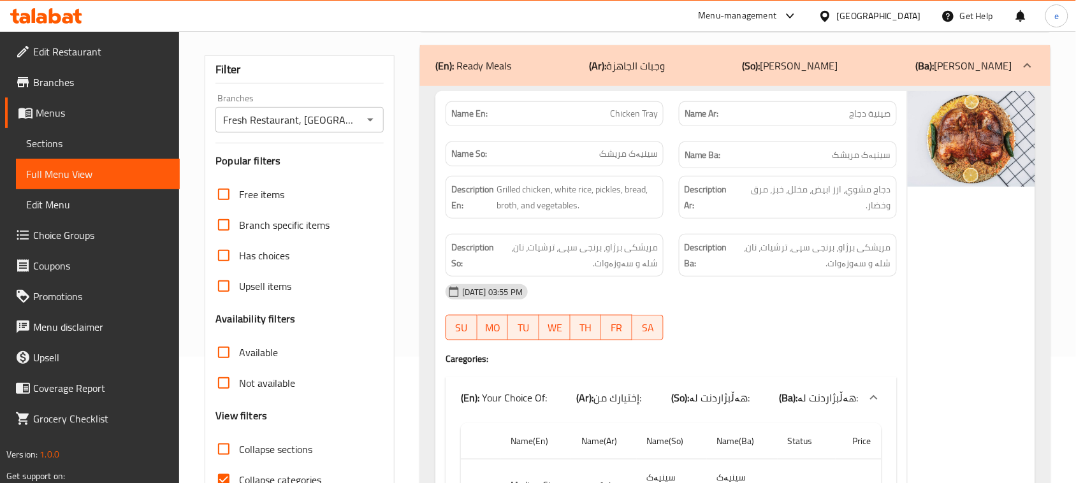
scroll to position [0, 0]
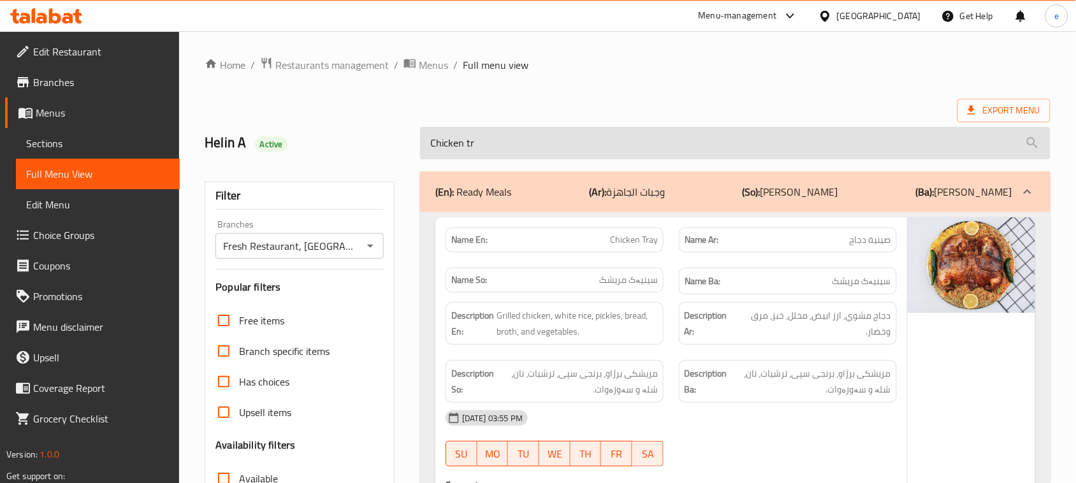
click at [463, 144] on input "Chicken tr" at bounding box center [735, 143] width 630 height 32
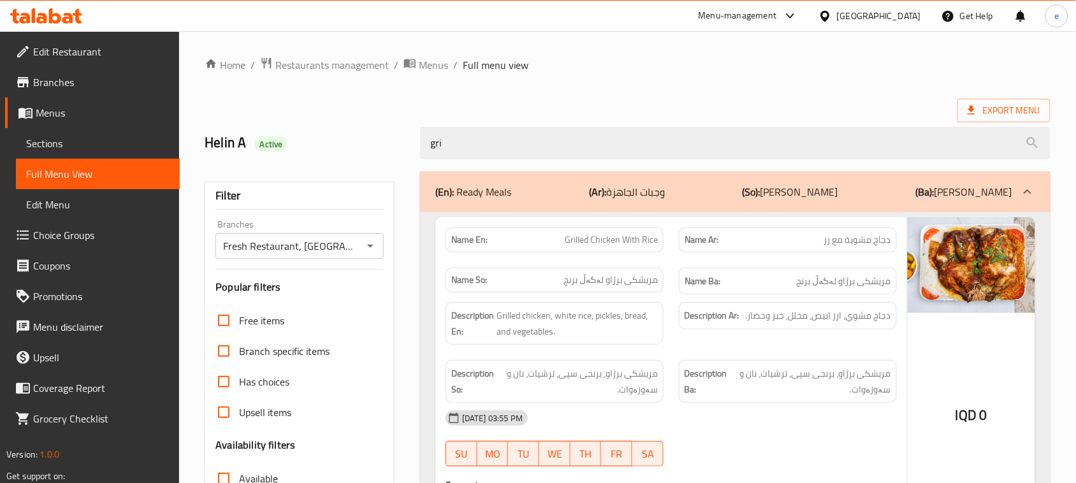
click at [613, 248] on div "Name En: Grilled Chicken With Rice" at bounding box center [554, 239] width 218 height 25
click at [613, 240] on span "Grilled Chicken With Rice" at bounding box center [611, 239] width 93 height 13
copy span "Grilled Chicken With Rice"
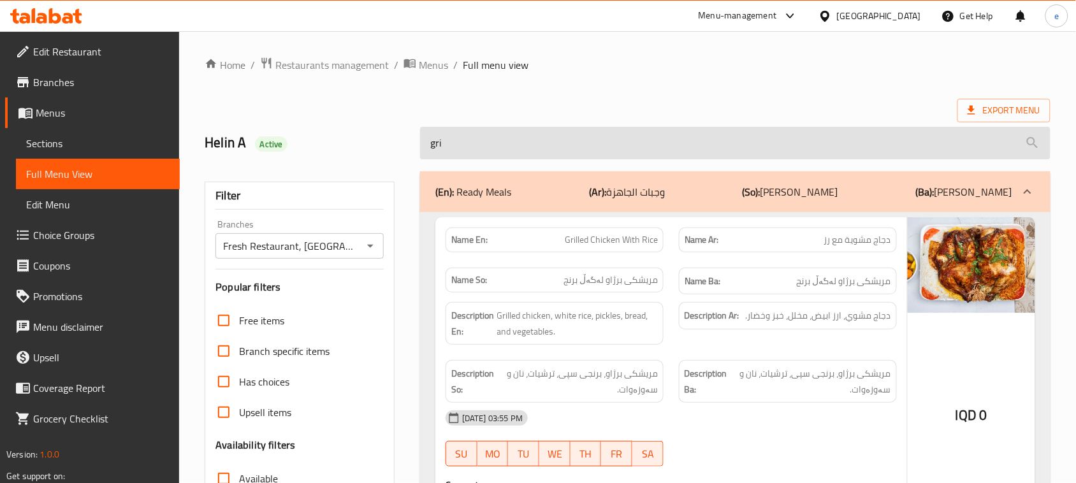
click at [501, 150] on input "gri" at bounding box center [735, 143] width 630 height 32
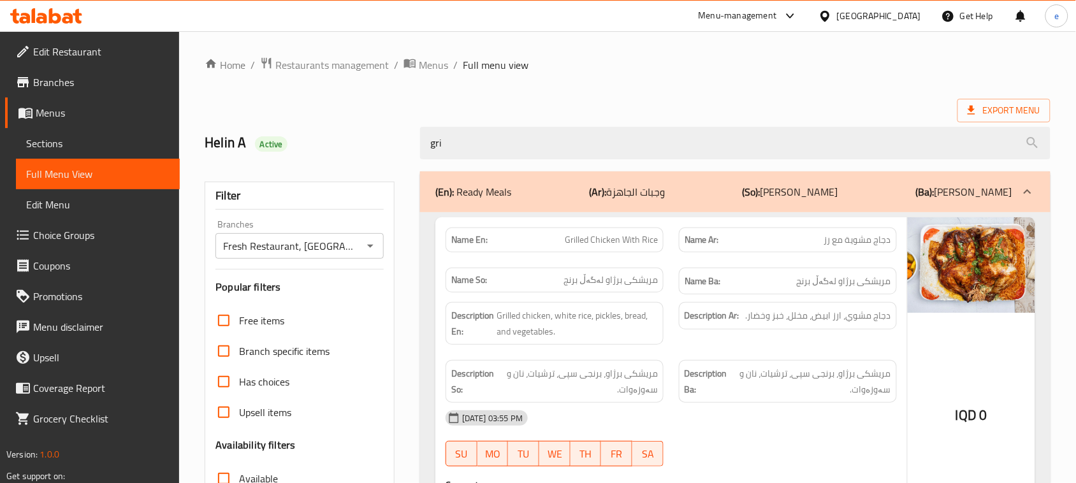
paste input "Grilled Chicken With Rice"
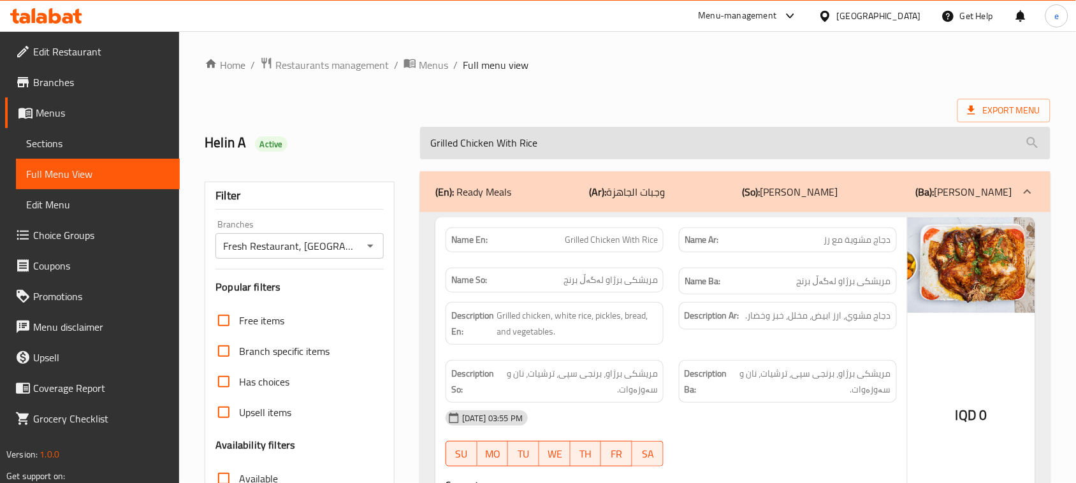
click at [505, 148] on input "Grilled Chicken With Rice" at bounding box center [735, 143] width 630 height 32
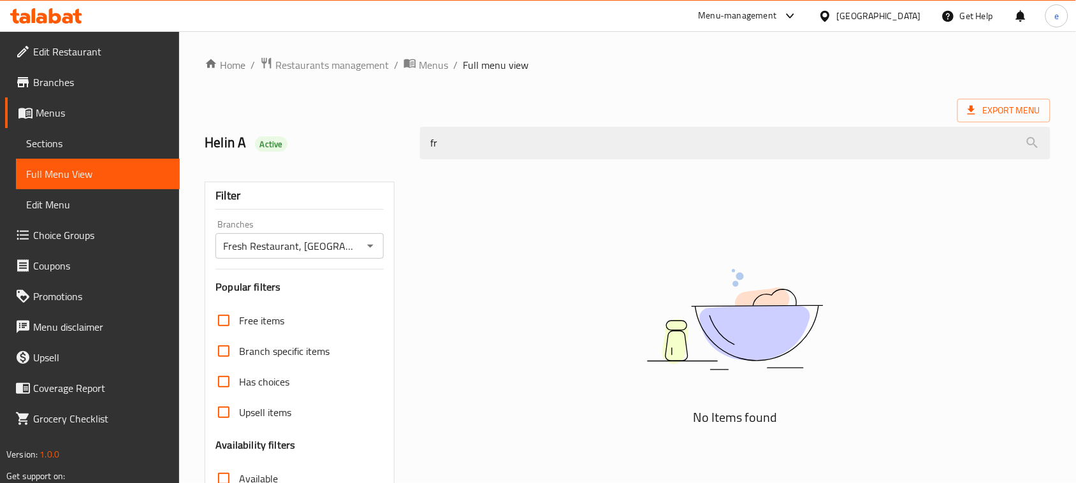
type input "f"
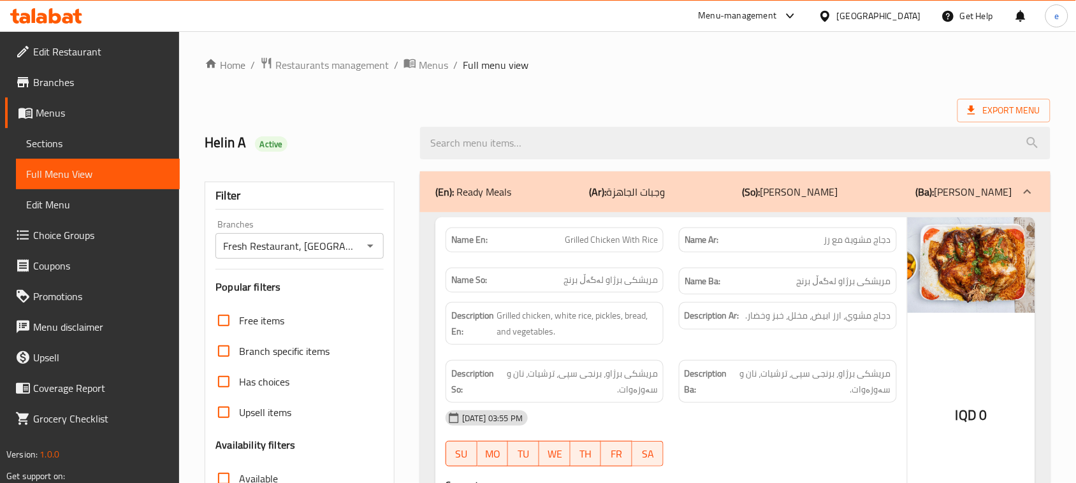
scroll to position [685, 0]
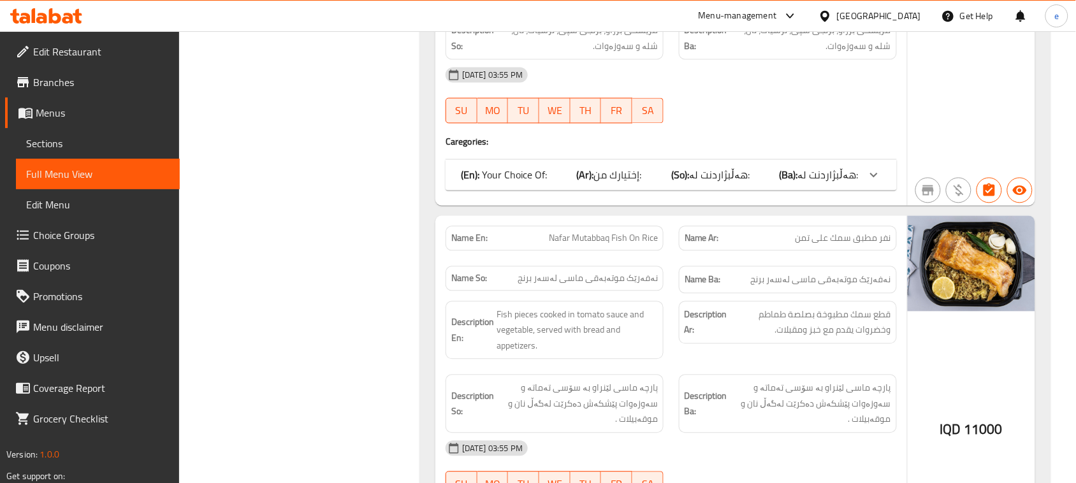
click at [609, 243] on span "Nafar Mutabbaq Fish On Rice" at bounding box center [603, 238] width 109 height 13
copy span "Nafar Mutabbaq Fish On Rice"
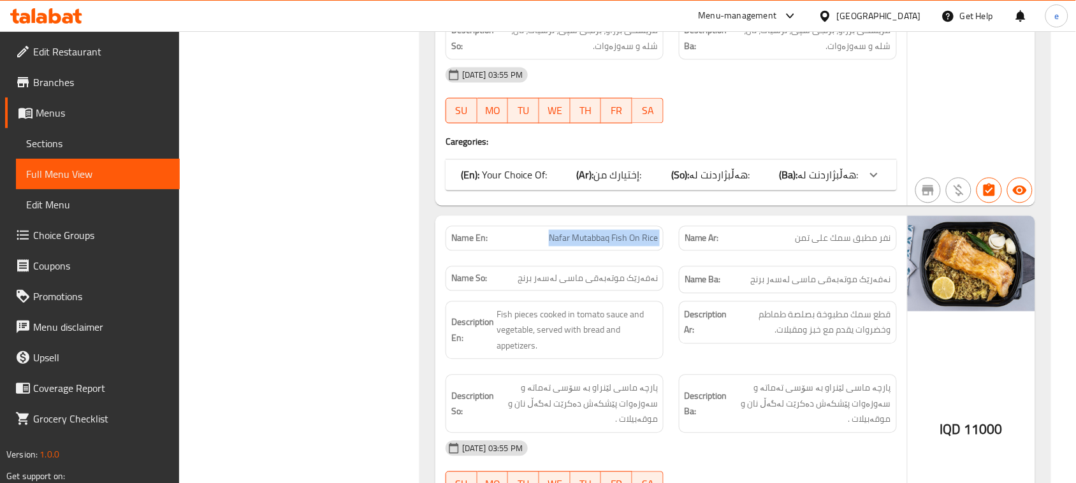
scroll to position [0, 0]
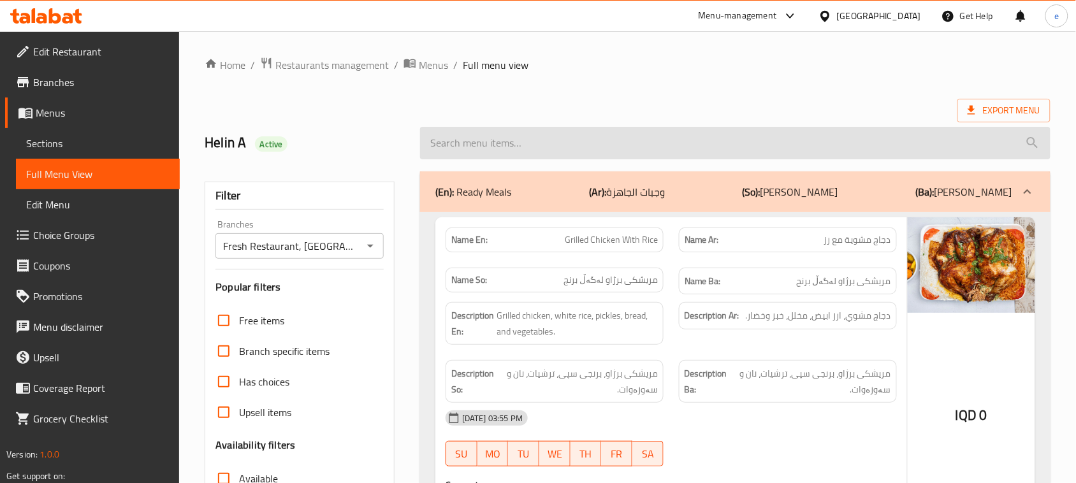
click at [600, 147] on input "search" at bounding box center [735, 143] width 630 height 32
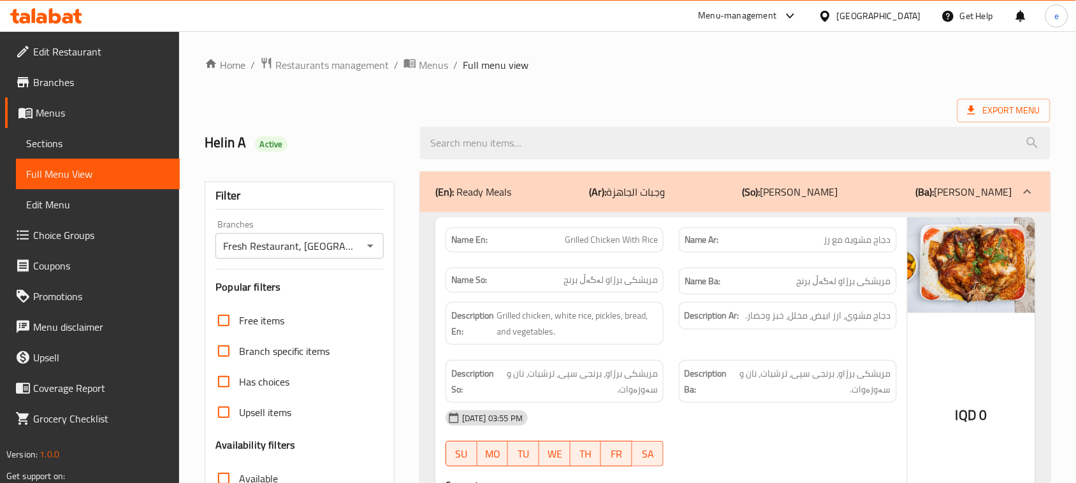
paste input "Nafar Mutabbaq Fish On Rice"
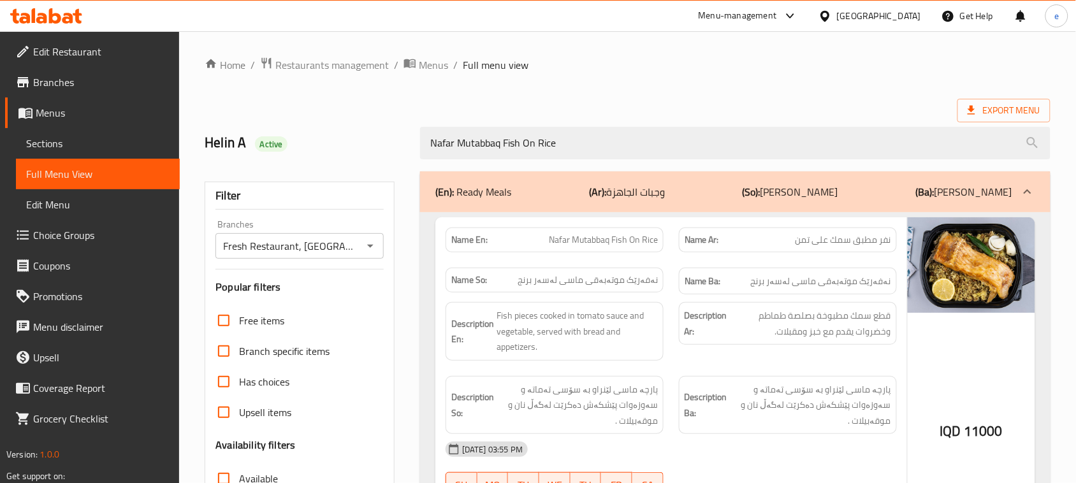
type input "Nafar Mutabbaq Fish On Rice"
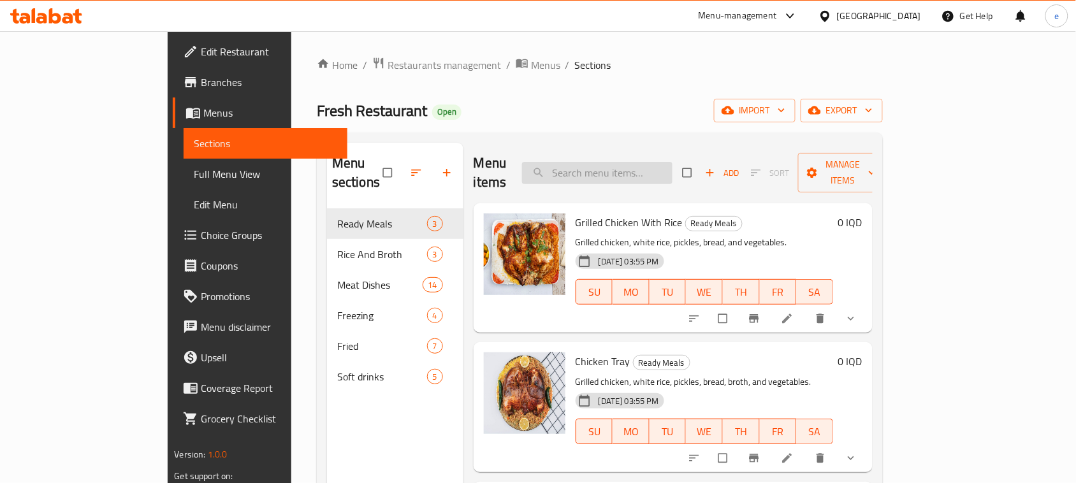
click at [645, 164] on input "search" at bounding box center [597, 173] width 150 height 22
paste input "Iraqi Meat Qouzi"
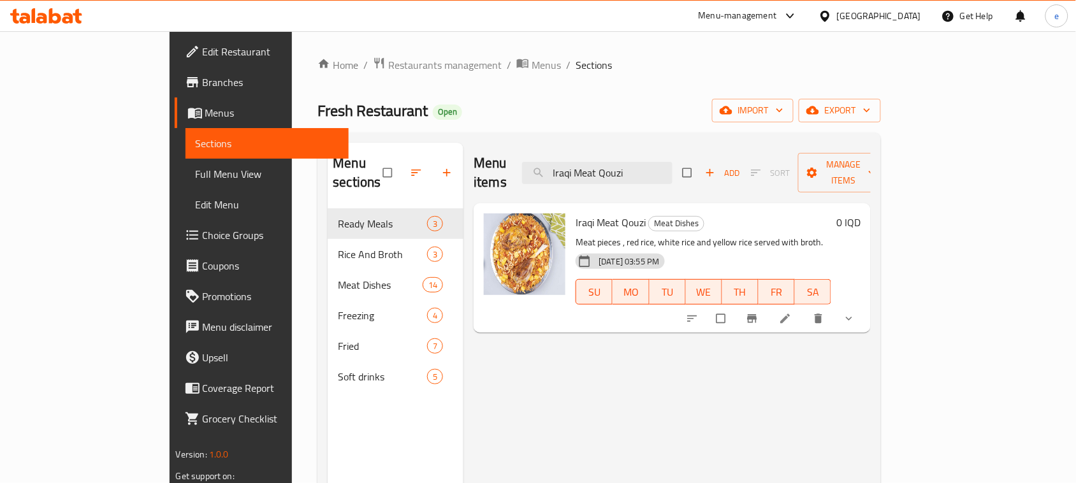
type input "Iraqi Meat Qouzi"
click at [804, 309] on li at bounding box center [786, 318] width 36 height 20
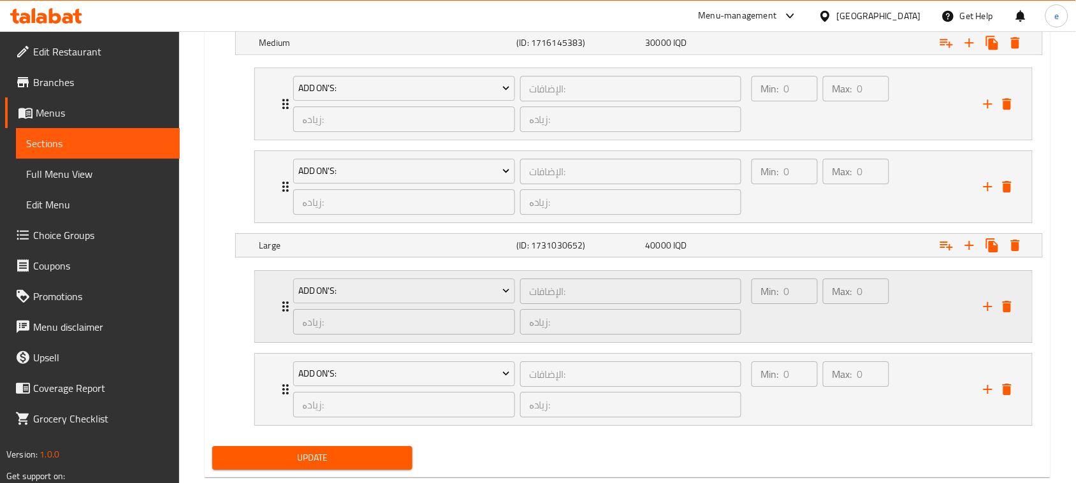
scroll to position [1148, 0]
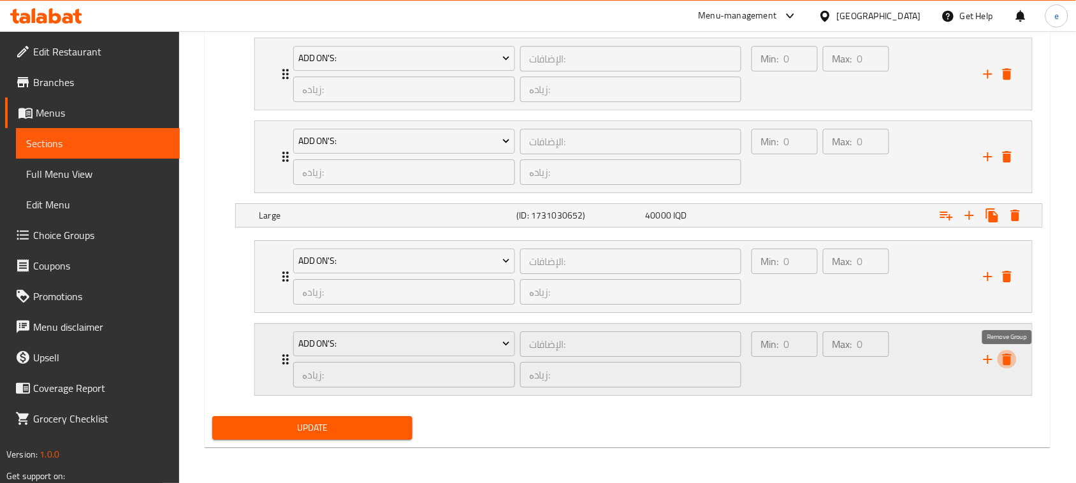
click at [1007, 363] on icon "delete" at bounding box center [1006, 359] width 9 height 11
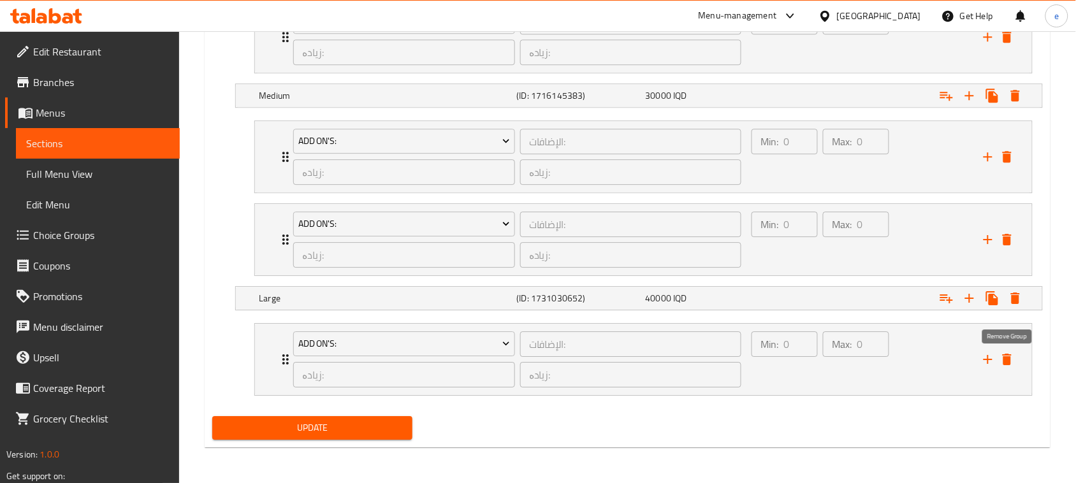
scroll to position [1065, 0]
click at [1007, 363] on icon "delete" at bounding box center [1006, 359] width 9 height 11
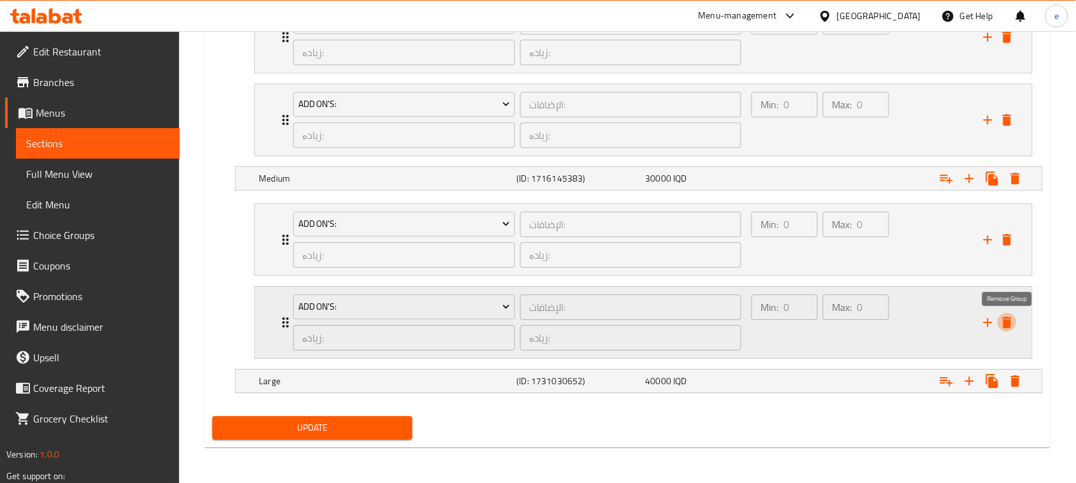
click at [1005, 322] on icon "delete" at bounding box center [1006, 322] width 9 height 11
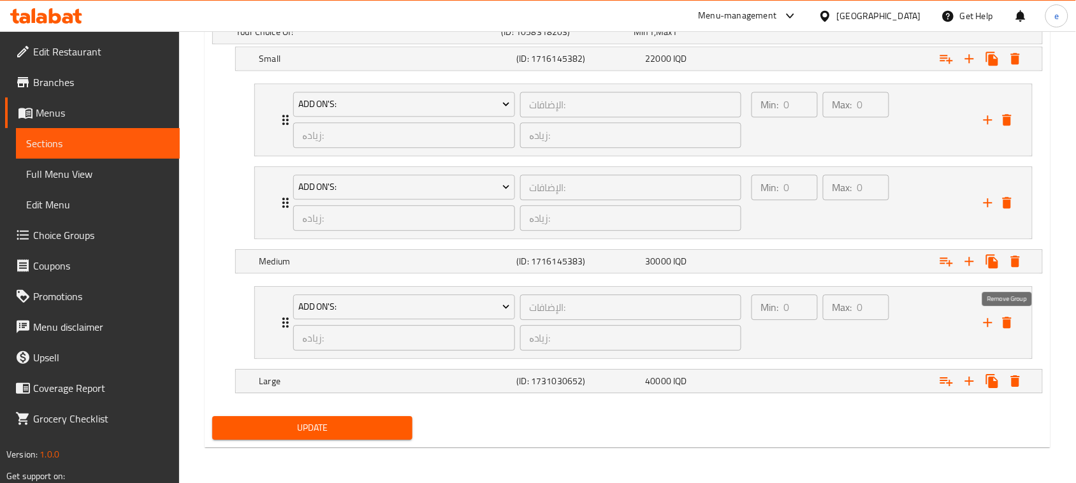
click at [1005, 322] on icon "delete" at bounding box center [1006, 322] width 9 height 11
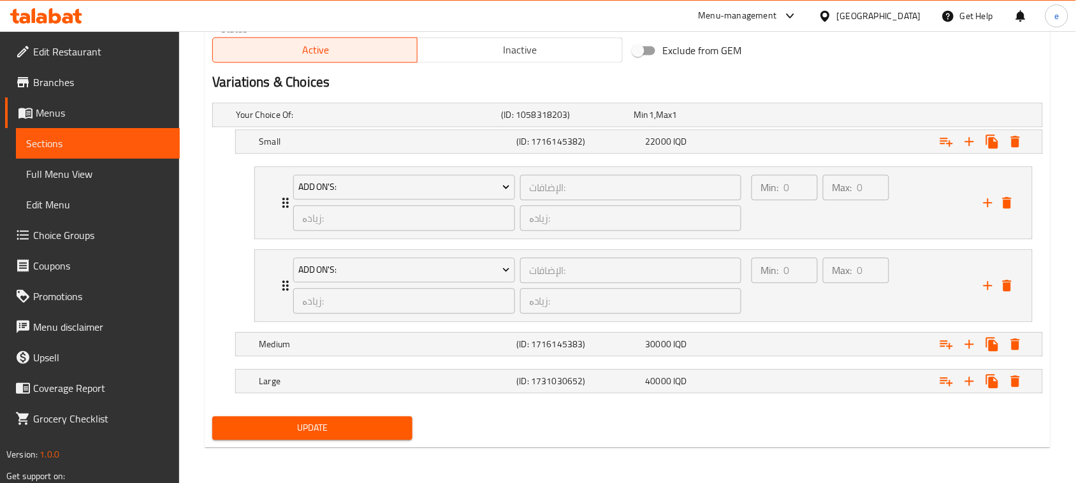
scroll to position [814, 0]
click at [1007, 288] on icon "delete" at bounding box center [1006, 285] width 9 height 11
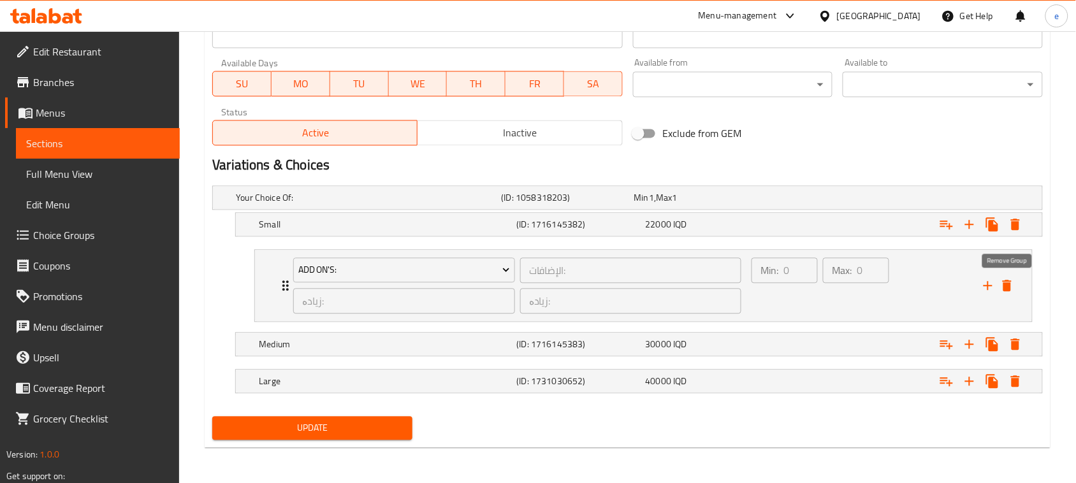
scroll to position [731, 0]
click at [1007, 282] on icon "delete" at bounding box center [1006, 285] width 9 height 11
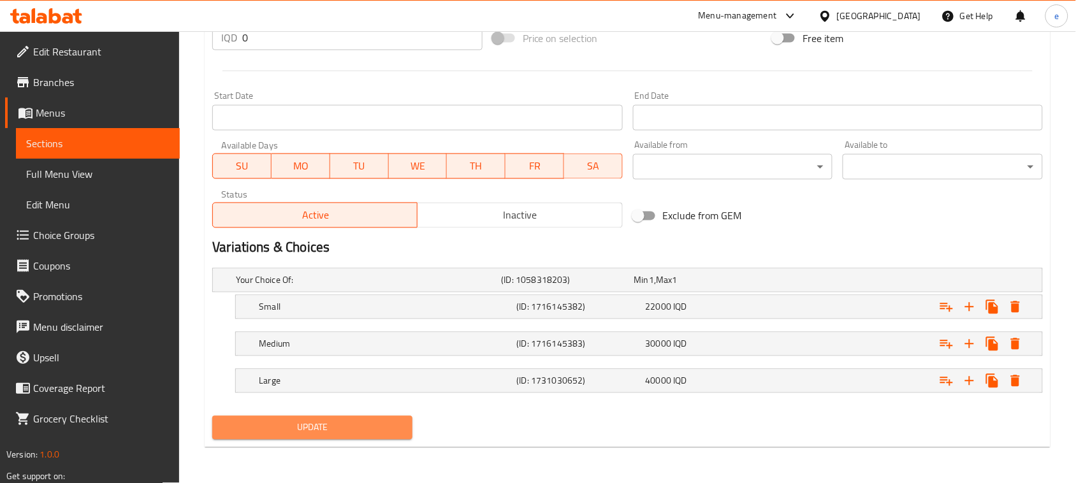
click at [324, 426] on span "Update" at bounding box center [312, 428] width 180 height 16
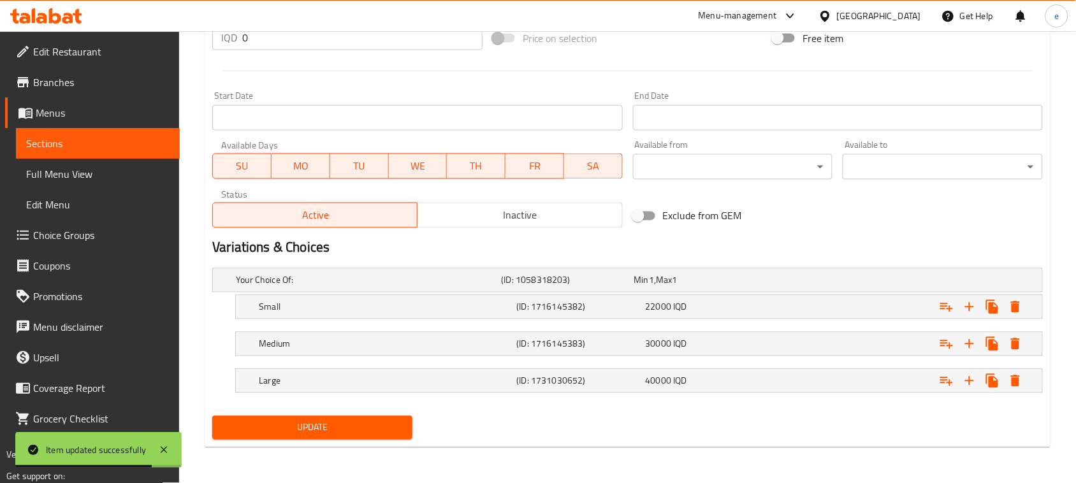
click at [147, 141] on span "Sections" at bounding box center [97, 143] width 143 height 15
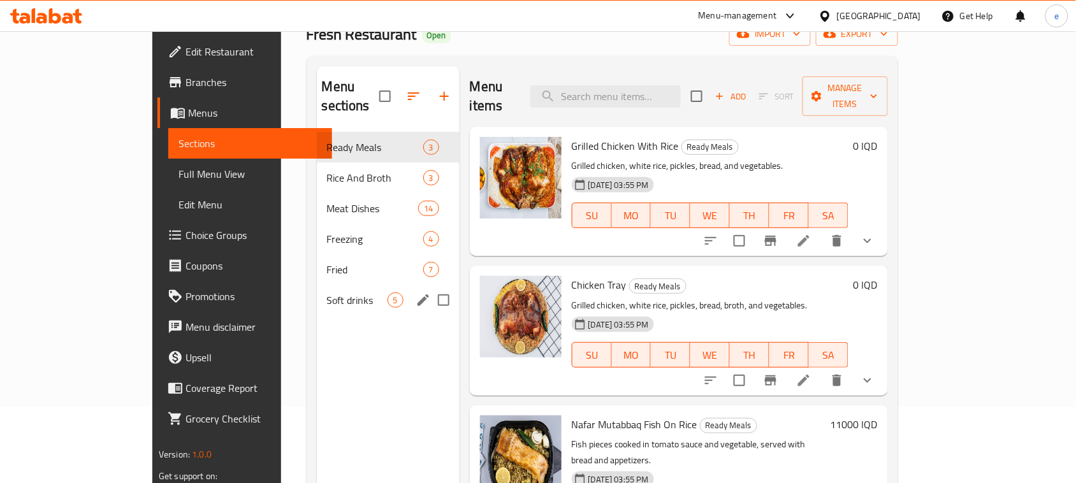
scroll to position [20, 0]
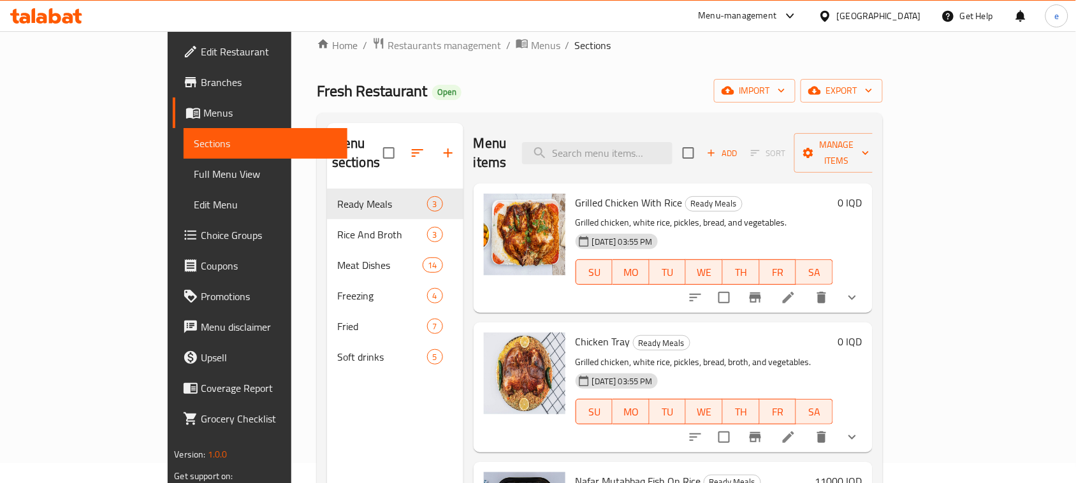
click at [201, 238] on span "Choice Groups" at bounding box center [269, 234] width 136 height 15
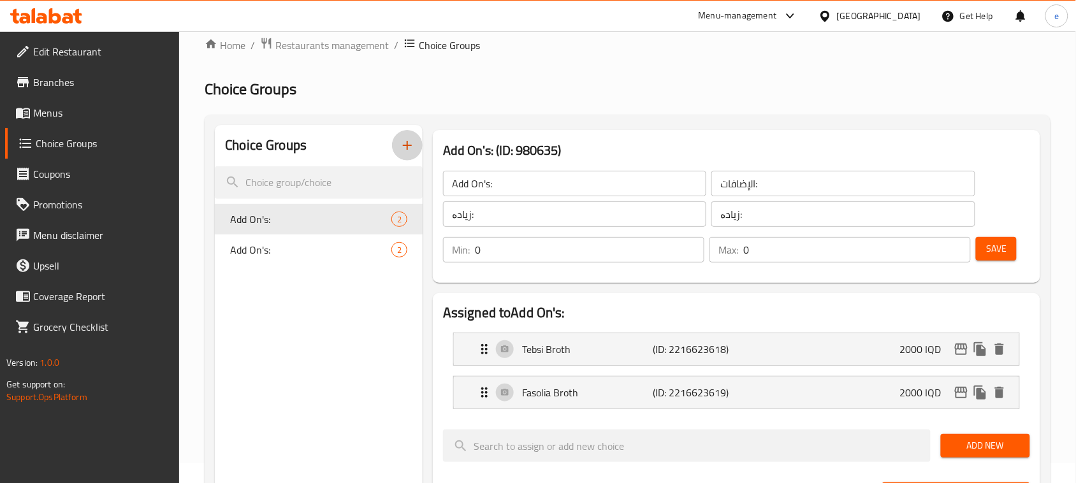
click at [411, 148] on icon "button" at bounding box center [407, 145] width 15 height 15
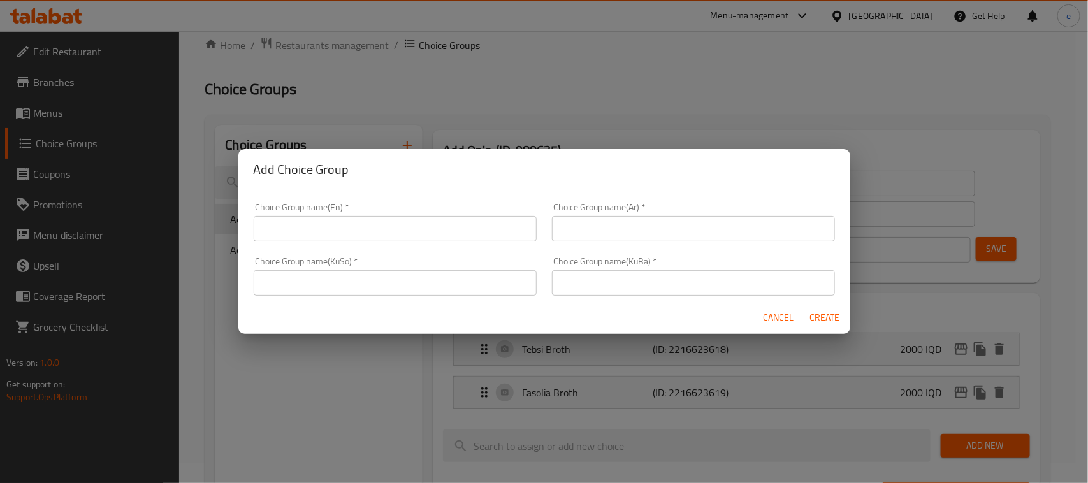
click at [408, 222] on input "text" at bounding box center [395, 228] width 283 height 25
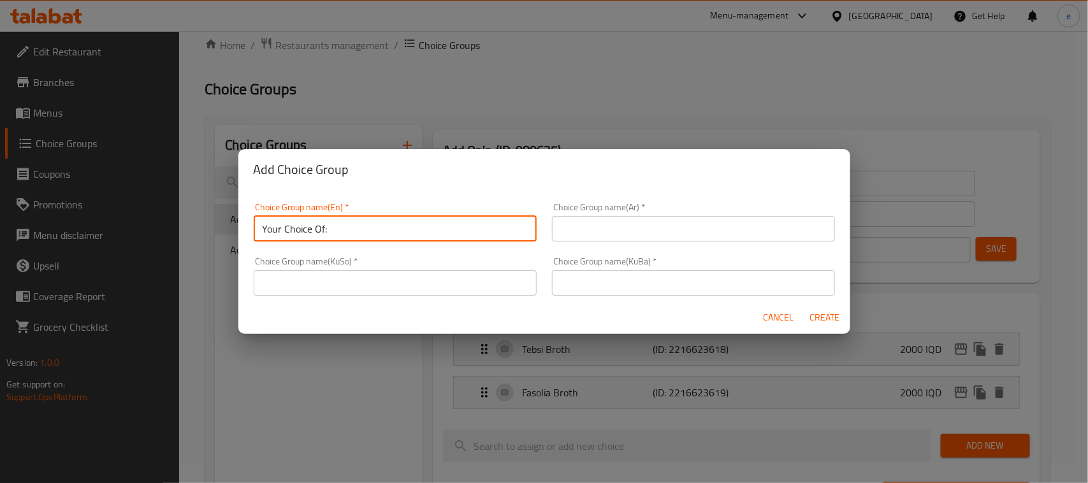
click at [325, 231] on input "Your Choice Of:" at bounding box center [395, 228] width 283 height 25
click at [332, 226] on input "Your Choice Of Broth:" at bounding box center [395, 228] width 283 height 25
type input "Your Choice Of Broth:"
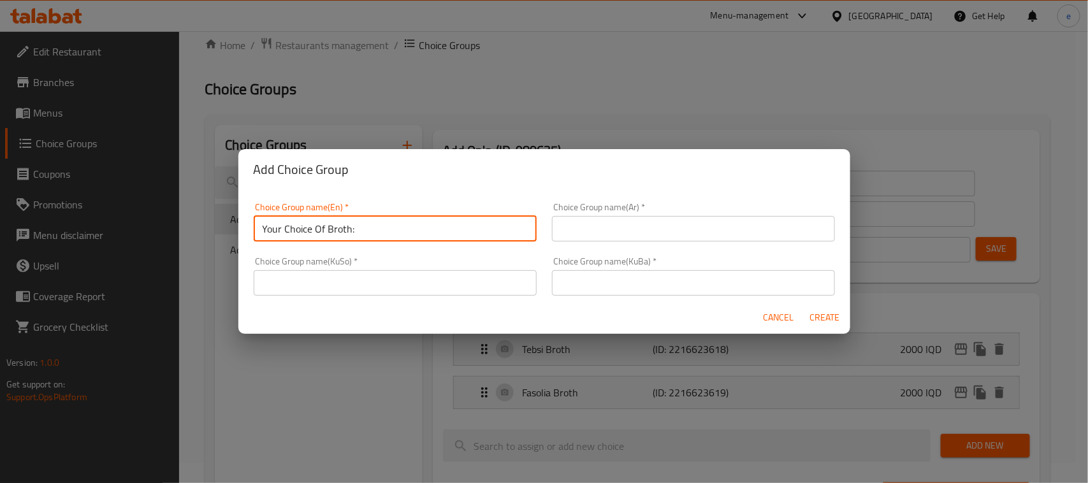
click at [612, 236] on input "text" at bounding box center [693, 228] width 283 height 25
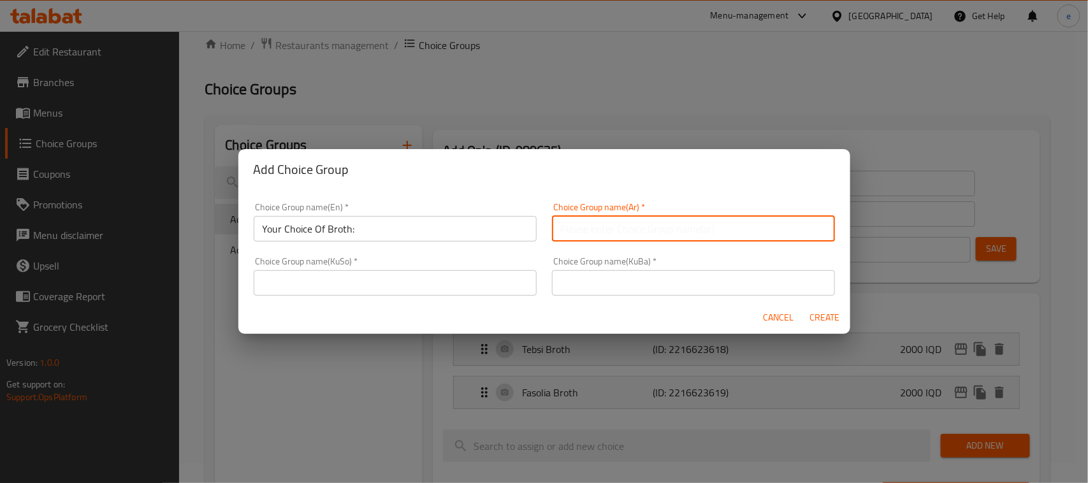
paste input "اختيارك من مرق:"
type input "اختيارك من مرق:"
drag, startPoint x: 419, startPoint y: 284, endPoint x: 426, endPoint y: 284, distance: 7.0
click at [419, 284] on input "text" at bounding box center [395, 282] width 283 height 25
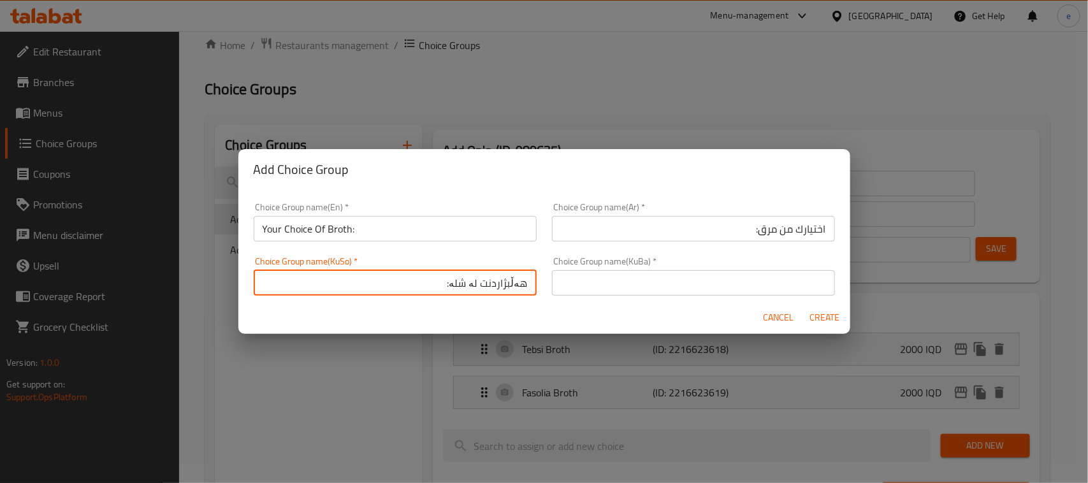
click at [501, 288] on input "هەڵبژاردنت لە شلە:" at bounding box center [395, 282] width 283 height 25
type input "هەڵبژاردنت لە شلە:"
click at [626, 284] on input "text" at bounding box center [693, 282] width 283 height 25
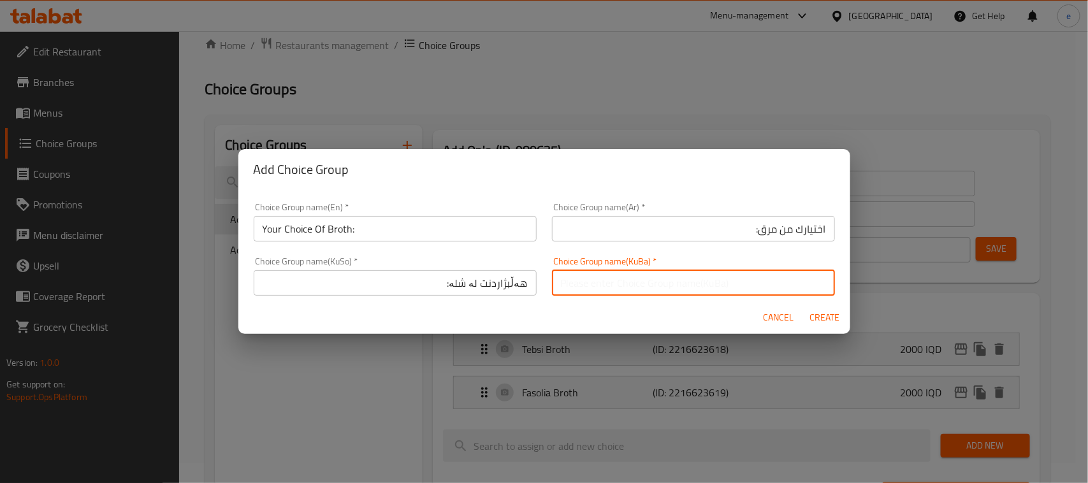
paste input "هەڵبژاردنت لە شلە:"
type input "هەڵبژاردنت لە شلە:"
click at [817, 321] on span "Create" at bounding box center [824, 318] width 31 height 16
type input "Your Choice Of Broth:"
type input "اختيارك من مرق:"
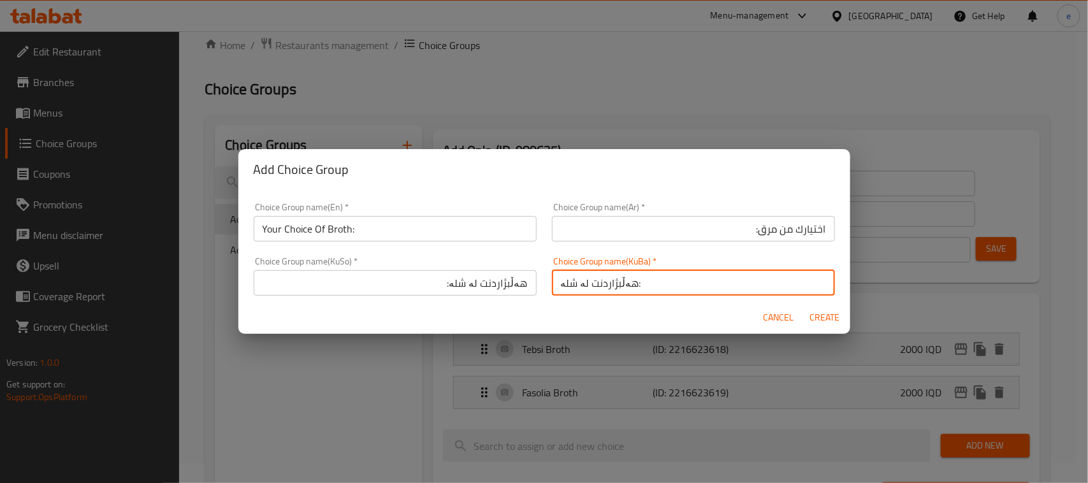
type input "هەڵبژاردنت لە شلە:"
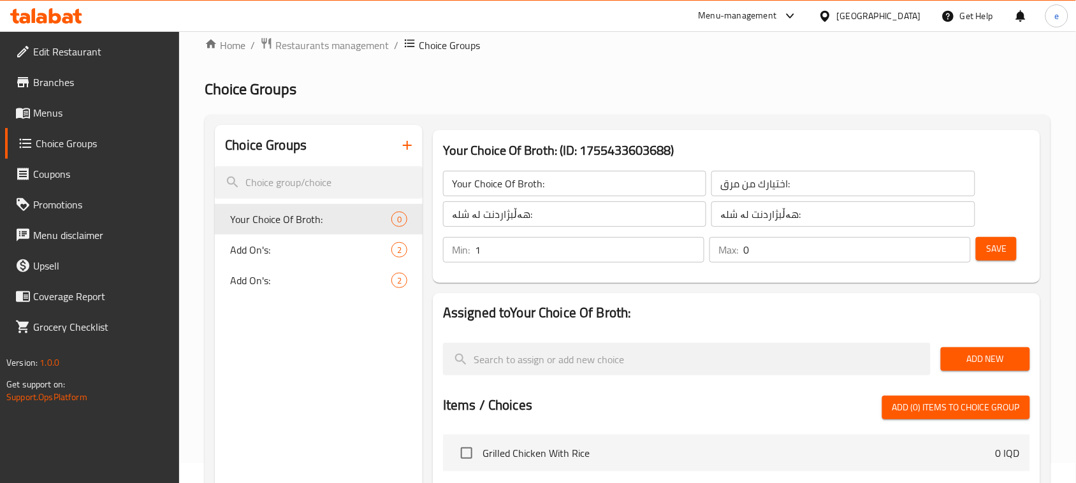
type input "1"
click at [692, 244] on input "1" at bounding box center [589, 249] width 229 height 25
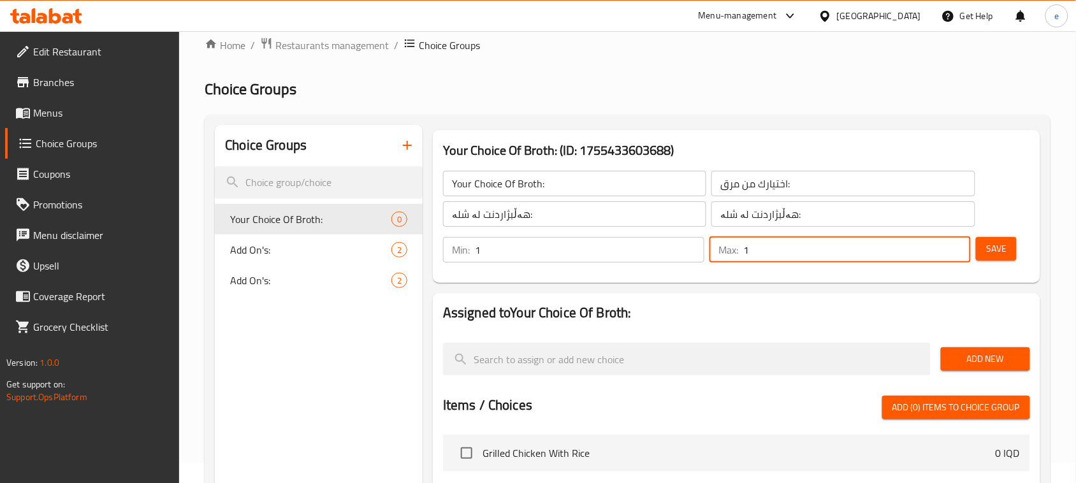
type input "1"
click at [956, 245] on input "1" at bounding box center [856, 249] width 227 height 25
click at [993, 244] on span "Save" at bounding box center [996, 249] width 20 height 16
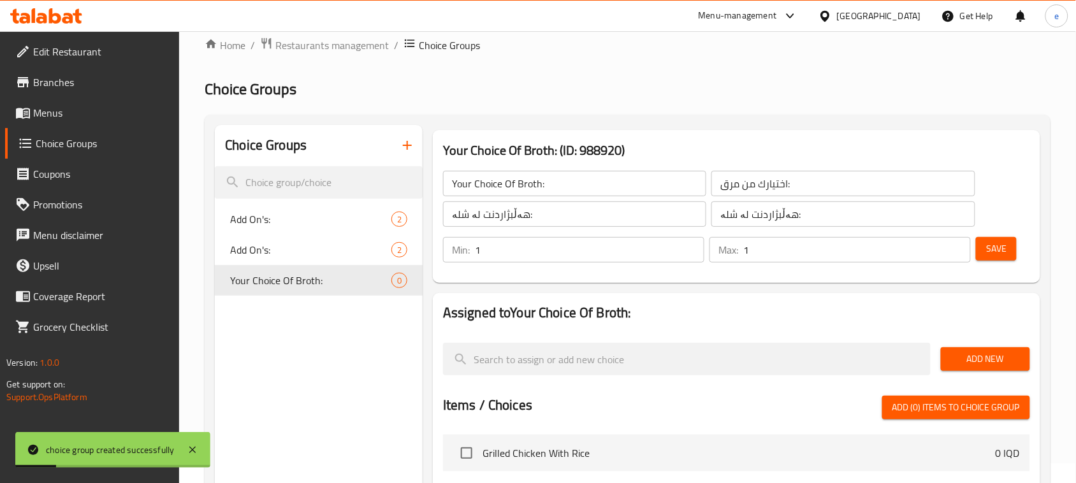
click at [970, 358] on span "Add New" at bounding box center [985, 359] width 69 height 16
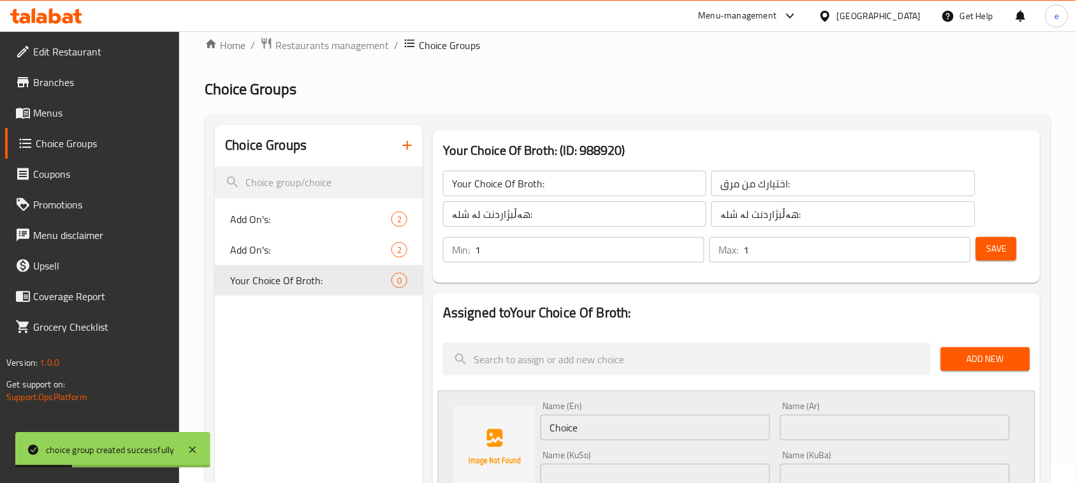
scroll to position [179, 0]
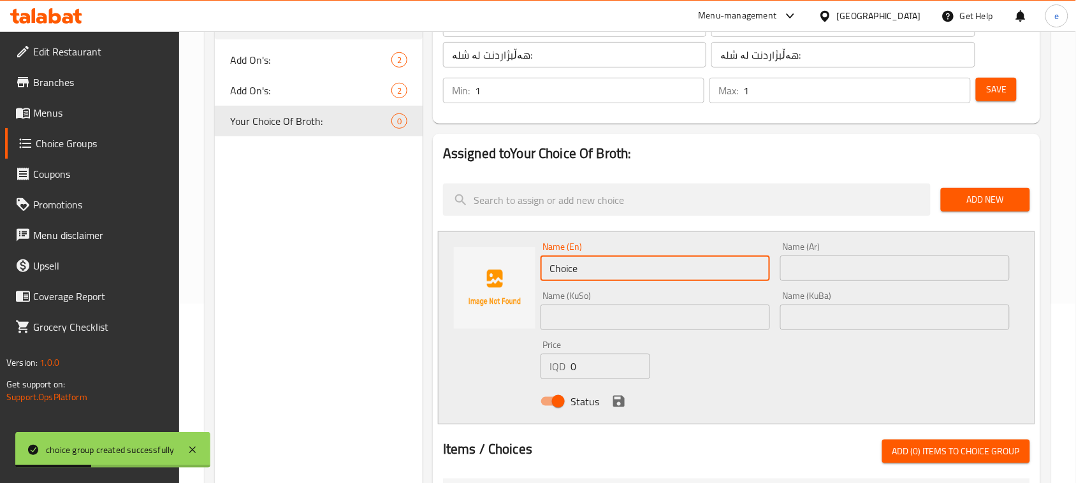
click at [580, 270] on input "Choice" at bounding box center [654, 268] width 229 height 25
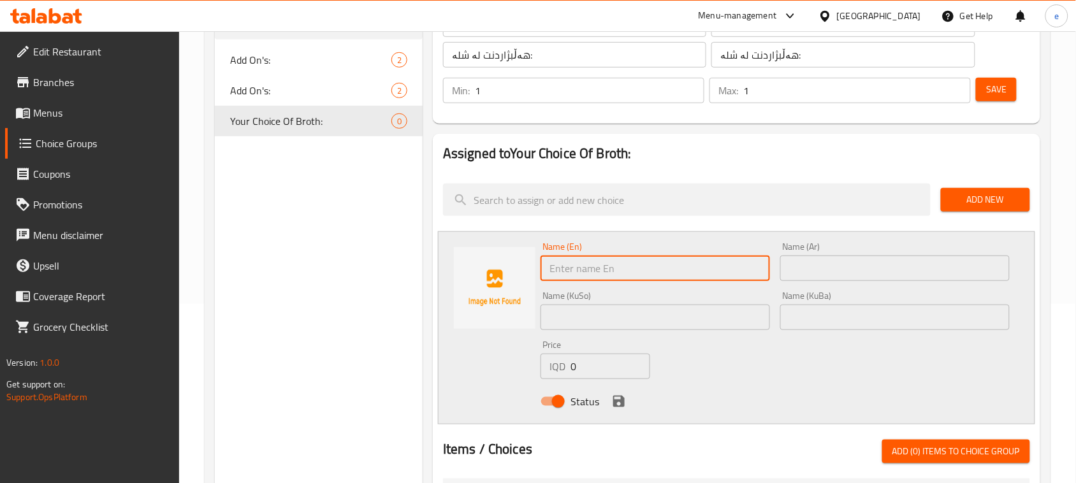
paste input "Tabsi"
type input "Tabsi"
click at [679, 329] on input "text" at bounding box center [654, 317] width 229 height 25
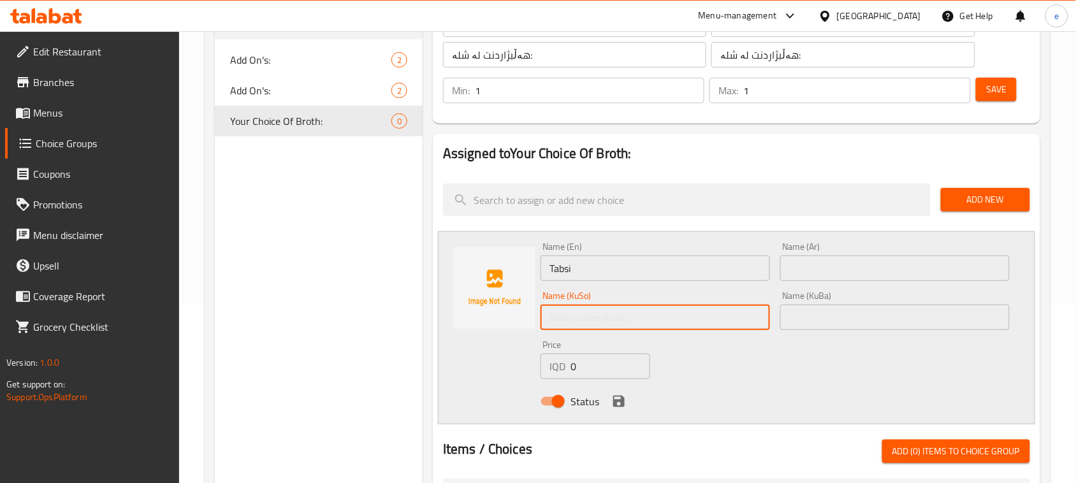
paste input "تەپسی"
type input "تەپسی"
click at [876, 333] on div "Name (KuBa) Name (KuBa)" at bounding box center [895, 310] width 240 height 49
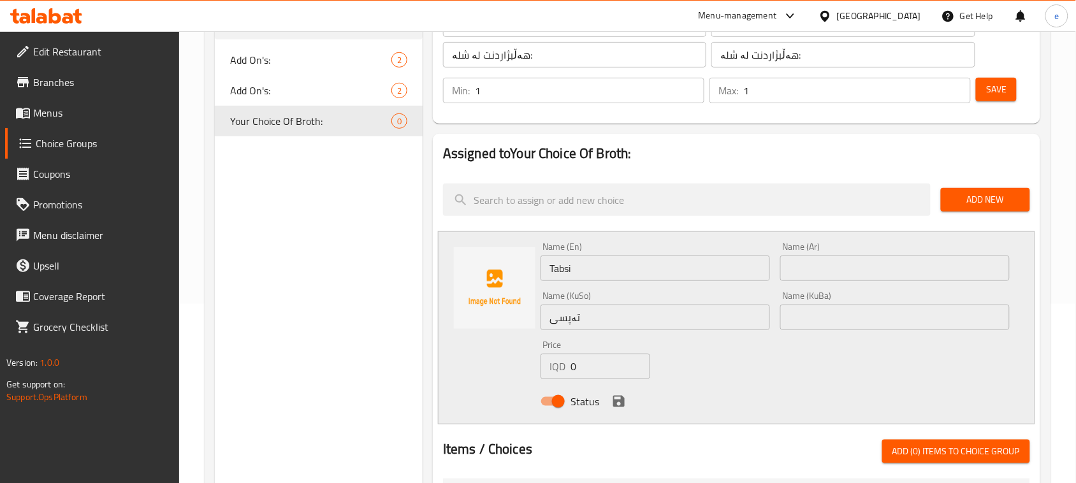
click at [870, 324] on input "text" at bounding box center [894, 317] width 229 height 25
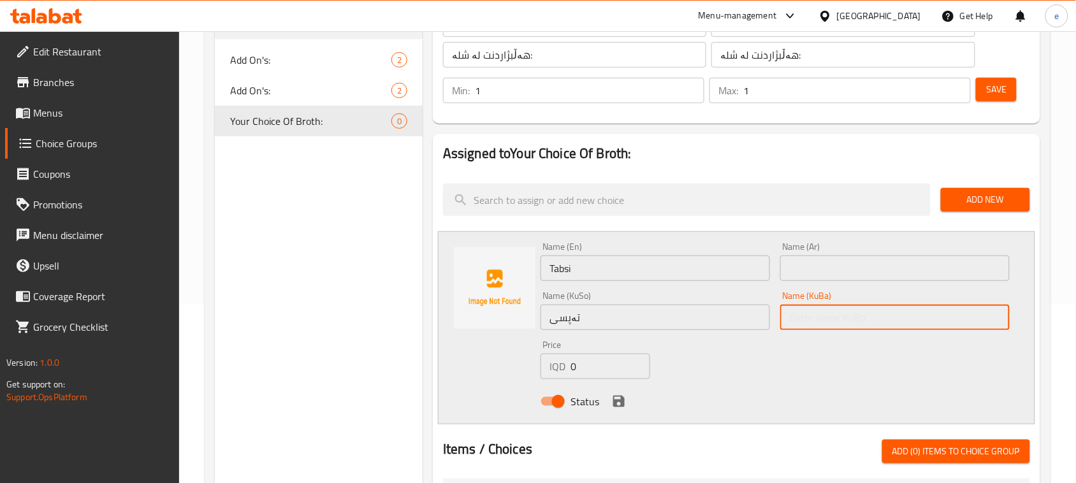
paste input "تەپسی"
type input "تەپسی"
click at [833, 259] on input "text" at bounding box center [894, 268] width 229 height 25
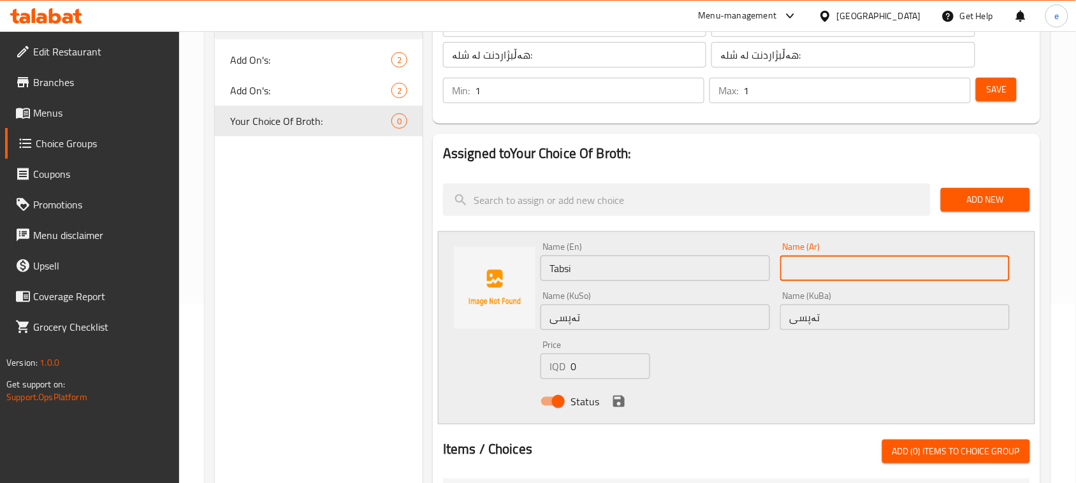
paste input "تبسي"
type input "تبسي"
click at [616, 403] on icon "save" at bounding box center [618, 401] width 11 height 11
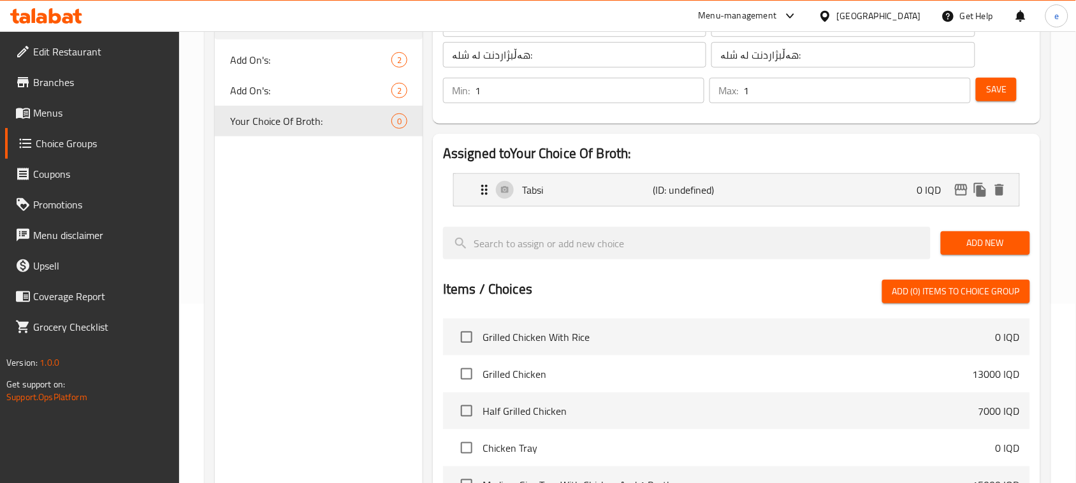
click at [995, 91] on span "Save" at bounding box center [996, 90] width 20 height 16
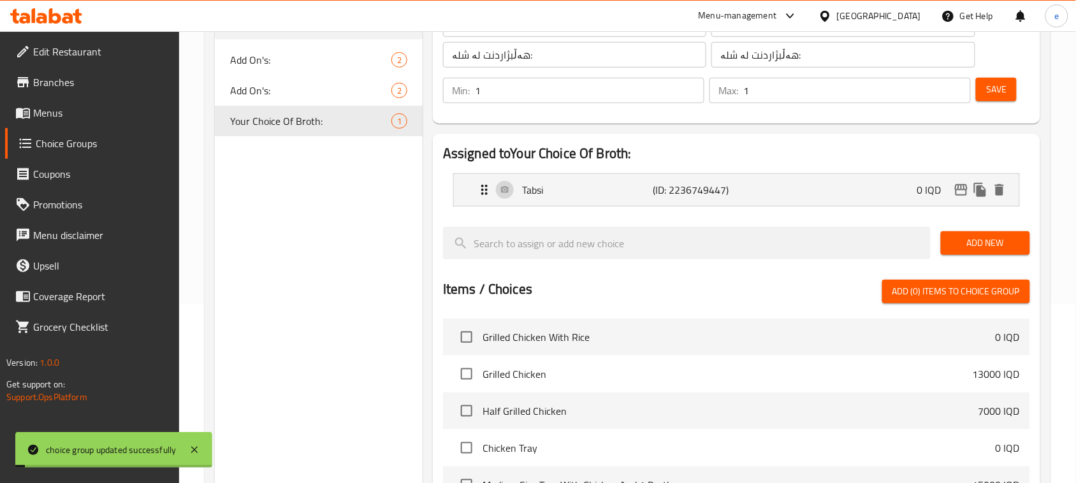
click at [975, 239] on span "Add New" at bounding box center [985, 243] width 69 height 16
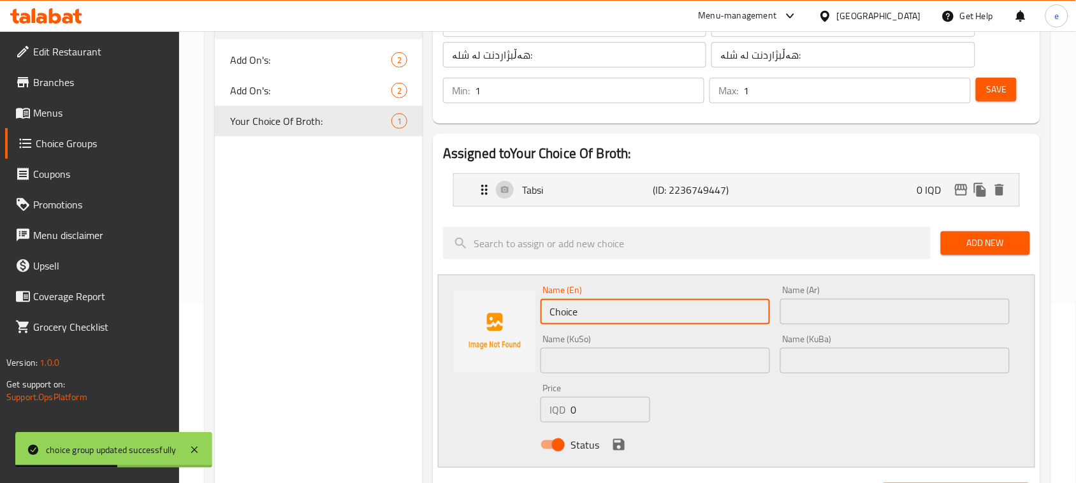
click at [570, 310] on input "Choice" at bounding box center [654, 311] width 229 height 25
click at [602, 352] on input "text" at bounding box center [654, 360] width 229 height 25
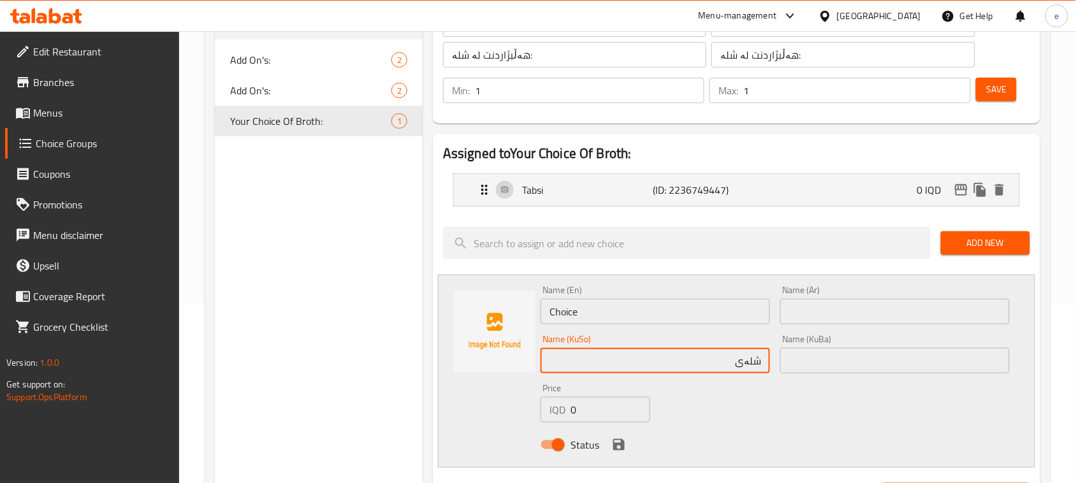
paste input "فاسۆلیا"
click at [737, 371] on input "شلەی فاسۆلیا" at bounding box center [654, 360] width 229 height 25
type input "شلەی فاسۆلیا"
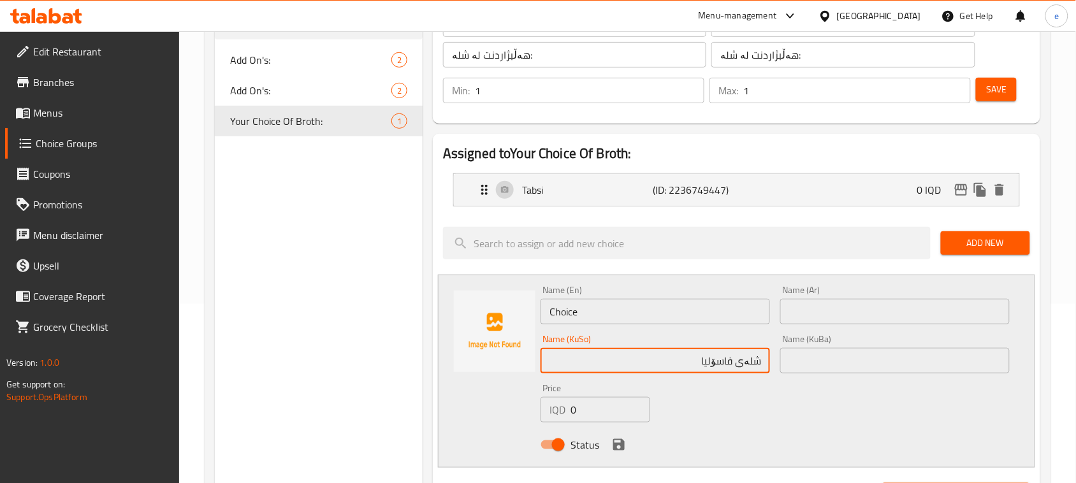
click at [841, 365] on input "text" at bounding box center [894, 360] width 229 height 25
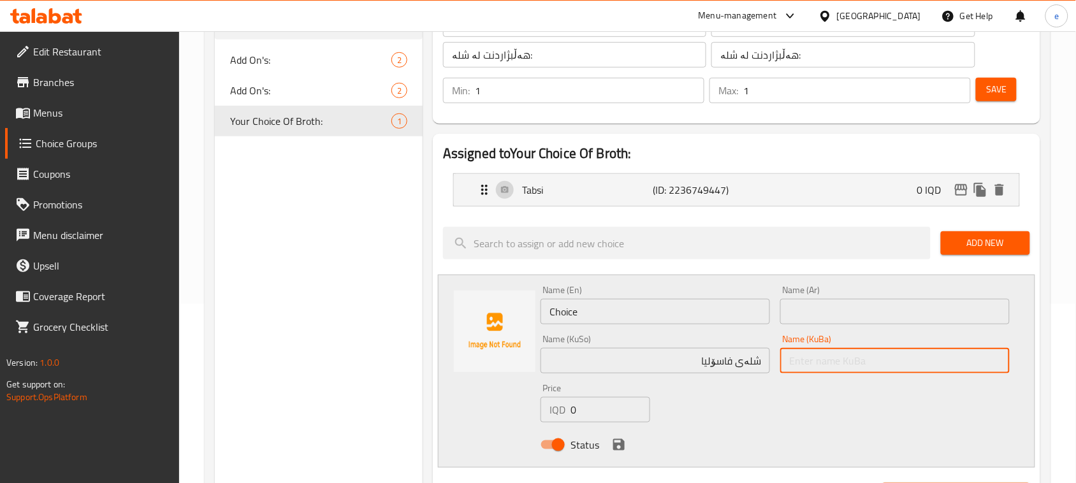
paste input "شلەی فاسۆلیا"
type input "شلەی فاسۆلیا"
click at [677, 306] on input "Choice" at bounding box center [654, 311] width 229 height 25
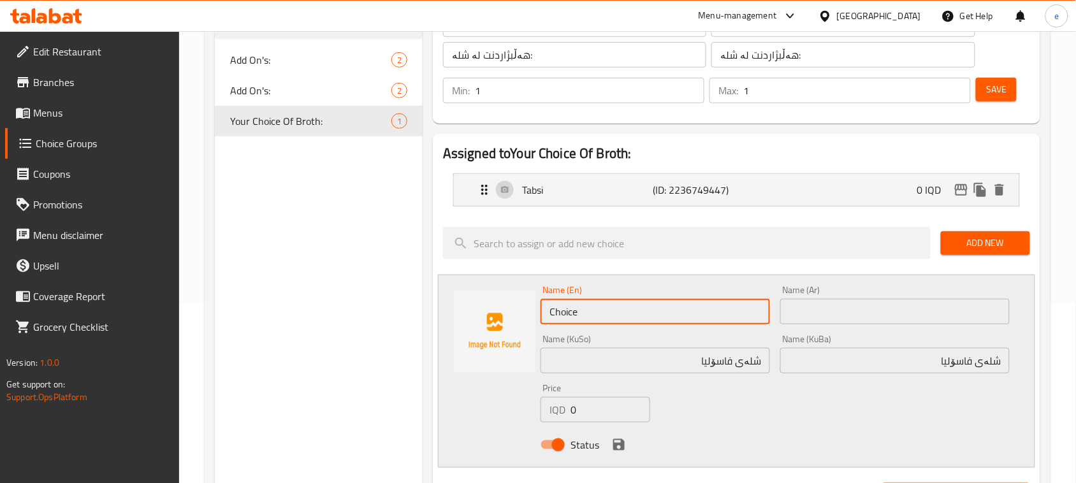
click at [854, 305] on input "text" at bounding box center [894, 311] width 229 height 25
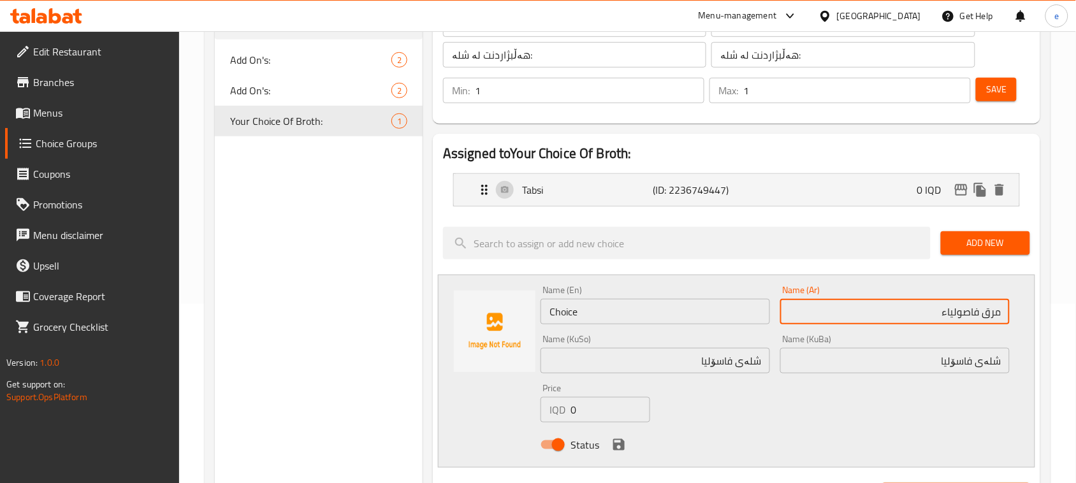
type input "مرق فاصولياء"
click at [596, 307] on input "Choice" at bounding box center [654, 311] width 229 height 25
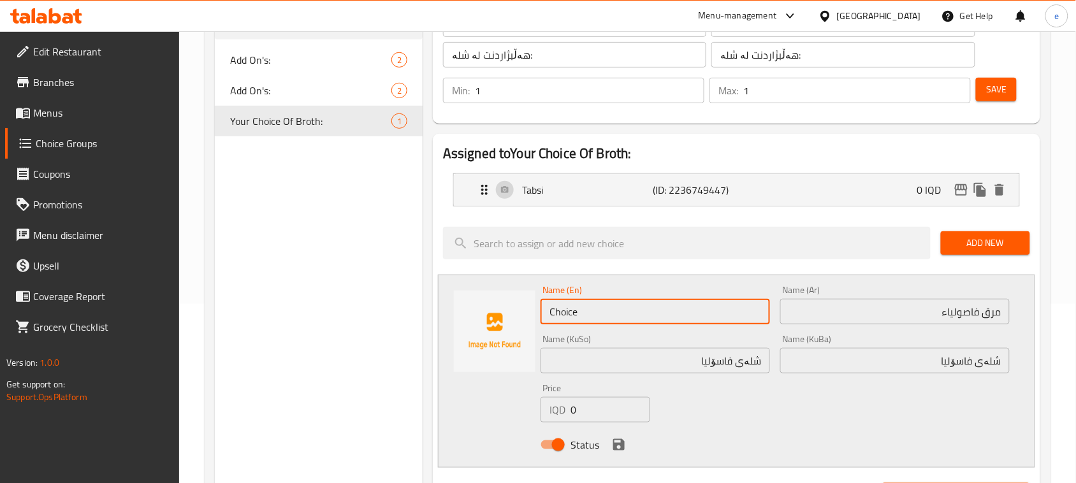
click at [596, 307] on input "Choice" at bounding box center [654, 311] width 229 height 25
type input "c"
drag, startPoint x: 555, startPoint y: 305, endPoint x: 561, endPoint y: 312, distance: 10.0
click at [555, 305] on input "c" at bounding box center [654, 311] width 229 height 25
paste input "Beans"
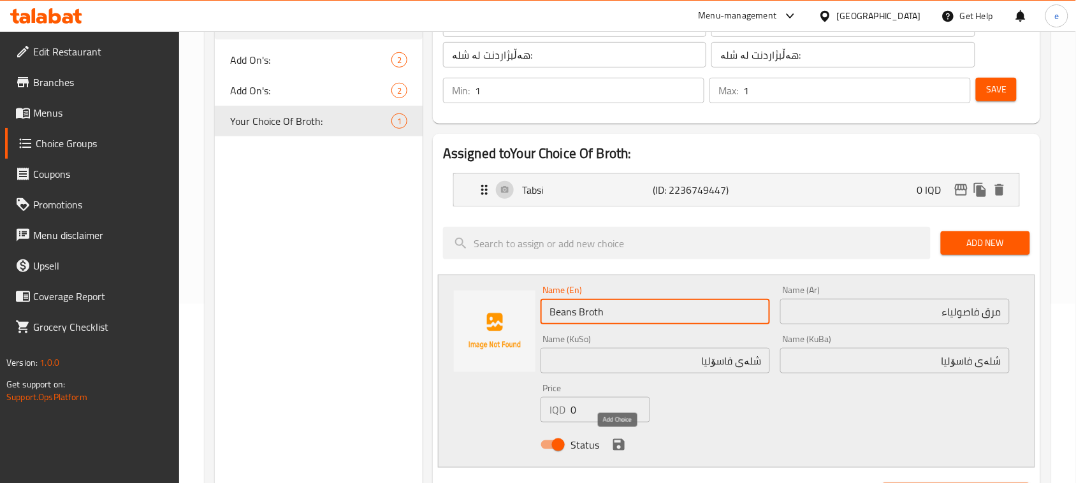
type input "Beans Broth"
click at [626, 443] on button "save" at bounding box center [618, 444] width 19 height 19
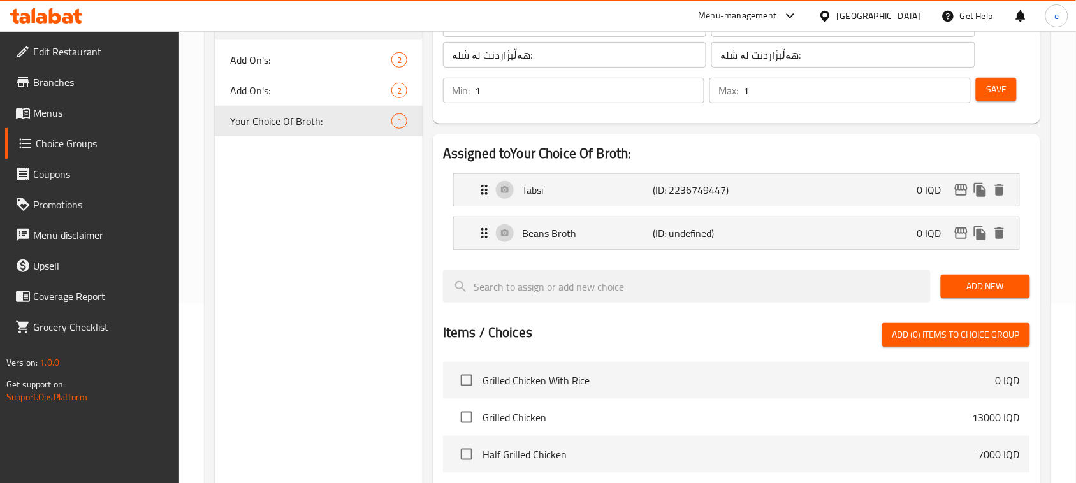
scroll to position [20, 0]
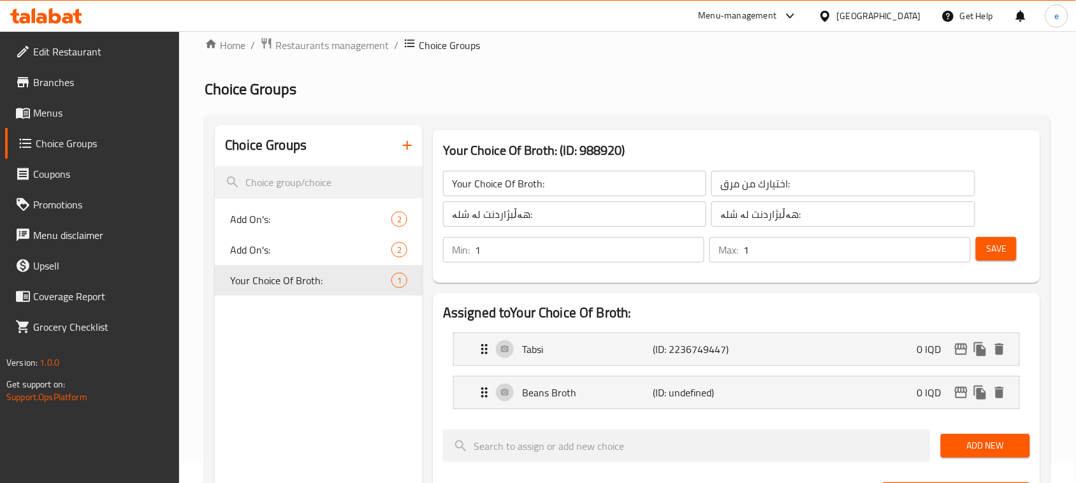
click at [1002, 253] on span "Save" at bounding box center [996, 249] width 20 height 16
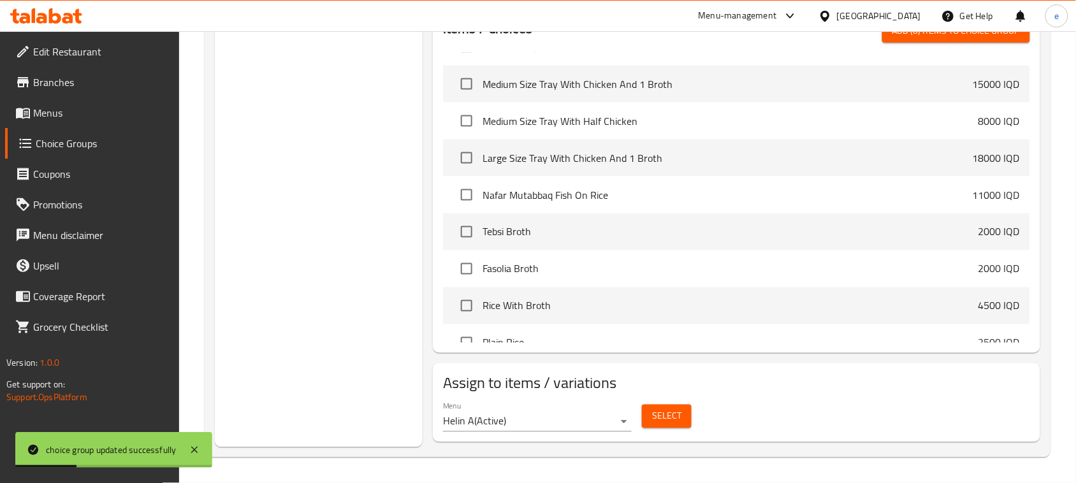
scroll to position [159, 0]
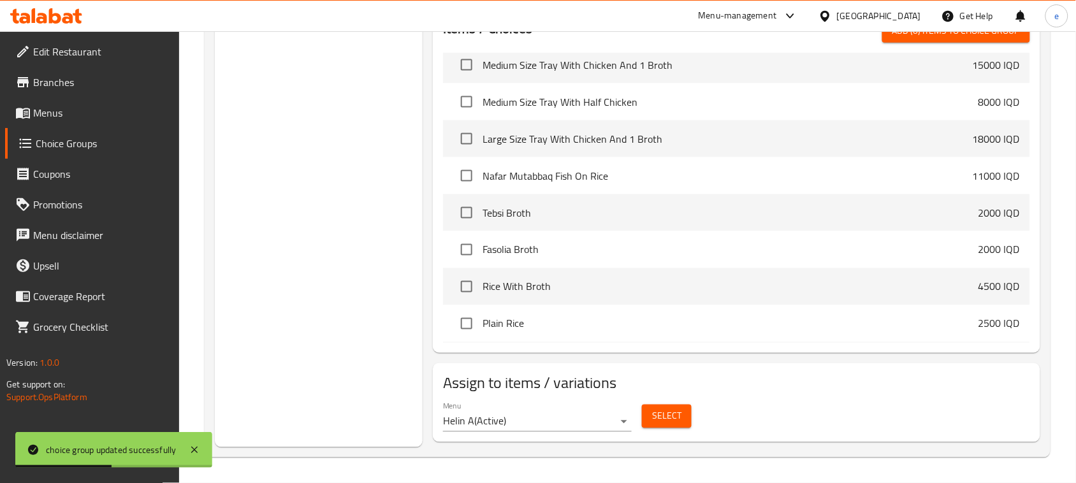
click at [666, 421] on span "Select" at bounding box center [666, 416] width 29 height 16
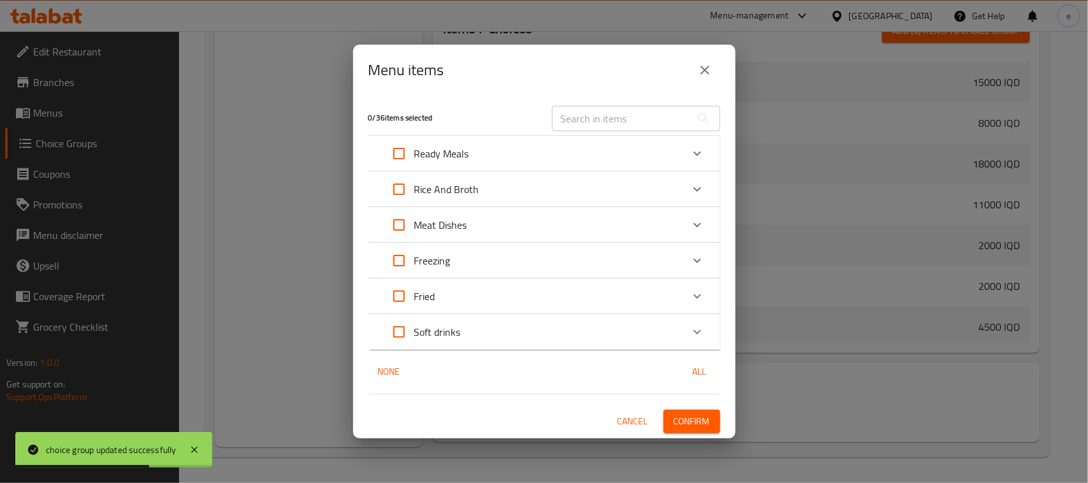
click at [619, 115] on input "text" at bounding box center [621, 118] width 139 height 25
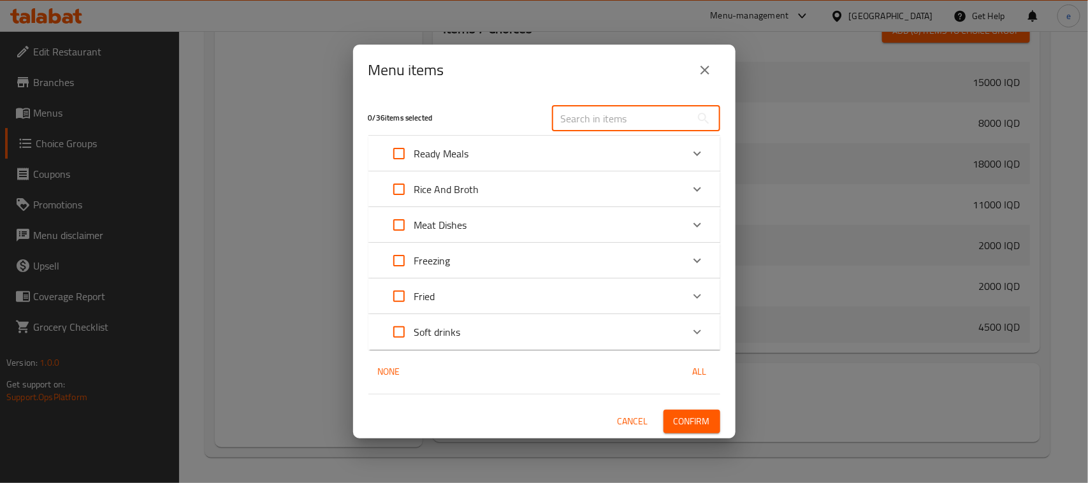
paste input "Iraqi Meat Qouzi"
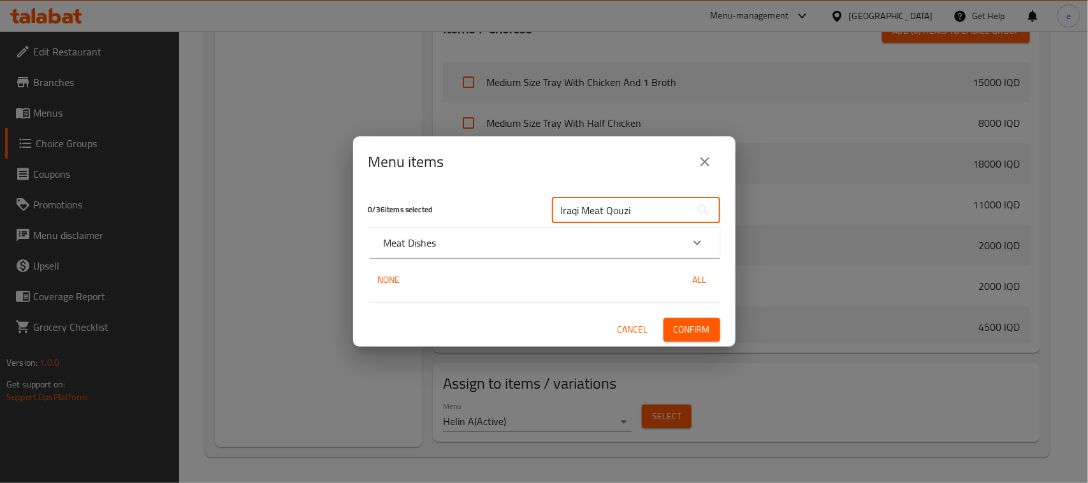
type input "Iraqi Meat Qouzi"
click at [571, 247] on div "Meat Dishes" at bounding box center [533, 242] width 298 height 15
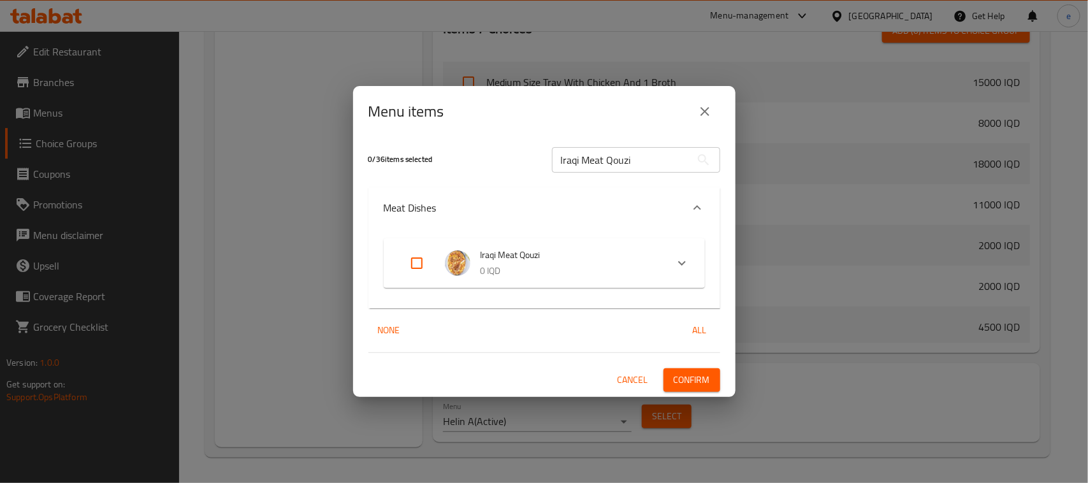
click at [413, 266] on input "Expand" at bounding box center [416, 263] width 31 height 31
checkbox input "true"
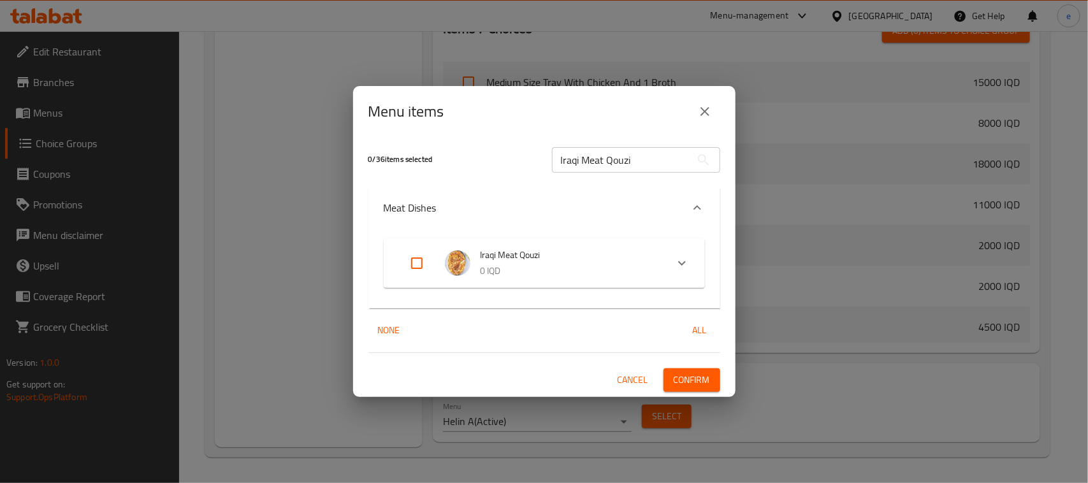
checkbox input "true"
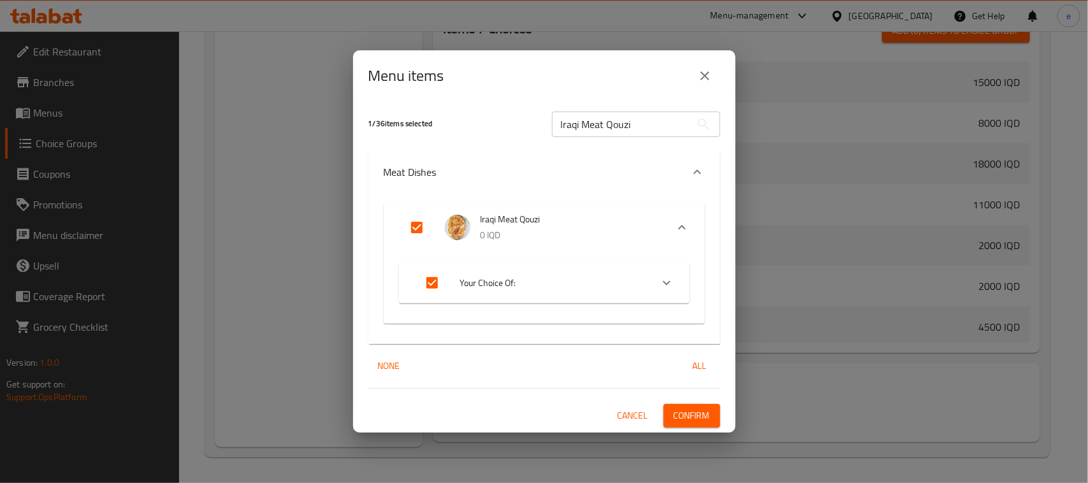
click at [695, 418] on span "Confirm" at bounding box center [691, 416] width 36 height 16
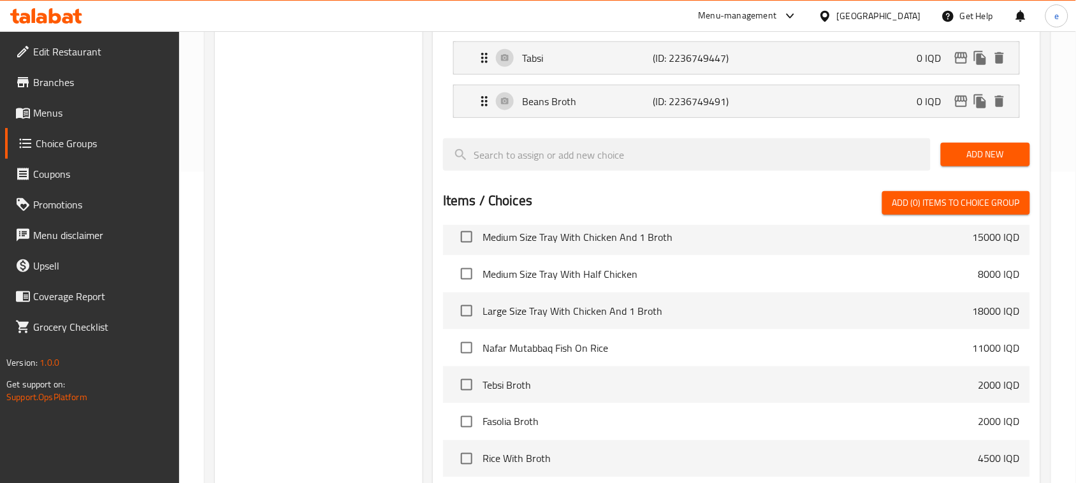
scroll to position [483, 0]
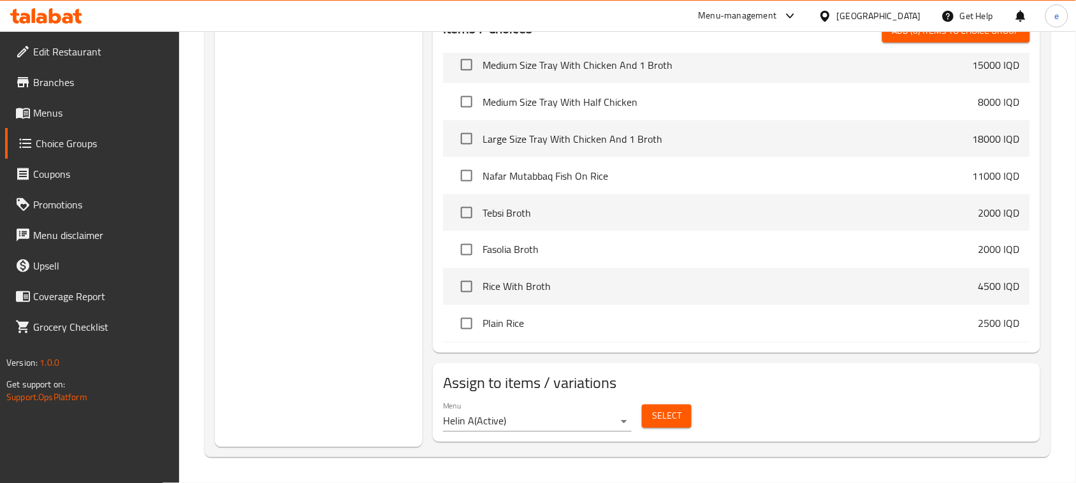
click at [674, 415] on span "Select" at bounding box center [666, 416] width 29 height 16
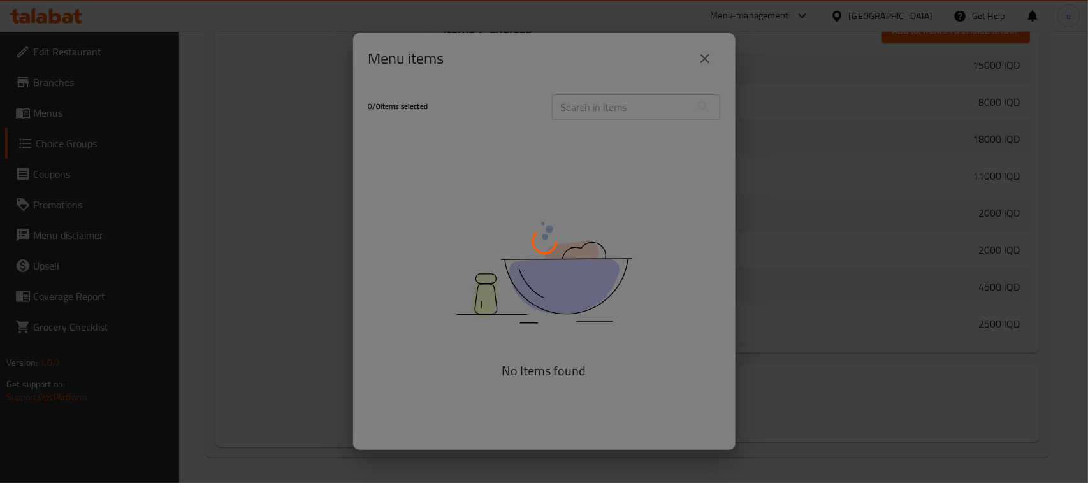
click at [619, 105] on div at bounding box center [544, 241] width 1088 height 483
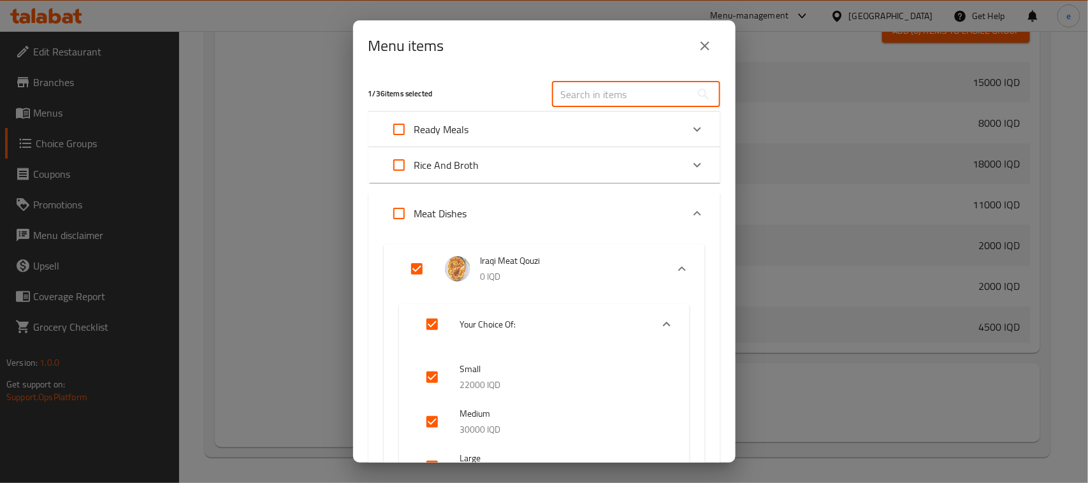
click at [619, 105] on input "text" at bounding box center [621, 94] width 139 height 25
paste input "Chicken Makloba"
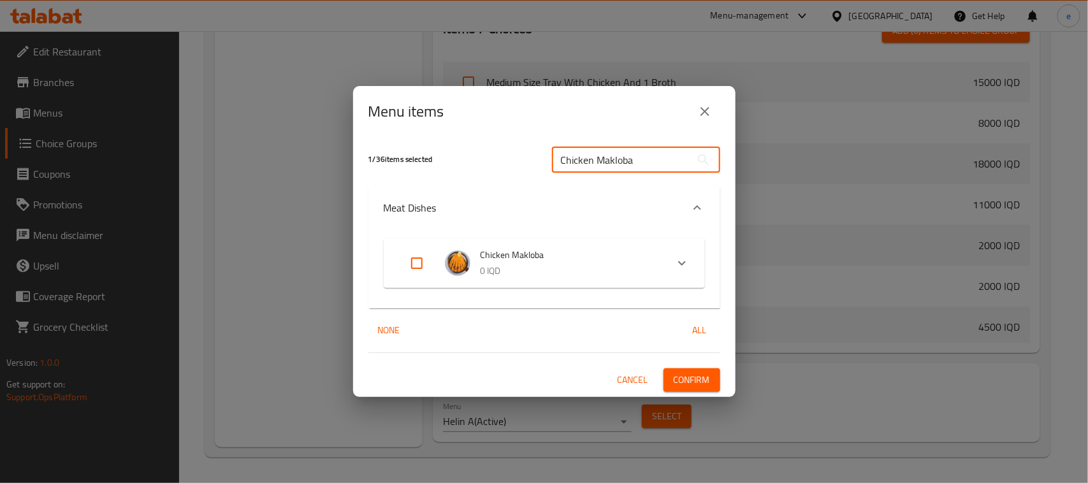
type input "Chicken Makloba"
click at [422, 257] on input "Expand" at bounding box center [416, 263] width 31 height 31
checkbox input "true"
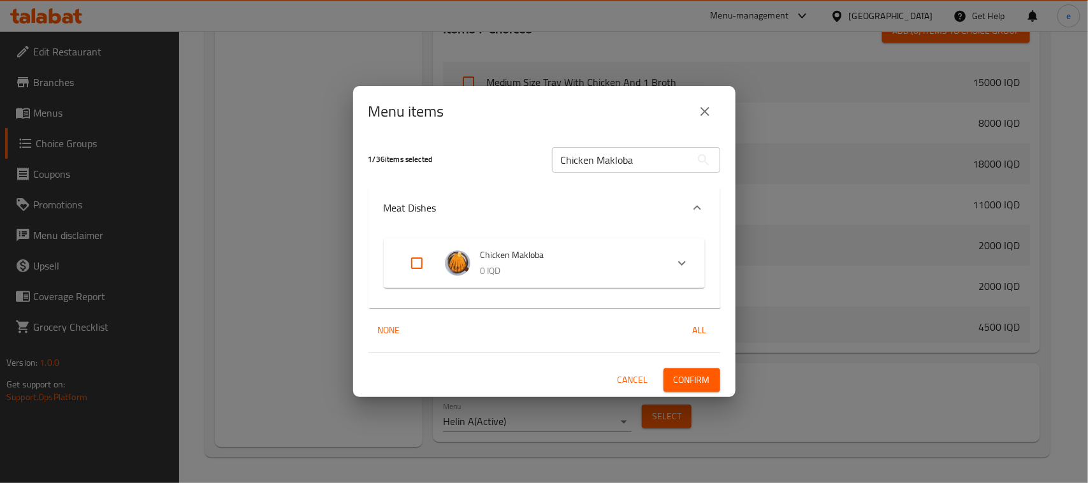
checkbox input "true"
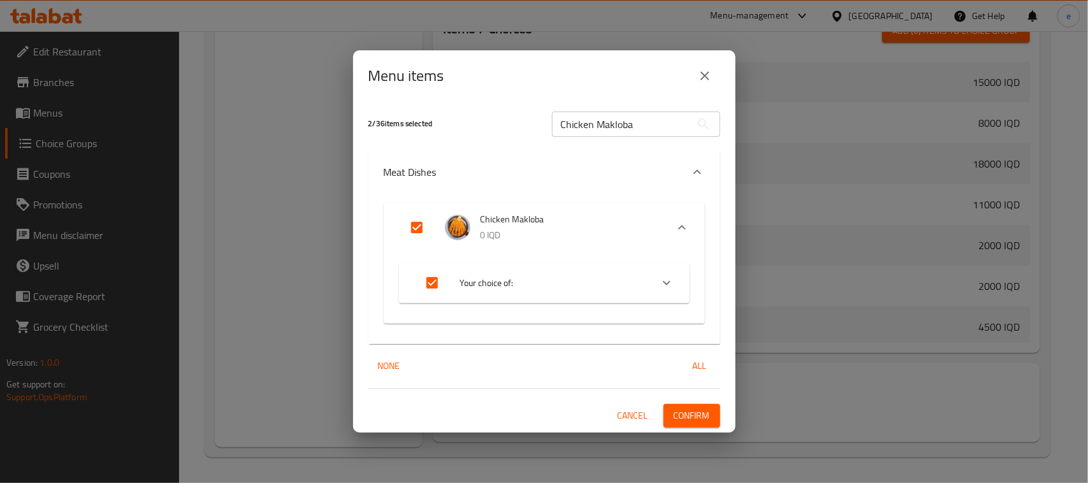
click at [695, 416] on span "Confirm" at bounding box center [691, 416] width 36 height 16
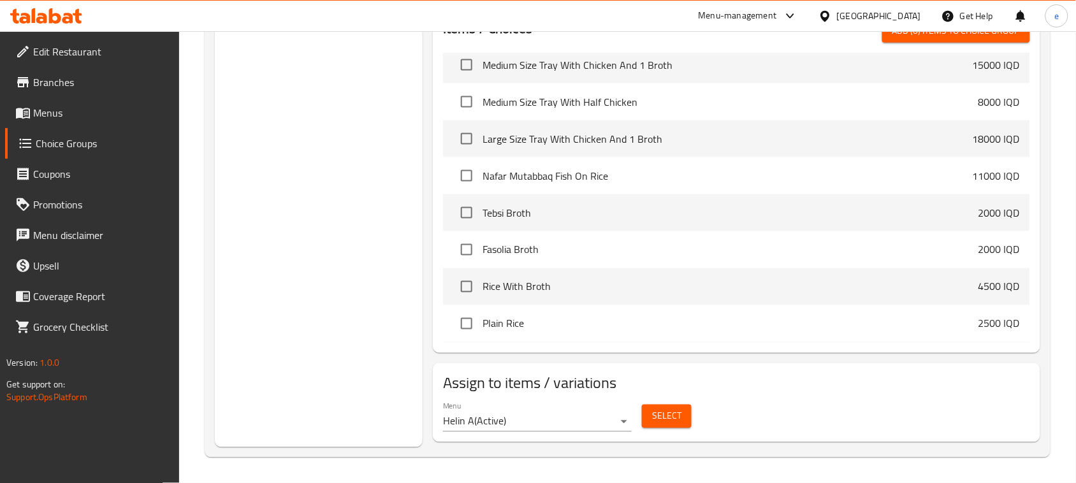
click at [682, 415] on button "Select" at bounding box center [667, 417] width 50 height 24
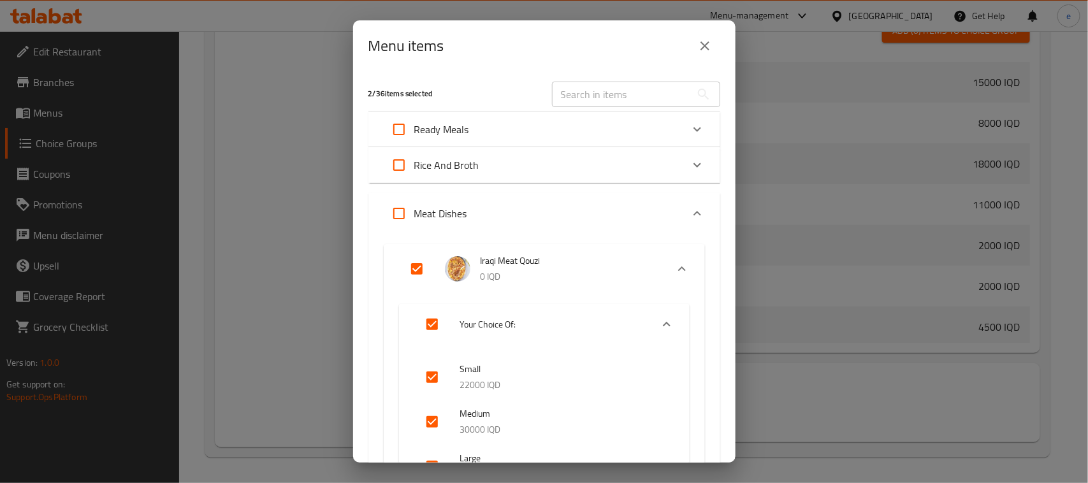
click at [619, 103] on input "text" at bounding box center [621, 94] width 139 height 25
paste input "Iraqi Meat Makloba"
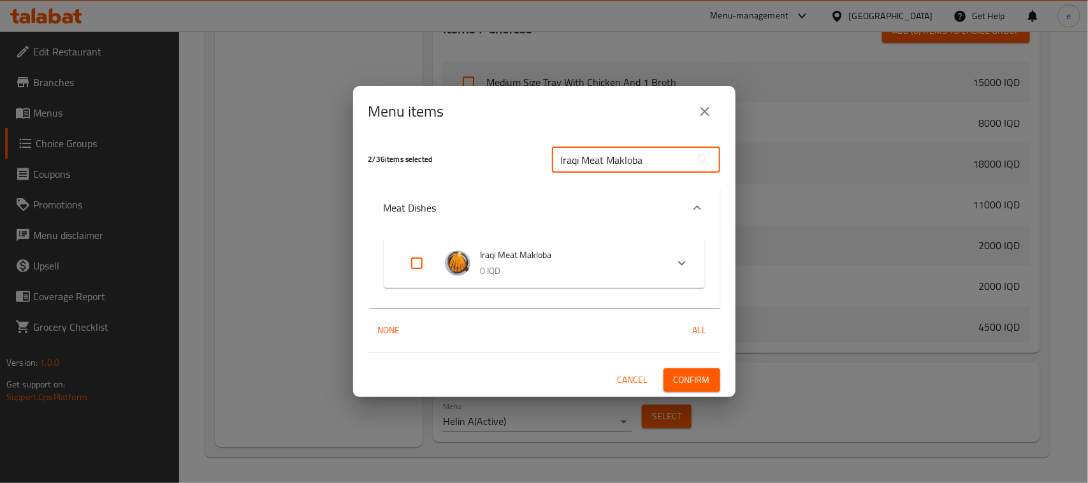
type input "Iraqi Meat Makloba"
click at [419, 259] on input "Expand" at bounding box center [416, 263] width 31 height 31
checkbox input "true"
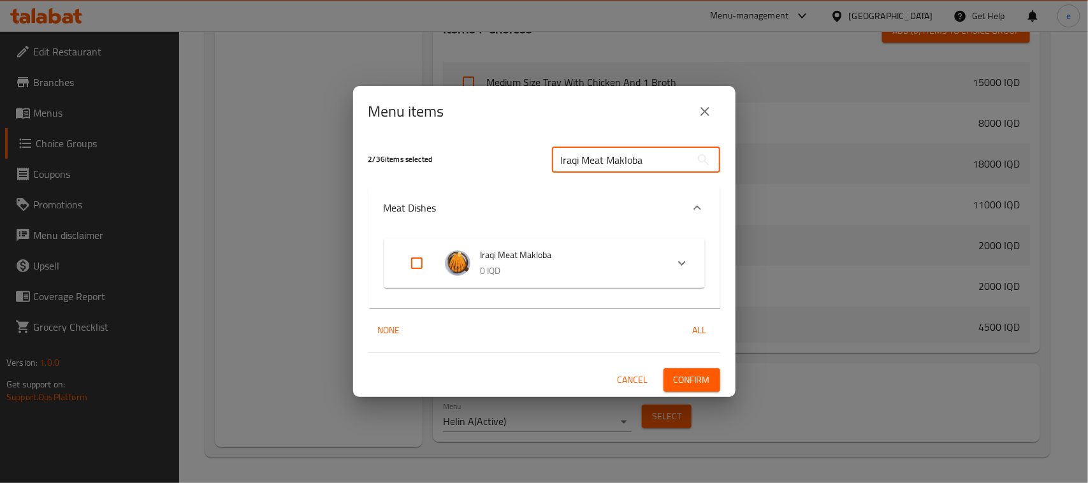
checkbox input "true"
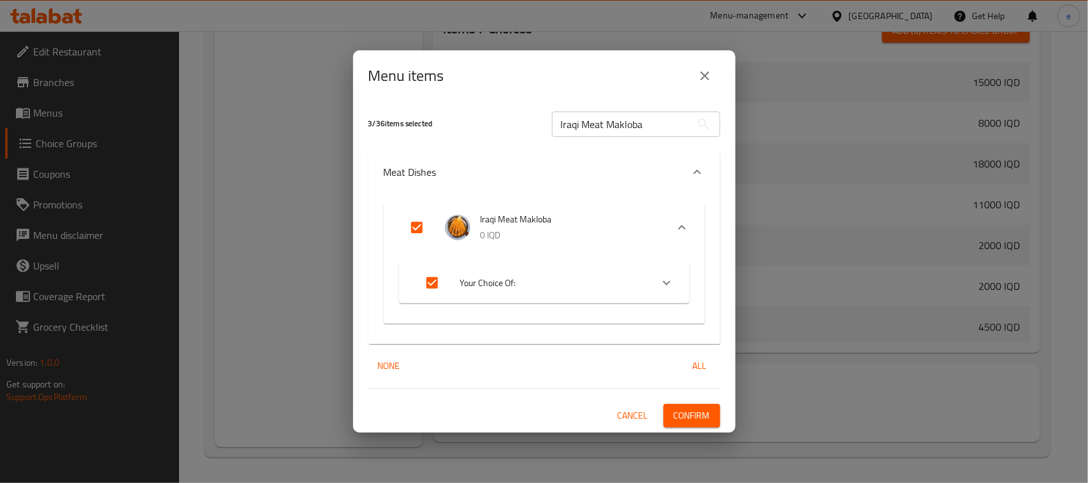
click at [696, 418] on span "Confirm" at bounding box center [691, 416] width 36 height 16
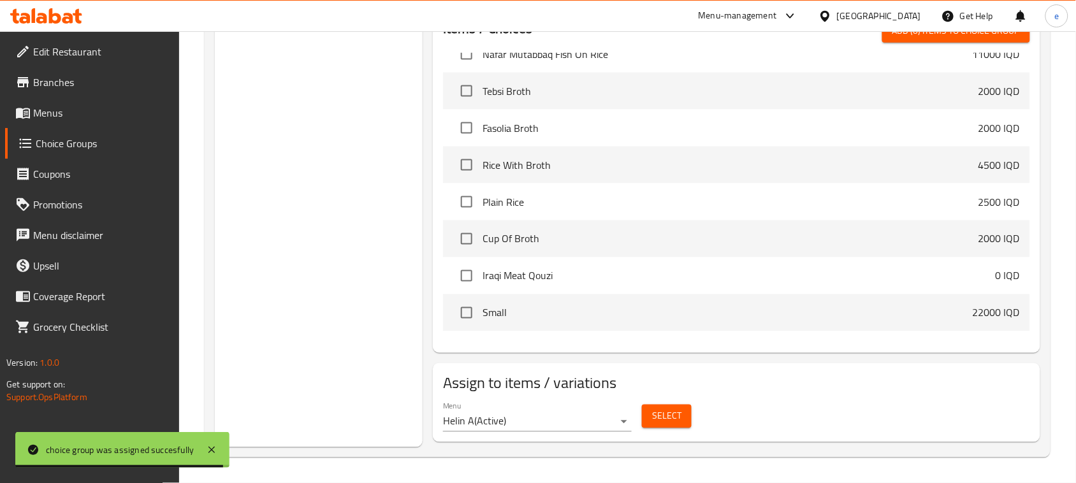
scroll to position [319, 0]
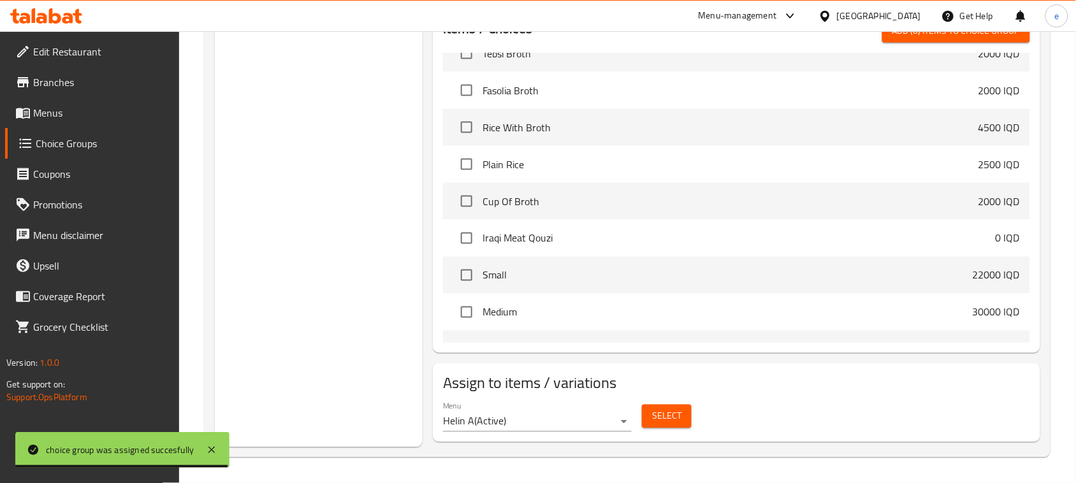
click at [663, 426] on button "Select" at bounding box center [667, 417] width 50 height 24
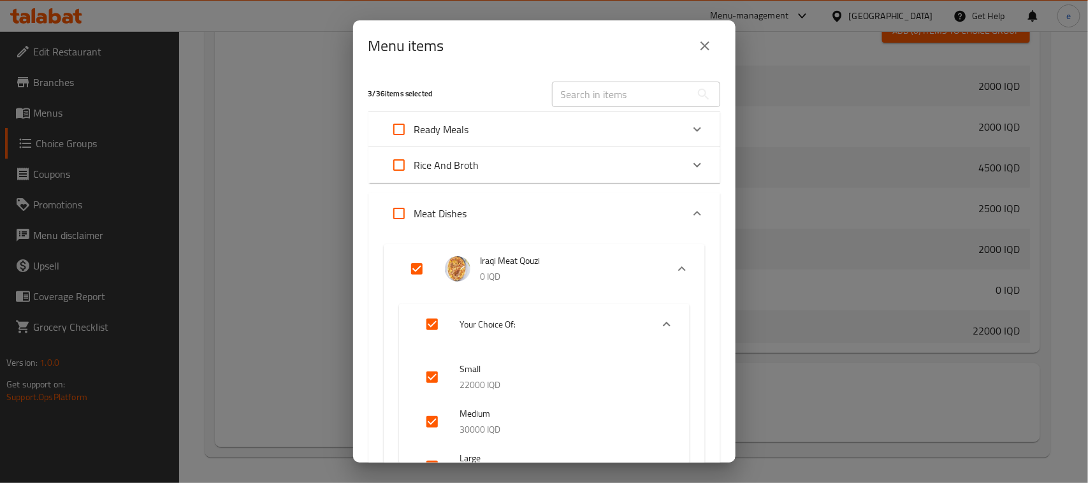
click at [580, 89] on input "text" at bounding box center [621, 94] width 139 height 25
paste input "Sham Chicken Qouzi"
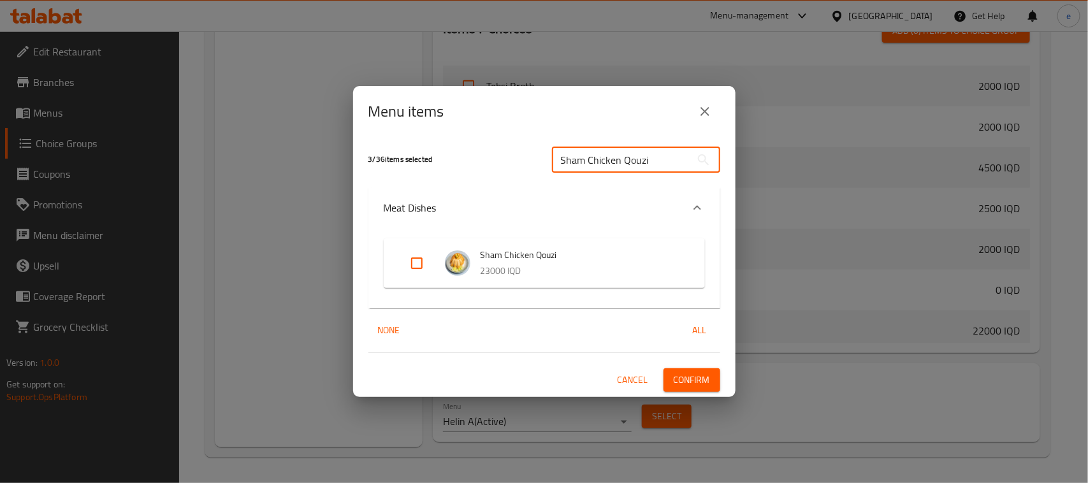
type input "Sham Chicken Qouzi"
click at [415, 266] on input "Expand" at bounding box center [416, 263] width 31 height 31
checkbox input "true"
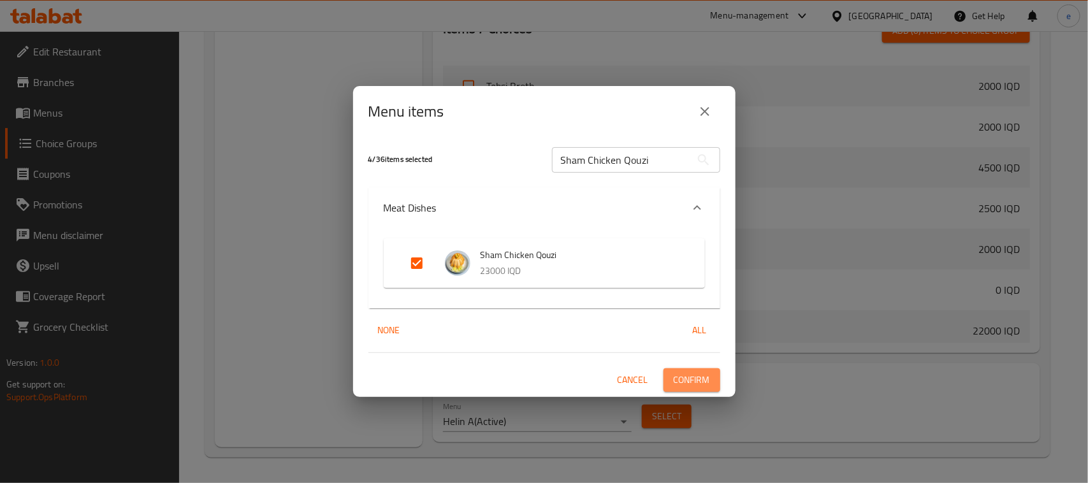
click at [685, 378] on span "Confirm" at bounding box center [691, 380] width 36 height 16
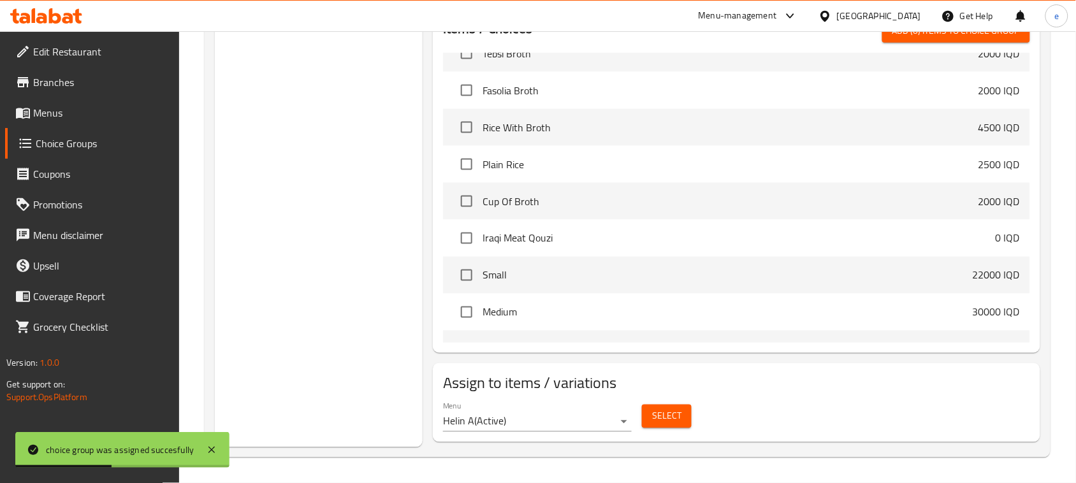
click at [671, 421] on span "Select" at bounding box center [666, 416] width 29 height 16
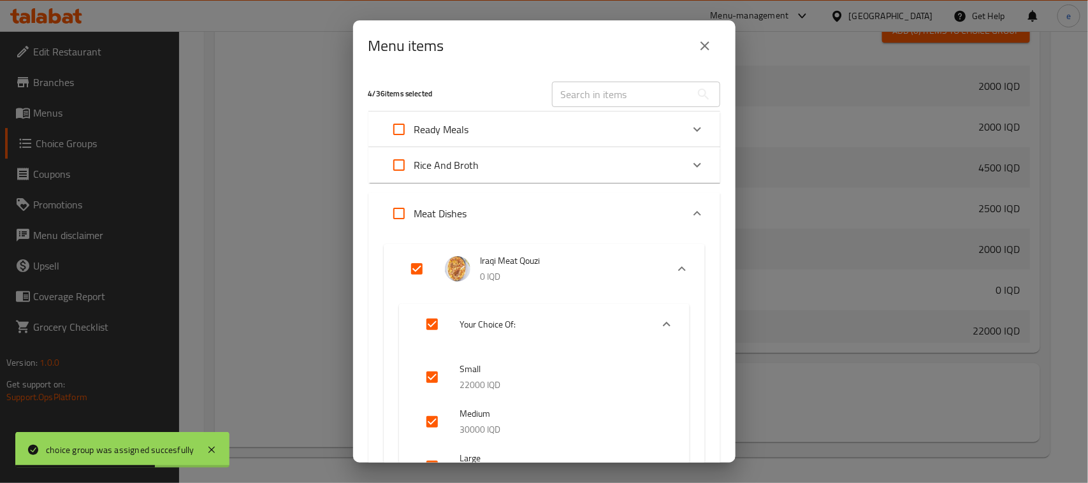
click at [594, 99] on input "text" at bounding box center [621, 94] width 139 height 25
paste input "Sham Chicken Qouzi"
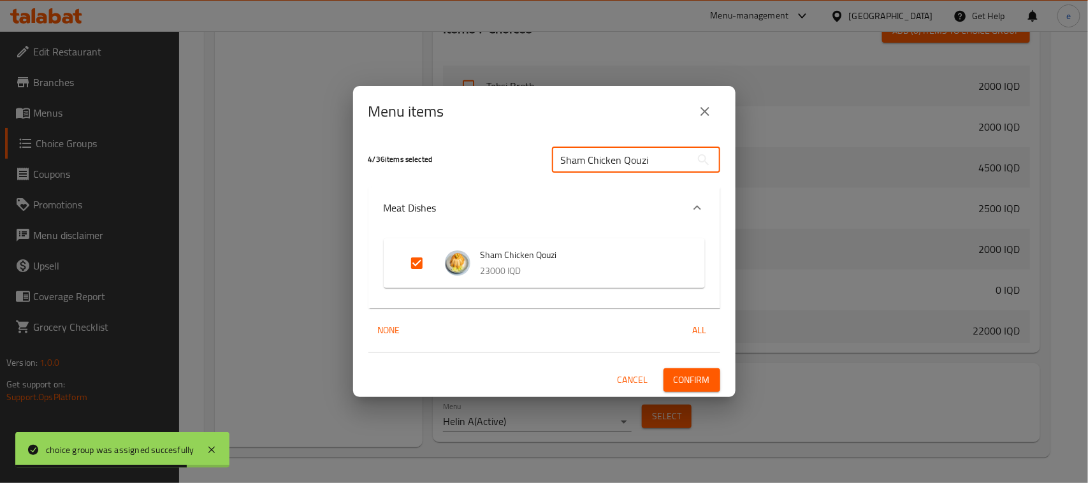
click at [596, 159] on input "Sham Chicken Qouzi" at bounding box center [621, 159] width 139 height 25
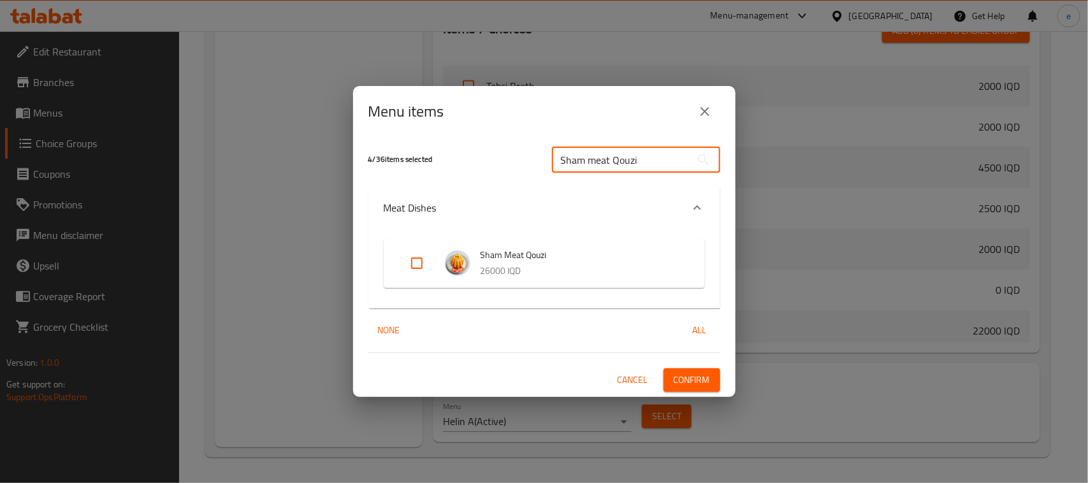
type input "Sham meat Qouzi"
click at [419, 258] on input "Expand" at bounding box center [416, 263] width 31 height 31
checkbox input "true"
click at [686, 381] on span "Confirm" at bounding box center [691, 380] width 36 height 16
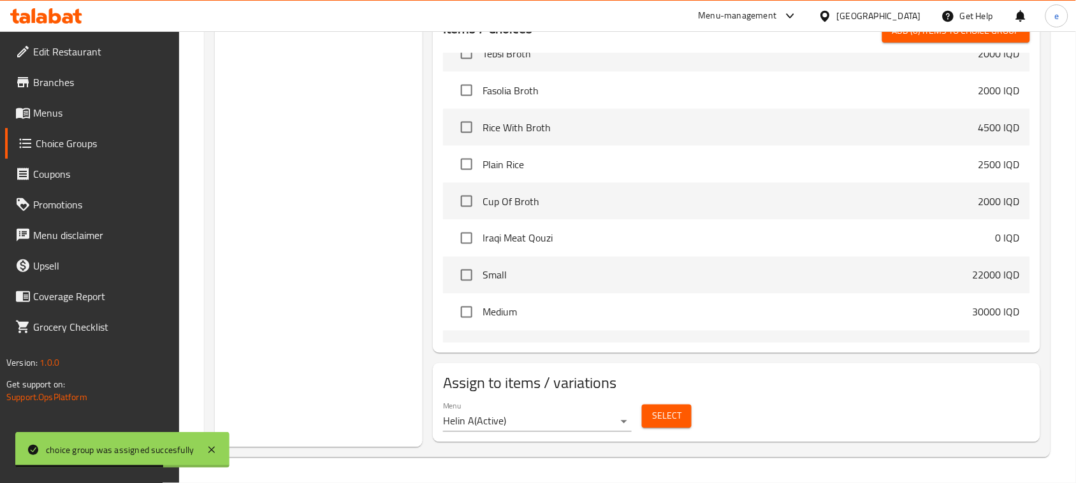
click at [671, 416] on span "Select" at bounding box center [666, 416] width 29 height 16
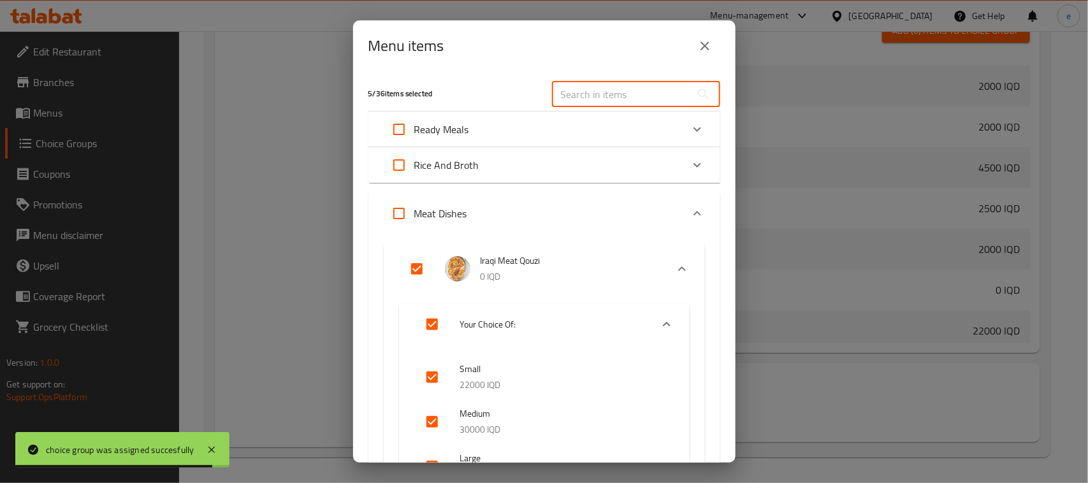
click at [635, 93] on input "text" at bounding box center [621, 94] width 139 height 25
paste input "Chicken Biryani Nafar"
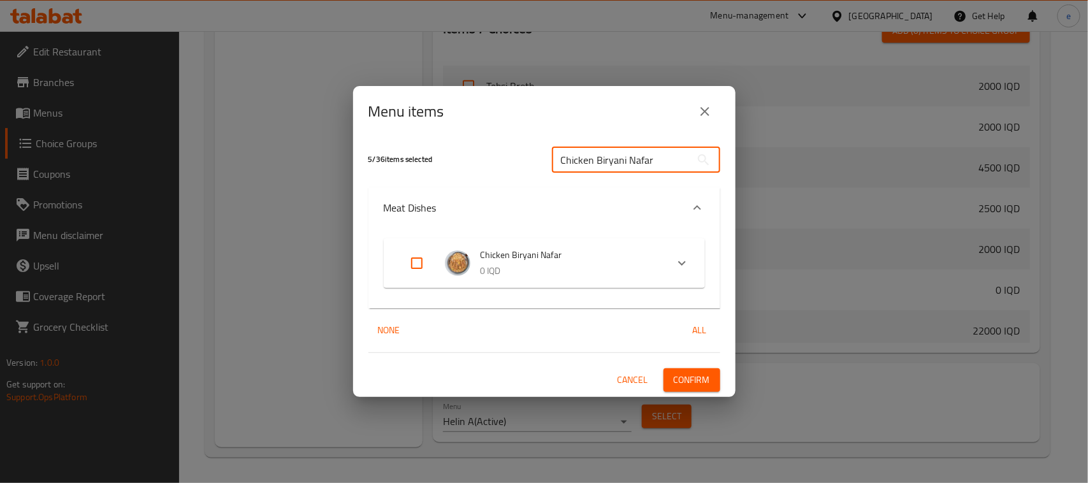
type input "Chicken Biryani Nafar"
click at [434, 259] on div "Expand" at bounding box center [427, 263] width 36 height 31
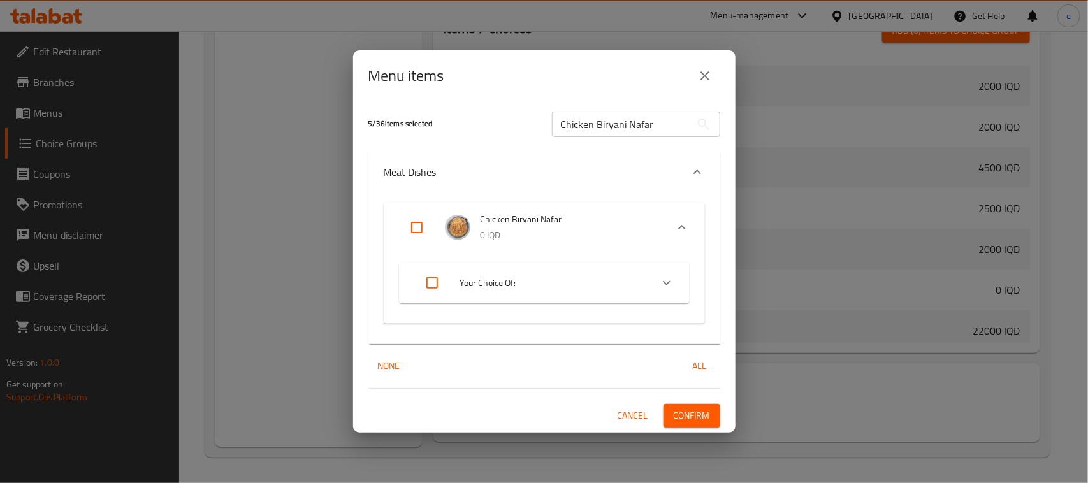
click at [411, 236] on input "Expand" at bounding box center [416, 227] width 31 height 31
checkbox input "true"
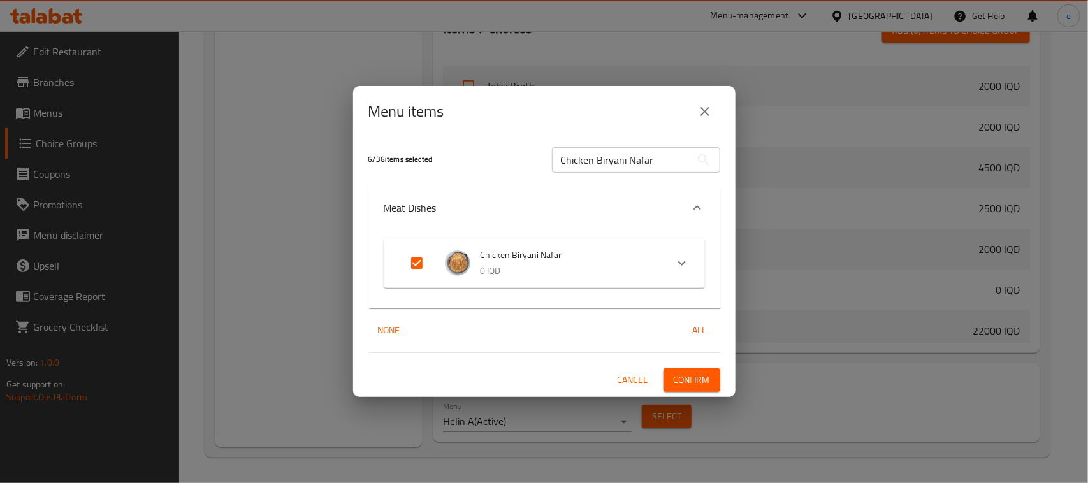
click at [686, 381] on span "Confirm" at bounding box center [691, 380] width 36 height 16
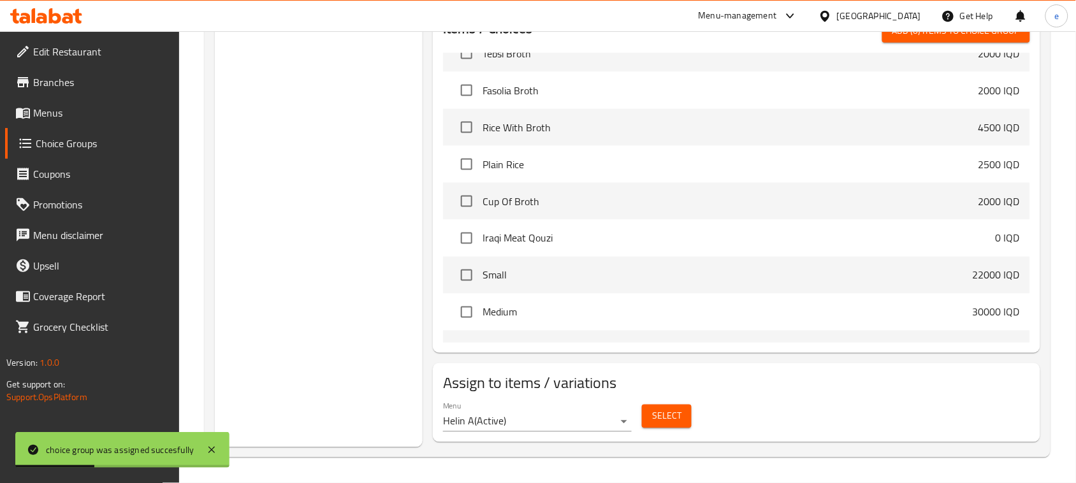
click at [658, 401] on div "Select" at bounding box center [667, 417] width 60 height 34
click at [663, 405] on button "Select" at bounding box center [667, 417] width 50 height 24
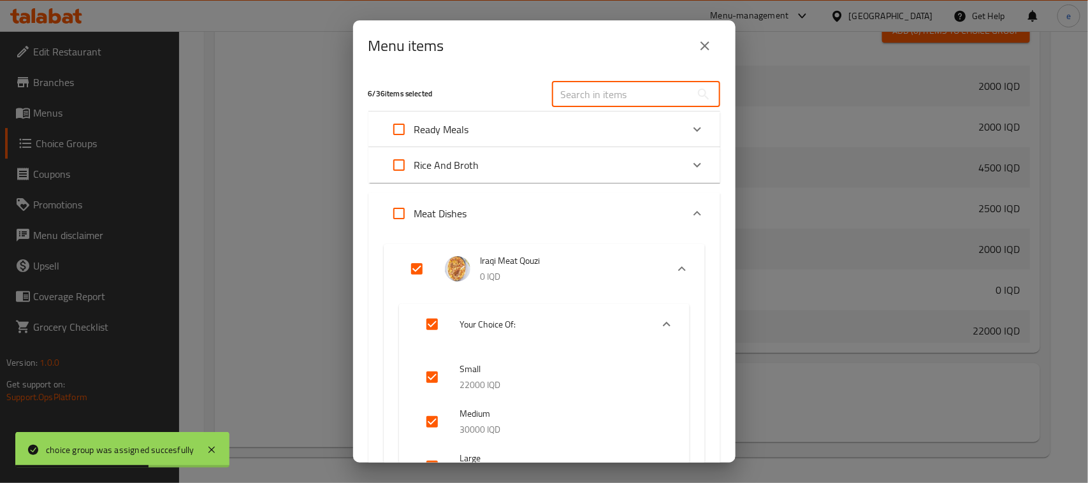
click at [607, 99] on input "text" at bounding box center [621, 94] width 139 height 25
paste input "Chicken Biryani Nafar"
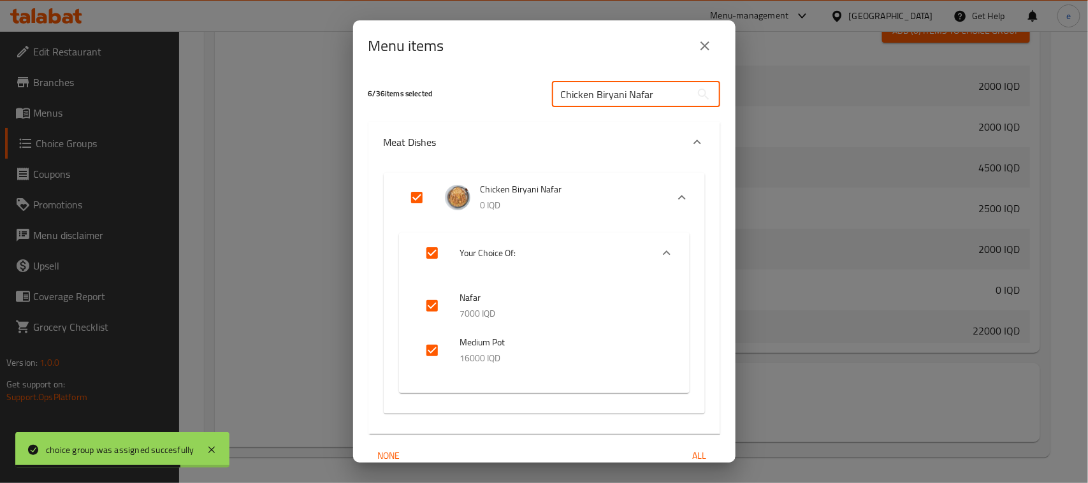
click at [572, 99] on input "Chicken Biryani Nafar" at bounding box center [621, 94] width 139 height 25
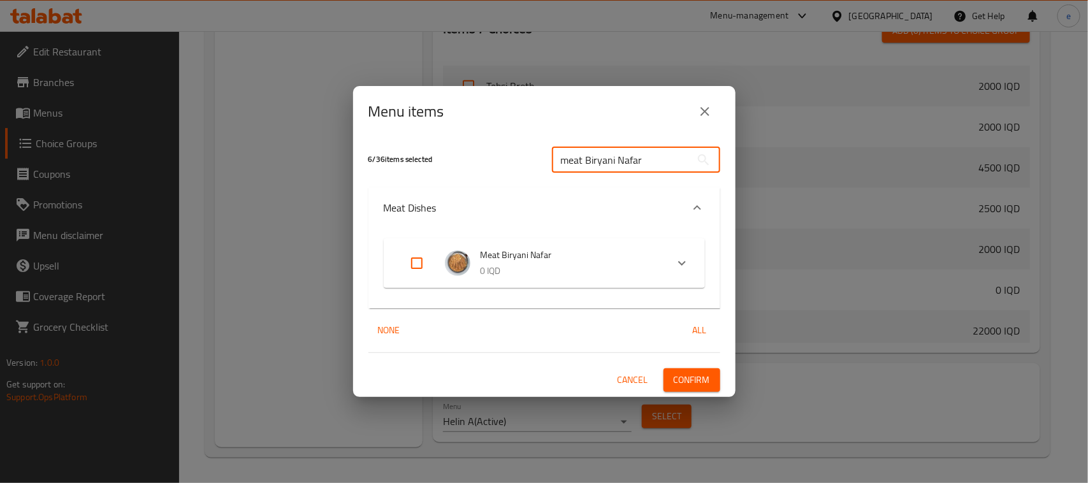
type input "meat Biryani Nafar"
click at [412, 257] on input "Expand" at bounding box center [416, 263] width 31 height 31
checkbox input "true"
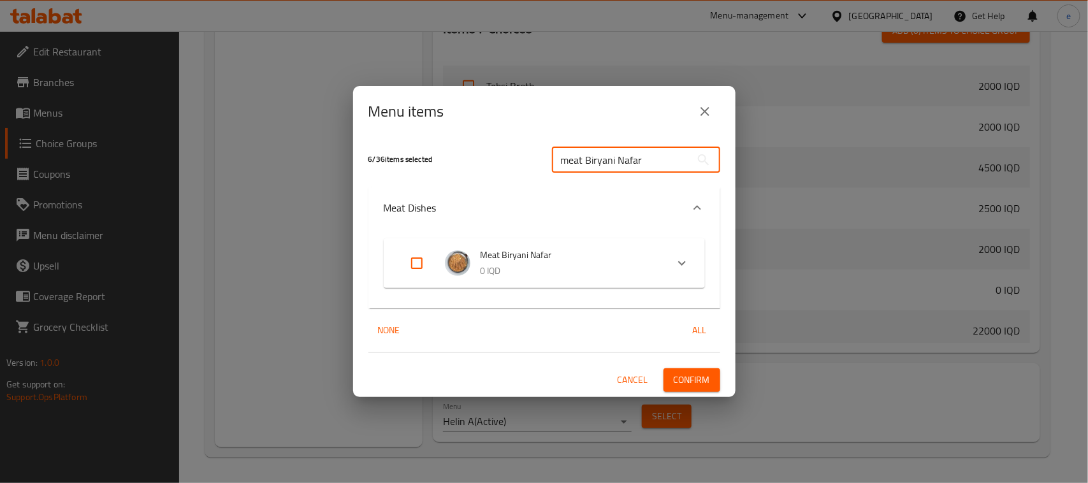
checkbox input "true"
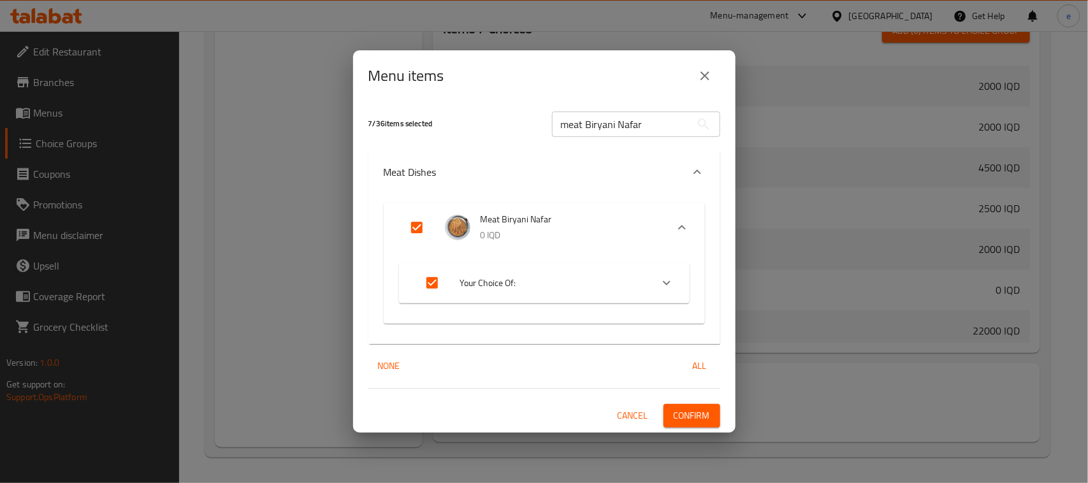
click at [702, 421] on span "Confirm" at bounding box center [691, 416] width 36 height 16
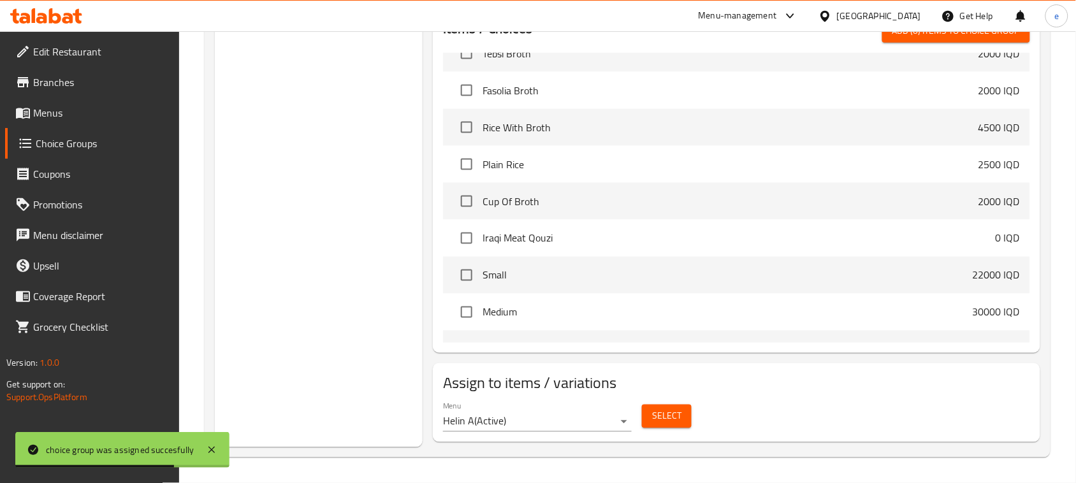
click at [661, 416] on span "Select" at bounding box center [666, 416] width 29 height 16
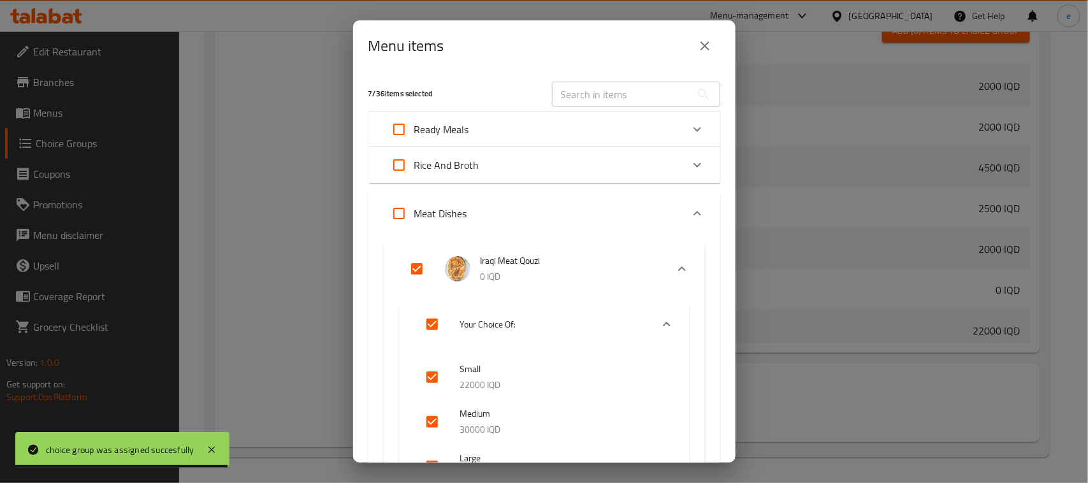
click at [587, 96] on input "text" at bounding box center [621, 94] width 139 height 25
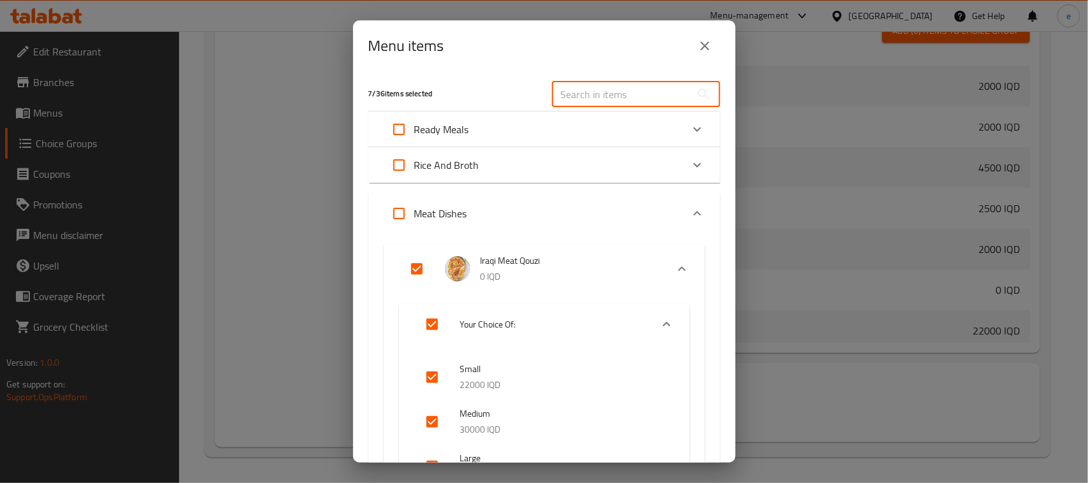
paste input "Chicken Tray"
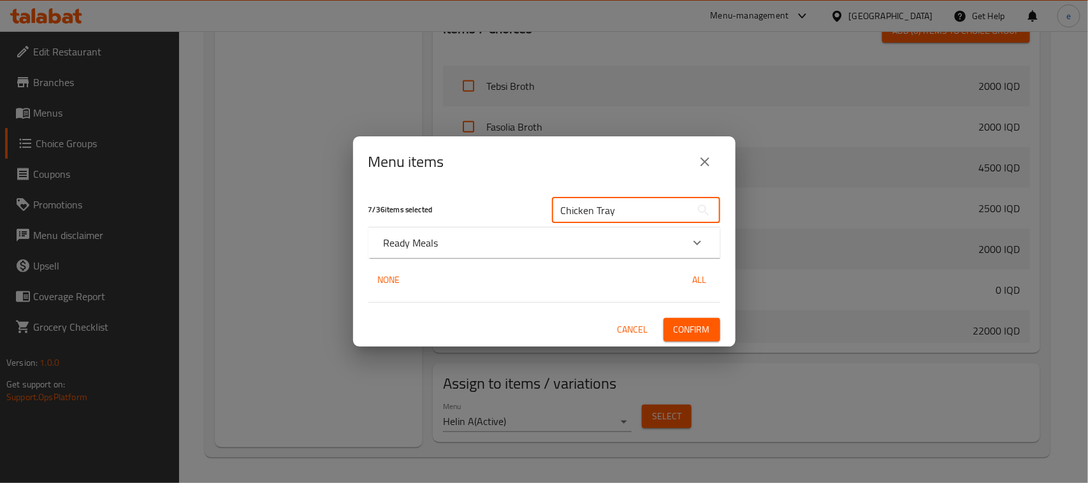
type input "Chicken Tray"
click at [680, 245] on div "Ready Meals" at bounding box center [533, 242] width 298 height 15
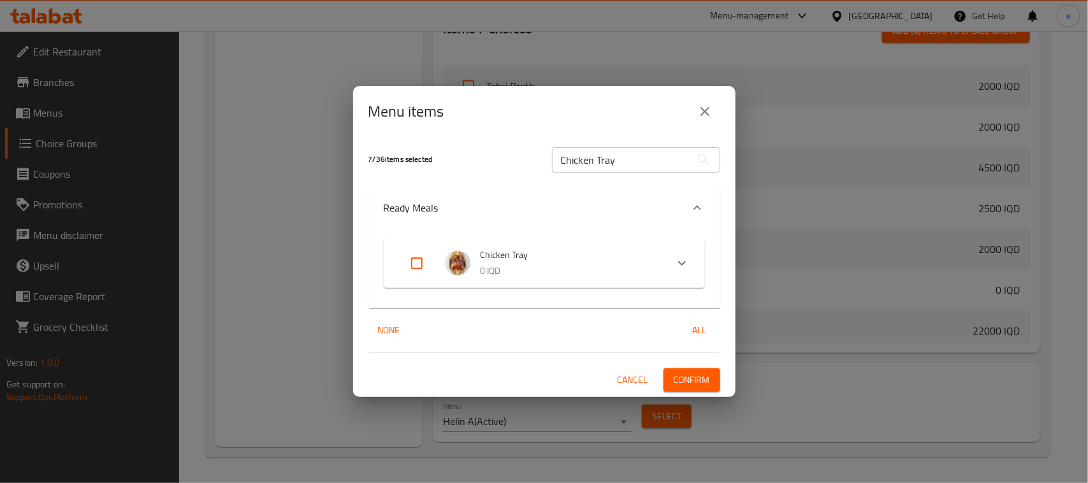
click at [431, 252] on input "Expand" at bounding box center [416, 263] width 31 height 31
checkbox input "true"
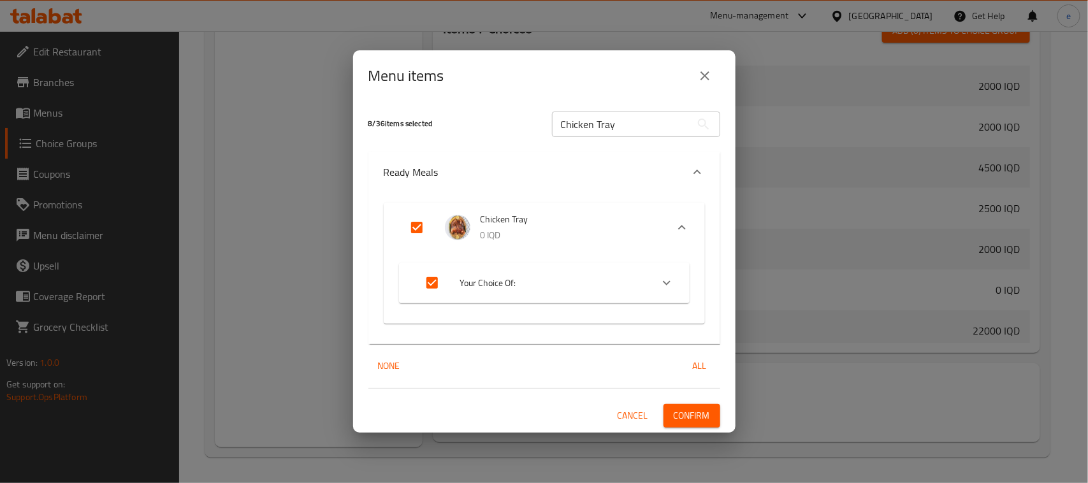
click at [690, 419] on span "Confirm" at bounding box center [691, 416] width 36 height 16
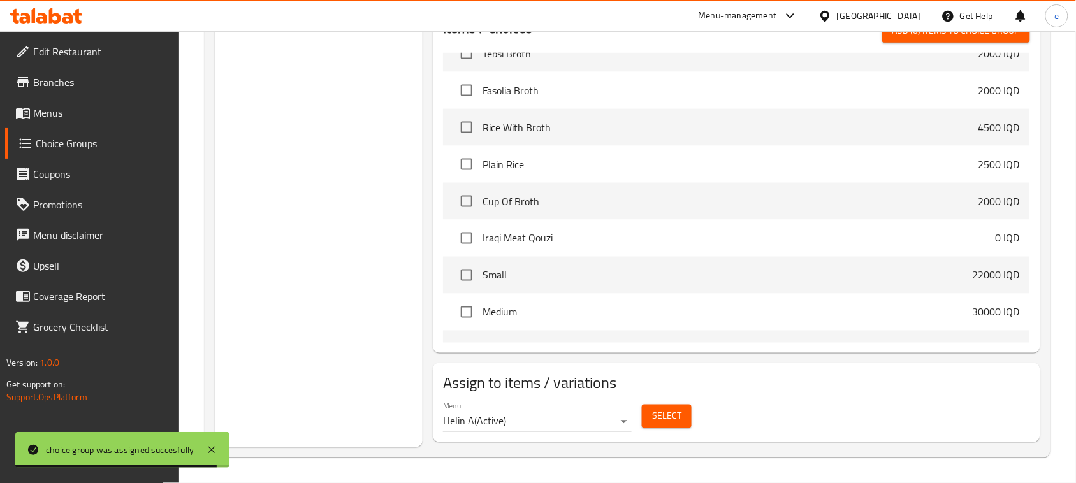
click at [54, 115] on span "Menus" at bounding box center [101, 112] width 136 height 15
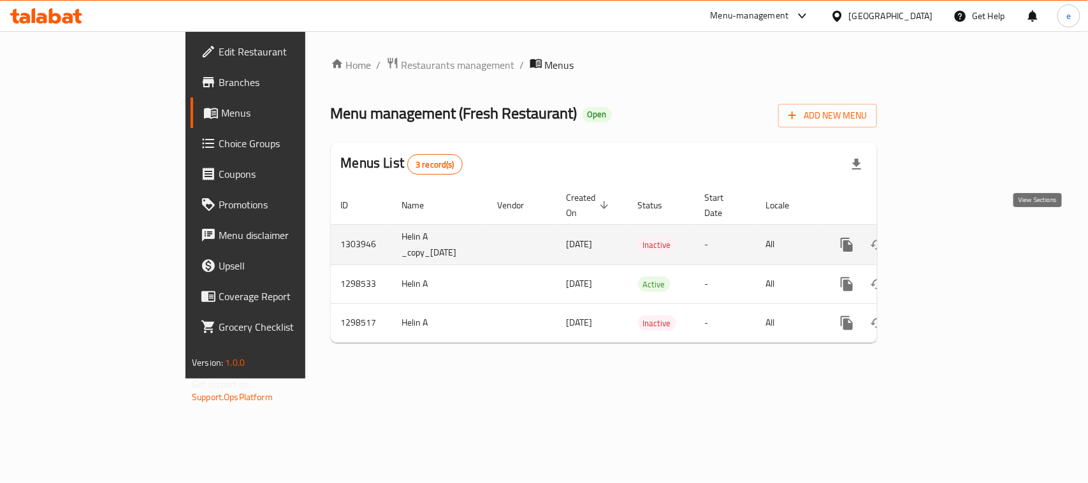
click at [944, 239] on icon "enhanced table" at bounding box center [938, 244] width 11 height 11
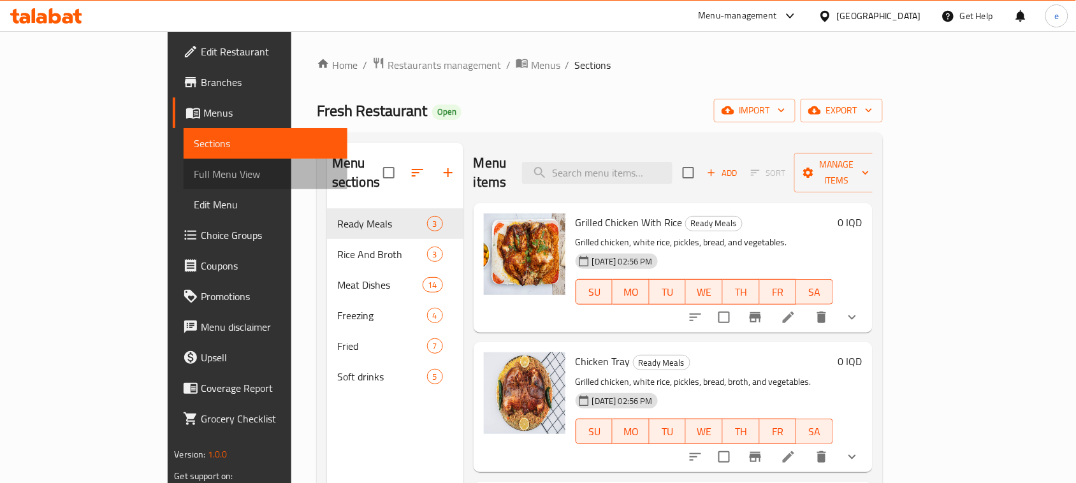
click at [194, 171] on span "Full Menu View" at bounding box center [265, 173] width 143 height 15
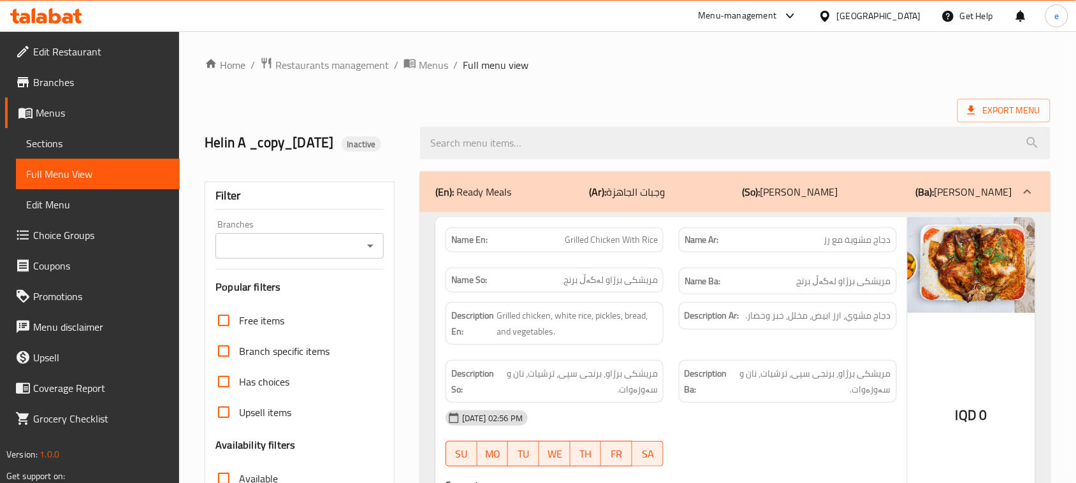
click at [364, 254] on icon "Open" at bounding box center [370, 245] width 15 height 15
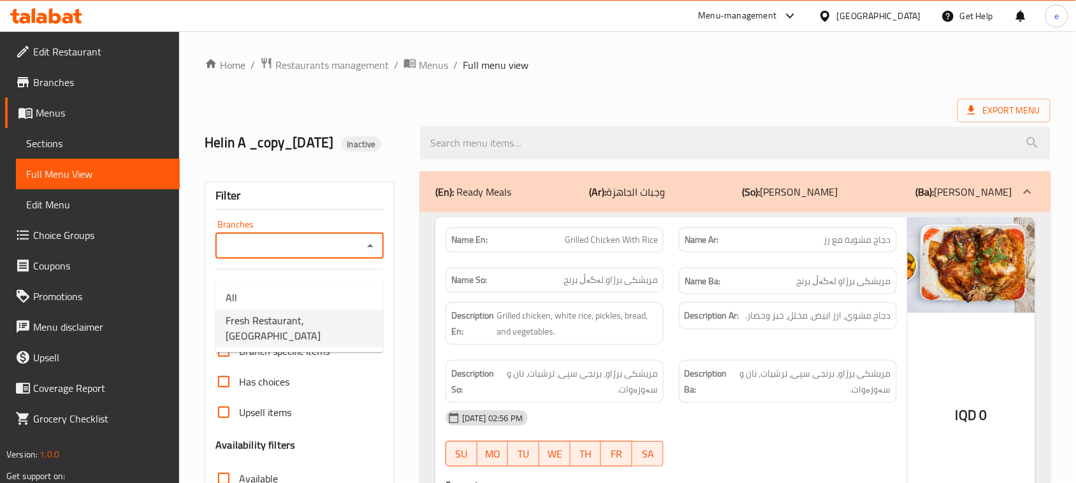
click at [316, 316] on span "Fresh Restaurant, [GEOGRAPHIC_DATA]" at bounding box center [299, 328] width 147 height 31
type input "Fresh Restaurant, [GEOGRAPHIC_DATA]"
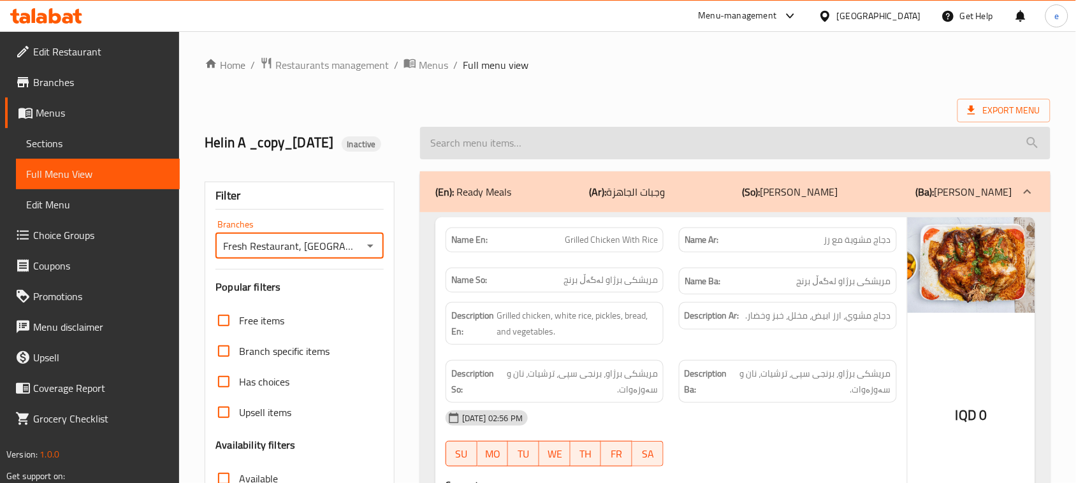
click at [546, 159] on input "search" at bounding box center [735, 143] width 630 height 32
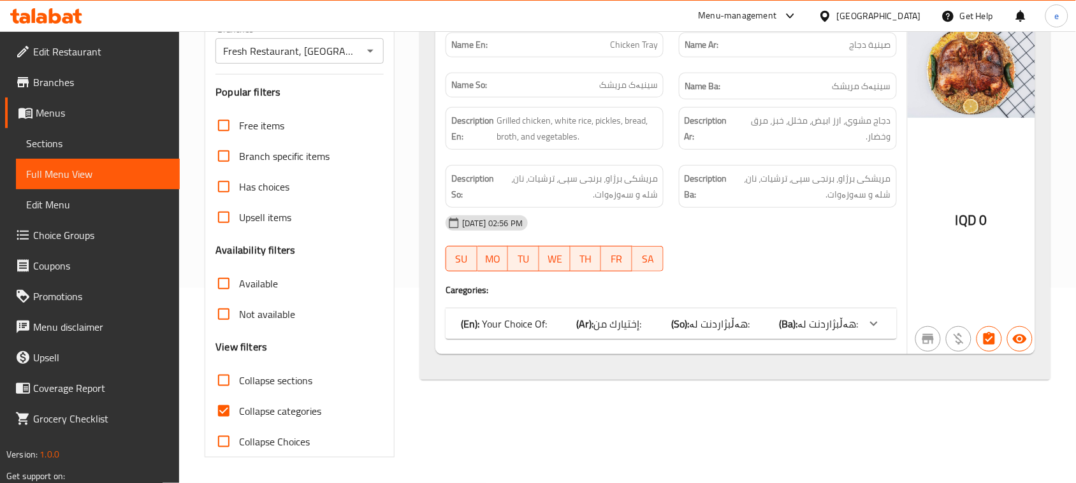
type input "chicken tr"
click at [779, 319] on div "(En): Your Choice Of: (Ar): إختيارك من: (So): هەڵبژاردنت لە: (Ba): هەڵبژاردنت ل…" at bounding box center [660, 323] width 398 height 15
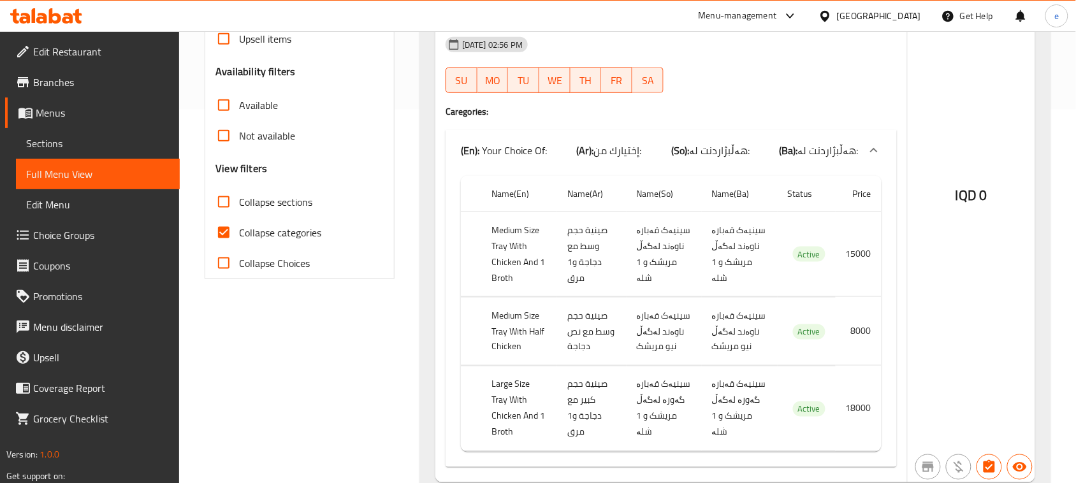
scroll to position [445, 0]
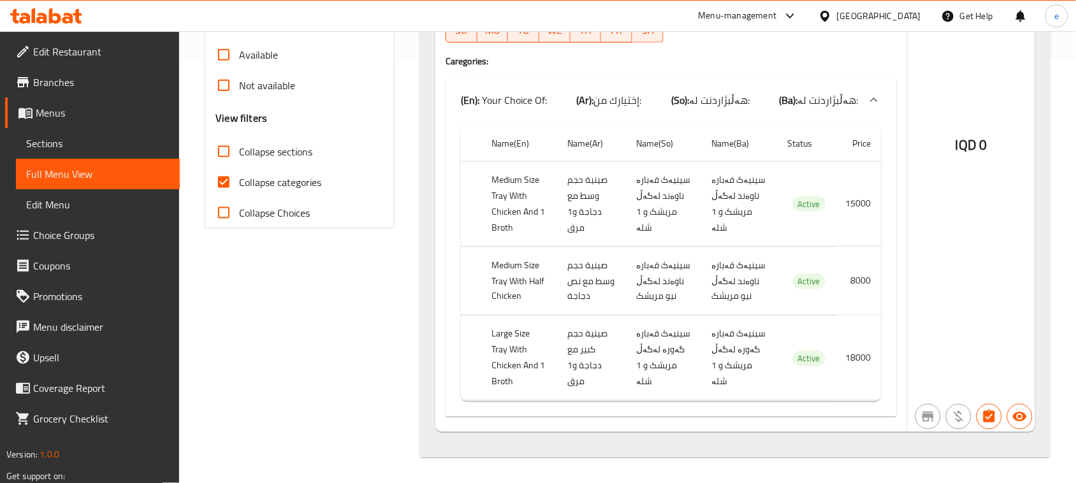
click at [519, 275] on th "Medium Size Tray With Half Chicken" at bounding box center [519, 281] width 76 height 69
copy th "Medium Size Tray With Half Chicken"
click at [603, 287] on td "صينية حجم وسط مع نص دجاجة" at bounding box center [591, 281] width 69 height 69
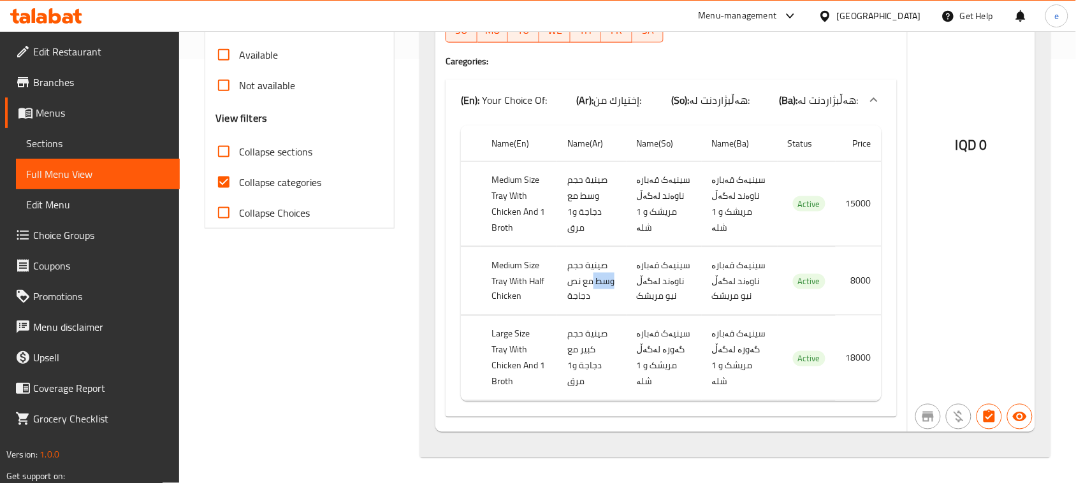
click at [603, 287] on td "صينية حجم وسط مع نص دجاجة" at bounding box center [591, 281] width 69 height 69
copy td "صينية حجم وسط مع نص دجاجة"
click at [660, 282] on td "سینیەک قەبارە ناوەند لەگەڵ نیو مریشک" at bounding box center [663, 281] width 75 height 69
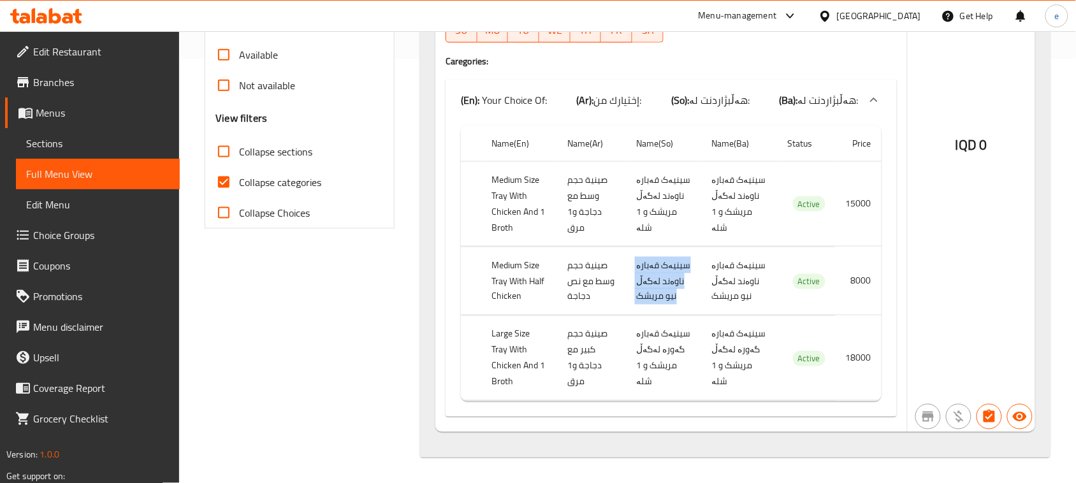
click at [660, 282] on td "سینیەک قەبارە ناوەند لەگەڵ نیو مریشک" at bounding box center [663, 281] width 75 height 69
copy td "سینیەک قەبارە ناوەند لەگەڵ نیو مریشک"
click at [291, 281] on div "Filter Branches Fresh Restaurant, Hai Al Jameaa Branches Popular filters Free i…" at bounding box center [304, 103] width 215 height 726
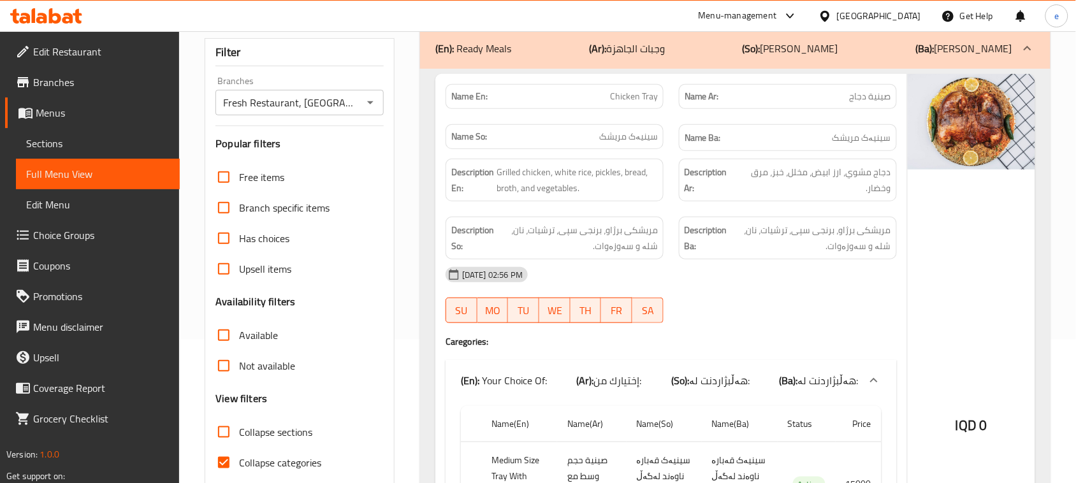
scroll to position [126, 0]
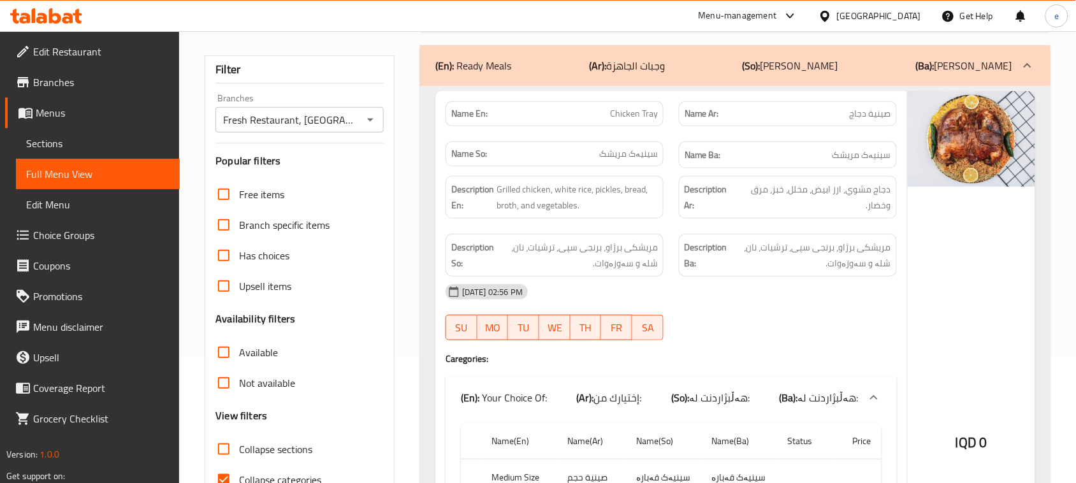
click at [57, 148] on span "Sections" at bounding box center [97, 143] width 143 height 15
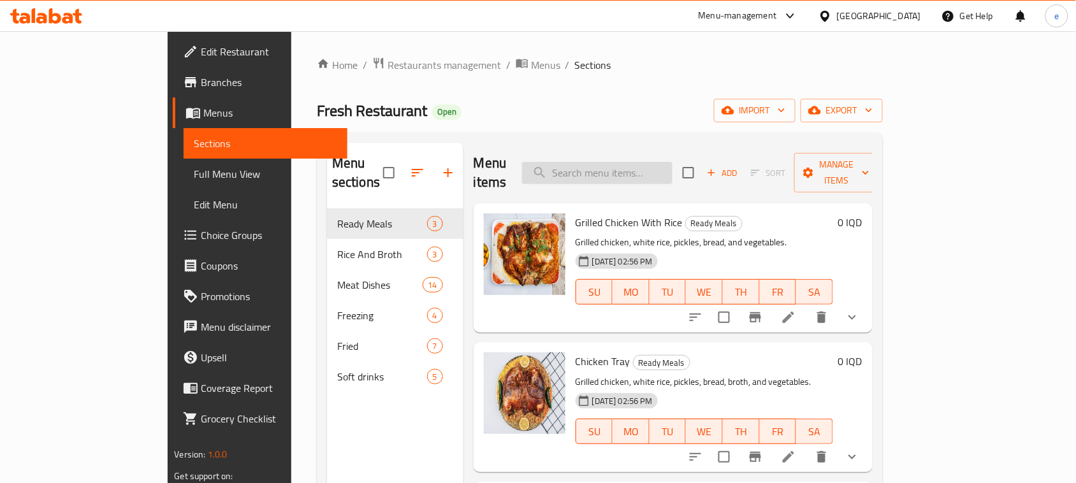
click at [645, 164] on input "search" at bounding box center [597, 173] width 150 height 22
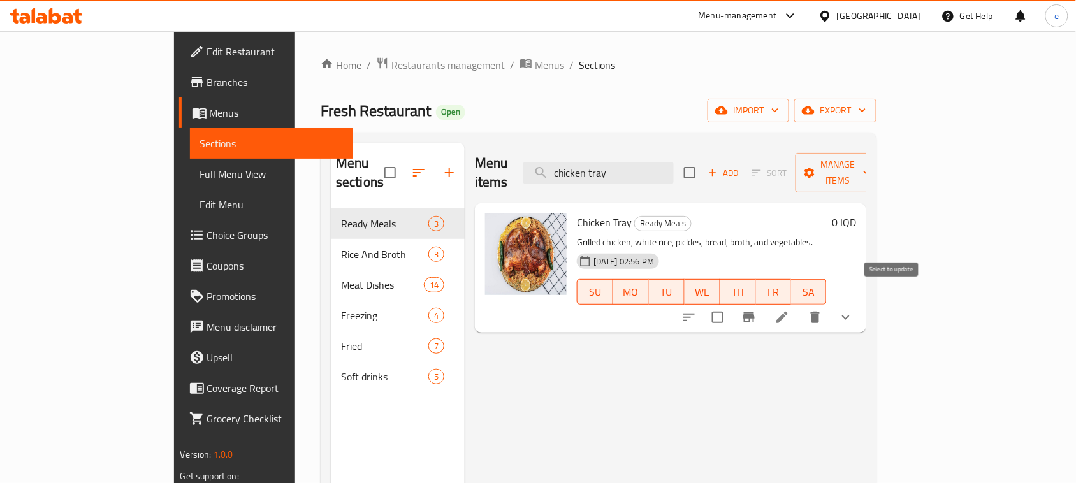
type input "chicken tray"
click at [731, 304] on input "checkbox" at bounding box center [717, 317] width 27 height 27
checkbox input "true"
click at [870, 166] on span "Manage items" at bounding box center [837, 173] width 65 height 32
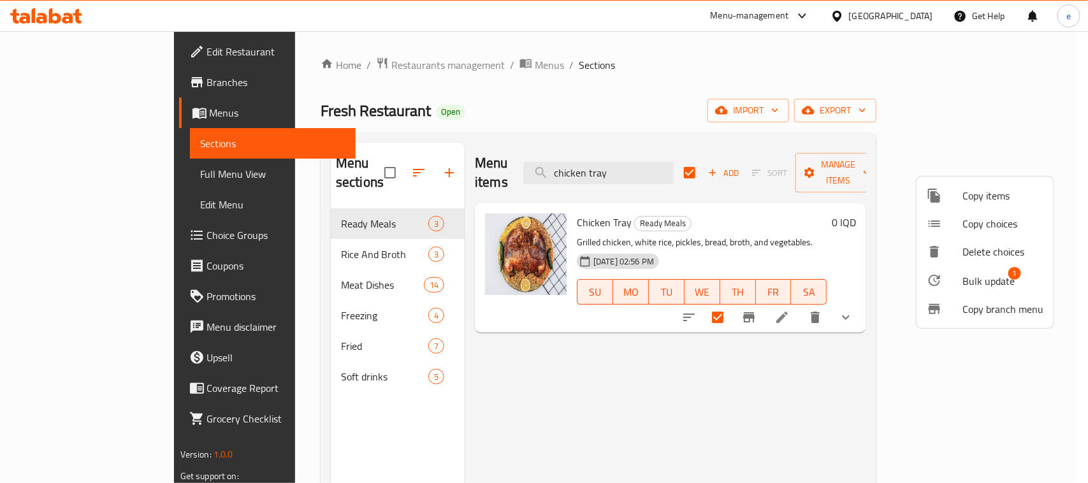
click at [965, 195] on span "Copy items" at bounding box center [1002, 195] width 81 height 15
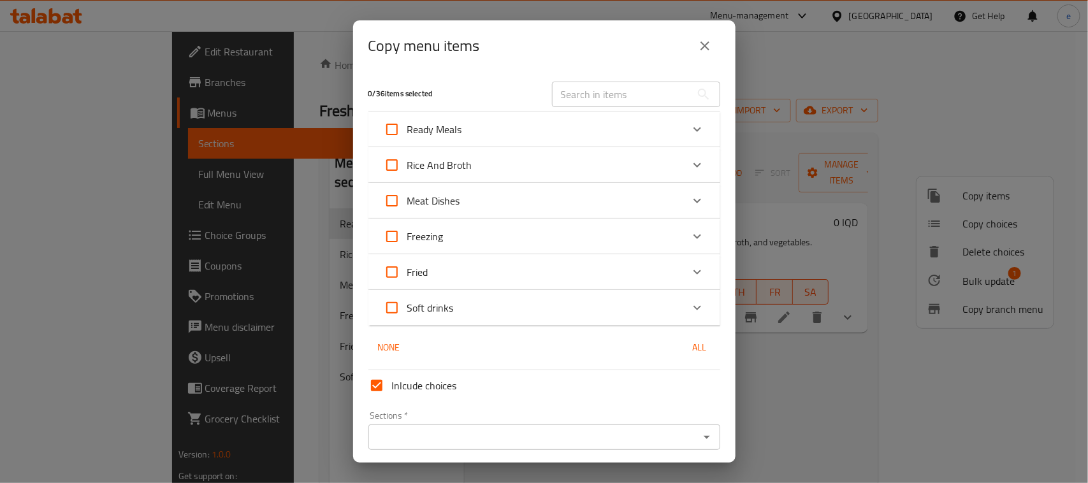
click at [698, 428] on button "Open" at bounding box center [707, 437] width 18 height 18
click at [843, 402] on div "Copy menu items 0 / 36 items selected ​ Ready Meals Grilled Chicken With Rice 0…" at bounding box center [544, 241] width 1088 height 483
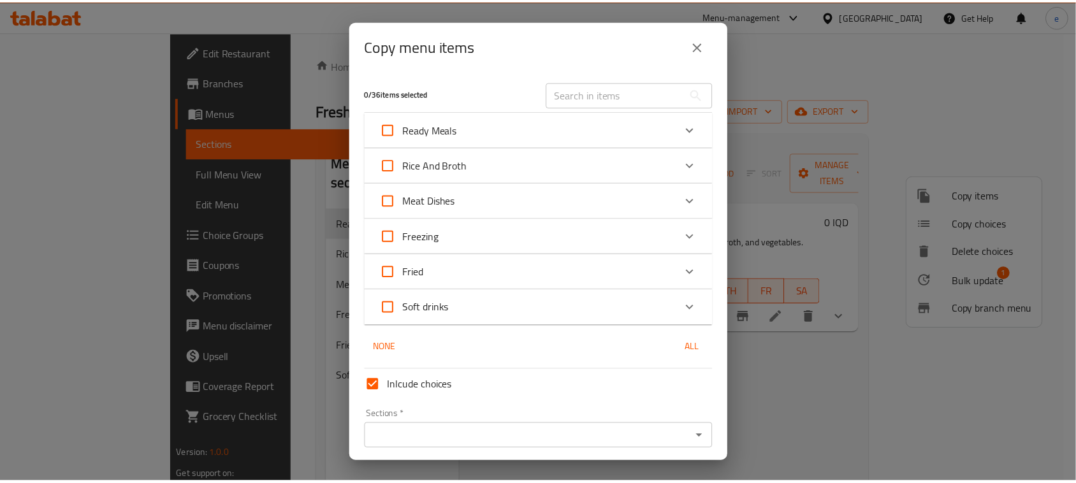
scroll to position [45, 0]
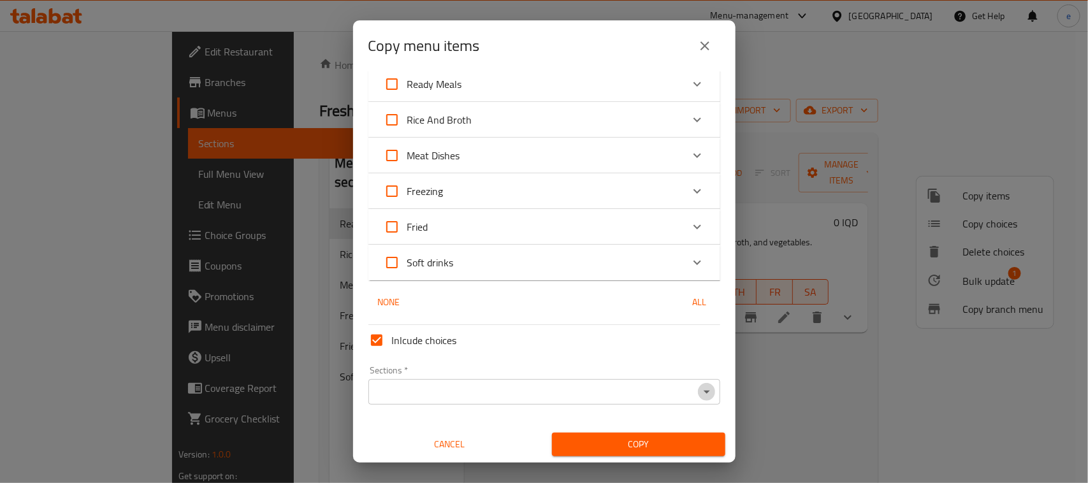
click at [699, 389] on icon "Open" at bounding box center [706, 391] width 15 height 15
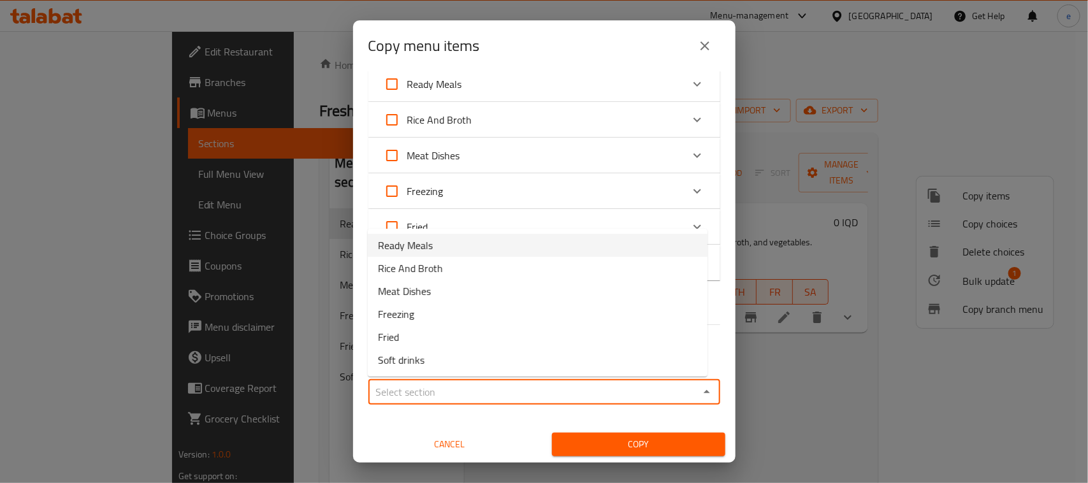
click at [708, 34] on button "close" at bounding box center [704, 46] width 31 height 31
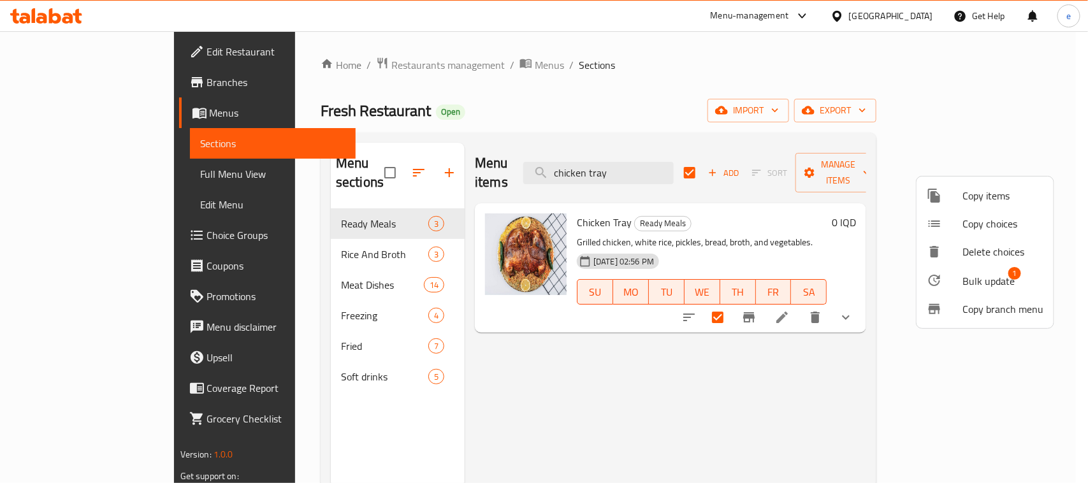
click at [982, 282] on span "Bulk update" at bounding box center [988, 280] width 52 height 15
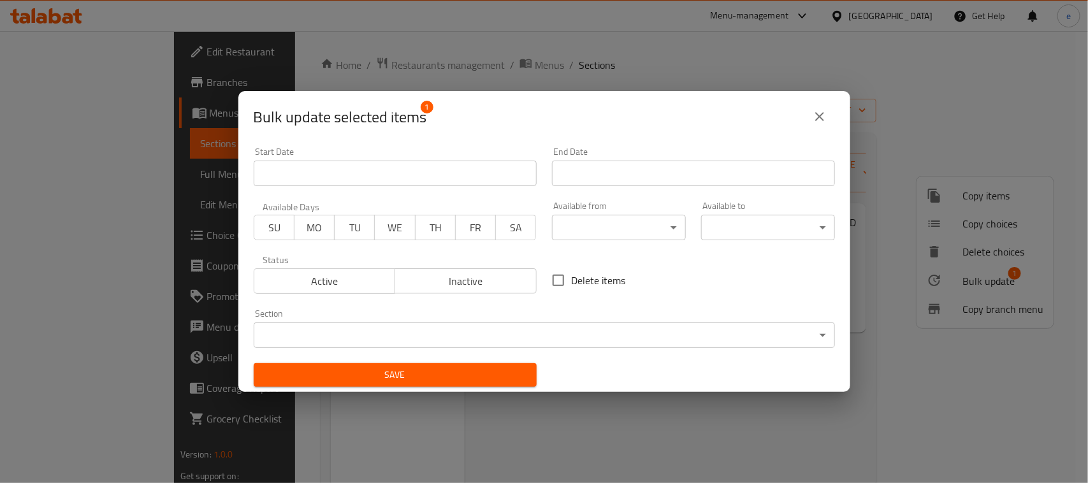
click at [824, 116] on icon "close" at bounding box center [819, 116] width 15 height 15
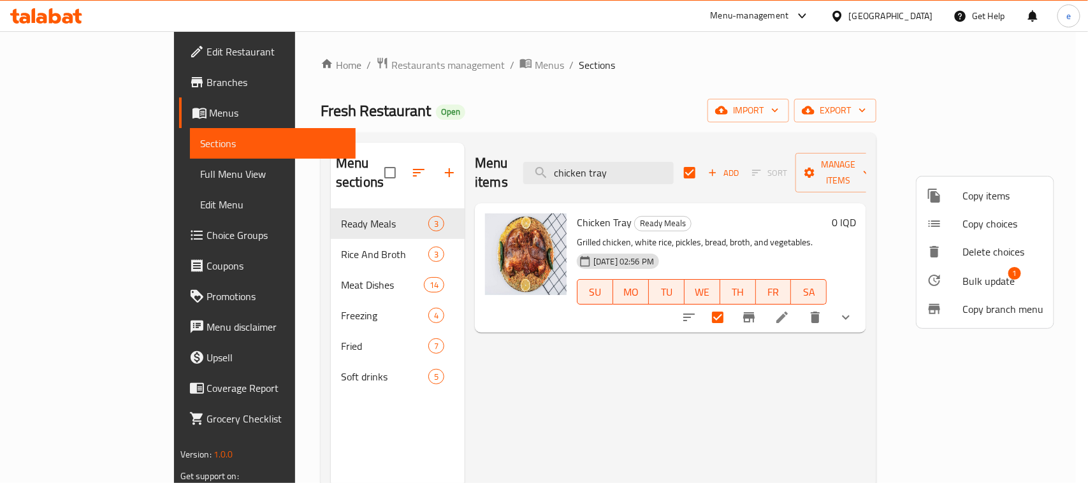
click at [686, 352] on div at bounding box center [544, 241] width 1088 height 483
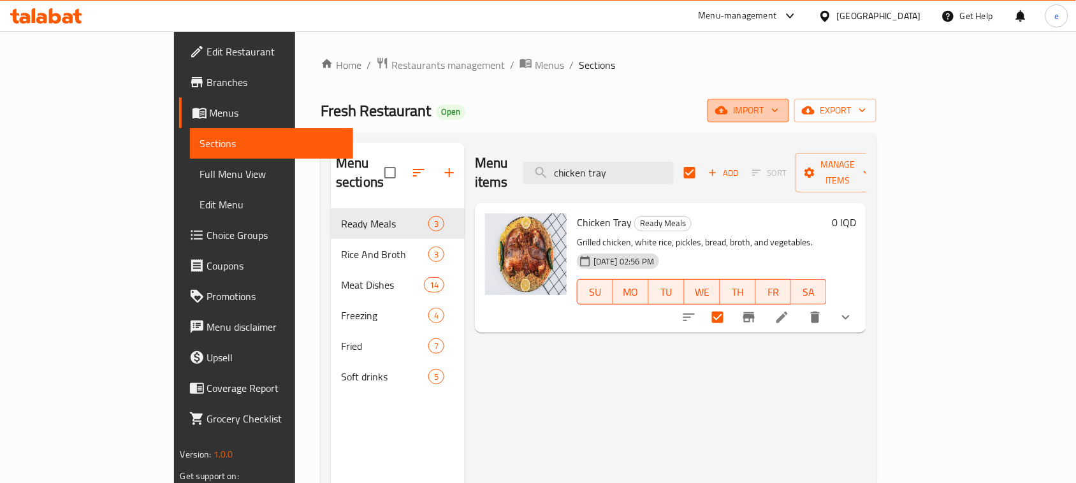
click at [779, 115] on span "import" at bounding box center [747, 111] width 61 height 16
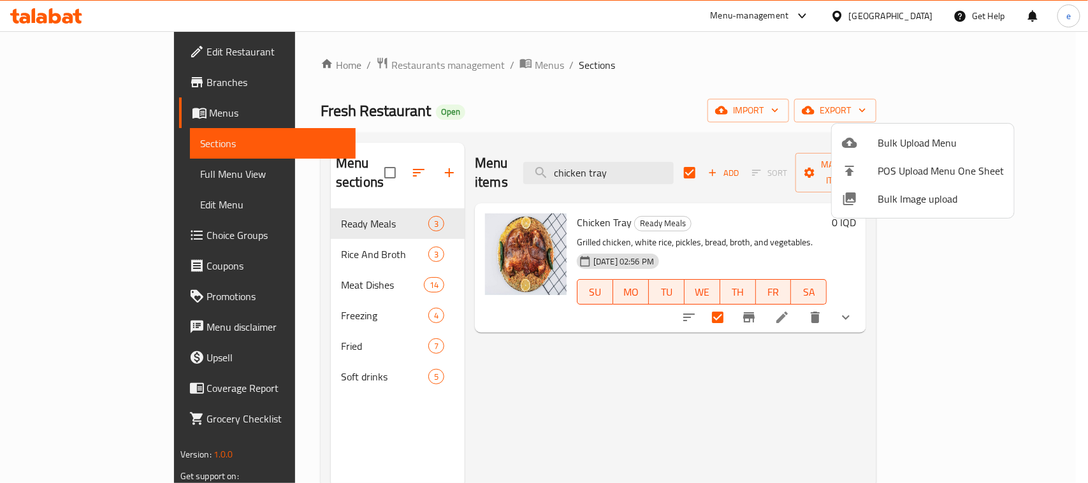
click at [695, 379] on div at bounding box center [544, 241] width 1088 height 483
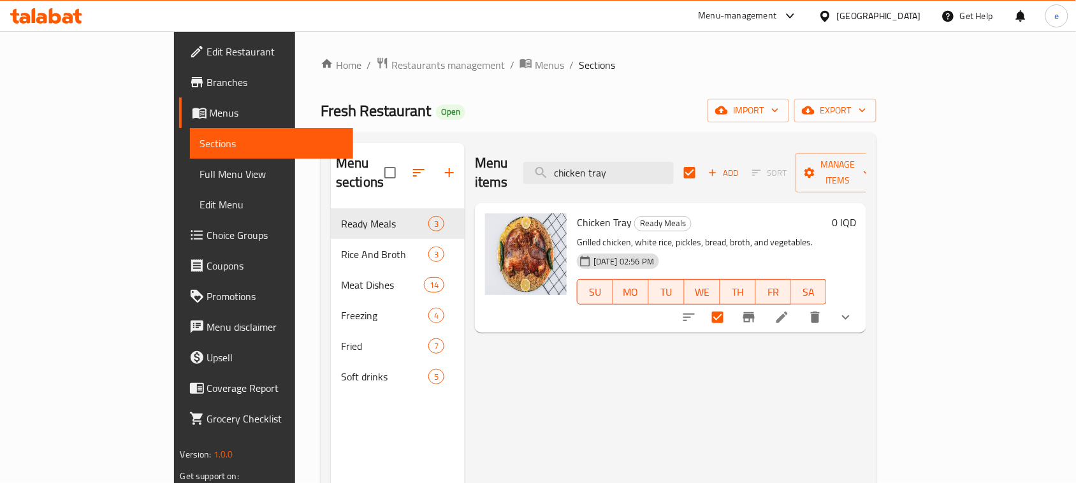
click at [853, 310] on icon "show more" at bounding box center [845, 317] width 15 height 15
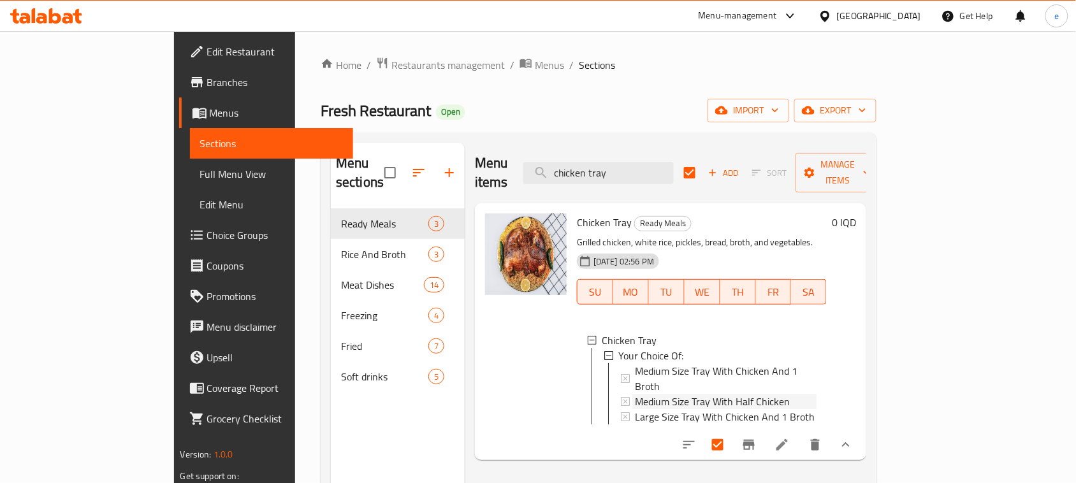
click at [679, 394] on span "Medium Size Tray With Half Chicken" at bounding box center [712, 401] width 155 height 15
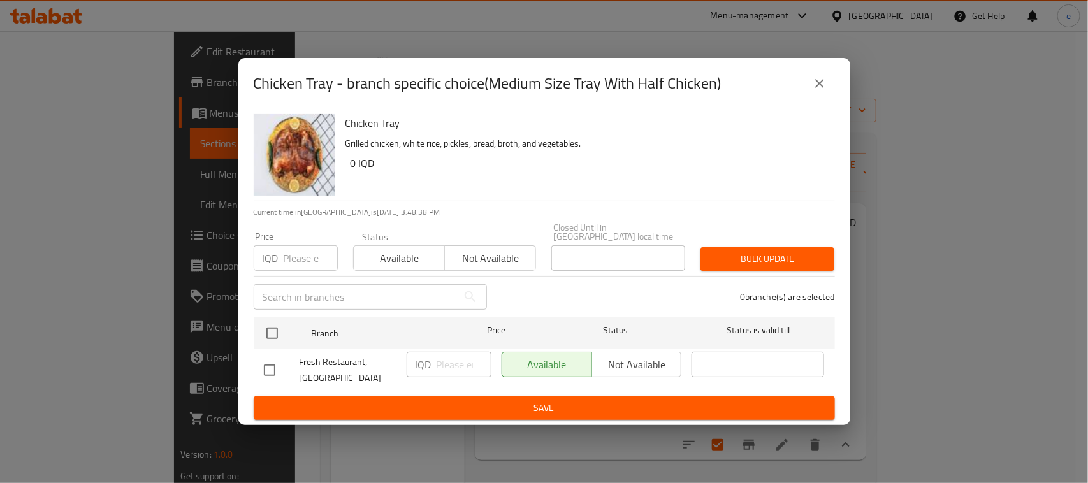
click at [825, 99] on div "Chicken Tray - branch specific choice(Medium Size Tray With Half Chicken)" at bounding box center [544, 83] width 581 height 31
click at [823, 91] on icon "close" at bounding box center [819, 83] width 15 height 15
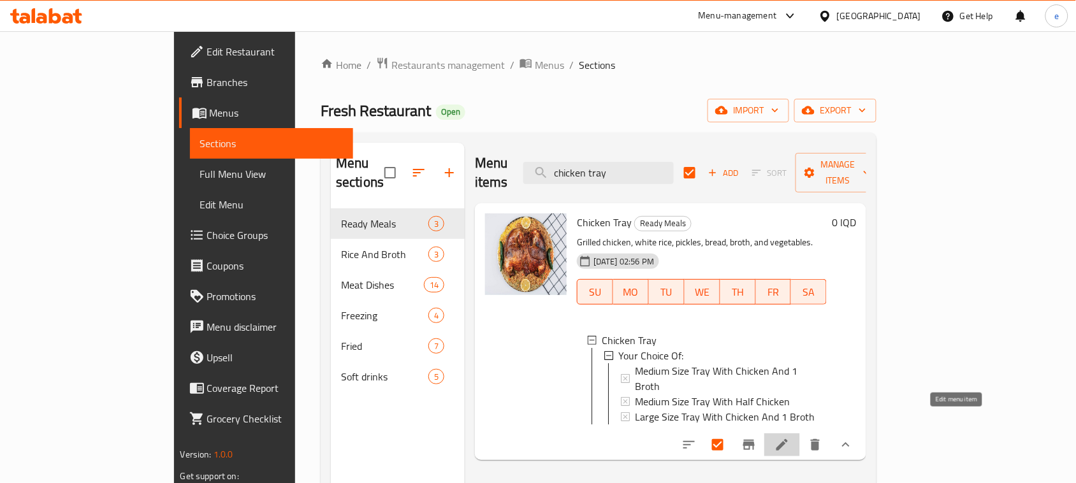
click at [789, 437] on icon at bounding box center [781, 444] width 15 height 15
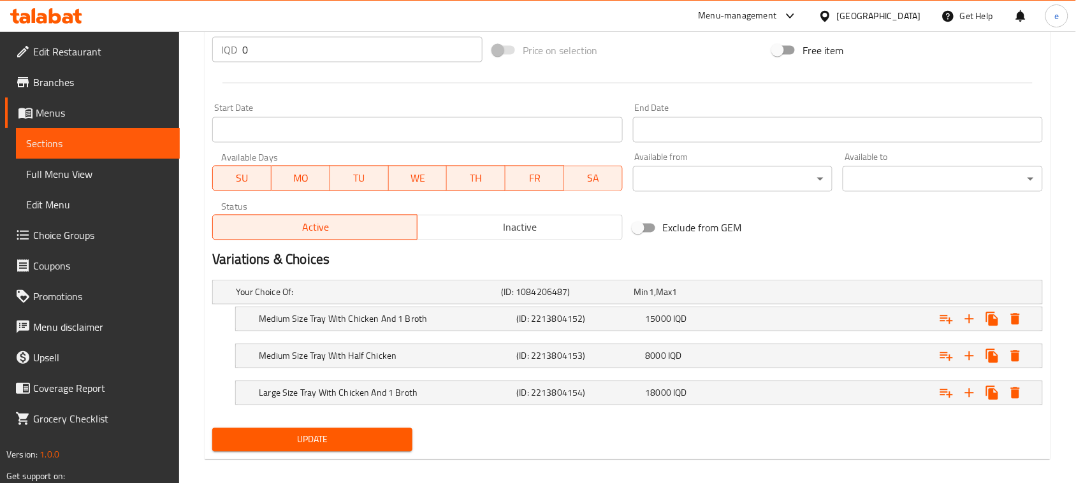
scroll to position [648, 0]
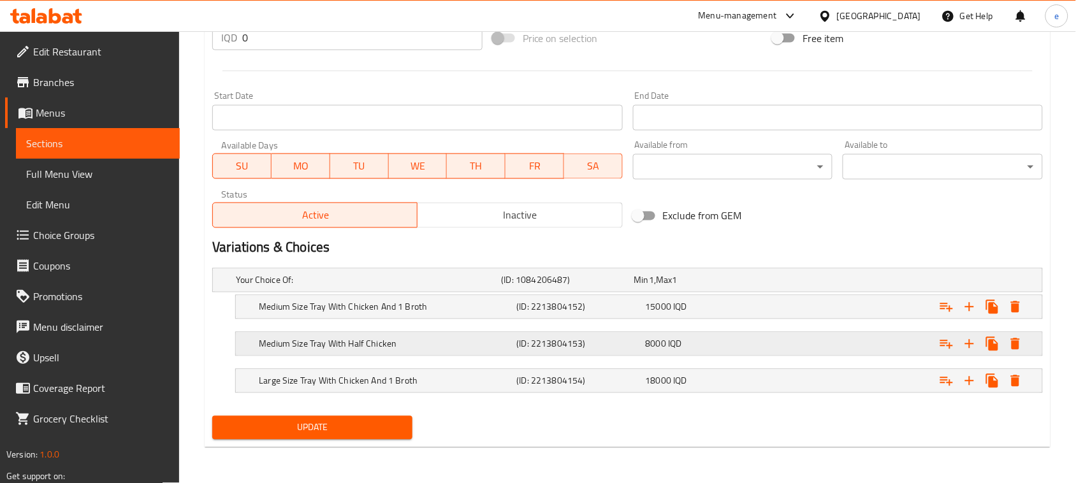
click at [649, 289] on span "8000" at bounding box center [641, 280] width 15 height 17
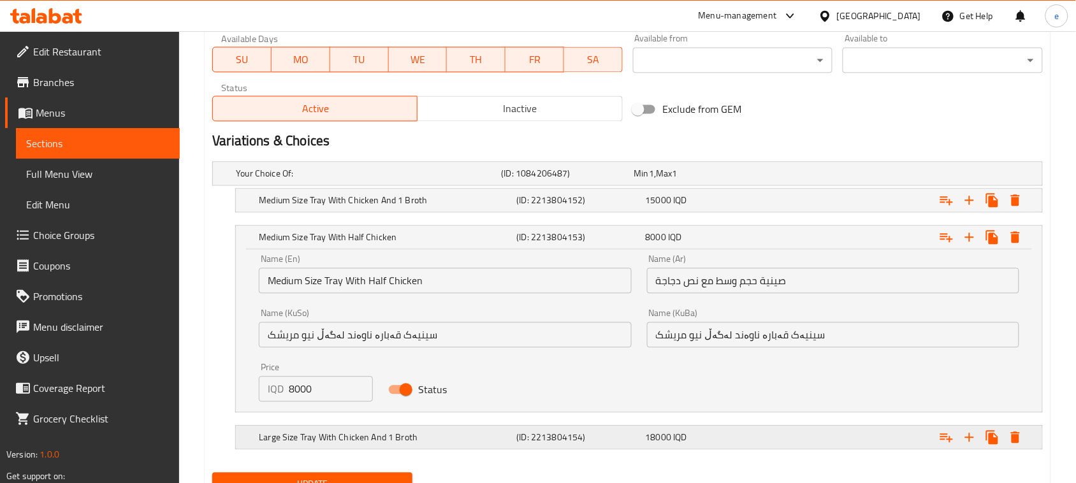
scroll to position [807, 0]
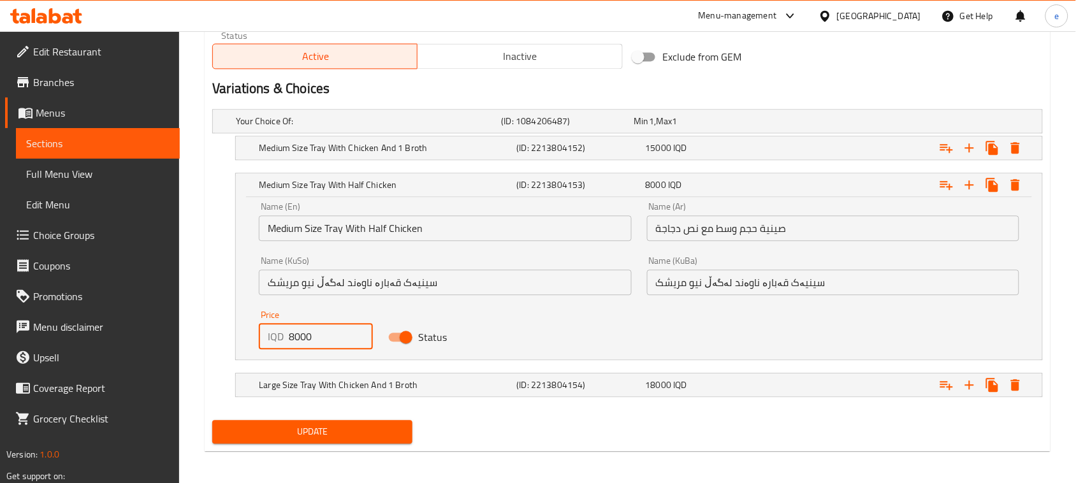
drag, startPoint x: 331, startPoint y: 326, endPoint x: 276, endPoint y: 338, distance: 56.9
click at [276, 338] on div "IQD 8000 Price" at bounding box center [316, 336] width 114 height 25
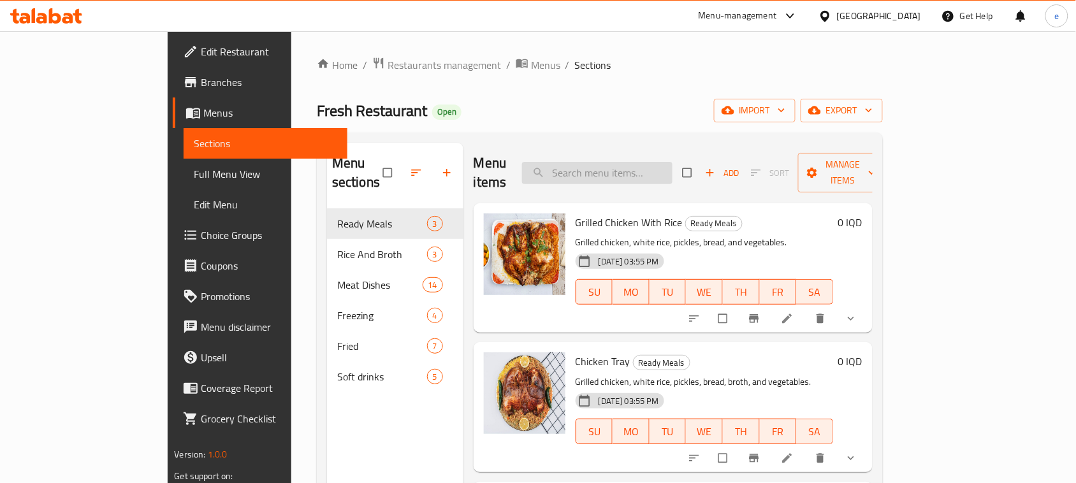
click at [654, 167] on input "search" at bounding box center [597, 173] width 150 height 22
paste input "Chicken Makloba"
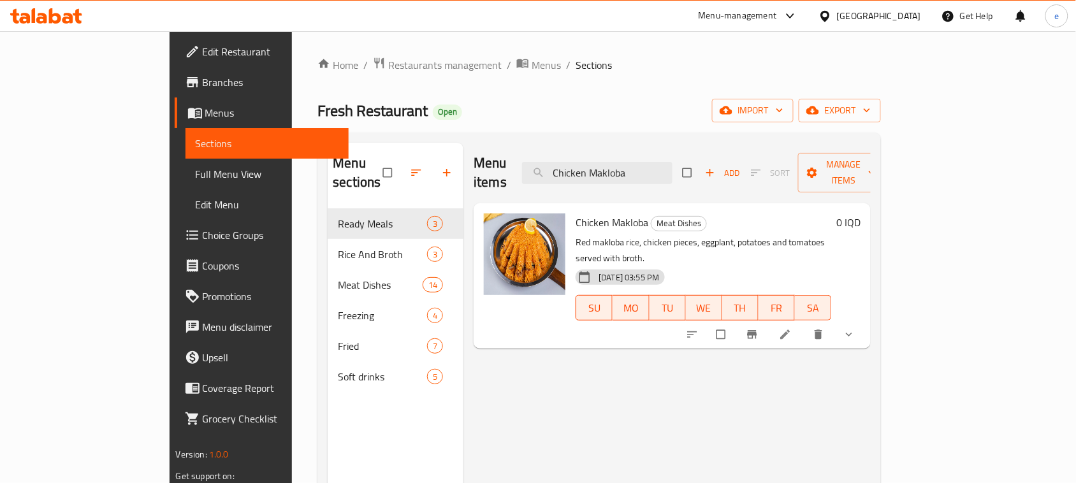
type input "Chicken Makloba"
click at [804, 324] on li at bounding box center [786, 334] width 36 height 20
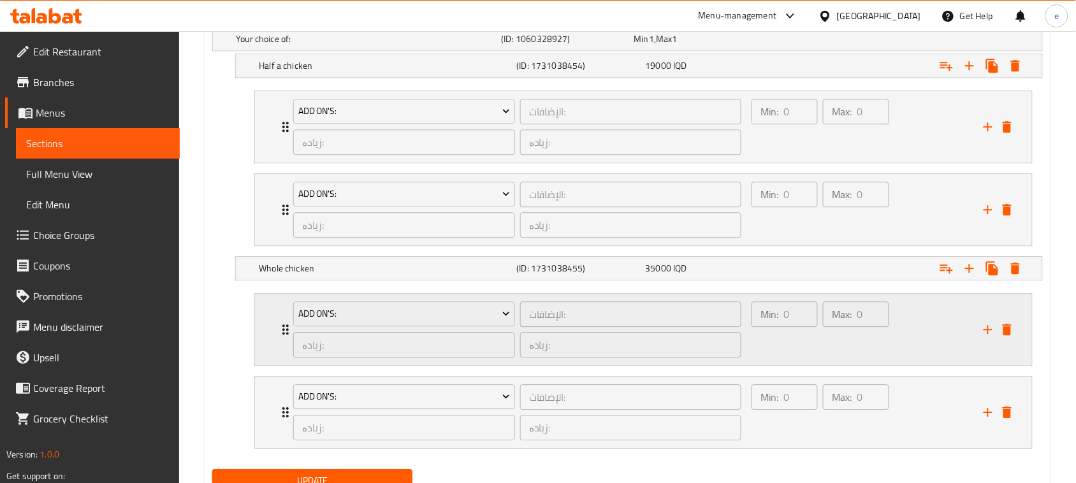
scroll to position [944, 0]
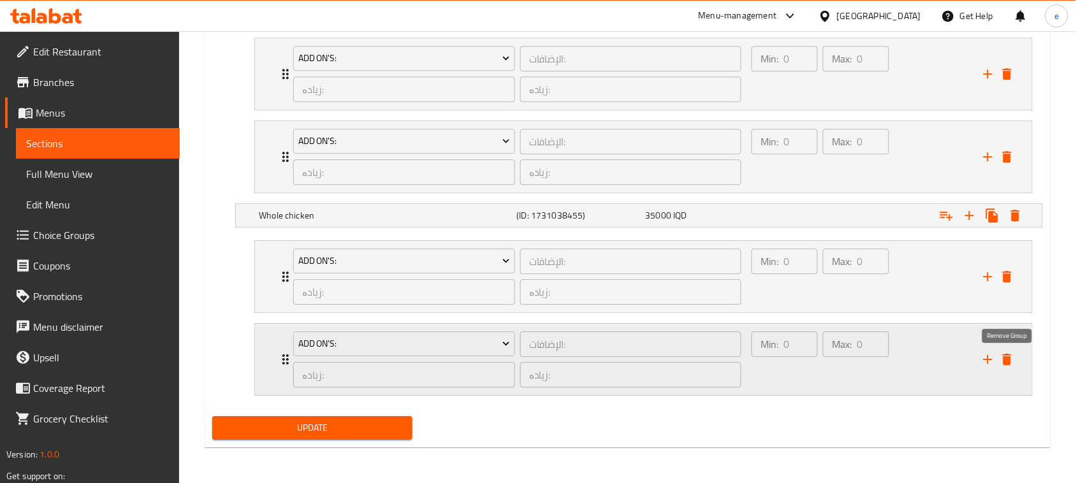
click at [1008, 360] on icon "delete" at bounding box center [1006, 359] width 9 height 11
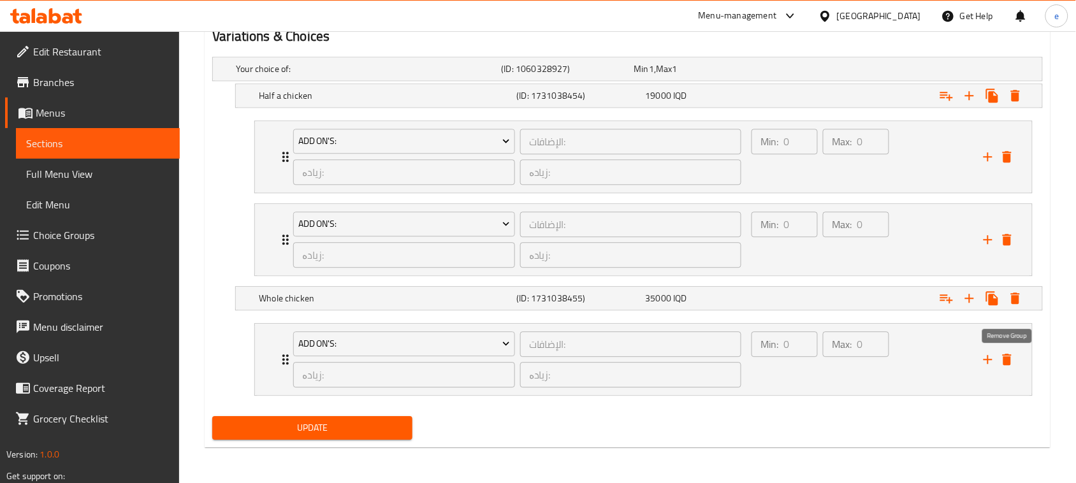
click at [1008, 360] on icon "delete" at bounding box center [1006, 359] width 9 height 11
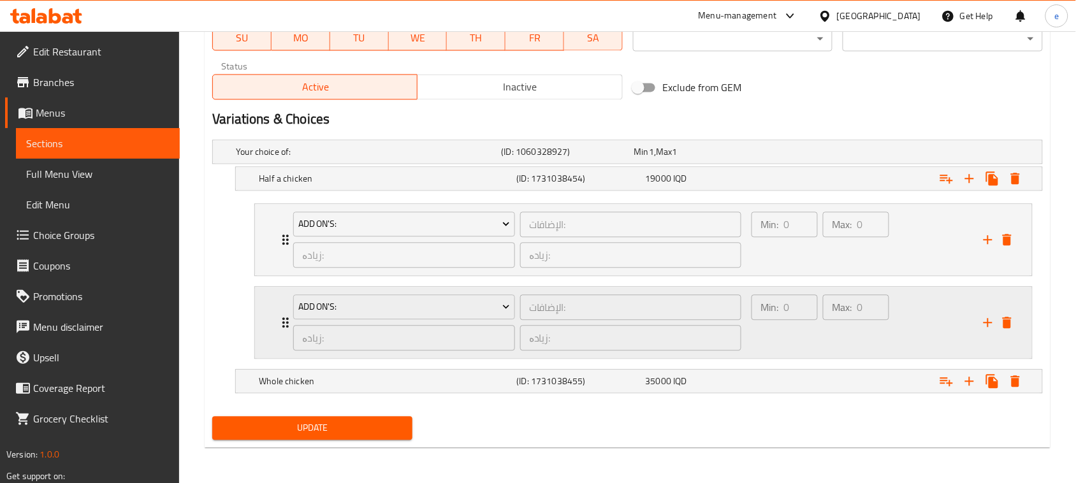
click at [1007, 323] on icon "delete" at bounding box center [1006, 322] width 9 height 11
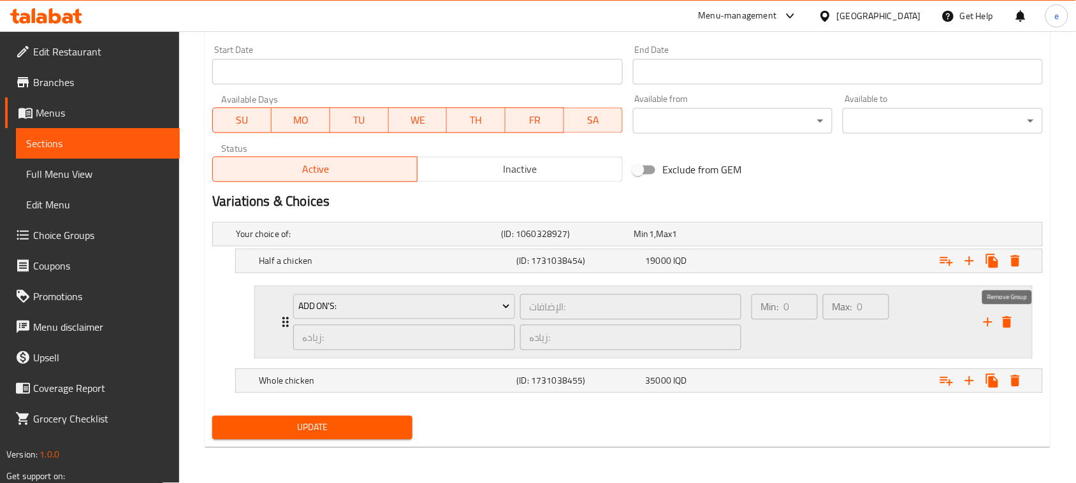
click at [1005, 317] on icon "delete" at bounding box center [1006, 322] width 9 height 11
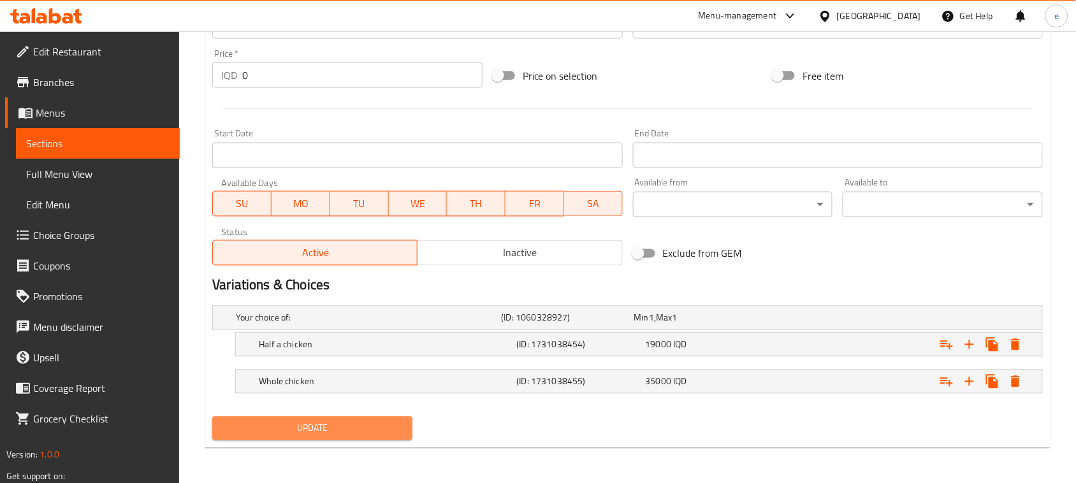
click at [329, 425] on span "Update" at bounding box center [312, 429] width 180 height 16
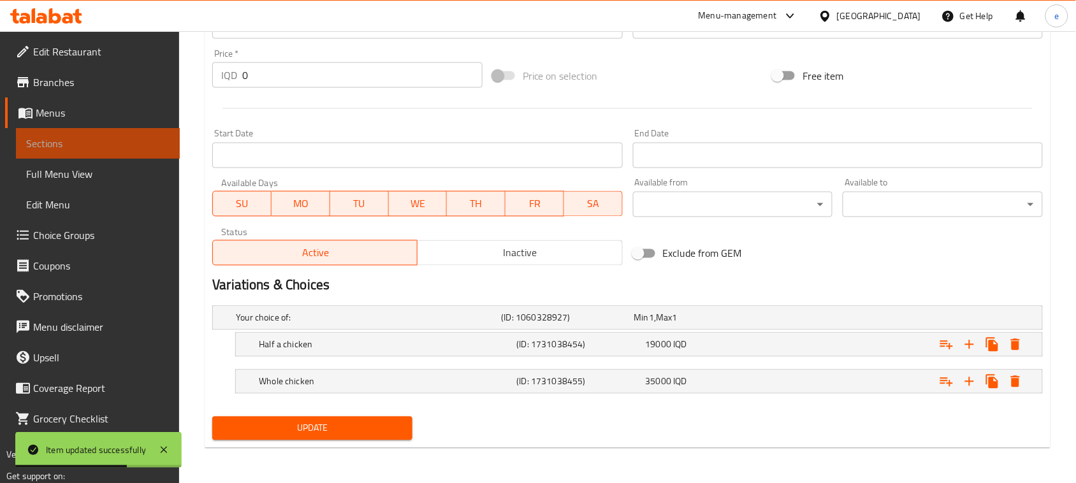
click at [70, 148] on span "Sections" at bounding box center [97, 143] width 143 height 15
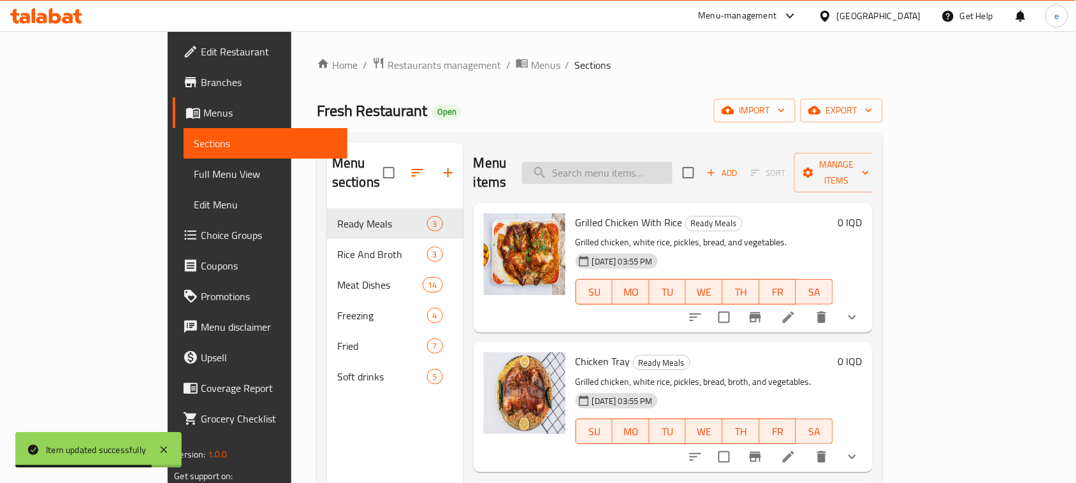
click at [654, 169] on input "search" at bounding box center [597, 173] width 150 height 22
paste input "Chicken Makloba"
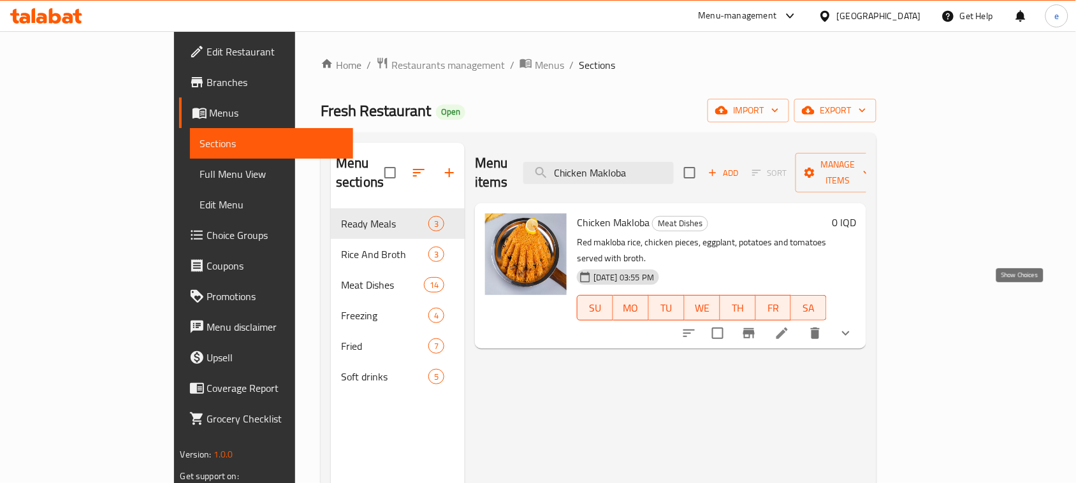
type input "Chicken Makloba"
click at [853, 326] on icon "show more" at bounding box center [845, 333] width 15 height 15
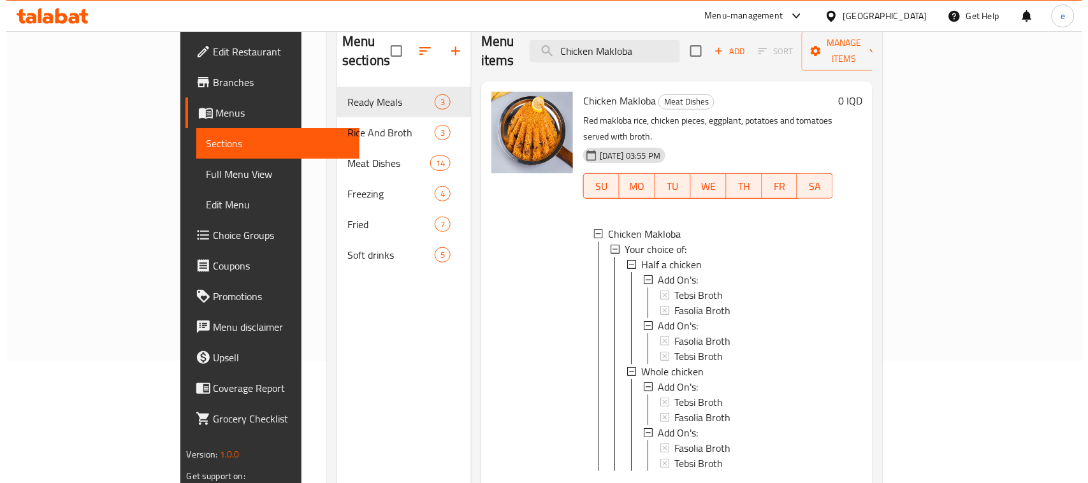
scroll to position [159, 0]
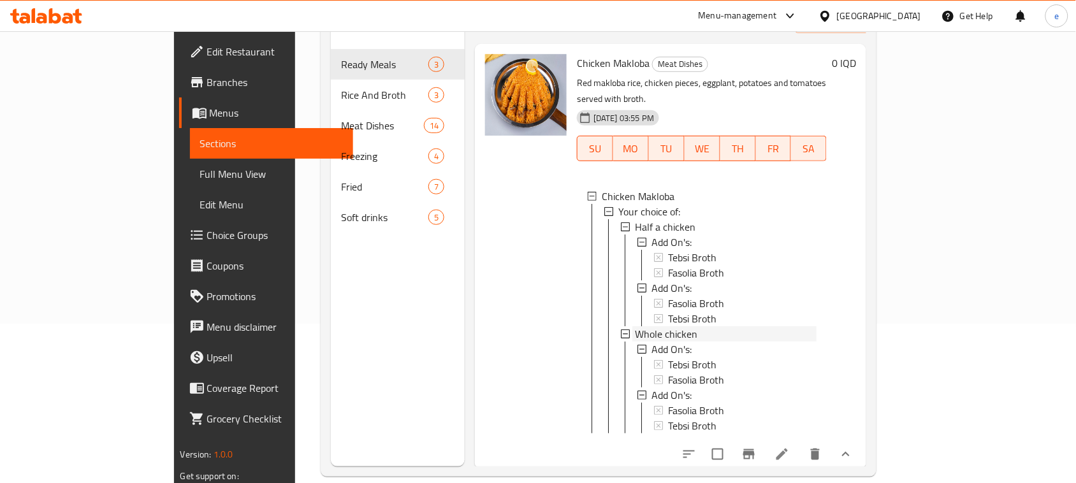
click at [635, 326] on span "Whole chicken" at bounding box center [666, 333] width 62 height 15
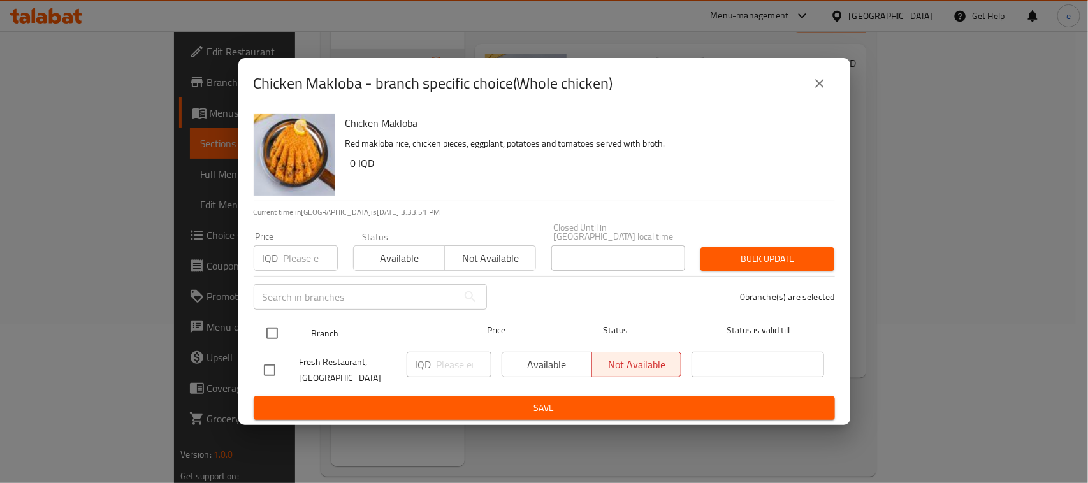
click at [272, 320] on input "checkbox" at bounding box center [272, 333] width 27 height 27
checkbox input "true"
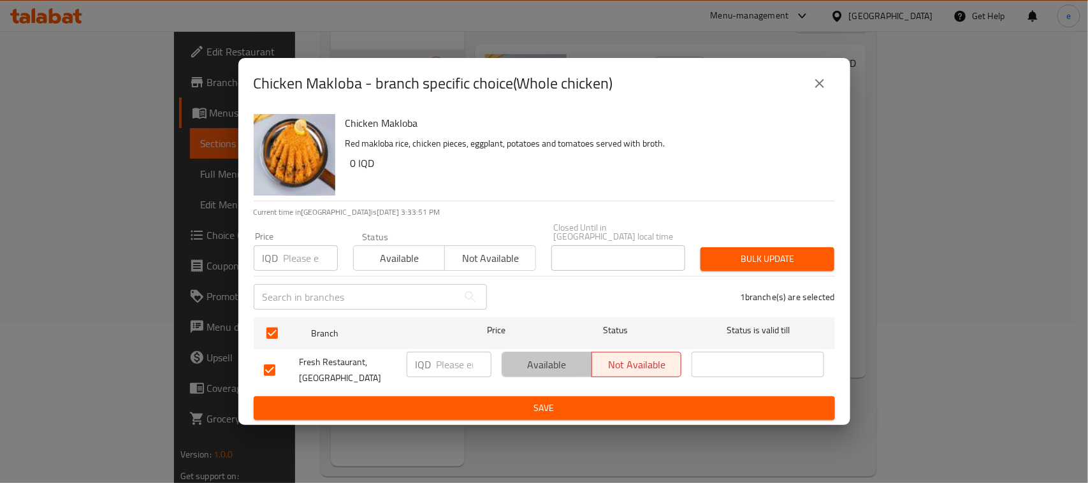
click at [514, 361] on span "Available" at bounding box center [547, 365] width 80 height 18
click at [572, 408] on span "Save" at bounding box center [544, 408] width 561 height 16
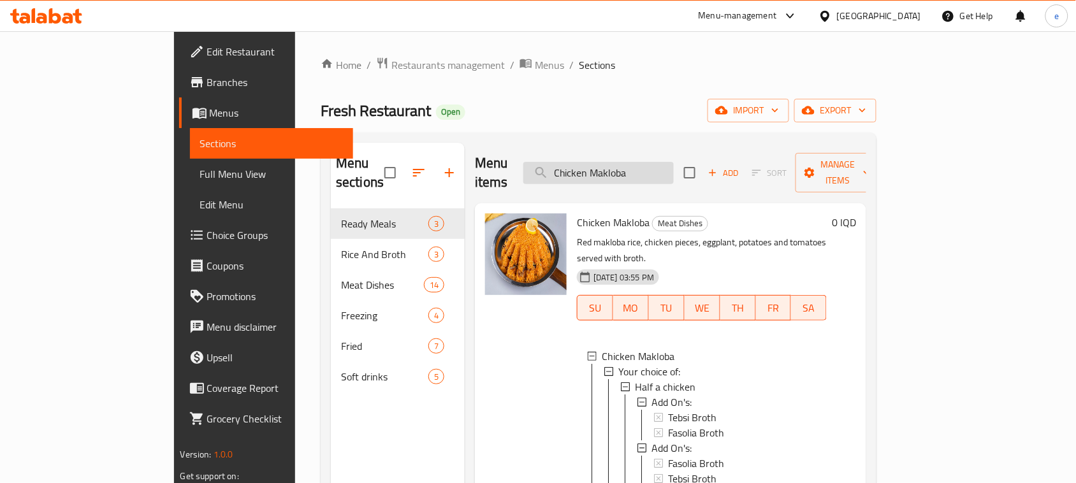
click at [652, 168] on input "Chicken Makloba" at bounding box center [598, 173] width 150 height 22
paste input "Iraqi Meat"
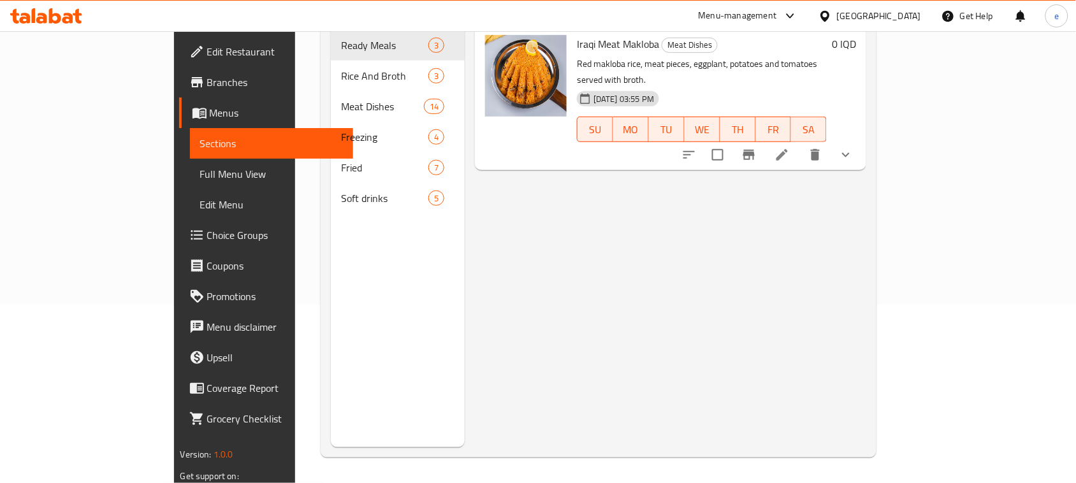
scroll to position [179, 0]
type input "Iraqi Meat Makloba"
click at [789, 147] on icon at bounding box center [781, 154] width 15 height 15
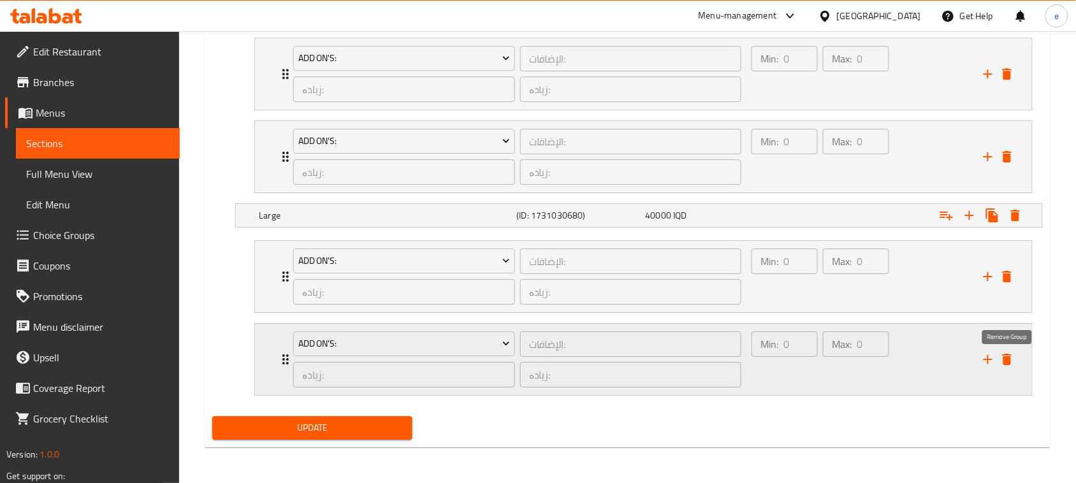
click at [1008, 357] on icon "delete" at bounding box center [1006, 359] width 9 height 11
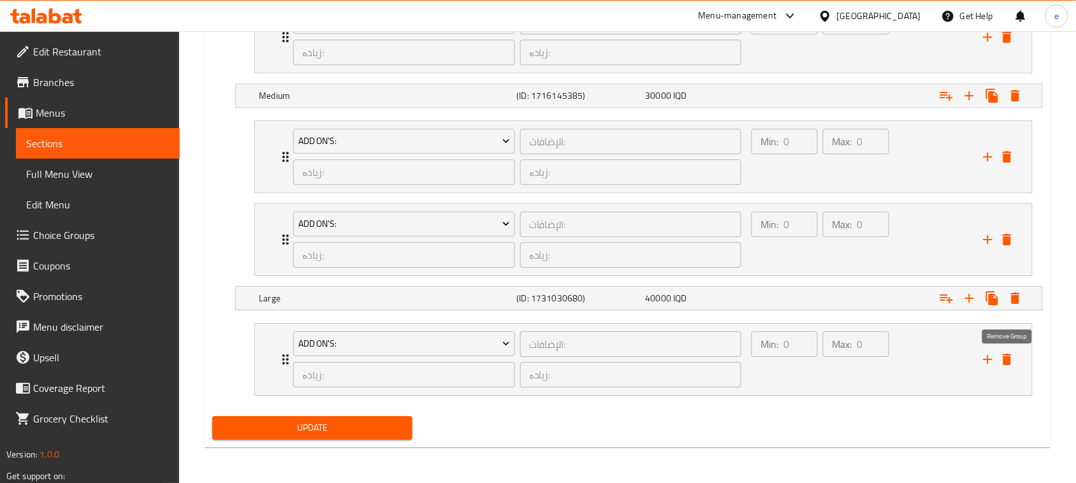
click at [1008, 357] on icon "delete" at bounding box center [1006, 359] width 9 height 11
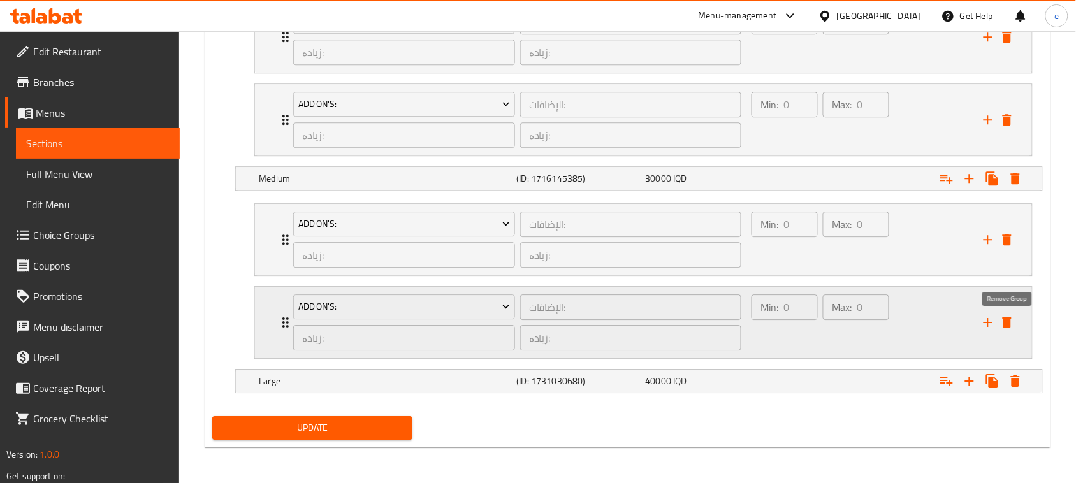
click at [1004, 330] on button "delete" at bounding box center [1006, 322] width 19 height 19
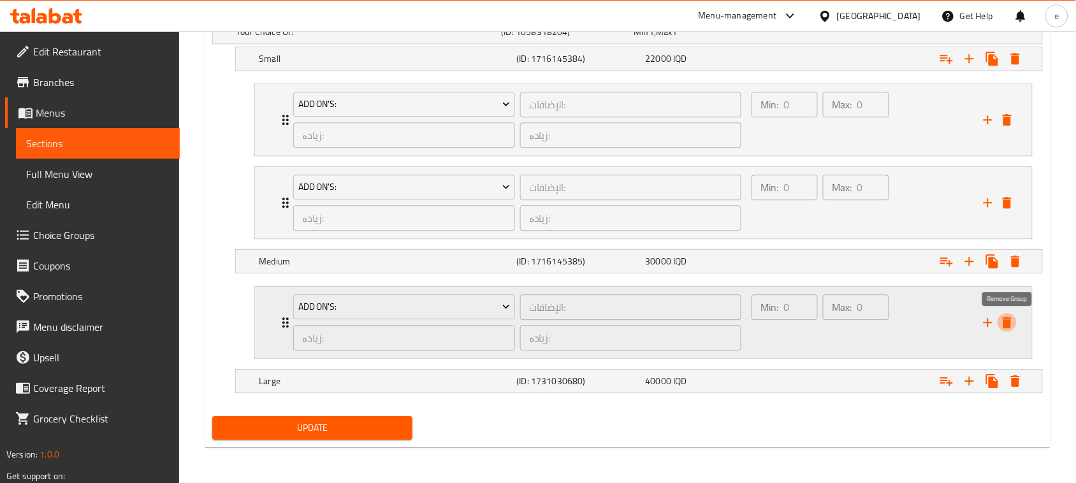
click at [1004, 316] on icon "delete" at bounding box center [1006, 322] width 15 height 15
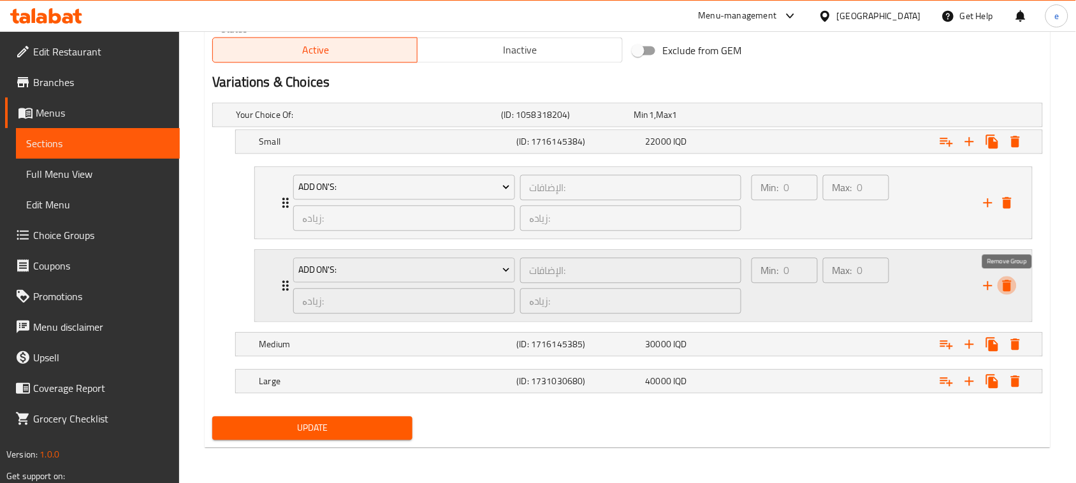
click at [1007, 294] on button "delete" at bounding box center [1006, 285] width 19 height 19
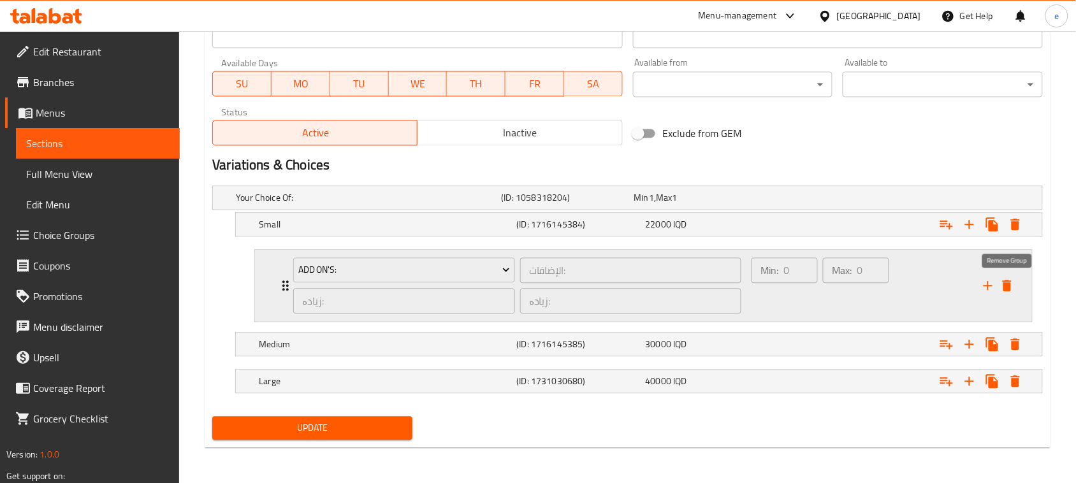
click at [1005, 276] on button "delete" at bounding box center [1006, 285] width 19 height 19
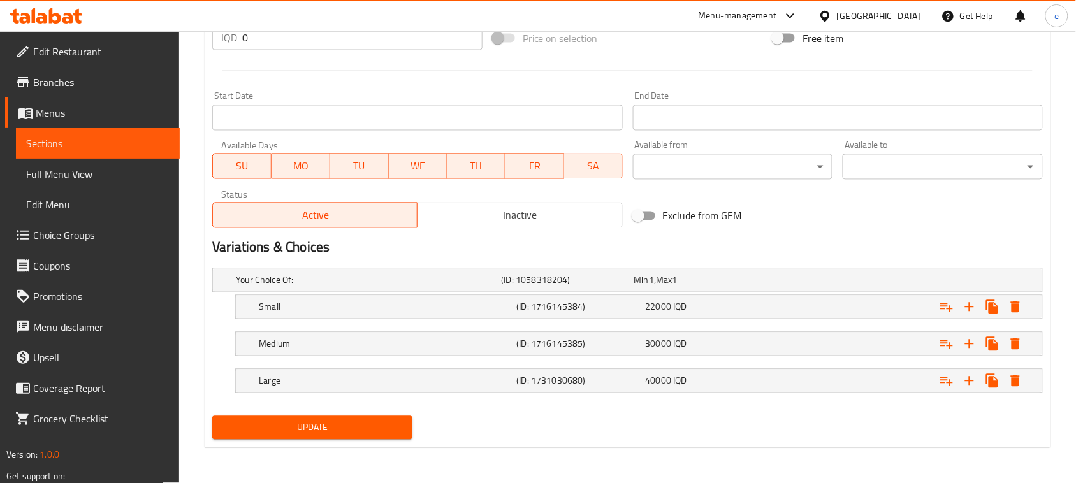
click at [350, 426] on span "Update" at bounding box center [312, 428] width 180 height 16
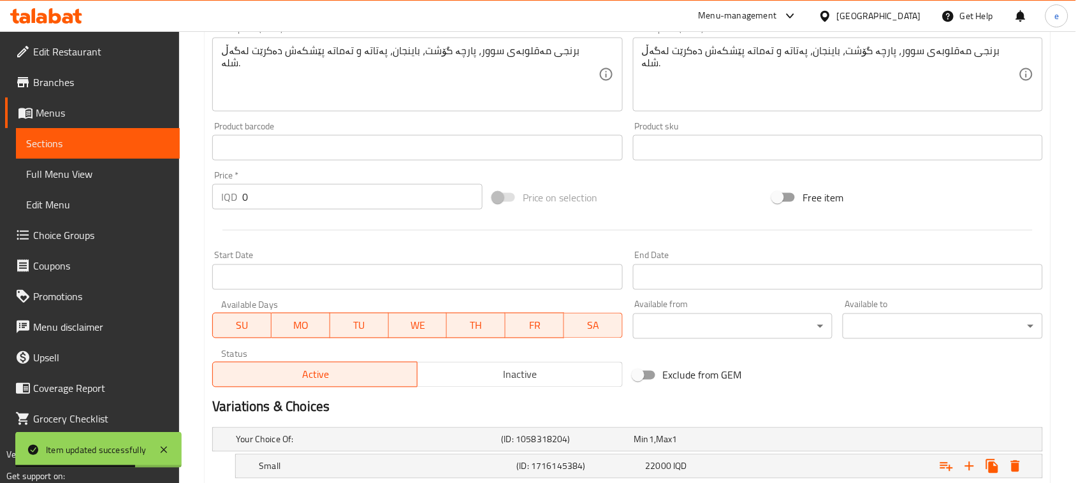
click at [126, 150] on span "Sections" at bounding box center [97, 143] width 143 height 15
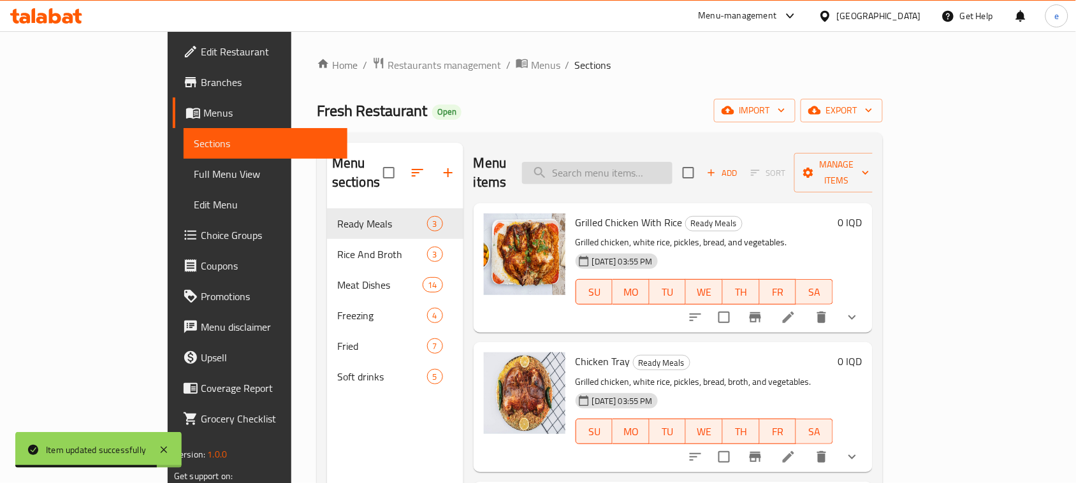
click at [670, 170] on input "search" at bounding box center [597, 173] width 150 height 22
paste input "Sham Chicken Qouzi"
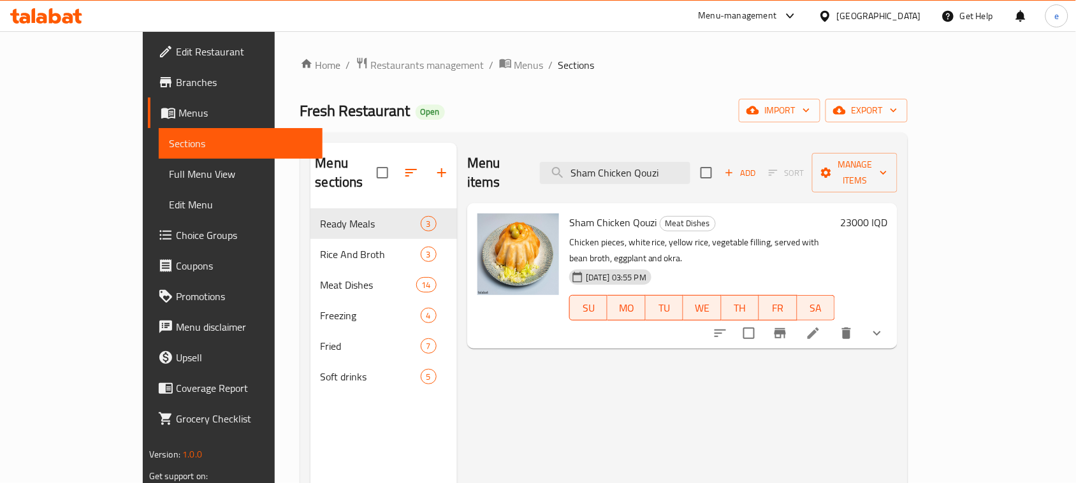
type input "Sham Chicken Qouzi"
click at [821, 326] on icon at bounding box center [812, 333] width 15 height 15
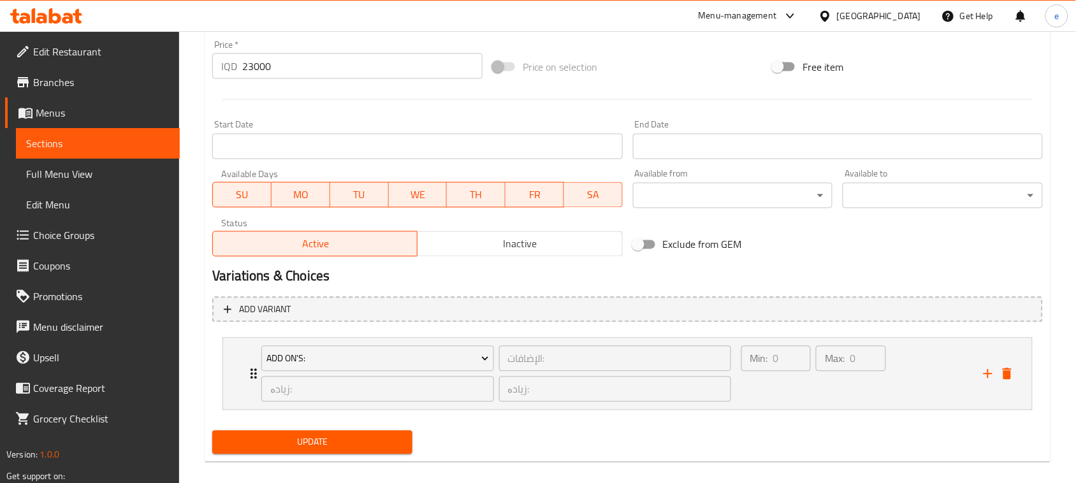
scroll to position [633, 0]
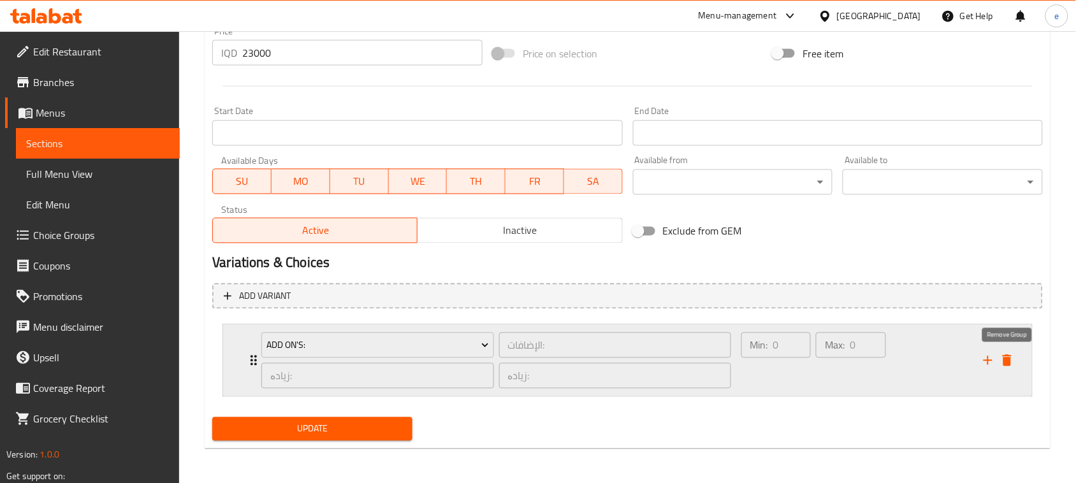
click at [1012, 360] on icon "delete" at bounding box center [1006, 360] width 15 height 15
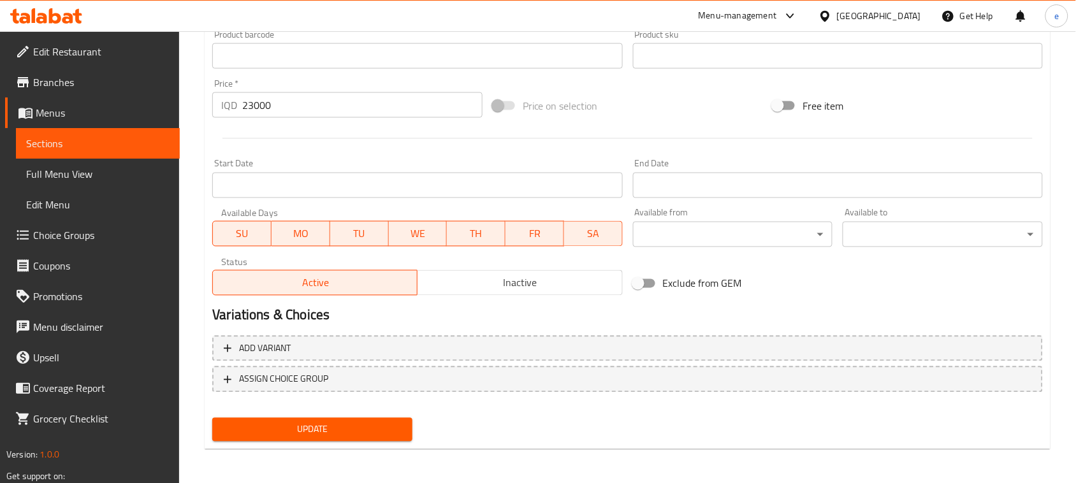
click at [346, 434] on span "Update" at bounding box center [312, 430] width 180 height 16
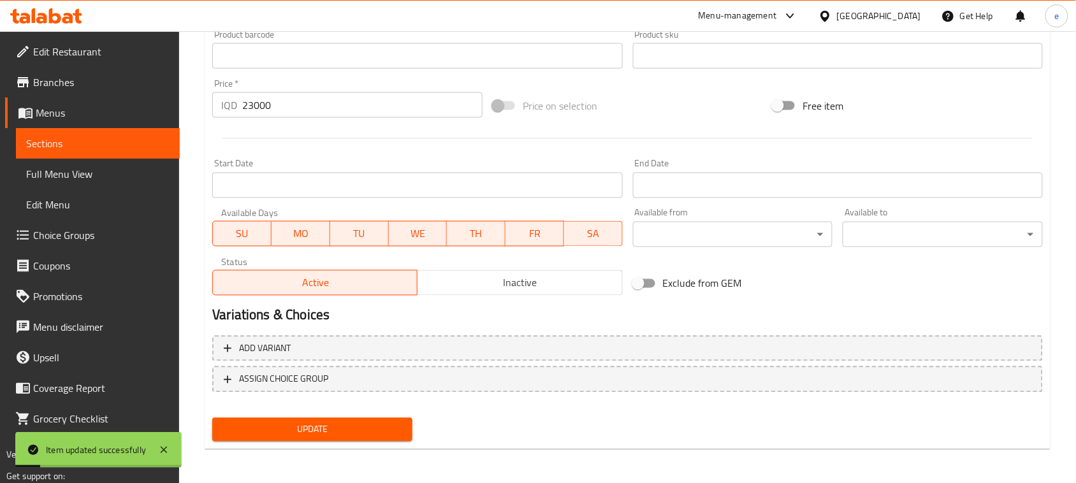
click at [172, 139] on link "Sections" at bounding box center [98, 143] width 164 height 31
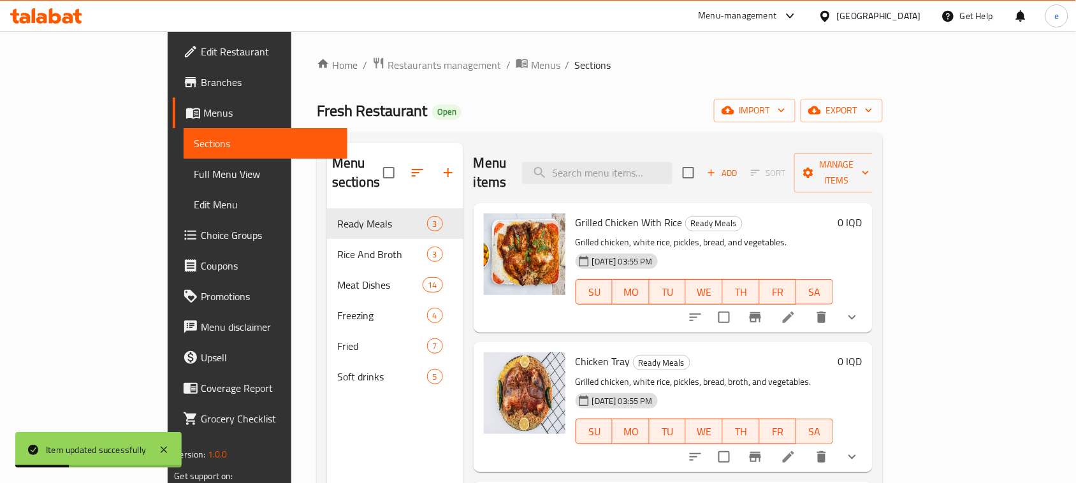
click at [647, 175] on div "Menu items Add Sort Manage items" at bounding box center [672, 173] width 399 height 61
click at [650, 164] on input "search" at bounding box center [597, 173] width 150 height 22
paste input "Sham Chicken Qouzi"
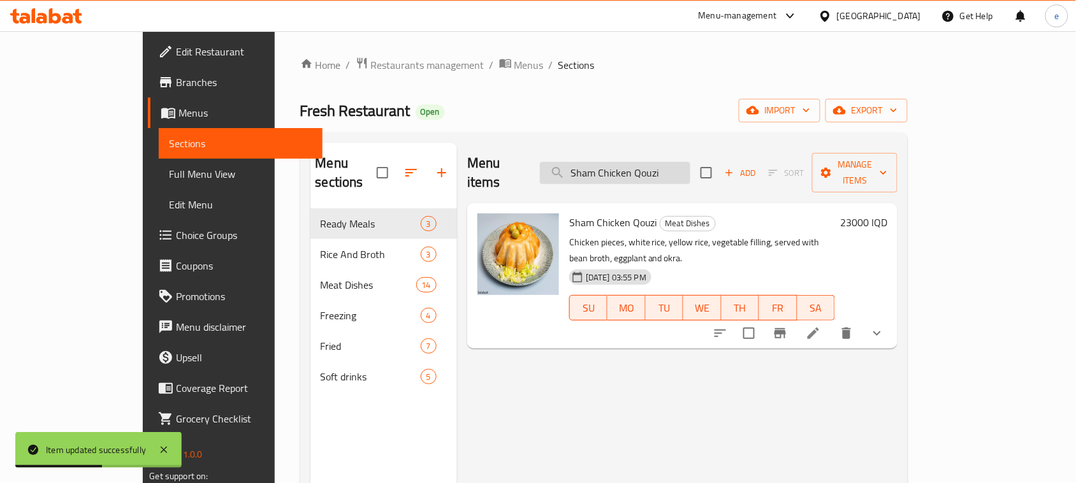
click at [657, 164] on input "Sham Chicken Qouzi" at bounding box center [615, 173] width 150 height 22
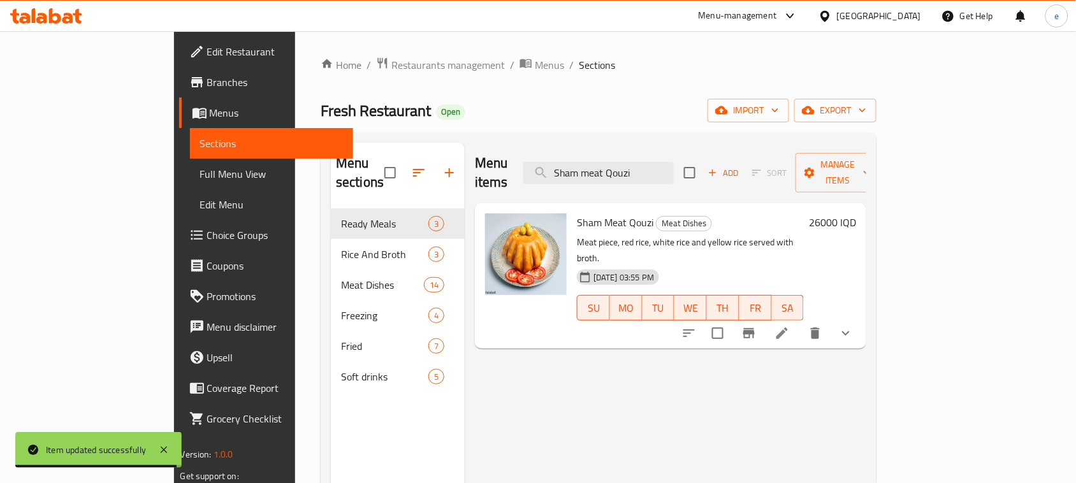
type input "Sham meat Qouzi"
click at [800, 322] on li at bounding box center [782, 333] width 36 height 23
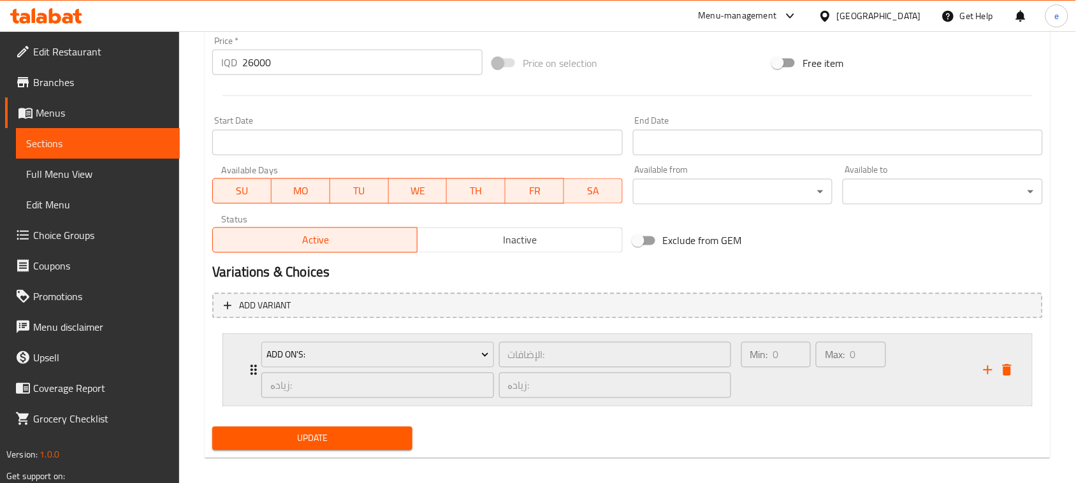
scroll to position [633, 0]
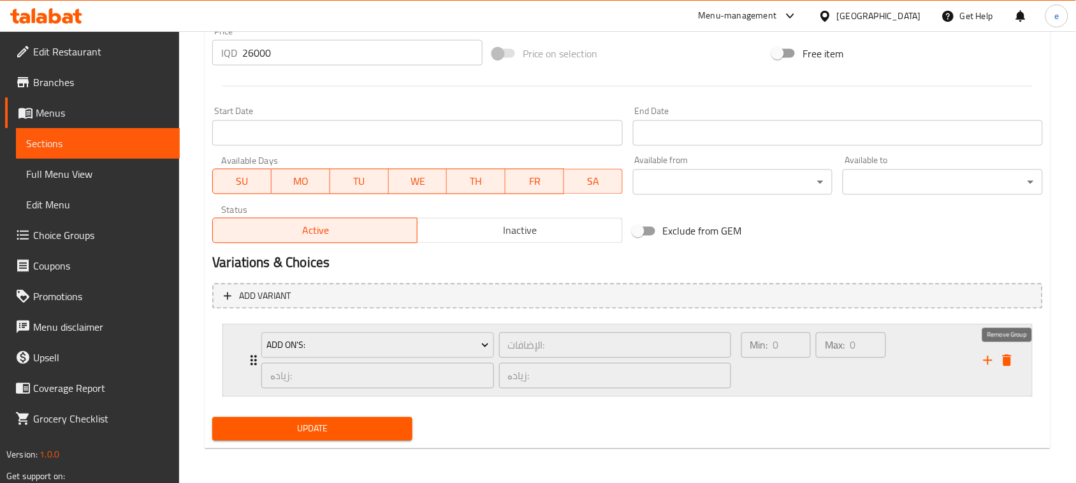
click at [1005, 355] on icon "delete" at bounding box center [1006, 360] width 9 height 11
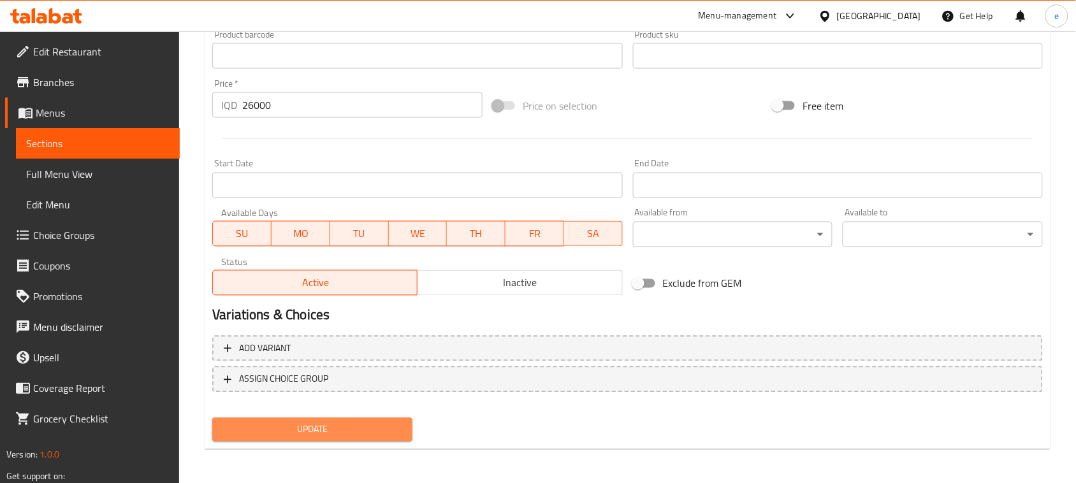
click at [320, 432] on span "Update" at bounding box center [312, 430] width 180 height 16
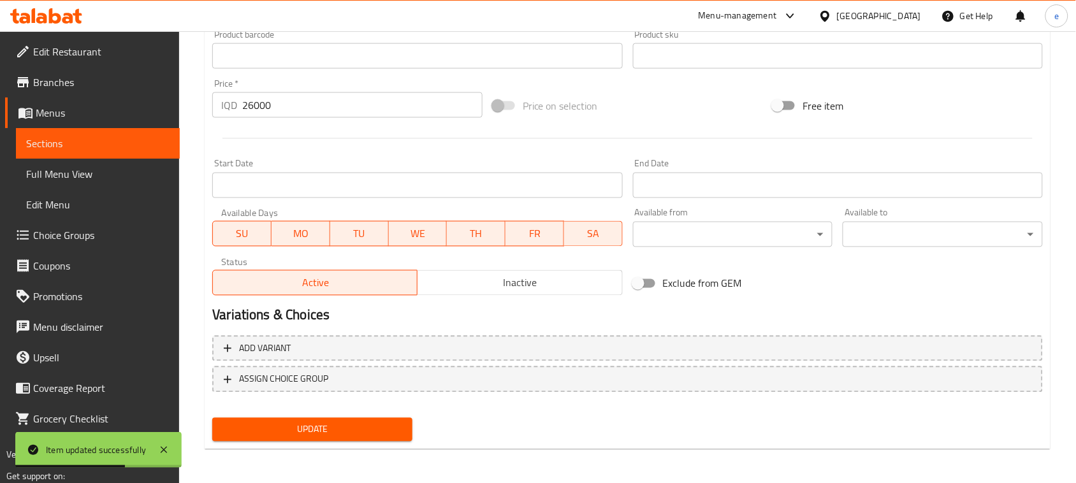
click at [48, 137] on span "Sections" at bounding box center [97, 143] width 143 height 15
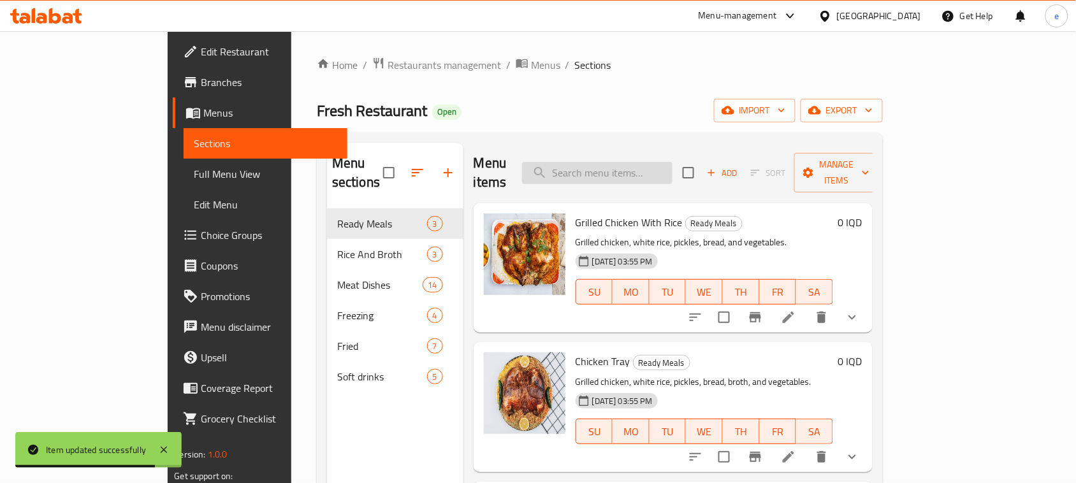
click at [640, 162] on input "search" at bounding box center [597, 173] width 150 height 22
paste input "Chicken Biryani Nafar"
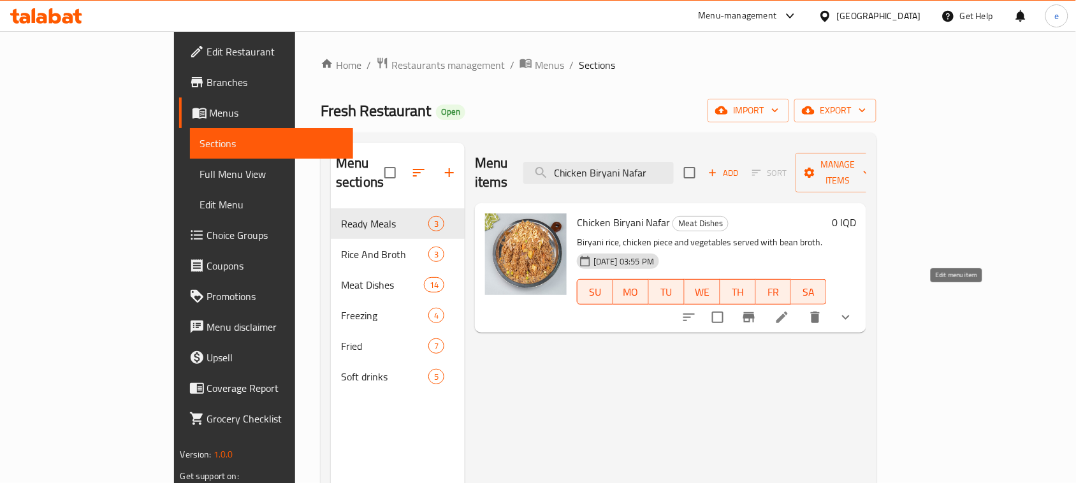
type input "Chicken Biryani Nafar"
click at [789, 310] on icon at bounding box center [781, 317] width 15 height 15
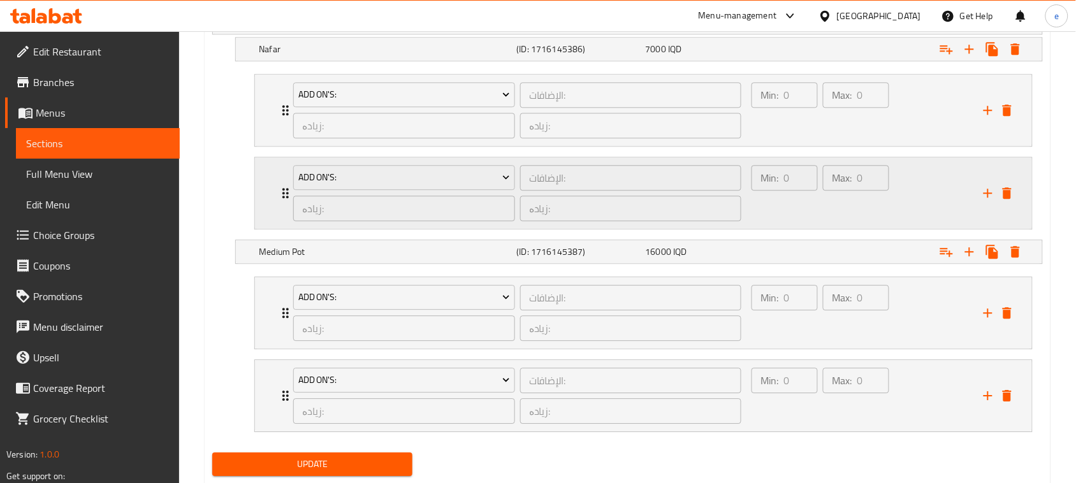
scroll to position [944, 0]
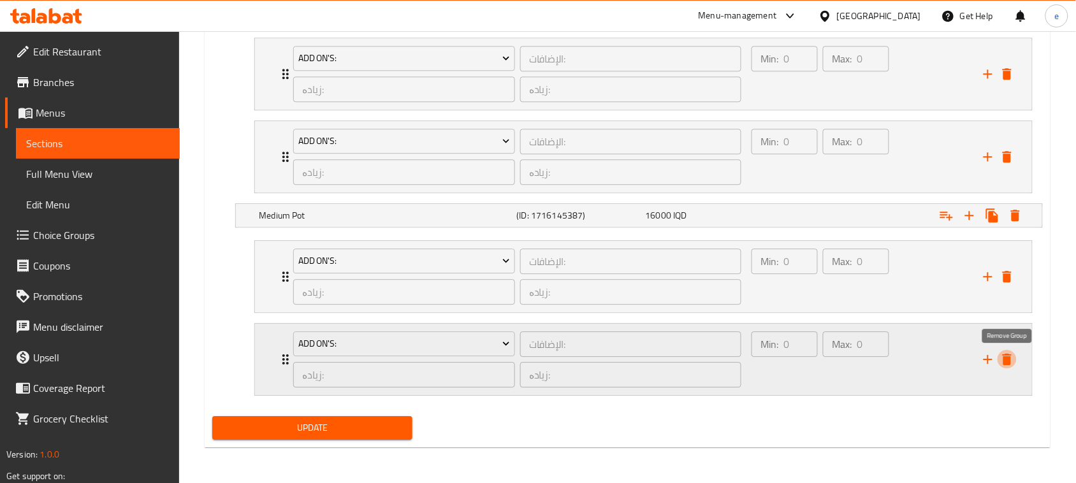
click at [1011, 368] on button "delete" at bounding box center [1006, 359] width 19 height 19
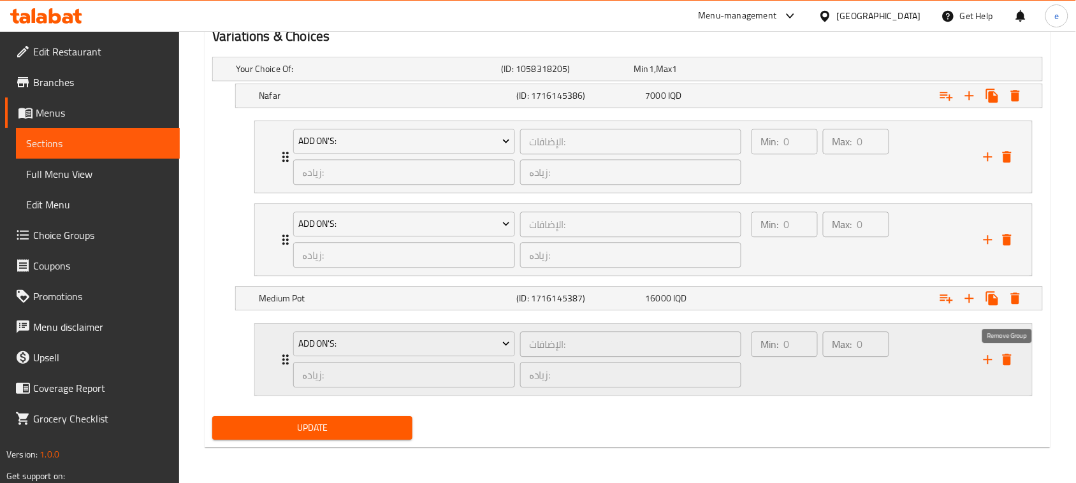
click at [1007, 363] on icon "delete" at bounding box center [1006, 359] width 9 height 11
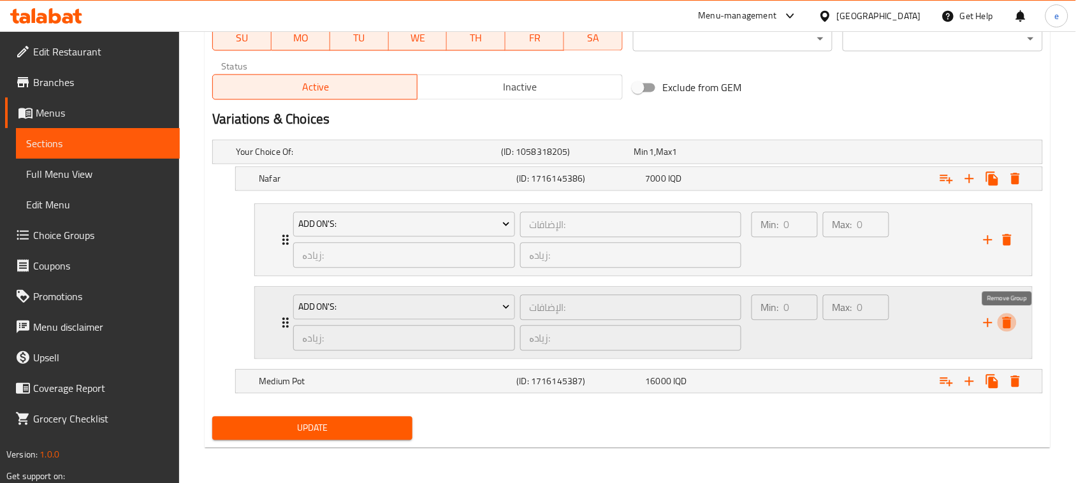
click at [1004, 325] on icon "delete" at bounding box center [1006, 322] width 9 height 11
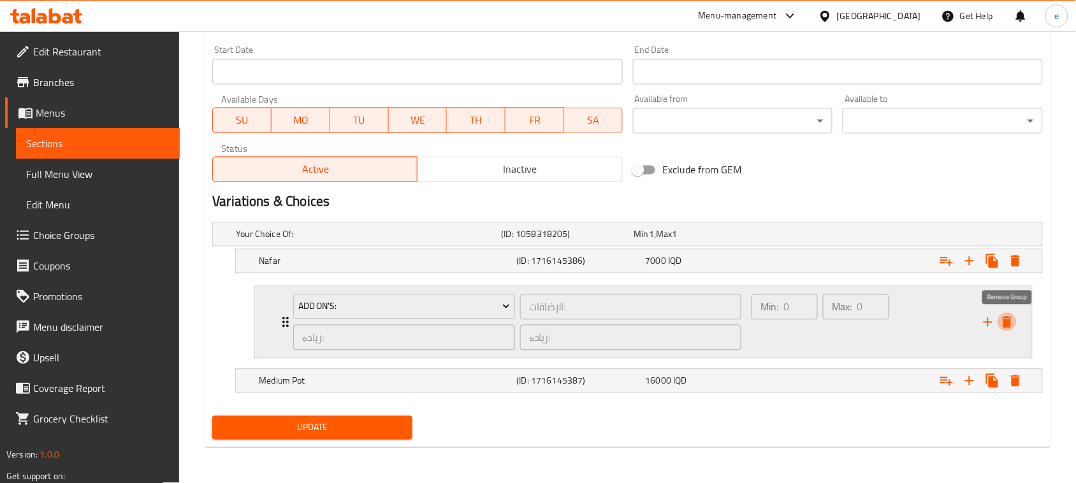
click at [1002, 315] on icon "delete" at bounding box center [1006, 322] width 15 height 15
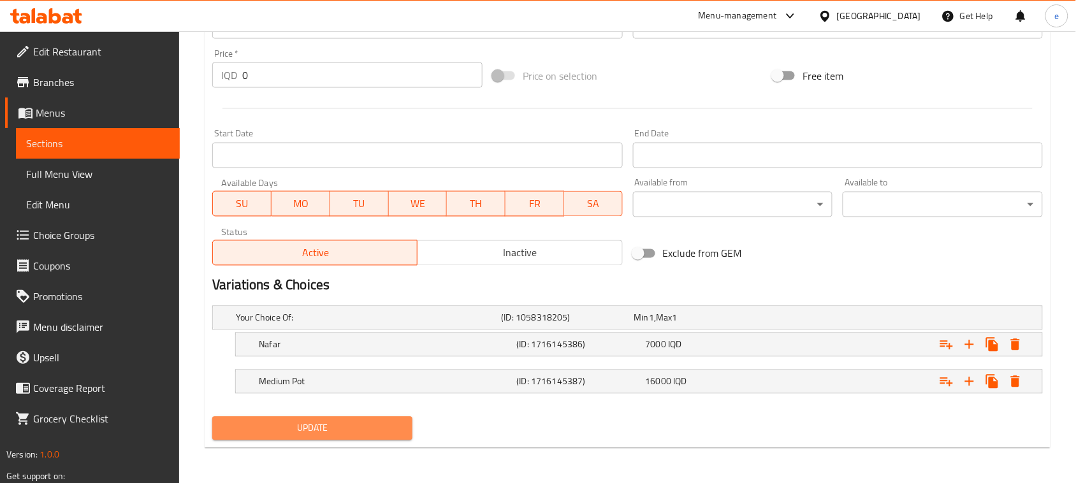
click at [293, 431] on span "Update" at bounding box center [312, 429] width 180 height 16
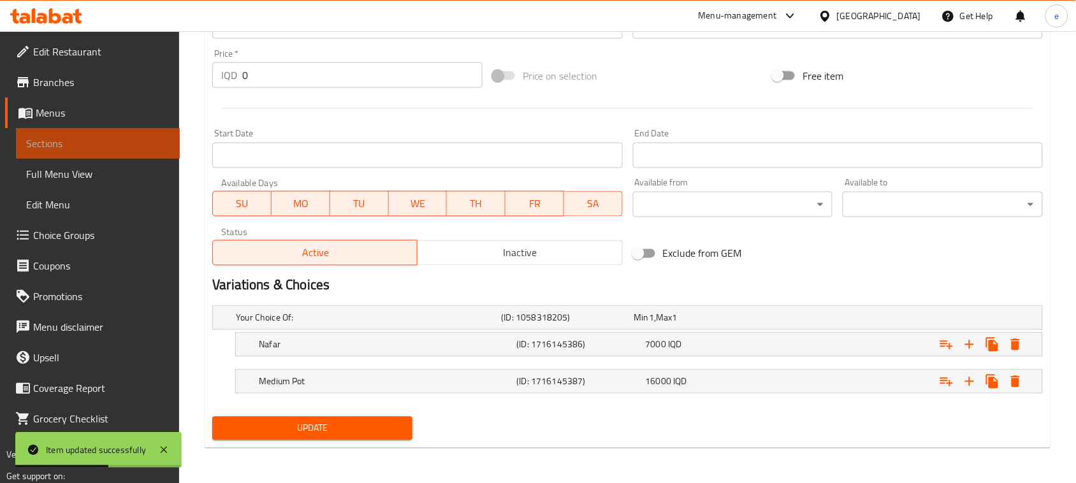
click at [115, 141] on span "Sections" at bounding box center [97, 143] width 143 height 15
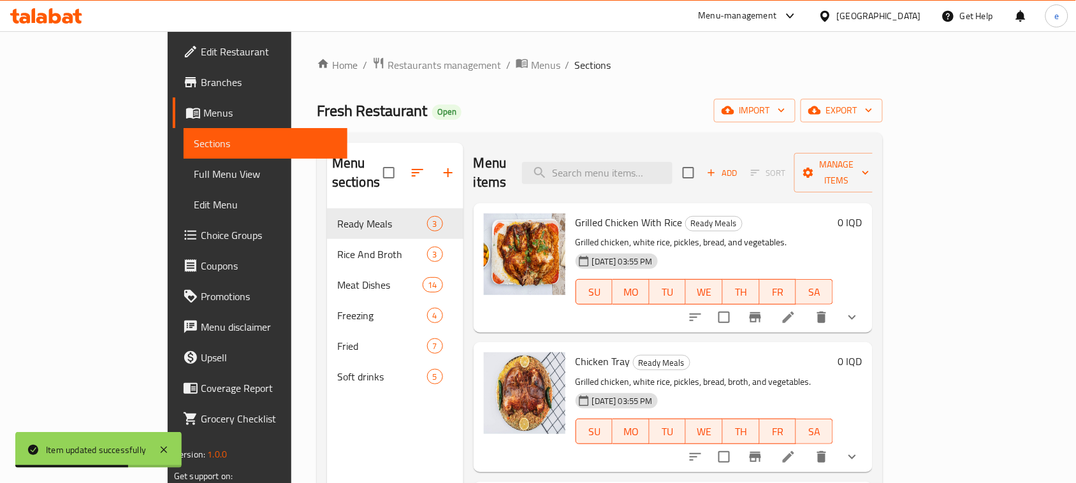
click at [650, 177] on div "Menu items Add Sort Manage items" at bounding box center [672, 173] width 399 height 61
click at [650, 173] on input "search" at bounding box center [597, 173] width 150 height 22
paste input "Chicken Biryani Nafar"
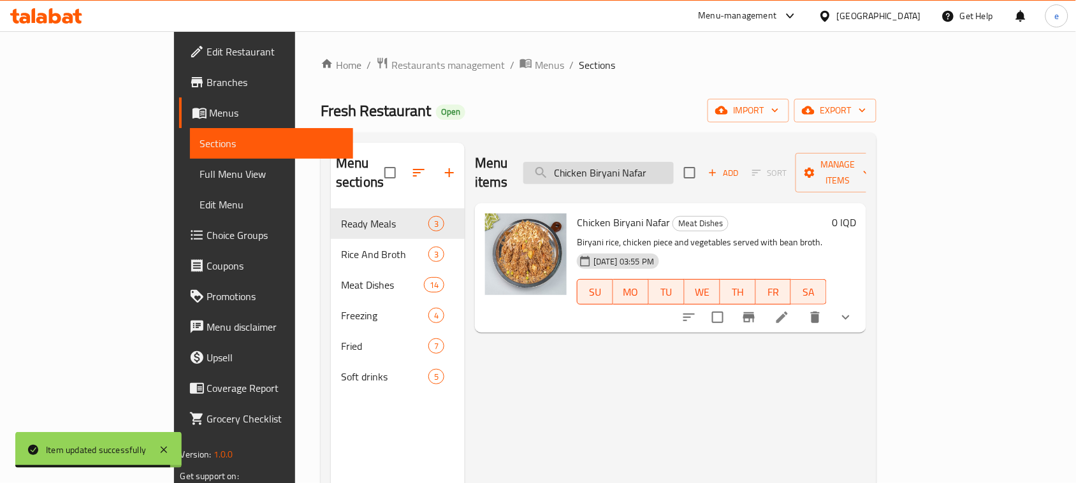
click at [636, 166] on input "Chicken Biryani Nafar" at bounding box center [598, 173] width 150 height 22
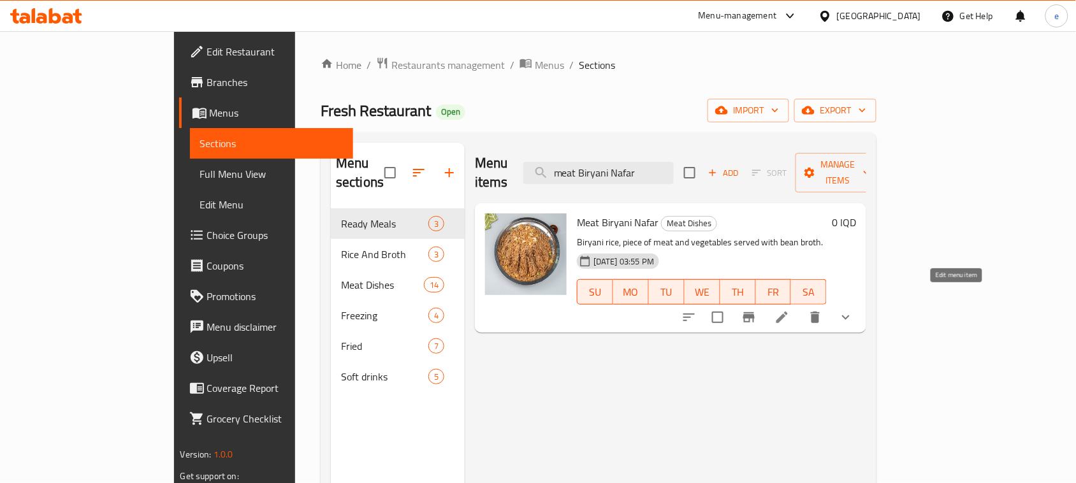
type input "meat Biryani Nafar"
click at [789, 310] on icon at bounding box center [781, 317] width 15 height 15
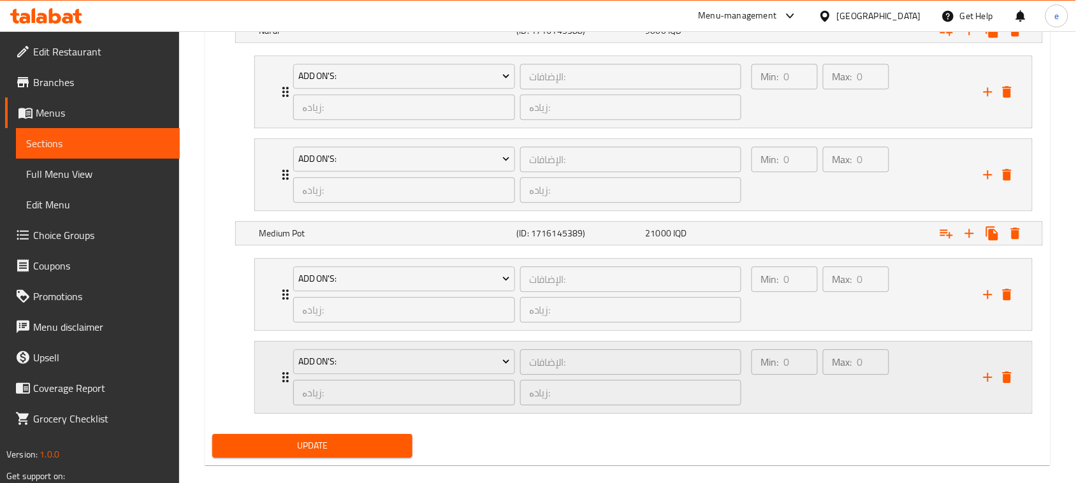
scroll to position [944, 0]
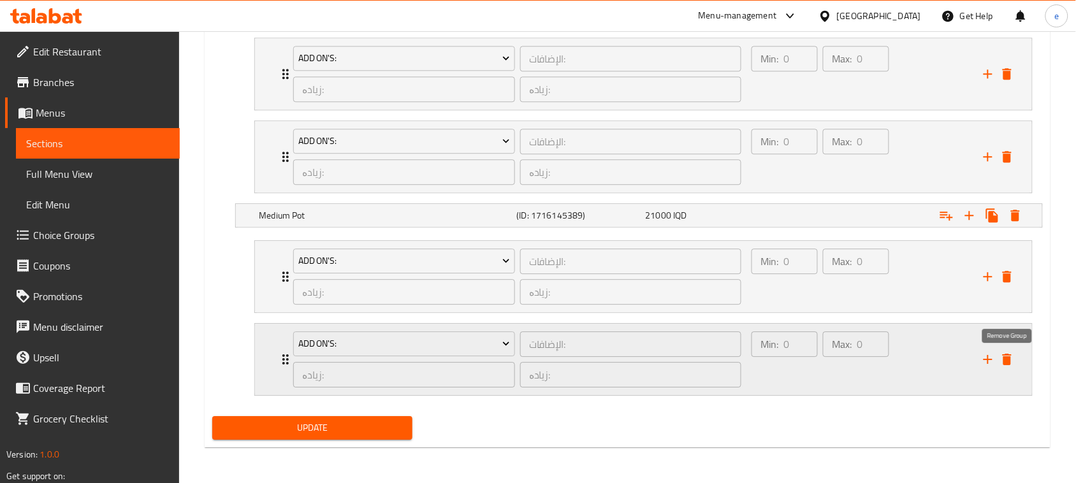
click at [1007, 363] on icon "delete" at bounding box center [1006, 359] width 9 height 11
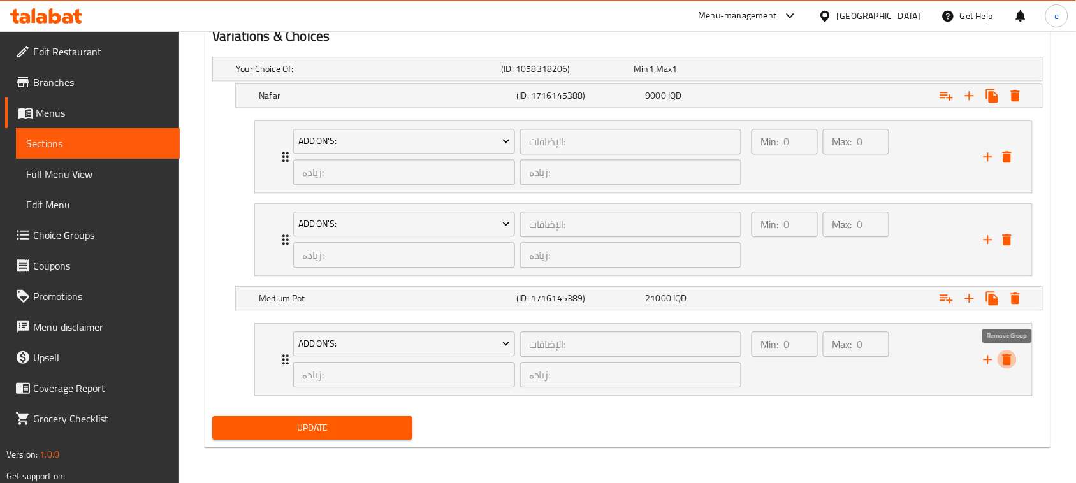
click at [1007, 363] on icon "delete" at bounding box center [1006, 359] width 9 height 11
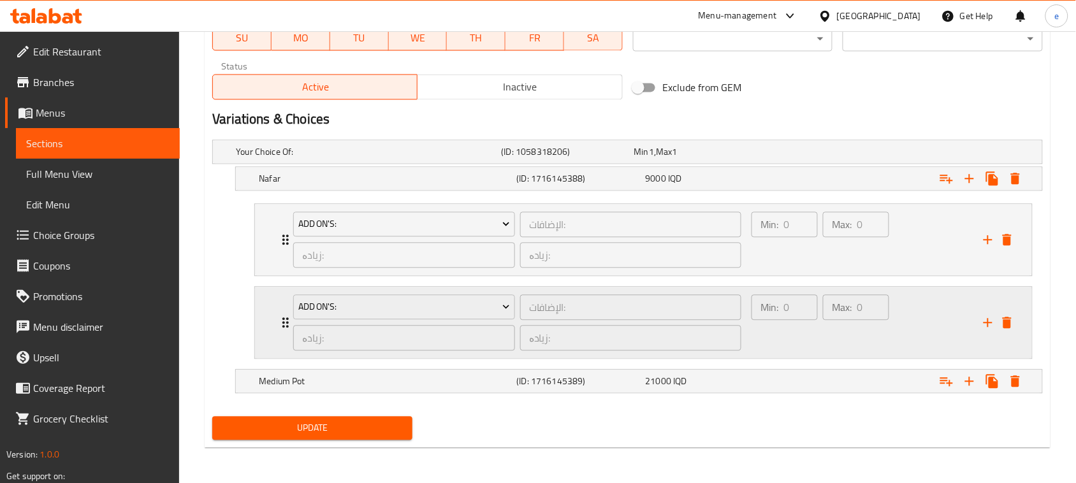
click at [1007, 330] on button "delete" at bounding box center [1006, 322] width 19 height 19
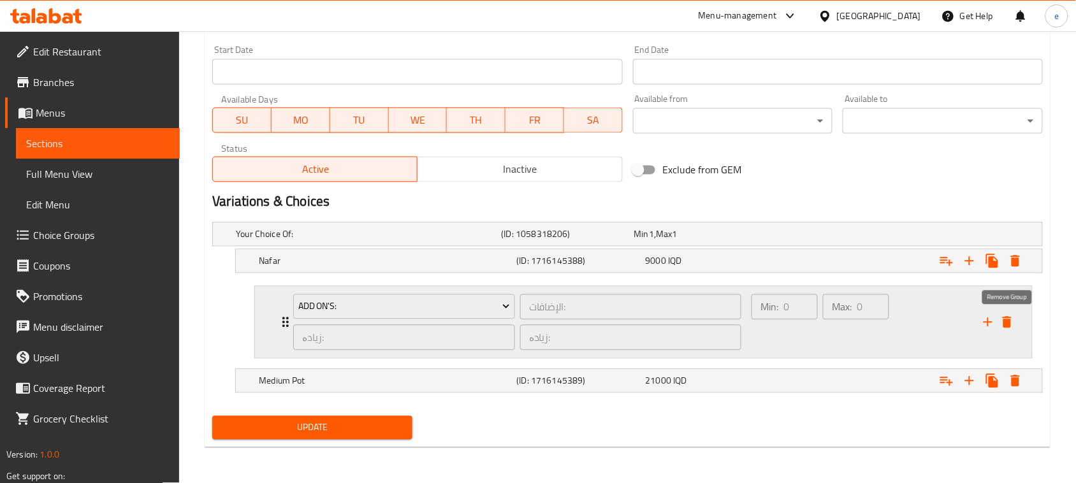
click at [1007, 326] on icon "delete" at bounding box center [1006, 322] width 9 height 11
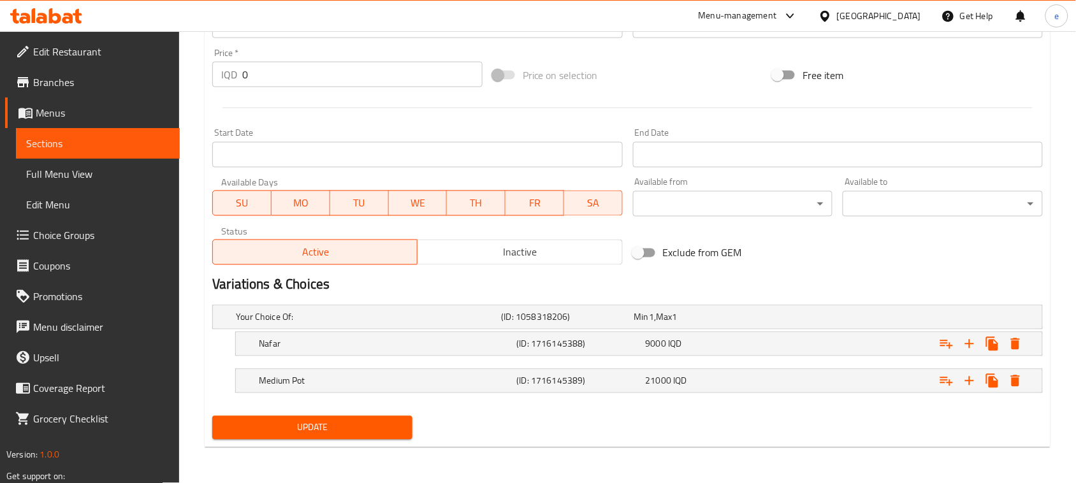
scroll to position [610, 0]
click at [339, 424] on span "Update" at bounding box center [312, 429] width 180 height 16
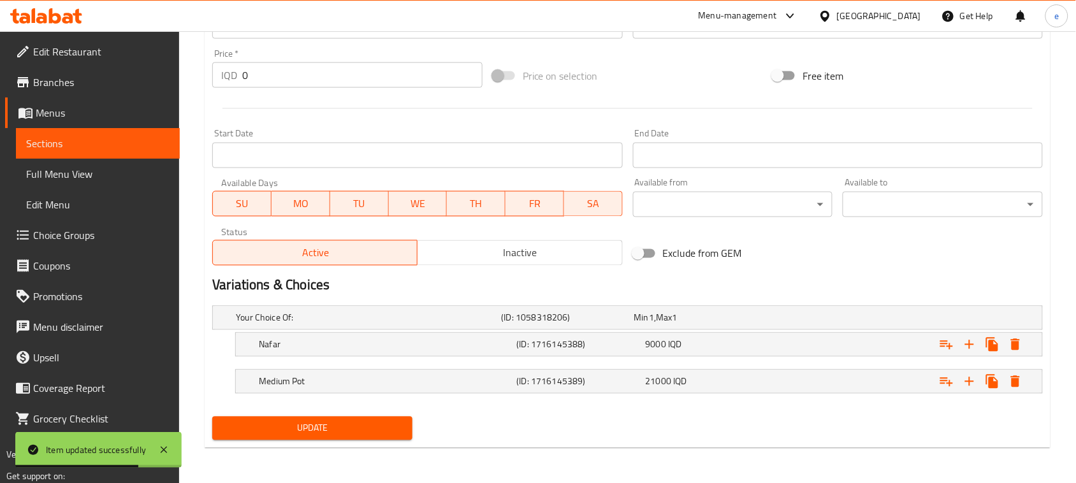
click at [99, 141] on span "Sections" at bounding box center [97, 143] width 143 height 15
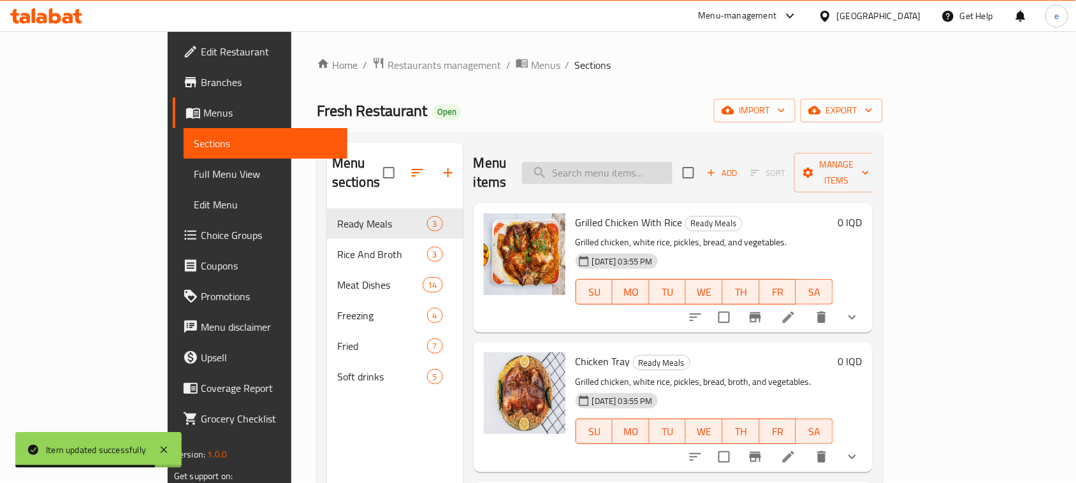
click at [645, 162] on input "search" at bounding box center [597, 173] width 150 height 22
paste input "Chicken Tray"
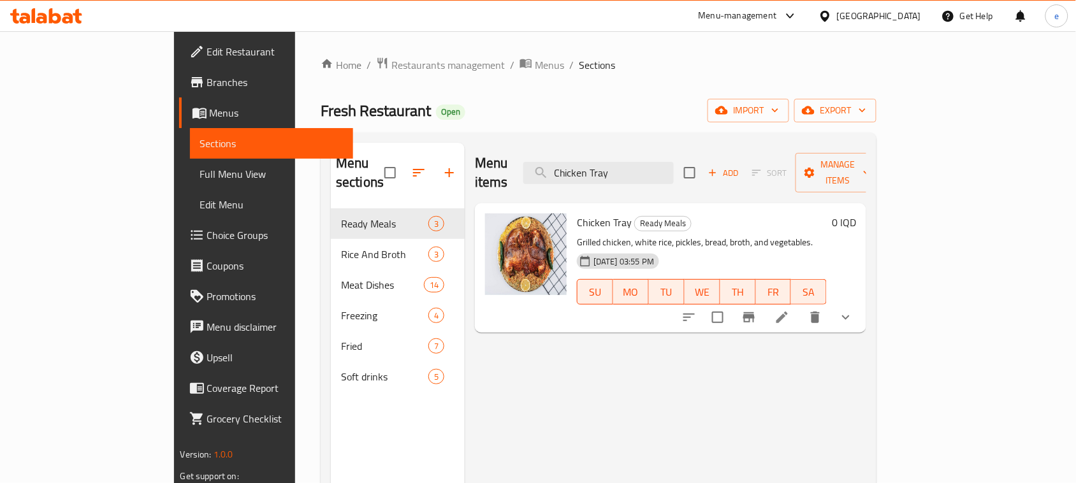
type input "Chicken Tray"
click at [800, 306] on li at bounding box center [782, 317] width 36 height 23
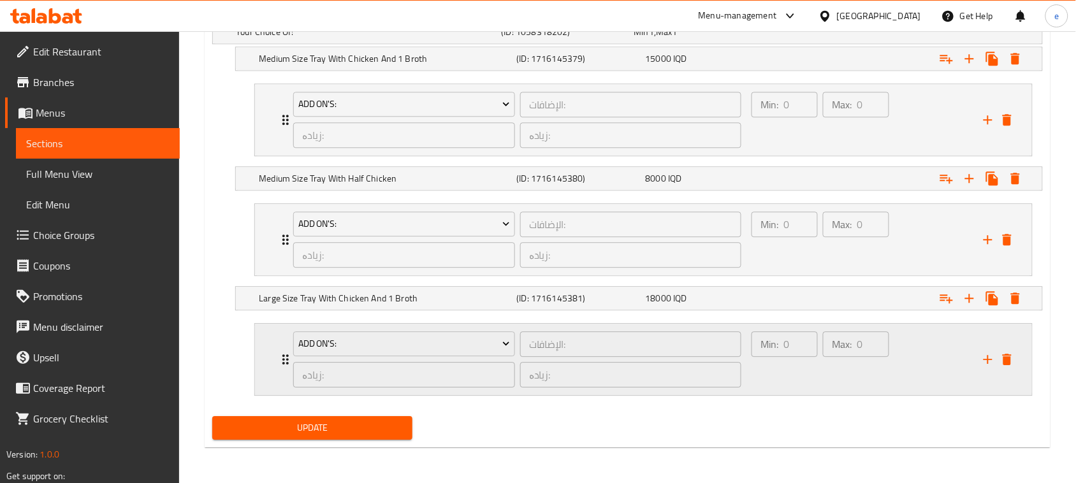
click at [1007, 361] on icon "delete" at bounding box center [1006, 359] width 9 height 11
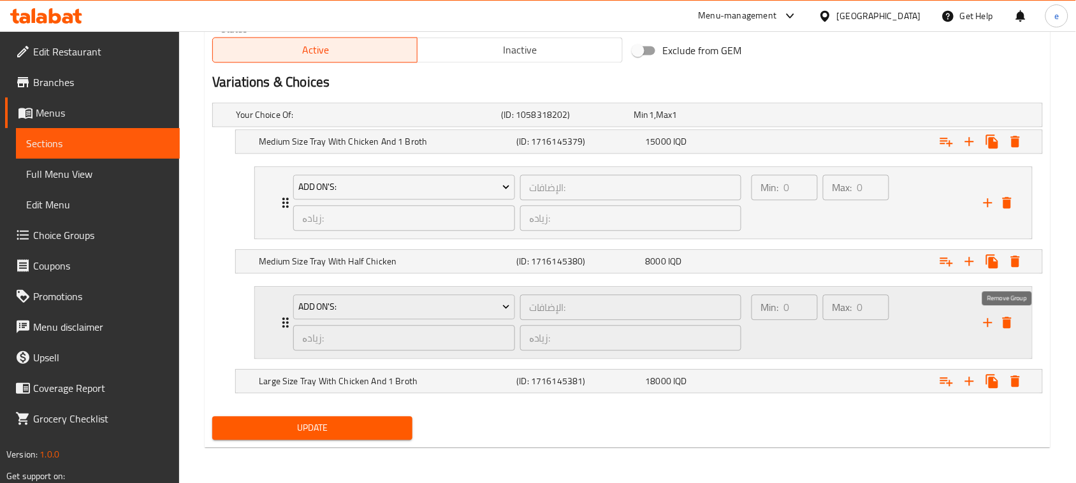
click at [1007, 330] on button "delete" at bounding box center [1006, 322] width 19 height 19
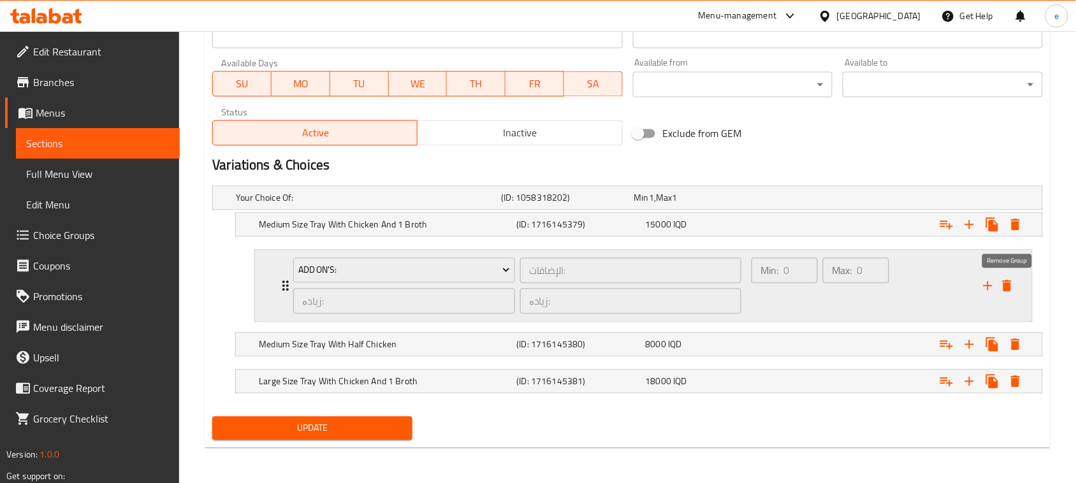
click at [1004, 280] on icon "delete" at bounding box center [1006, 285] width 9 height 11
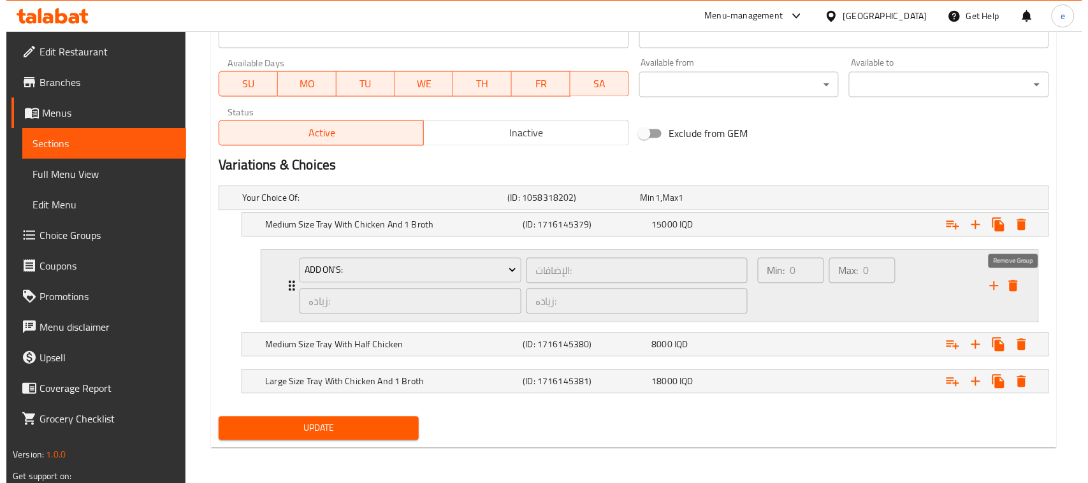
scroll to position [648, 0]
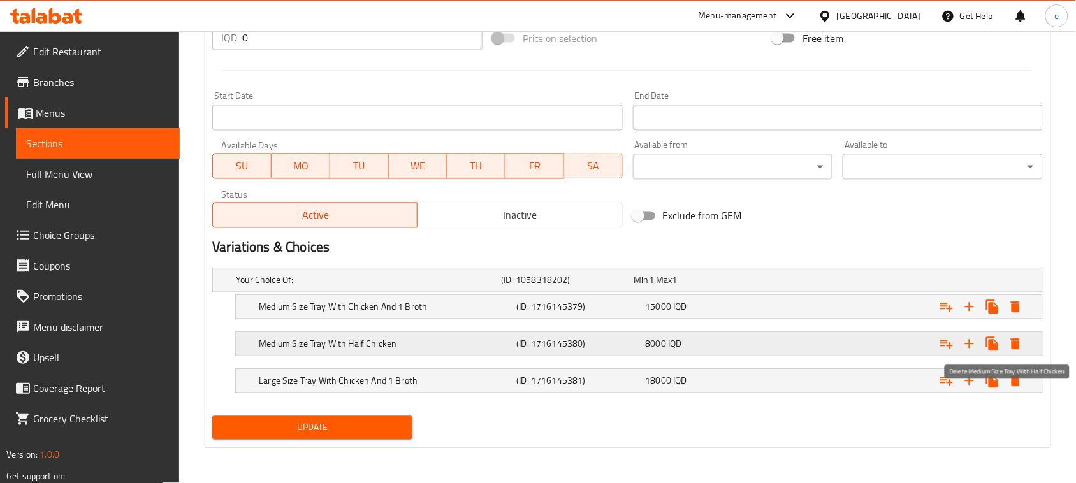
click at [1015, 346] on icon "Expand" at bounding box center [1015, 343] width 9 height 11
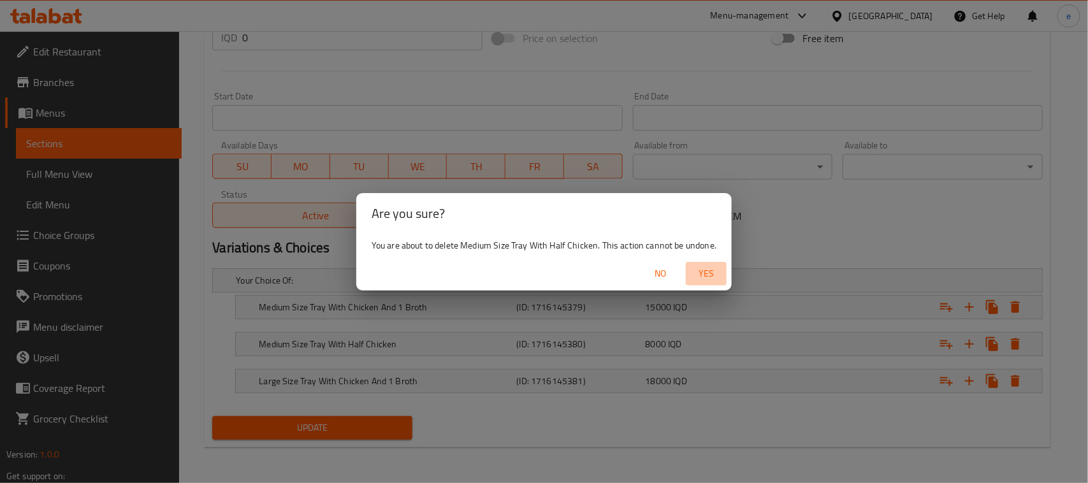
click at [702, 271] on span "Yes" at bounding box center [706, 274] width 31 height 16
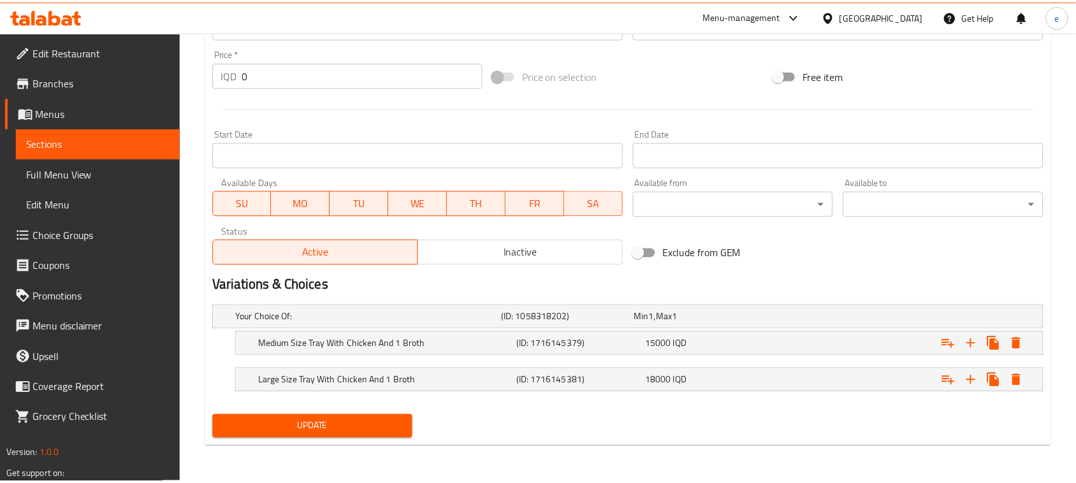
scroll to position [610, 0]
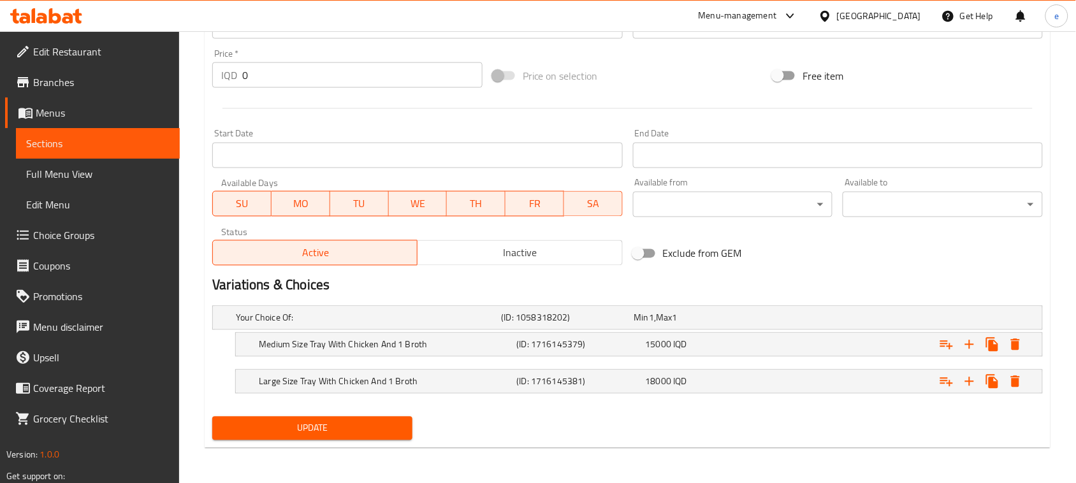
click at [300, 428] on span "Update" at bounding box center [312, 429] width 180 height 16
click at [329, 317] on h5 "Your Choice Of:" at bounding box center [366, 318] width 260 height 13
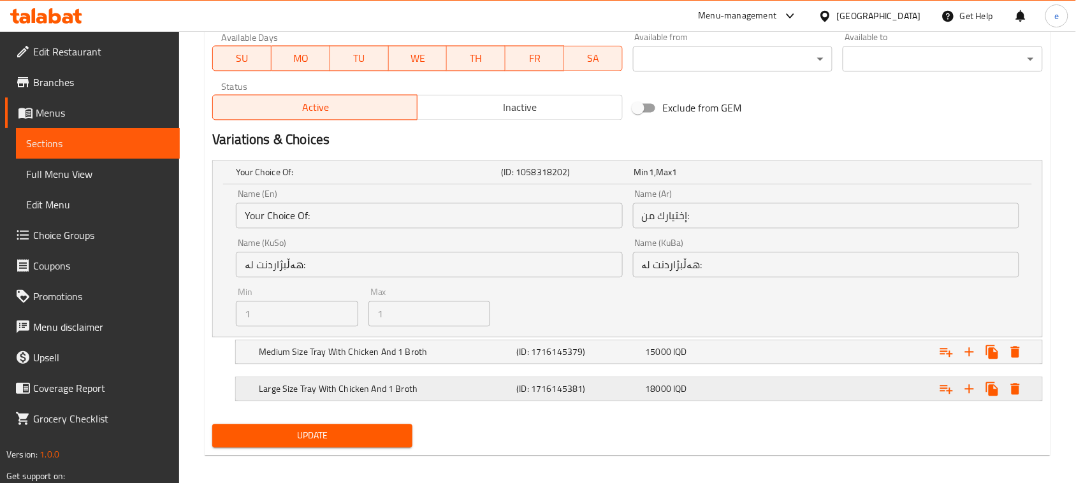
scroll to position [763, 0]
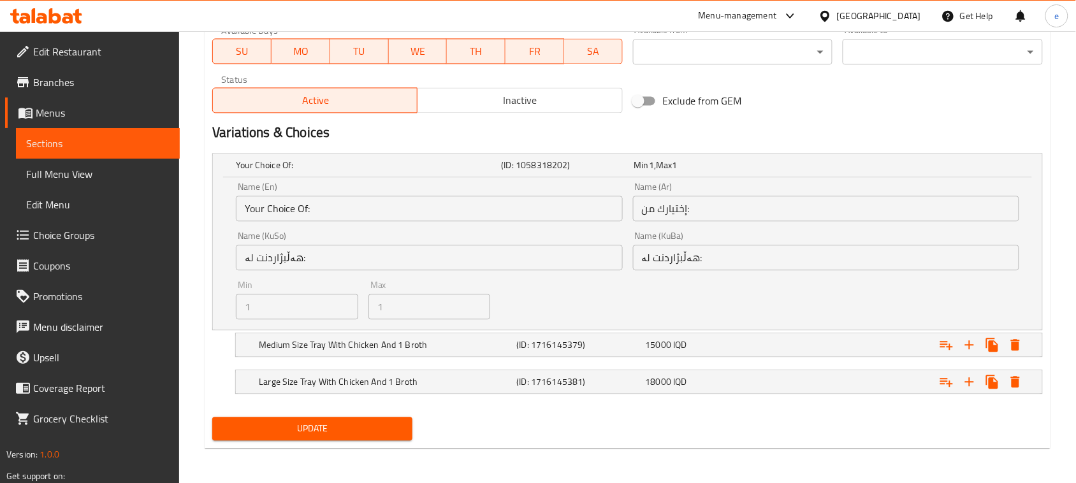
click at [292, 212] on input "Your Choice Of:" at bounding box center [429, 208] width 386 height 25
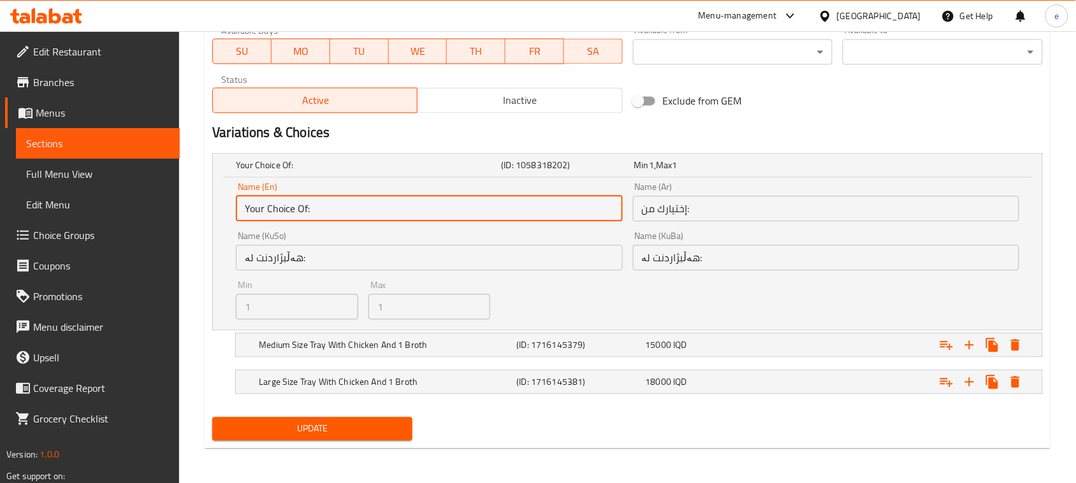
click at [292, 212] on input "Your Choice Of:" at bounding box center [429, 208] width 386 height 25
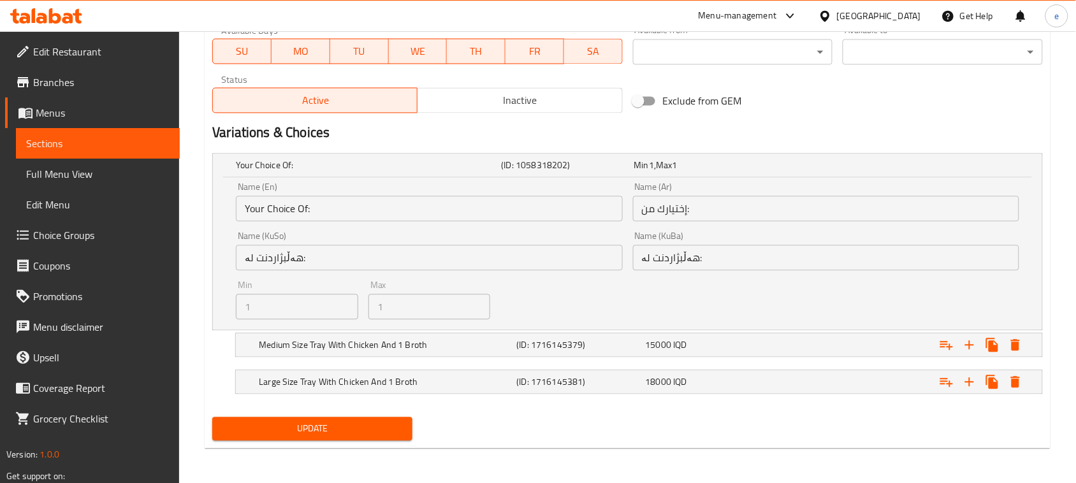
click at [575, 161] on h5 "(ID: 1058318202)" at bounding box center [564, 165] width 127 height 13
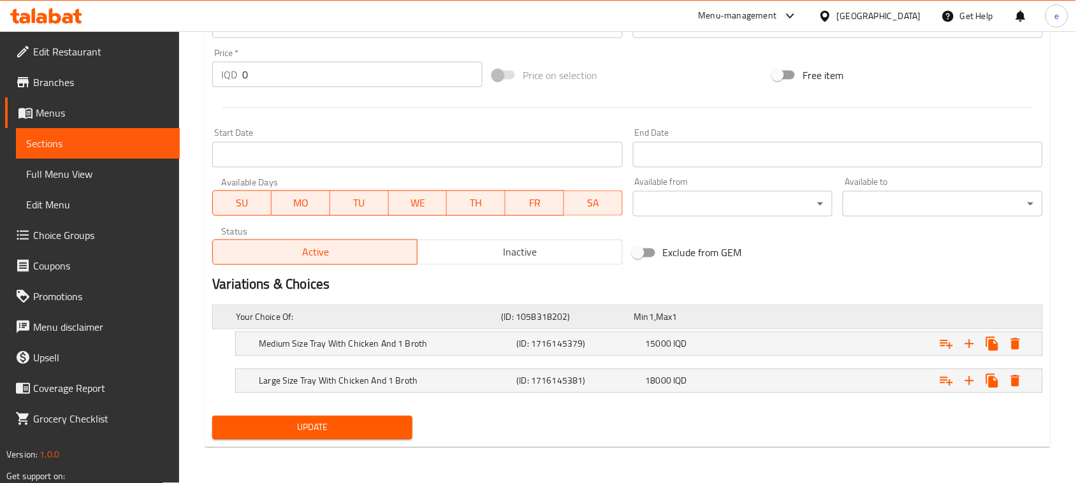
scroll to position [610, 0]
click at [969, 382] on icon "Expand" at bounding box center [969, 381] width 9 height 9
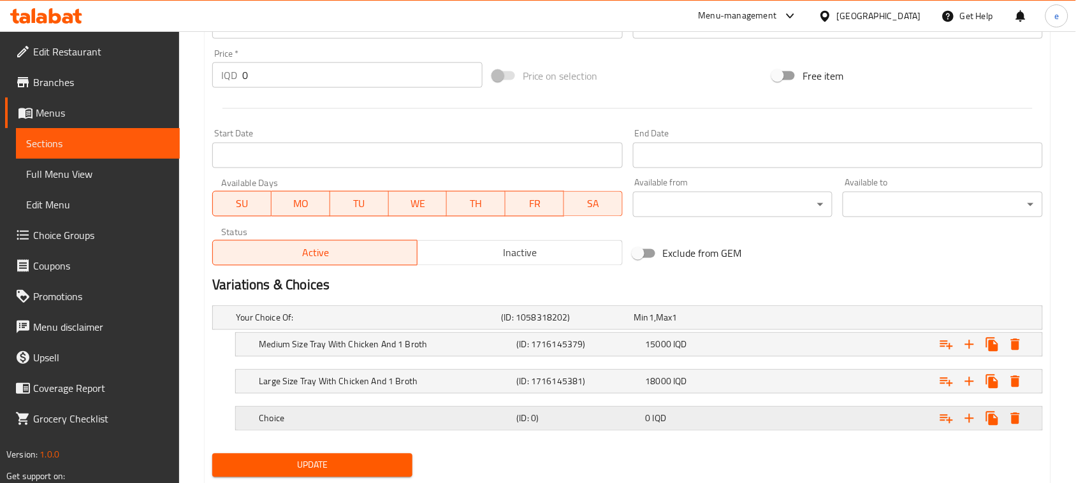
click at [734, 324] on div "0 IQD" at bounding box center [697, 318] width 127 height 13
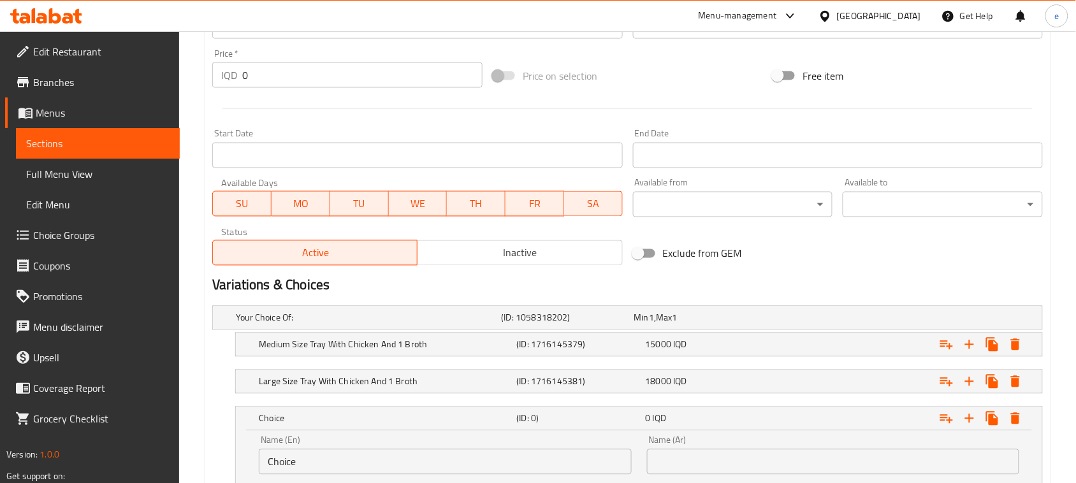
scroll to position [770, 0]
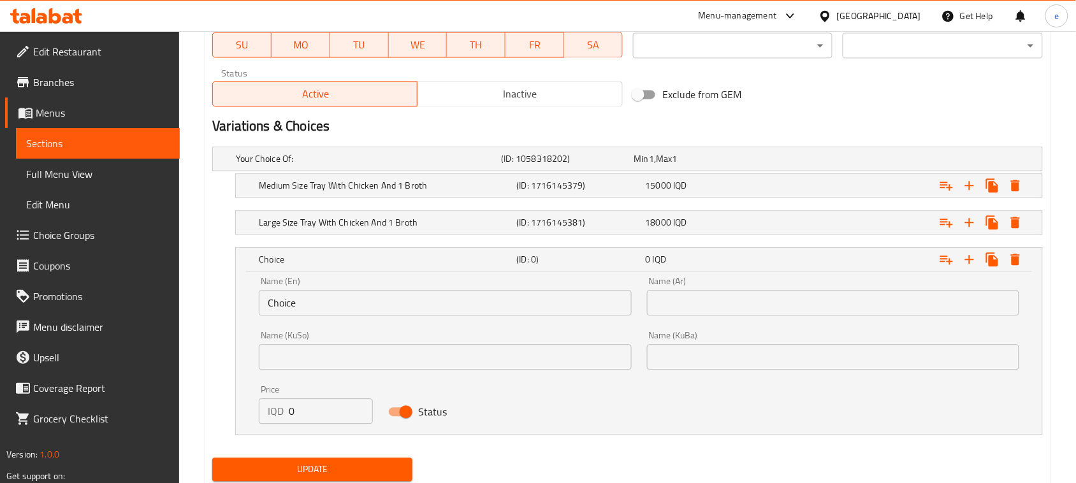
click at [290, 291] on input "Choice" at bounding box center [445, 302] width 372 height 25
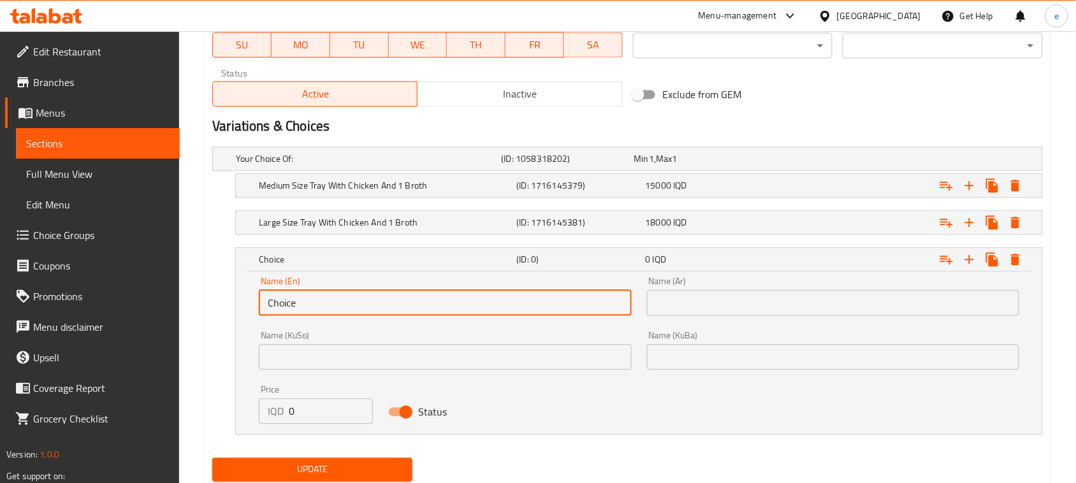
click at [290, 291] on input "Choice" at bounding box center [445, 302] width 372 height 25
paste input "Medium Size Tray With Half Chicken"
type input "Medium Size Tray With Half Chicken"
click at [683, 310] on input "text" at bounding box center [833, 302] width 372 height 25
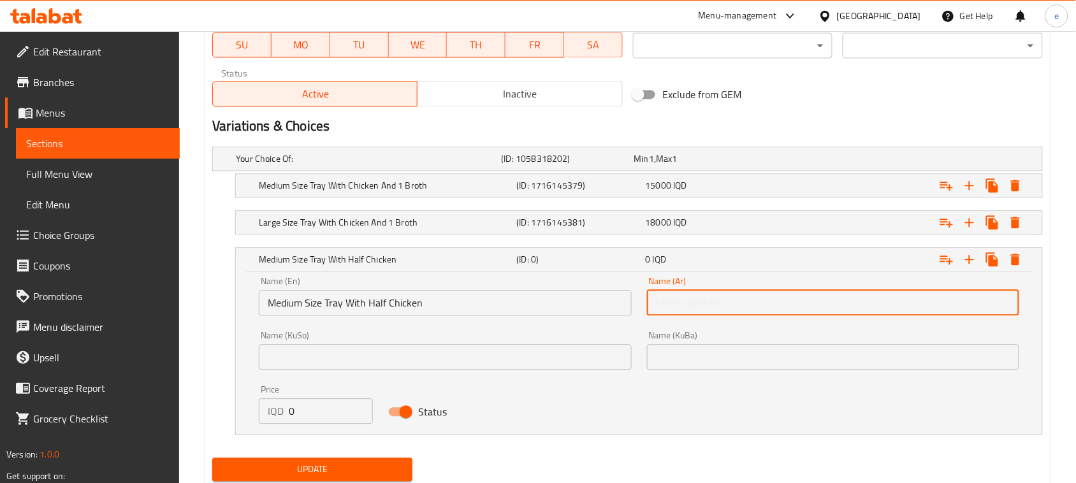
paste input "صينية حجم وسط مع نص دجاجة"
type input "صينية حجم وسط مع نص دجاجة"
click at [555, 348] on input "text" at bounding box center [445, 356] width 372 height 25
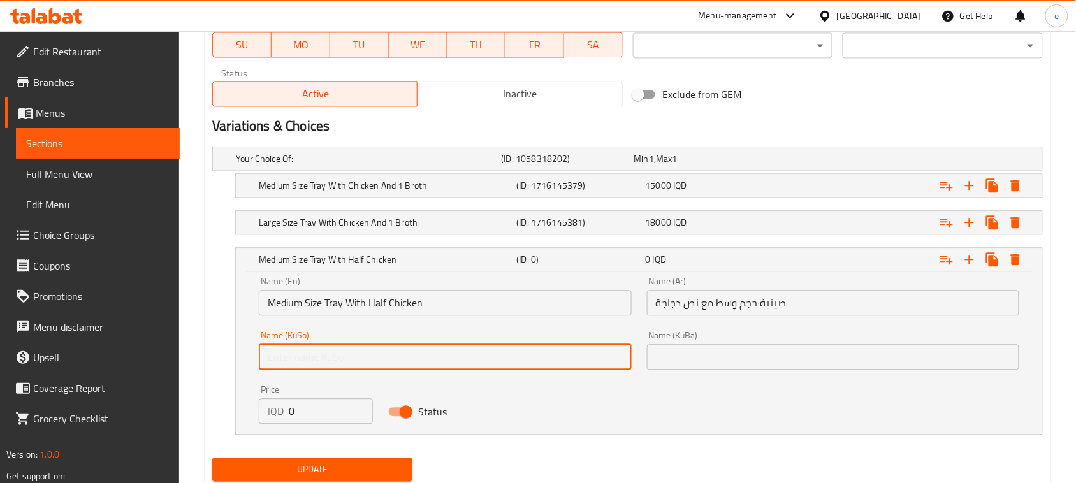
paste input "سینیەک قەبارە ناوەند لەگەڵ نیو مریشک"
type input "سینیەک قەبارە ناوەند لەگەڵ نیو مریشک"
click at [730, 343] on div "Name (KuBa) Name (KuBa)" at bounding box center [833, 350] width 372 height 39
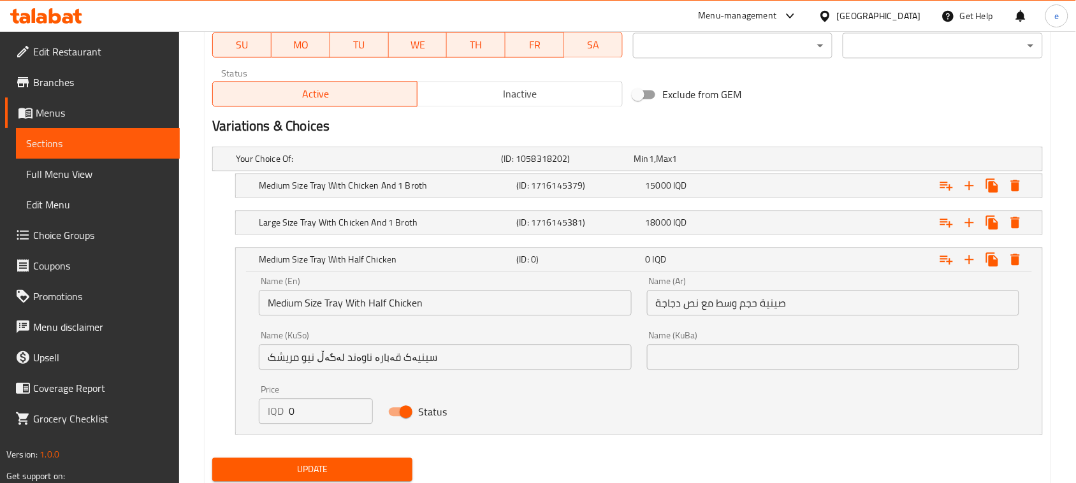
click at [730, 354] on input "text" at bounding box center [833, 356] width 372 height 25
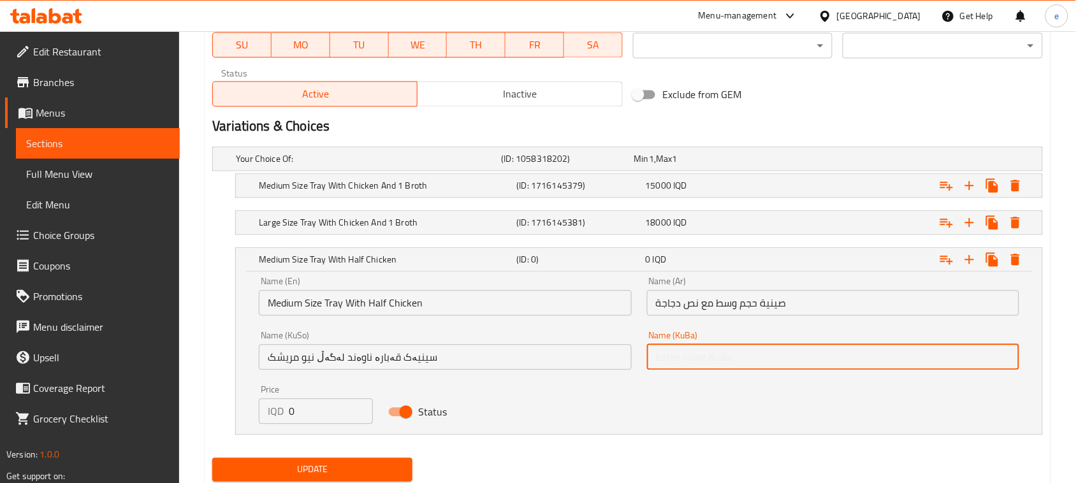
paste input "سینیەک قەبارە ناوەند لەگەڵ نیو مریشک"
type input "سینیەک قەبارە ناوەند لەگەڵ نیو مریشک"
drag, startPoint x: 293, startPoint y: 414, endPoint x: 266, endPoint y: 414, distance: 26.8
click at [266, 414] on div "IQD 0 Price" at bounding box center [316, 410] width 114 height 25
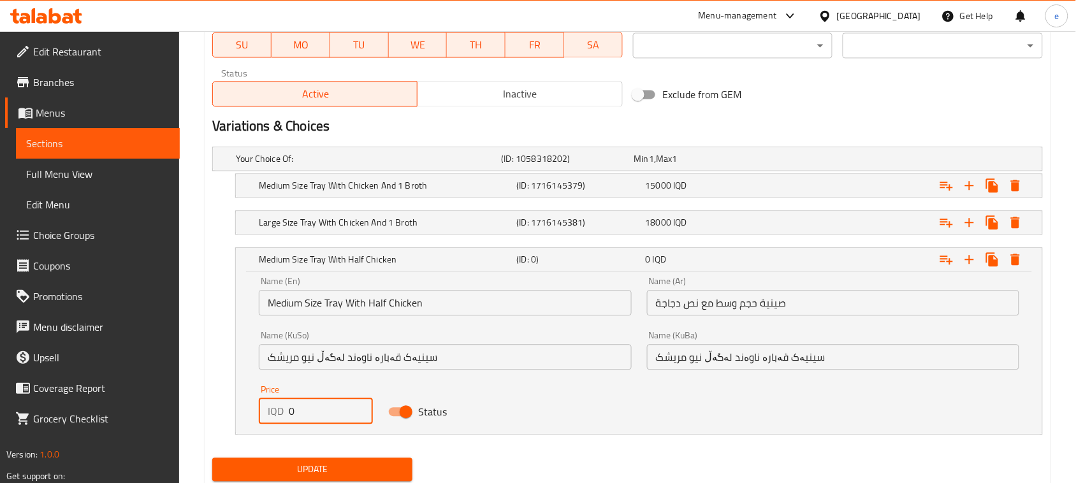
paste input "800"
type input "8000"
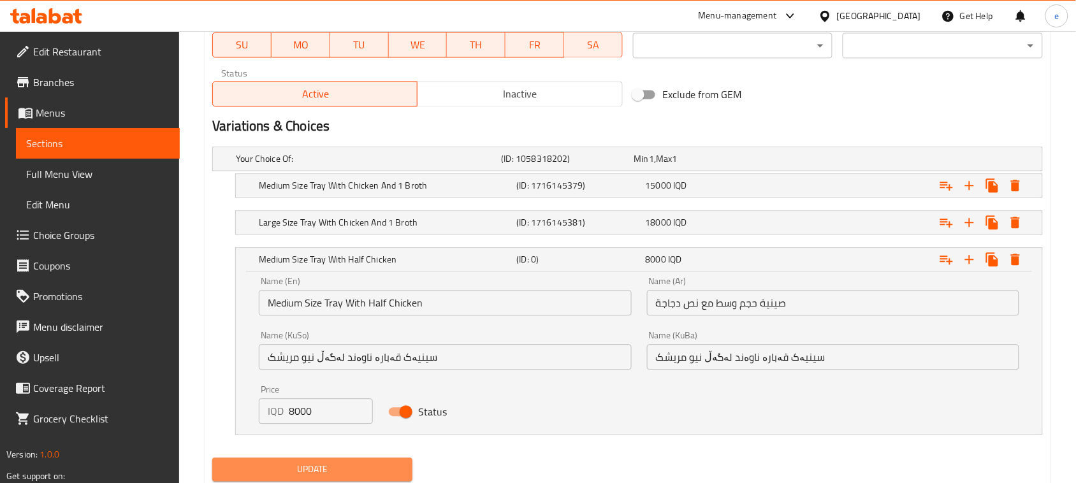
click at [338, 466] on span "Update" at bounding box center [312, 469] width 180 height 16
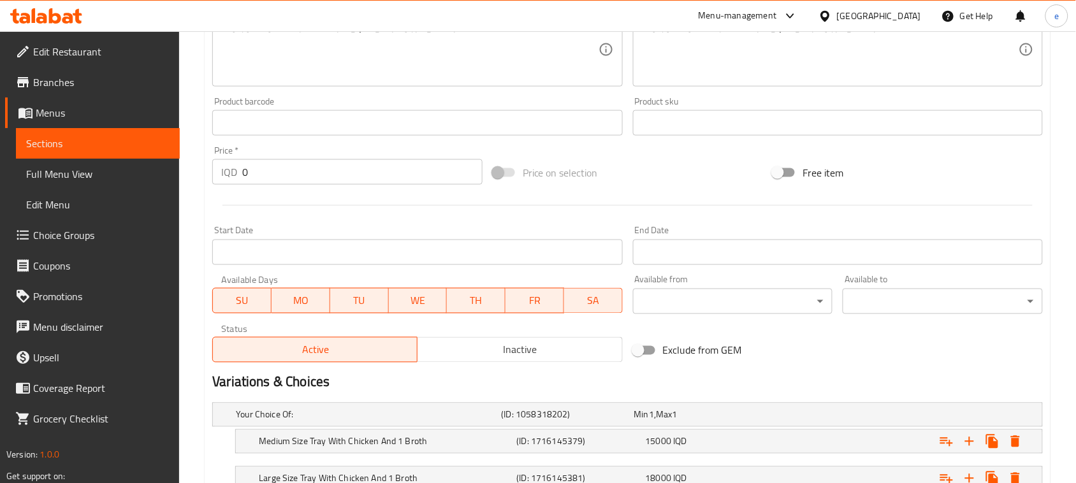
scroll to position [292, 0]
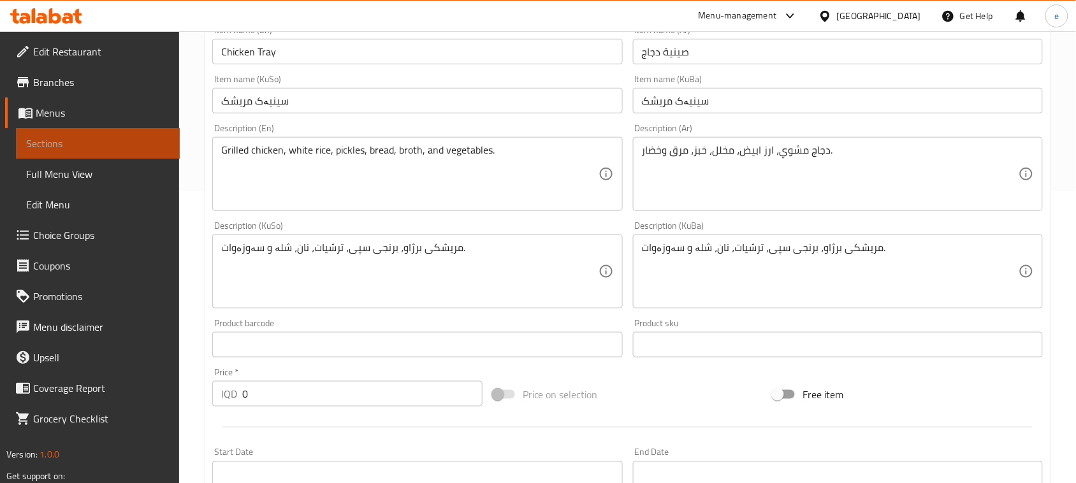
click at [83, 151] on link "Sections" at bounding box center [98, 143] width 164 height 31
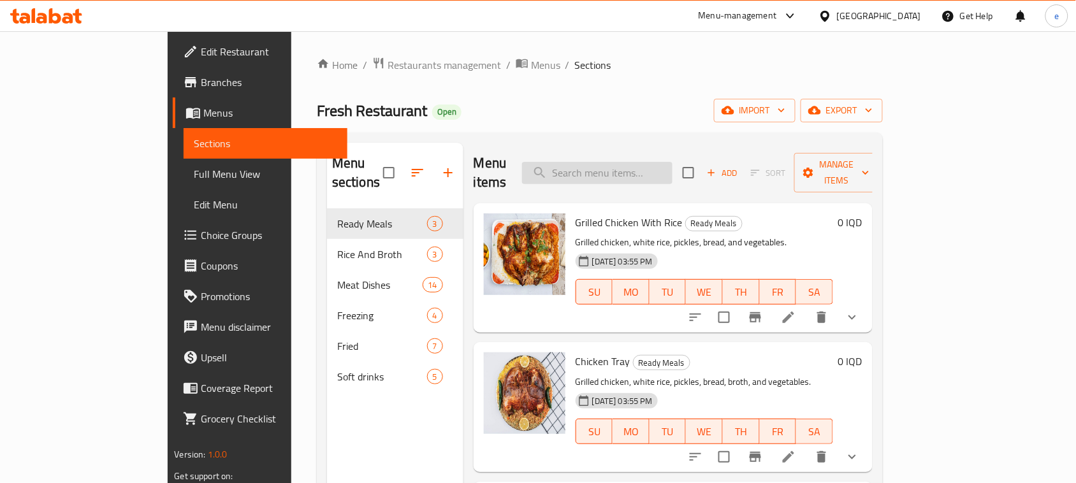
click at [647, 166] on input "search" at bounding box center [597, 173] width 150 height 22
paste input "Grilled Chicken With Rice"
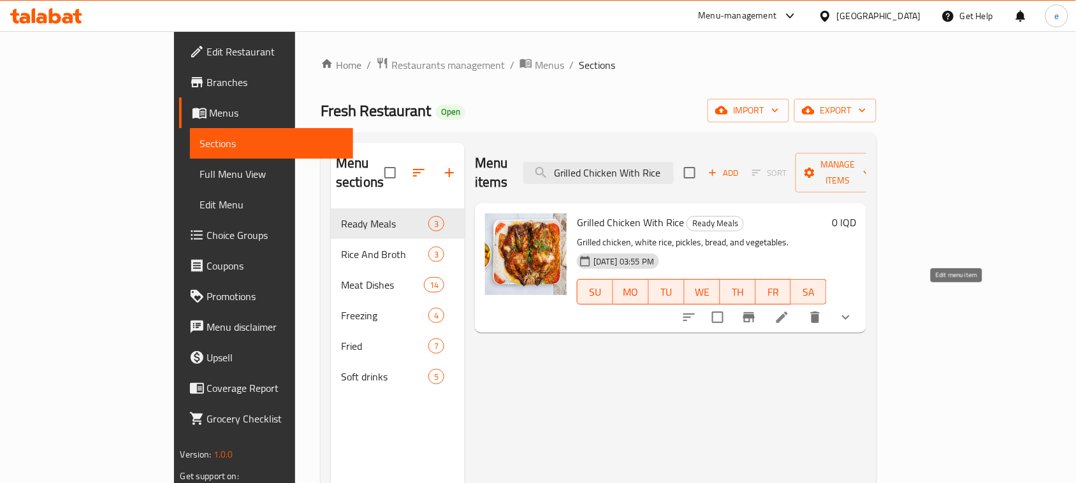
type input "Grilled Chicken With Rice"
click at [789, 310] on icon at bounding box center [781, 317] width 15 height 15
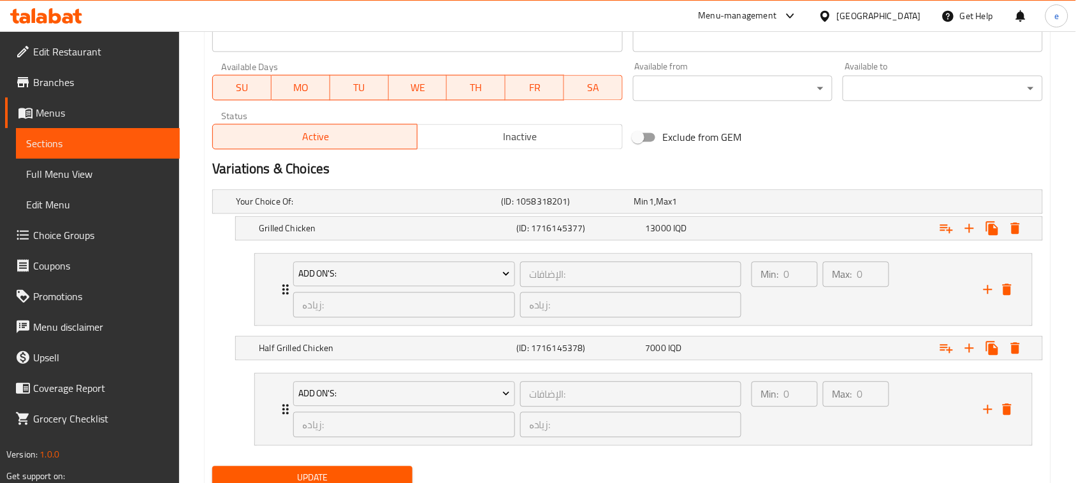
scroll to position [777, 0]
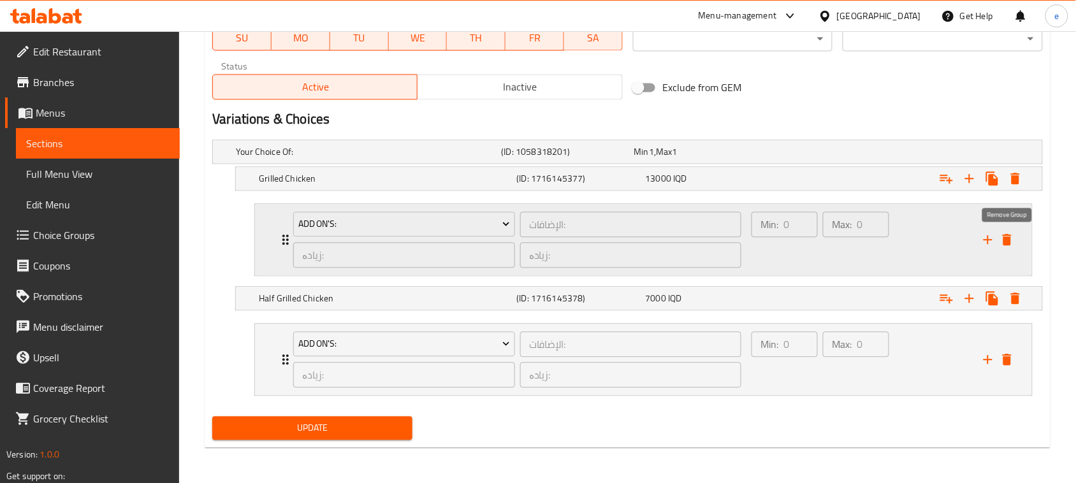
click at [1011, 240] on icon "delete" at bounding box center [1006, 239] width 15 height 15
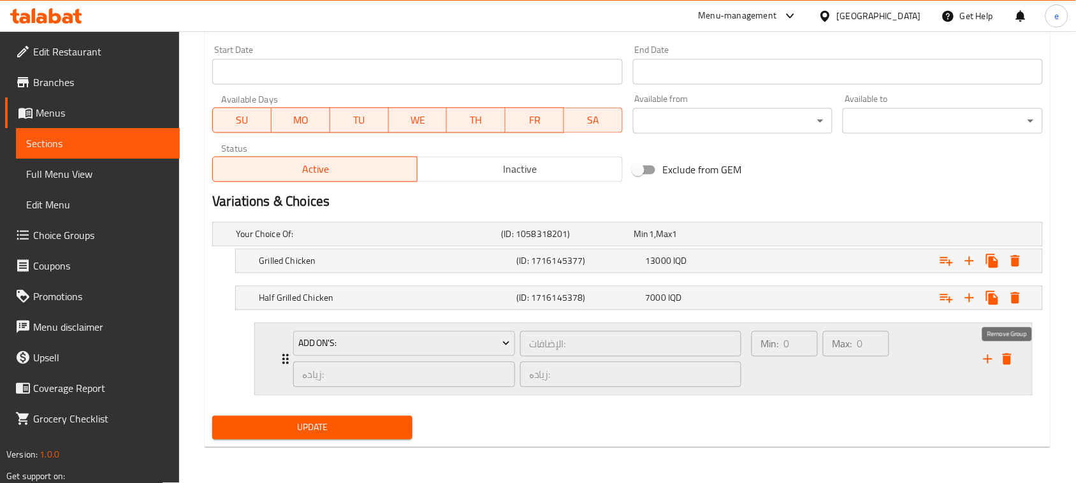
click at [1011, 363] on icon "delete" at bounding box center [1006, 359] width 9 height 11
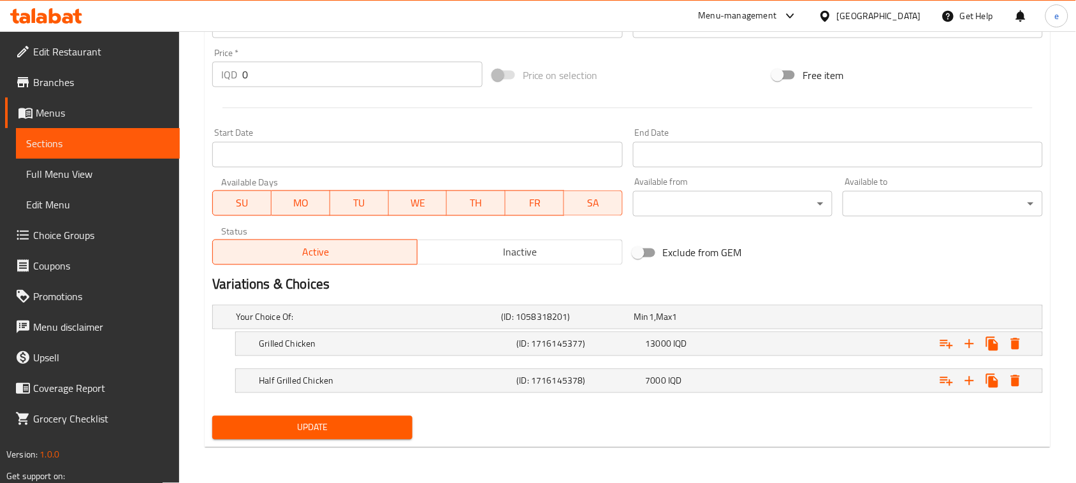
scroll to position [610, 0]
click at [352, 428] on span "Update" at bounding box center [312, 429] width 180 height 16
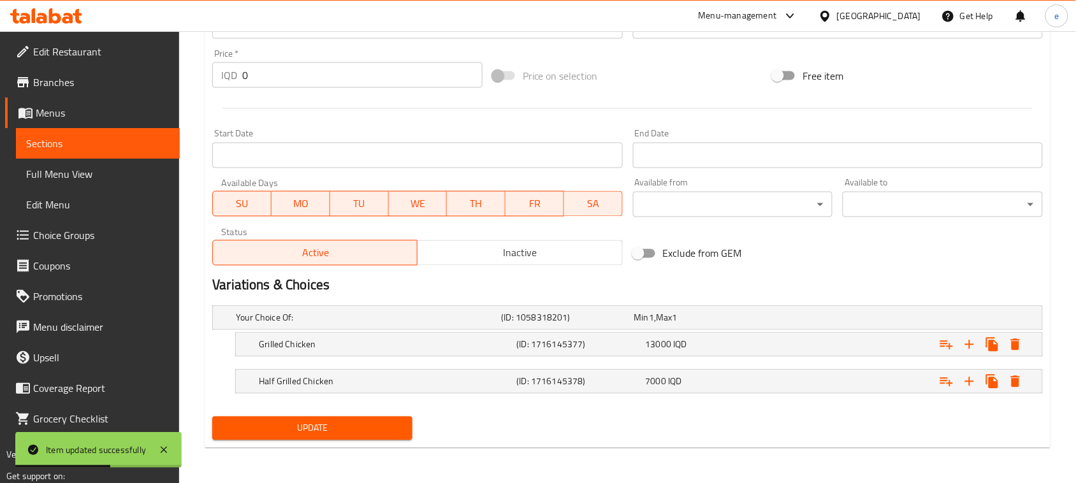
click at [132, 155] on link "Sections" at bounding box center [98, 143] width 164 height 31
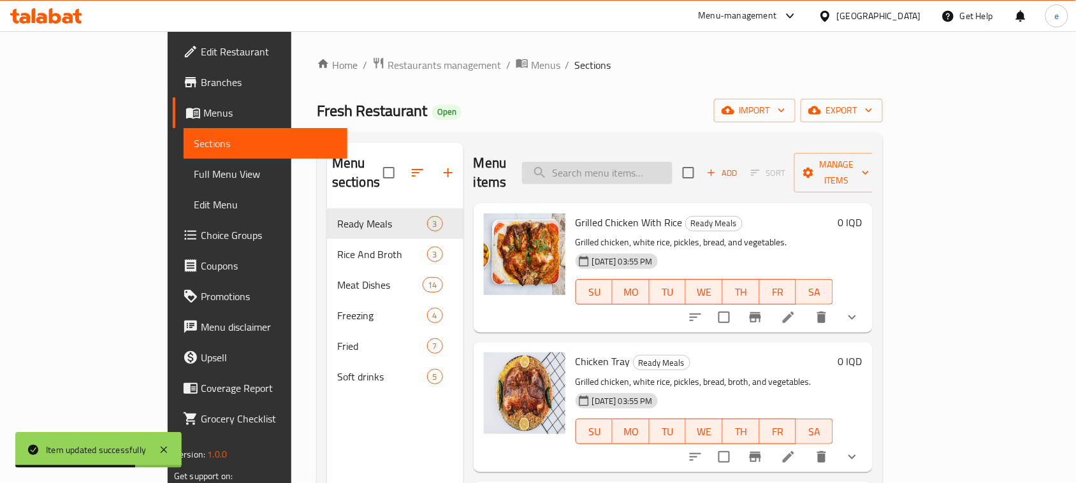
click at [647, 169] on input "search" at bounding box center [597, 173] width 150 height 22
paste input "Nafar Mutabbaq Fish On Rice"
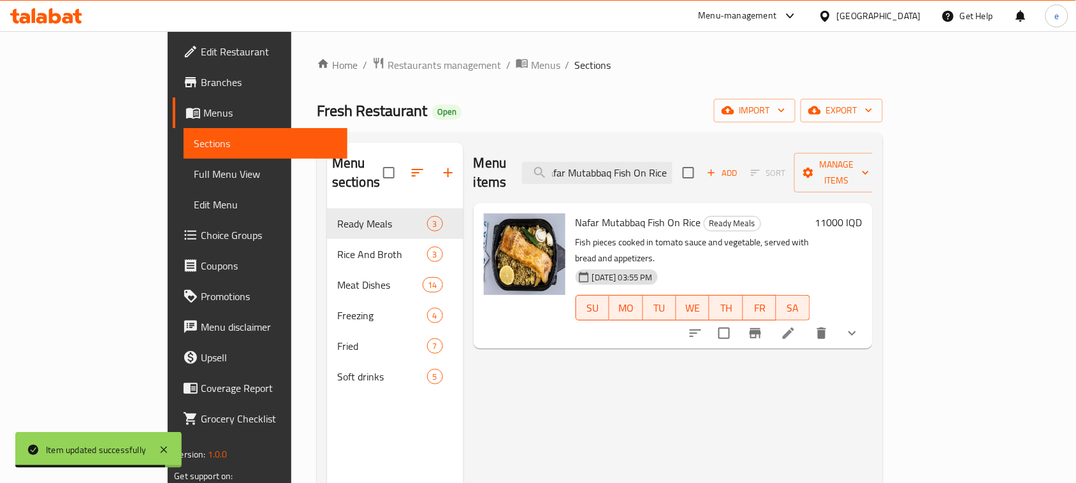
type input "Nafar Mutabbaq Fish On Rice"
click at [796, 326] on icon at bounding box center [788, 333] width 15 height 15
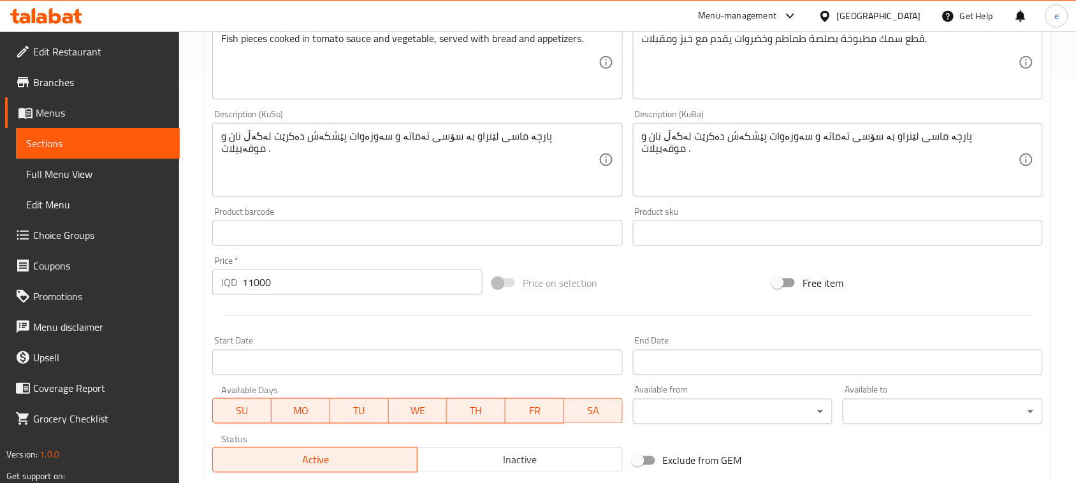
scroll to position [633, 0]
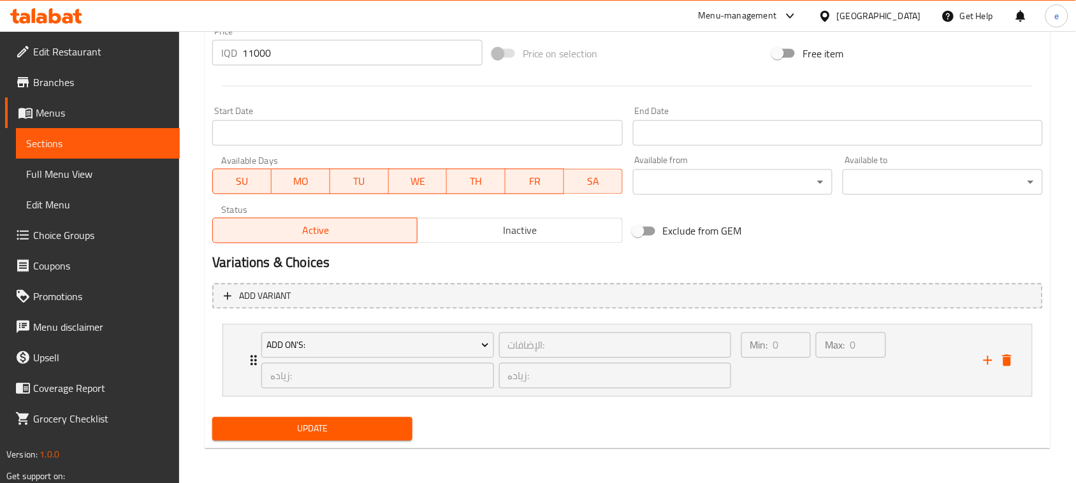
click at [103, 138] on span "Sections" at bounding box center [97, 143] width 143 height 15
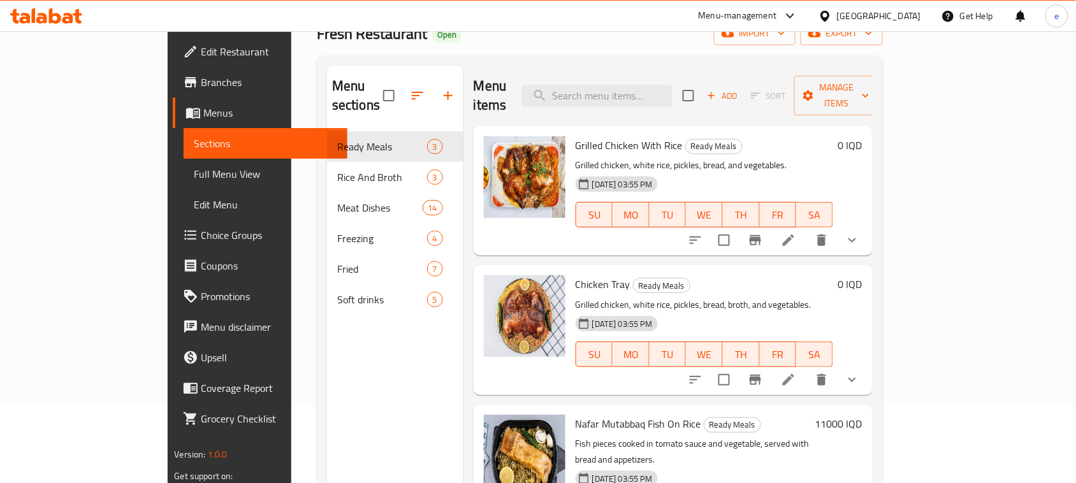
scroll to position [20, 0]
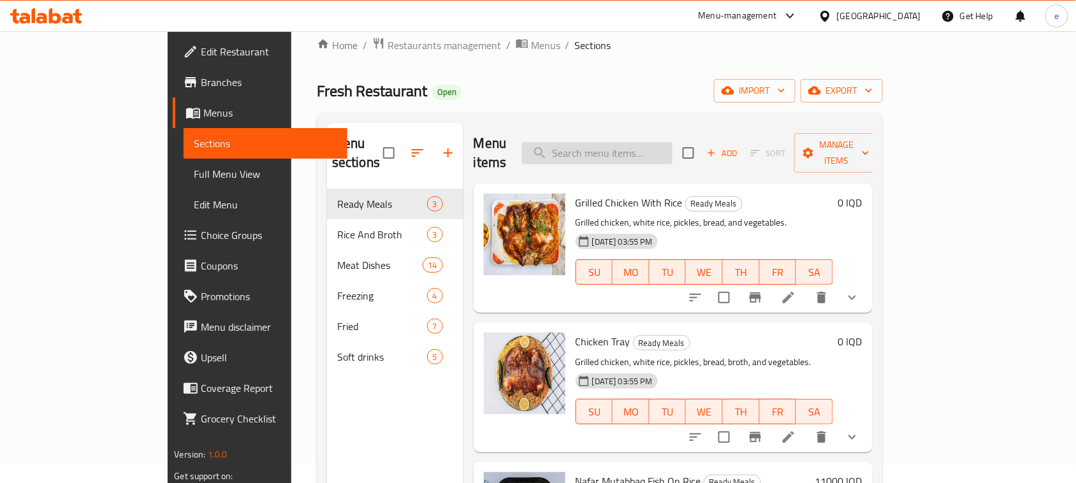
click at [644, 148] on input "search" at bounding box center [597, 153] width 150 height 22
paste input "Iraqi Meat Qouzi"
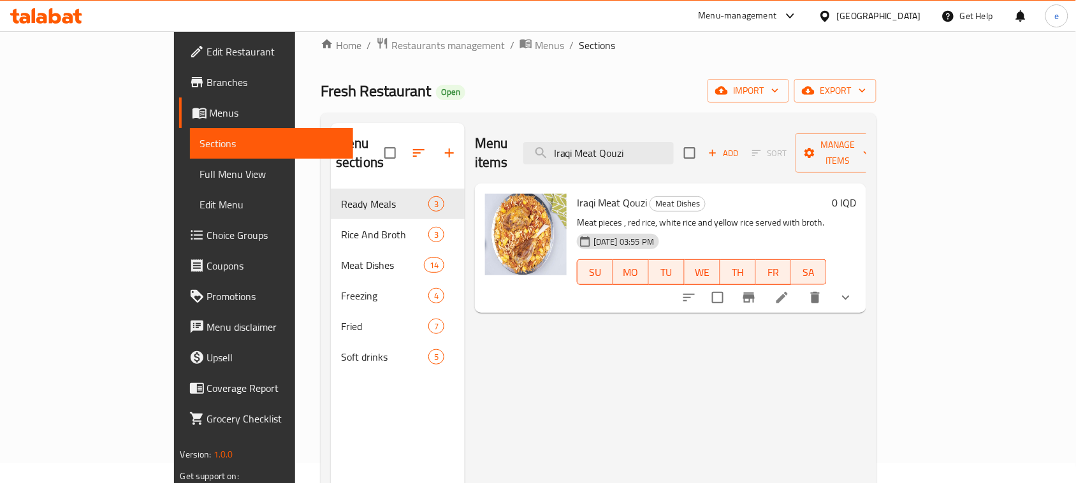
type input "Iraqi Meat Qouzi"
click at [789, 290] on icon at bounding box center [781, 297] width 15 height 15
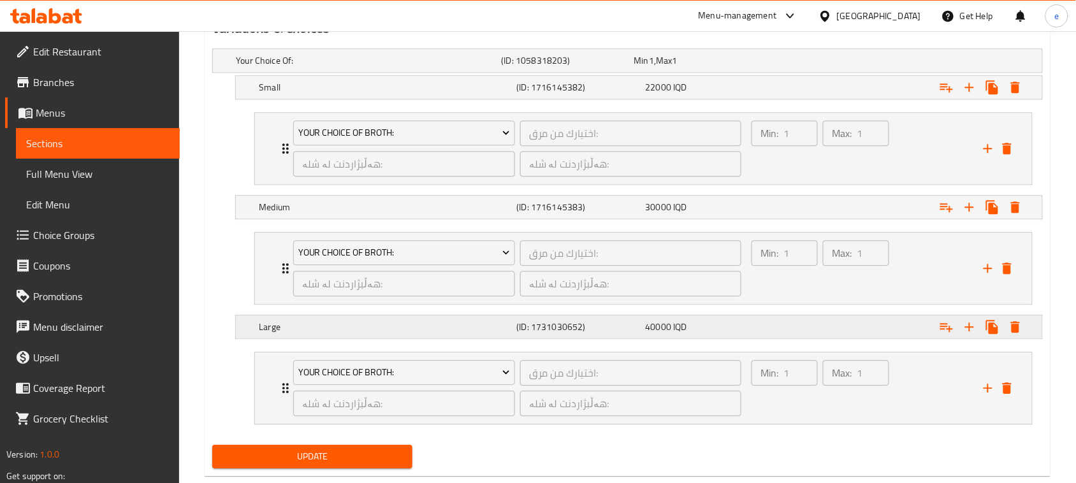
scroll to position [898, 0]
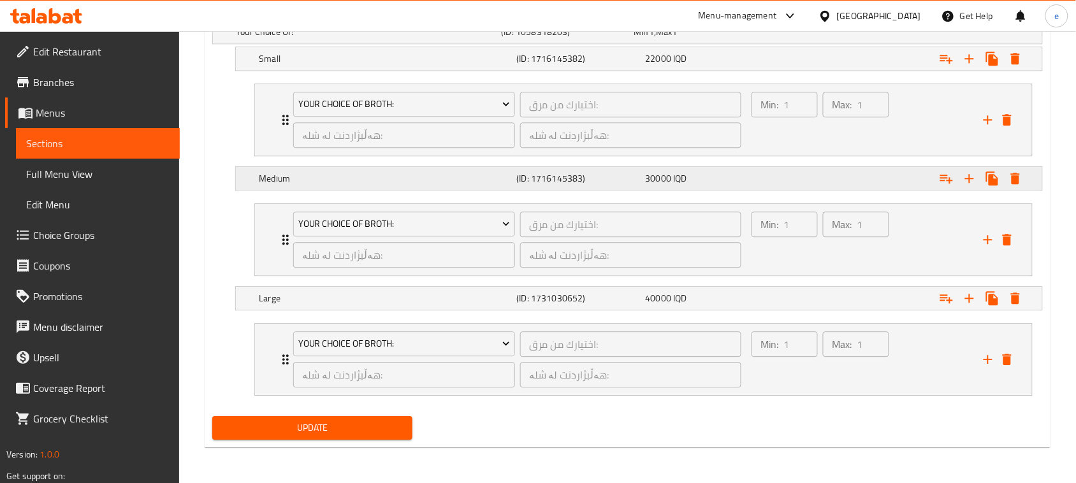
click at [575, 38] on h5 "(ID: 1716145383)" at bounding box center [564, 31] width 127 height 13
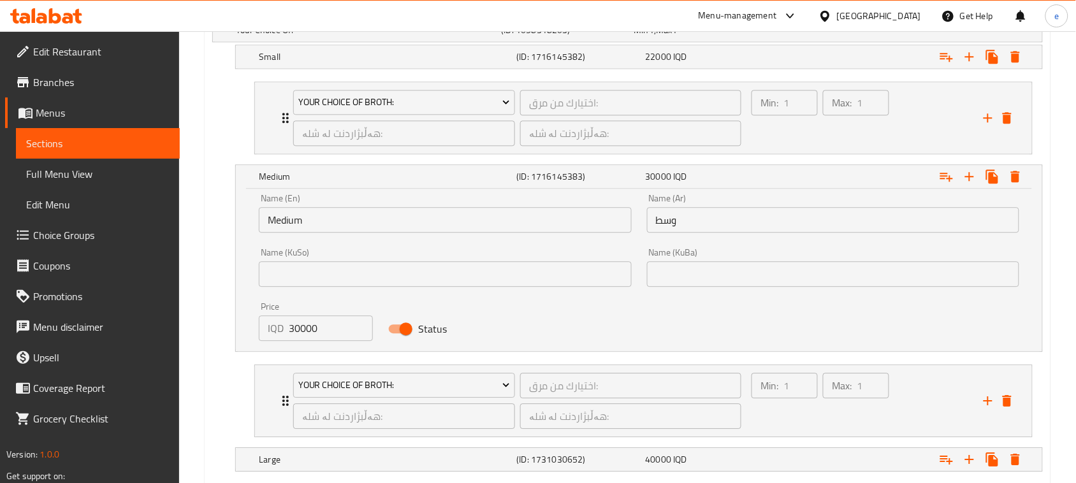
click at [467, 284] on input "text" at bounding box center [445, 273] width 372 height 25
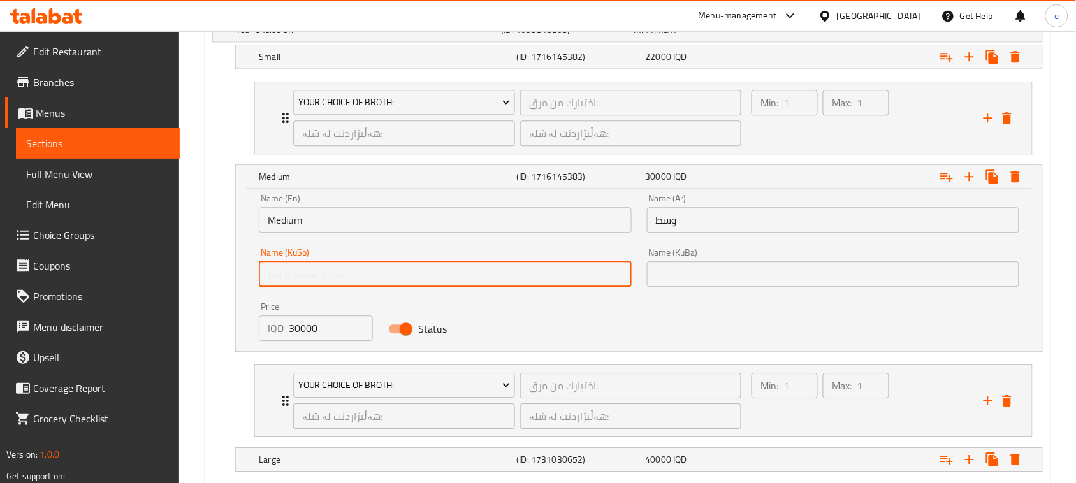
type input "ناوەند"
click at [714, 277] on input "text" at bounding box center [833, 273] width 372 height 25
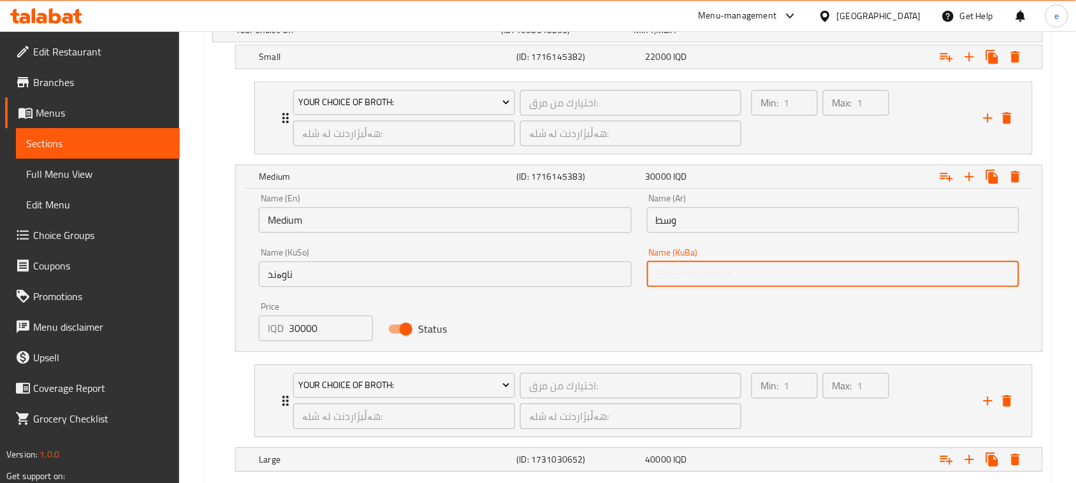
type input "ناوەند"
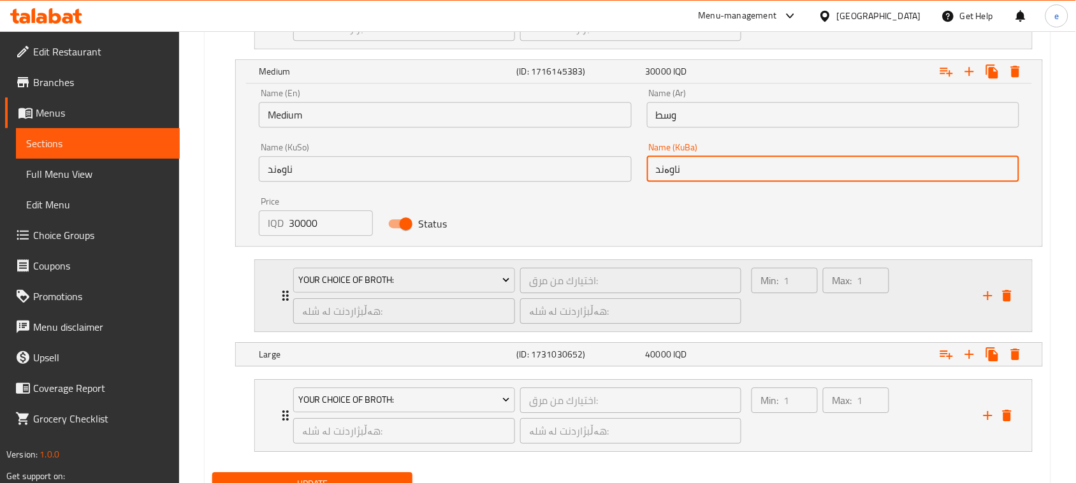
scroll to position [1061, 0]
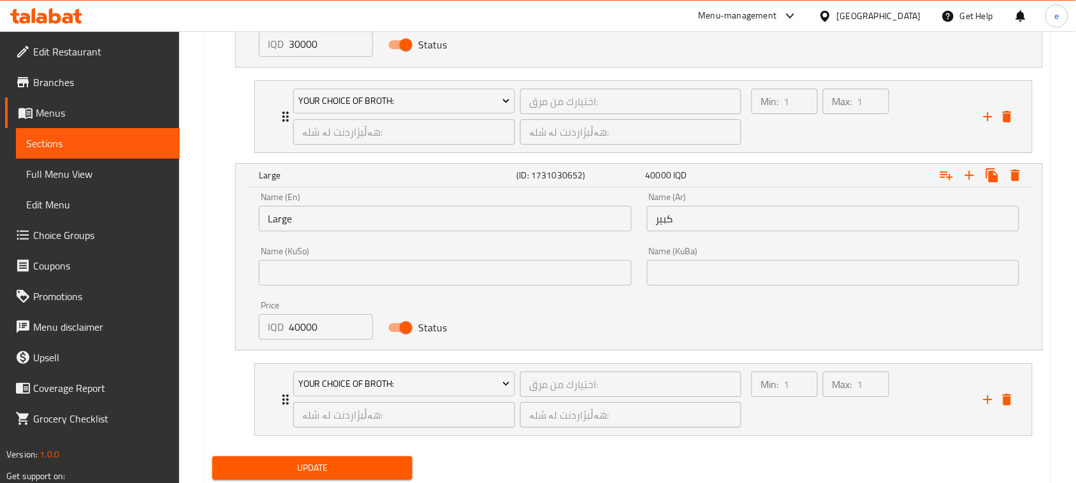
scroll to position [1220, 0]
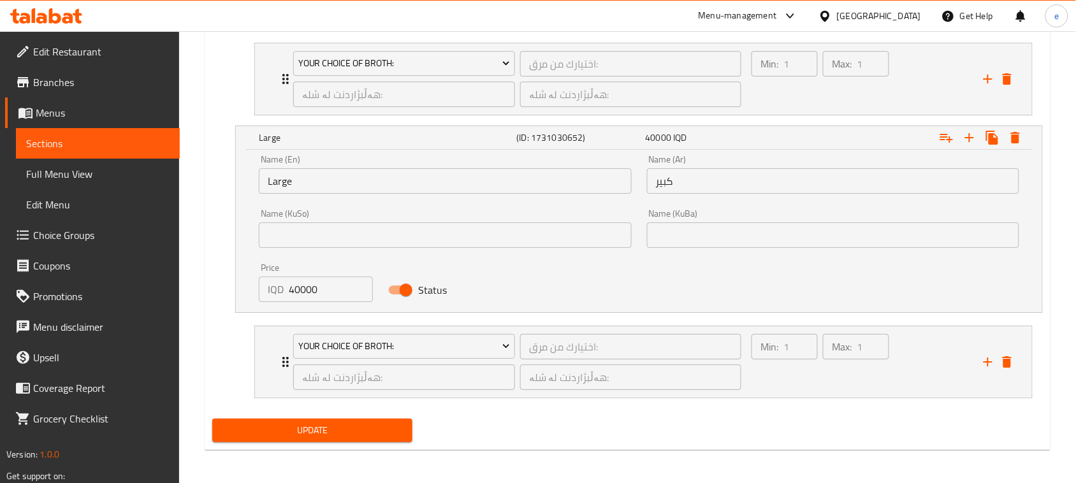
click at [421, 230] on input "text" at bounding box center [445, 234] width 372 height 25
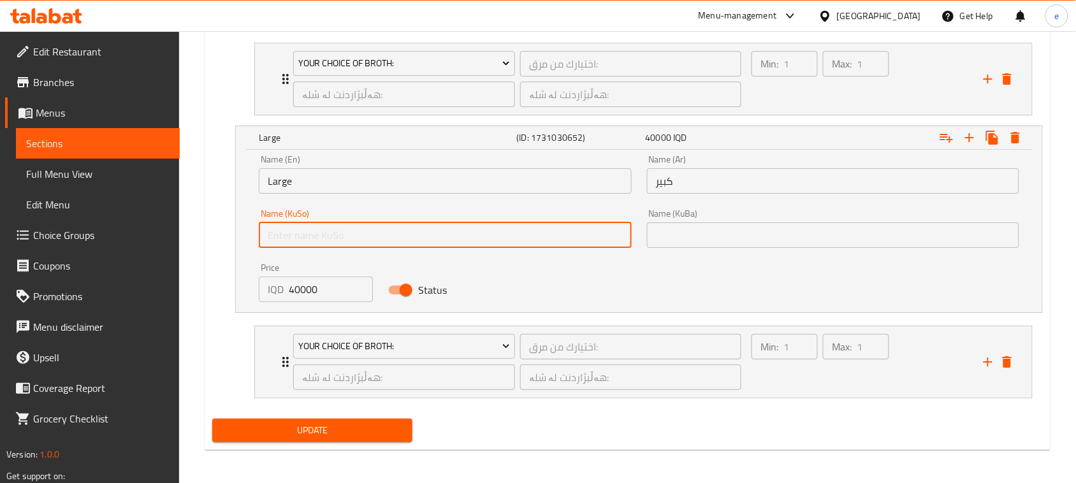
type input "گەورە"
click at [701, 243] on input "text" at bounding box center [833, 234] width 372 height 25
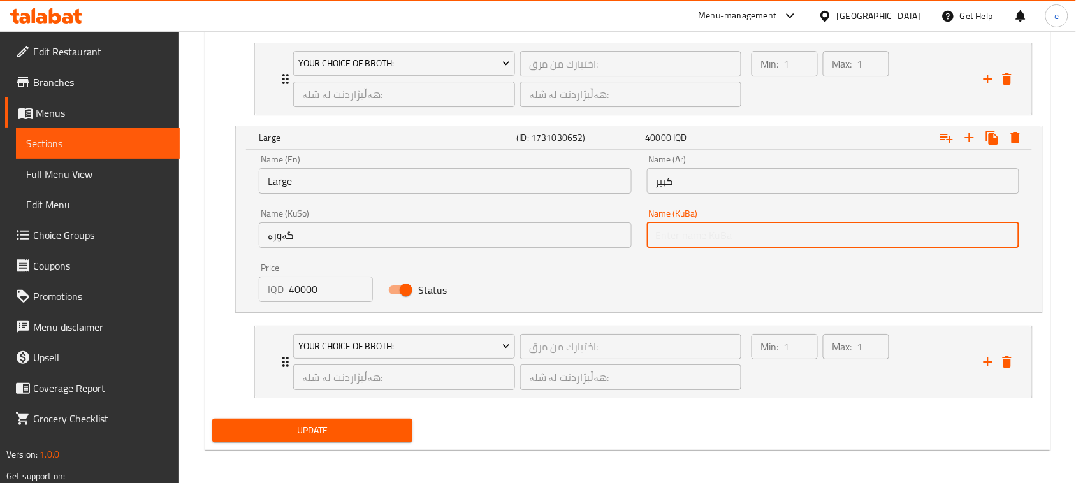
type input "گەورە"
click at [350, 435] on span "Update" at bounding box center [312, 430] width 180 height 16
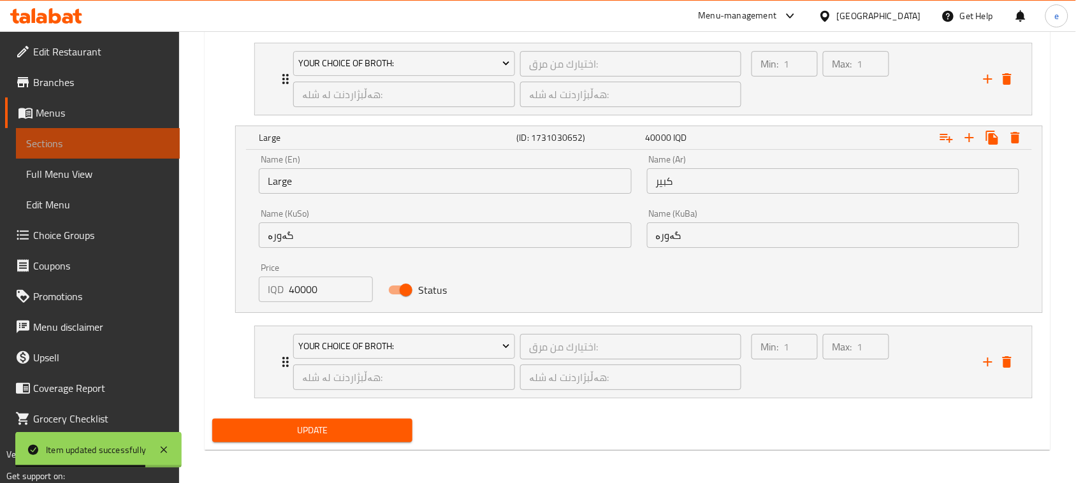
click at [83, 132] on link "Sections" at bounding box center [98, 143] width 164 height 31
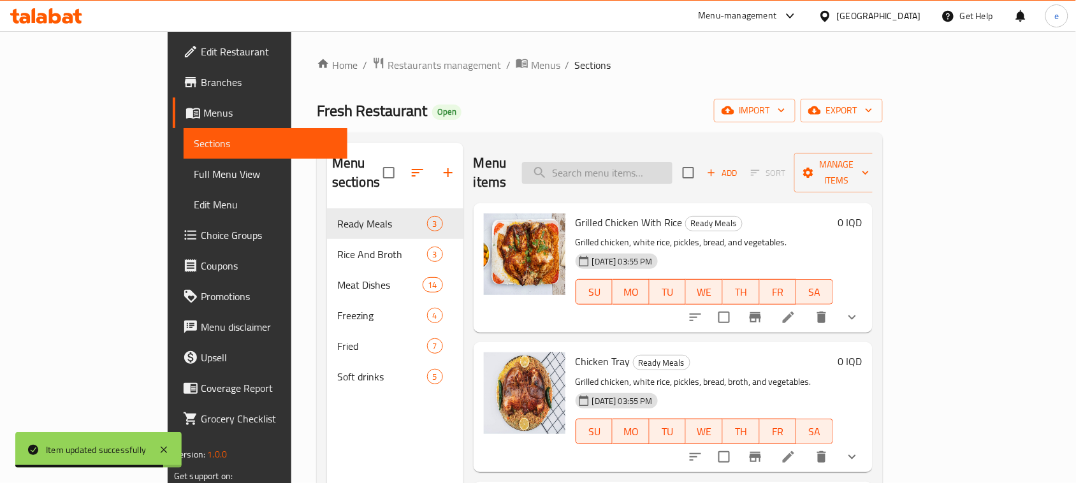
click at [616, 170] on input "search" at bounding box center [597, 173] width 150 height 22
paste input "Chicken Makloba"
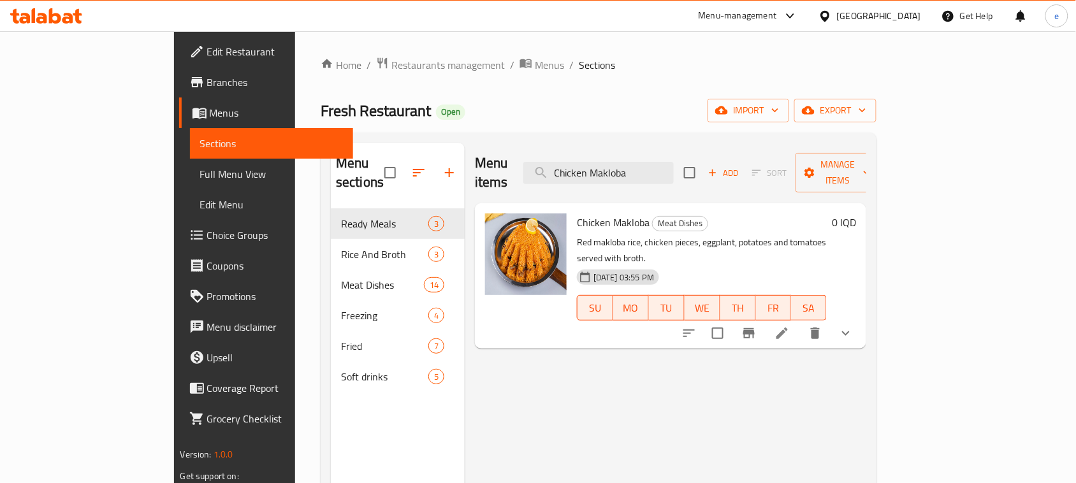
type input "Chicken Makloba"
click at [789, 326] on icon at bounding box center [781, 333] width 15 height 15
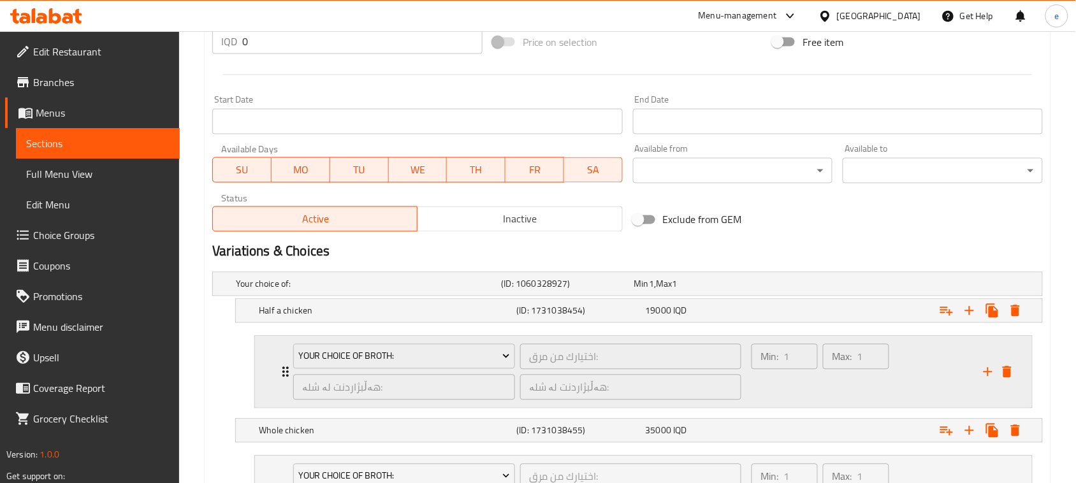
scroll to position [777, 0]
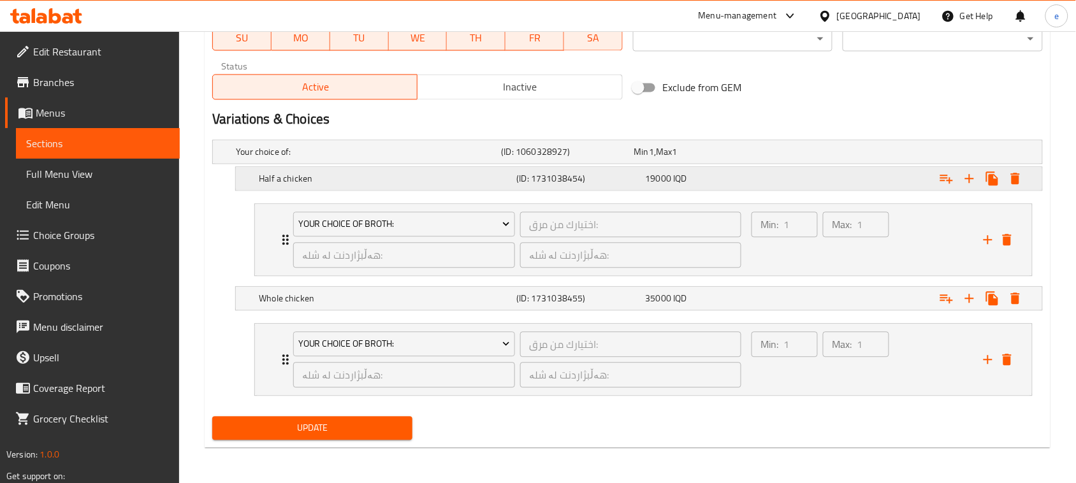
click at [648, 160] on span "19000" at bounding box center [641, 151] width 15 height 17
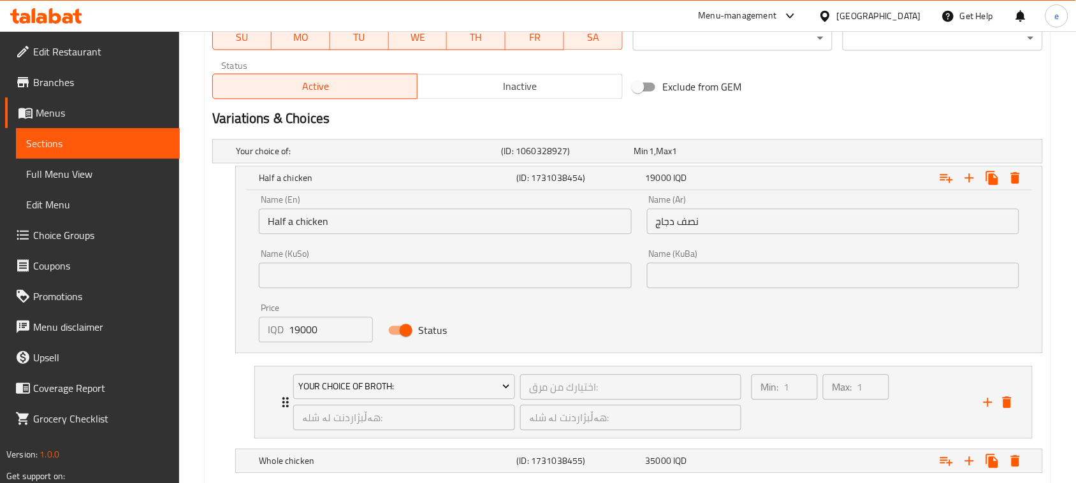
click at [457, 275] on input "text" at bounding box center [445, 275] width 372 height 25
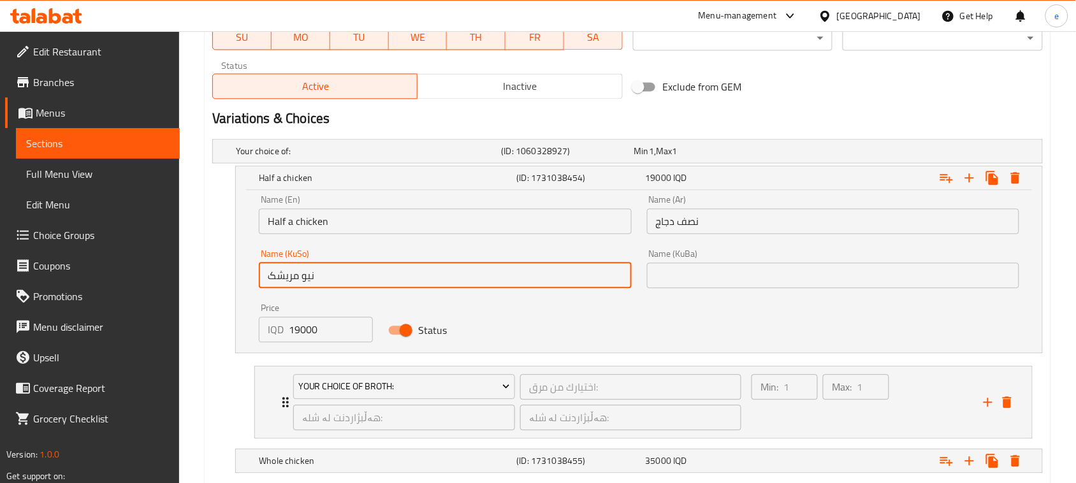
click at [489, 279] on input "نیو مریشک" at bounding box center [445, 275] width 372 height 25
type input "نیو مریشک"
click at [684, 277] on input "text" at bounding box center [833, 275] width 372 height 25
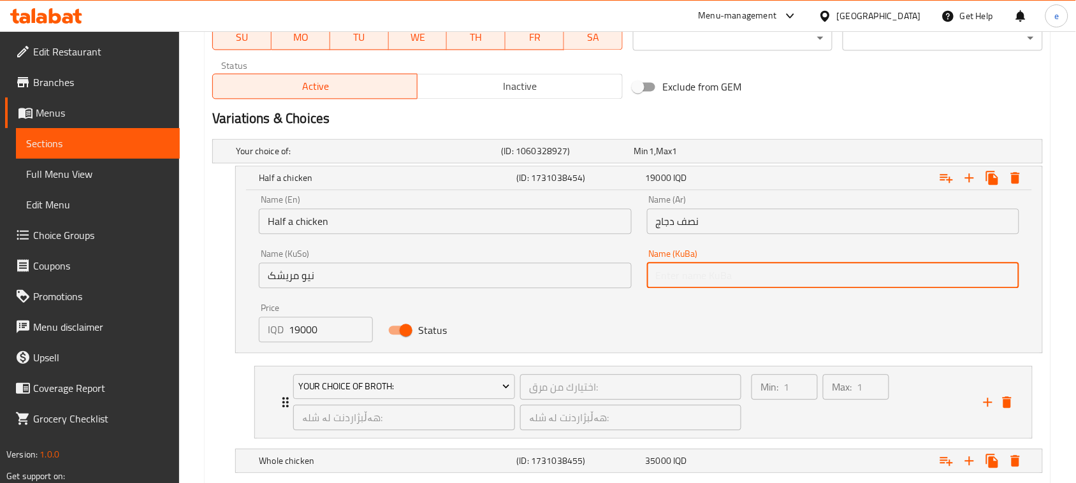
paste input "نیو مریشک"
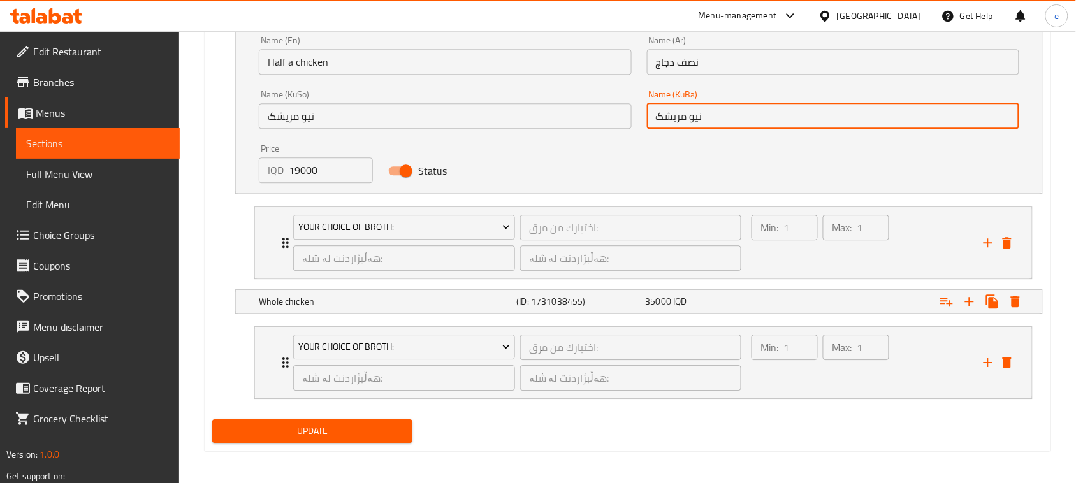
scroll to position [940, 0]
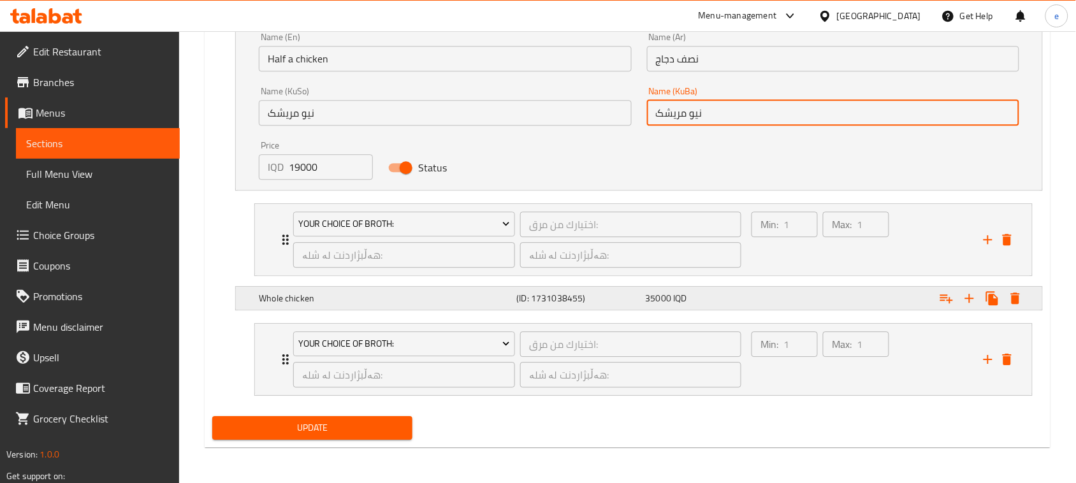
type input "نیو مریشک"
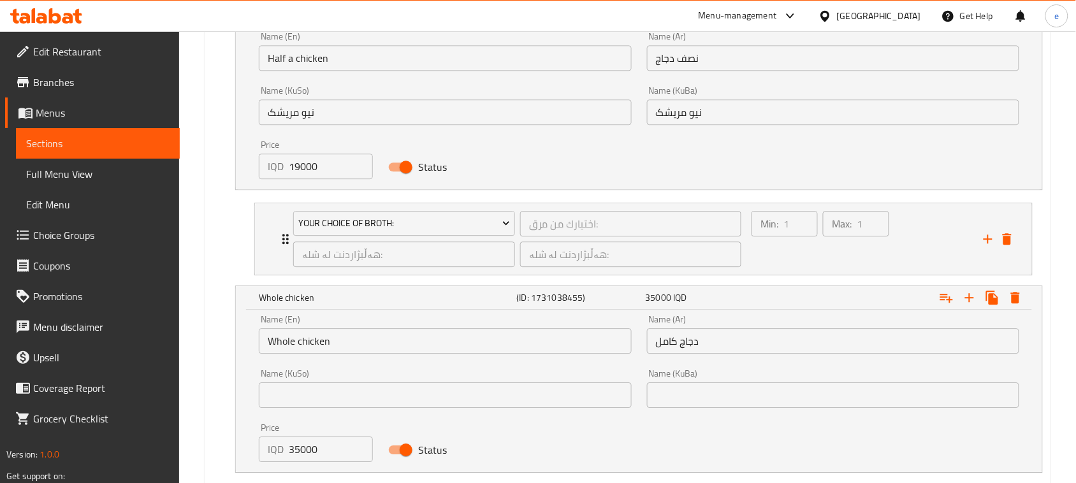
scroll to position [1100, 0]
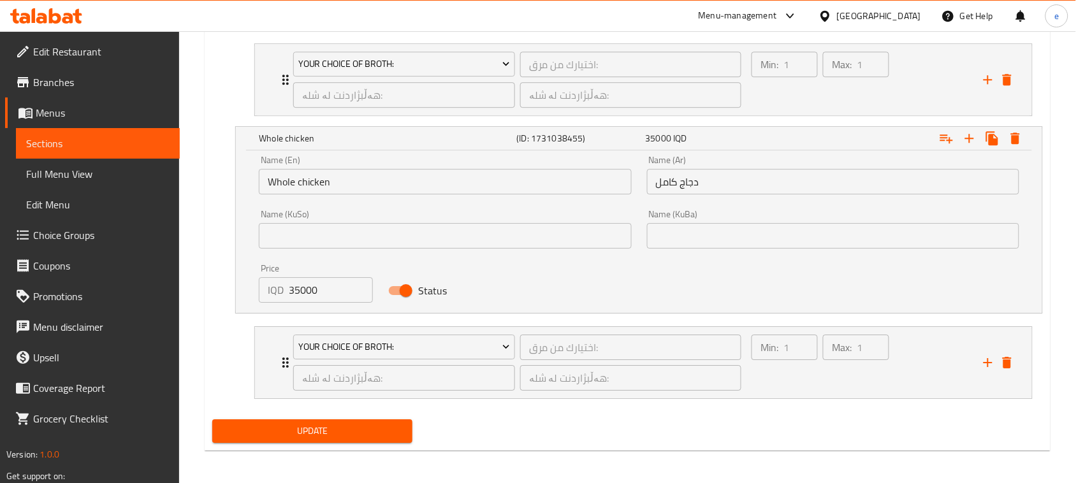
click at [472, 243] on input "text" at bounding box center [445, 235] width 372 height 25
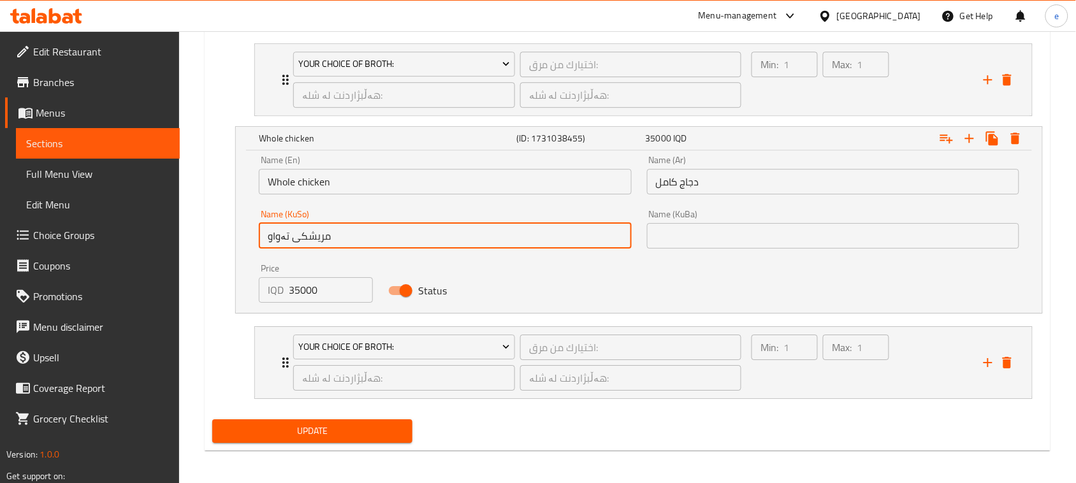
click at [457, 234] on input "مریشکی تەواو" at bounding box center [445, 235] width 372 height 25
type input "مریشکی تەواو"
click at [676, 241] on input "text" at bounding box center [833, 235] width 372 height 25
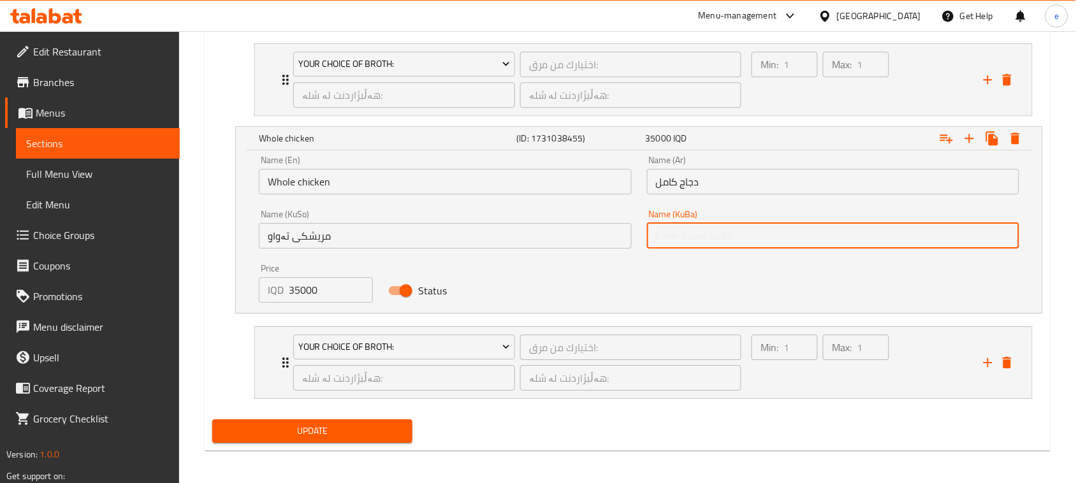
paste input "مریشکی تەواو"
type input "مریشکی تەواو"
click at [343, 440] on button "Update" at bounding box center [312, 431] width 200 height 24
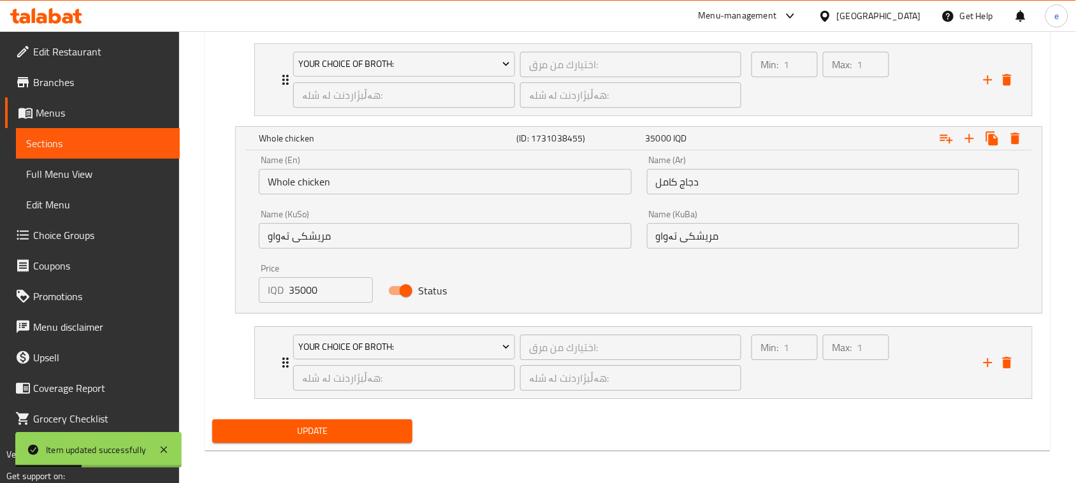
click at [71, 141] on span "Sections" at bounding box center [97, 143] width 143 height 15
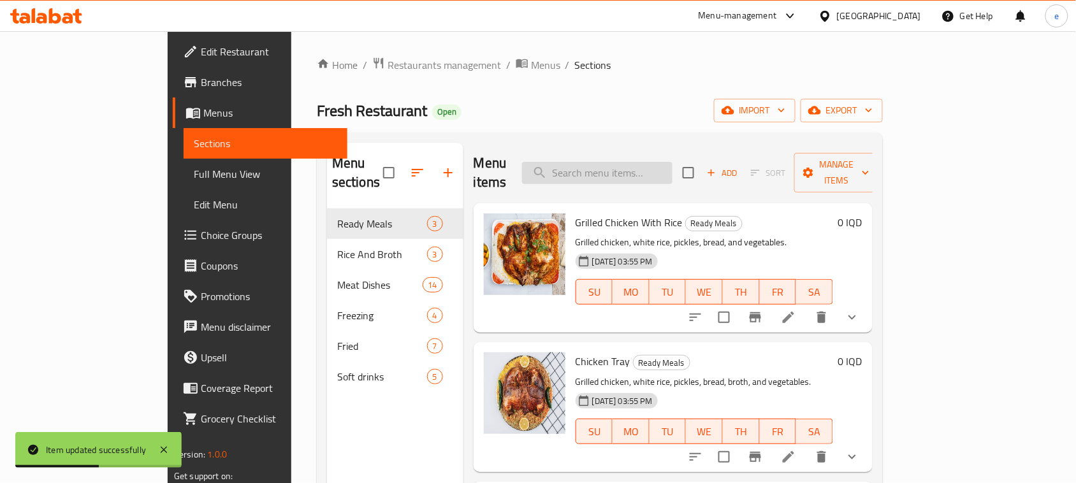
click at [672, 163] on input "search" at bounding box center [597, 173] width 150 height 22
paste input "Iraqi Meat Makloba"
type input "Iraqi Meat Makloba"
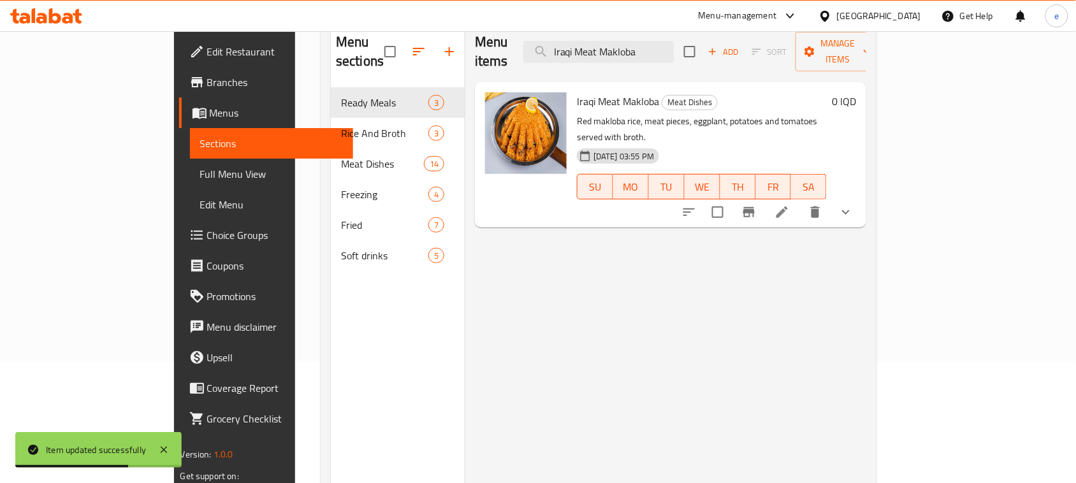
scroll to position [159, 0]
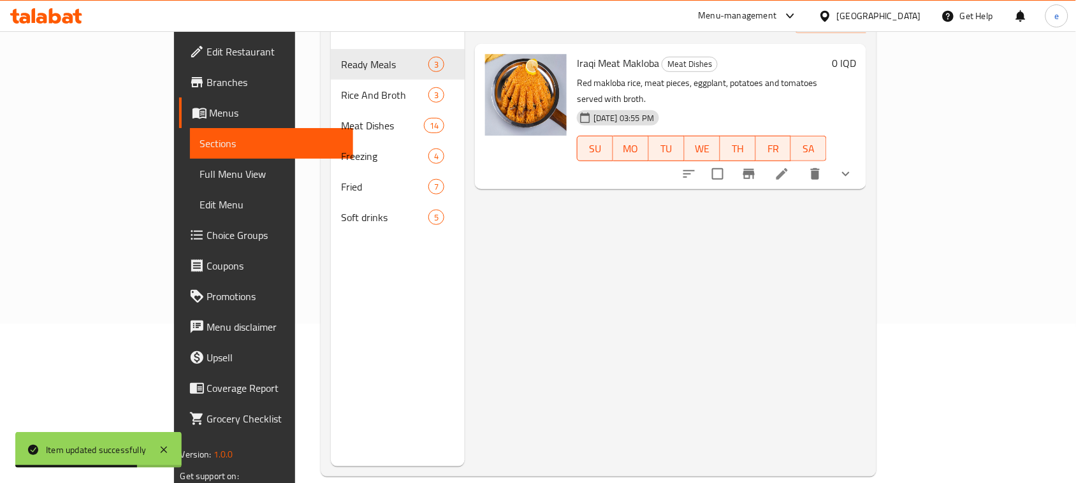
click at [789, 166] on icon at bounding box center [781, 173] width 15 height 15
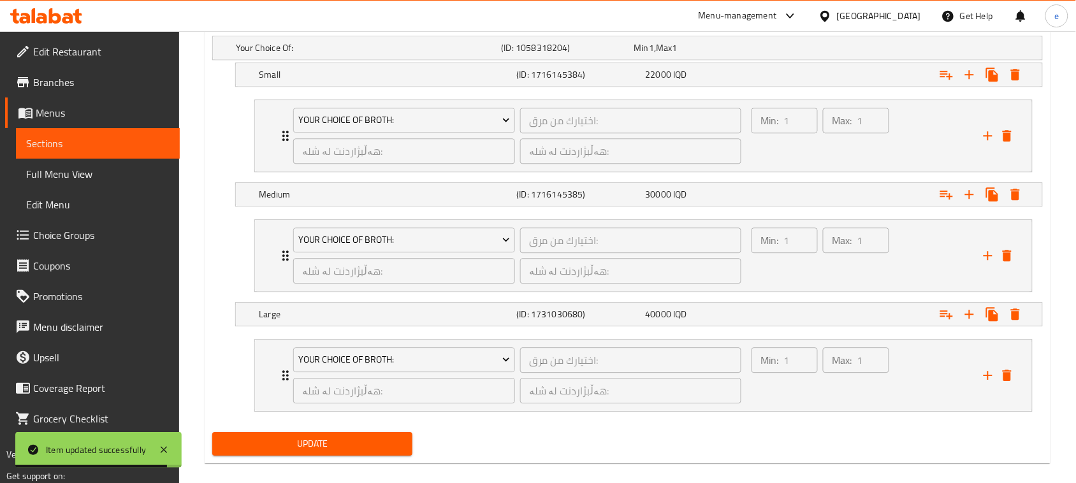
scroll to position [898, 0]
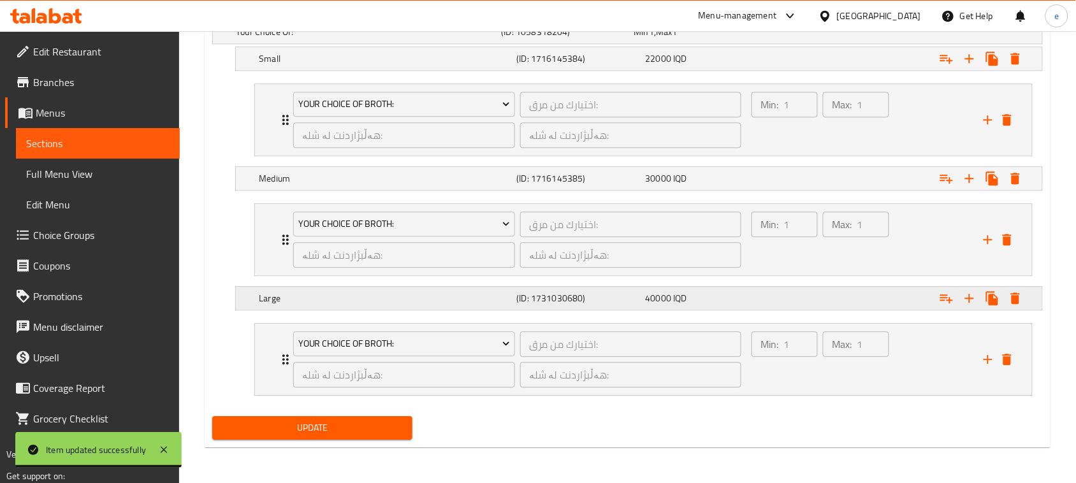
click at [578, 38] on h5 "(ID: 1731030680)" at bounding box center [564, 31] width 127 height 13
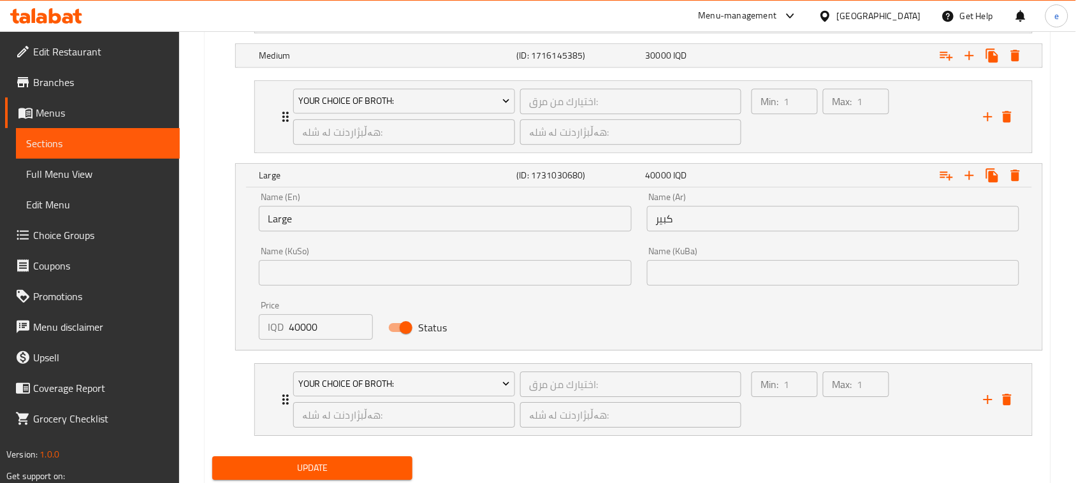
scroll to position [1058, 0]
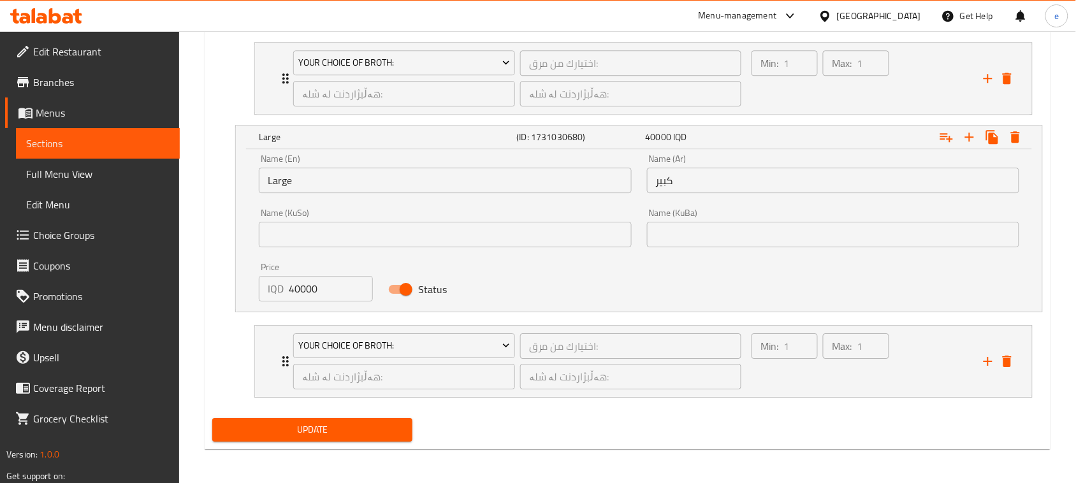
click at [451, 220] on div "Name (KuSo) Name (KuSo)" at bounding box center [445, 227] width 372 height 39
click at [443, 236] on input "text" at bounding box center [445, 234] width 372 height 25
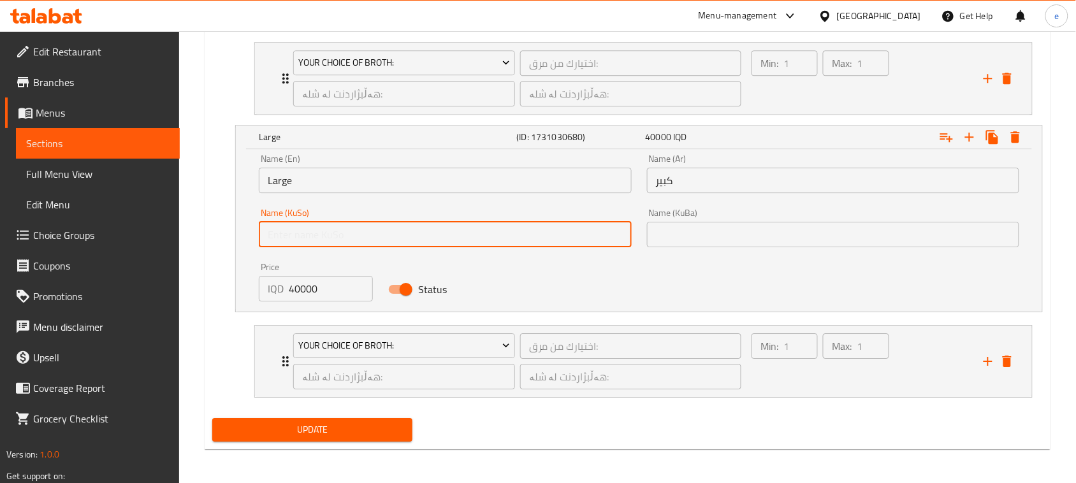
type input "گەورە"
click at [672, 230] on input "text" at bounding box center [833, 234] width 372 height 25
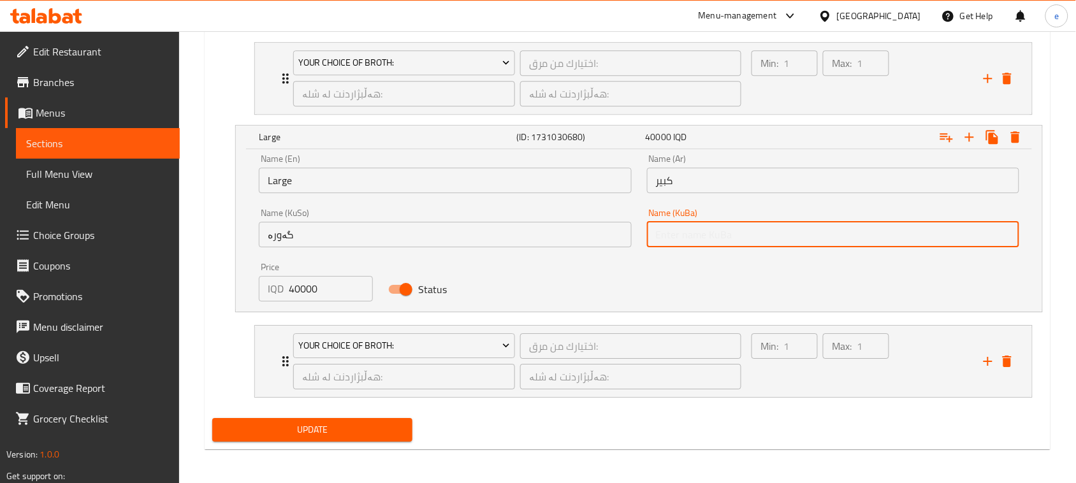
type input "گەورە"
click at [340, 432] on span "Update" at bounding box center [312, 430] width 180 height 16
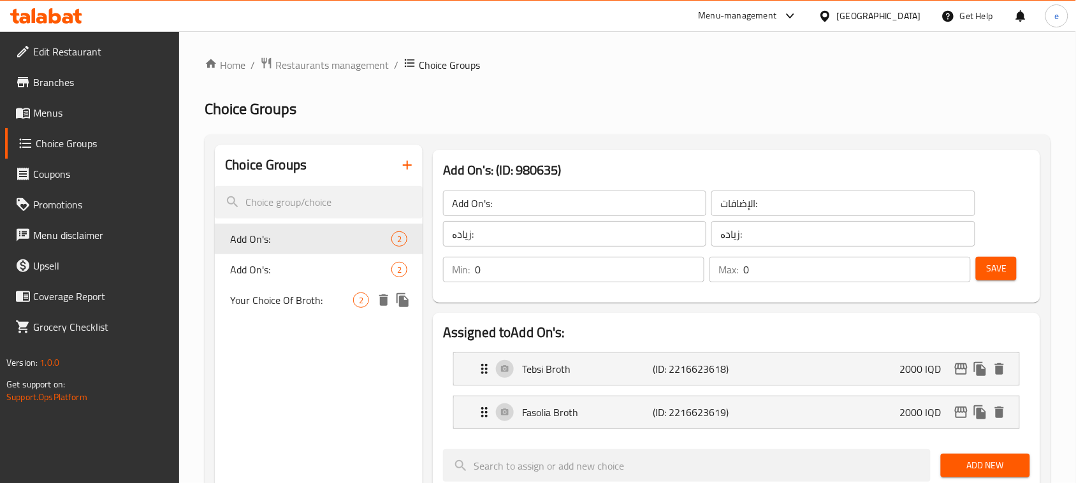
click at [295, 304] on span "Your Choice Of Broth:" at bounding box center [291, 299] width 123 height 15
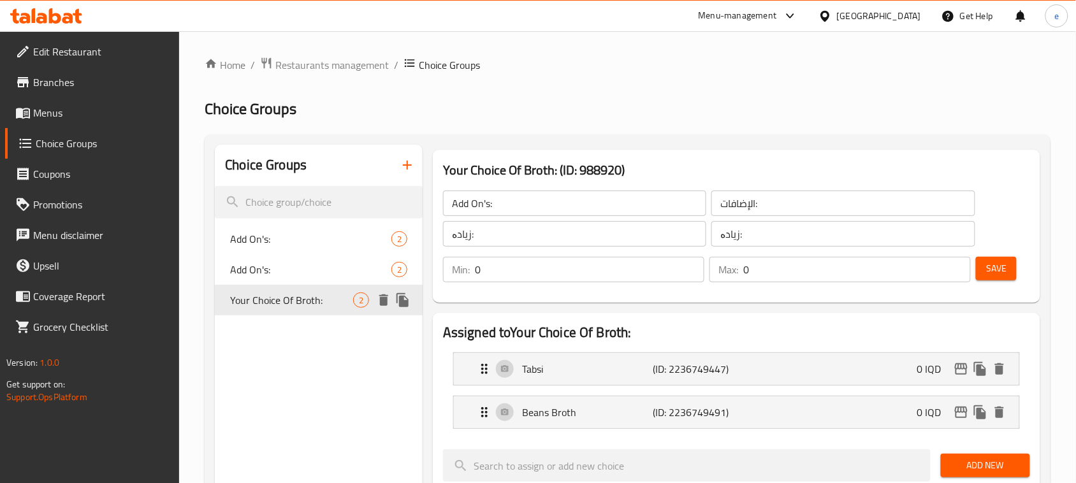
type input "Your Choice Of Broth:"
type input "اختيارك من مرق:"
type input "هەڵبژاردنت لە شلە:"
type input "1"
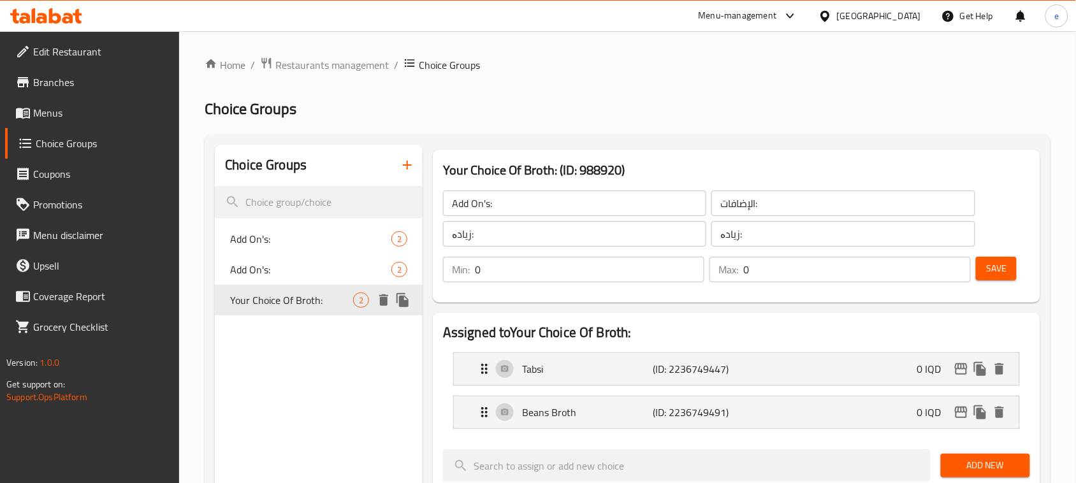
type input "1"
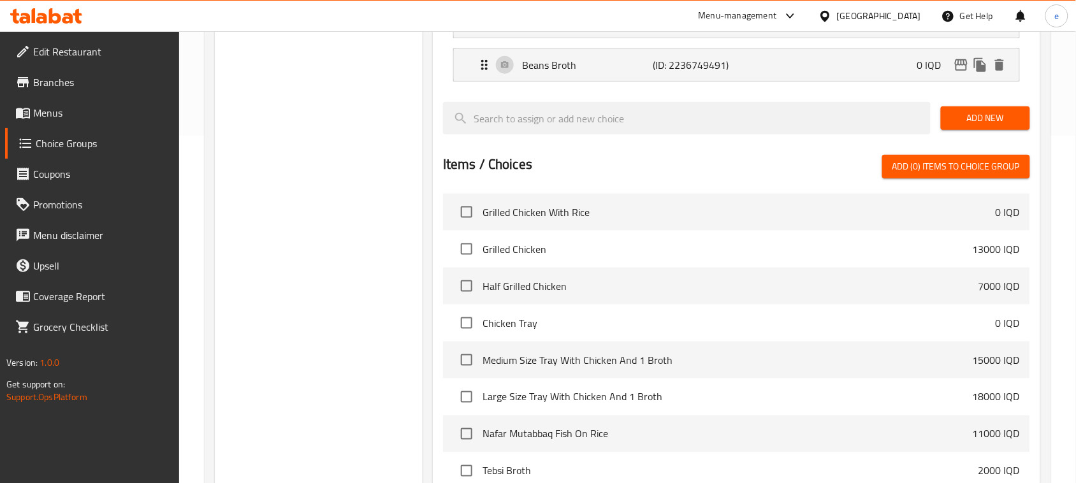
scroll to position [483, 0]
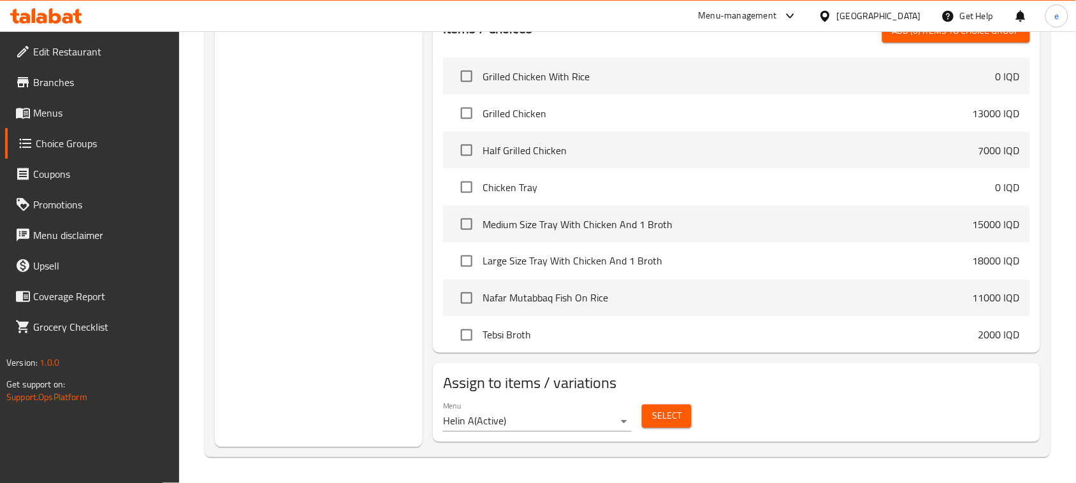
click at [666, 422] on span "Select" at bounding box center [666, 416] width 29 height 16
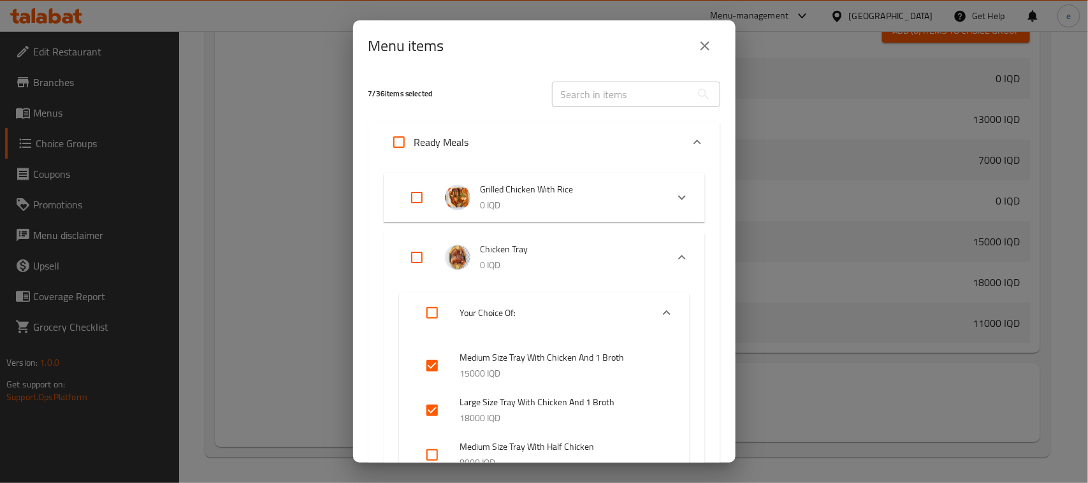
click at [636, 99] on input "text" at bounding box center [621, 94] width 139 height 25
type input "Chicken Tray"
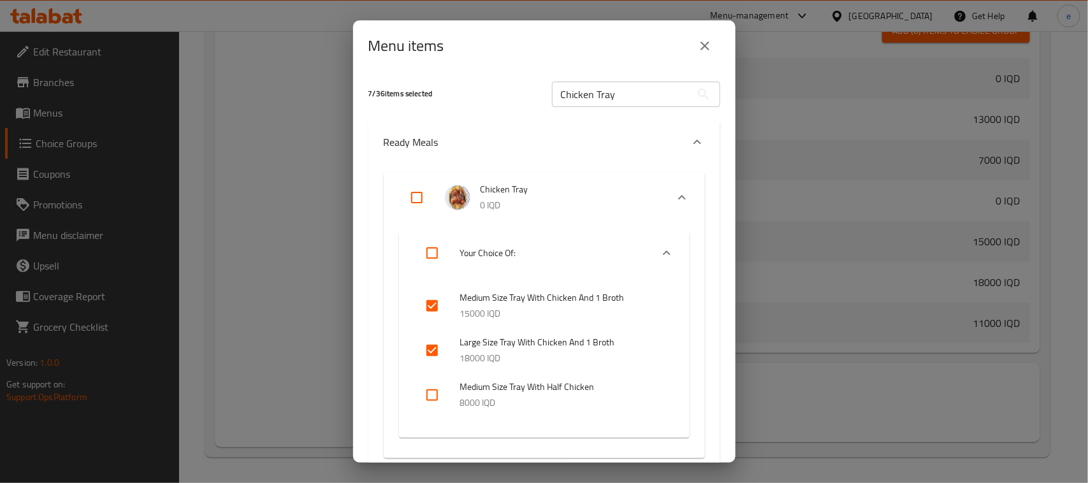
click at [347, 346] on div "Menu items 7 / 36 items selected Chicken Tray ​ Ready Meals Chicken Tray 0 IQD …" at bounding box center [544, 241] width 1088 height 483
click at [695, 46] on button "close" at bounding box center [704, 46] width 31 height 31
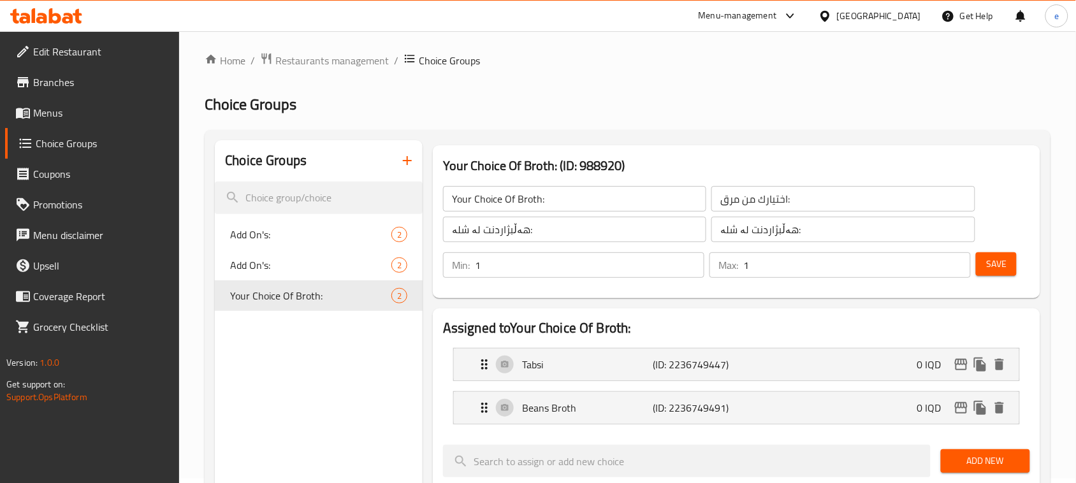
scroll to position [0, 0]
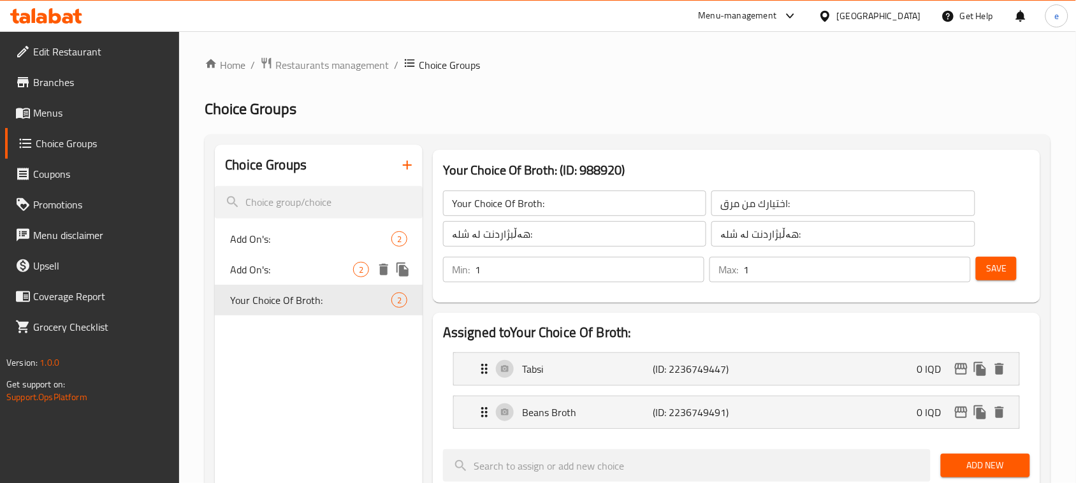
click at [275, 274] on span "Add On's:" at bounding box center [291, 269] width 123 height 15
type input "Add On's:"
type input "الإضافات:"
type input "زیادە:"
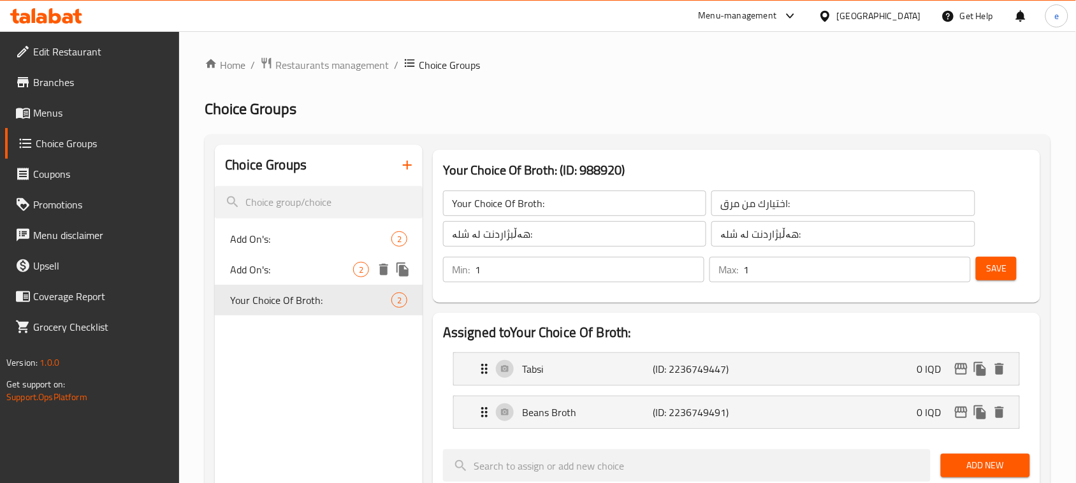
type input "0"
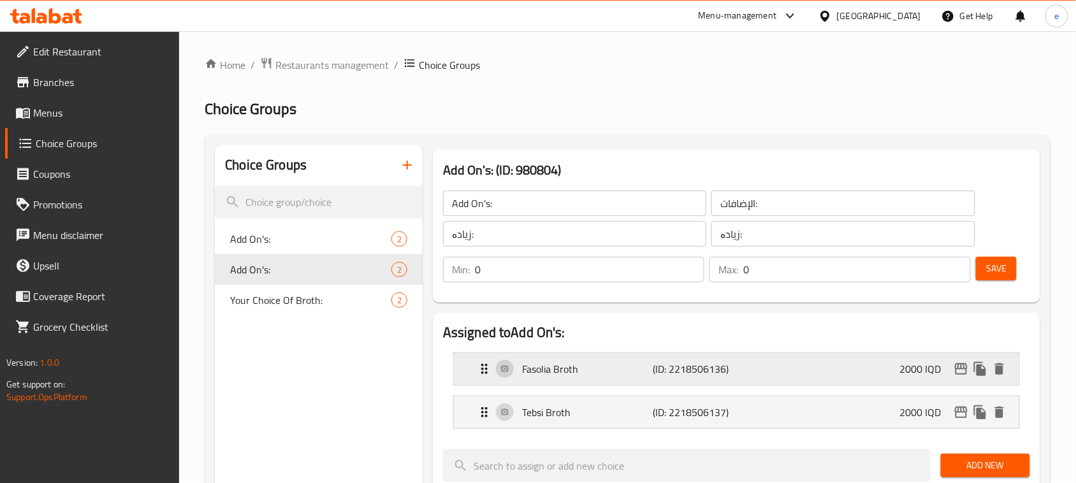
click at [612, 368] on p "Fasolia Broth" at bounding box center [587, 368] width 131 height 15
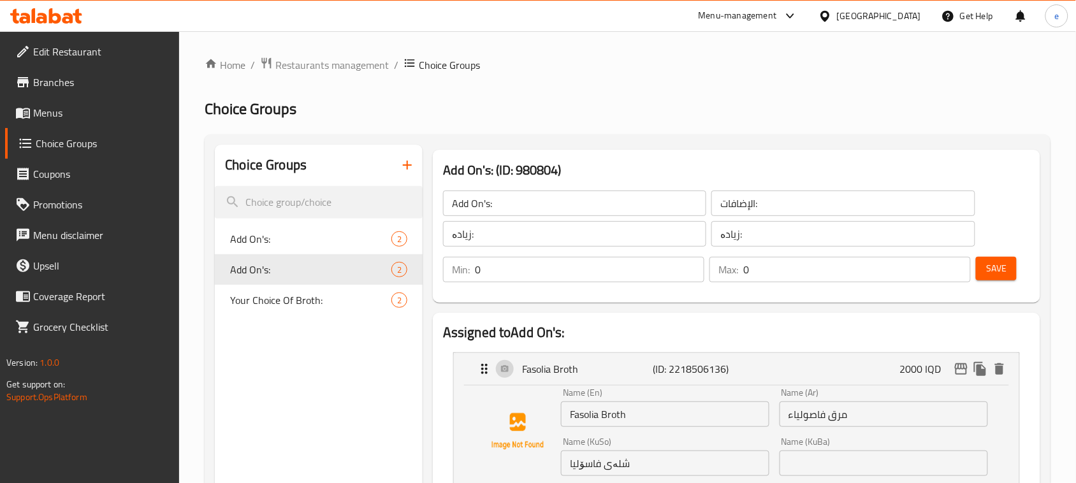
scroll to position [159, 0]
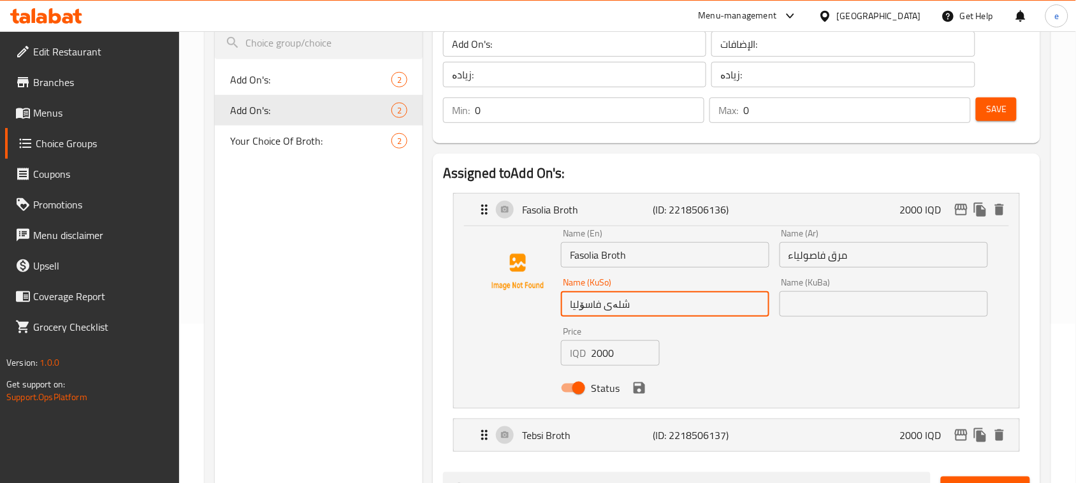
click at [670, 310] on input "شلەی فاسۆلیا" at bounding box center [665, 303] width 208 height 25
click at [906, 261] on input "مرق فاصولياء" at bounding box center [883, 254] width 208 height 25
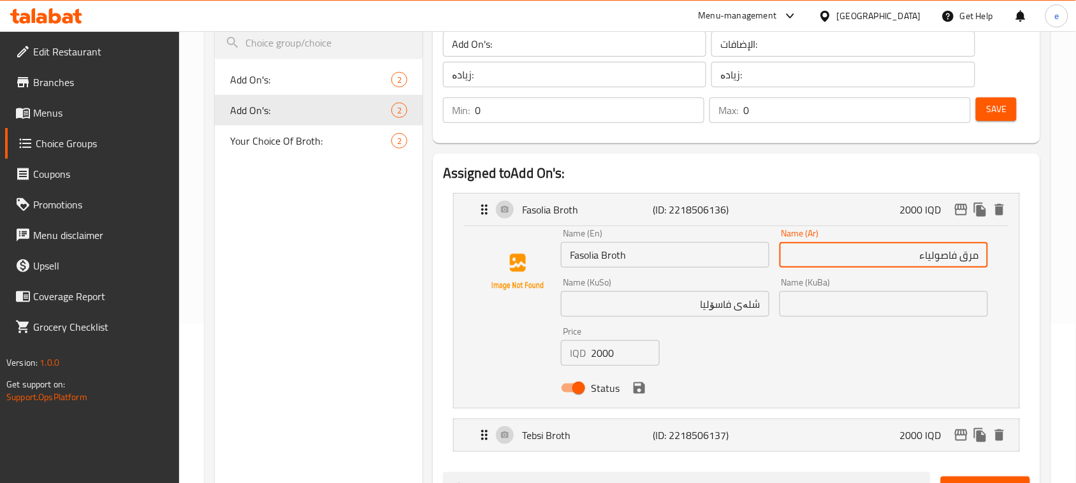
click at [587, 264] on input "Fasolia Broth" at bounding box center [665, 254] width 208 height 25
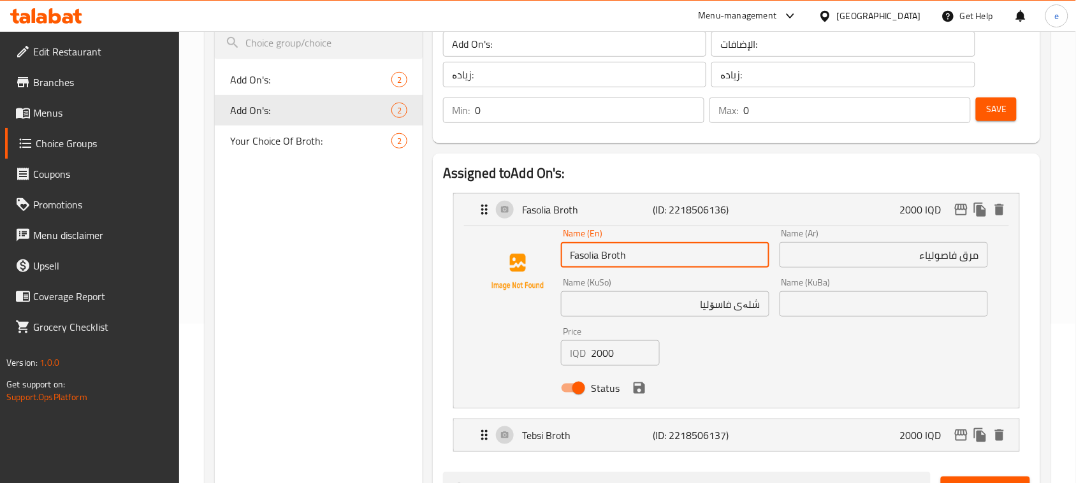
click at [587, 264] on input "Fasolia Broth" at bounding box center [665, 254] width 208 height 25
type input "Beans Broth"
click at [704, 313] on input "شلەی فاسۆلیا" at bounding box center [665, 303] width 208 height 25
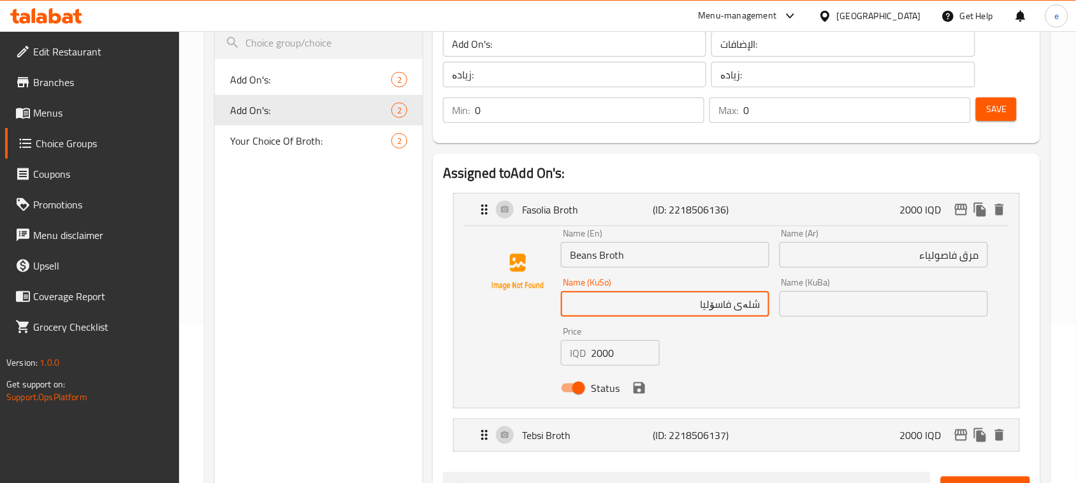
click at [704, 313] on input "شلەی فاسۆلیا" at bounding box center [665, 303] width 208 height 25
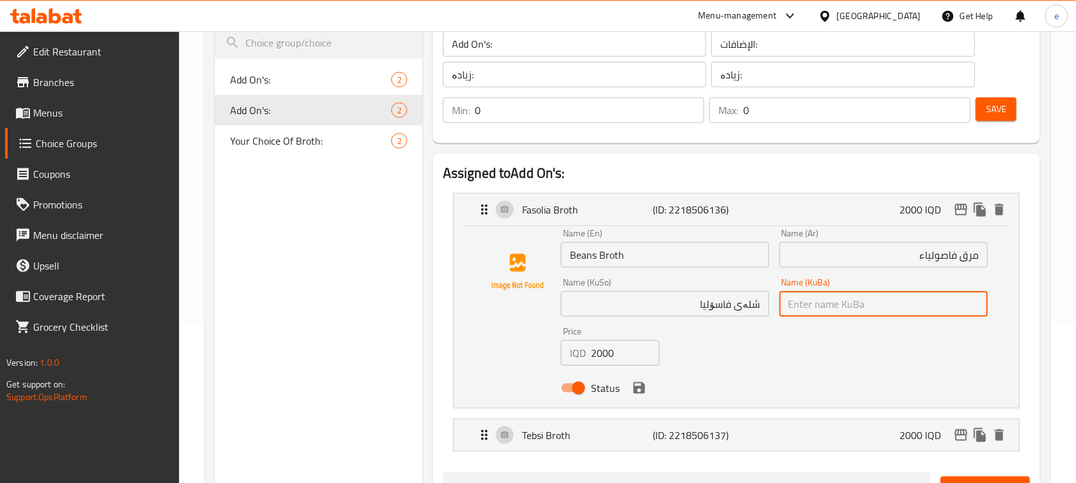
click at [813, 303] on input "text" at bounding box center [883, 303] width 208 height 25
paste input "شلەی فاسۆلیا"
click at [637, 393] on icon "save" at bounding box center [638, 387] width 11 height 11
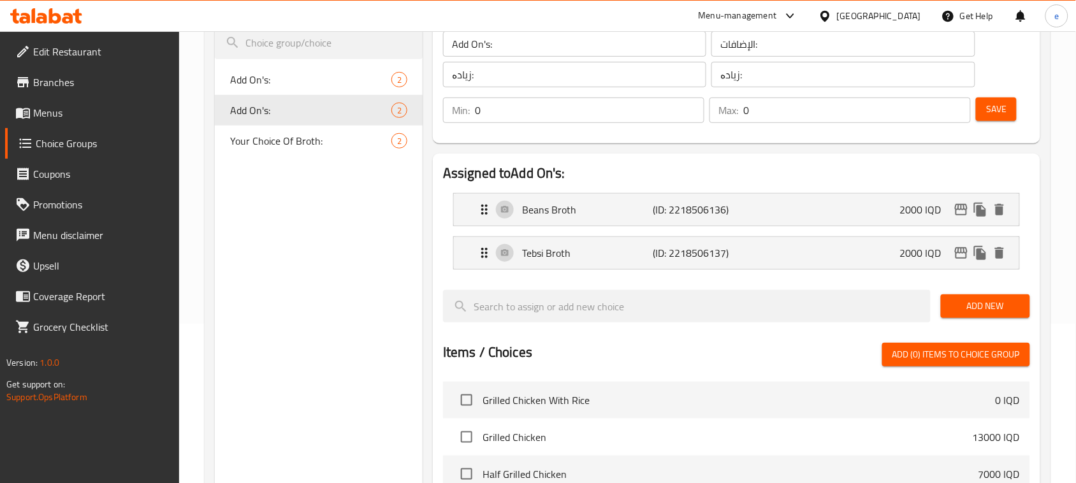
type input "شلەی فاسۆلیا"
click at [691, 257] on p "(ID: 2218506137)" at bounding box center [695, 252] width 87 height 15
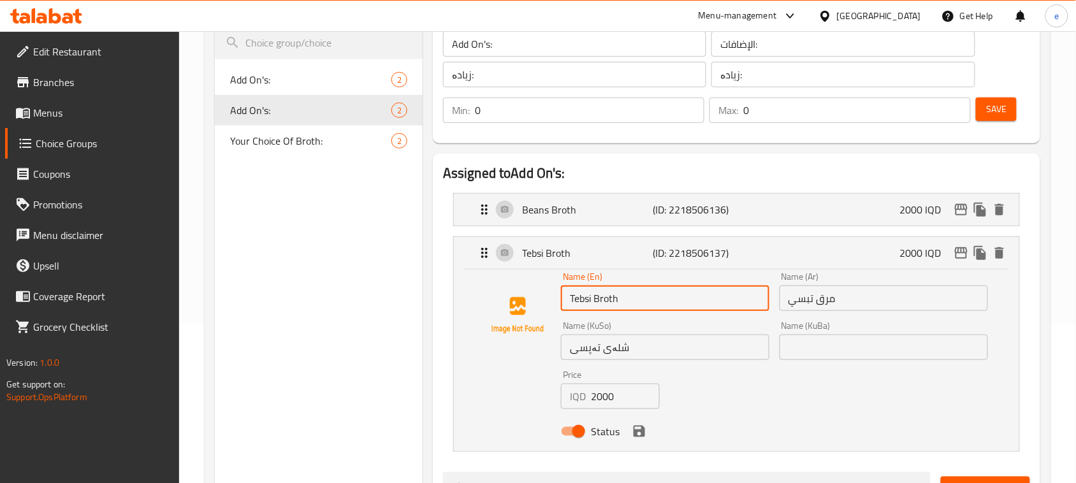
click at [610, 301] on input "Tebsi Broth" at bounding box center [665, 297] width 208 height 25
click at [668, 303] on input "Tebsi Broth" at bounding box center [665, 297] width 208 height 25
click at [604, 298] on input "Tebsi Broth" at bounding box center [665, 297] width 208 height 25
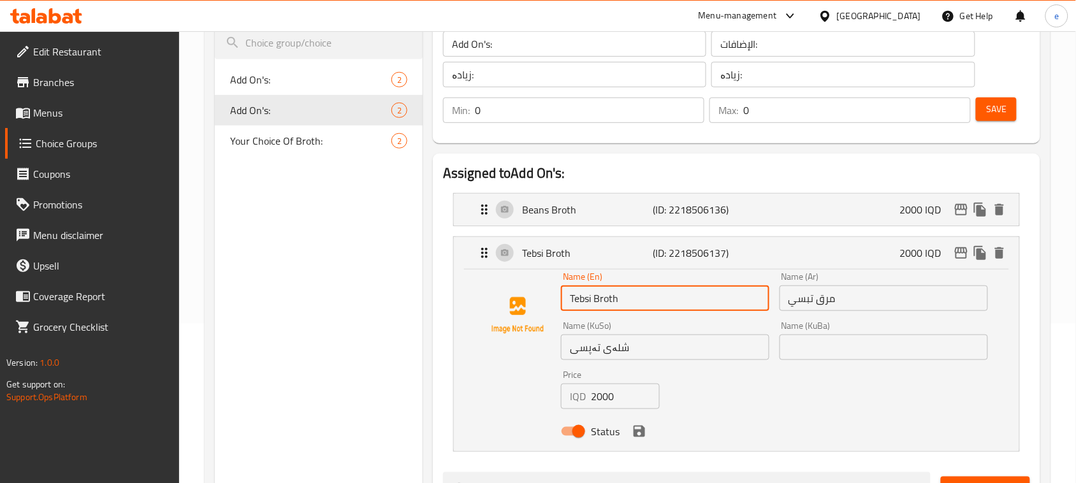
click at [613, 355] on input "شلەی تەپسی" at bounding box center [665, 347] width 208 height 25
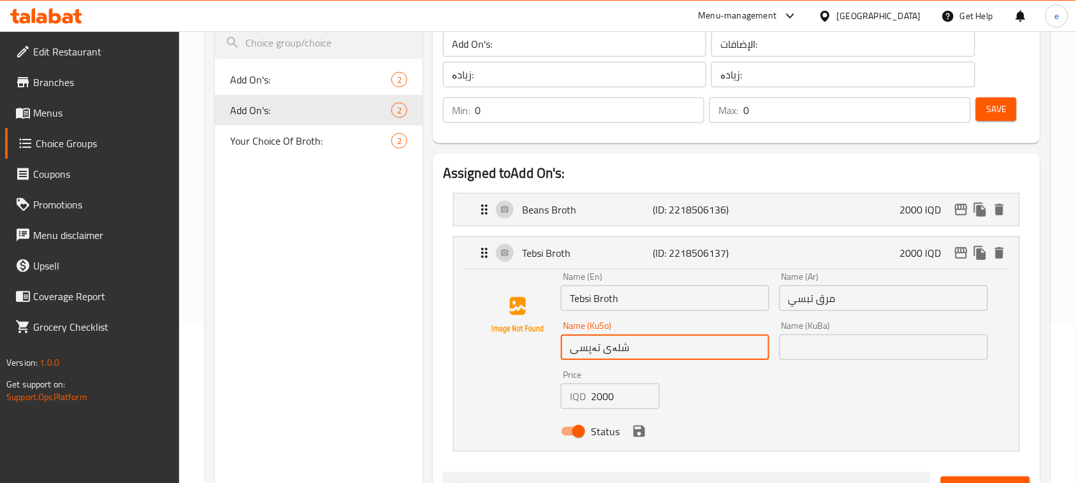
click at [613, 355] on input "شلەی تەپسی" at bounding box center [665, 347] width 208 height 25
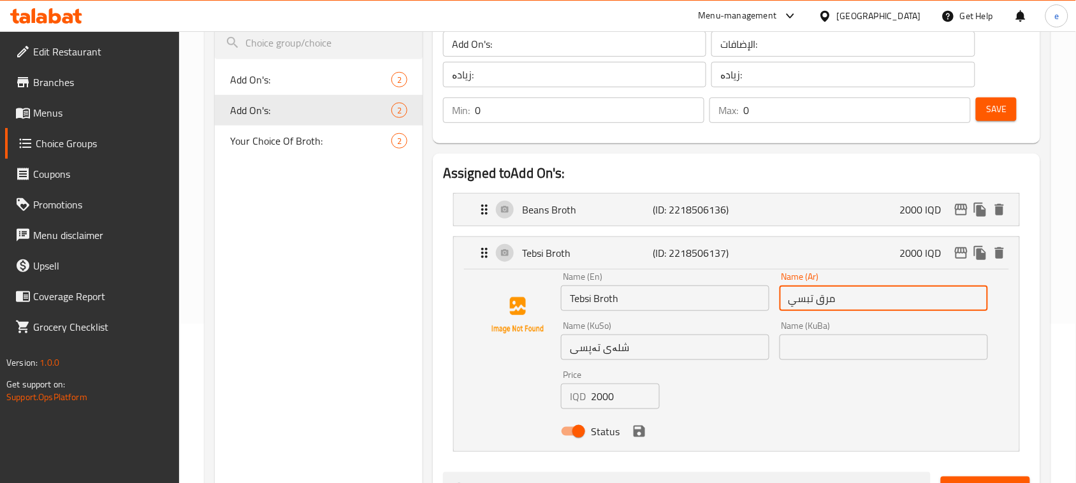
click at [823, 304] on input "مرق تبسي" at bounding box center [883, 297] width 208 height 25
click at [301, 145] on span "Your Choice Of Broth:" at bounding box center [291, 140] width 123 height 15
type input "Your Choice Of Broth:"
type input "اختيارك من مرق:"
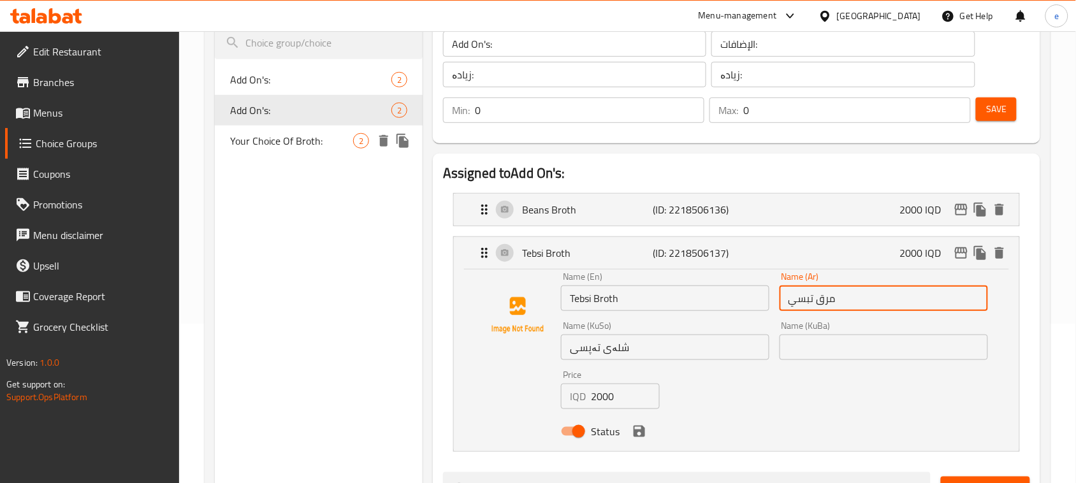
type input "هەڵبژاردنت لە شلە:"
type input "1"
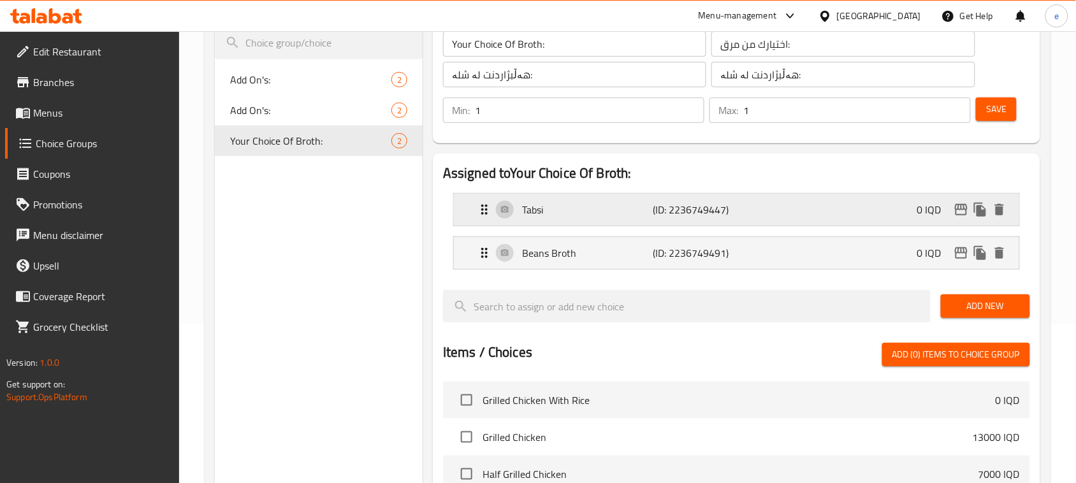
click at [635, 220] on div "Tabsi (ID: 2236749447) 0 IQD" at bounding box center [740, 210] width 527 height 32
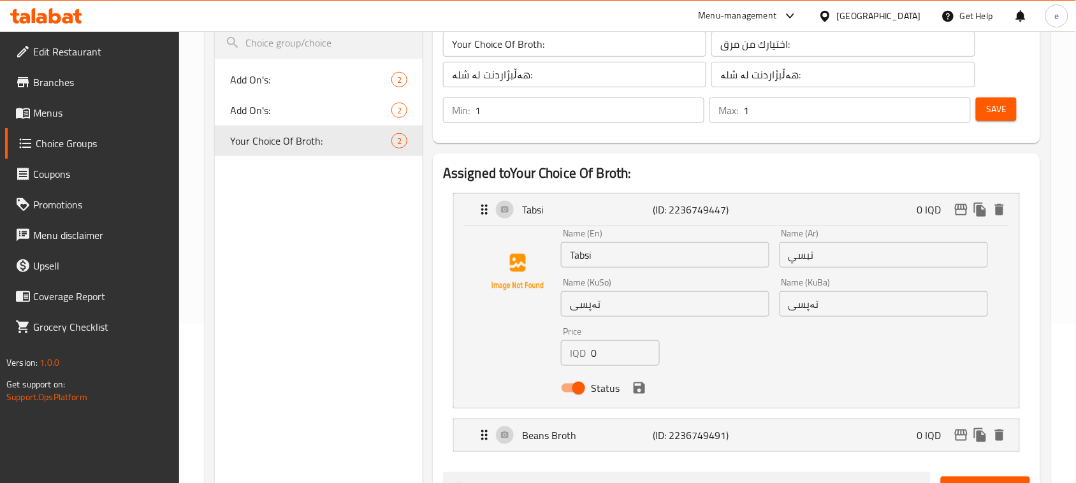
click at [625, 313] on input "تەپسی" at bounding box center [665, 303] width 208 height 25
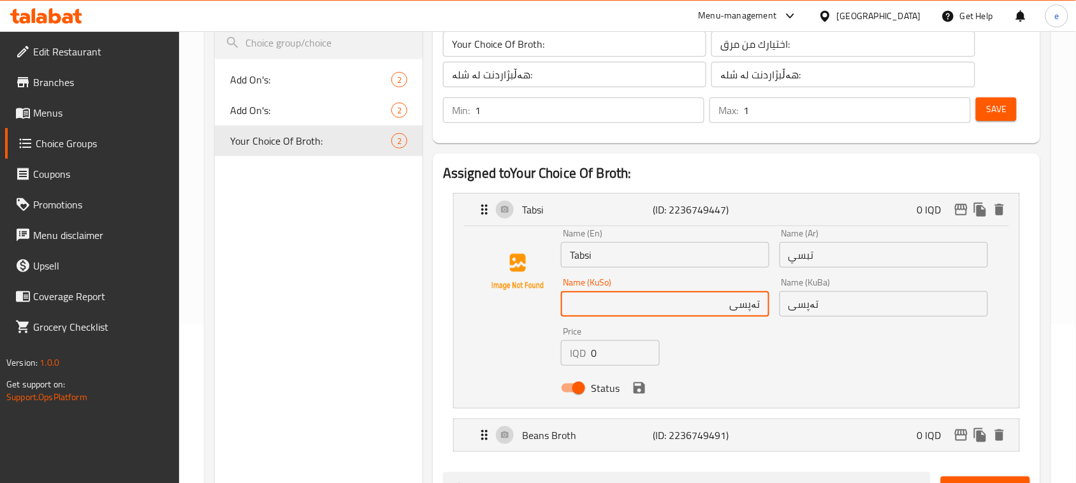
paste input "مرق"
type input "مرق تەپسی"
click at [838, 255] on input "تبسي" at bounding box center [883, 254] width 208 height 25
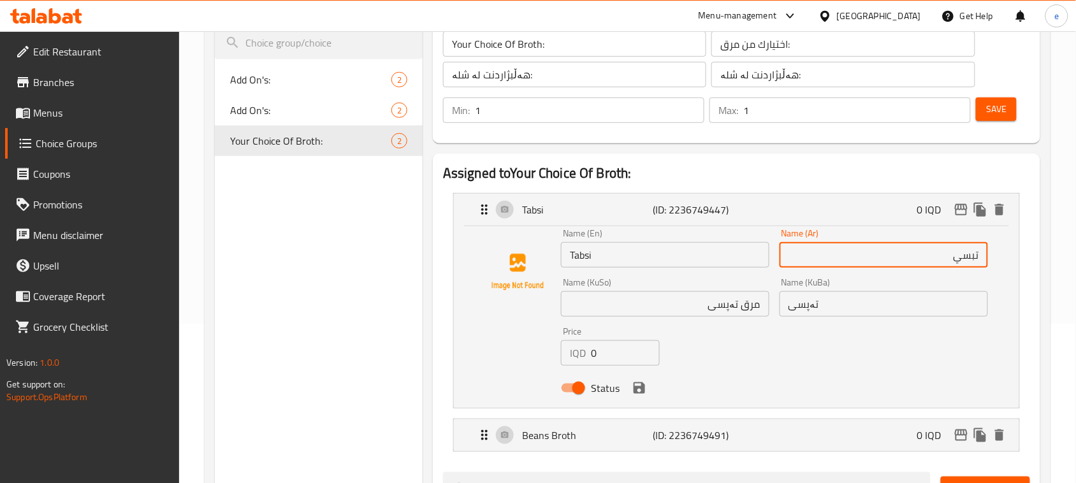
paste input "مرق"
type input "مرق تبسي"
click at [751, 307] on input "مرق تەپسی" at bounding box center [665, 303] width 208 height 25
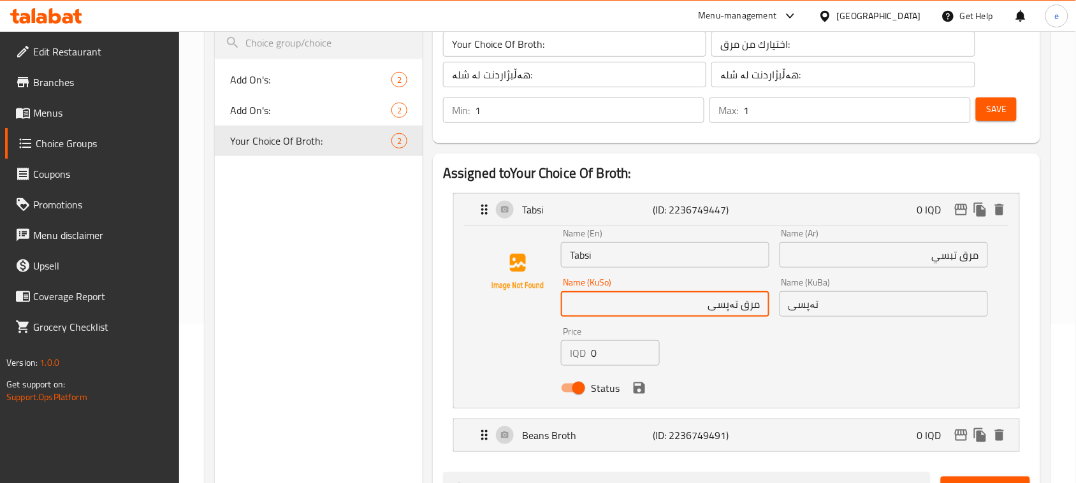
click at [751, 307] on input "مرق تەپسی" at bounding box center [665, 303] width 208 height 25
paste input "شلەی"
type input "شلەی تەپسی"
click at [651, 259] on input "Tabsi" at bounding box center [665, 254] width 208 height 25
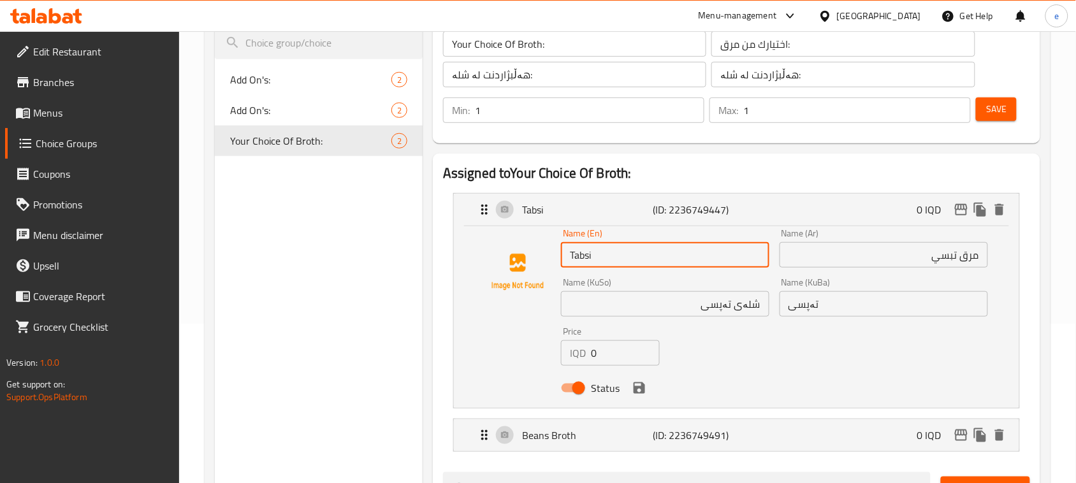
paste input "Broth"
type input "Tabsi Broth"
click at [738, 307] on input "شلەی تەپسی" at bounding box center [665, 303] width 208 height 25
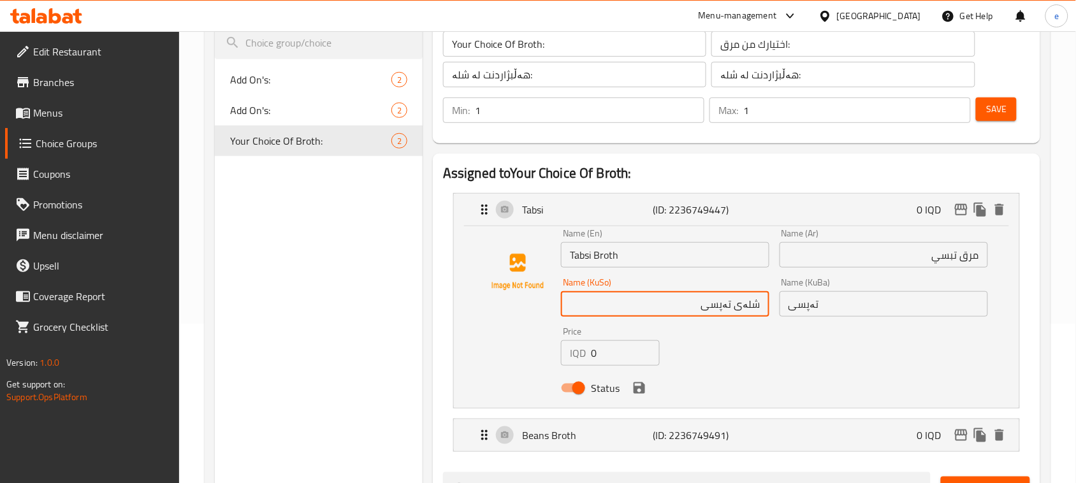
click at [738, 307] on input "شلەی تەپسی" at bounding box center [665, 303] width 208 height 25
click at [842, 300] on input "تەپسی" at bounding box center [883, 303] width 208 height 25
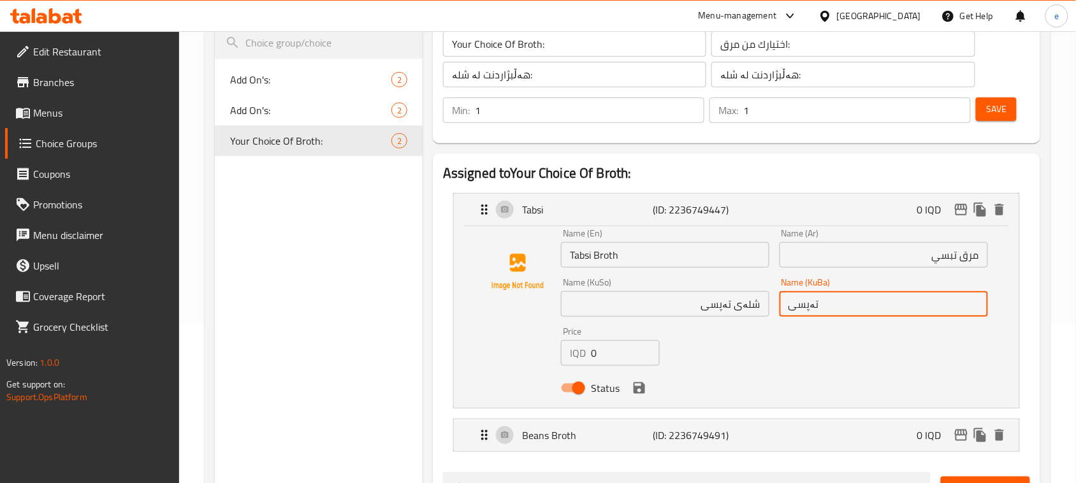
click at [842, 300] on input "تەپسی" at bounding box center [883, 303] width 208 height 25
paste input "شلەی"
click at [645, 395] on icon "save" at bounding box center [638, 387] width 15 height 15
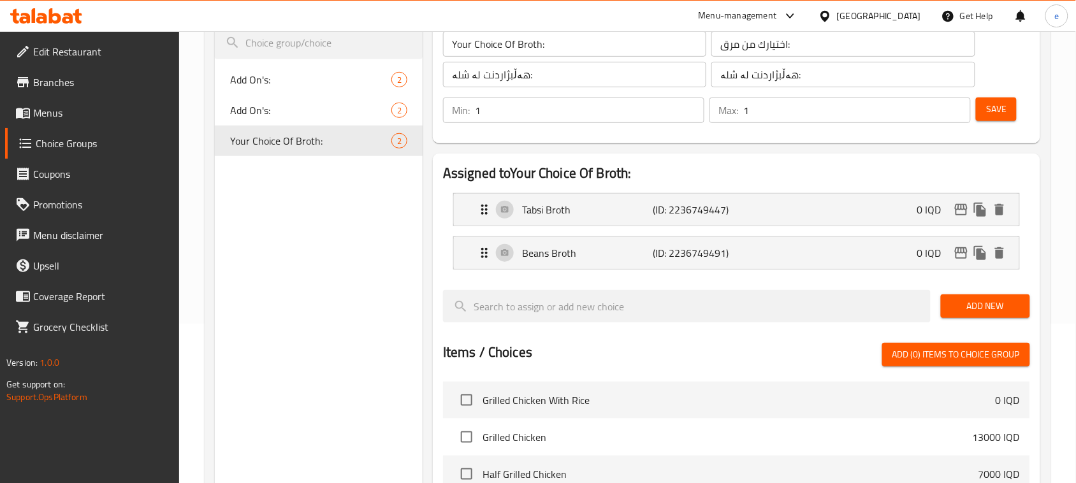
type input "شلەی تەپسی"
click at [1002, 113] on span "Save" at bounding box center [996, 109] width 20 height 16
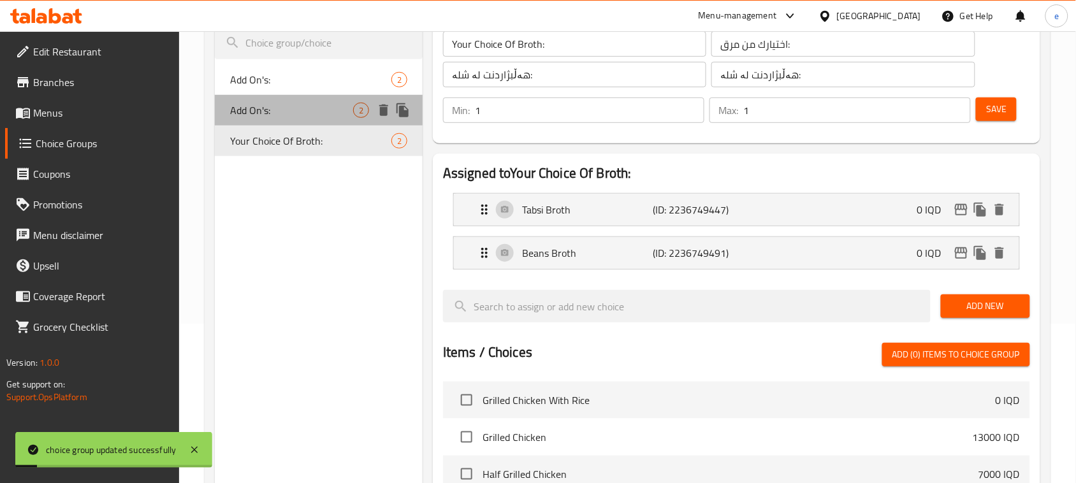
click at [260, 106] on span "Add On's:" at bounding box center [291, 110] width 123 height 15
type input "Add On's:"
type input "الإضافات:"
type input "زیادە:"
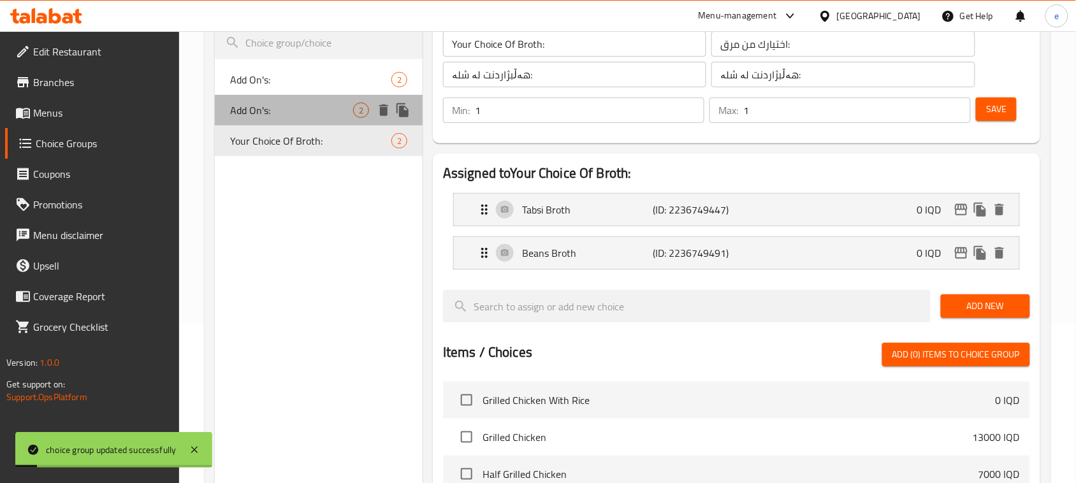
type input "0"
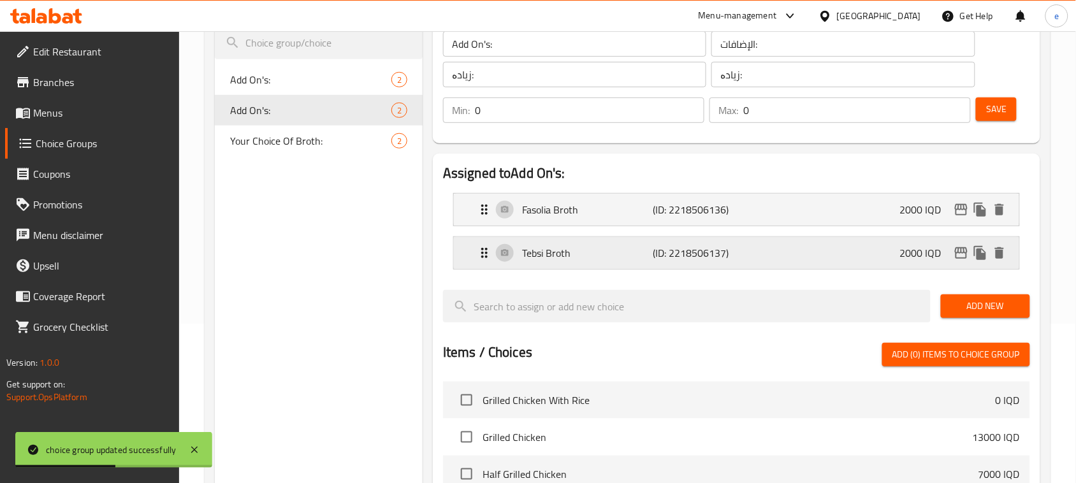
click at [609, 263] on div "Tebsi Broth (ID: 2218506137) 2000 IQD" at bounding box center [740, 253] width 527 height 32
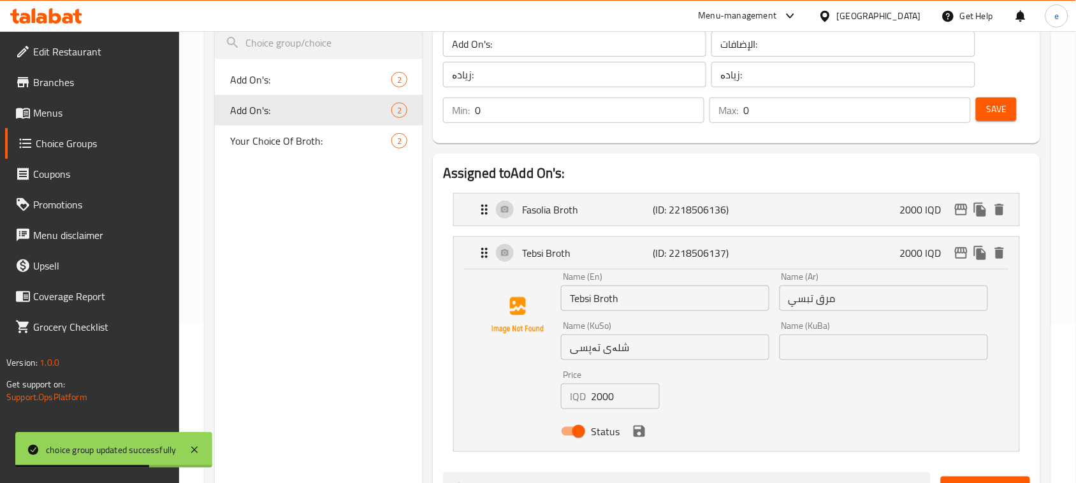
click at [600, 355] on input "شلەی تەپسی" at bounding box center [665, 347] width 208 height 25
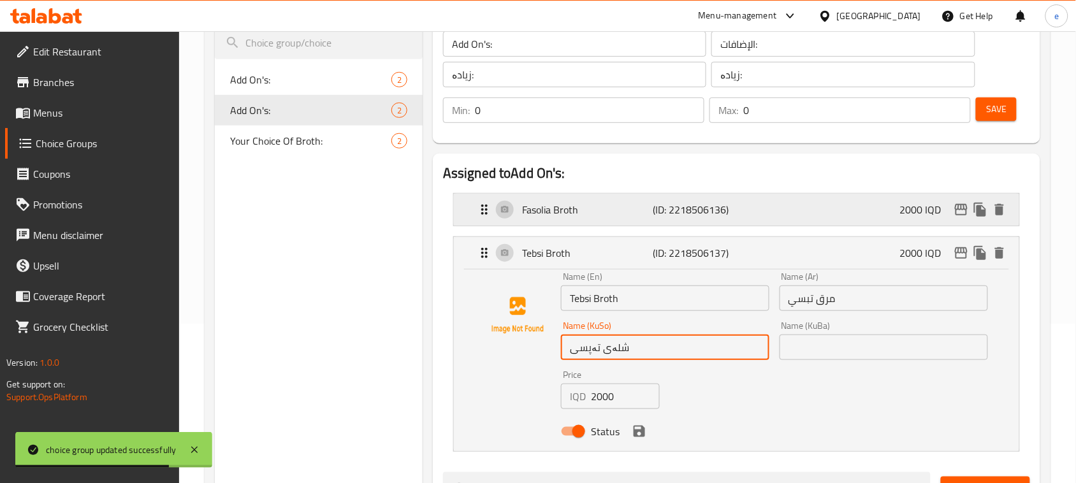
click at [628, 211] on p "Fasolia Broth" at bounding box center [587, 209] width 131 height 15
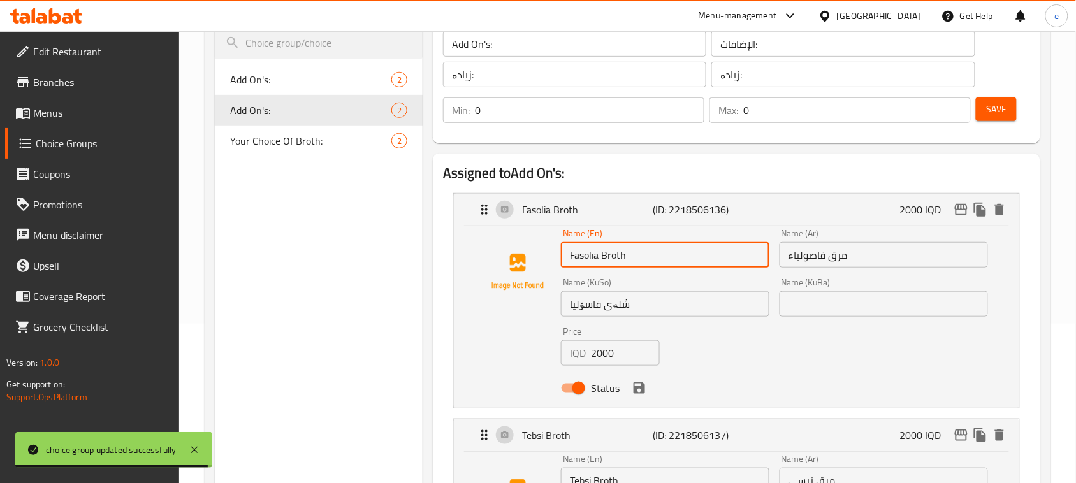
click at [577, 257] on input "Fasolia Broth" at bounding box center [665, 254] width 208 height 25
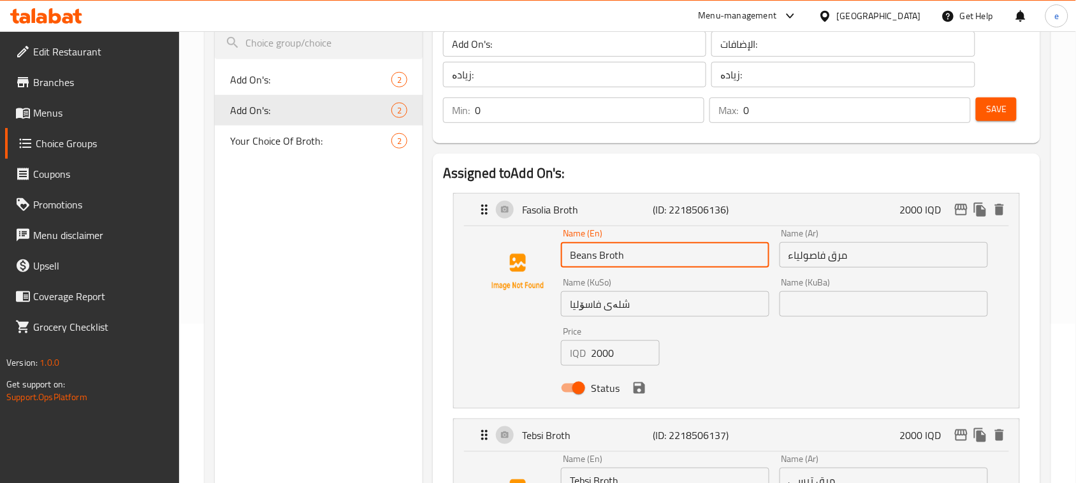
type input "Beans Broth"
click at [862, 258] on input "مرق فاصولياء" at bounding box center [883, 254] width 208 height 25
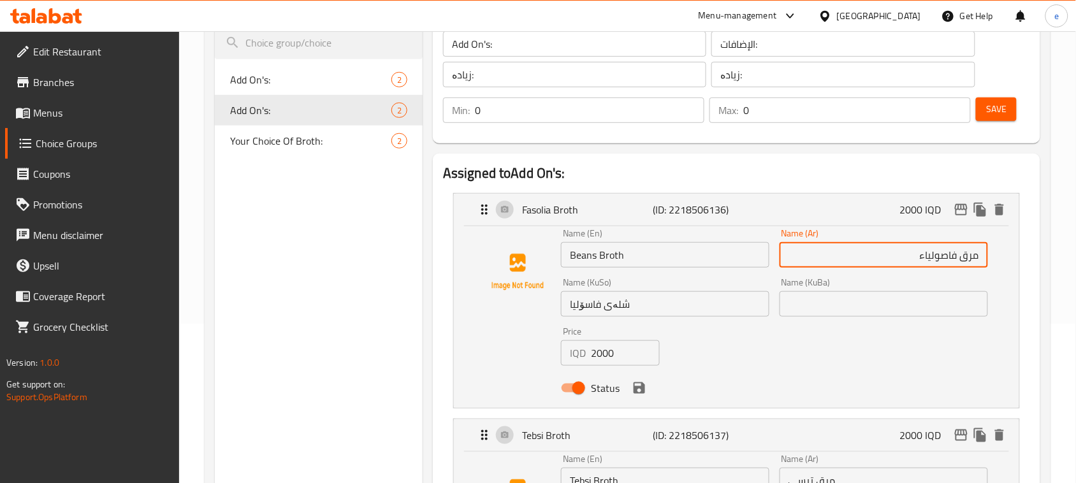
click at [681, 314] on input "شلەی فاسۆلیا" at bounding box center [665, 303] width 208 height 25
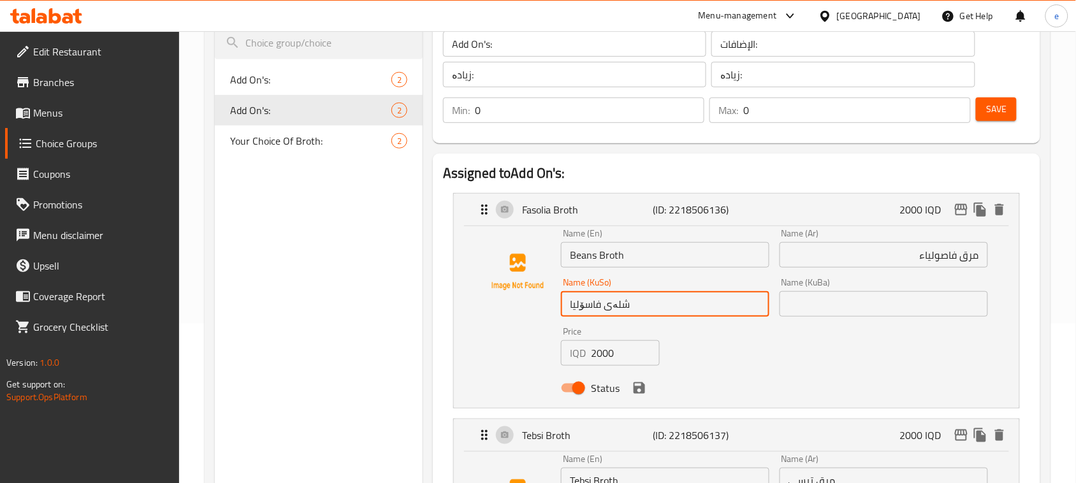
click at [681, 314] on input "شلەی فاسۆلیا" at bounding box center [665, 303] width 208 height 25
click at [827, 297] on input "text" at bounding box center [883, 303] width 208 height 25
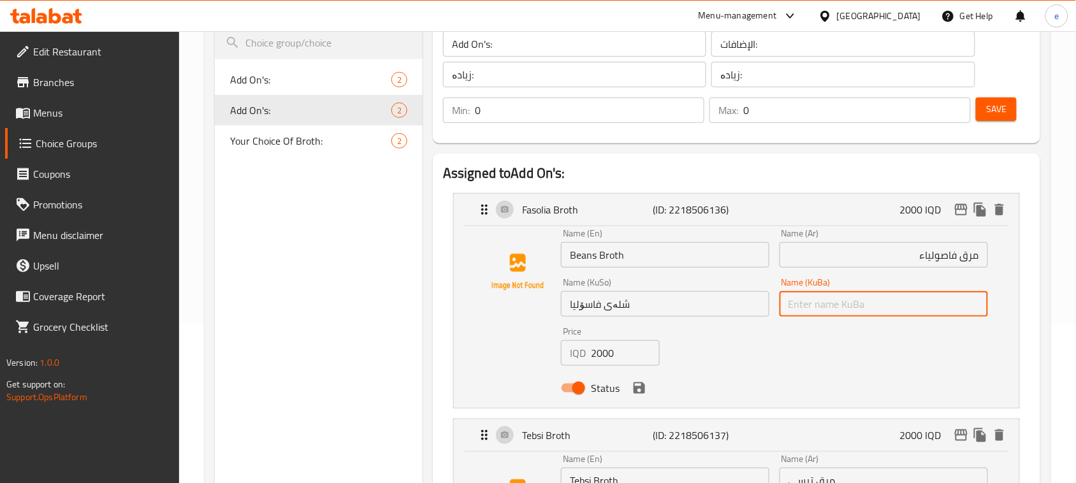
paste input "شلەی فاسۆلیا"
click at [642, 395] on icon "save" at bounding box center [638, 387] width 15 height 15
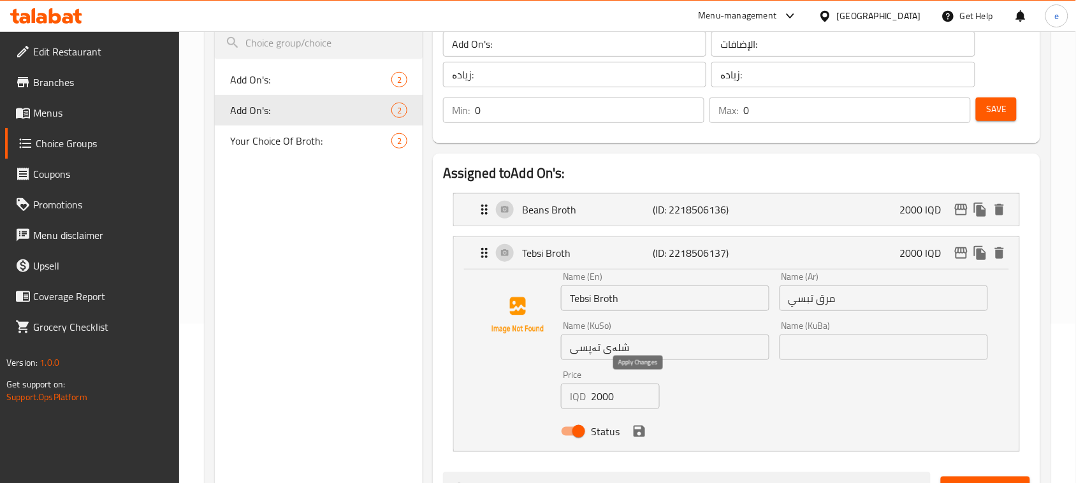
type input "شلەی فاسۆلیا"
click at [993, 124] on div "Save" at bounding box center [997, 110] width 49 height 31
click at [998, 115] on span "Save" at bounding box center [996, 109] width 20 height 16
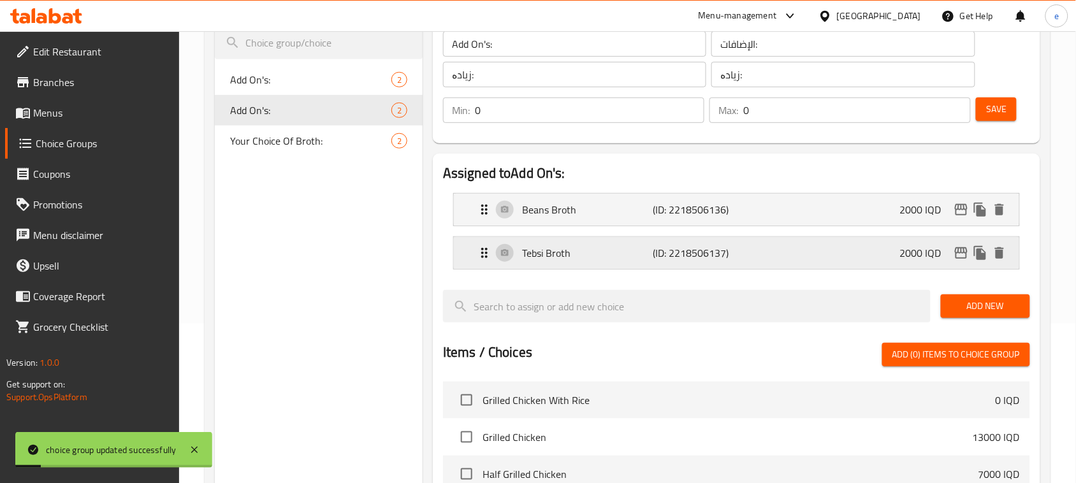
click at [683, 250] on p "(ID: 2218506137)" at bounding box center [695, 252] width 87 height 15
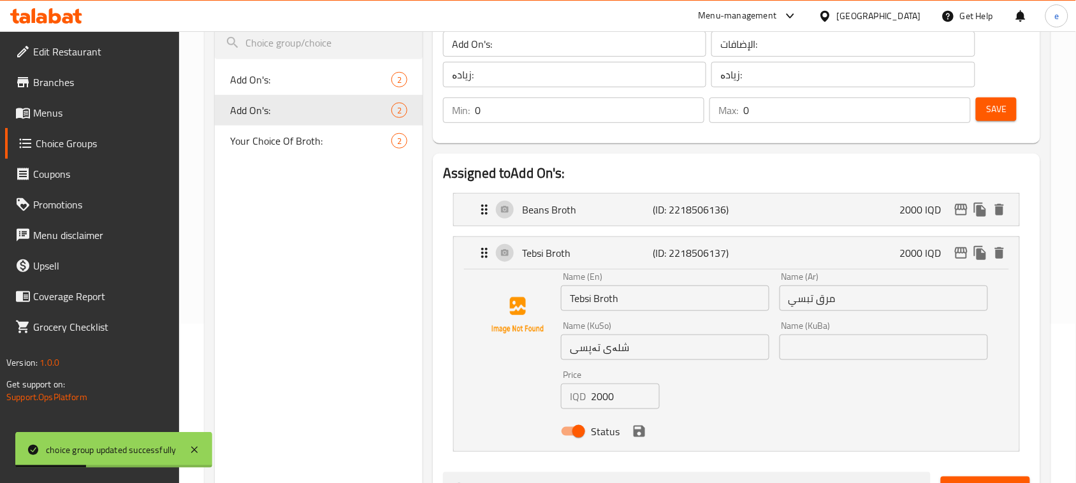
click at [616, 350] on input "شلەی تەپسی" at bounding box center [665, 347] width 208 height 25
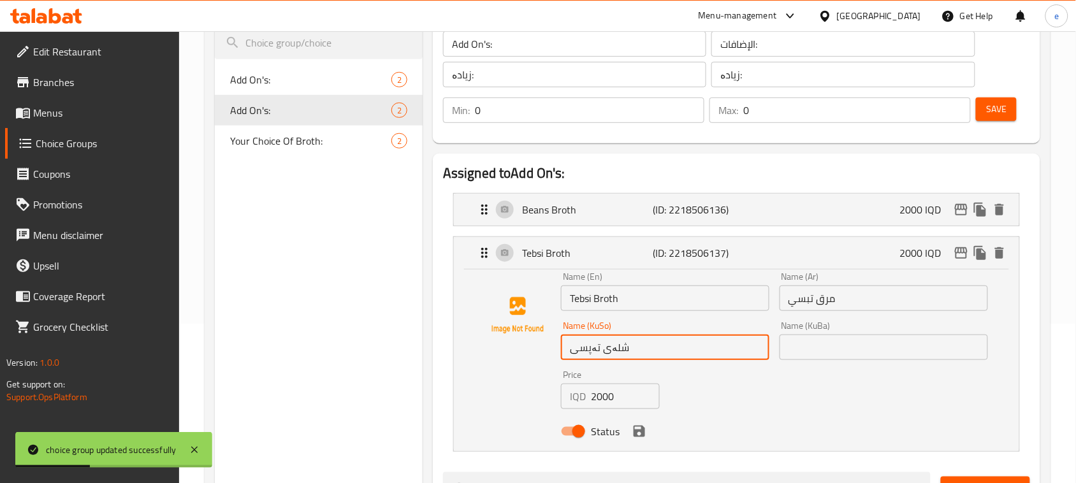
click at [616, 350] on input "شلەی تەپسی" at bounding box center [665, 347] width 208 height 25
click at [817, 342] on input "text" at bounding box center [883, 347] width 208 height 25
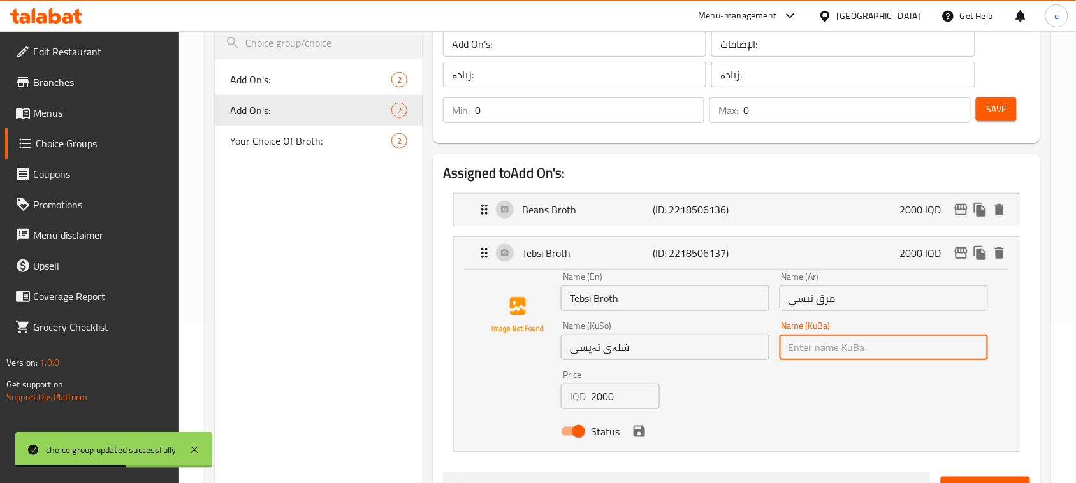
paste input "شلەی تەپسی"
click at [644, 438] on icon "save" at bounding box center [638, 431] width 15 height 15
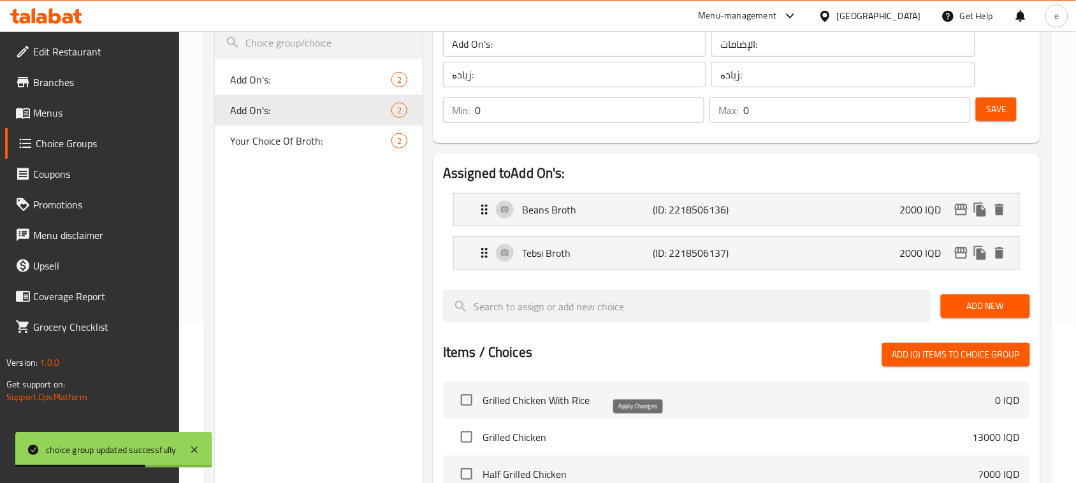
type input "شلەی تەپسی"
click at [1004, 110] on span "Save" at bounding box center [996, 109] width 20 height 16
type input "1"
click at [690, 106] on input "1" at bounding box center [589, 109] width 229 height 25
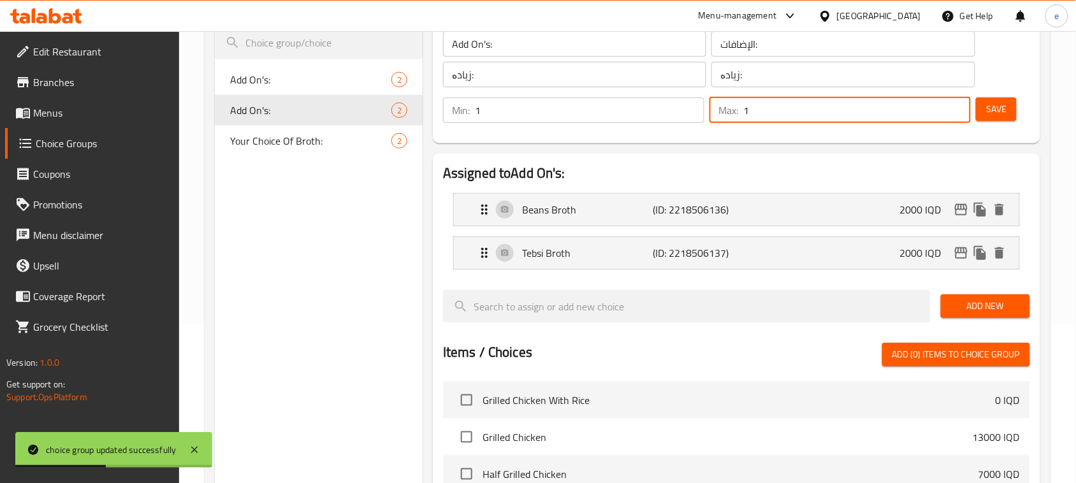
type input "1"
click at [960, 105] on input "1" at bounding box center [856, 109] width 227 height 25
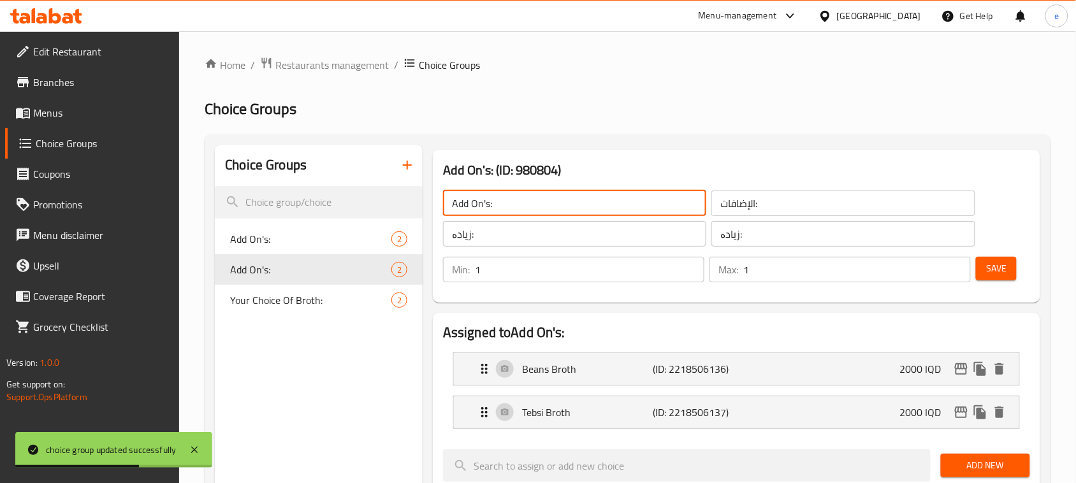
click at [472, 204] on input "Add On's:" at bounding box center [574, 203] width 263 height 25
click at [287, 296] on span "Your Choice Of Broth:" at bounding box center [291, 299] width 123 height 15
type input "Your Choice Of Broth:"
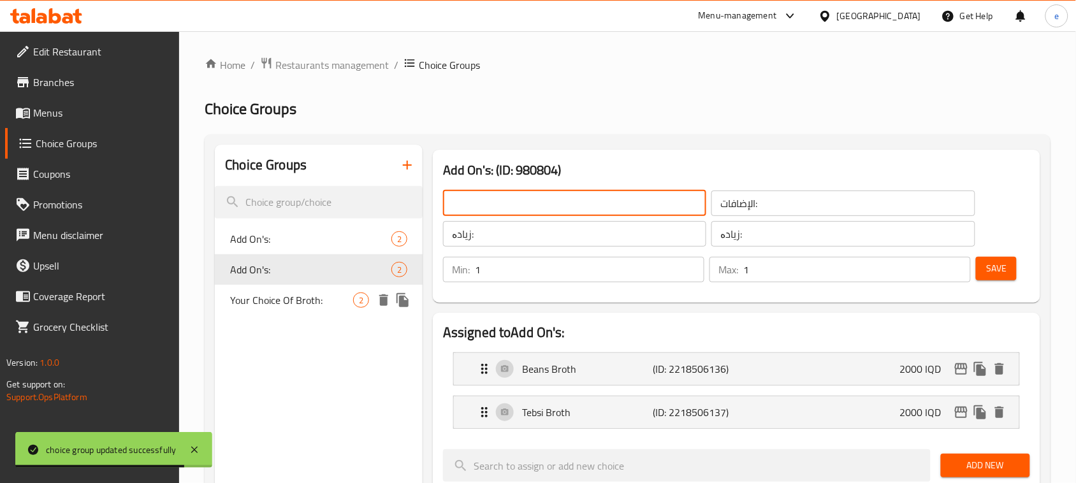
type input "اختيارك من مرق:"
type input "هەڵبژاردنت لە شلە:"
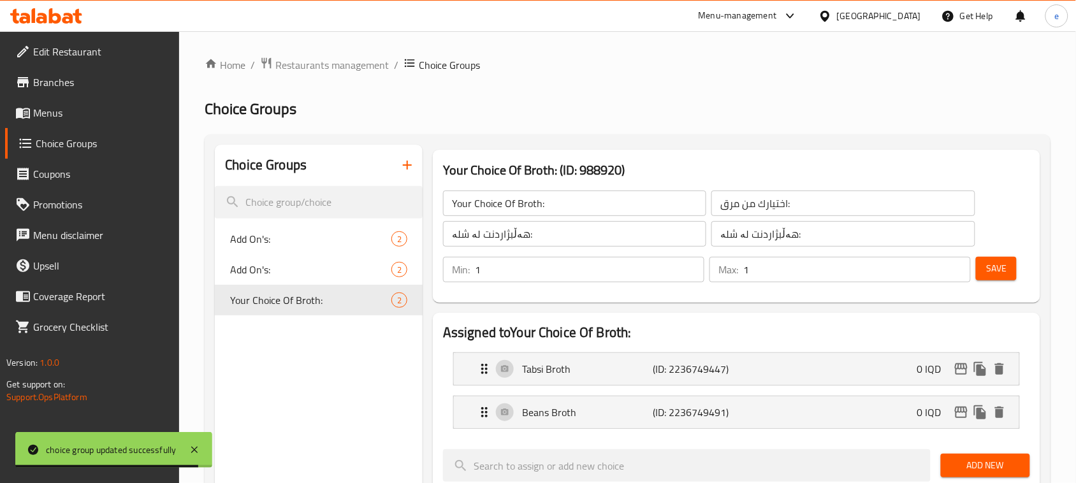
click at [489, 192] on input "Your Choice Of Broth:" at bounding box center [574, 203] width 263 height 25
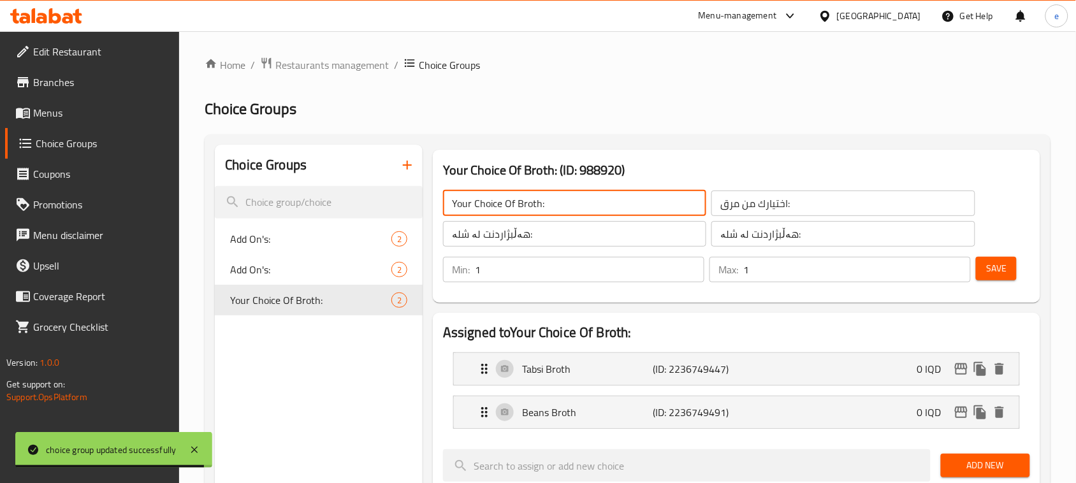
click at [489, 192] on input "Your Choice Of Broth:" at bounding box center [574, 203] width 263 height 25
click at [494, 196] on input "Your Choice Of Broth:" at bounding box center [574, 203] width 263 height 25
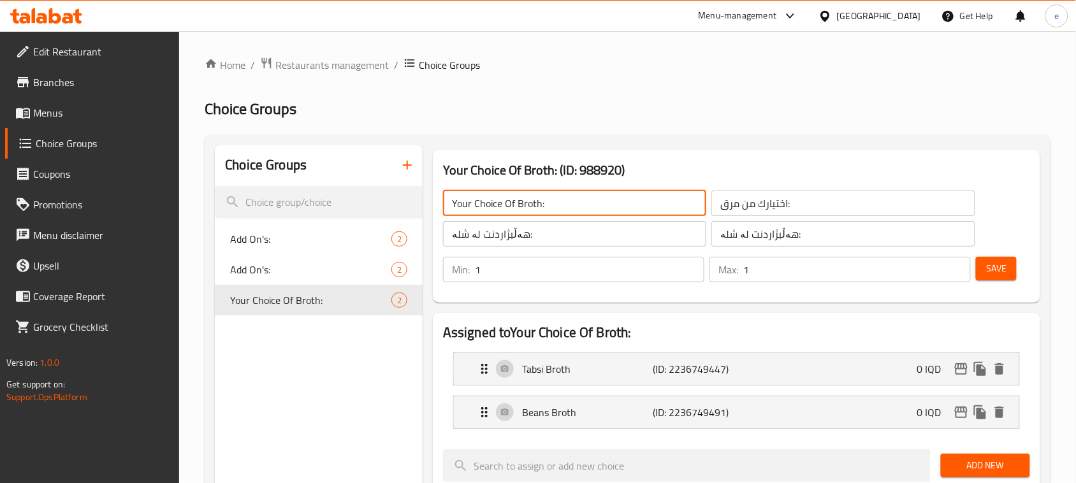
click at [494, 196] on input "Your Choice Of Broth:" at bounding box center [574, 203] width 263 height 25
click at [739, 199] on input "اختيارك من مرق:" at bounding box center [842, 203] width 263 height 25
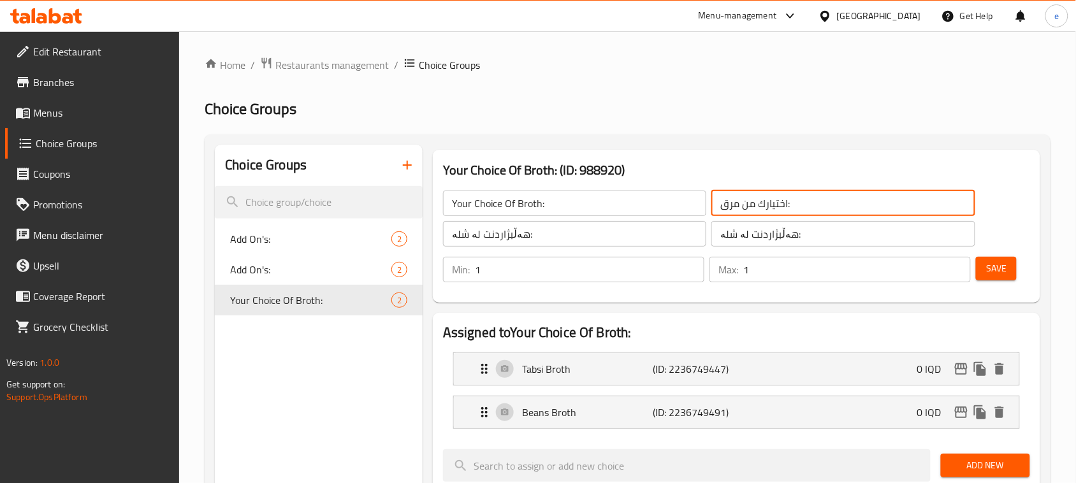
click at [739, 199] on input "اختيارك من مرق:" at bounding box center [842, 203] width 263 height 25
click at [540, 241] on input "هەڵبژاردنت لە شلە:" at bounding box center [574, 233] width 263 height 25
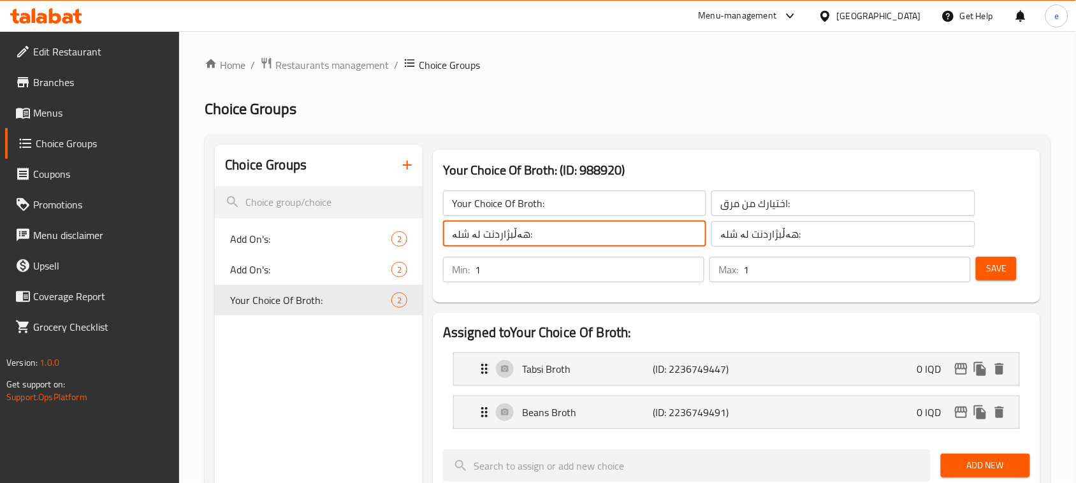
click at [540, 241] on input "هەڵبژاردنت لە شلە:" at bounding box center [574, 233] width 263 height 25
click at [271, 275] on span "Add On's:" at bounding box center [291, 269] width 123 height 15
type input "Add On's:"
type input "الإضافات:"
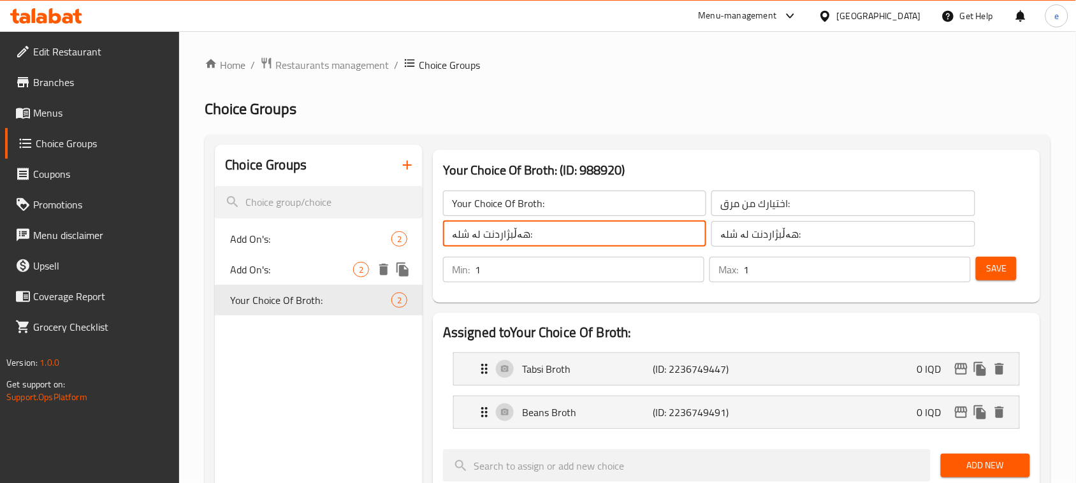
type input "زیادە:"
type input "0"
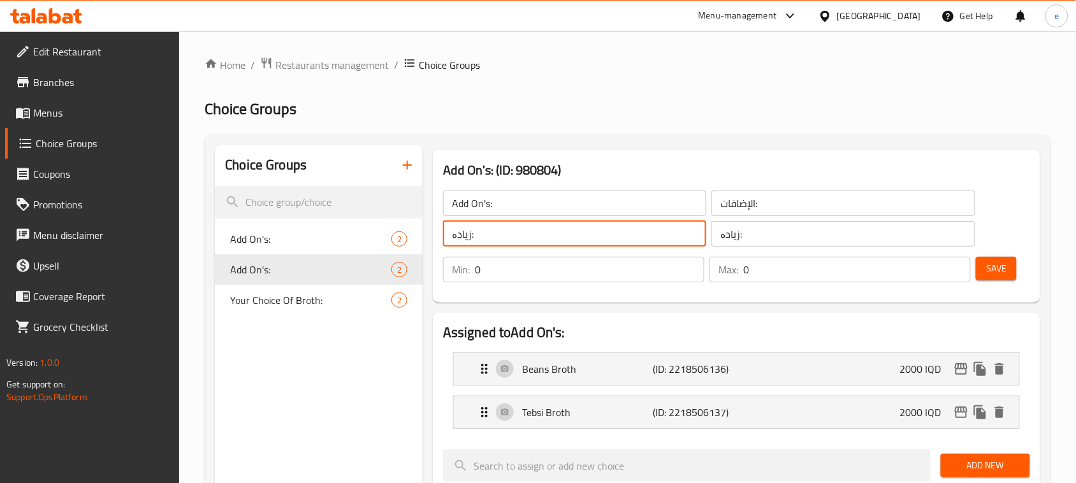
click at [475, 236] on input "زیادە:" at bounding box center [574, 233] width 263 height 25
paste input "هەڵبژاردنت لە شلە:"
type input "هەڵبژاردنت لە شلە:"
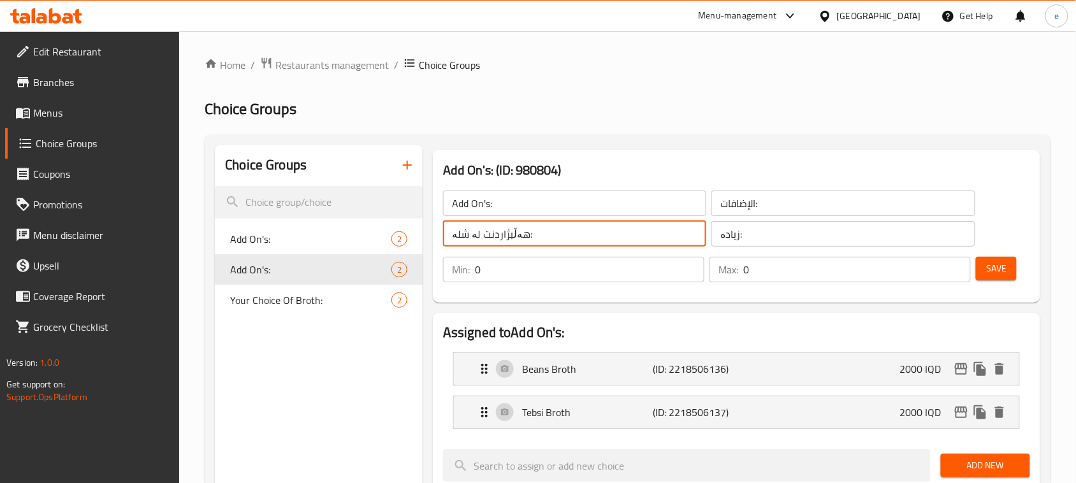
click at [760, 234] on input "زیادە:" at bounding box center [842, 233] width 263 height 25
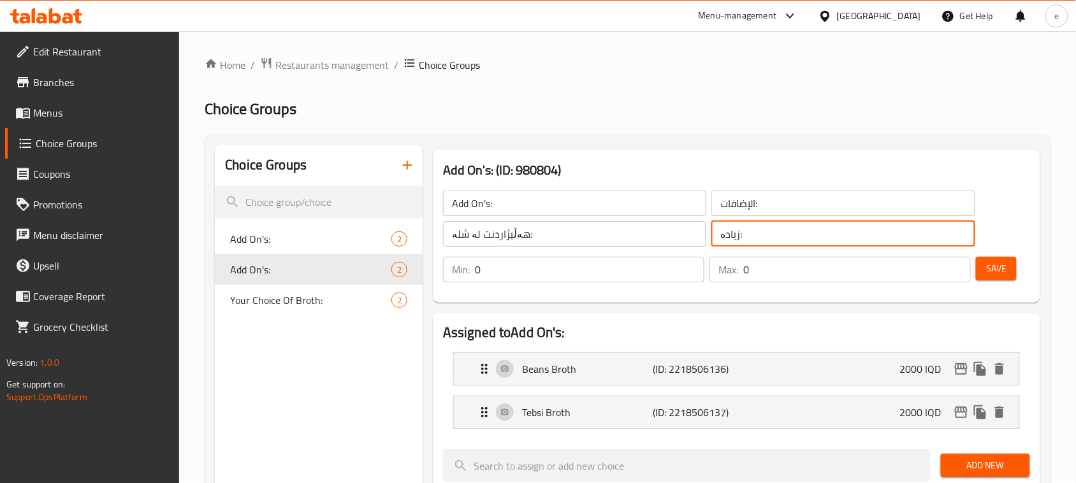
click at [760, 234] on input "زیادە:" at bounding box center [842, 233] width 263 height 25
paste input "هەڵبژاردنت لە شلە:"
type input "هەڵبژاردنت لە شلە:"
click at [477, 212] on input "Add On's:" at bounding box center [574, 203] width 263 height 25
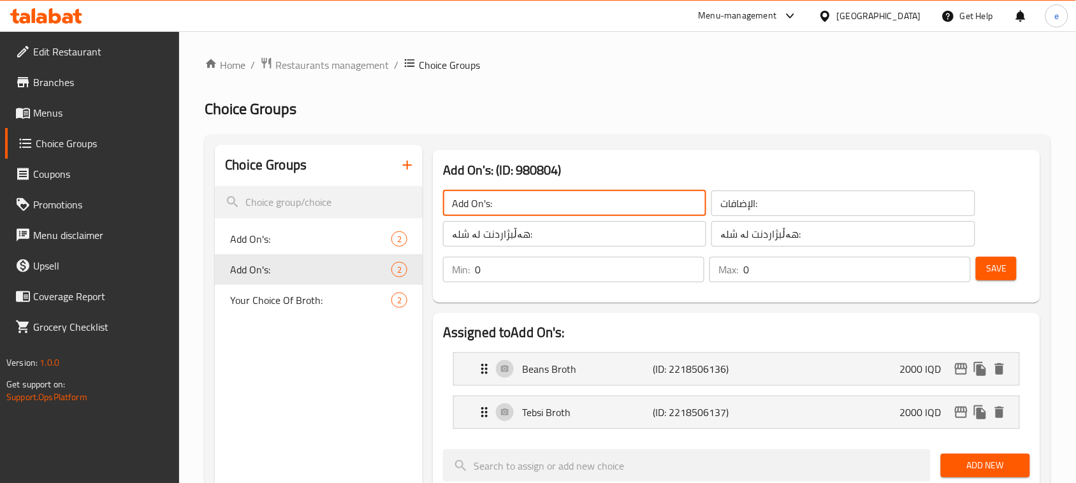
click at [477, 212] on input "Add On's:" at bounding box center [574, 203] width 263 height 25
paste input "Your Choice Of Broth:"
type input "Your Choice Of Broth:"
click at [744, 221] on input "هەڵبژاردنت لە شلە:" at bounding box center [842, 233] width 263 height 25
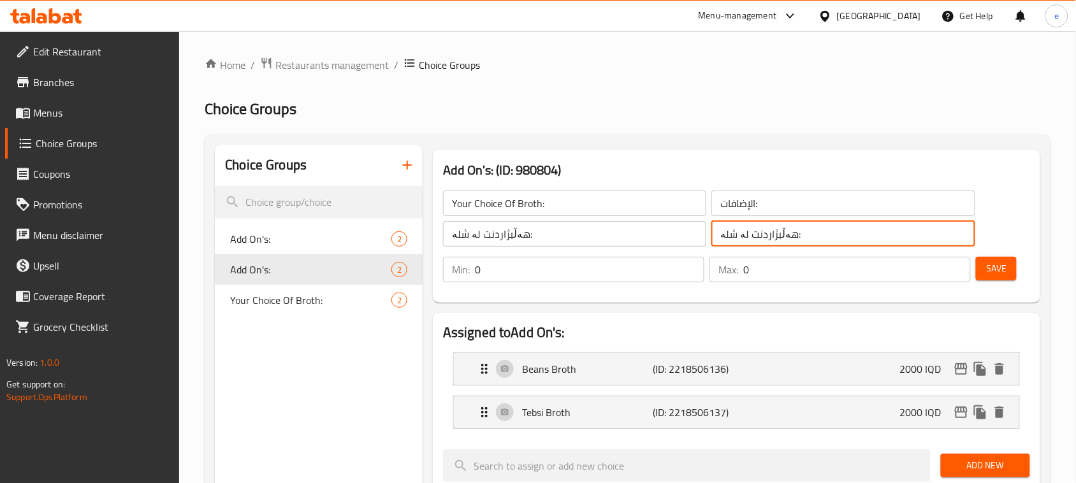
click at [744, 221] on input "هەڵبژاردنت لە شلە:" at bounding box center [842, 233] width 263 height 25
click at [749, 208] on input "الإضافات:" at bounding box center [842, 203] width 263 height 25
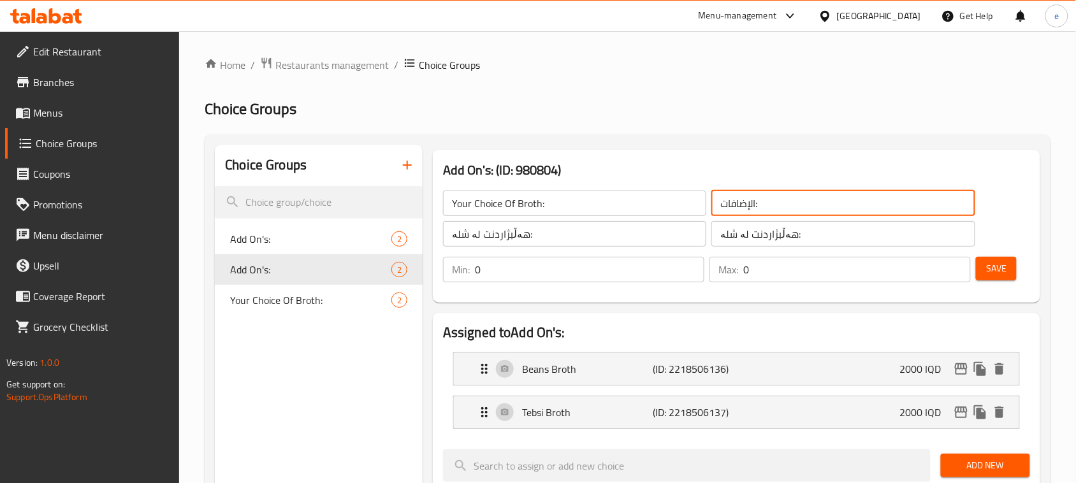
click at [749, 208] on input "الإضافات:" at bounding box center [842, 203] width 263 height 25
paste input "ختيارك من مرق:"
type input "اختيارك من مرق:"
click at [990, 273] on span "Save" at bounding box center [996, 269] width 20 height 16
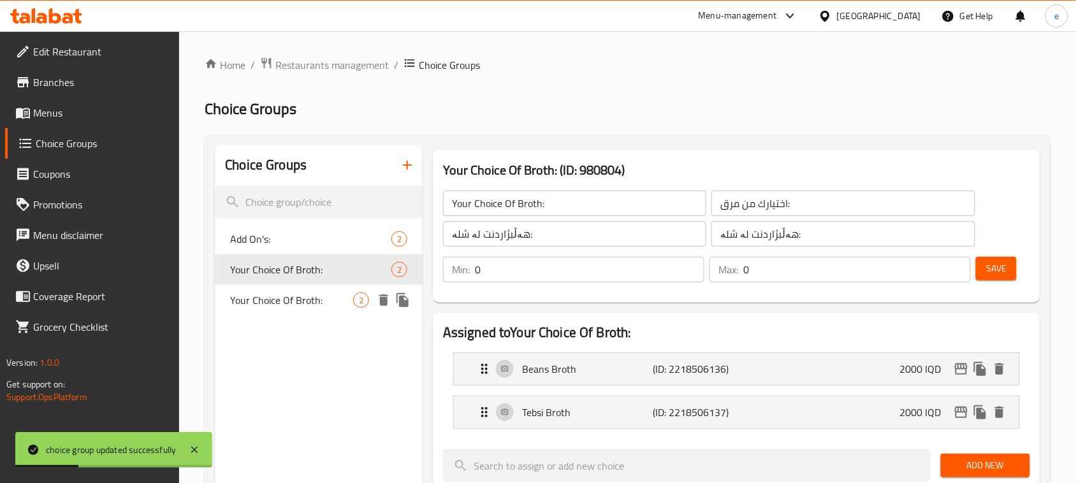
click at [291, 303] on span "Your Choice Of Broth:" at bounding box center [291, 299] width 123 height 15
type input "1"
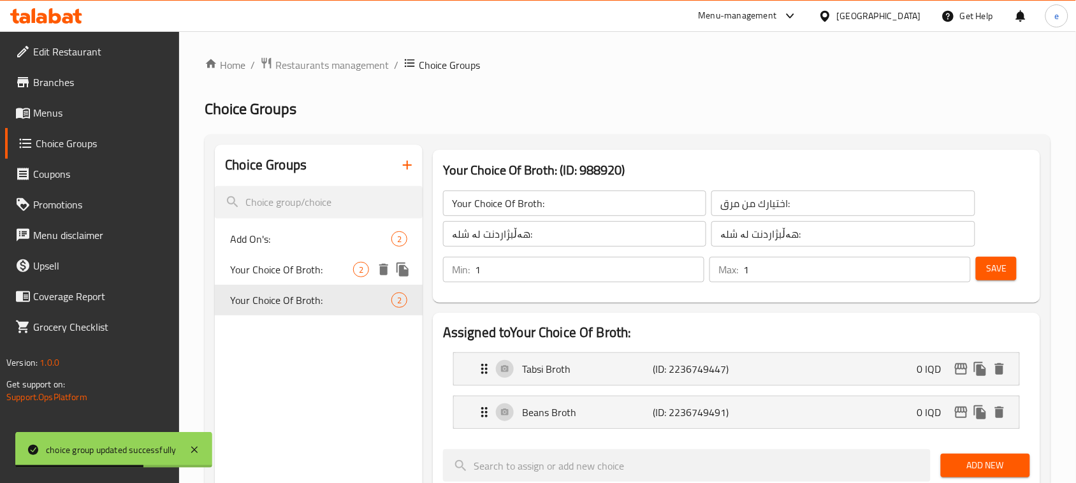
click at [287, 275] on span "Your Choice Of Broth:" at bounding box center [291, 269] width 123 height 15
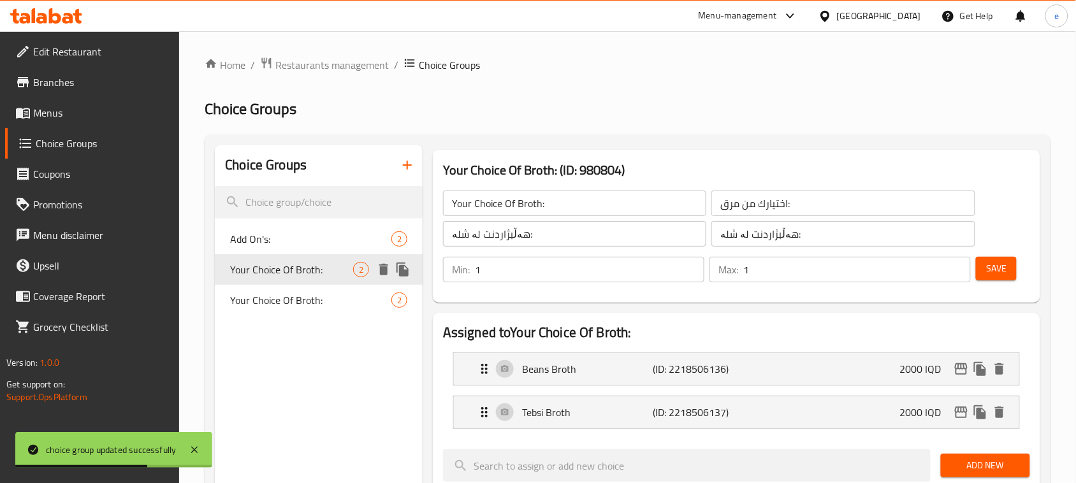
type input "0"
click at [298, 301] on span "Your Choice Of Broth:" at bounding box center [291, 299] width 123 height 15
type input "1"
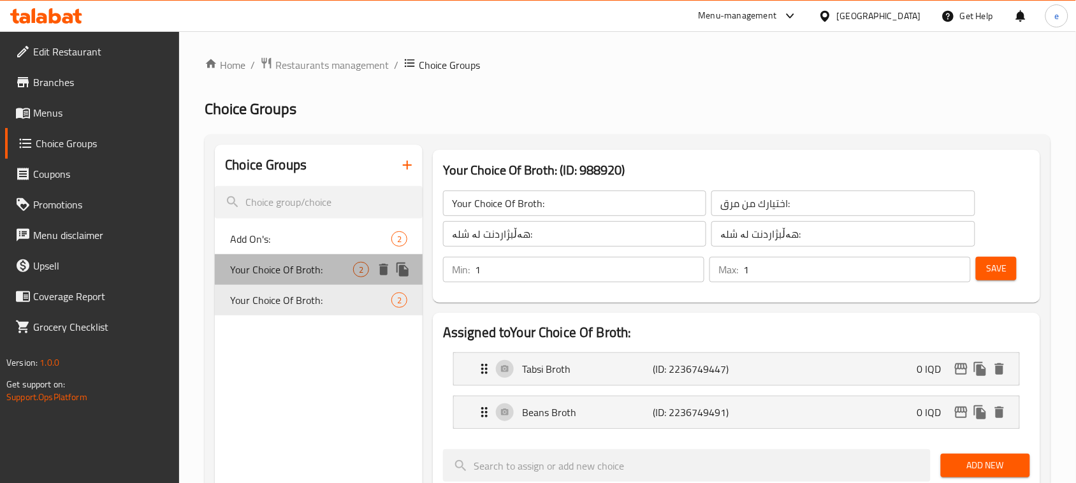
click at [296, 275] on span "Your Choice Of Broth:" at bounding box center [291, 269] width 123 height 15
type input "0"
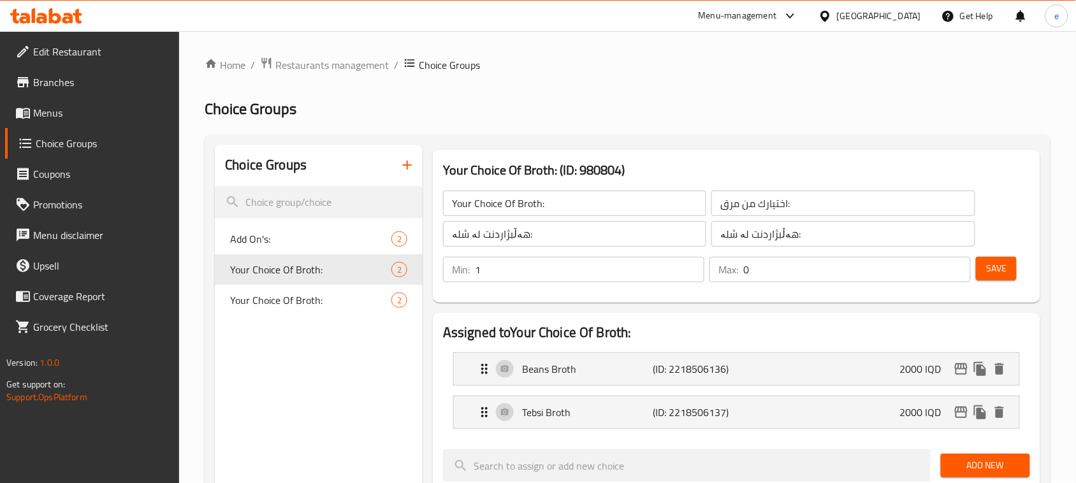
type input "1"
click at [688, 266] on input "1" at bounding box center [589, 269] width 229 height 25
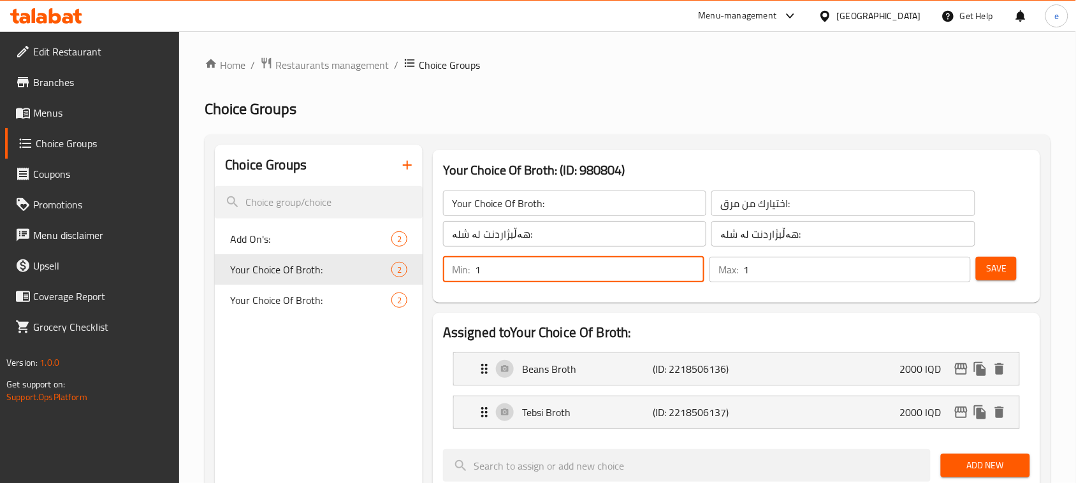
type input "1"
click at [957, 262] on input "1" at bounding box center [856, 269] width 227 height 25
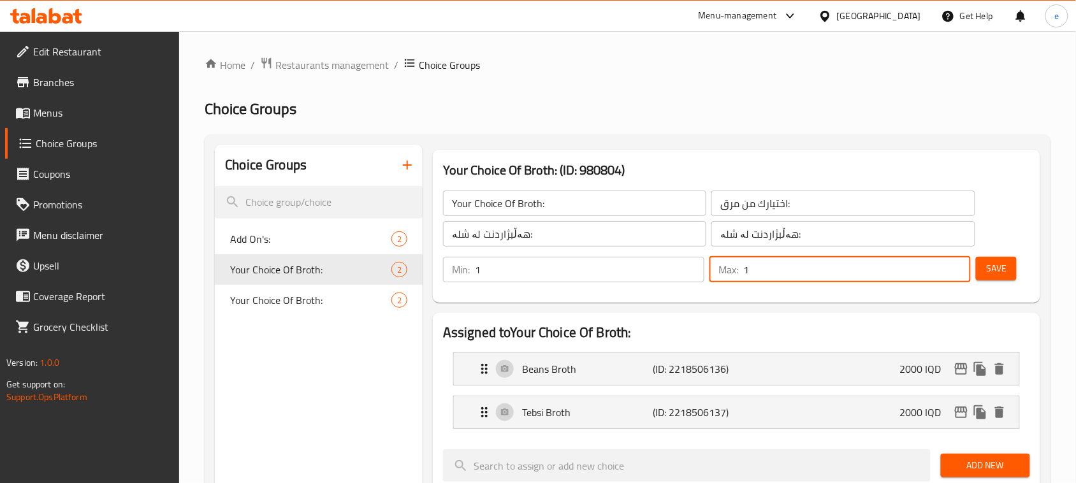
click at [996, 266] on span "Save" at bounding box center [996, 269] width 20 height 16
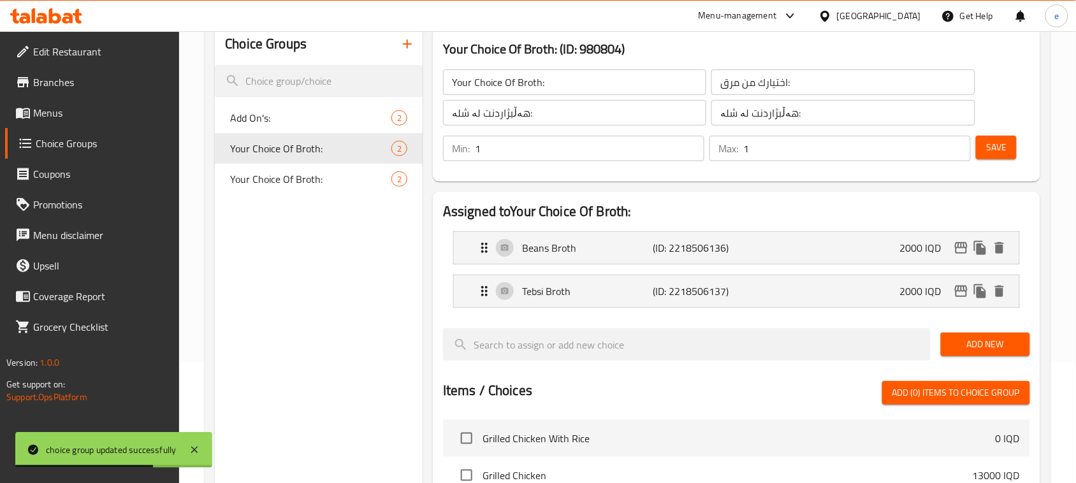
scroll to position [159, 0]
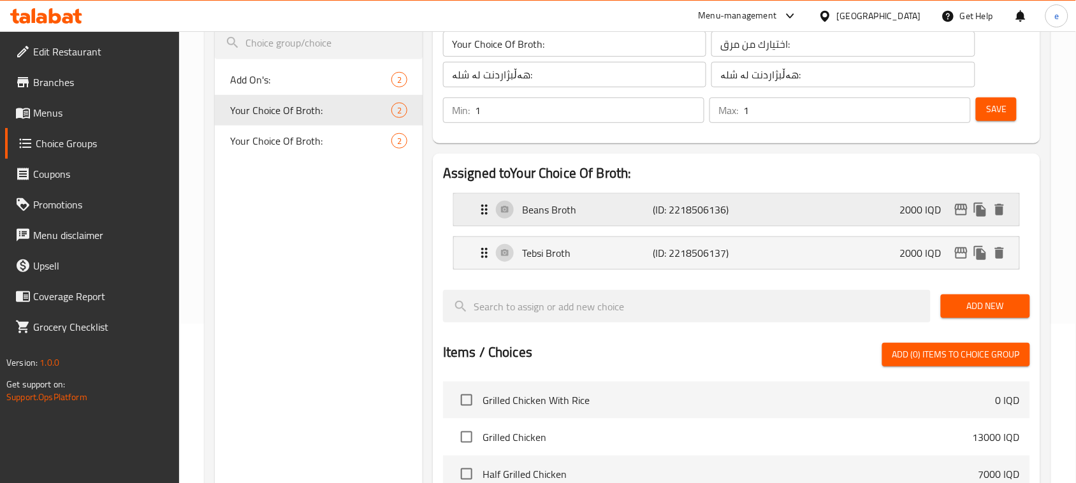
click at [916, 217] on p "2000 IQD" at bounding box center [926, 209] width 52 height 15
click at [863, 213] on div "Beans Broth (ID: 2218506136) 2000 IQD" at bounding box center [740, 210] width 527 height 32
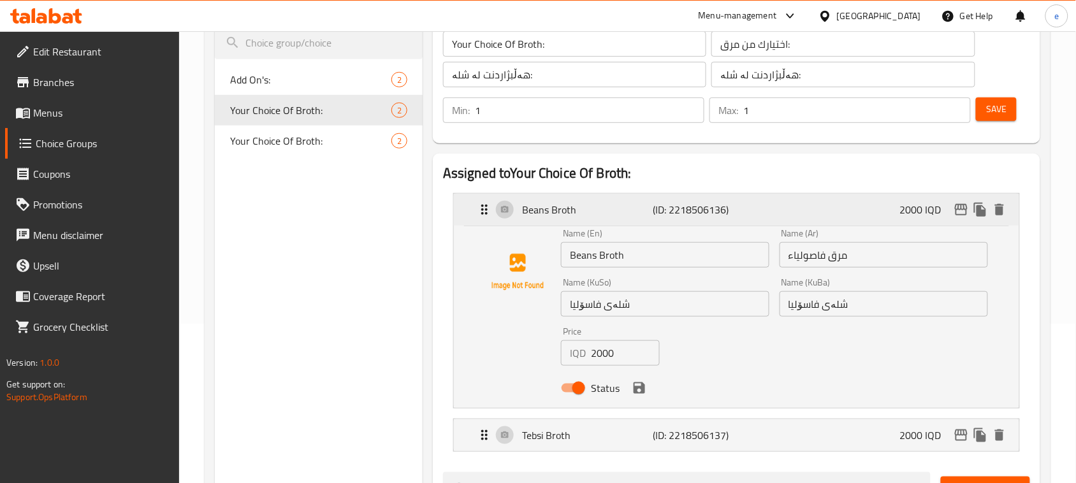
click at [863, 213] on div "Beans Broth (ID: 2218506136) 2000 IQD" at bounding box center [740, 210] width 527 height 32
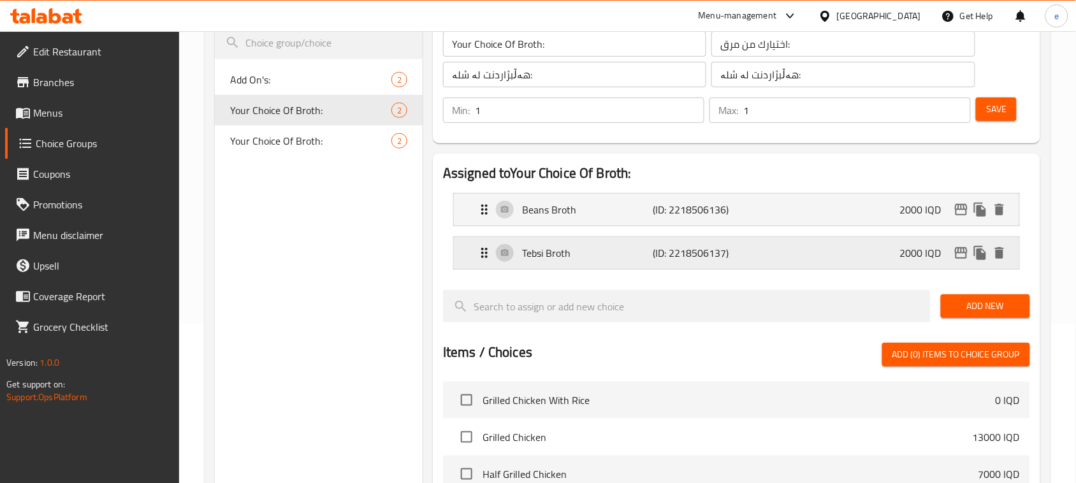
click at [814, 258] on div "Tebsi Broth (ID: 2218506137) 2000 IQD" at bounding box center [740, 253] width 527 height 32
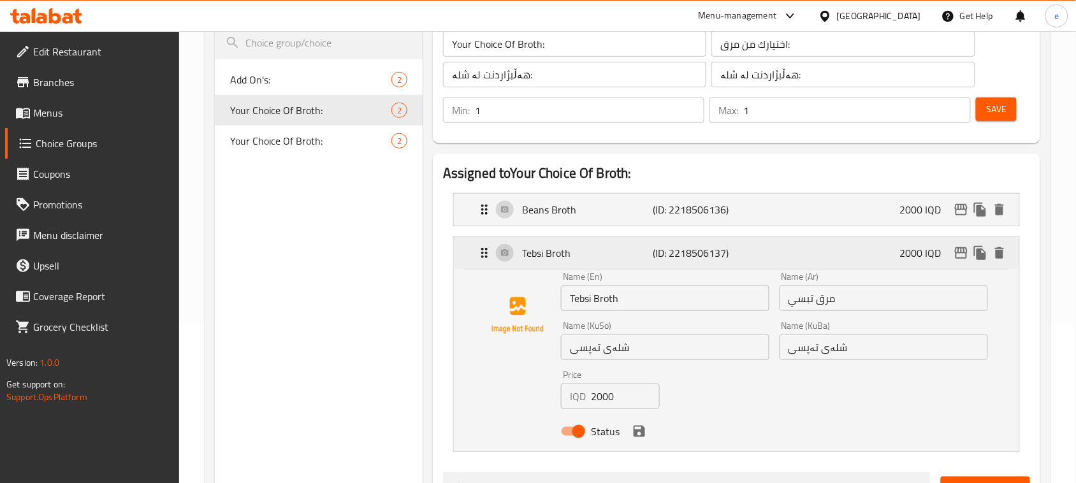
click at [814, 258] on div "Tebsi Broth (ID: 2218506137) 2000 IQD" at bounding box center [740, 253] width 527 height 32
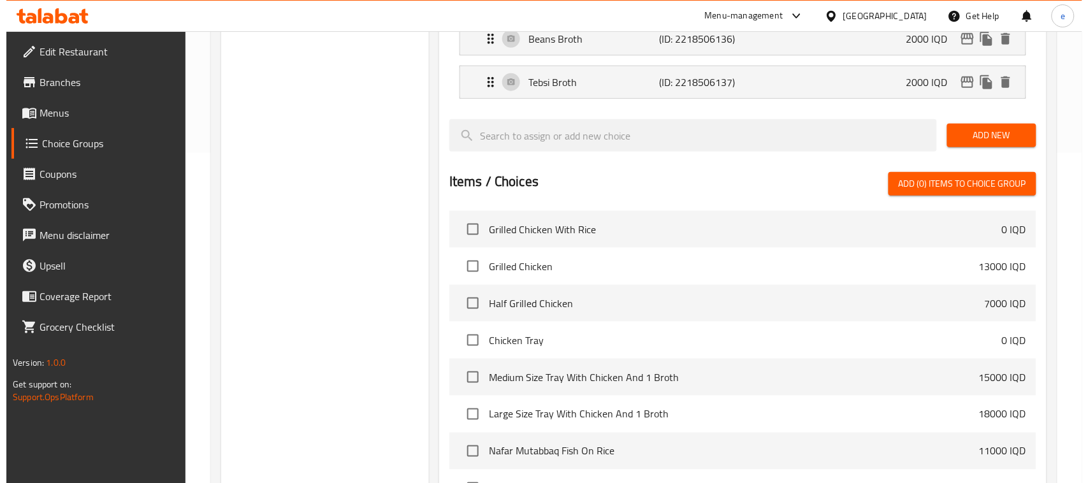
scroll to position [483, 0]
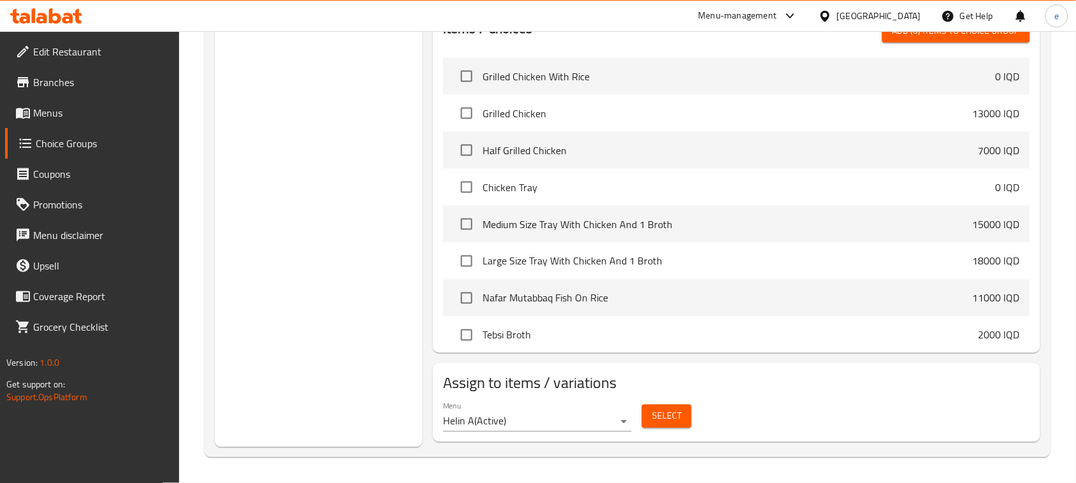
click at [666, 415] on span "Select" at bounding box center [666, 416] width 29 height 16
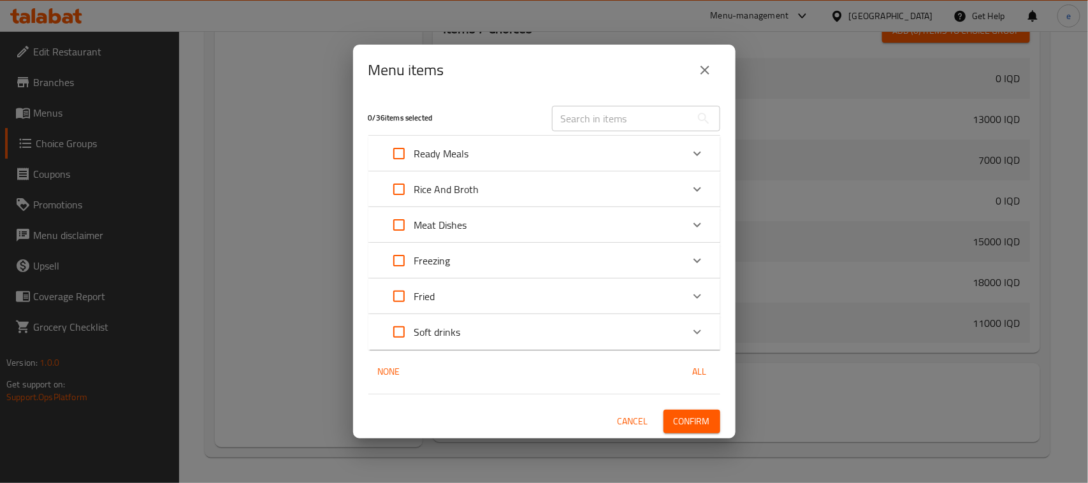
click at [619, 110] on input "text" at bounding box center [621, 118] width 139 height 25
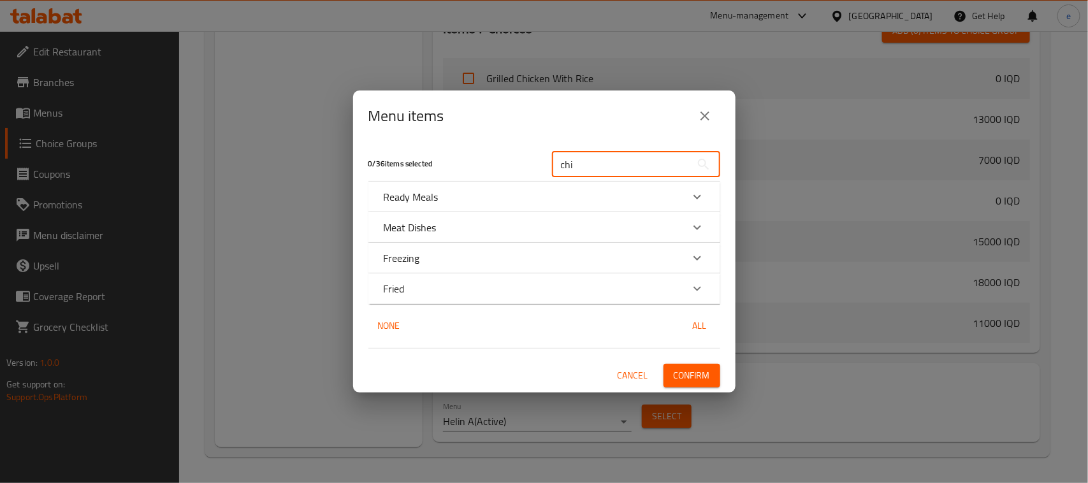
type input "Chicken Tray"
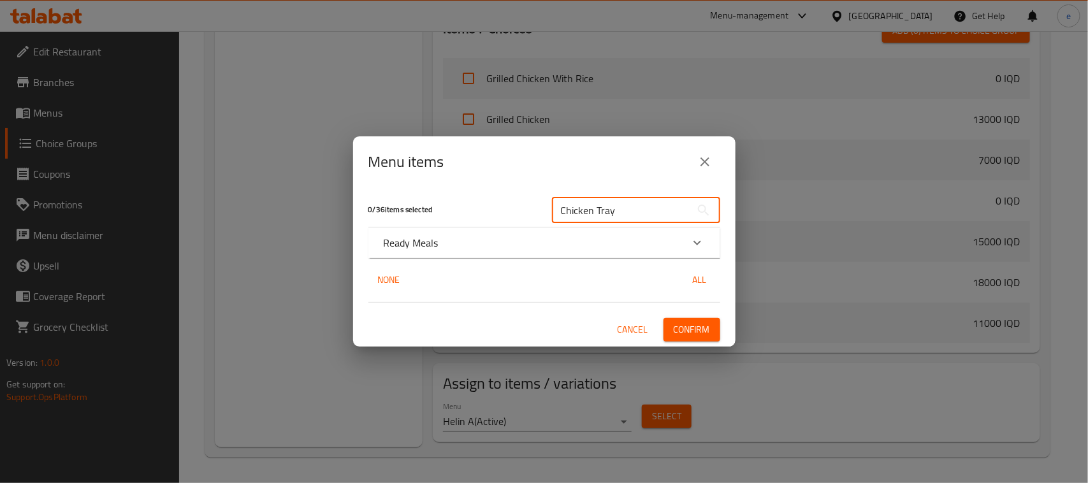
click at [534, 242] on div "Ready Meals" at bounding box center [533, 242] width 298 height 15
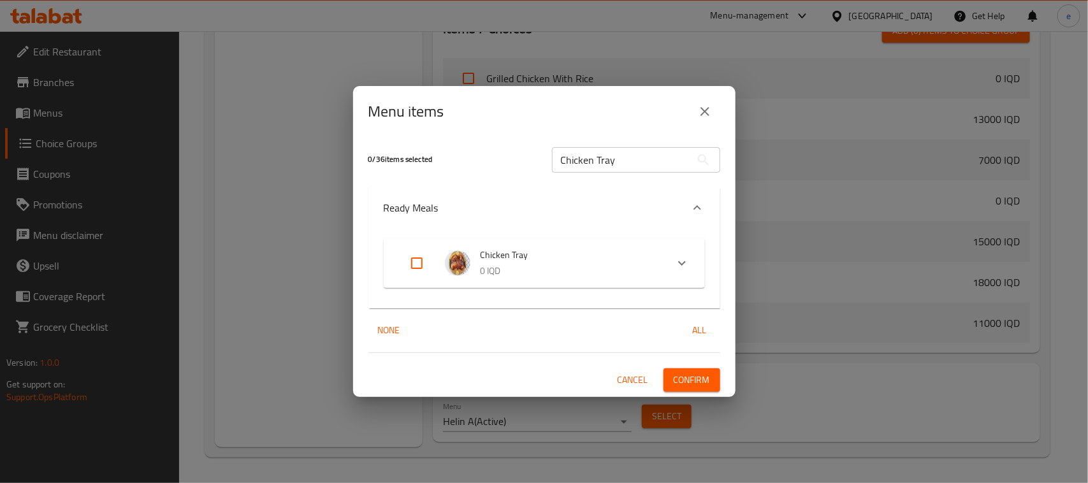
click at [583, 249] on span "Chicken Tray" at bounding box center [568, 255] width 176 height 16
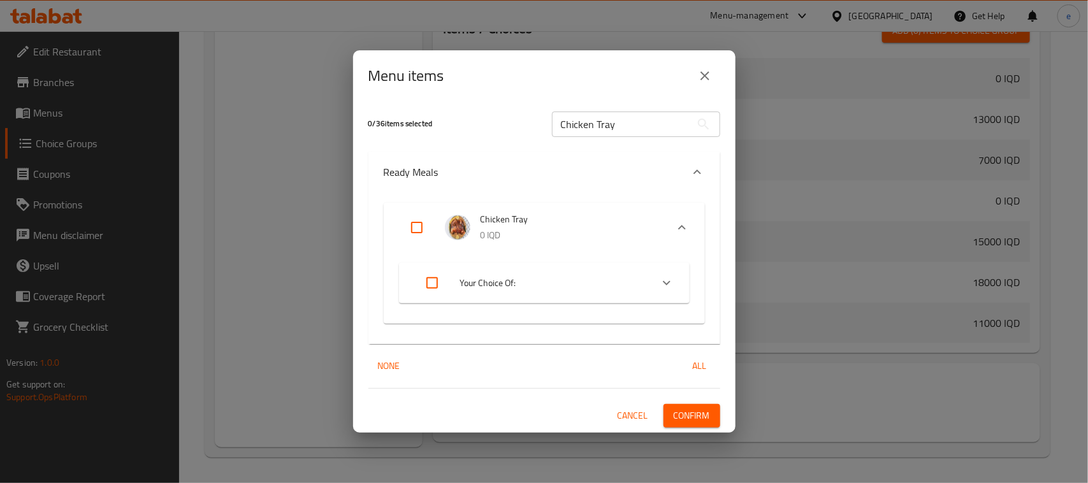
click at [637, 287] on span "Your Choice Of:" at bounding box center [550, 283] width 181 height 16
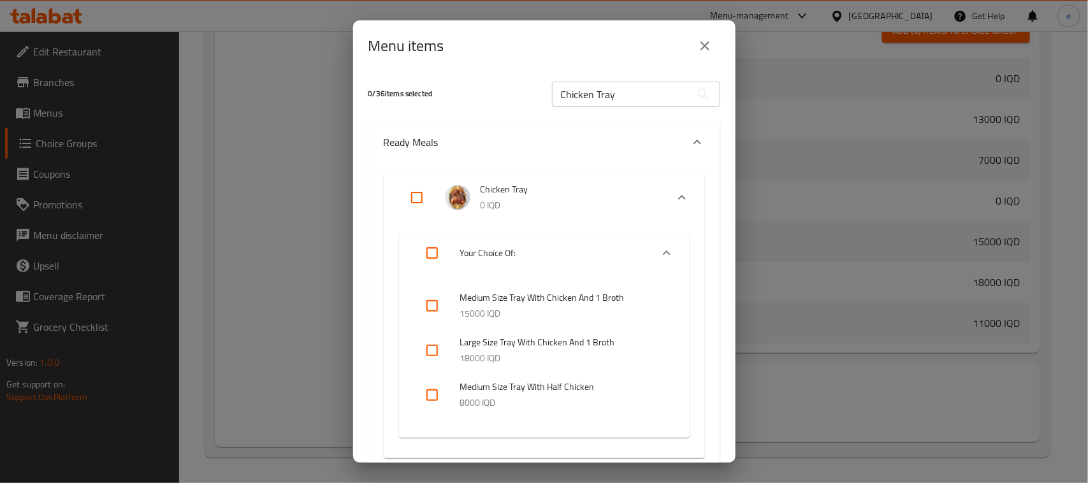
click at [433, 396] on input "checkbox" at bounding box center [432, 395] width 31 height 31
checkbox input "true"
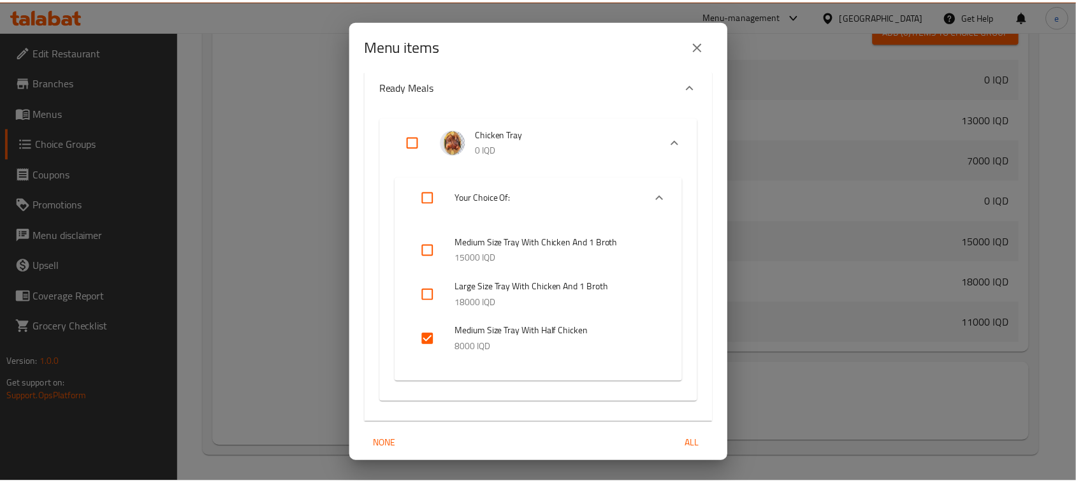
scroll to position [103, 0]
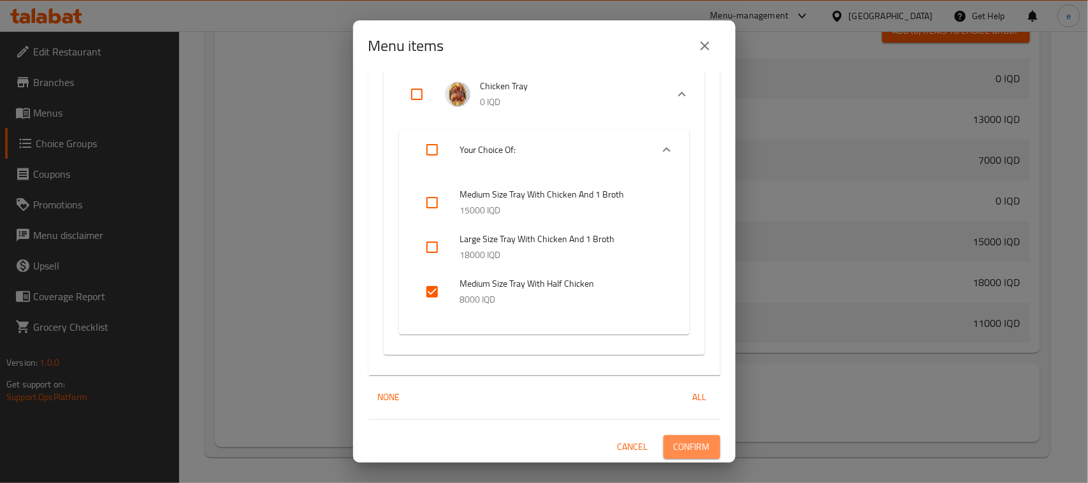
click at [682, 450] on span "Confirm" at bounding box center [691, 447] width 36 height 16
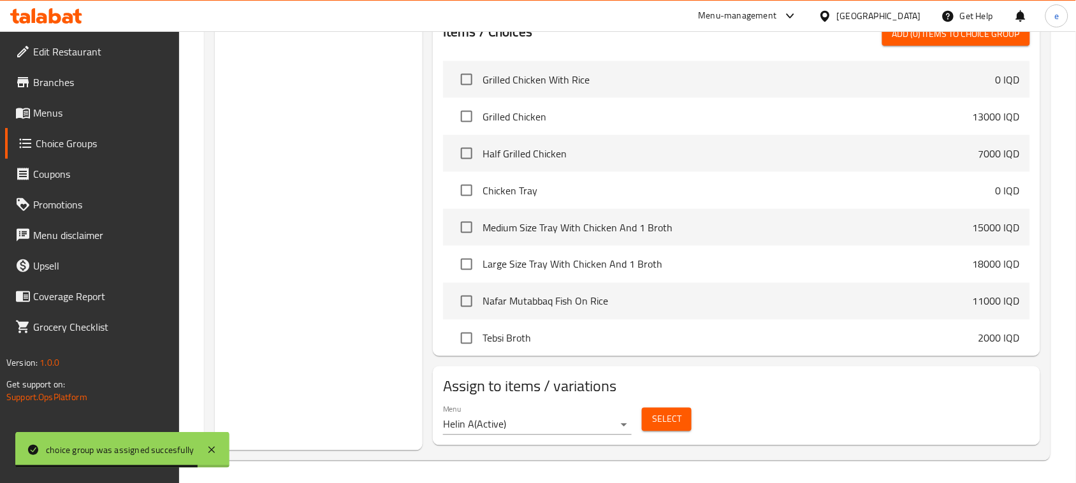
scroll to position [483, 0]
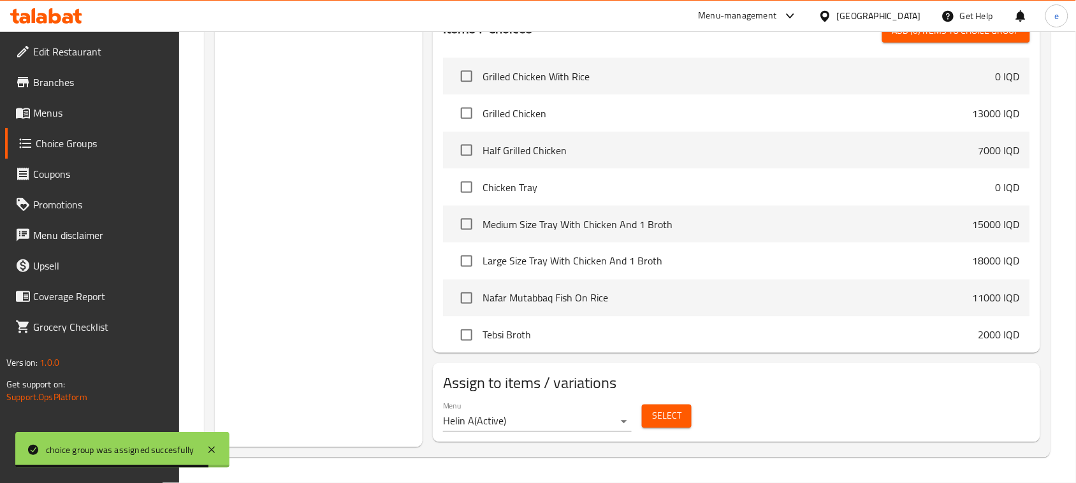
click at [668, 422] on span "Select" at bounding box center [666, 416] width 29 height 16
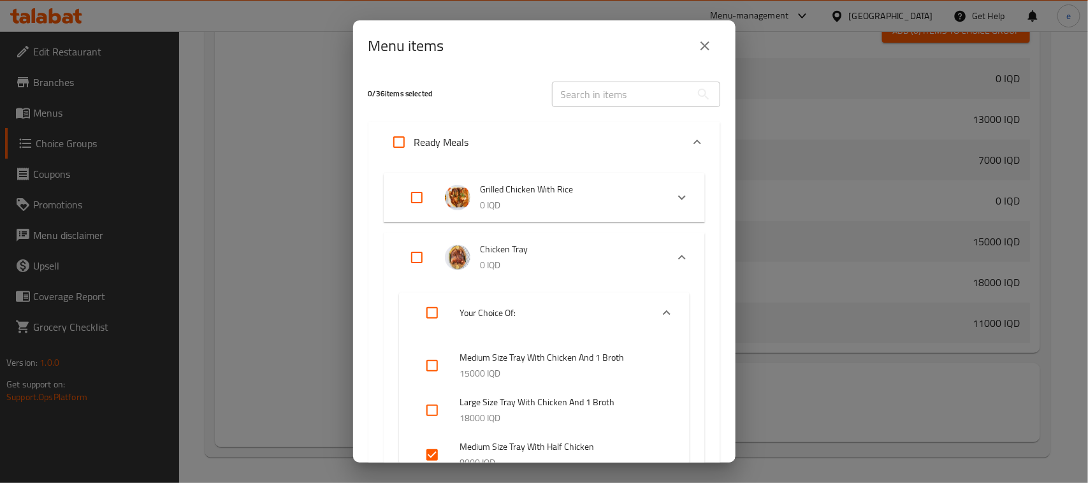
click at [609, 93] on input "text" at bounding box center [621, 94] width 139 height 25
paste input "Grilled Chicken With Rice"
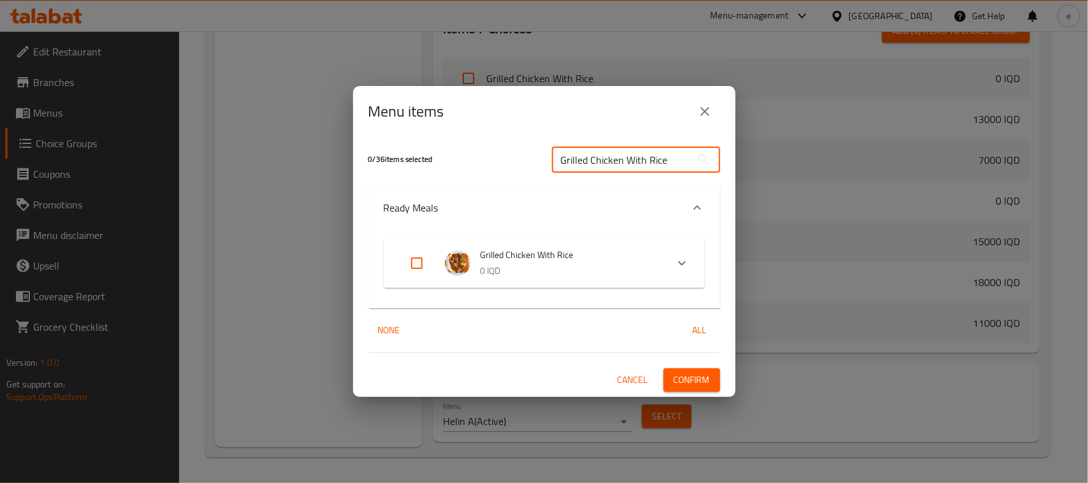
type input "Grilled Chicken With Rice"
click at [426, 260] on input "Expand" at bounding box center [416, 263] width 31 height 31
checkbox input "true"
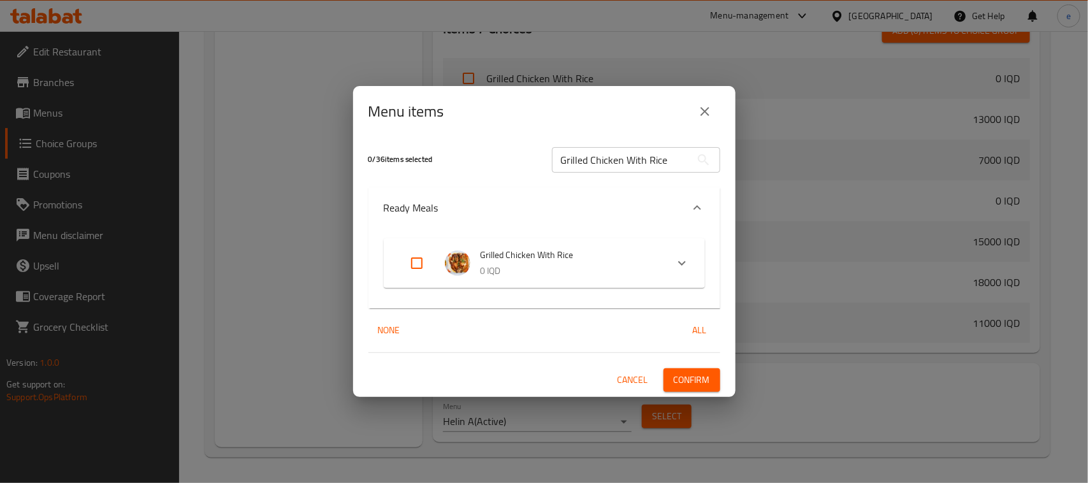
checkbox input "true"
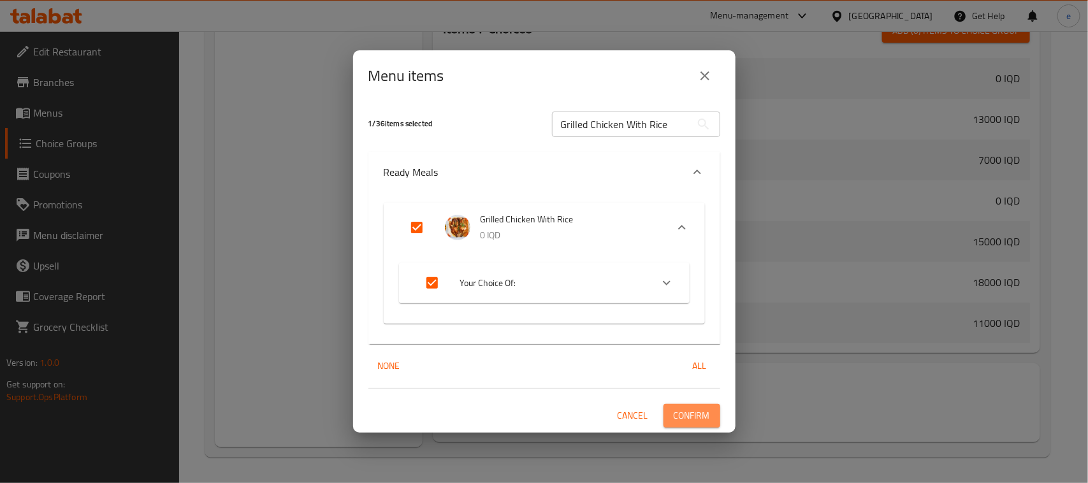
click at [693, 417] on span "Confirm" at bounding box center [691, 416] width 36 height 16
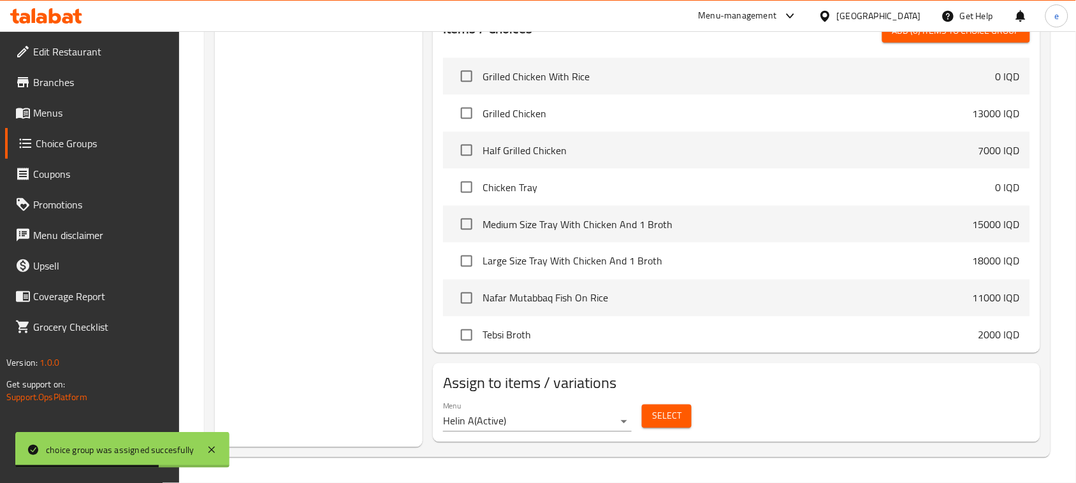
click at [675, 426] on button "Select" at bounding box center [667, 417] width 50 height 24
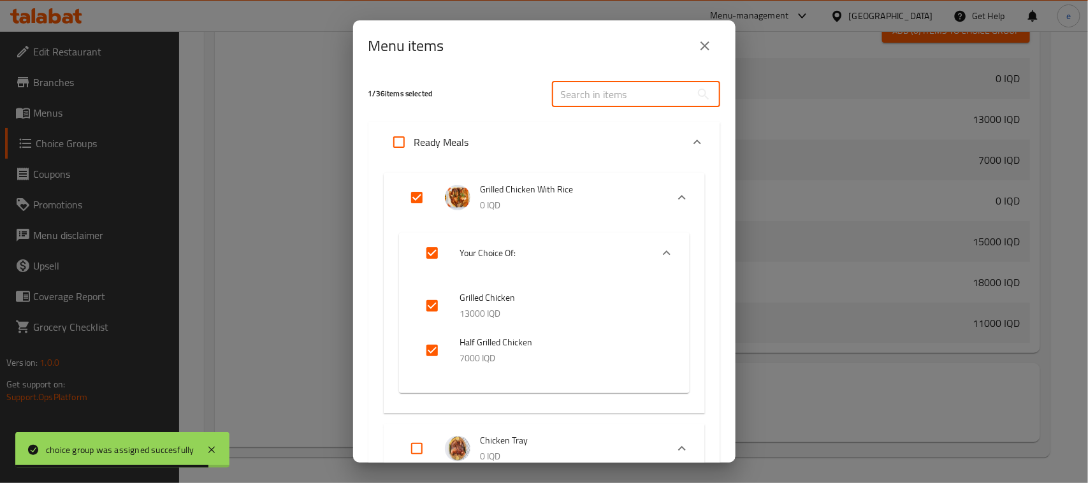
click at [644, 99] on input "text" at bounding box center [621, 94] width 139 height 25
paste input "Nafar Mutabbaq Fish On Rice"
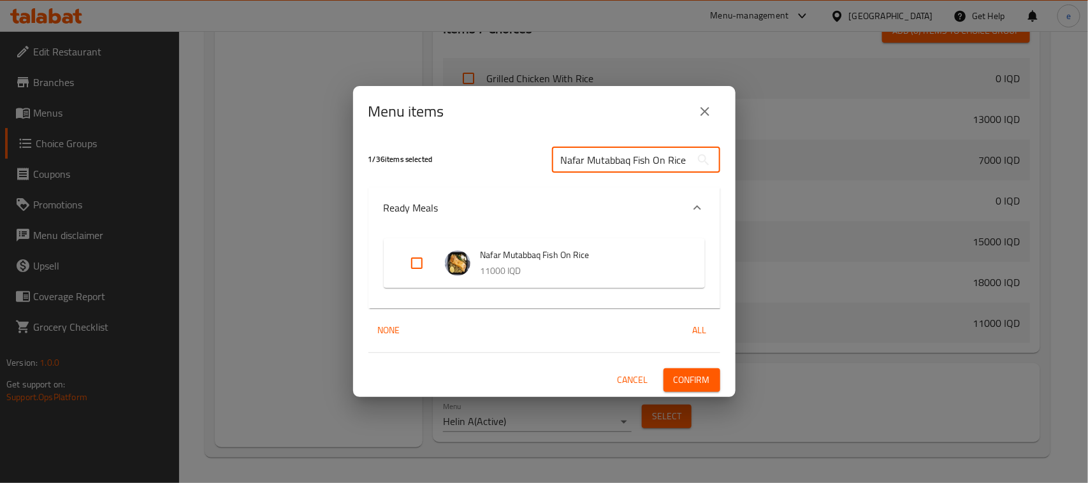
type input "Nafar Mutabbaq Fish On Rice"
click at [408, 258] on input "Expand" at bounding box center [416, 263] width 31 height 31
checkbox input "true"
click at [700, 380] on span "Confirm" at bounding box center [691, 380] width 36 height 16
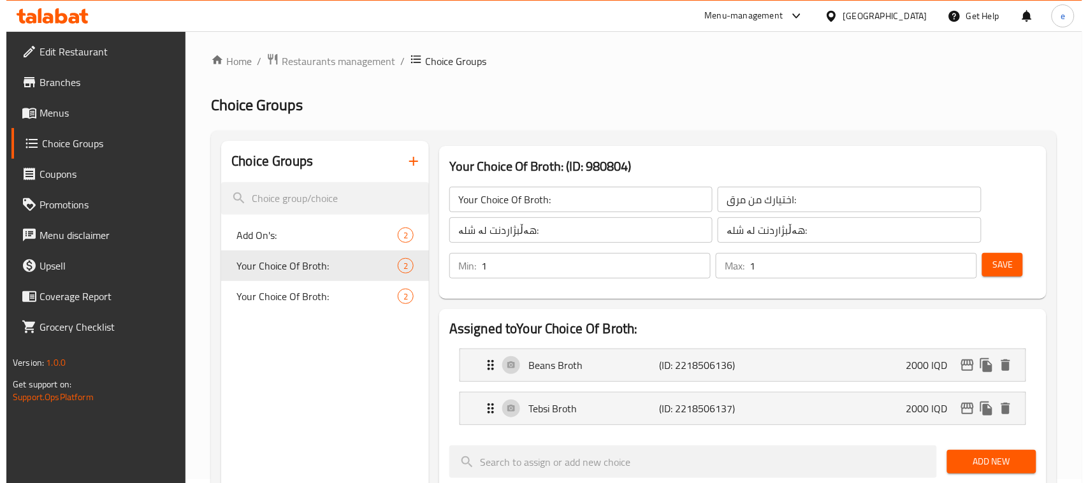
scroll to position [0, 0]
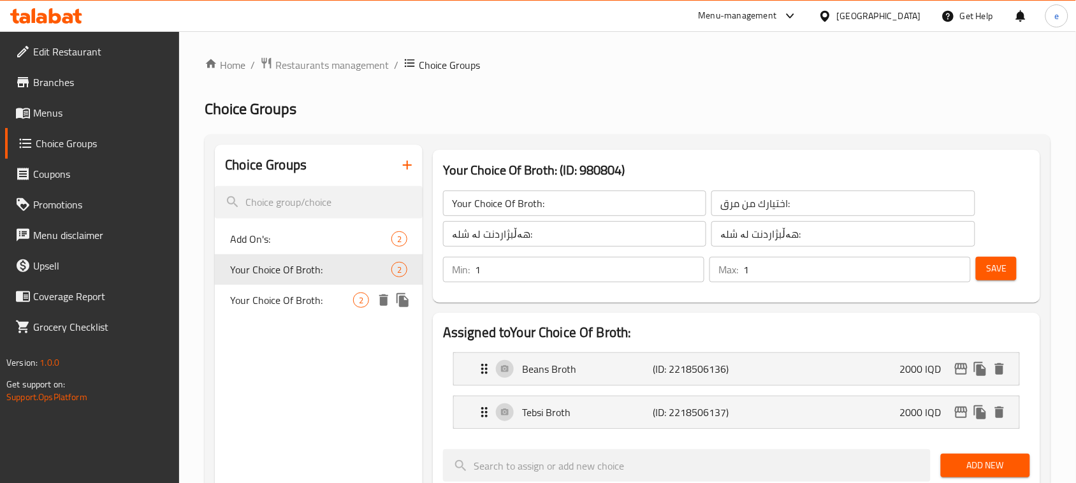
click at [301, 294] on span "Your Choice Of Broth:" at bounding box center [291, 299] width 123 height 15
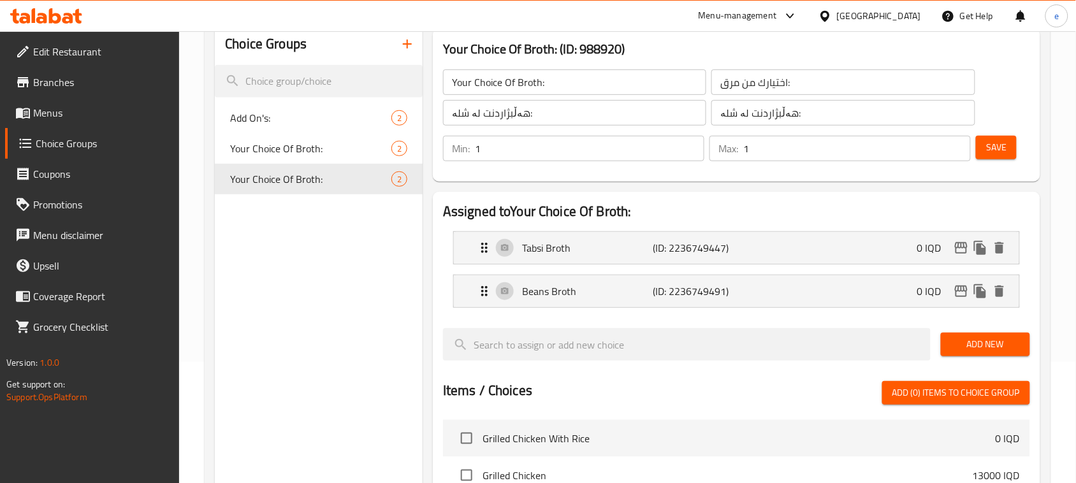
scroll to position [5, 0]
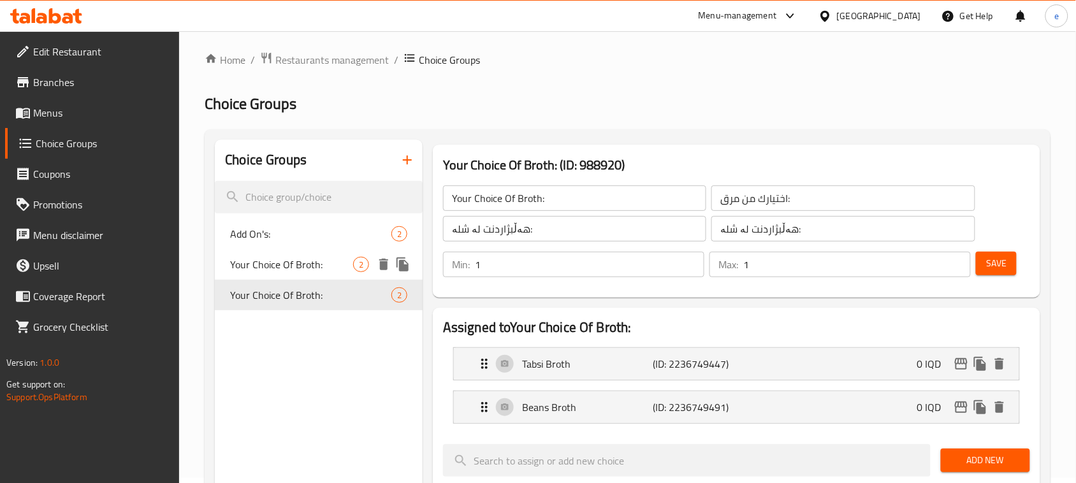
click at [323, 269] on span "Your Choice Of Broth:" at bounding box center [291, 264] width 123 height 15
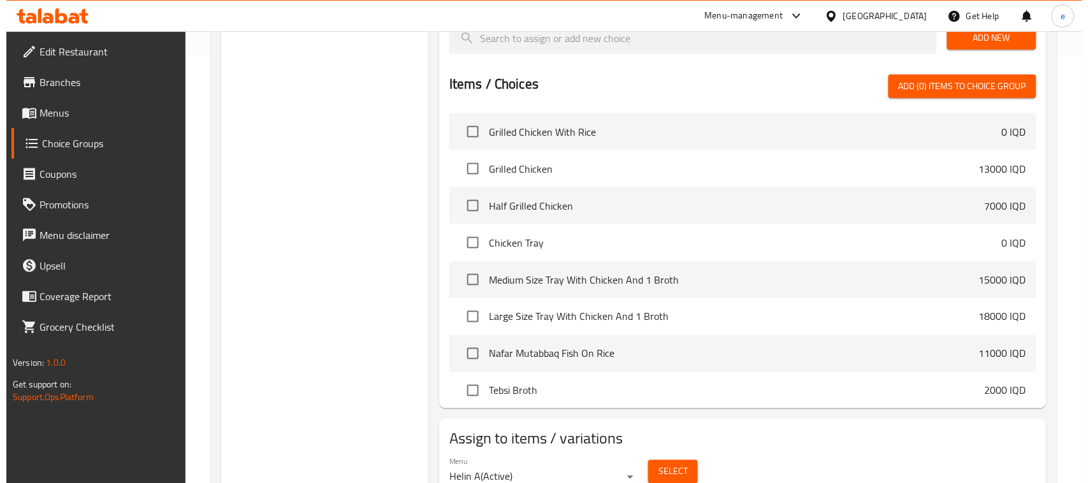
scroll to position [483, 0]
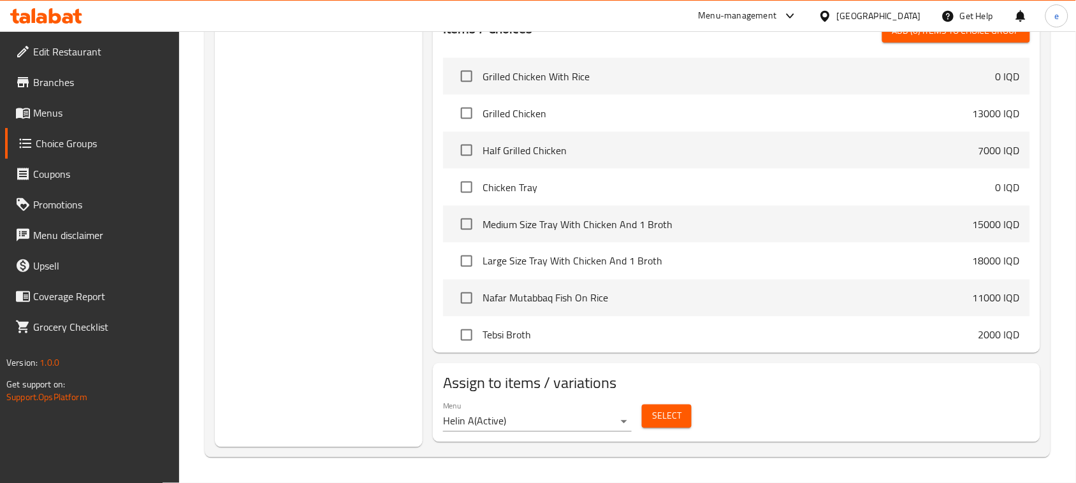
click at [661, 416] on span "Select" at bounding box center [666, 416] width 29 height 16
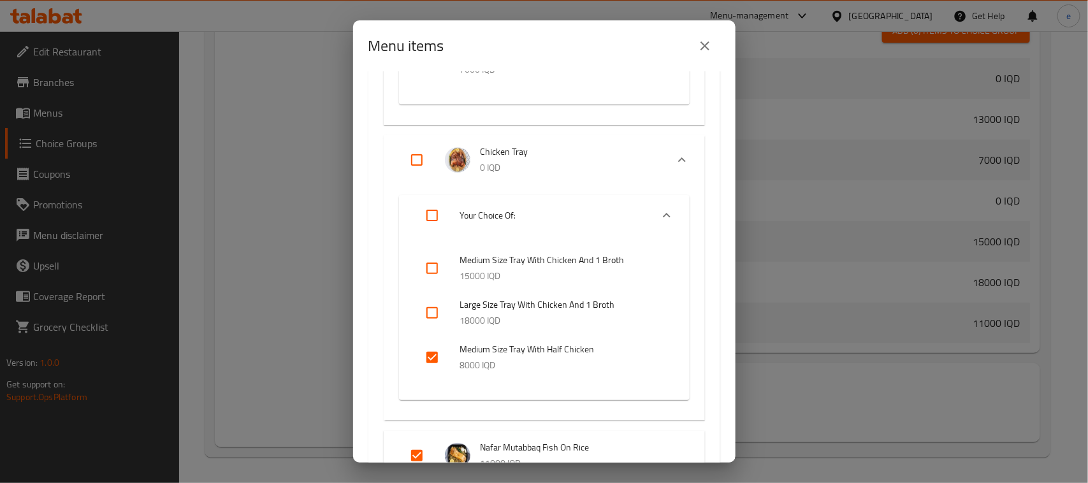
scroll to position [319, 0]
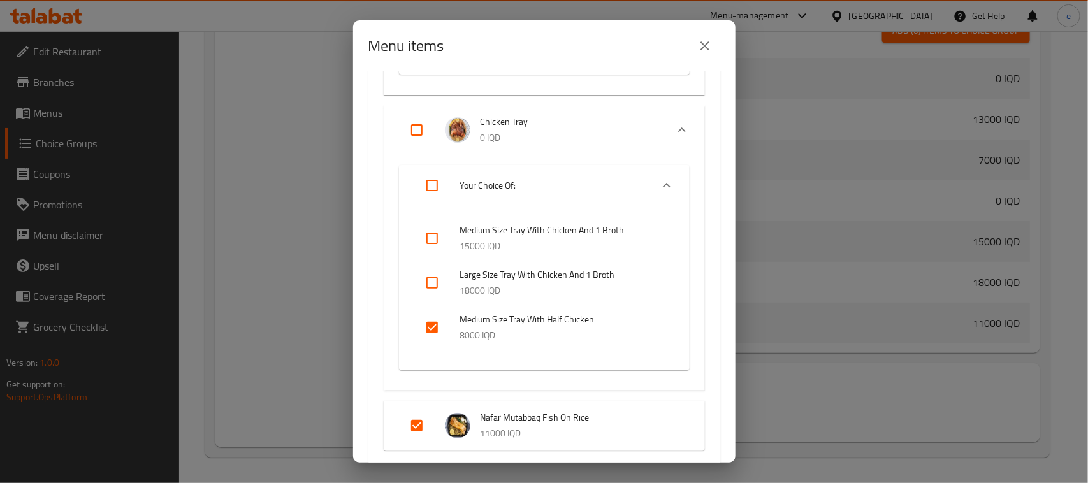
drag, startPoint x: 432, startPoint y: 331, endPoint x: 441, endPoint y: 330, distance: 9.0
click at [432, 330] on input "checkbox" at bounding box center [432, 327] width 31 height 31
checkbox input "false"
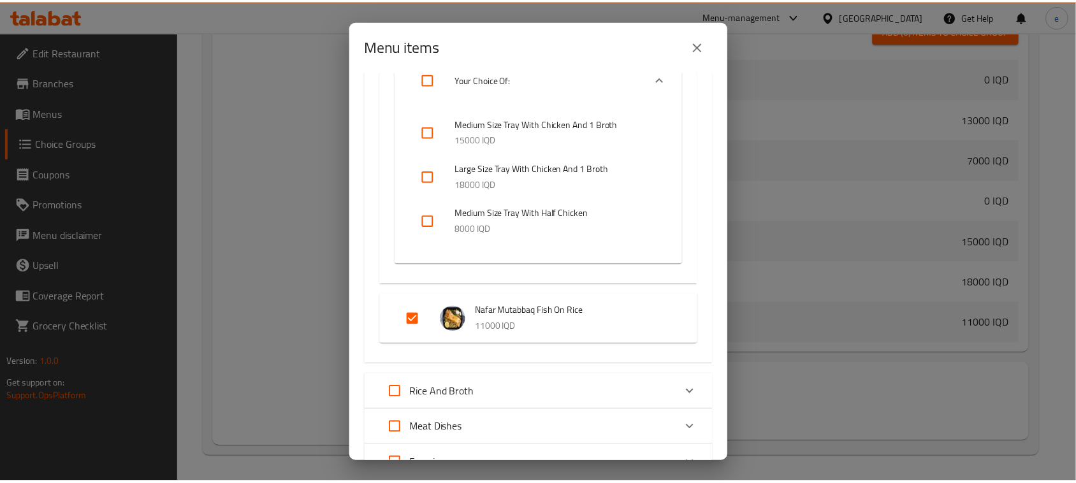
scroll to position [603, 0]
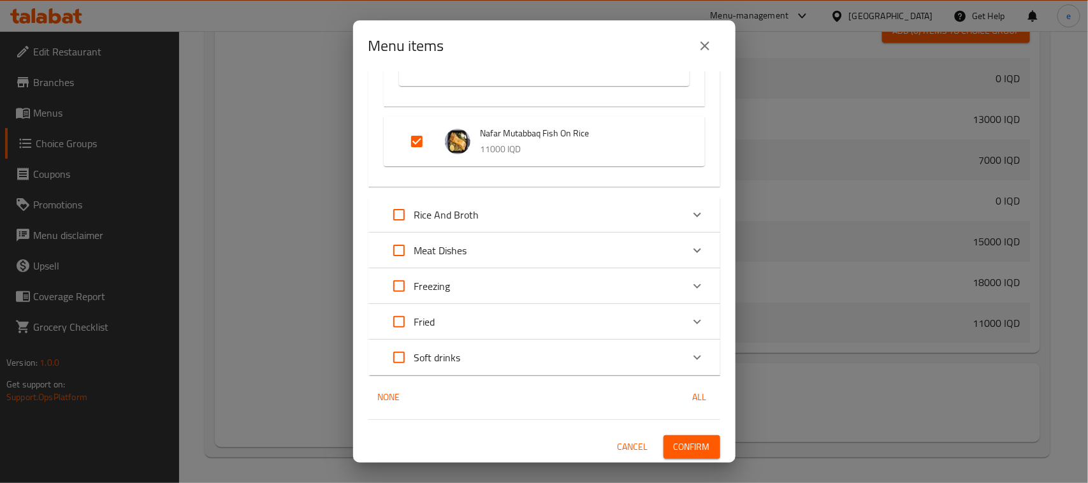
click at [693, 443] on span "Confirm" at bounding box center [691, 447] width 36 height 16
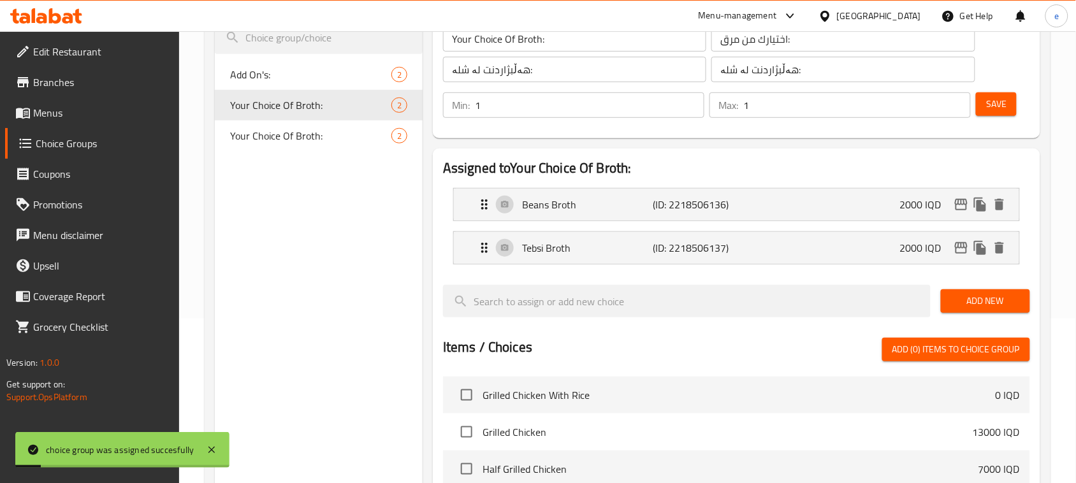
scroll to position [5, 0]
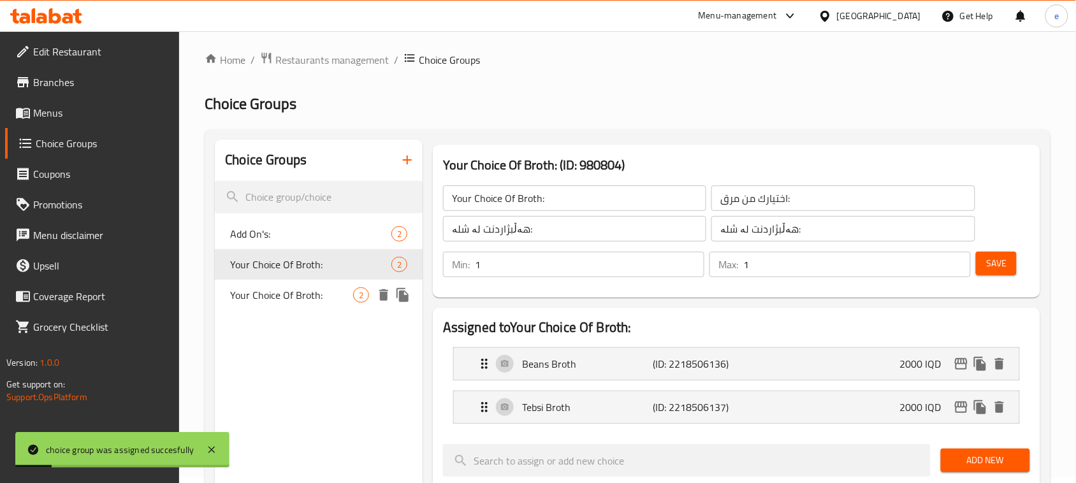
click at [319, 287] on span "Your Choice Of Broth:" at bounding box center [291, 294] width 123 height 15
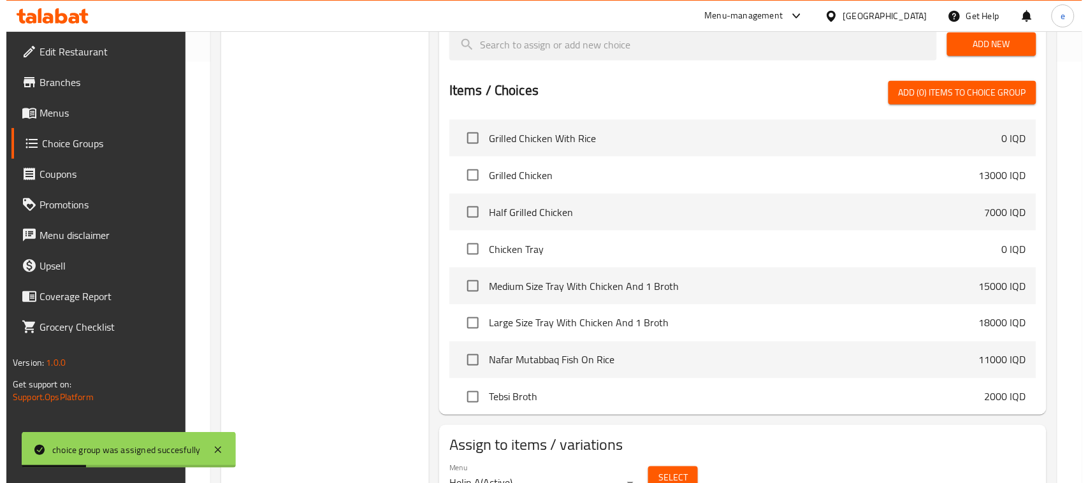
scroll to position [483, 0]
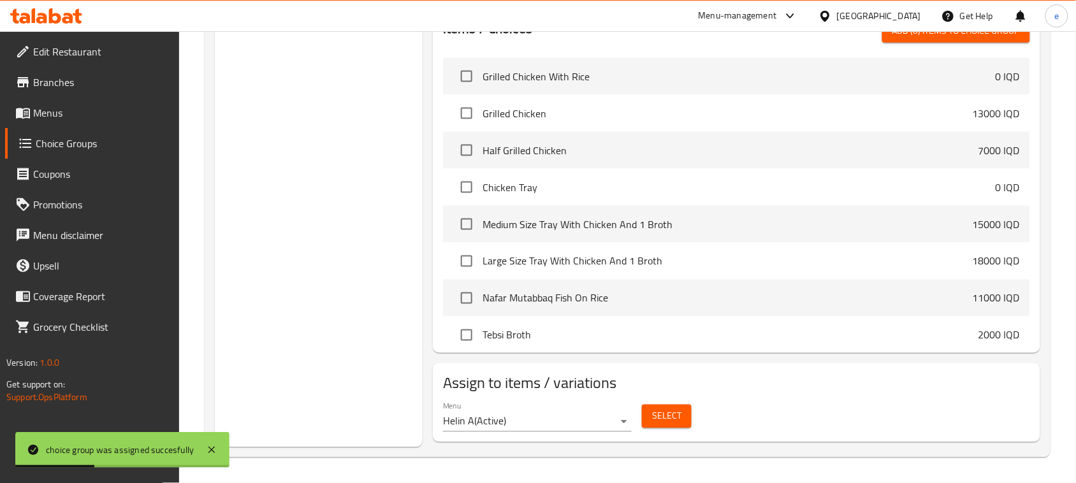
click at [675, 426] on button "Select" at bounding box center [667, 417] width 50 height 24
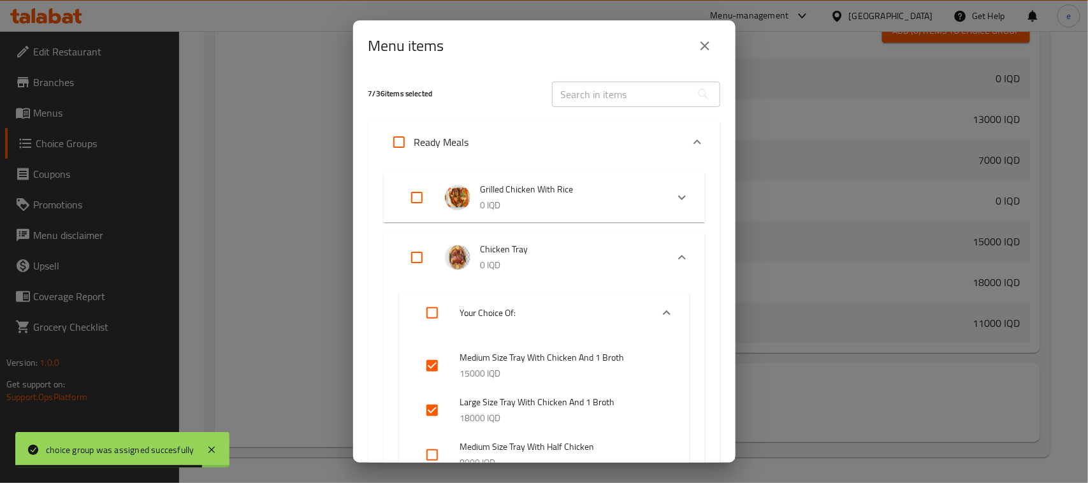
scroll to position [159, 0]
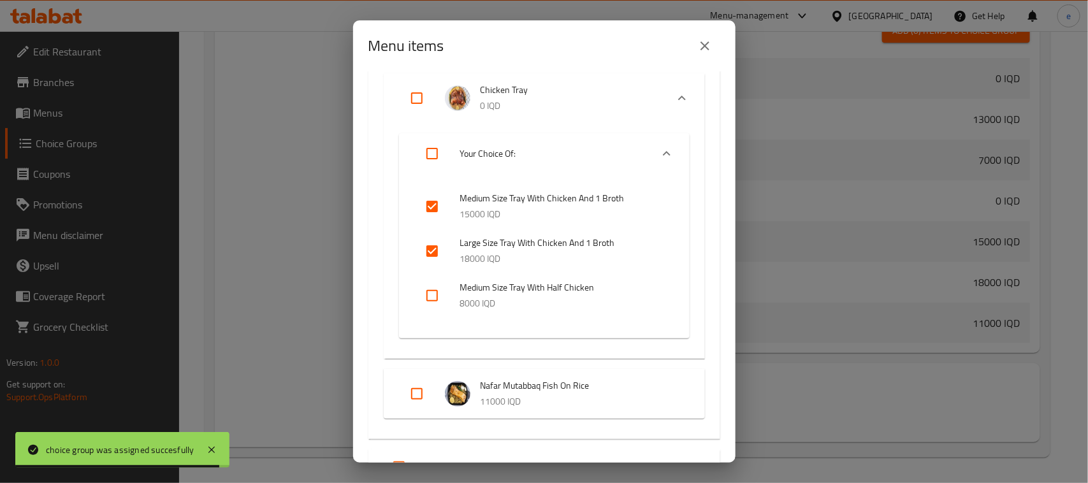
click at [440, 258] on input "checkbox" at bounding box center [432, 251] width 31 height 31
checkbox input "false"
click at [431, 202] on input "checkbox" at bounding box center [432, 206] width 31 height 31
checkbox input "false"
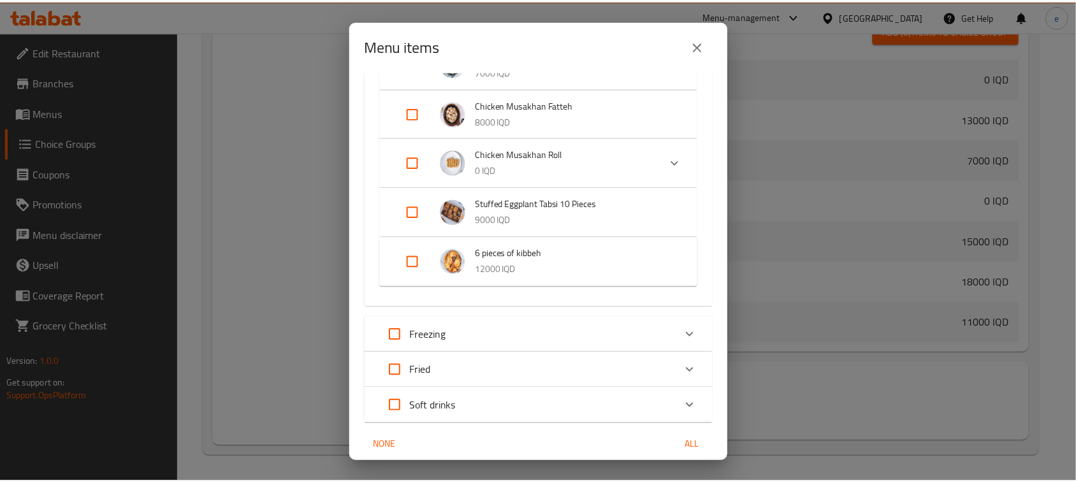
scroll to position [2278, 0]
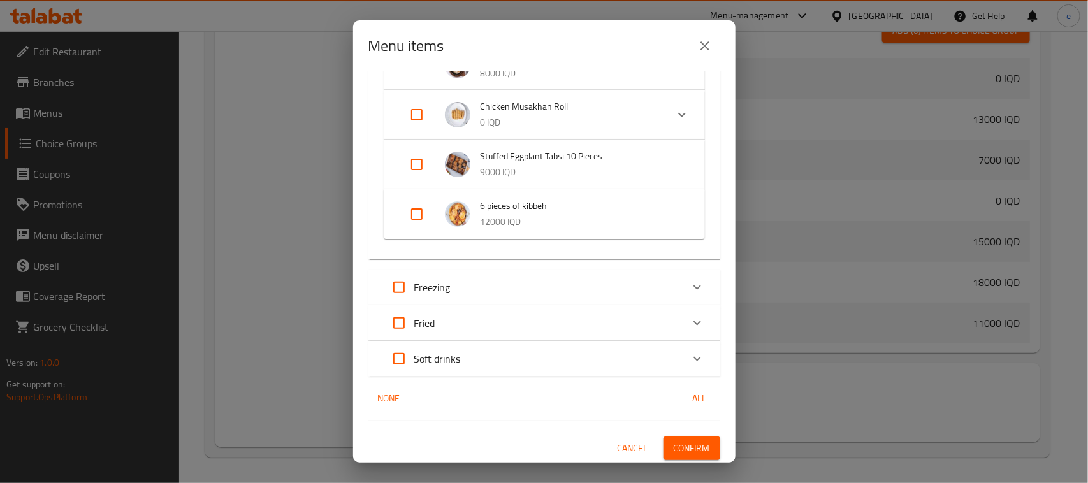
click at [689, 452] on span "Confirm" at bounding box center [691, 448] width 36 height 16
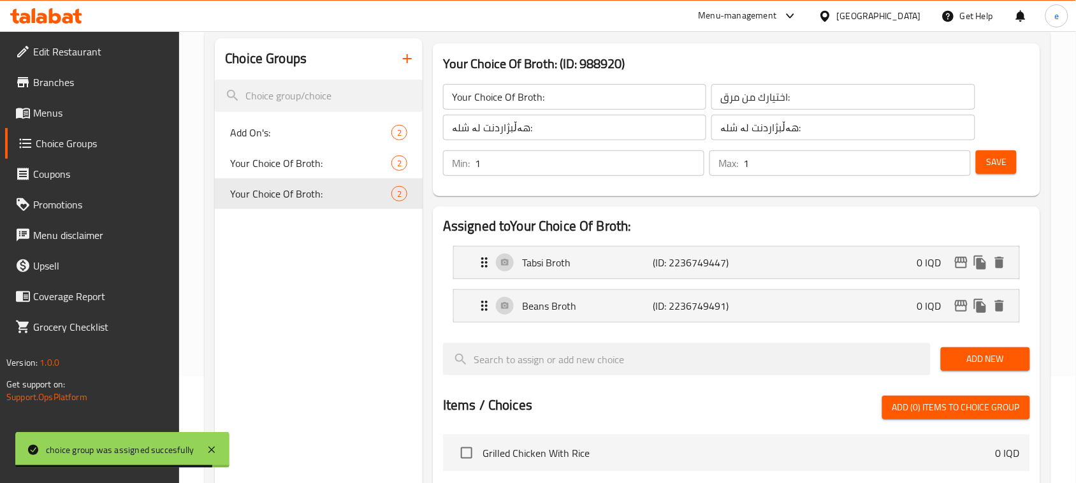
scroll to position [5, 0]
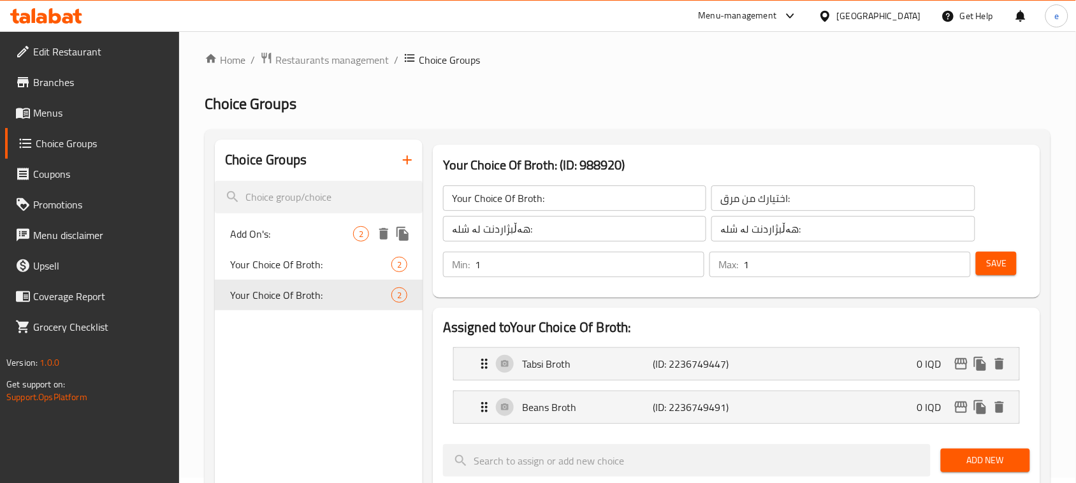
drag, startPoint x: 287, startPoint y: 227, endPoint x: 298, endPoint y: 225, distance: 11.1
click at [288, 227] on span "Add On's:" at bounding box center [291, 233] width 123 height 15
type input "Add On's:"
type input "الإضافات:"
type input "زیادە:"
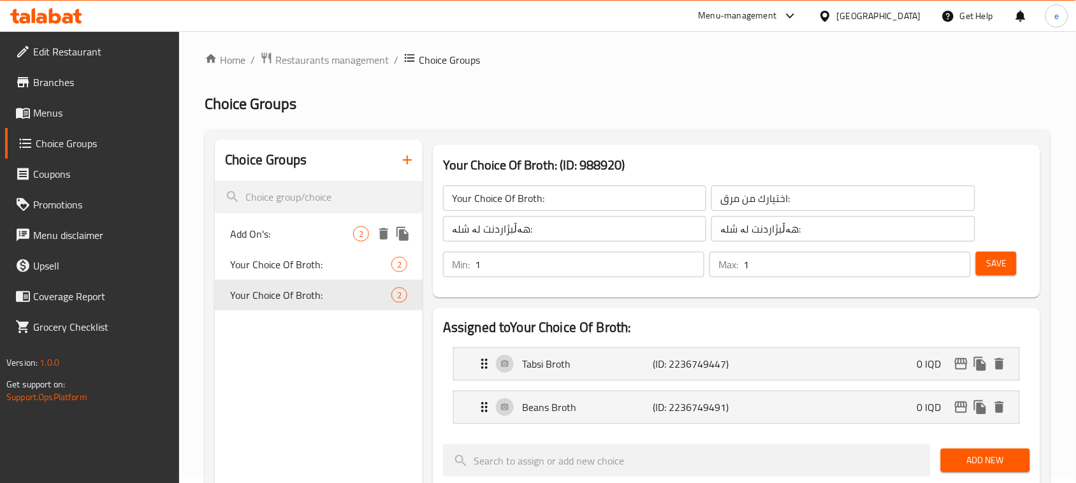
type input "زیادە:"
type input "0"
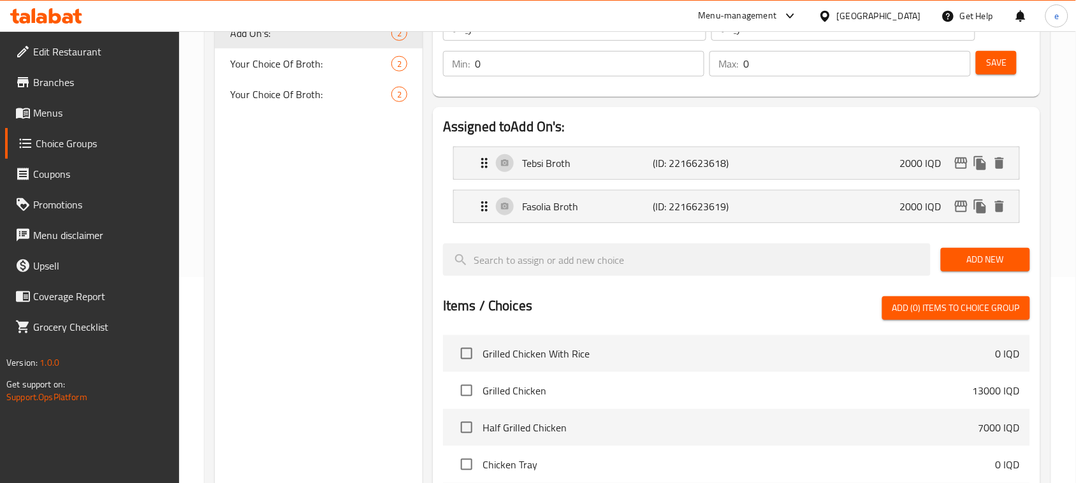
scroll to position [483, 0]
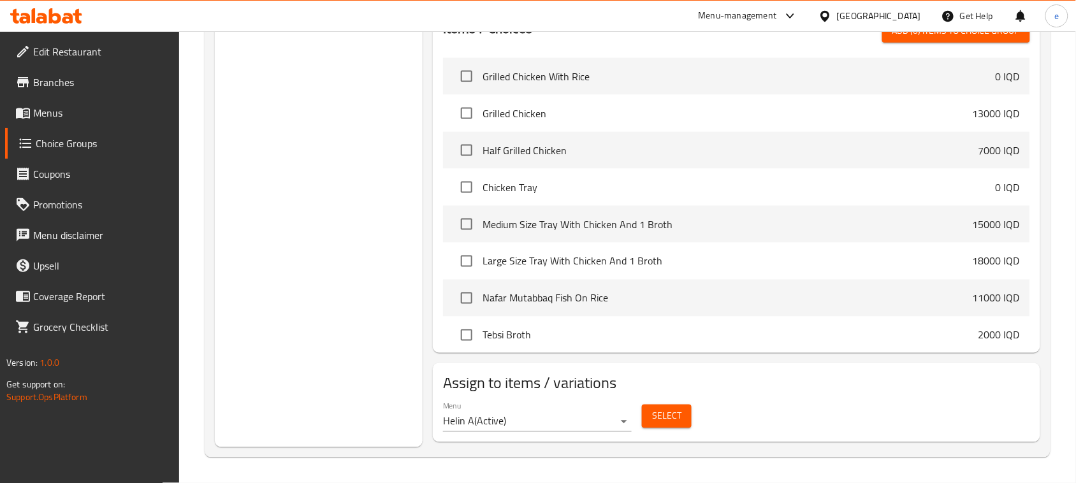
click at [654, 412] on span "Select" at bounding box center [666, 416] width 29 height 16
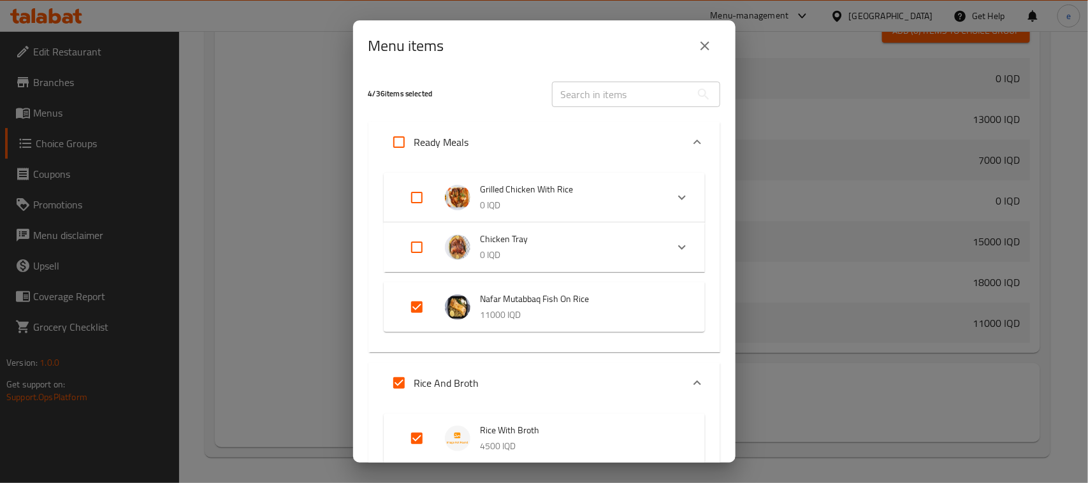
click at [602, 102] on input "text" at bounding box center [621, 94] width 139 height 25
paste input "Nafar Mutabbaq Fish On Rice"
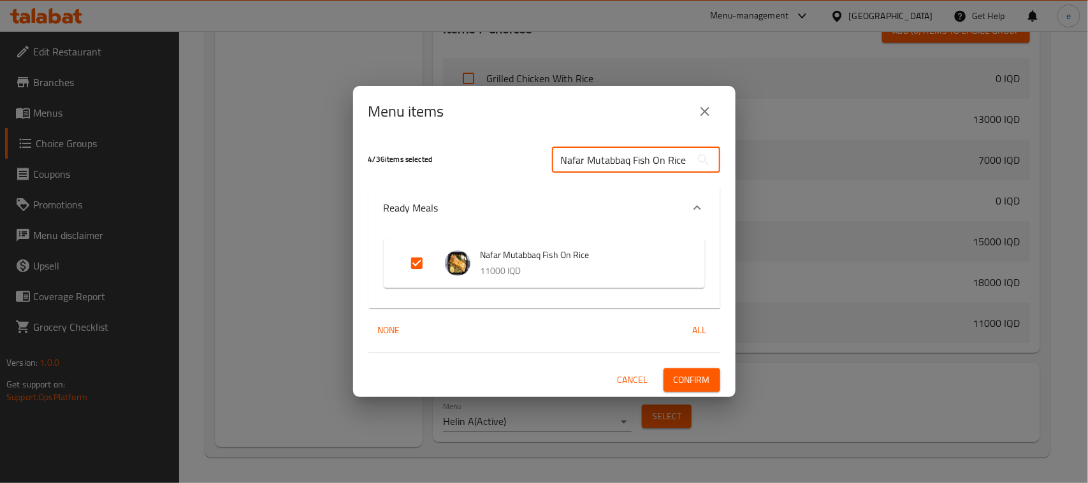
type input "Nafar Mutabbaq Fish On Rice"
click at [415, 264] on input "Expand" at bounding box center [416, 263] width 31 height 31
checkbox input "false"
click at [684, 385] on span "Confirm" at bounding box center [691, 380] width 36 height 16
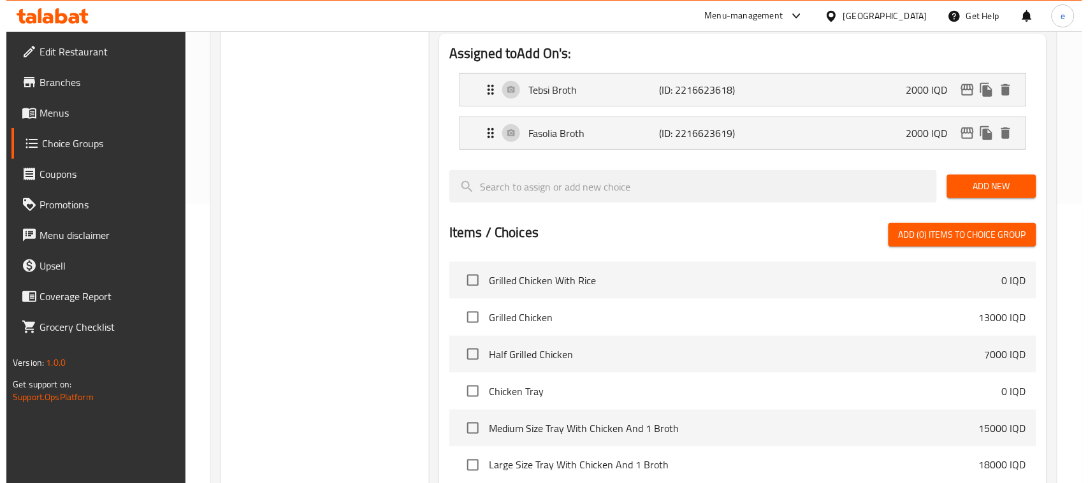
scroll to position [0, 0]
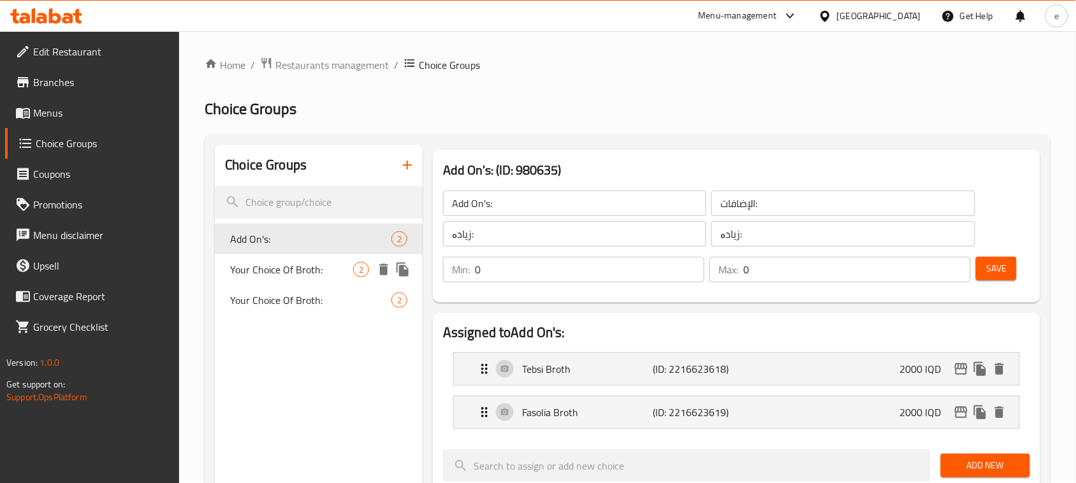
click at [327, 268] on span "Your Choice Of Broth:" at bounding box center [291, 269] width 123 height 15
type input "Your Choice Of Broth:"
type input "اختيارك من مرق:"
type input "هەڵبژاردنت لە شلە:"
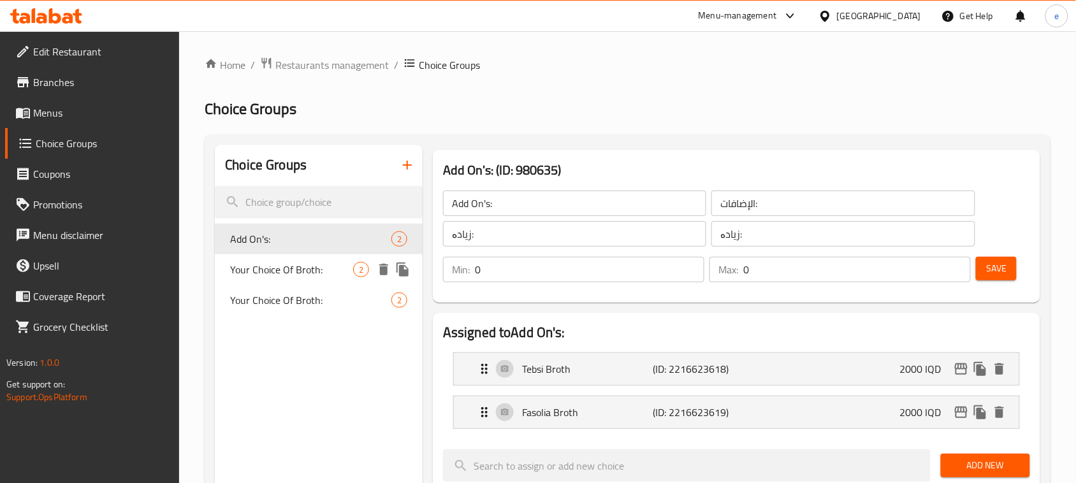
type input "1"
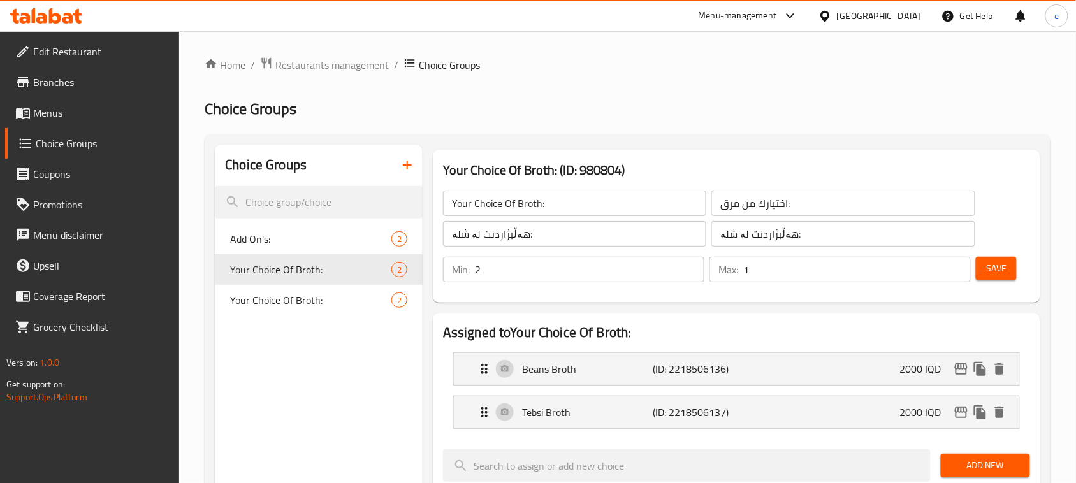
click at [689, 266] on input "2" at bounding box center [589, 269] width 229 height 25
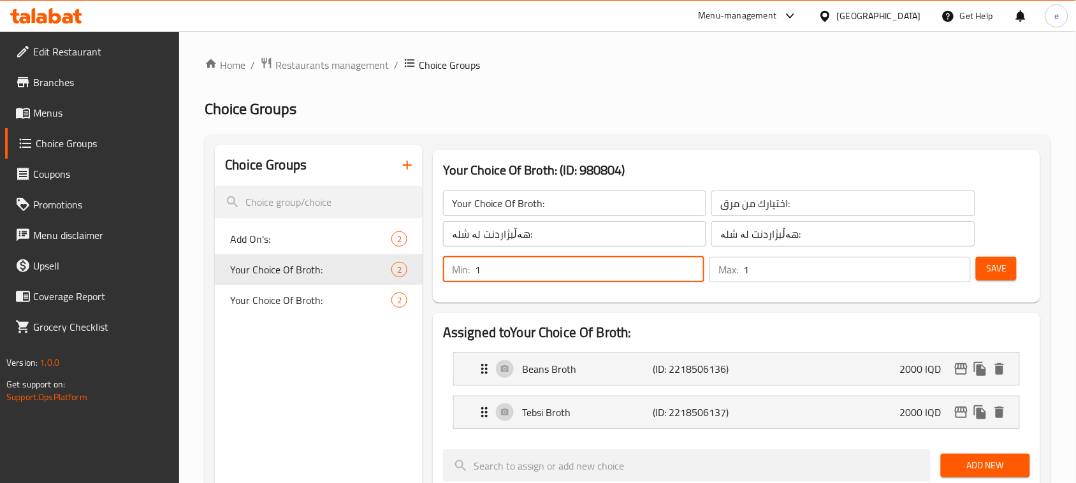
click at [689, 274] on input "1" at bounding box center [589, 269] width 229 height 25
type input "0"
click at [689, 274] on input "0" at bounding box center [589, 269] width 229 height 25
click at [993, 272] on span "Save" at bounding box center [996, 269] width 20 height 16
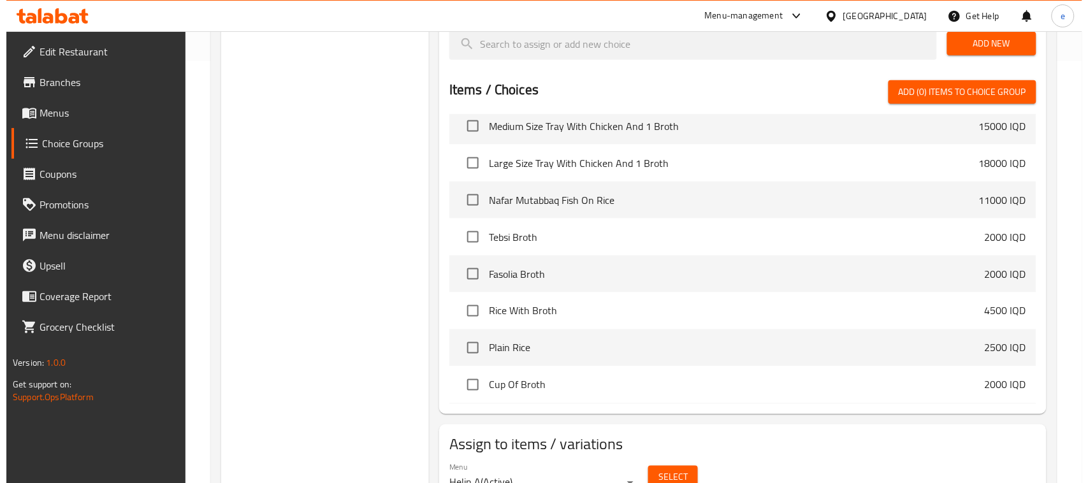
scroll to position [483, 0]
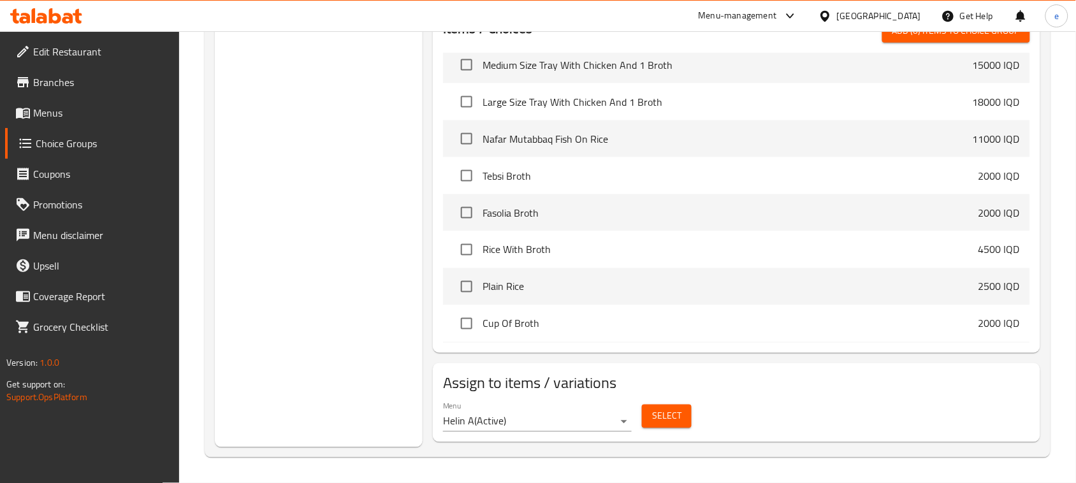
click at [667, 415] on span "Select" at bounding box center [666, 416] width 29 height 16
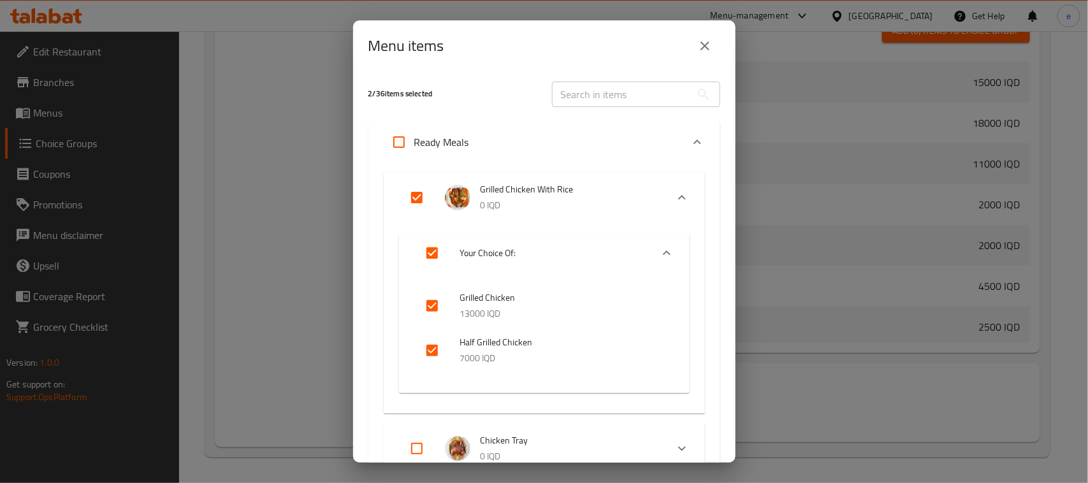
click at [596, 103] on input "text" at bounding box center [621, 94] width 139 height 25
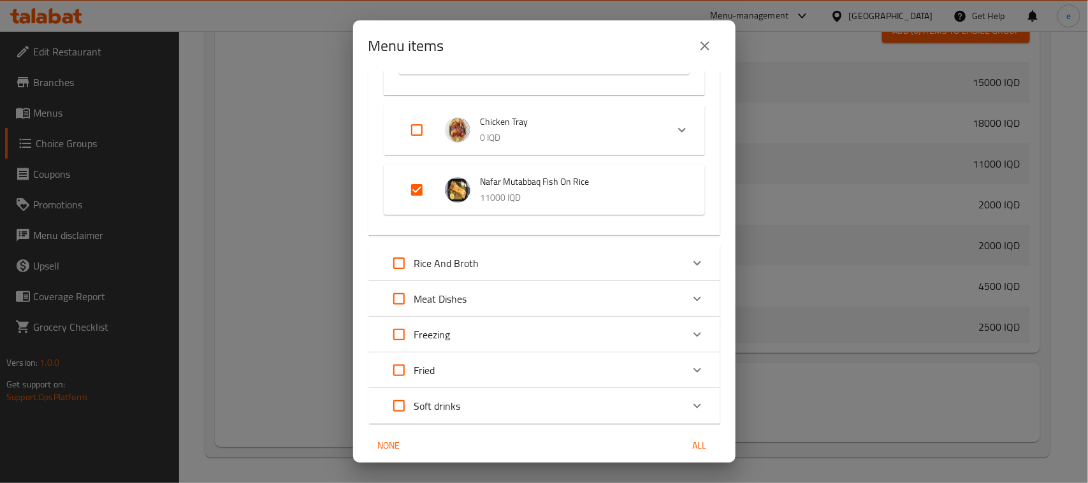
scroll to position [159, 0]
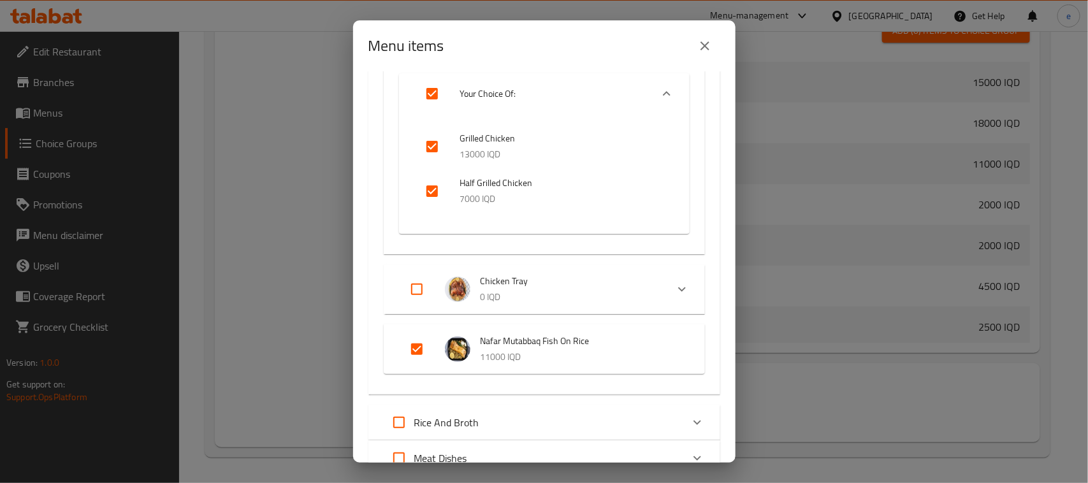
click at [307, 285] on div "Menu items 2 / 36 items selected ​ Ready Meals Grilled Chicken With Rice 0 IQD …" at bounding box center [544, 241] width 1088 height 483
click at [676, 290] on icon "Expand" at bounding box center [681, 289] width 15 height 15
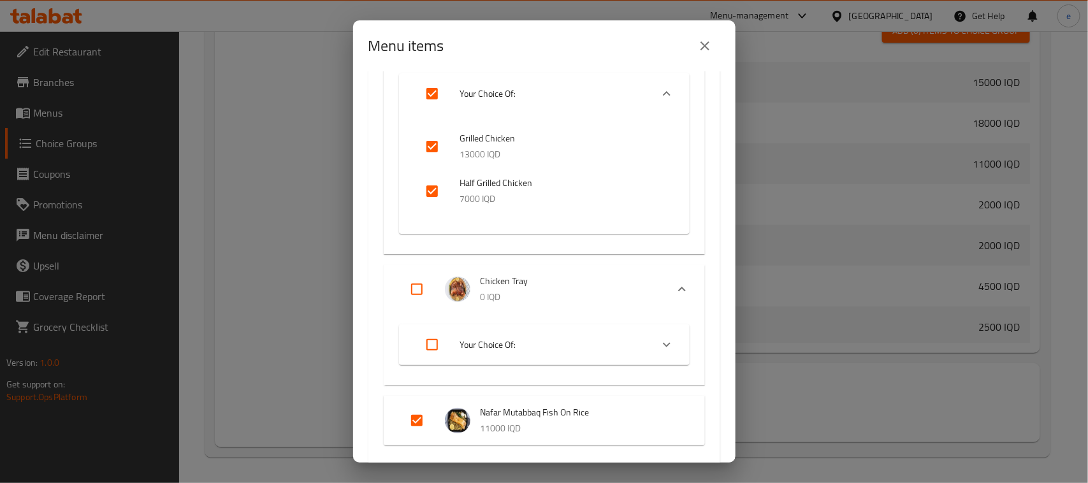
click at [651, 344] on div "Expand" at bounding box center [666, 344] width 31 height 31
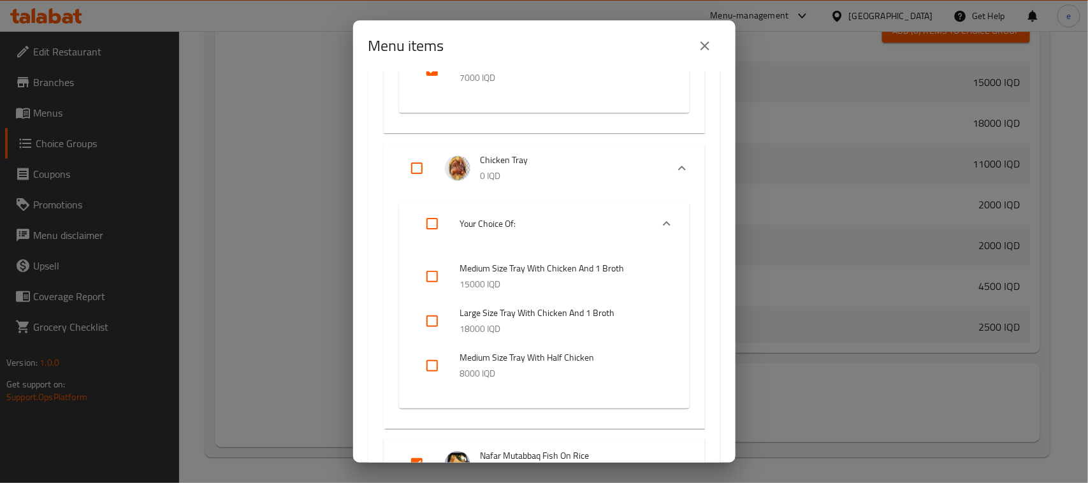
scroll to position [319, 0]
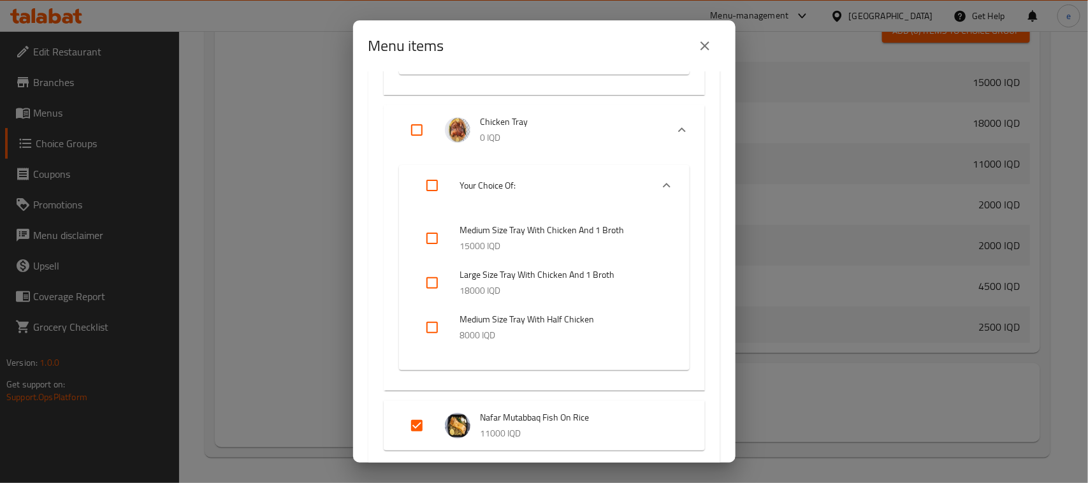
click at [428, 326] on input "checkbox" at bounding box center [432, 327] width 31 height 31
checkbox input "true"
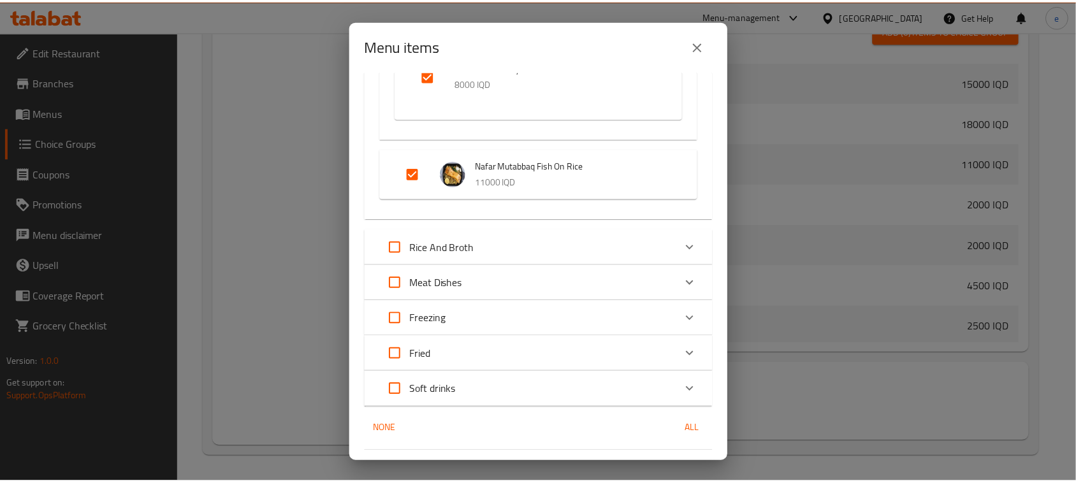
scroll to position [603, 0]
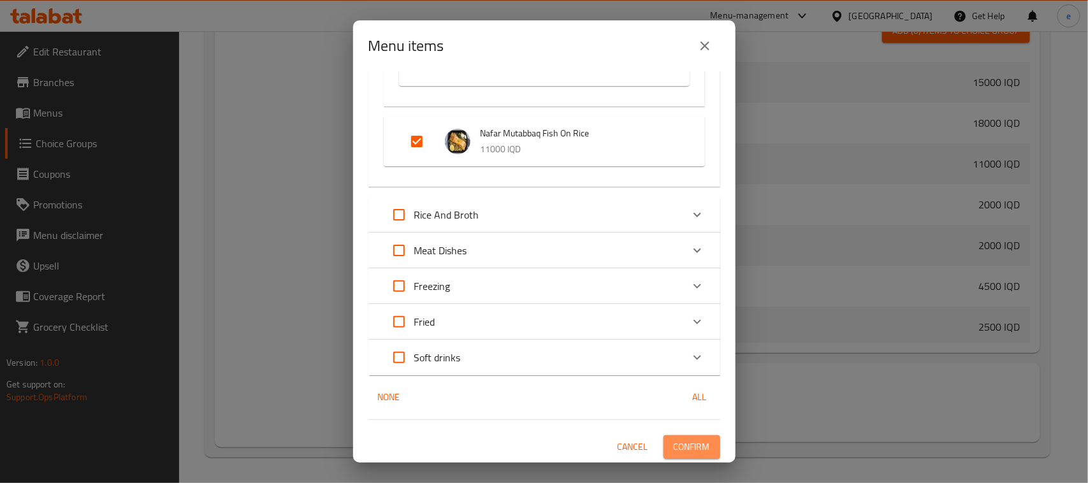
click at [688, 445] on span "Confirm" at bounding box center [691, 447] width 36 height 16
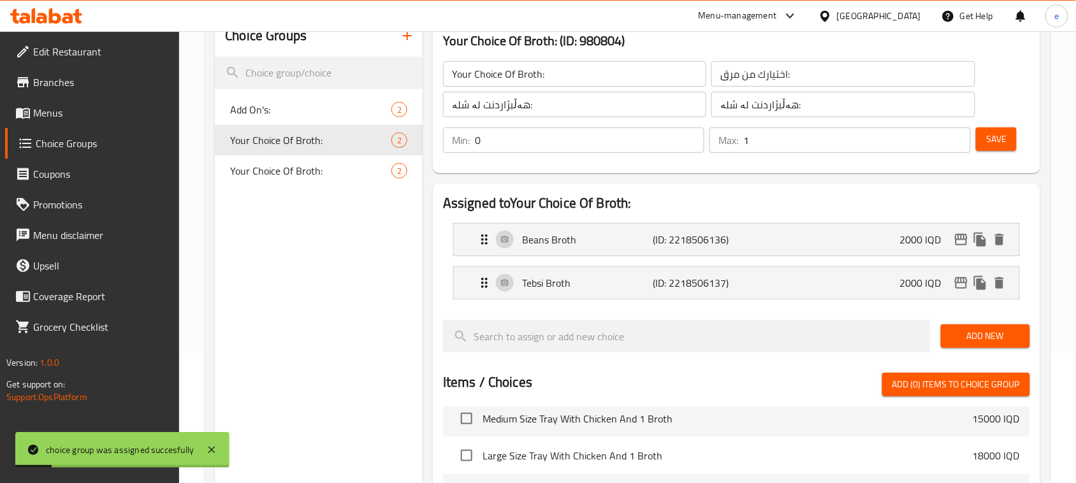
scroll to position [159, 0]
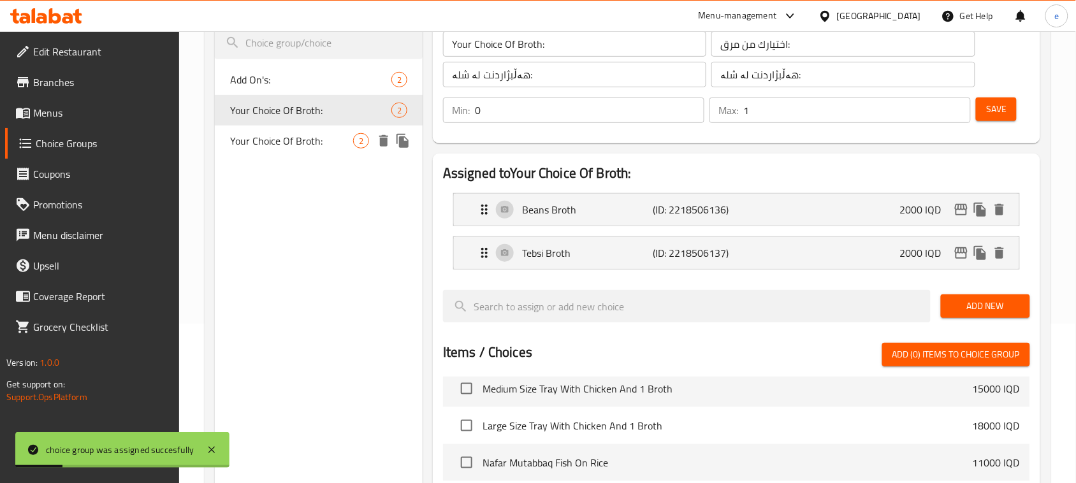
click at [292, 150] on div "Your Choice Of Broth: 2" at bounding box center [319, 141] width 208 height 31
type input "1"
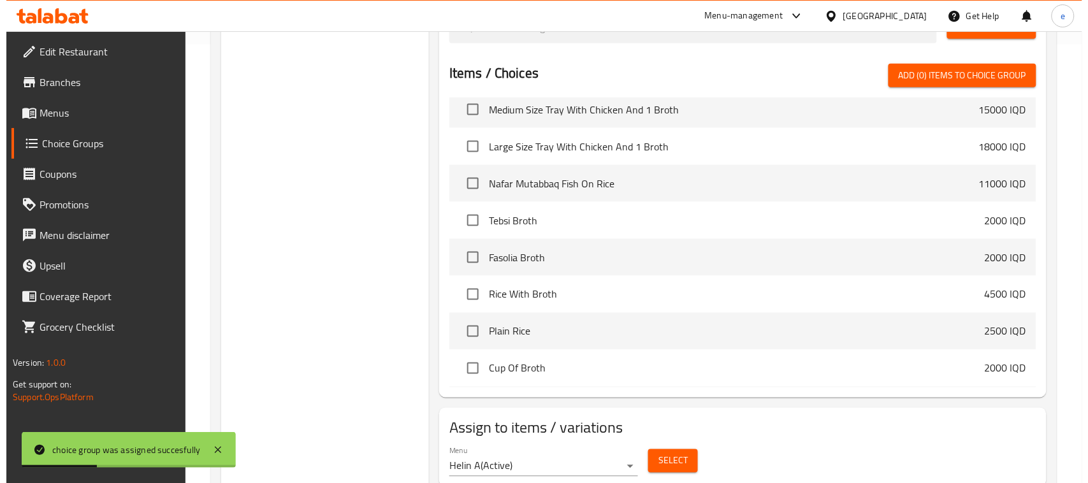
scroll to position [483, 0]
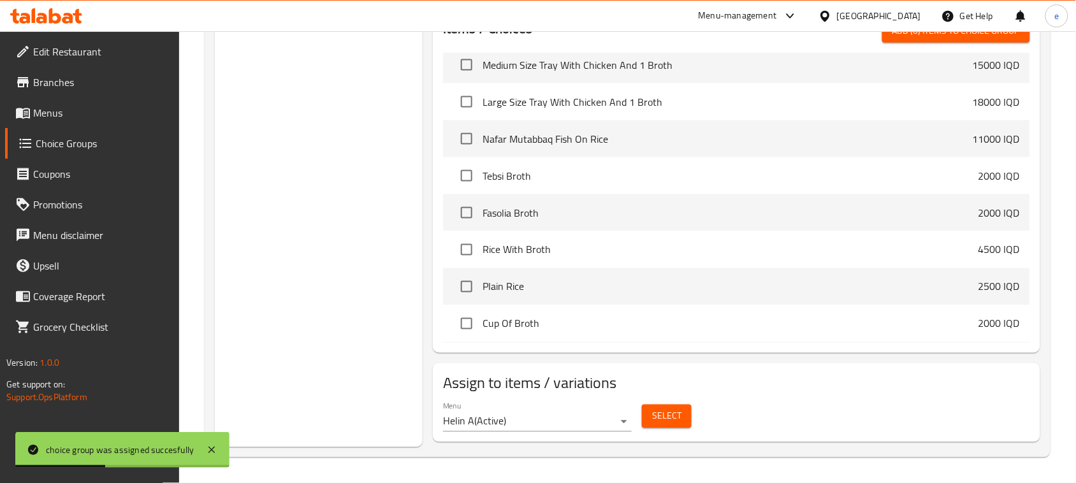
click at [682, 424] on button "Select" at bounding box center [667, 417] width 50 height 24
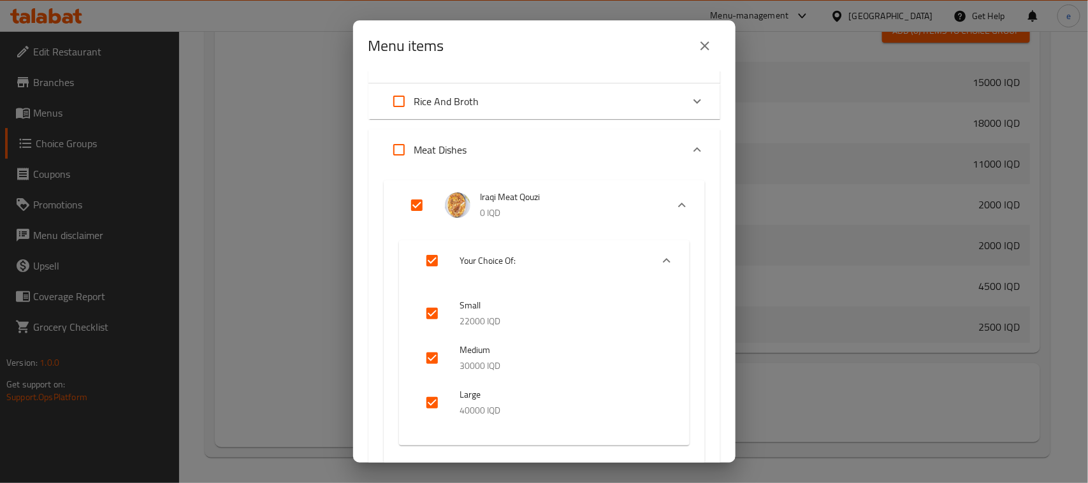
scroll to position [0, 0]
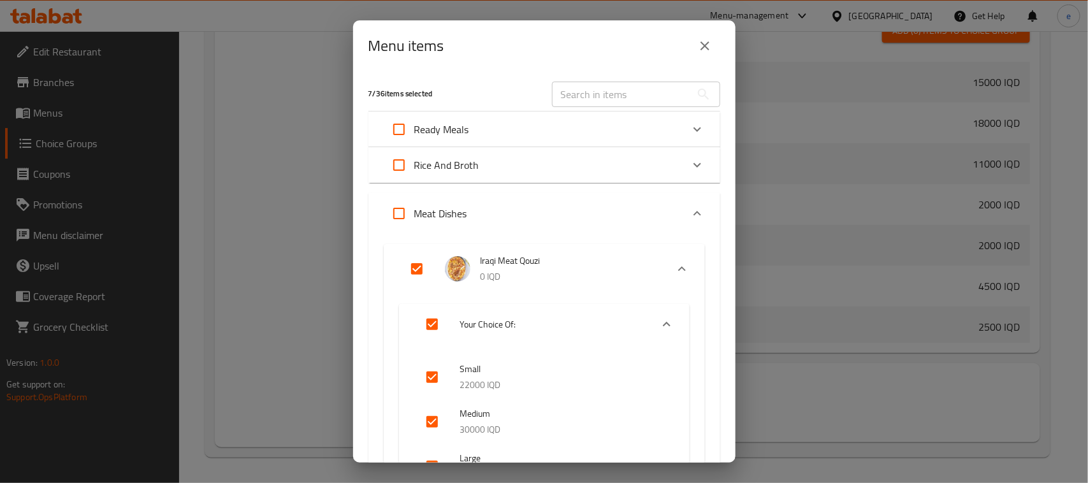
click at [623, 93] on input "text" at bounding box center [621, 94] width 139 height 25
type input "Chicken Tray"
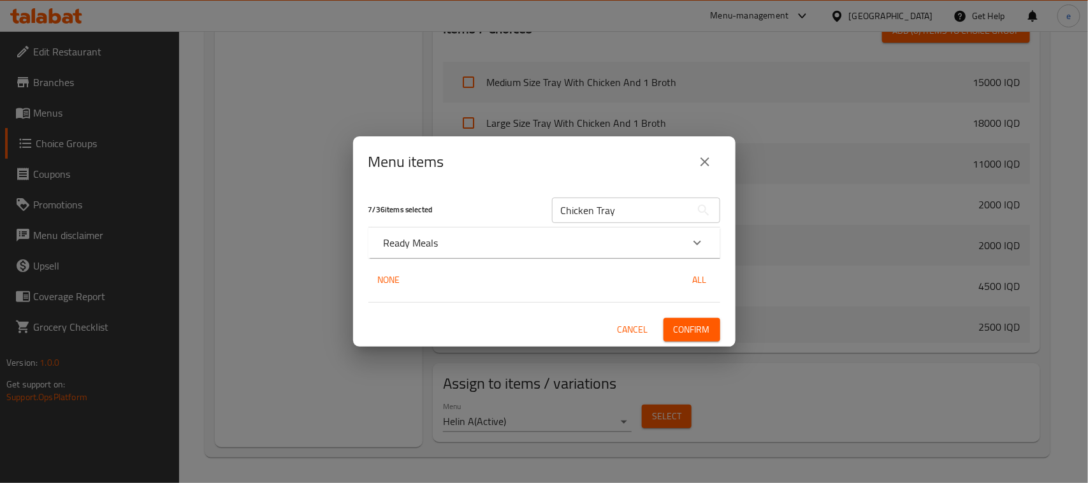
click at [673, 240] on div "Ready Meals" at bounding box center [533, 242] width 298 height 15
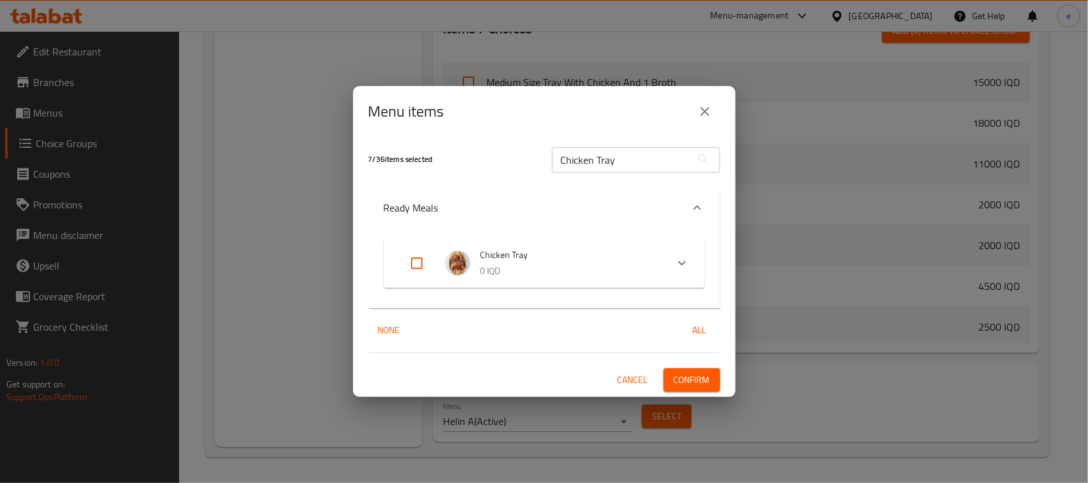
click at [658, 266] on li "Chicken Tray 0 IQD" at bounding box center [533, 263] width 268 height 45
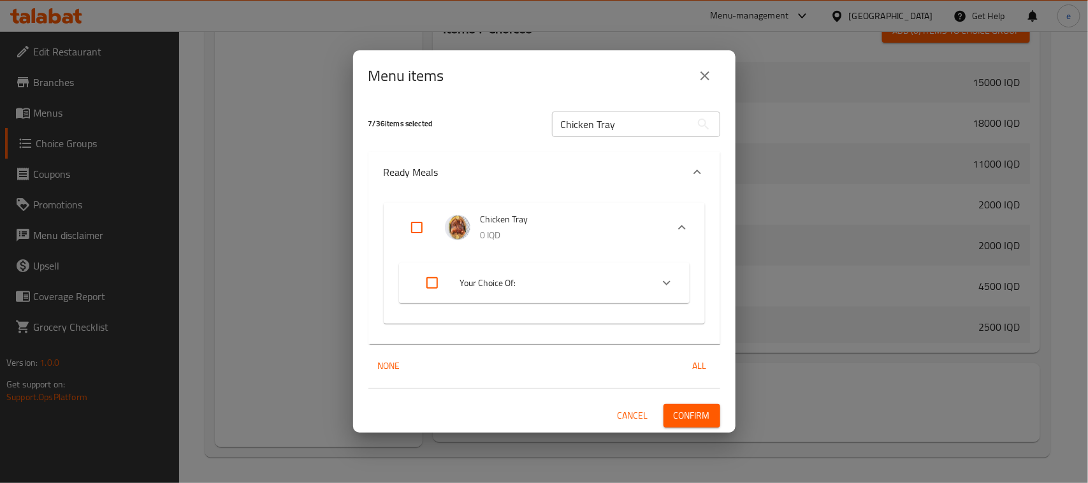
click at [623, 275] on span "Your Choice Of:" at bounding box center [550, 283] width 181 height 16
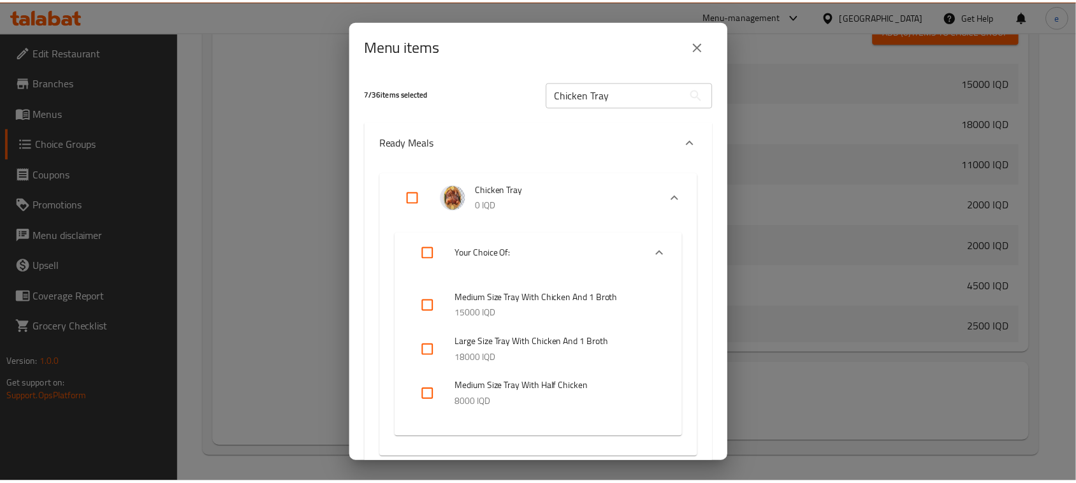
scroll to position [103, 0]
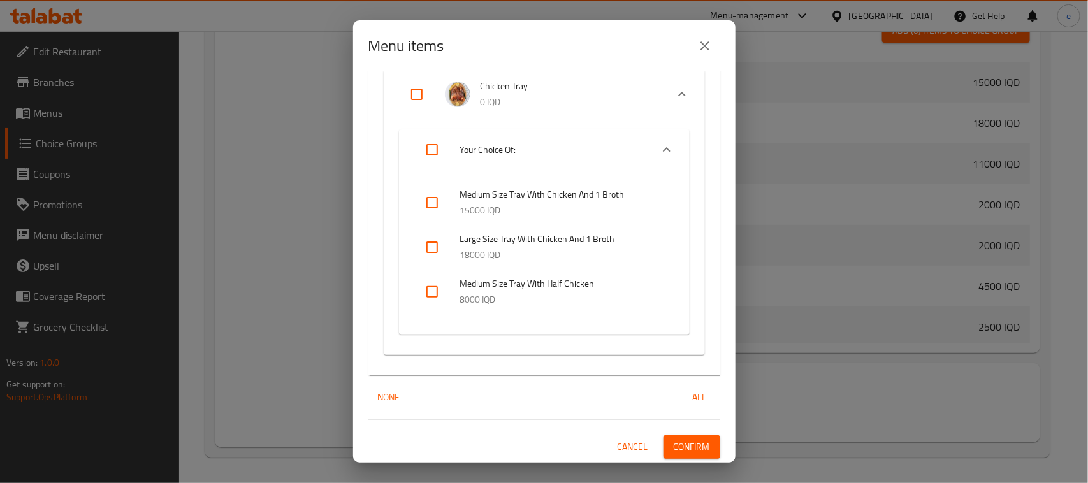
click at [438, 252] on input "checkbox" at bounding box center [432, 247] width 31 height 31
checkbox input "true"
click at [432, 202] on input "checkbox" at bounding box center [432, 202] width 31 height 31
checkbox input "true"
click at [687, 442] on span "Confirm" at bounding box center [691, 447] width 36 height 16
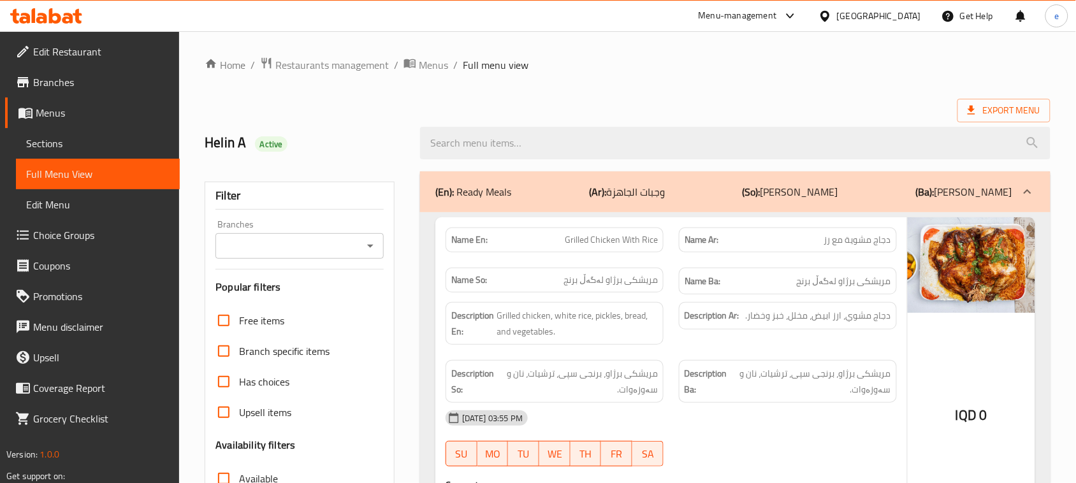
click at [368, 247] on icon "Open" at bounding box center [370, 246] width 6 height 3
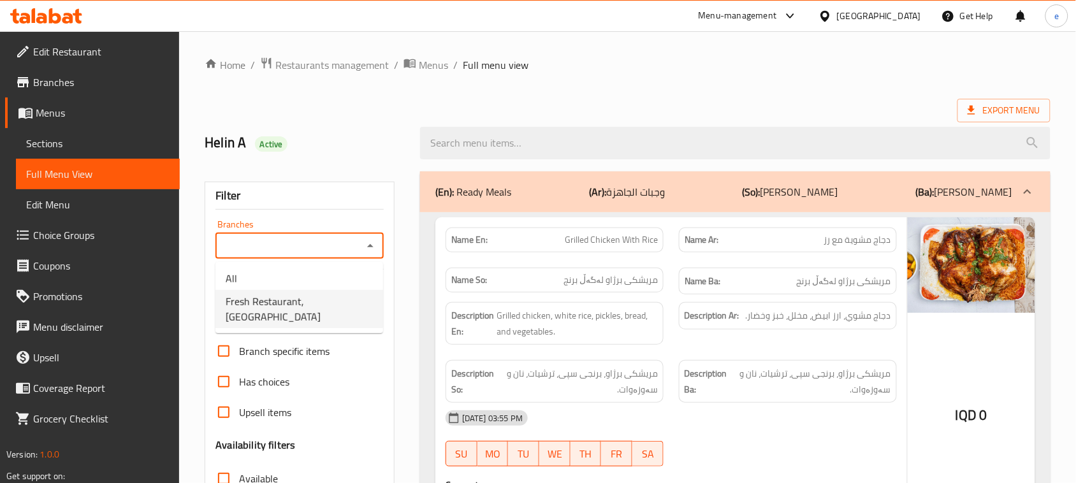
click at [327, 304] on span "Fresh Restaurant, [GEOGRAPHIC_DATA]" at bounding box center [299, 309] width 147 height 31
type input "Fresh Restaurant, [GEOGRAPHIC_DATA]"
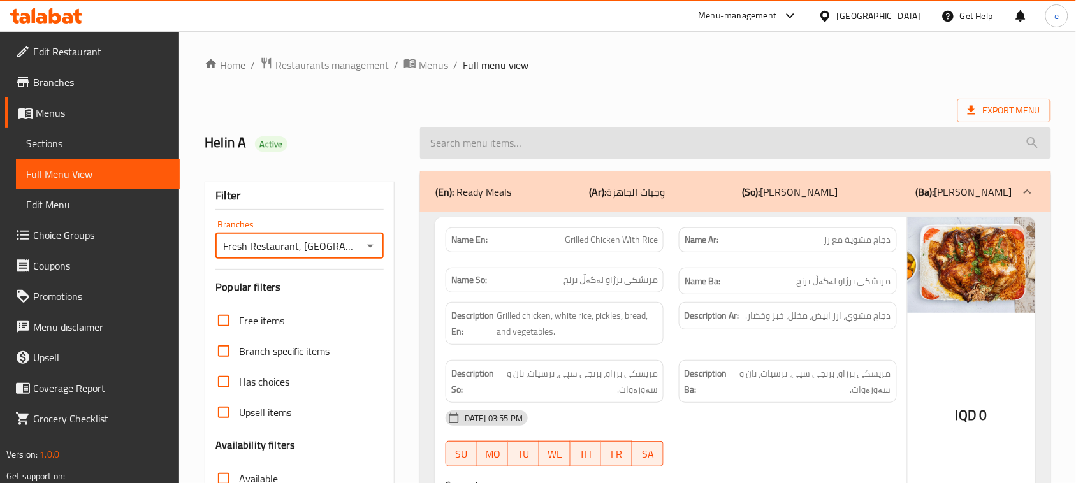
click at [459, 138] on input "search" at bounding box center [735, 143] width 630 height 32
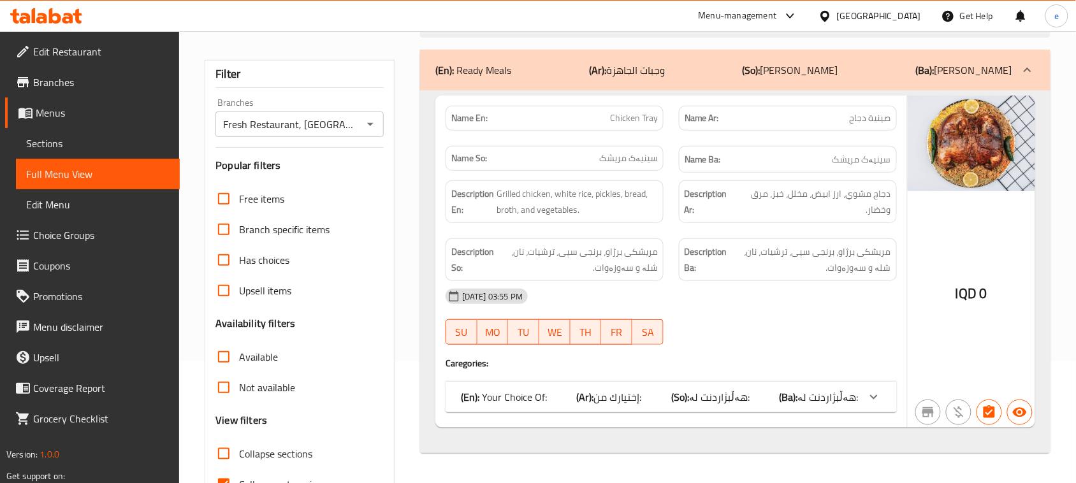
scroll to position [159, 0]
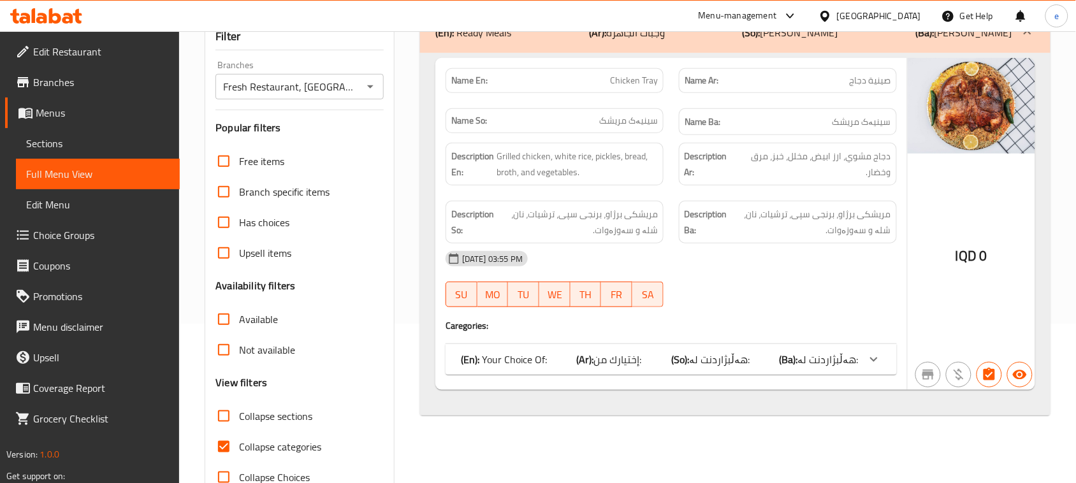
type input "chicken tr"
click at [234, 447] on input "Collapse categories" at bounding box center [223, 446] width 31 height 31
checkbox input "false"
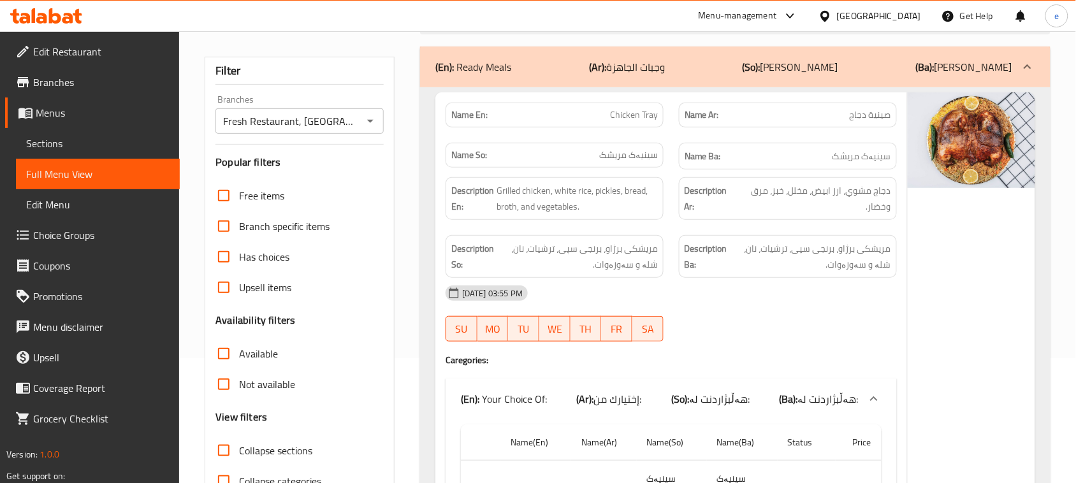
scroll to position [0, 0]
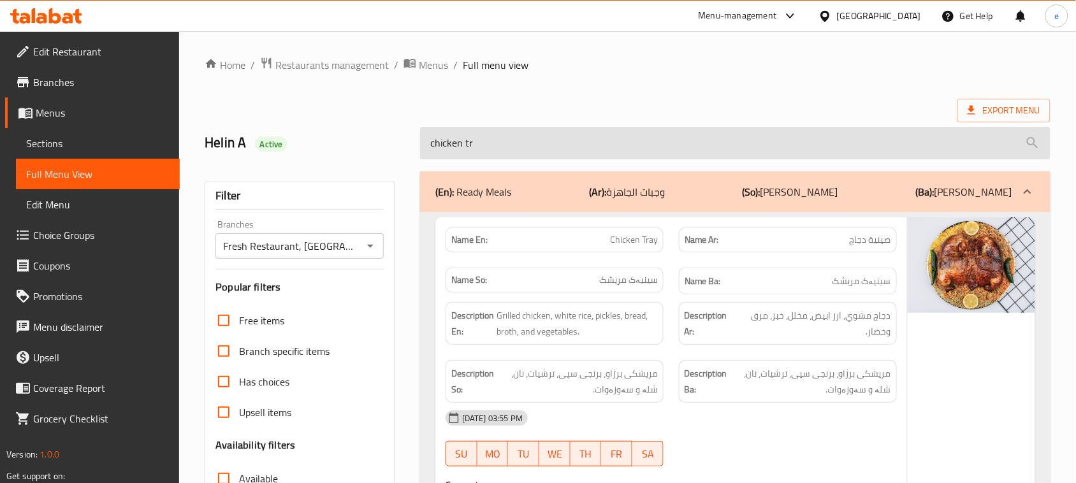
click at [465, 142] on input "chicken tr" at bounding box center [735, 143] width 630 height 32
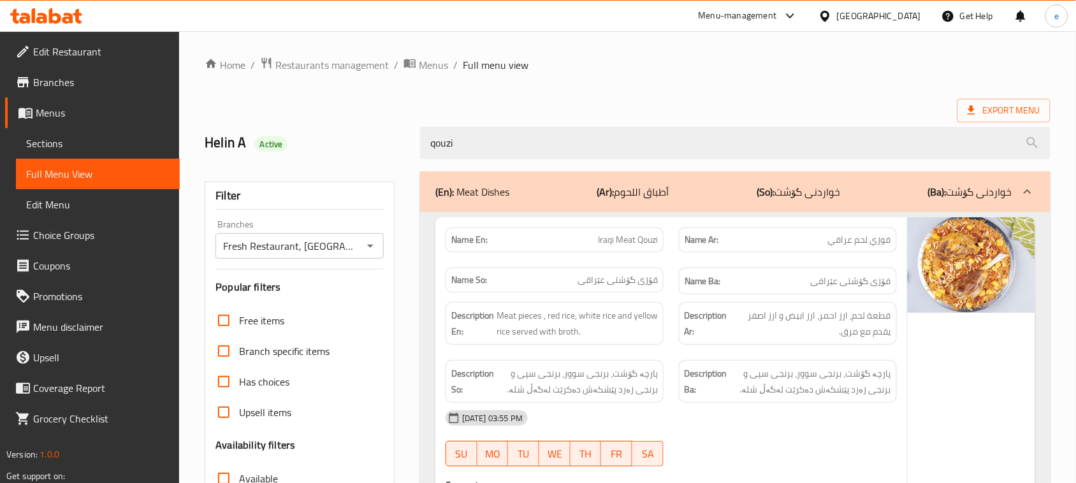
type input "qouzi"
click at [607, 229] on div "Name En: Iraqi Meat Qouzi" at bounding box center [554, 239] width 218 height 25
click at [619, 243] on span "Iraqi Meat Qouzi" at bounding box center [628, 239] width 60 height 13
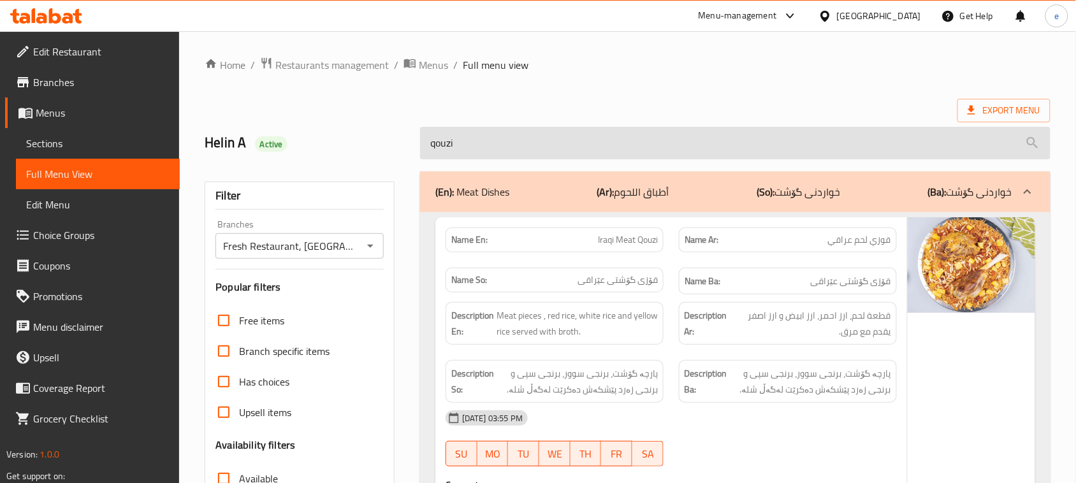
click at [482, 150] on input "qouzi" at bounding box center [735, 143] width 630 height 32
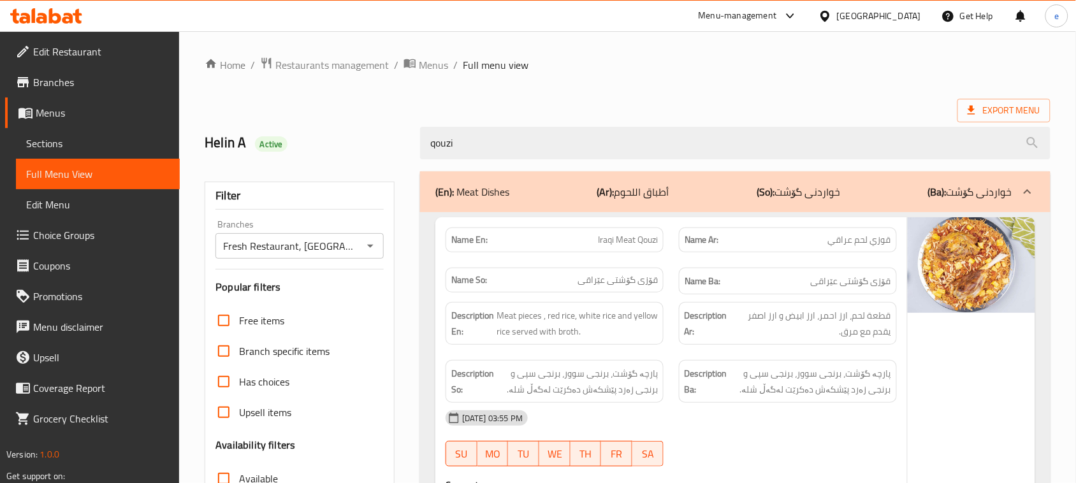
drag, startPoint x: 521, startPoint y: 154, endPoint x: 350, endPoint y: 157, distance: 170.8
click at [345, 154] on div "Helin A Active qouzi" at bounding box center [627, 143] width 861 height 57
type input "qouzi"
click at [624, 244] on span "Iraqi Meat Qouzi" at bounding box center [628, 239] width 60 height 13
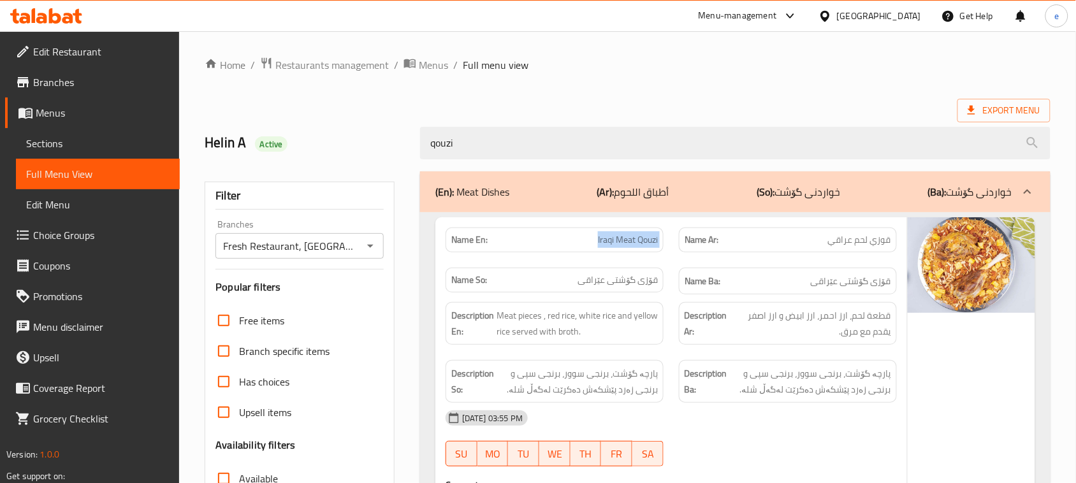
click at [624, 244] on span "Iraqi Meat Qouzi" at bounding box center [628, 239] width 60 height 13
copy span "Iraqi Meat Qouzi"
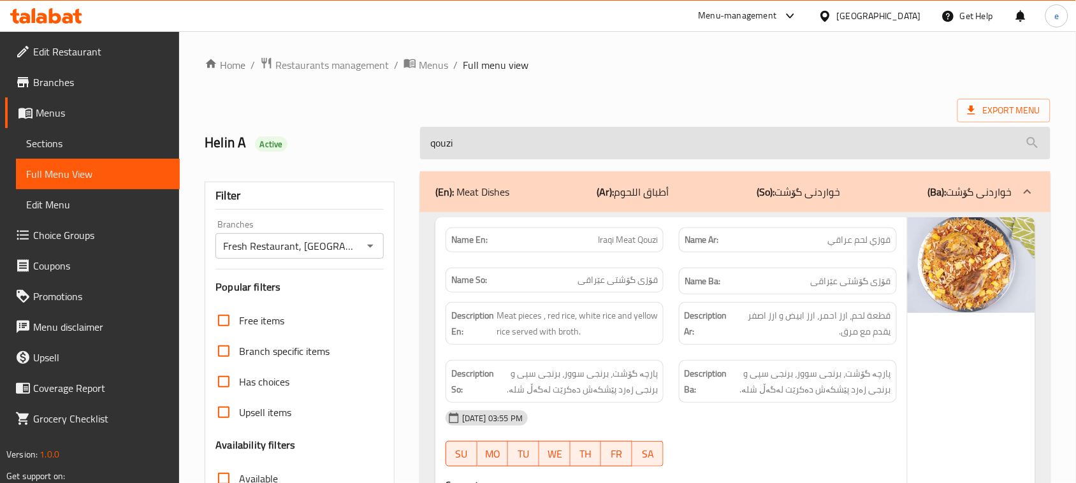
click at [479, 144] on input "qouzi" at bounding box center [735, 143] width 630 height 32
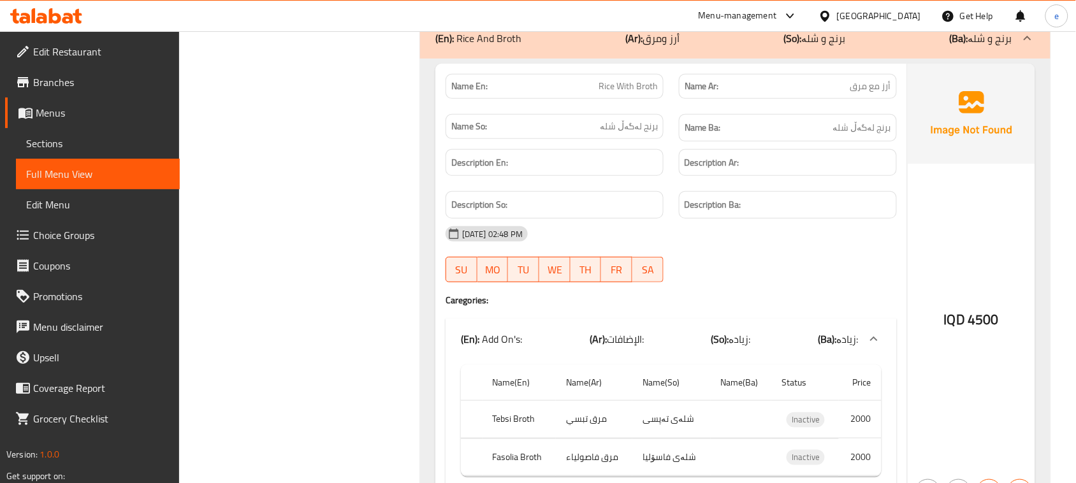
scroll to position [3027, 0]
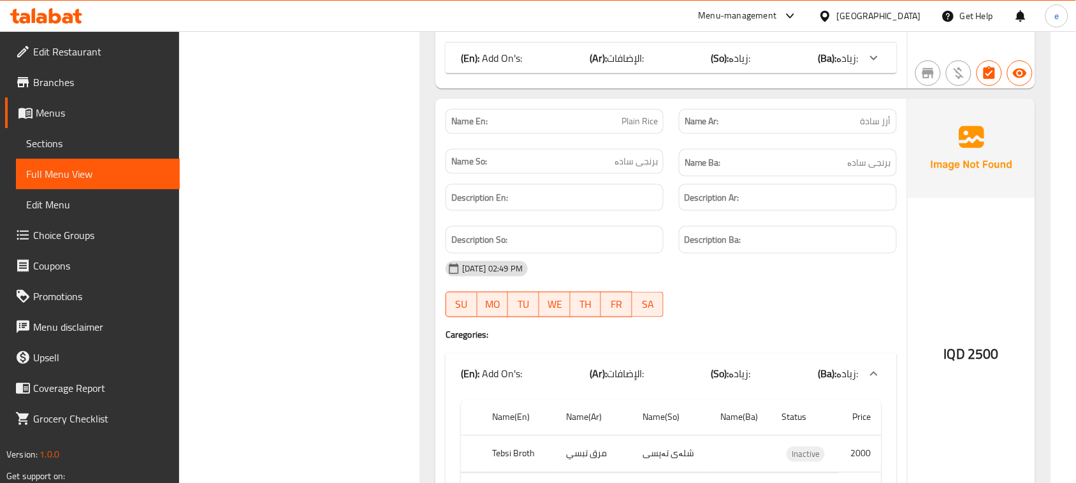
scroll to position [2867, 0]
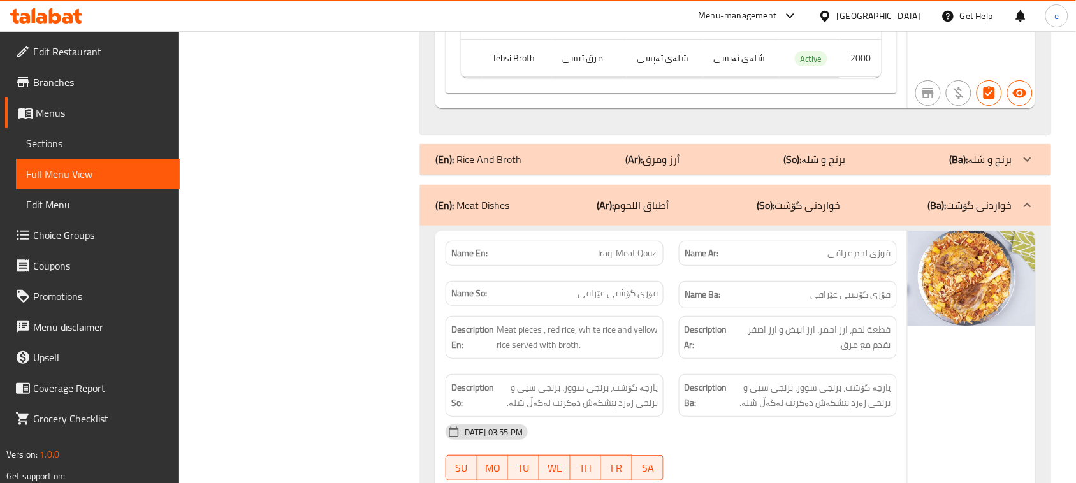
copy span "Iraqi Meat Qouzi"
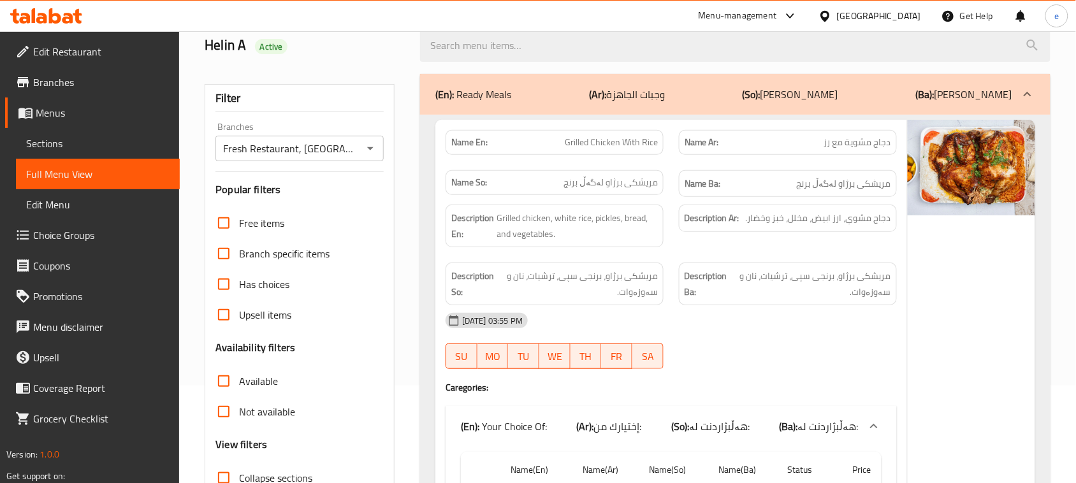
scroll to position [0, 0]
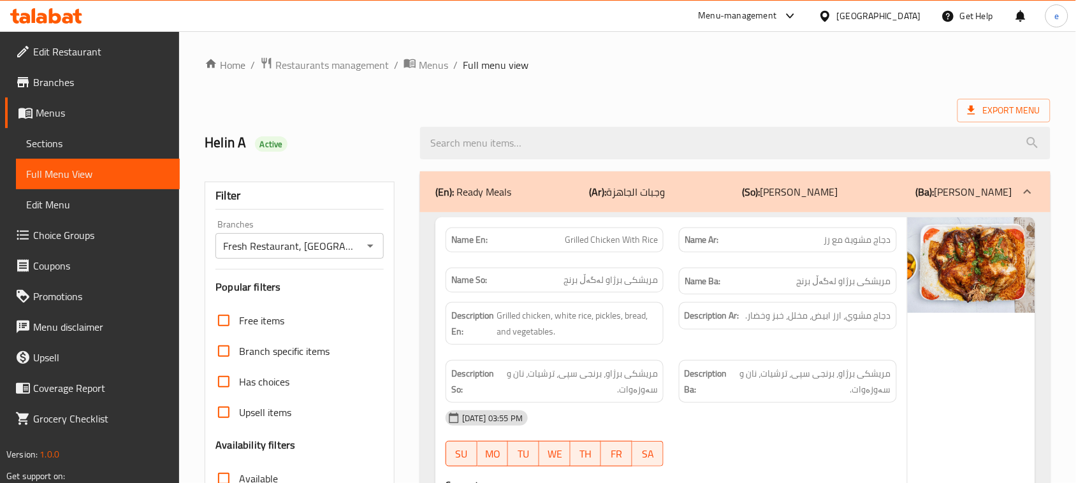
click at [371, 240] on icon "Open" at bounding box center [370, 245] width 15 height 15
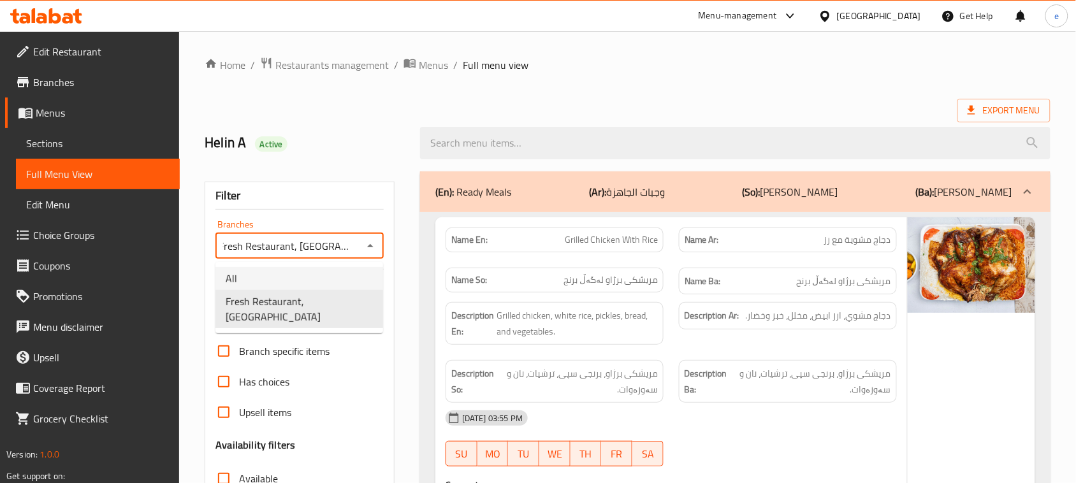
click at [308, 268] on li "All" at bounding box center [299, 278] width 168 height 23
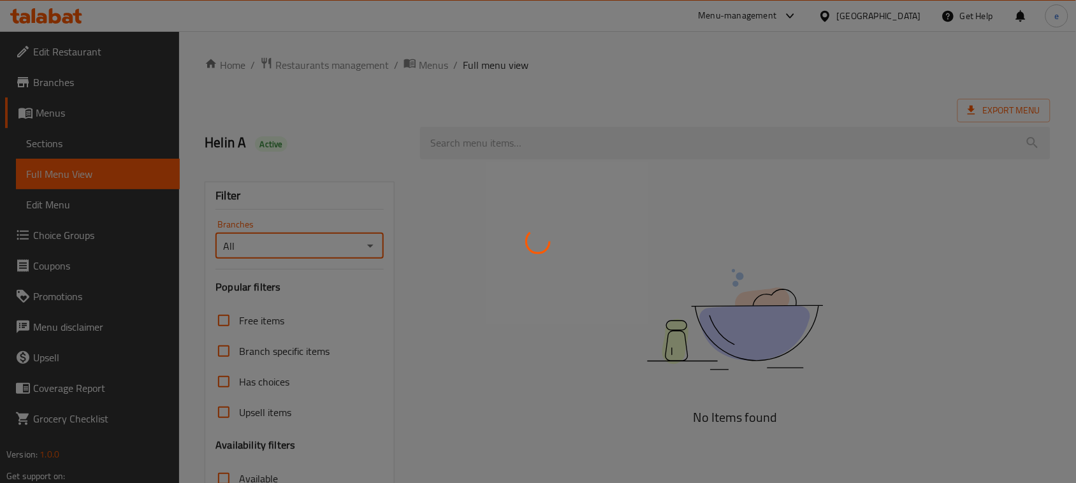
scroll to position [0, 0]
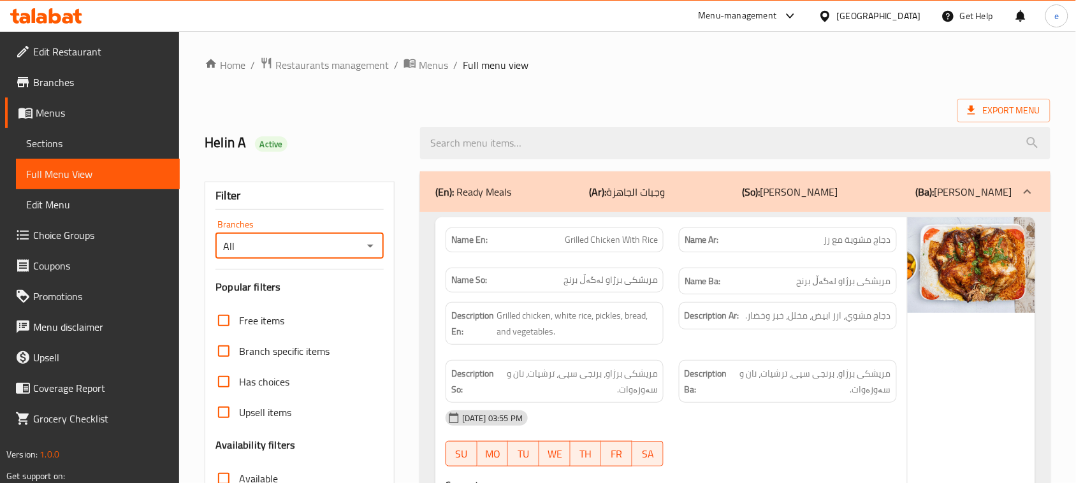
click at [377, 246] on icon "Open" at bounding box center [370, 245] width 15 height 15
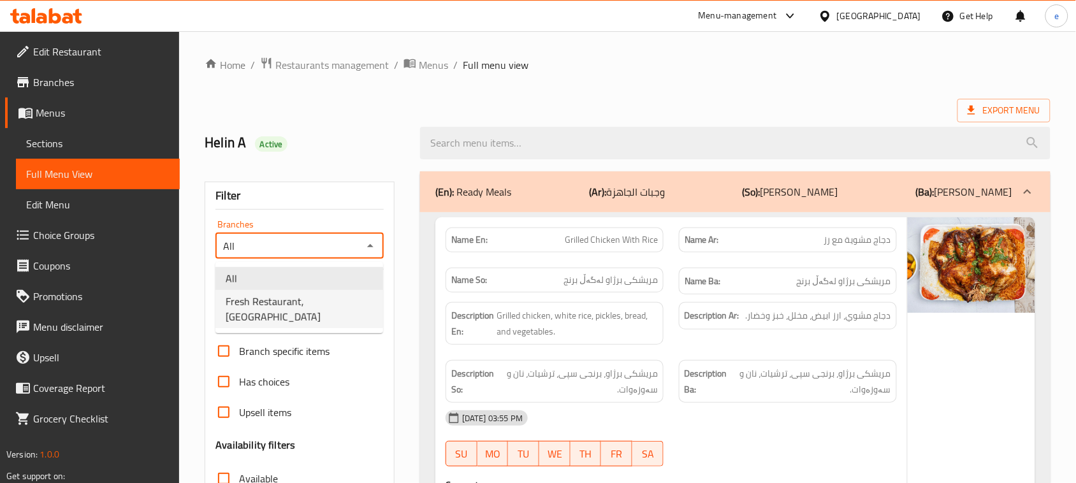
click at [315, 294] on span "Fresh Restaurant, [GEOGRAPHIC_DATA]" at bounding box center [299, 309] width 147 height 31
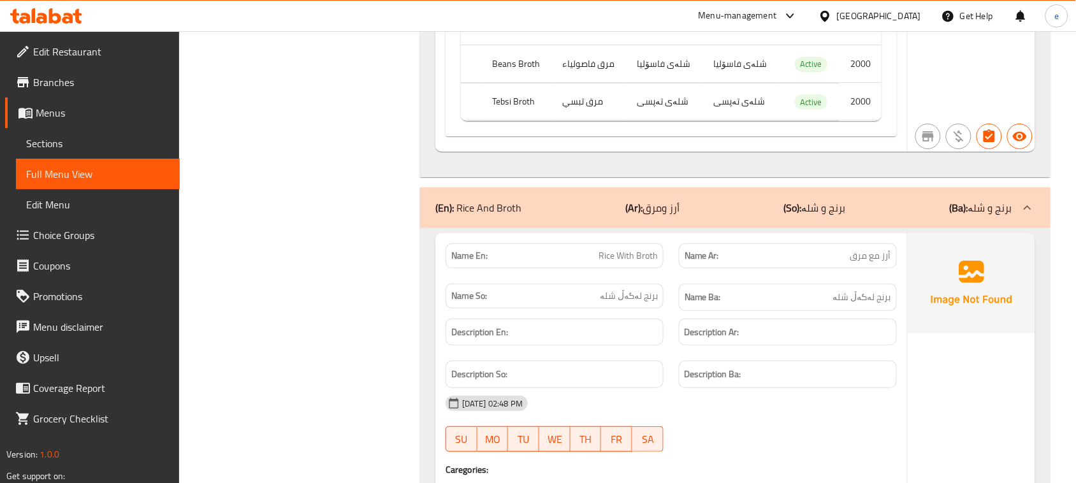
scroll to position [2862, 0]
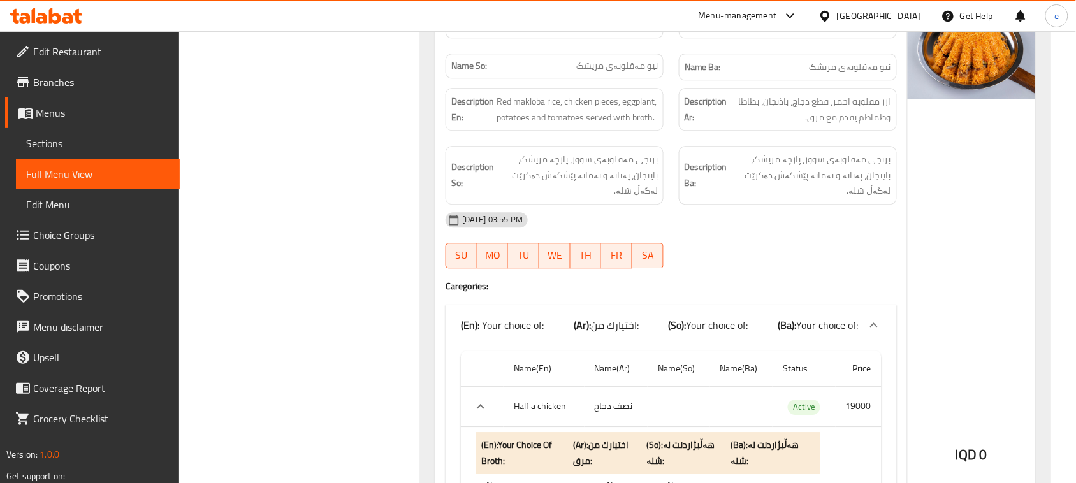
scroll to position [5092, 0]
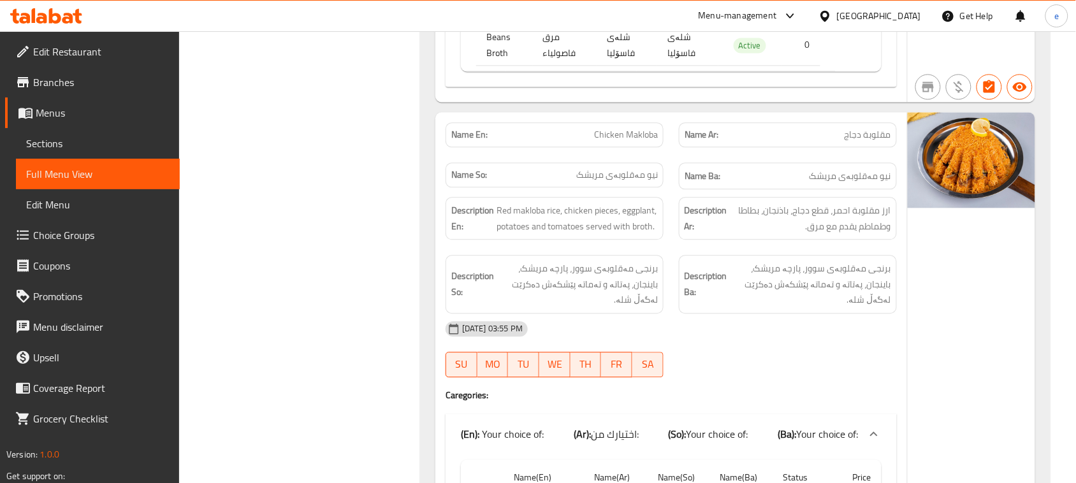
copy span "Chicken Makloba"
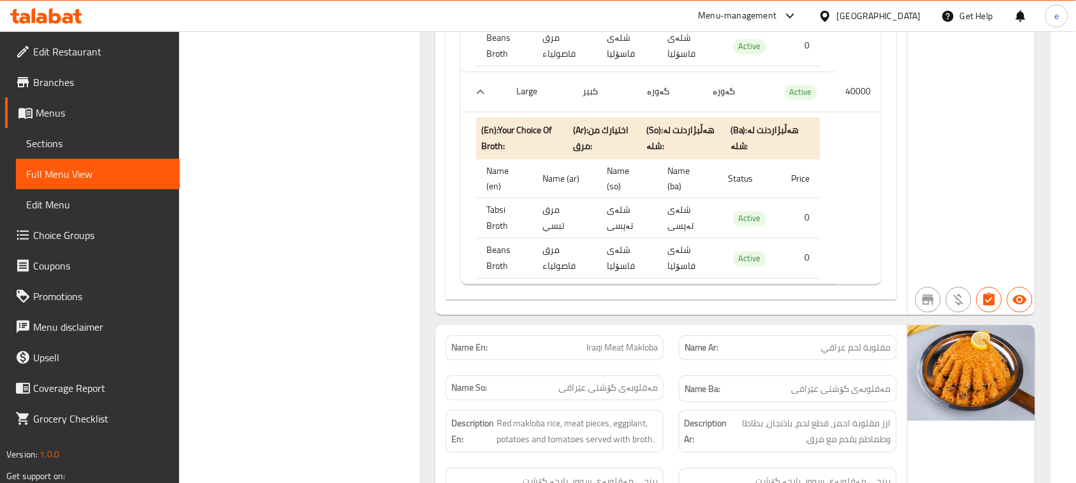
scroll to position [3818, 0]
copy span "Iraqi Meat Makloba"
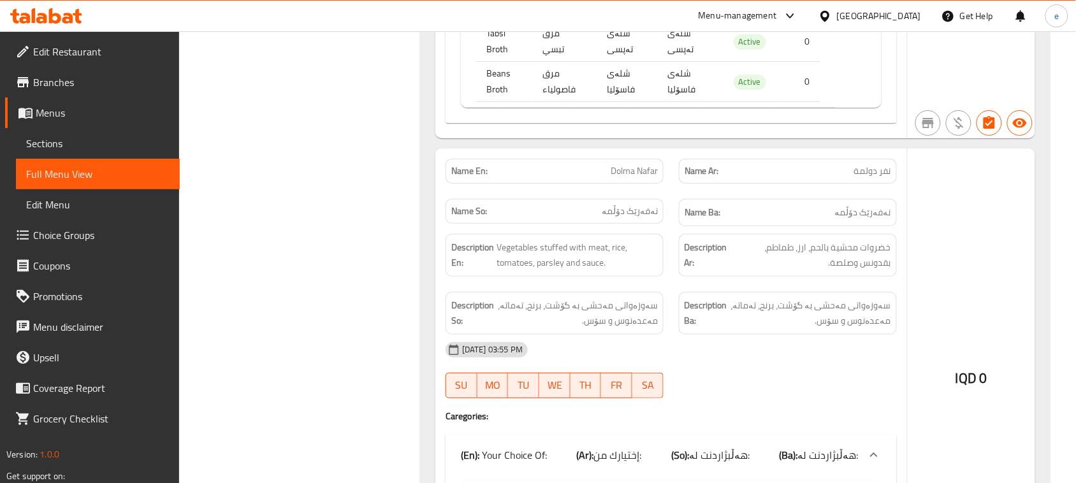
scroll to position [8756, 0]
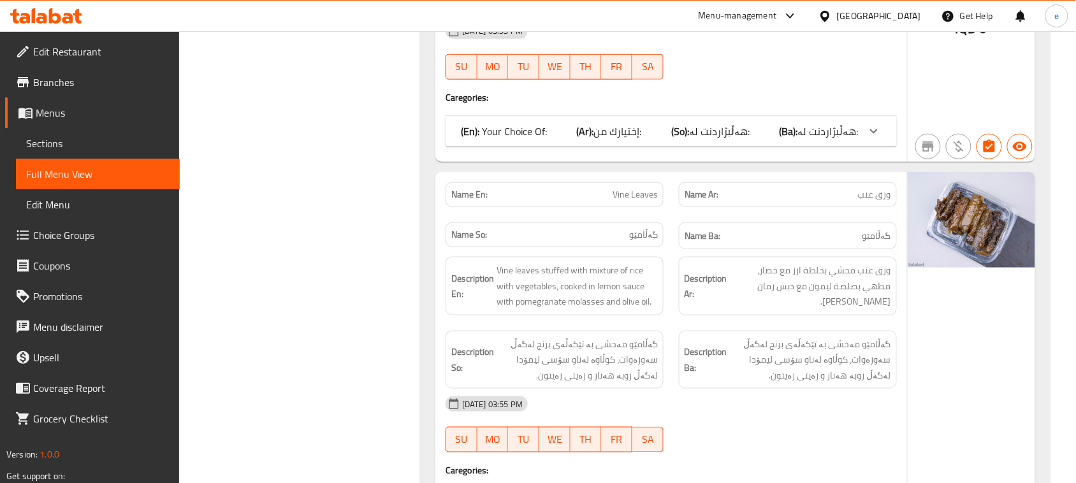
scroll to position [9075, 0]
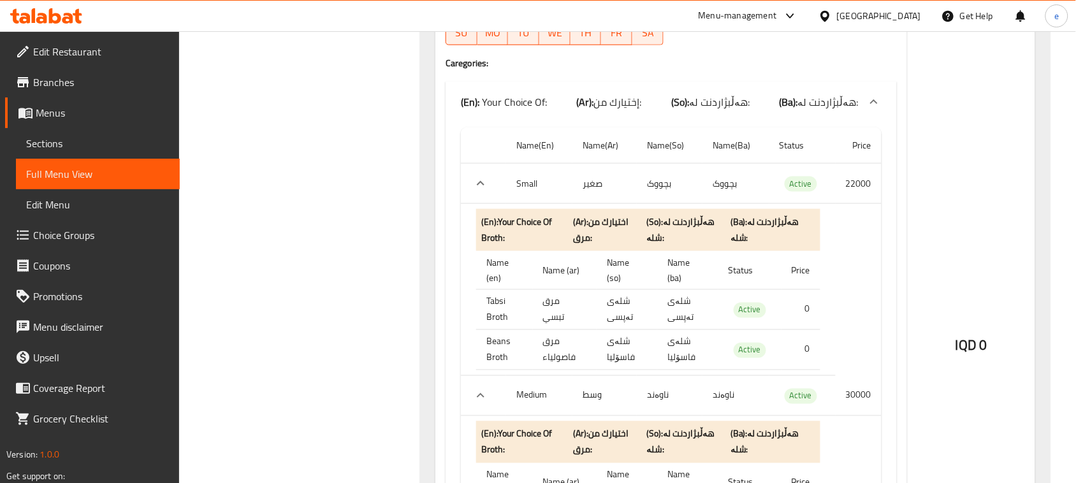
scroll to position [0, 0]
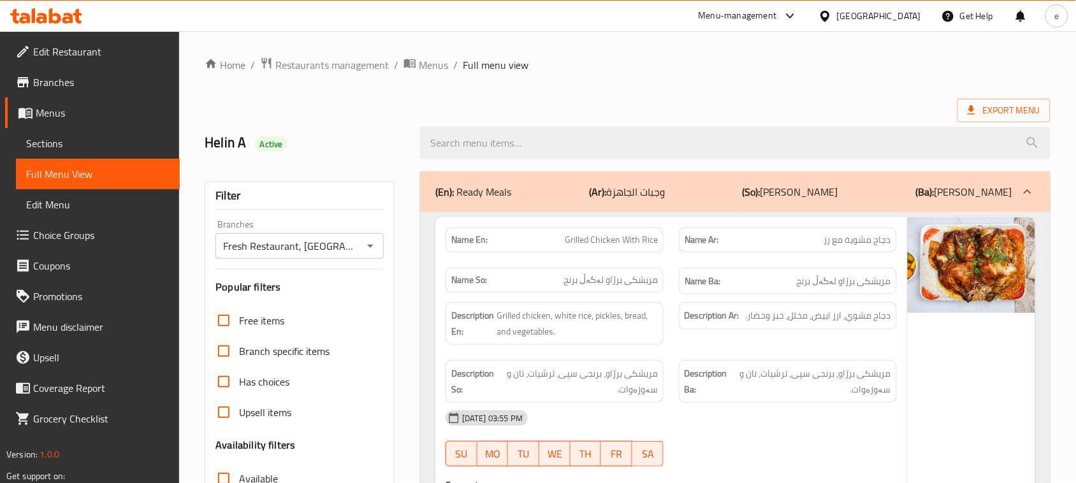
click at [368, 247] on icon "Open" at bounding box center [370, 245] width 15 height 15
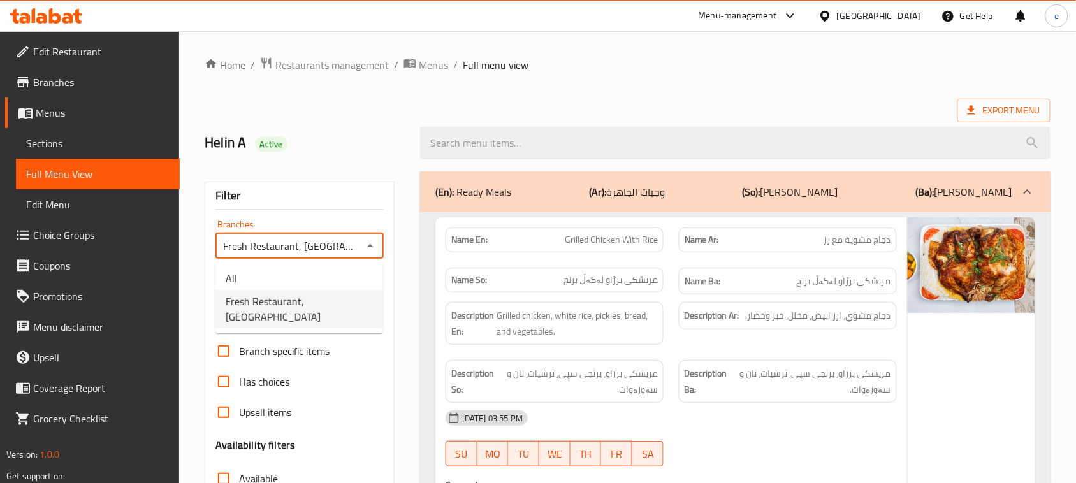
scroll to position [0, 4]
click at [335, 268] on li "All" at bounding box center [299, 278] width 168 height 23
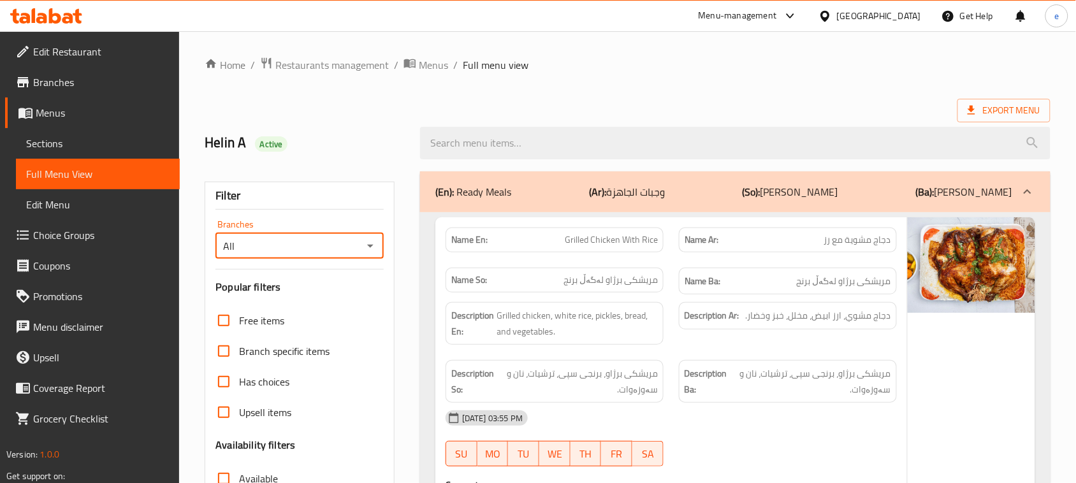
scroll to position [0, 0]
click at [370, 248] on icon "Open" at bounding box center [370, 245] width 15 height 15
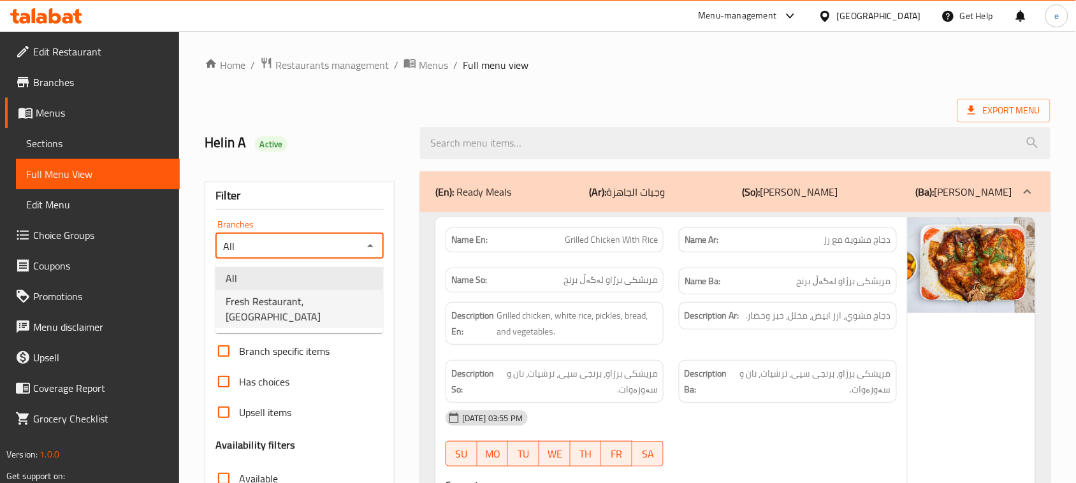
click at [330, 294] on span "Fresh Restaurant, [GEOGRAPHIC_DATA]" at bounding box center [299, 309] width 147 height 31
type input "Fresh Restaurant, [GEOGRAPHIC_DATA]"
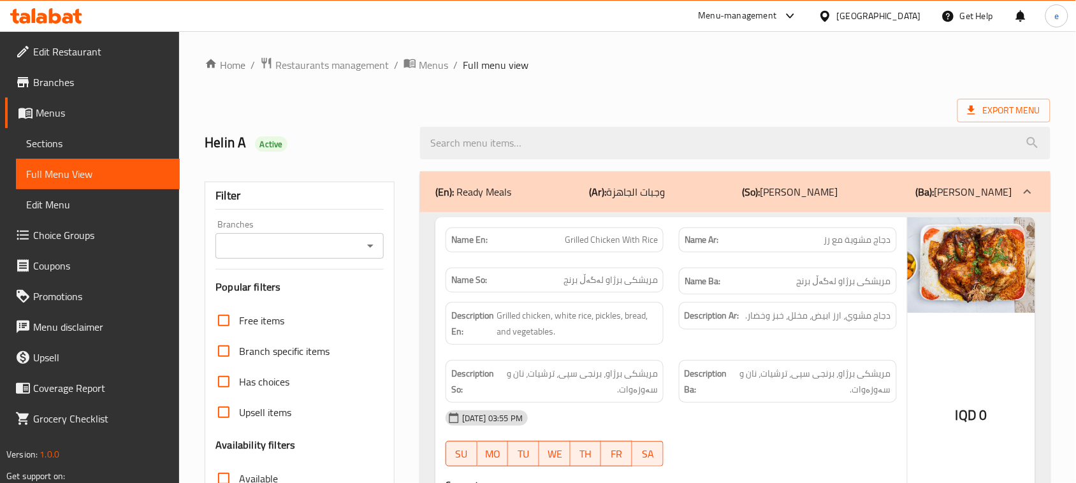
click at [370, 247] on icon "Open" at bounding box center [370, 246] width 6 height 3
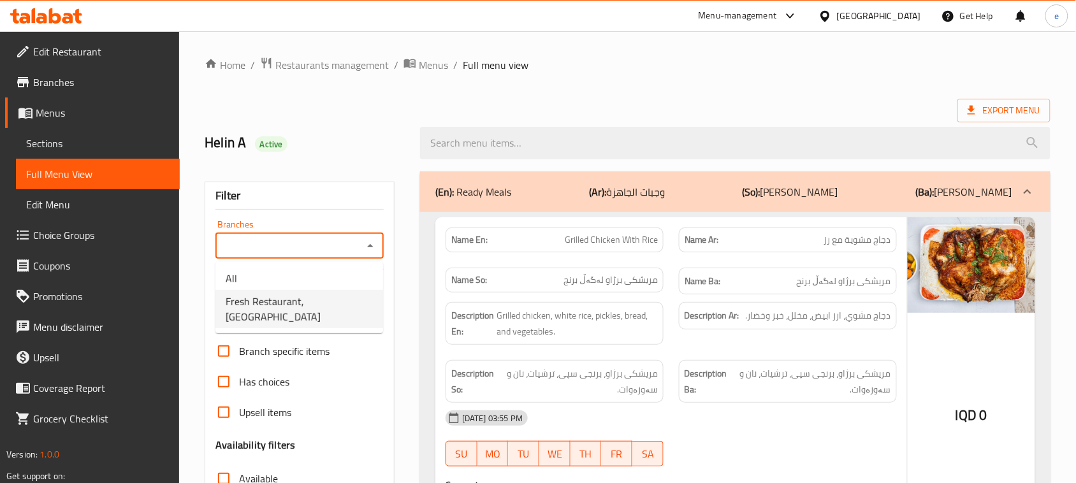
click at [308, 304] on span "Fresh Restaurant, [GEOGRAPHIC_DATA]" at bounding box center [299, 309] width 147 height 31
type input "Fresh Restaurant, [GEOGRAPHIC_DATA]"
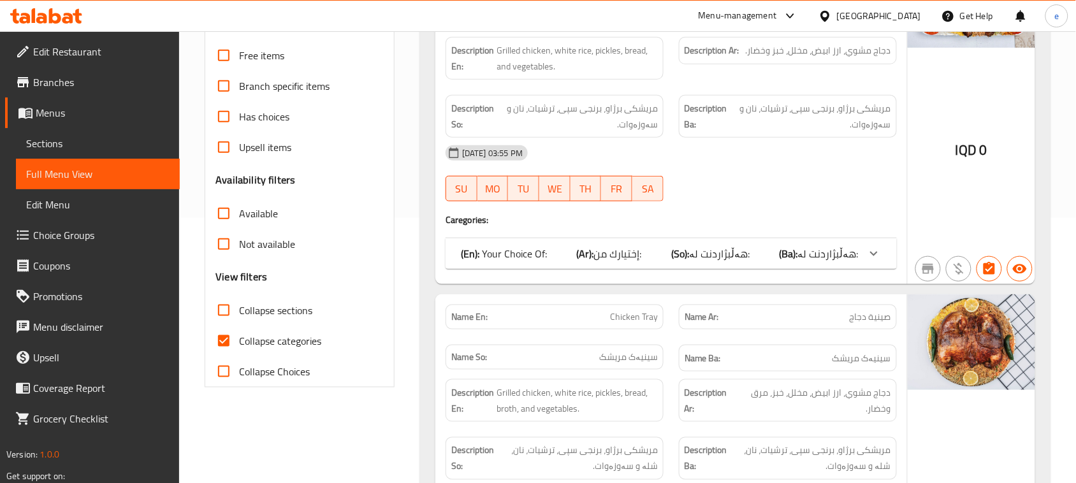
scroll to position [319, 0]
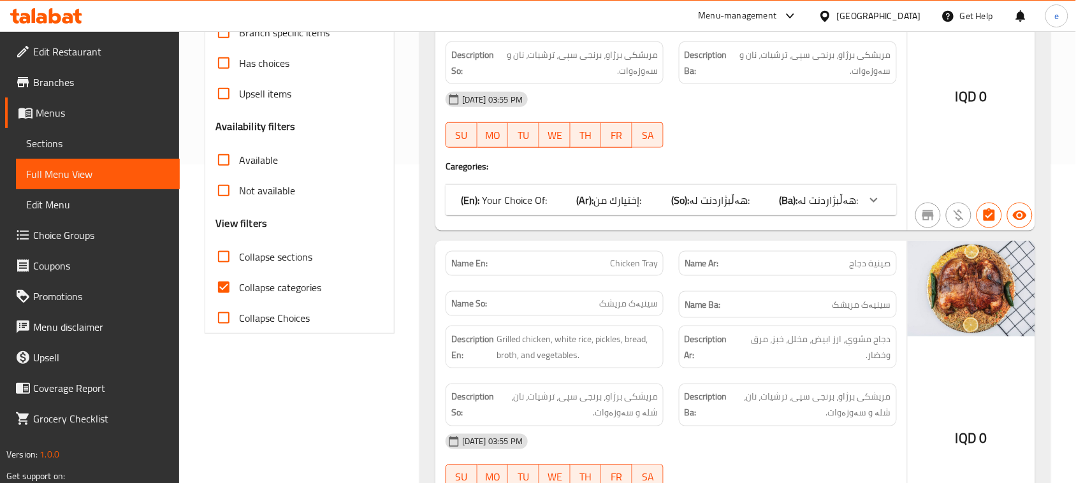
click at [233, 259] on input "Collapse sections" at bounding box center [223, 256] width 31 height 31
checkbox input "true"
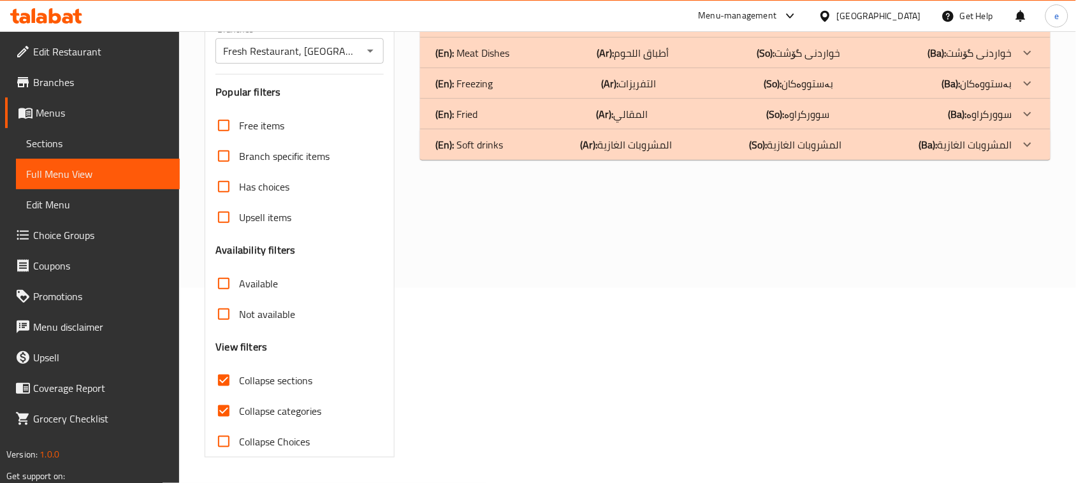
scroll to position [195, 0]
click at [227, 403] on input "Collapse categories" at bounding box center [223, 411] width 31 height 31
checkbox input "false"
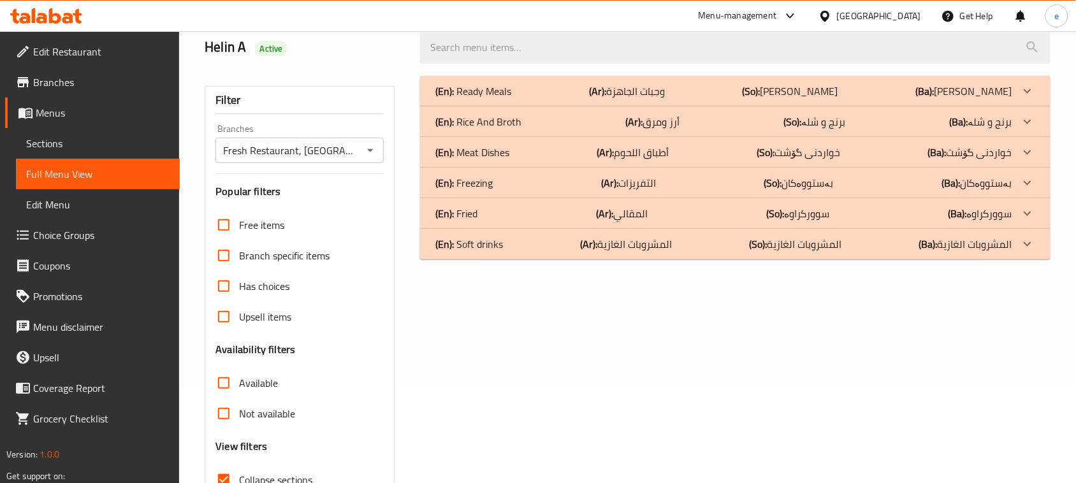
scroll to position [36, 0]
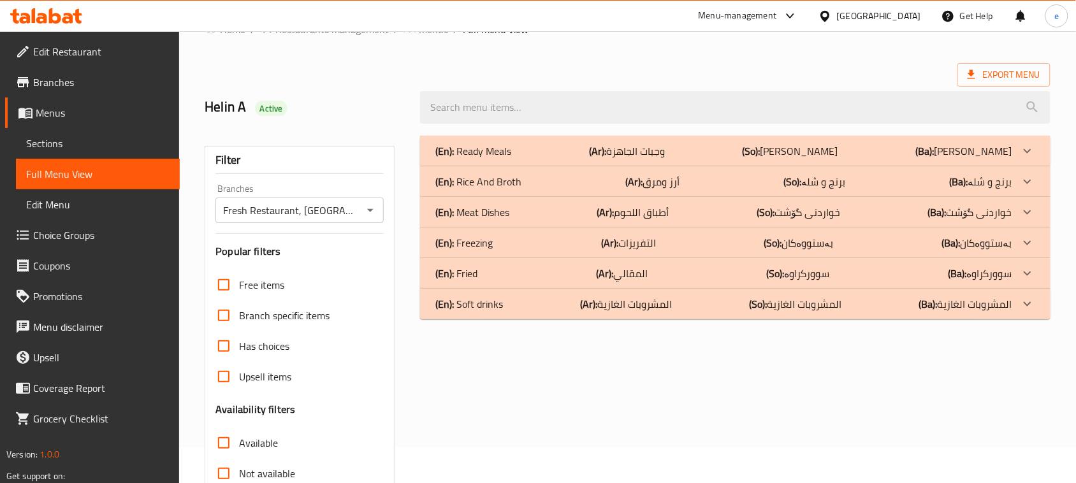
click at [512, 159] on div "(En): Meat Dishes (Ar): أطباق اللحوم (So): خواردنی گۆشت (Ba): خواردنی گۆشت" at bounding box center [723, 150] width 577 height 15
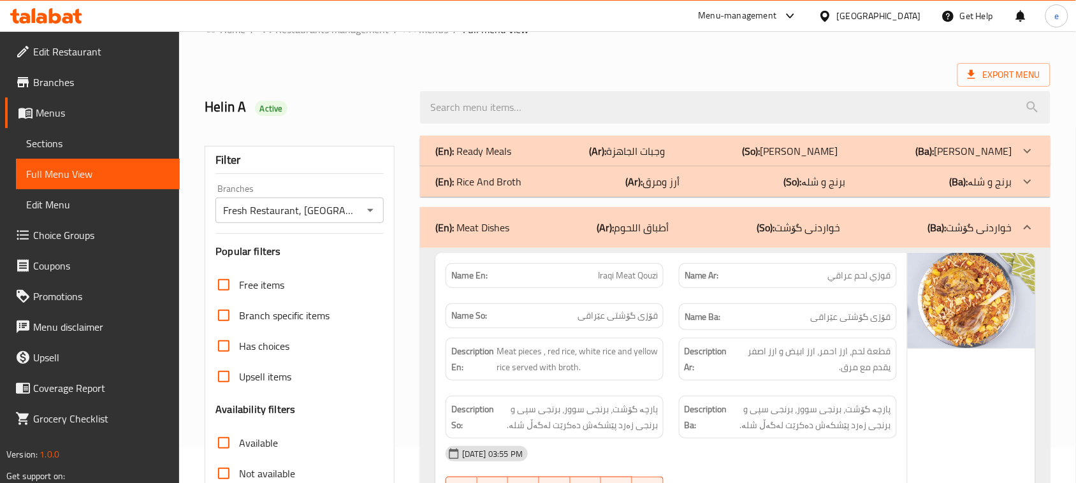
click at [511, 154] on div "(En): Ready Meals (Ar): وجبات الجاهزة (So): ژەمی ئامادەکراو (Ba): ژەمی ئامادەکر…" at bounding box center [723, 150] width 577 height 15
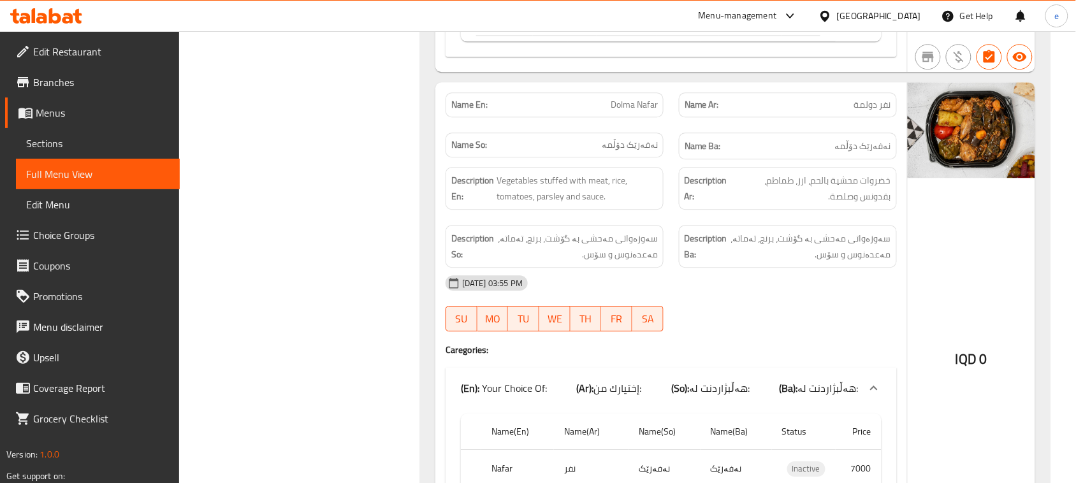
scroll to position [8160, 0]
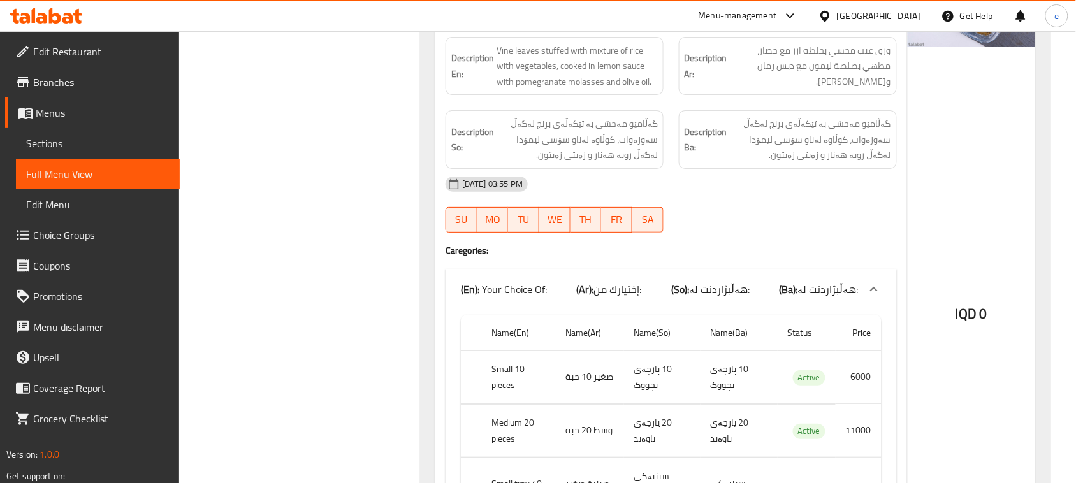
scroll to position [8638, 0]
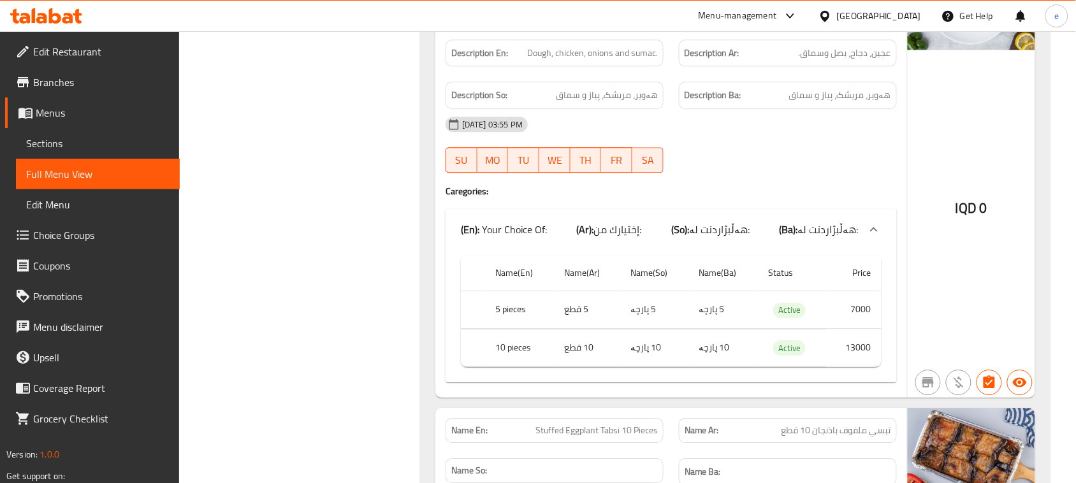
scroll to position [9593, 0]
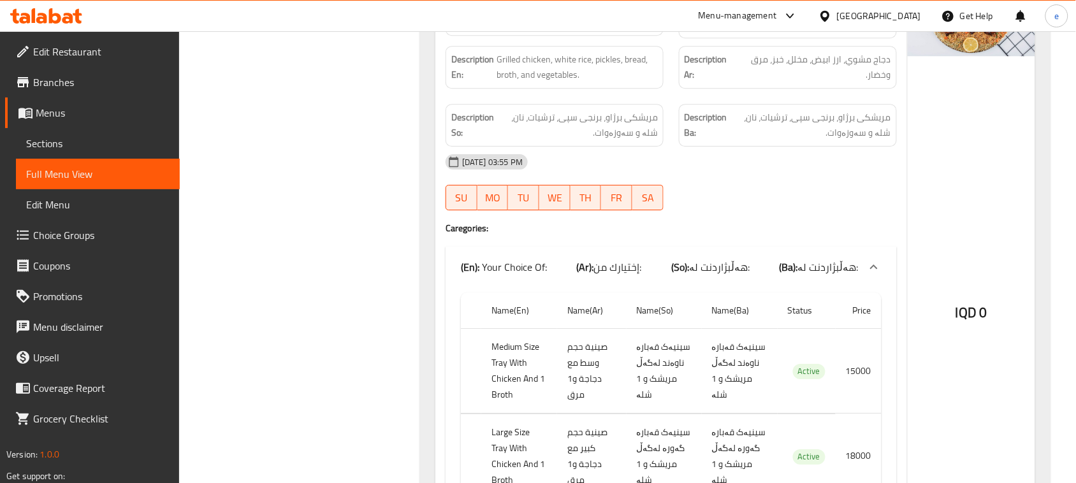
scroll to position [1274, 0]
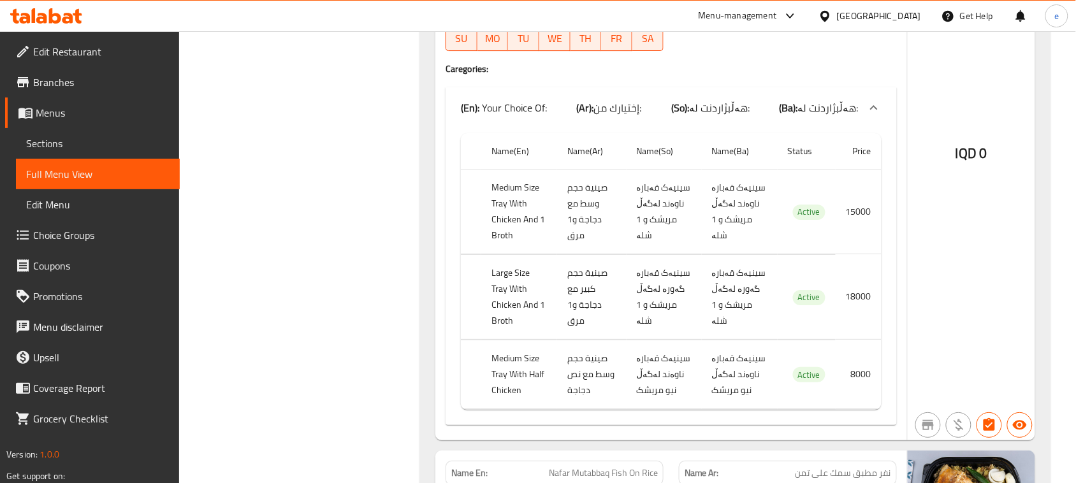
click at [505, 368] on th "Medium Size Tray With Half Chicken" at bounding box center [519, 374] width 76 height 69
copy th "Medium Size Tray With Half Chicken"
click at [947, 311] on div "IQD 0" at bounding box center [970, 120] width 127 height 639
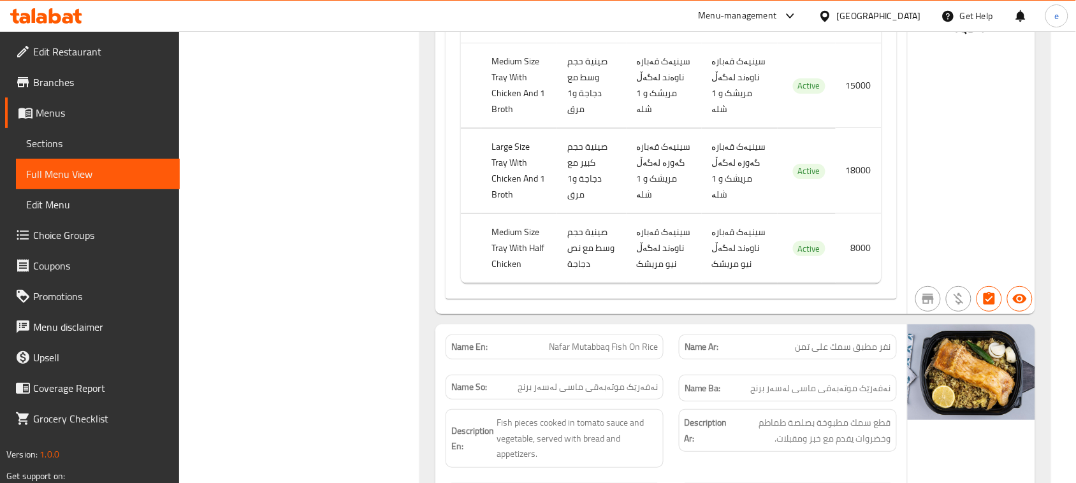
scroll to position [1593, 0]
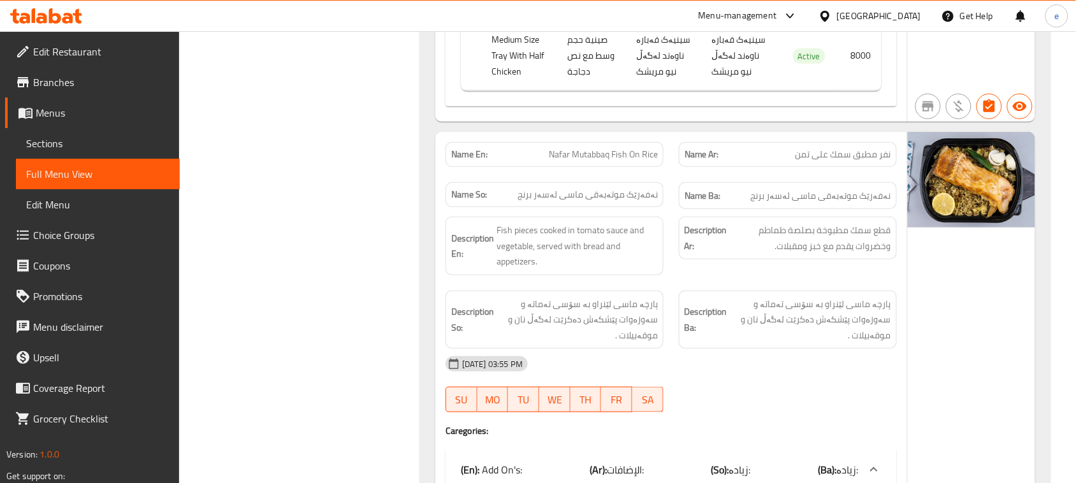
click at [616, 161] on span "Nafar Mutabbaq Fish On Rice" at bounding box center [603, 154] width 109 height 13
copy span "Nafar Mutabbaq Fish On Rice"
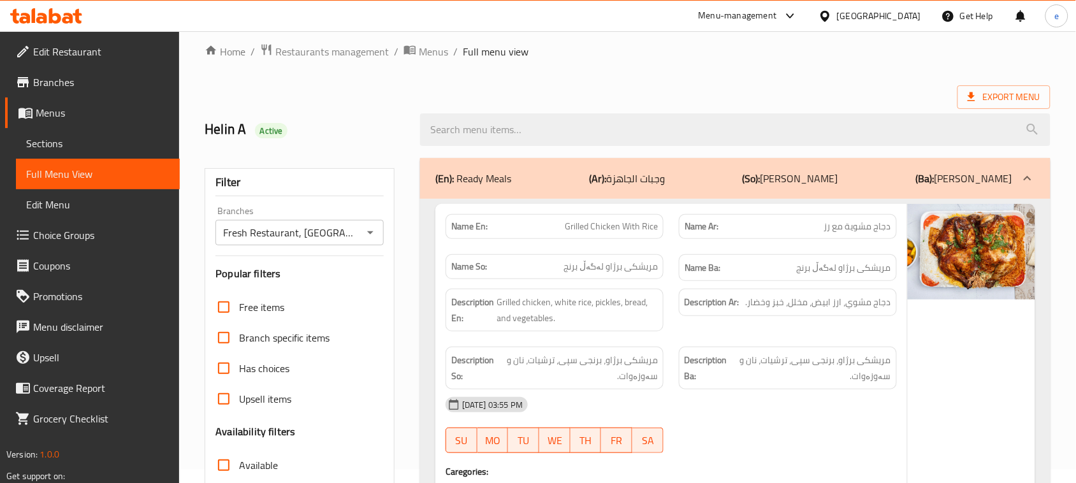
scroll to position [0, 0]
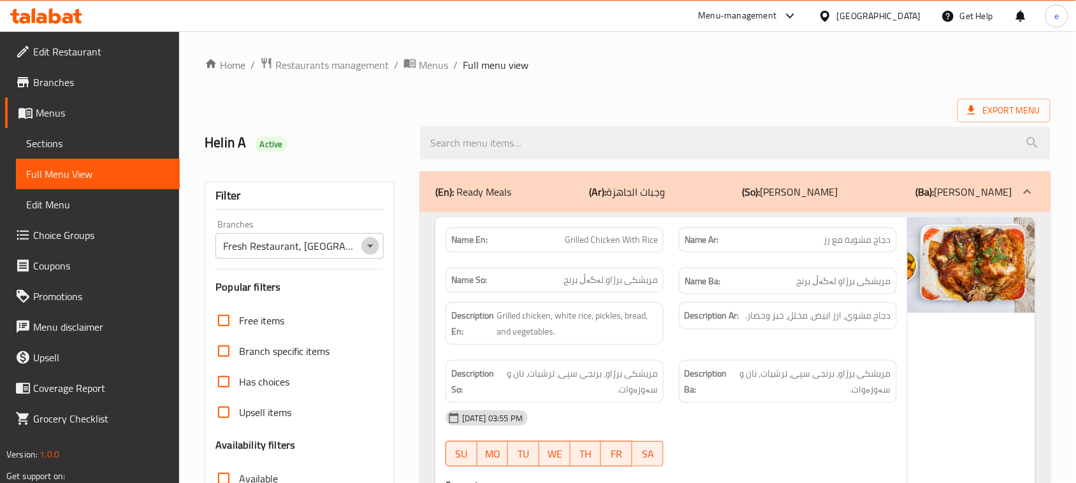
click at [370, 246] on icon "Open" at bounding box center [370, 246] width 6 height 3
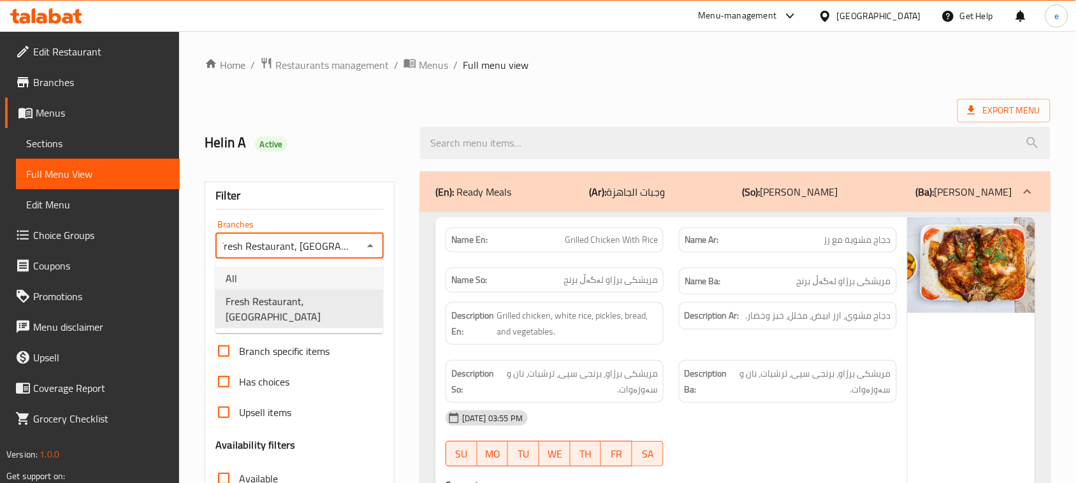
click at [346, 269] on li "All" at bounding box center [299, 278] width 168 height 23
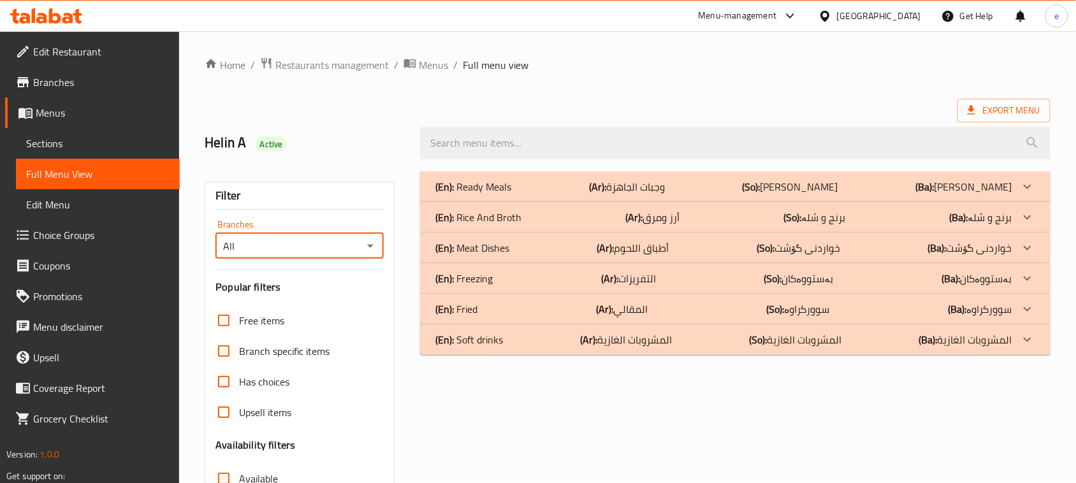
click at [370, 246] on icon "Open" at bounding box center [370, 246] width 6 height 3
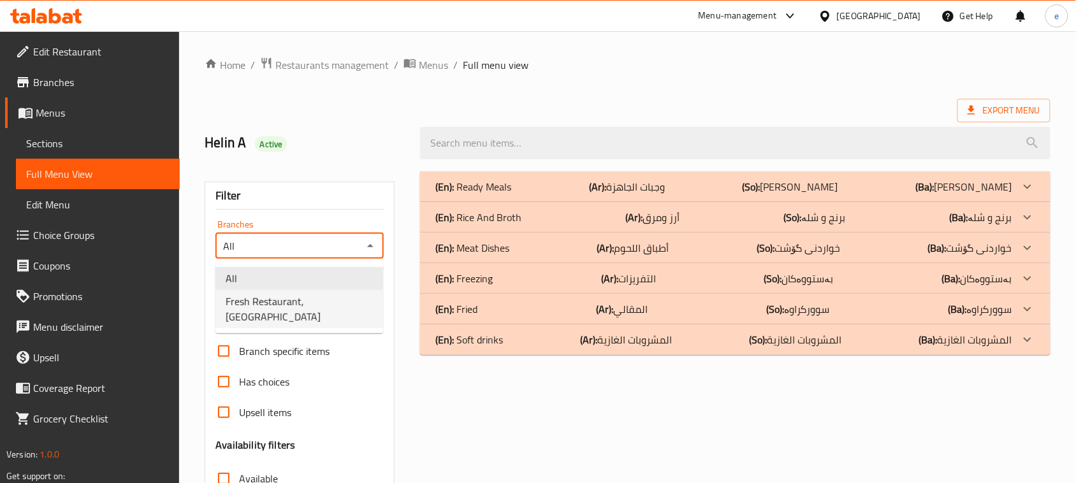
click at [317, 310] on li "Fresh Restaurant, [GEOGRAPHIC_DATA]" at bounding box center [299, 309] width 168 height 38
type input "Fresh Restaurant, [GEOGRAPHIC_DATA]"
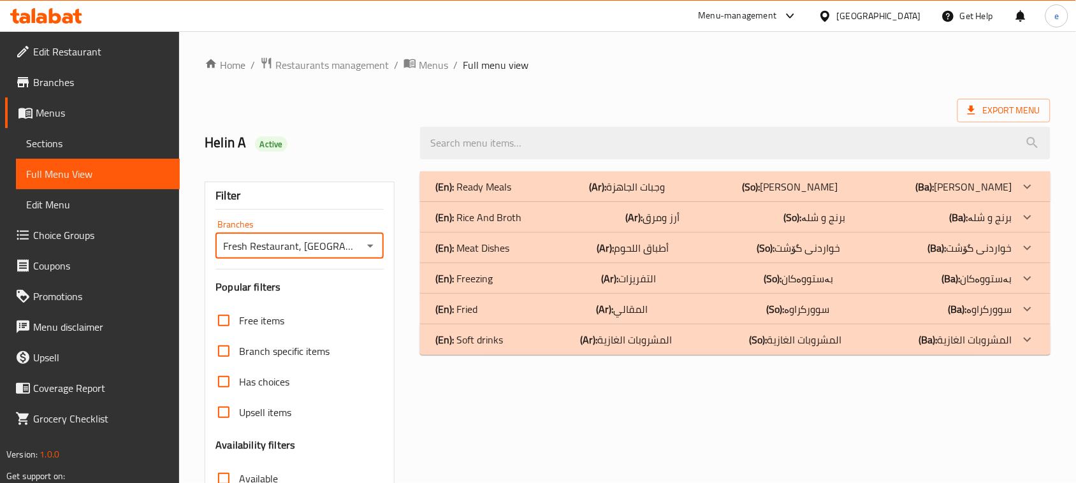
click at [495, 194] on p "(En): Meat Dishes" at bounding box center [473, 186] width 76 height 15
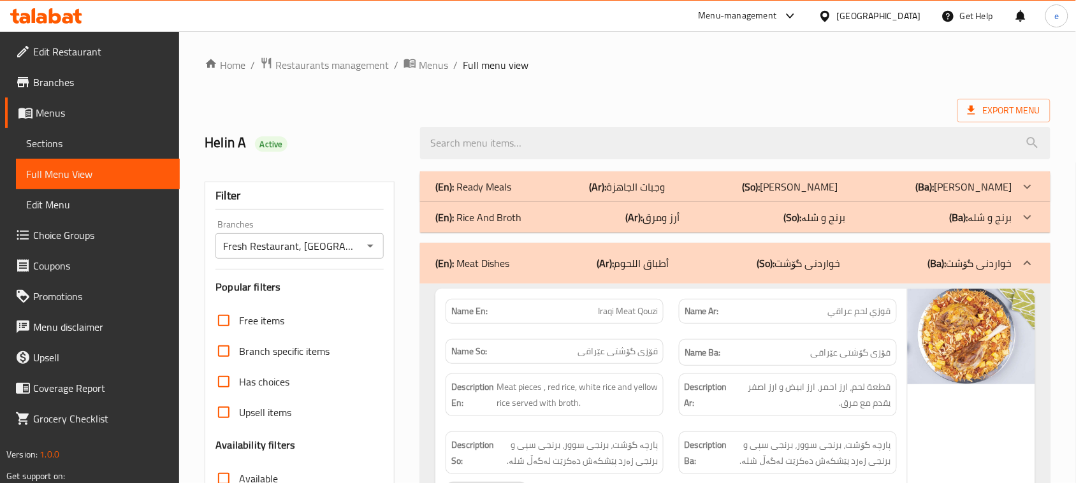
click at [508, 194] on p "(En): Rice And Broth" at bounding box center [473, 186] width 76 height 15
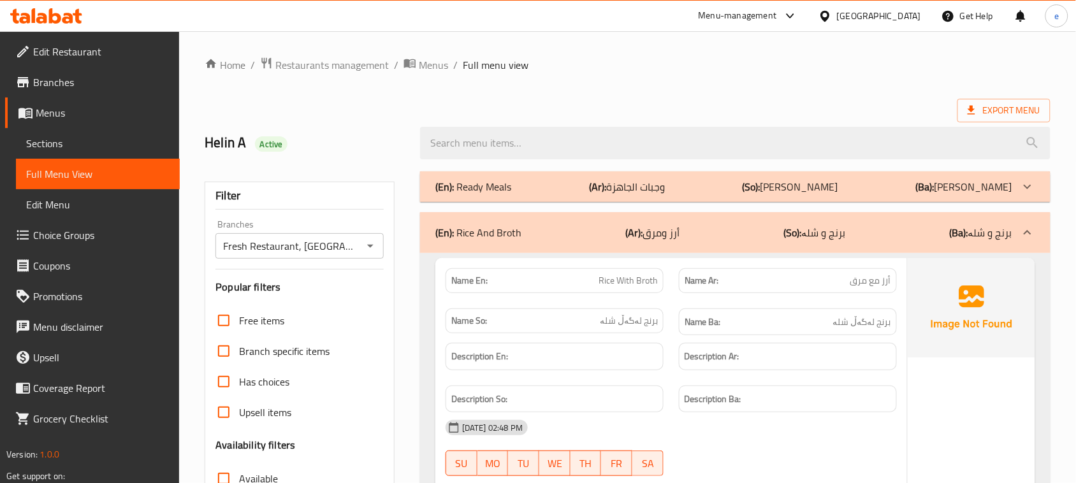
click at [516, 190] on div "(En): Ready Meals (Ar): وجبات الجاهزة (So): ژەمی ئامادەکراو (Ba): ژەمی ئامادەکر…" at bounding box center [723, 186] width 577 height 15
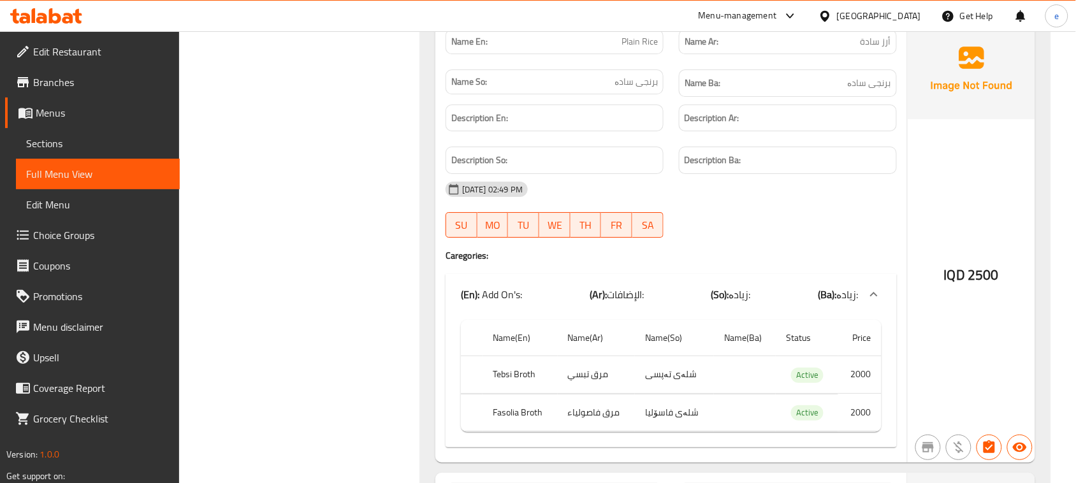
scroll to position [2109, 0]
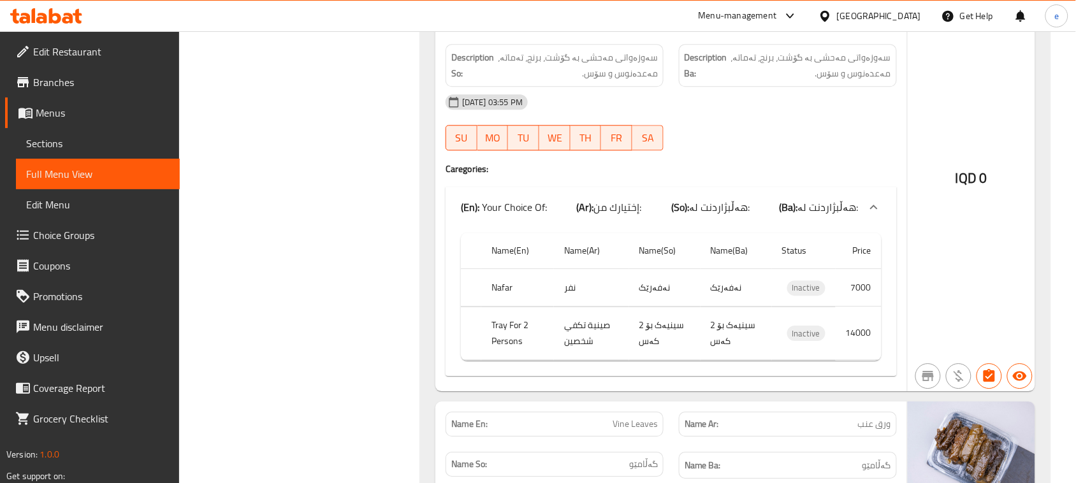
scroll to position [8162, 0]
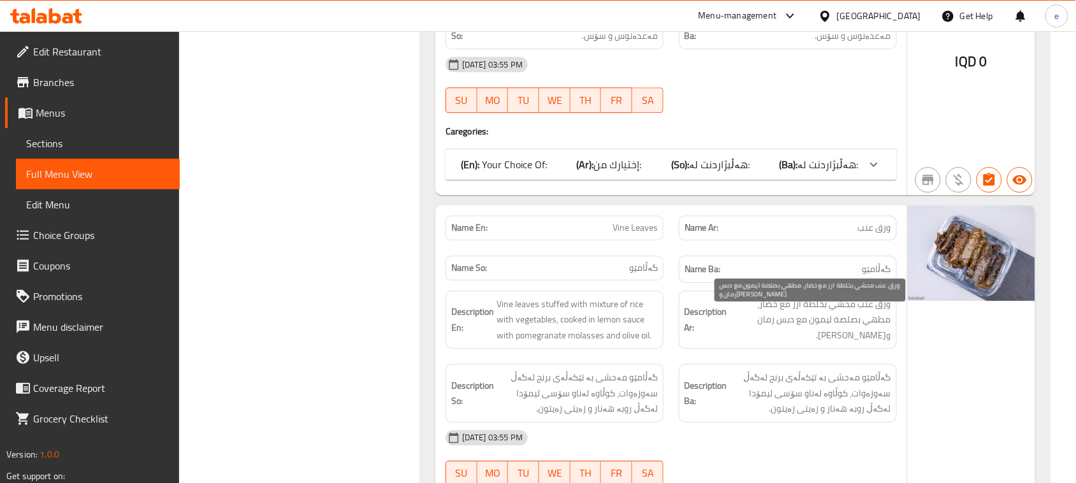
scroll to position [8322, 0]
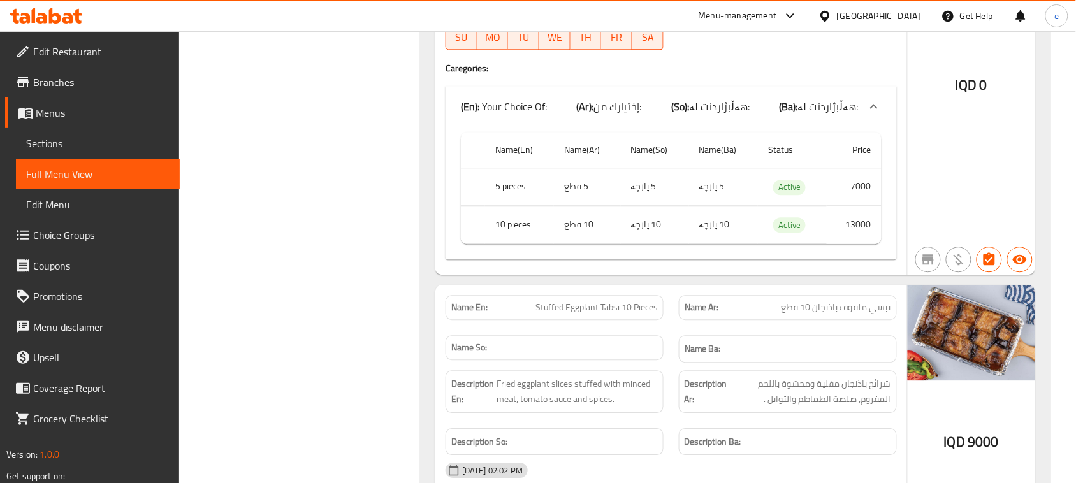
scroll to position [9437, 0]
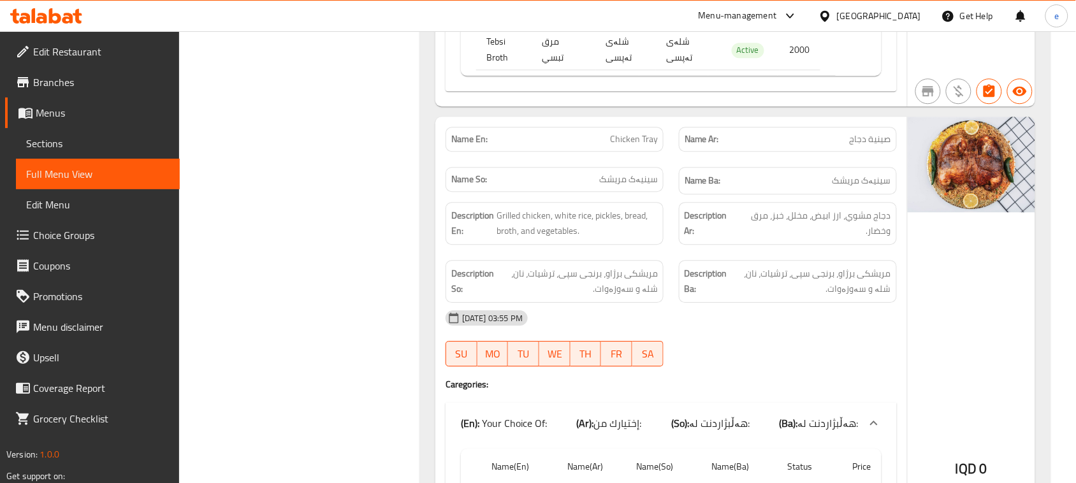
scroll to position [0, 0]
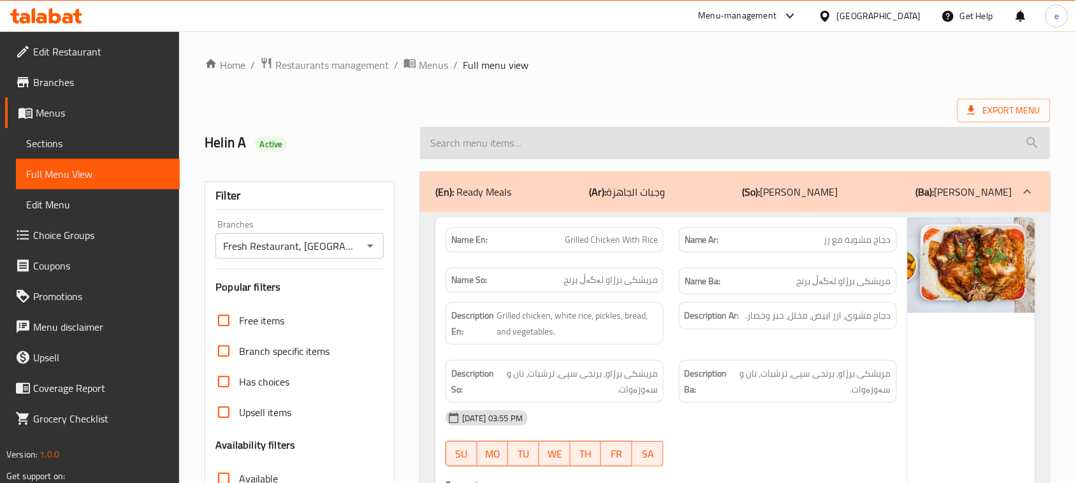
click at [616, 152] on input "search" at bounding box center [735, 143] width 630 height 32
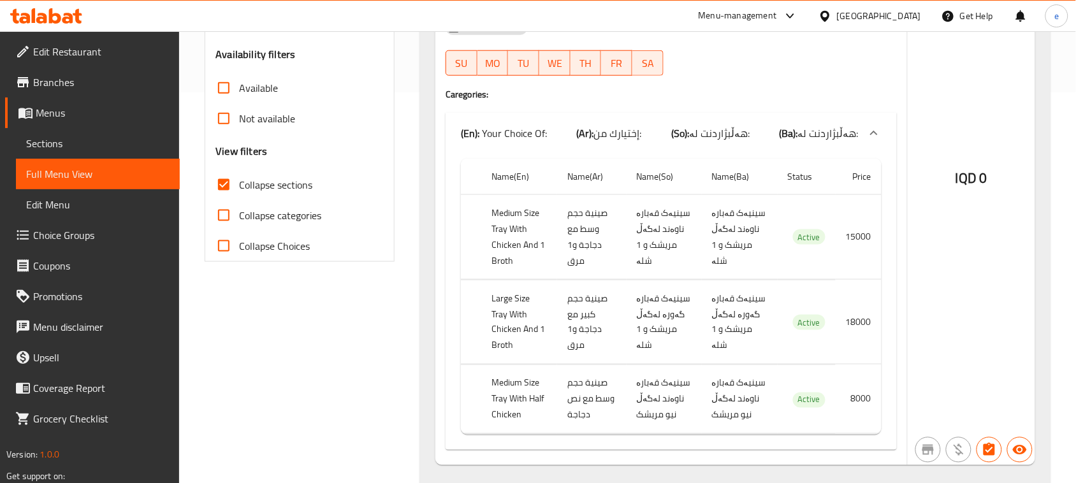
scroll to position [426, 0]
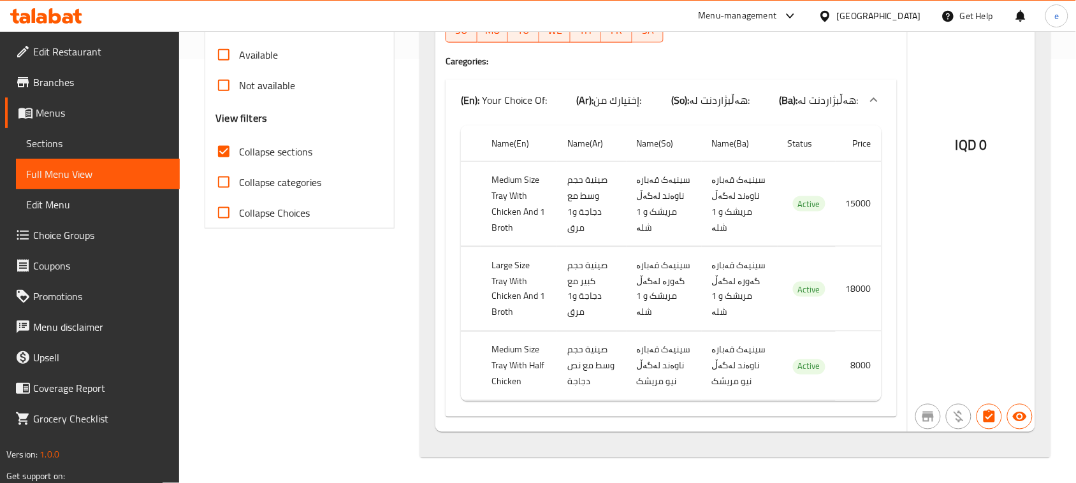
type input "chicken tray"
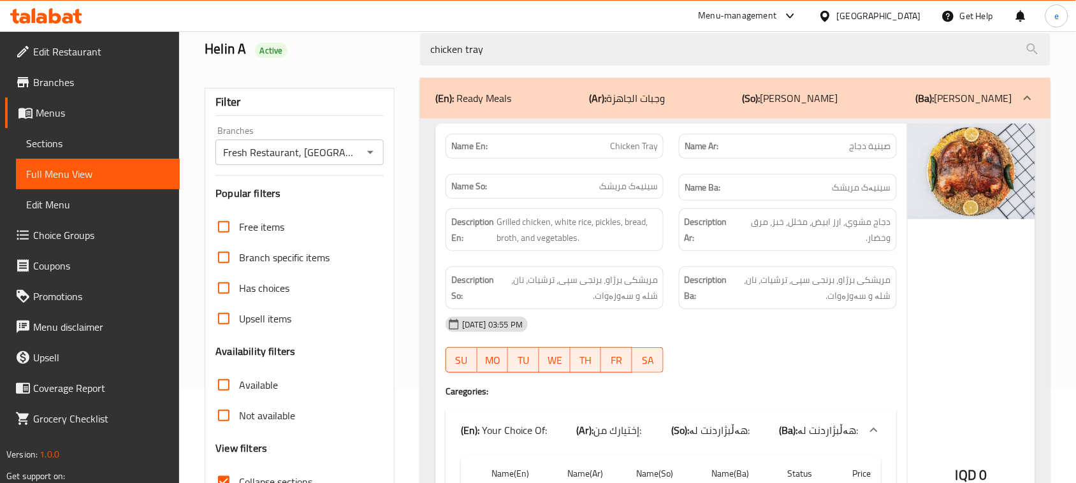
scroll to position [0, 0]
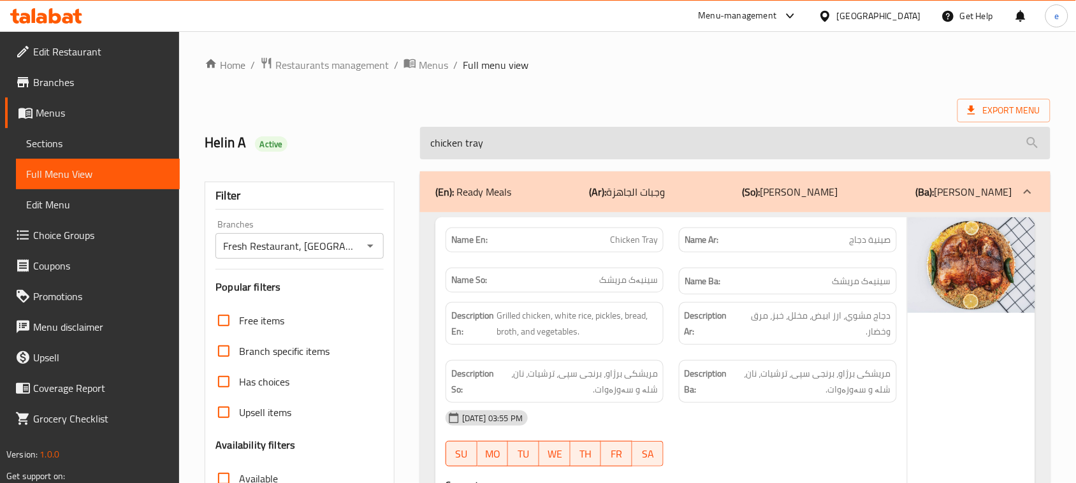
click at [494, 144] on input "chicken tray" at bounding box center [735, 143] width 630 height 32
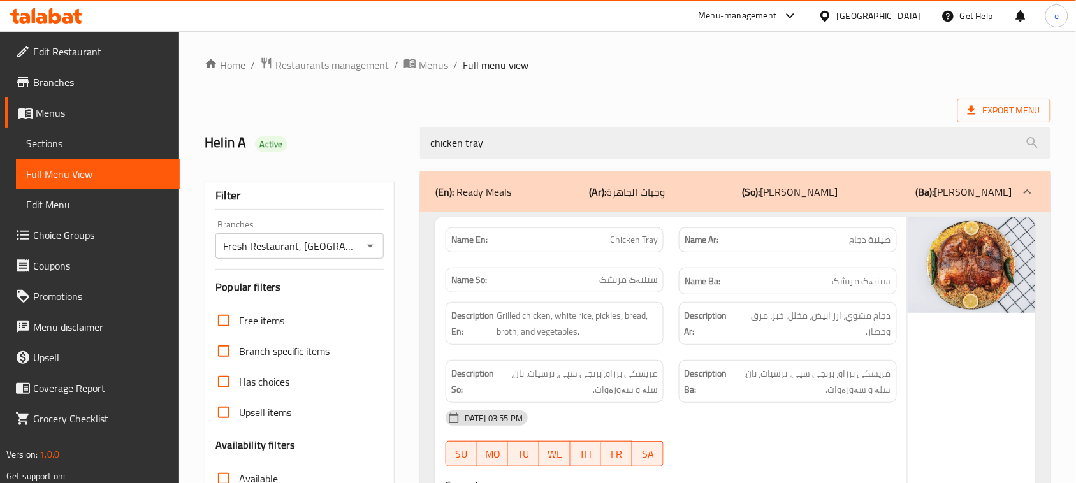
click at [368, 248] on icon "Open" at bounding box center [370, 245] width 15 height 15
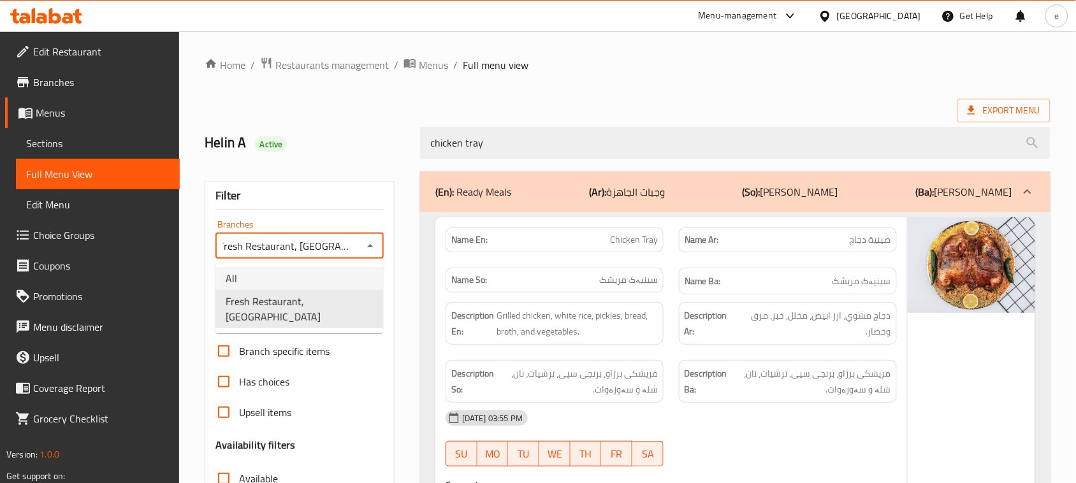
click at [345, 268] on li "All" at bounding box center [299, 278] width 168 height 23
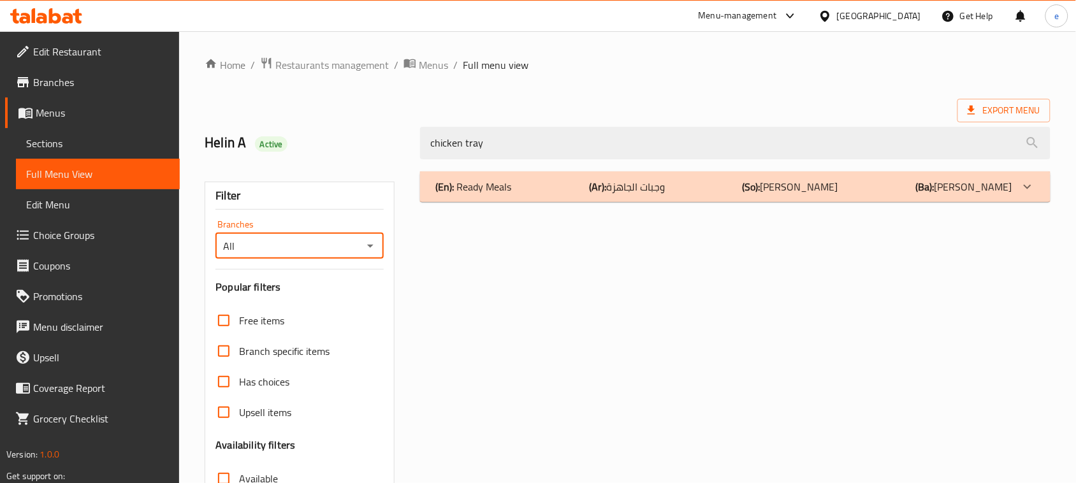
click at [371, 249] on icon "Open" at bounding box center [370, 245] width 15 height 15
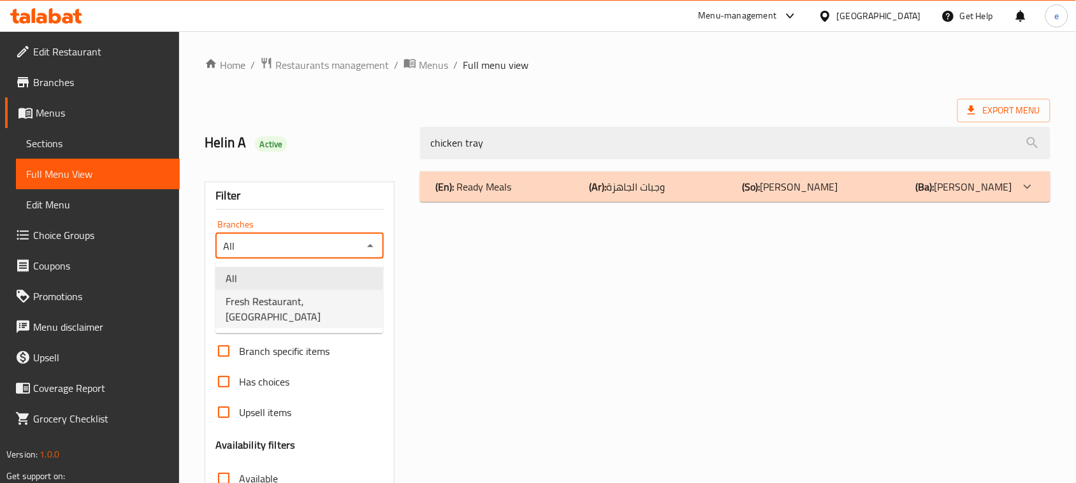
click at [310, 303] on span "Fresh Restaurant, [GEOGRAPHIC_DATA]" at bounding box center [299, 309] width 147 height 31
type input "Fresh Restaurant, [GEOGRAPHIC_DATA]"
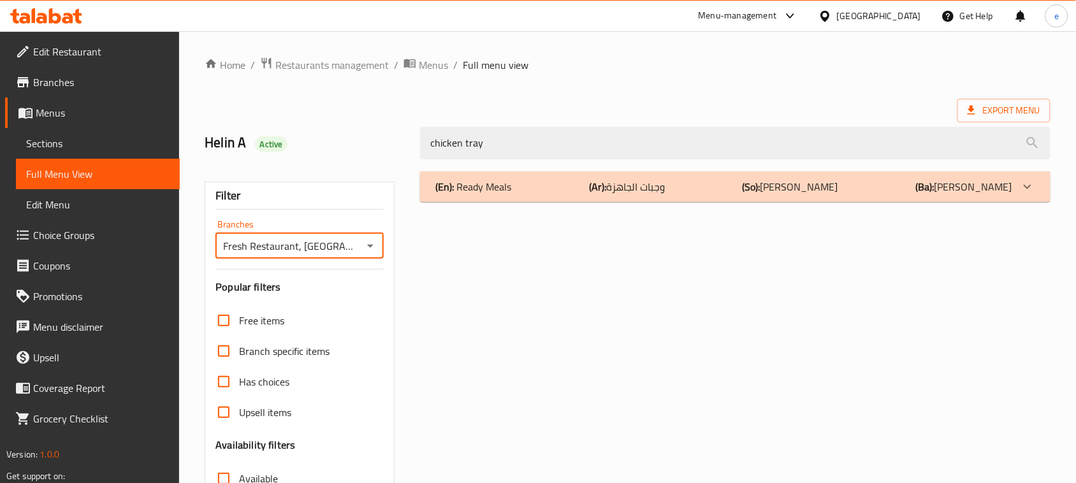
click at [556, 195] on div "(En): Ready Meals (Ar): وجبات الجاهزة (So): ژەمی ئامادەکراو (Ba): ژەمی ئامادەکر…" at bounding box center [735, 186] width 630 height 31
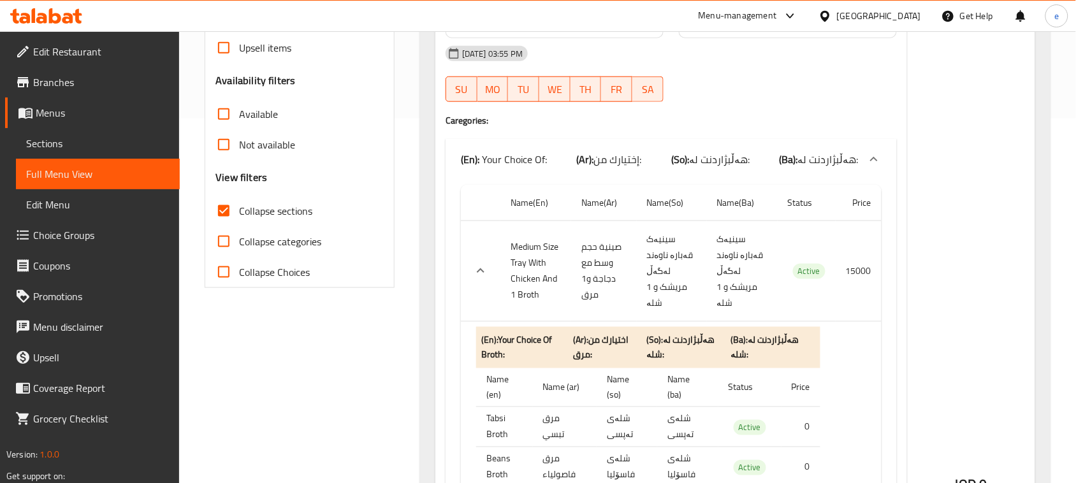
scroll to position [304, 0]
